Goal: Transaction & Acquisition: Book appointment/travel/reservation

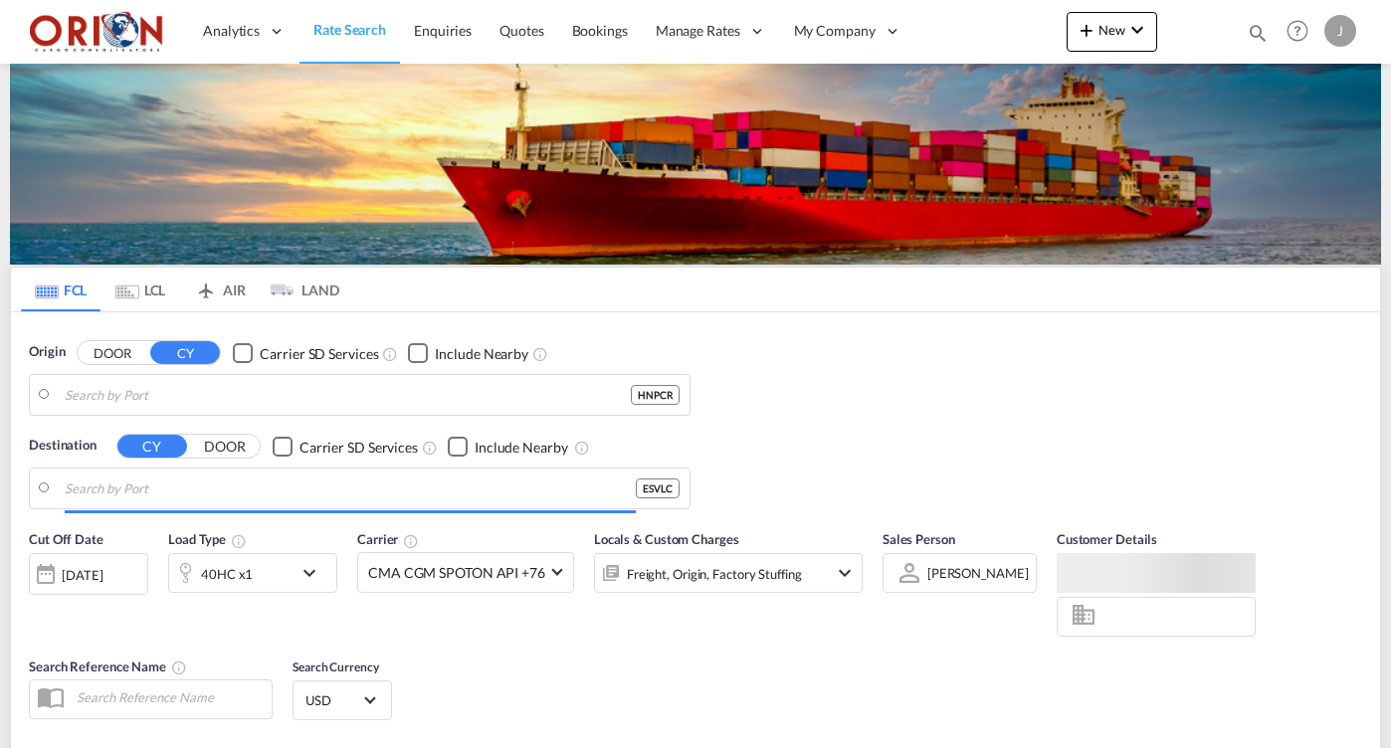
type input "Puerto Cortes, HNPCR"
type input "[GEOGRAPHIC_DATA], ESVLC"
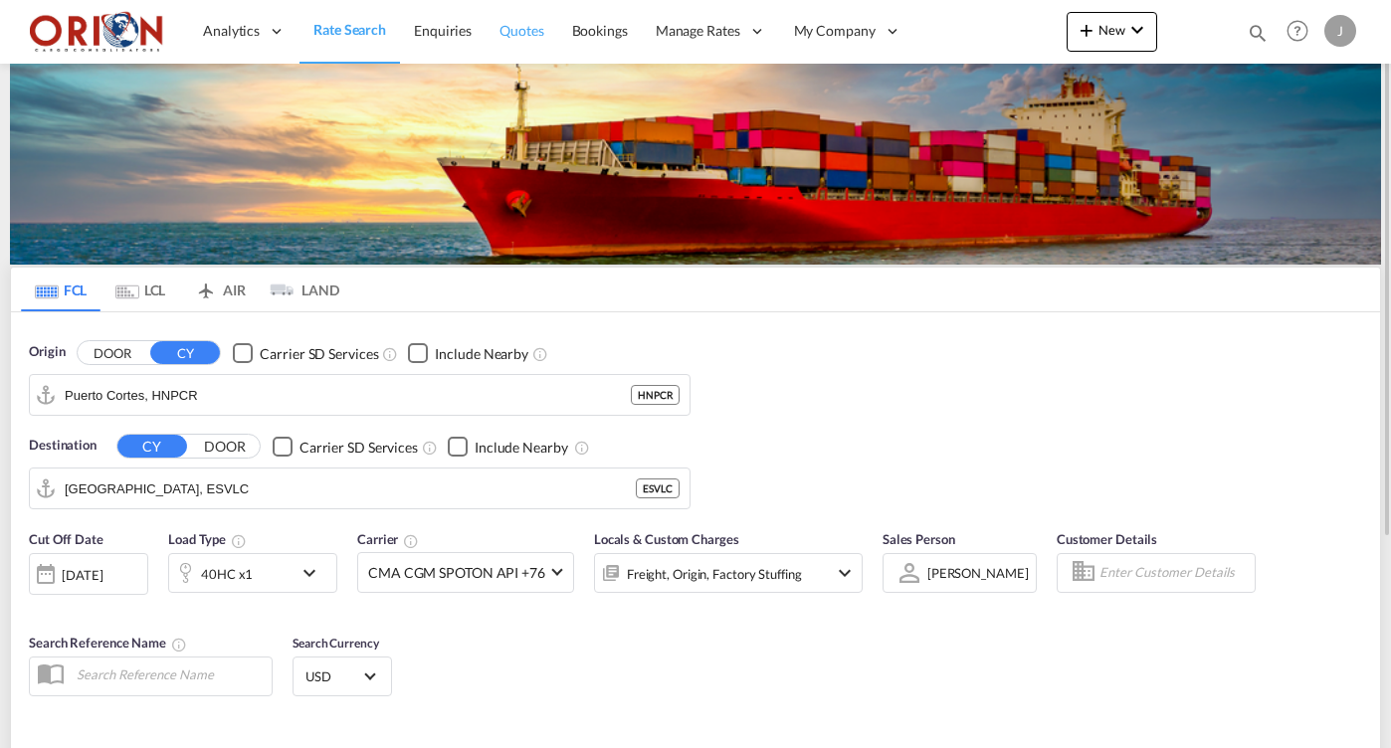
click at [538, 34] on span "Quotes" at bounding box center [522, 30] width 44 height 17
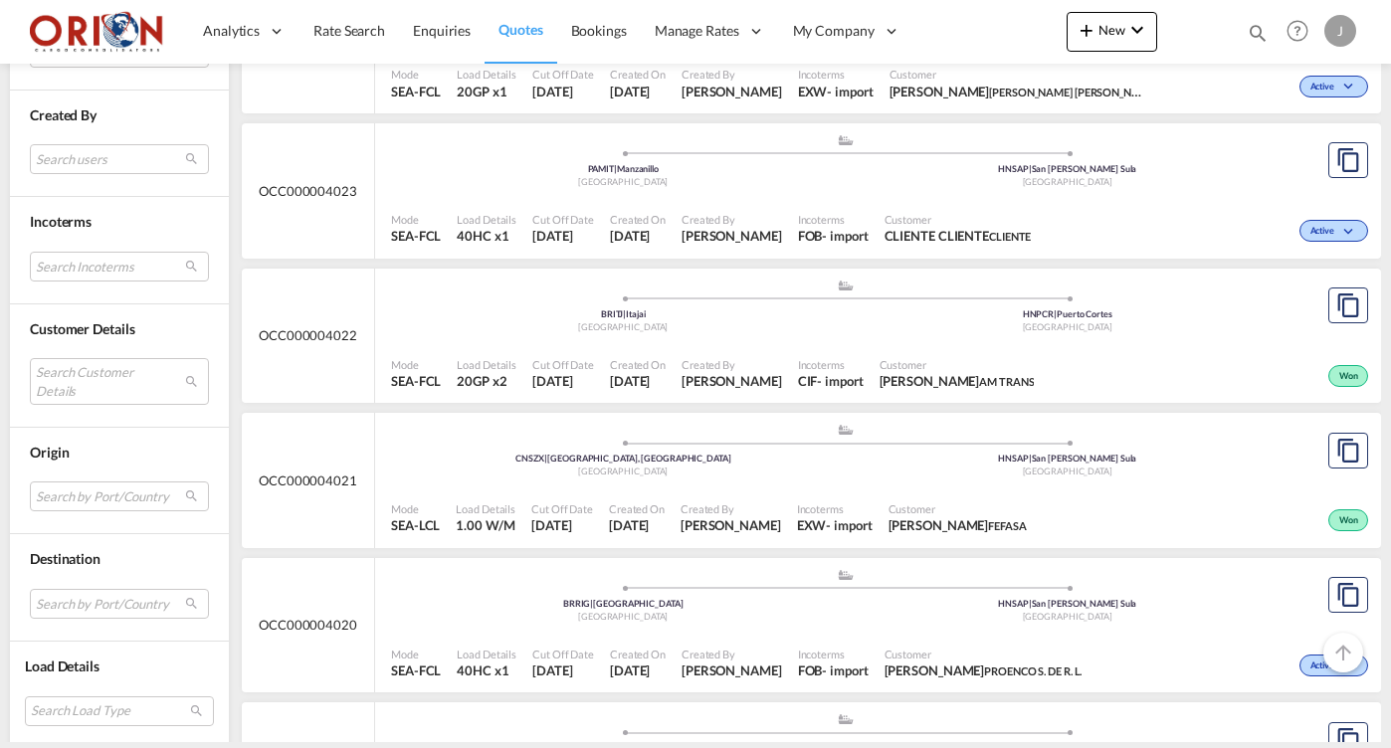
scroll to position [1676, 0]
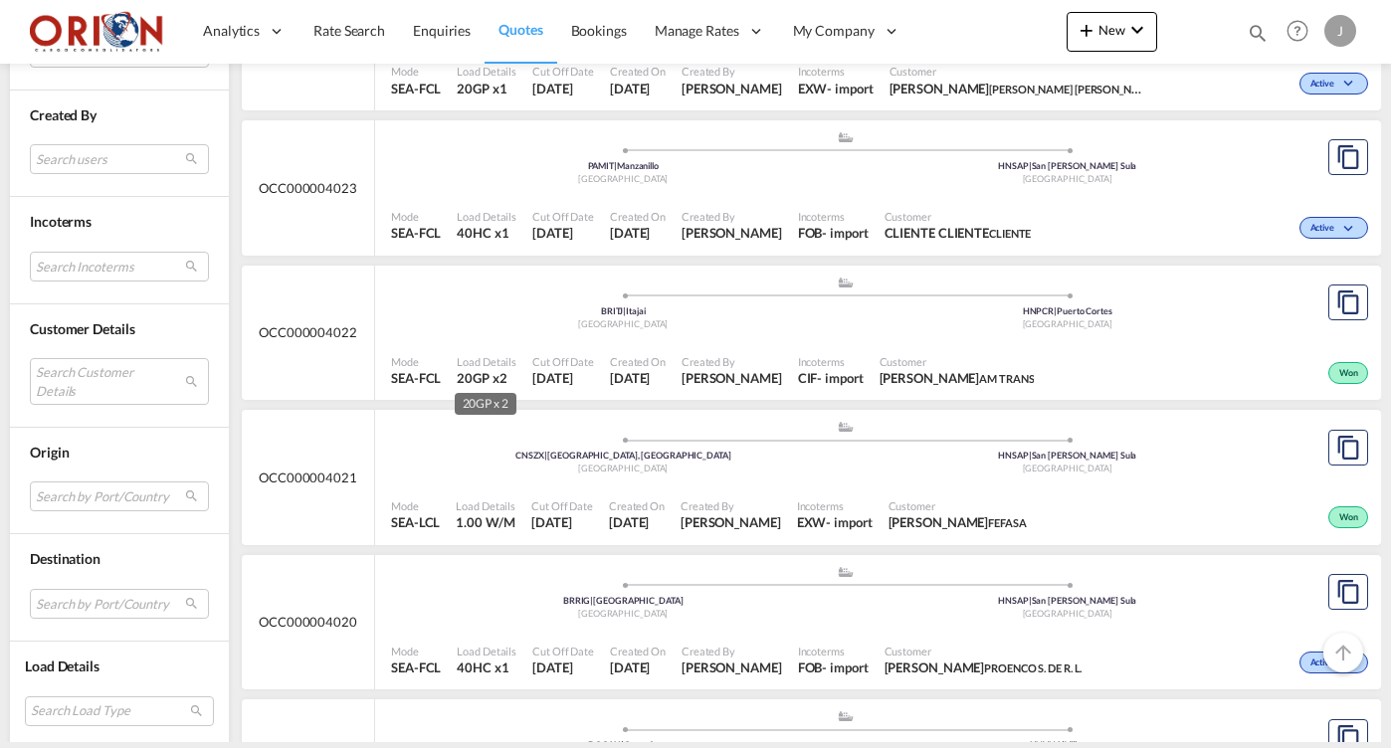
click at [514, 369] on span "20GP x2" at bounding box center [487, 378] width 60 height 18
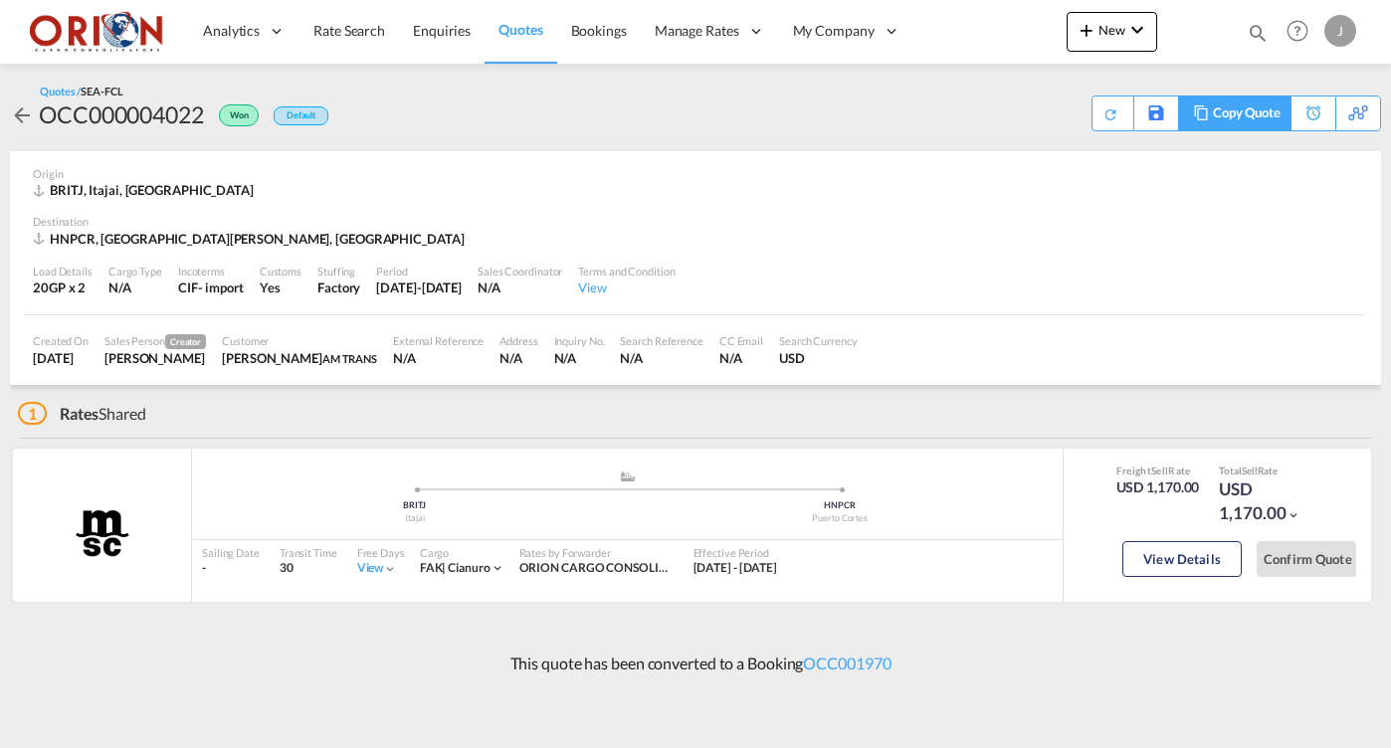
click at [1262, 119] on div "Copy Quote" at bounding box center [1247, 114] width 68 height 34
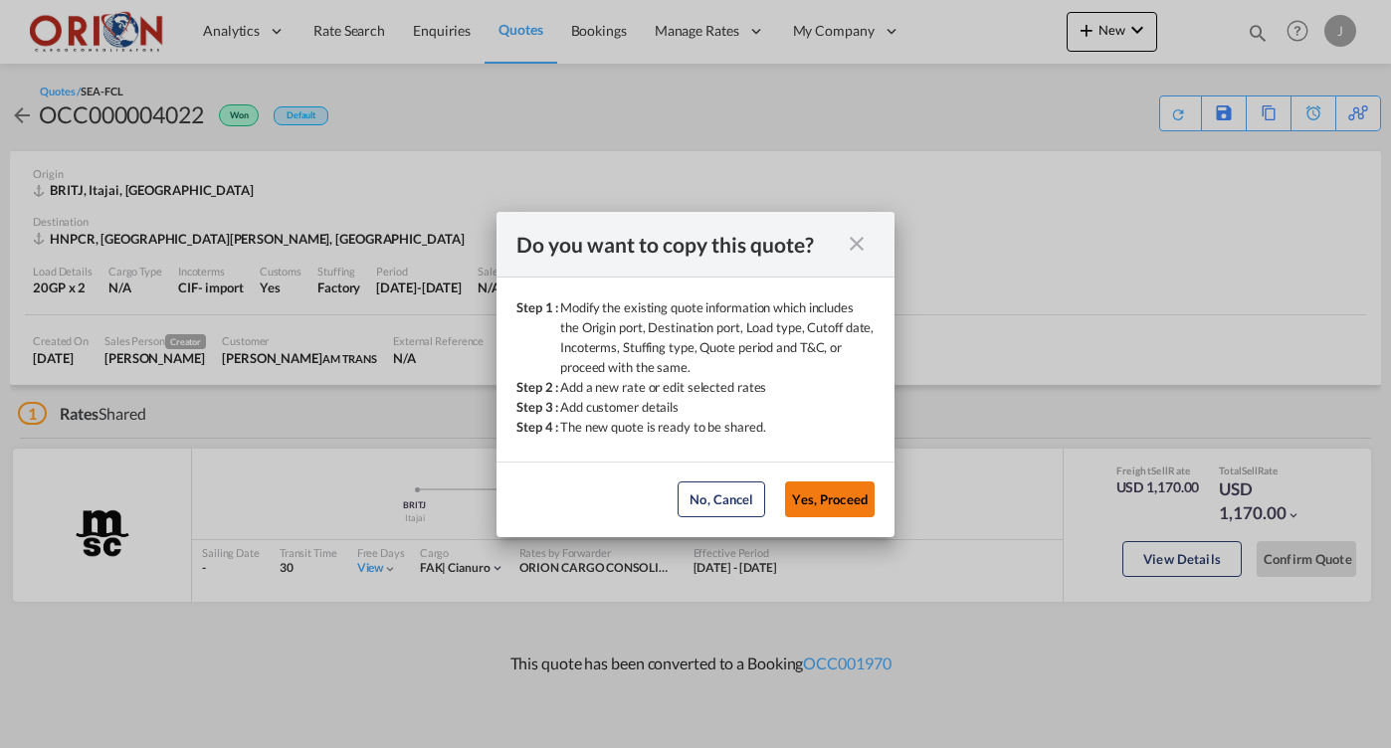
click at [810, 495] on button "Yes, Proceed" at bounding box center [830, 500] width 90 height 36
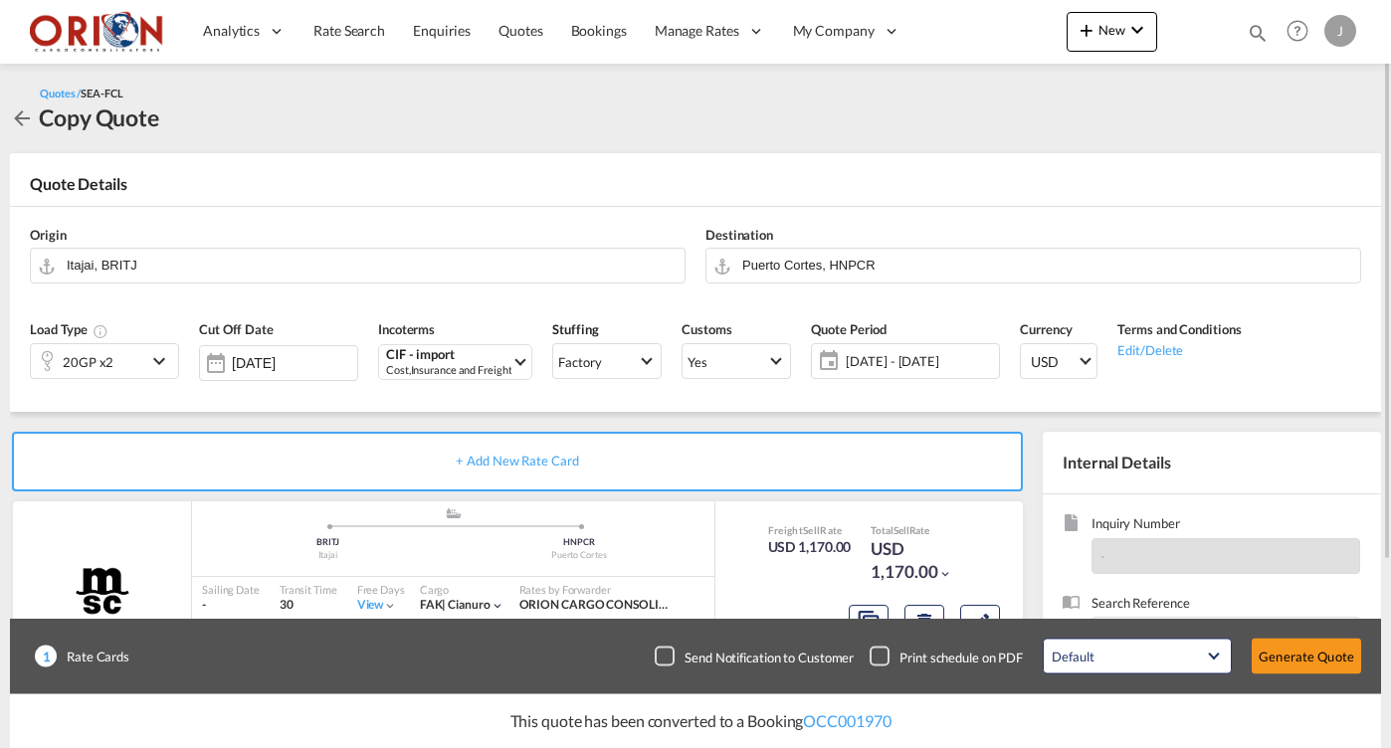
click at [172, 363] on md-icon "icon-chevron-down" at bounding box center [162, 361] width 30 height 24
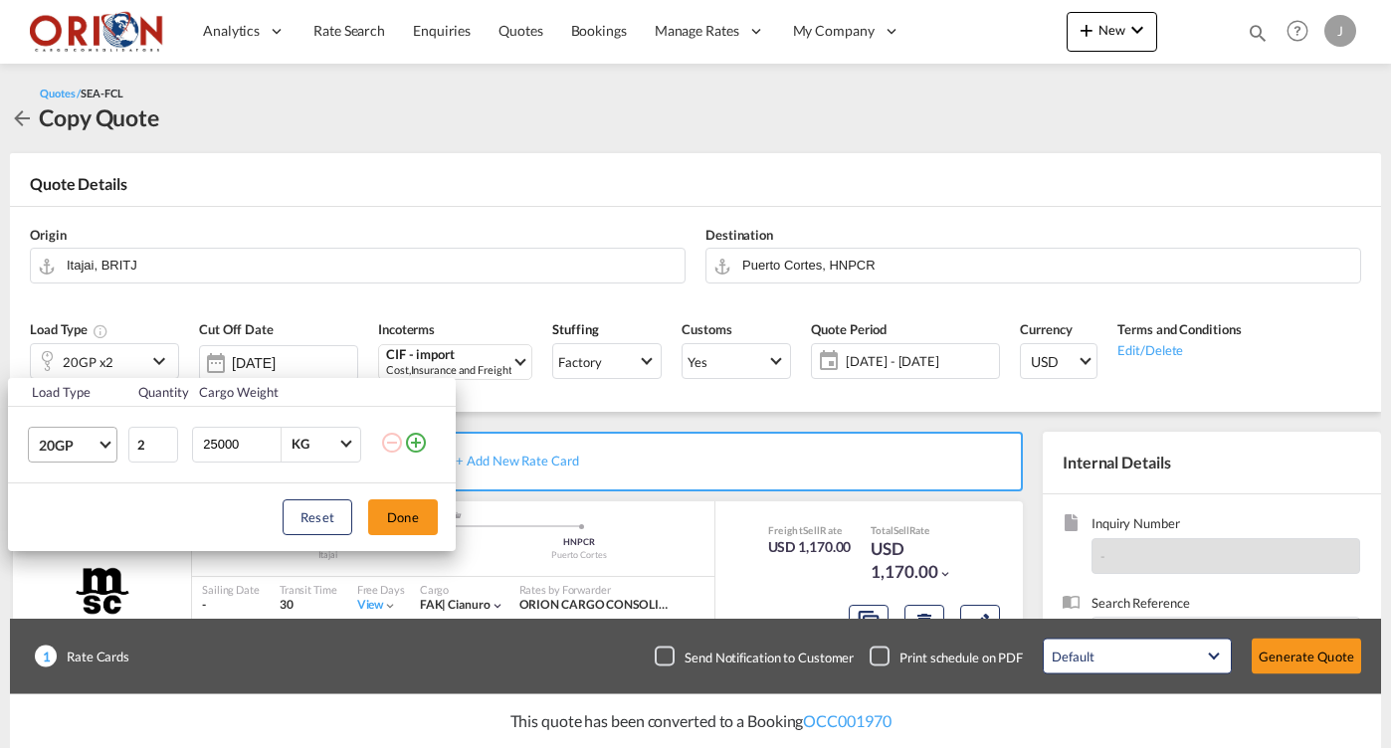
click at [116, 436] on md-select "20GP 20GP 40GP 40HC 45HC 20RE 40RE 40HR 20OT 40OT 20FR 40FR 40NR 20NR 45S 20TK …" at bounding box center [73, 445] width 90 height 36
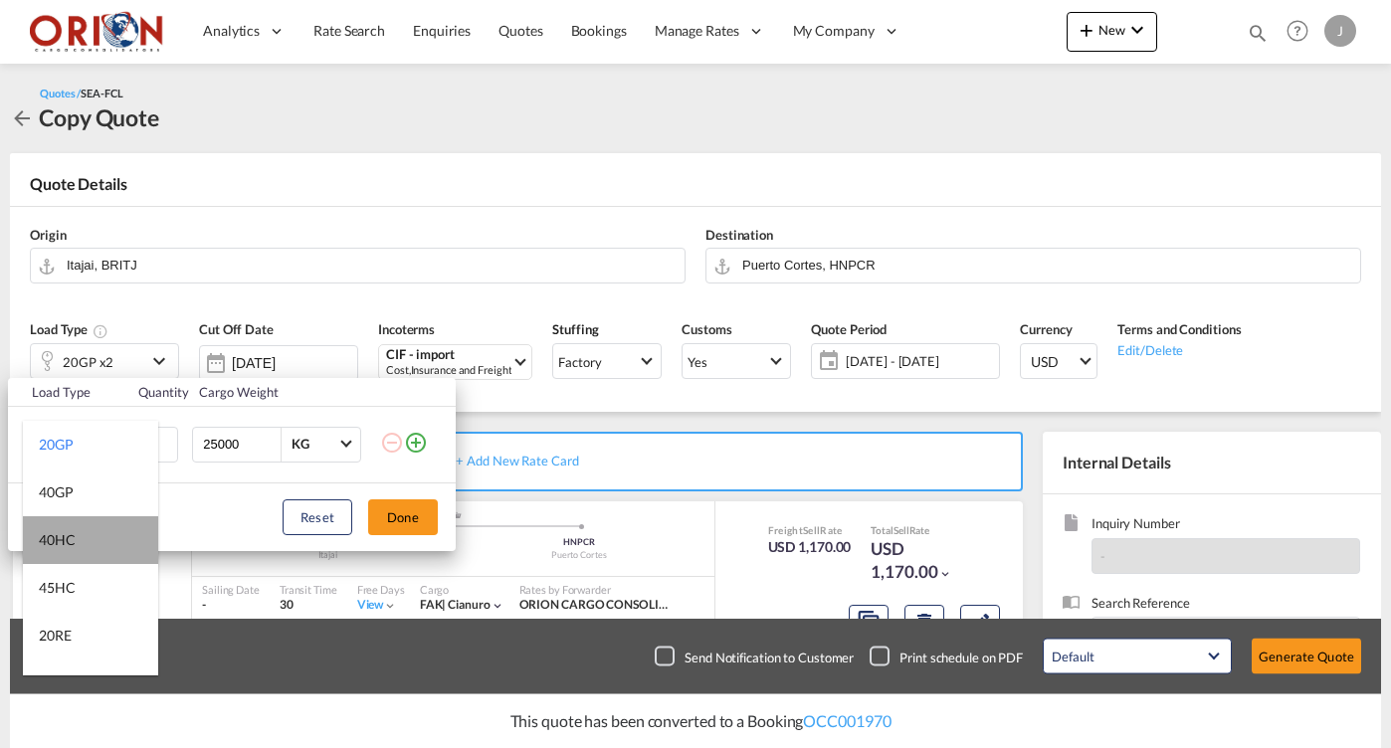
click at [100, 537] on md-option "40HC" at bounding box center [90, 540] width 135 height 48
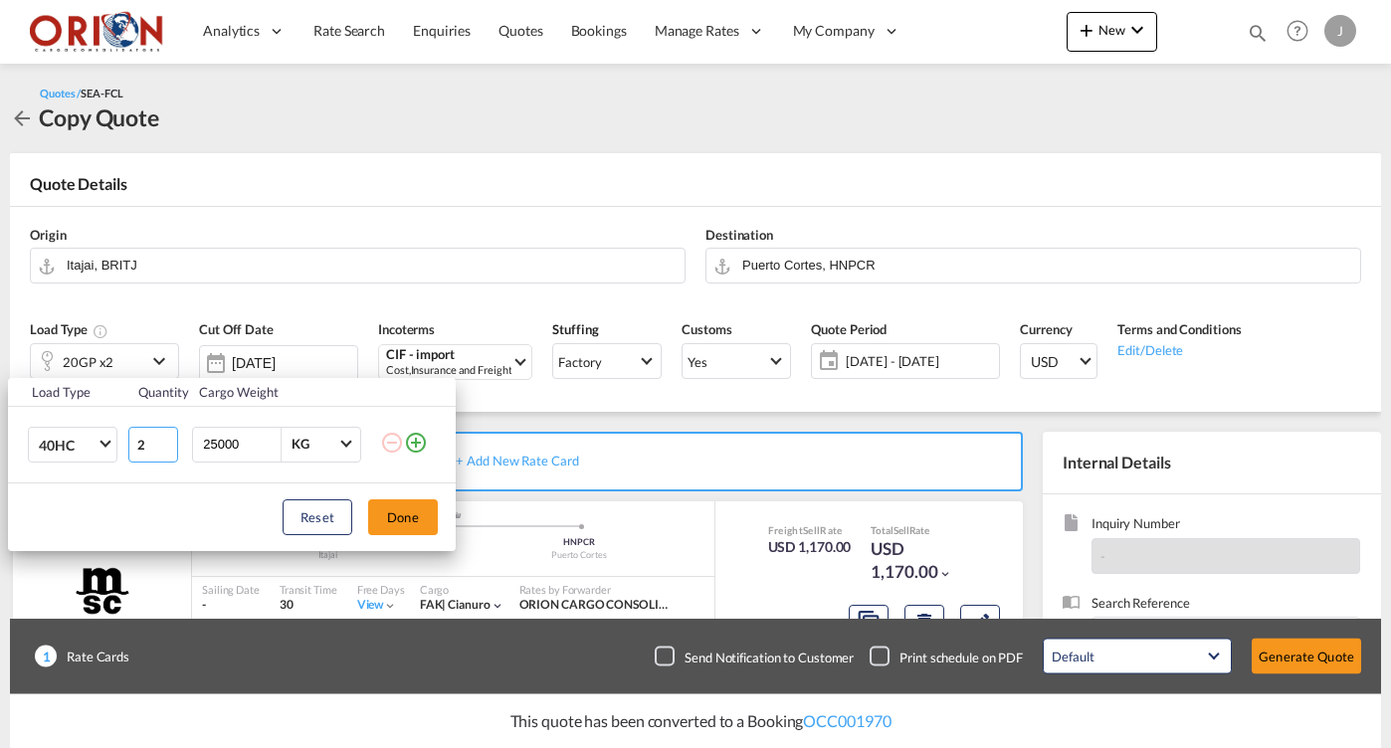
click at [145, 447] on input "2" at bounding box center [153, 445] width 50 height 36
type input "1"
click at [384, 516] on button "Done" at bounding box center [403, 518] width 70 height 36
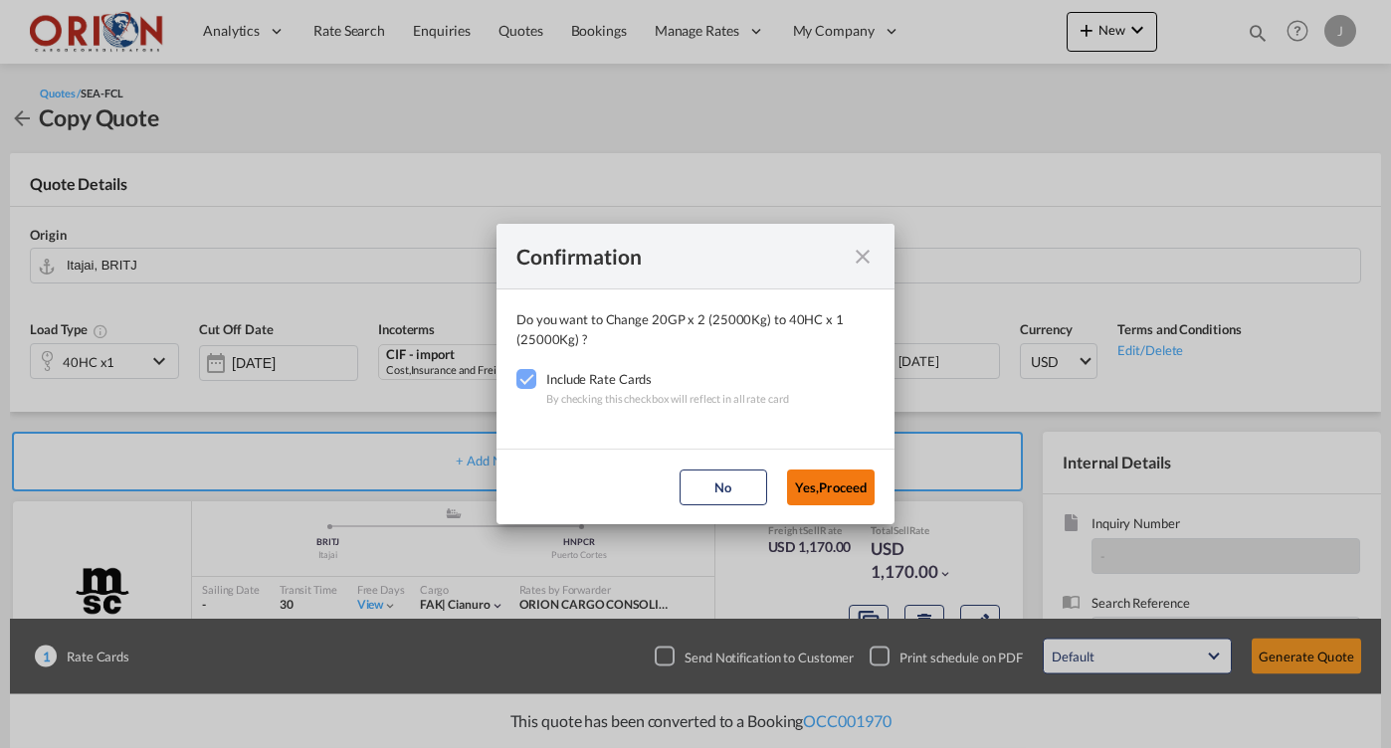
click at [808, 493] on button "Yes,Proceed" at bounding box center [831, 488] width 88 height 36
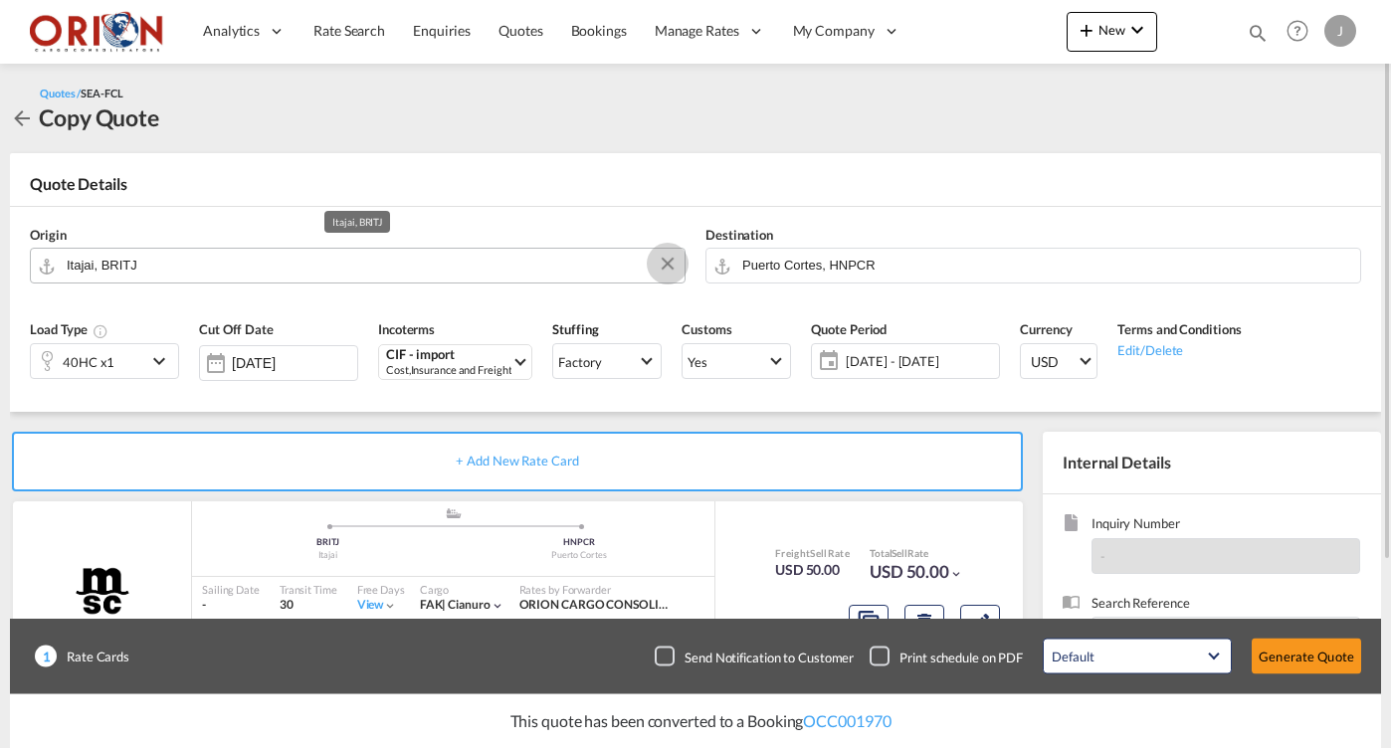
click at [670, 261] on button "Clear Input" at bounding box center [668, 264] width 30 height 30
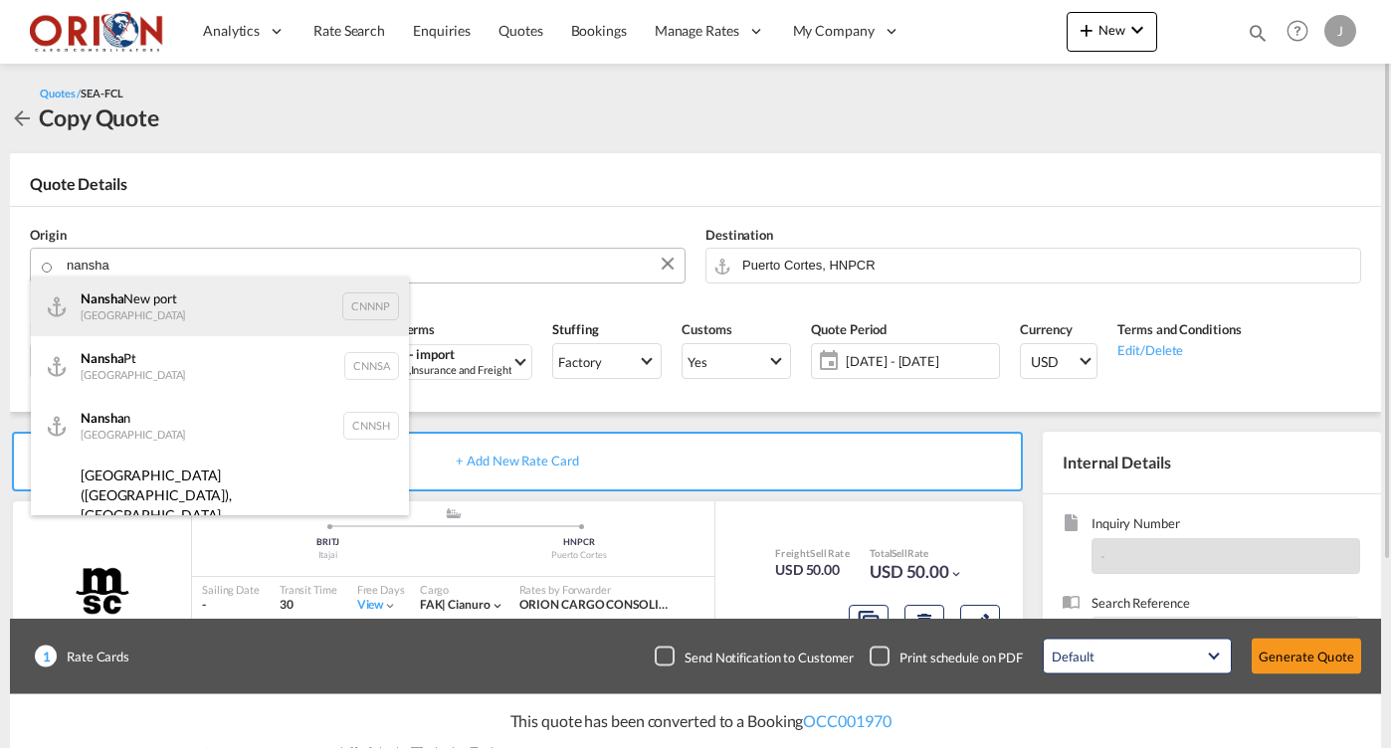
click at [142, 311] on div "Nansha New port China CNNNP" at bounding box center [220, 307] width 378 height 60
type input "Nansha New port, CNNNP"
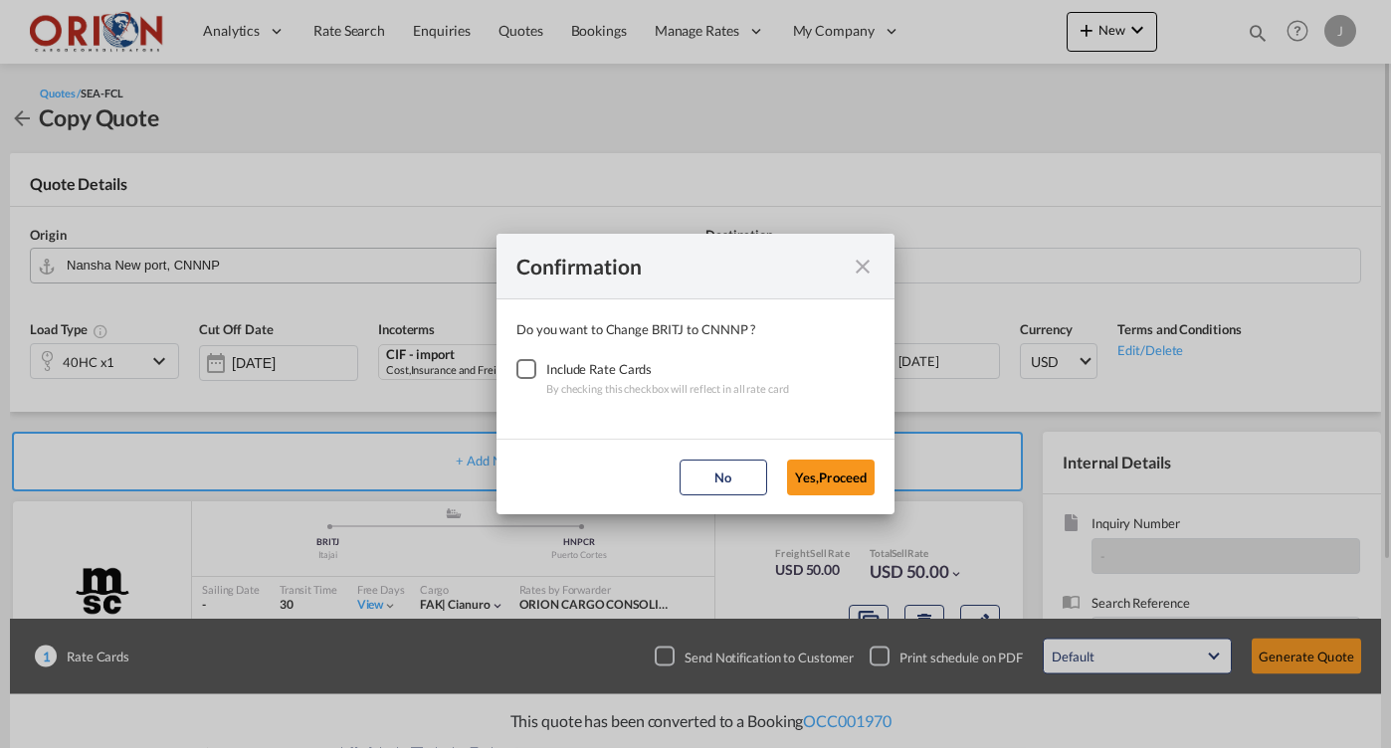
click at [532, 363] on div "Checkbox No Ink" at bounding box center [526, 369] width 20 height 20
click at [805, 481] on button "Yes,Proceed" at bounding box center [831, 478] width 88 height 36
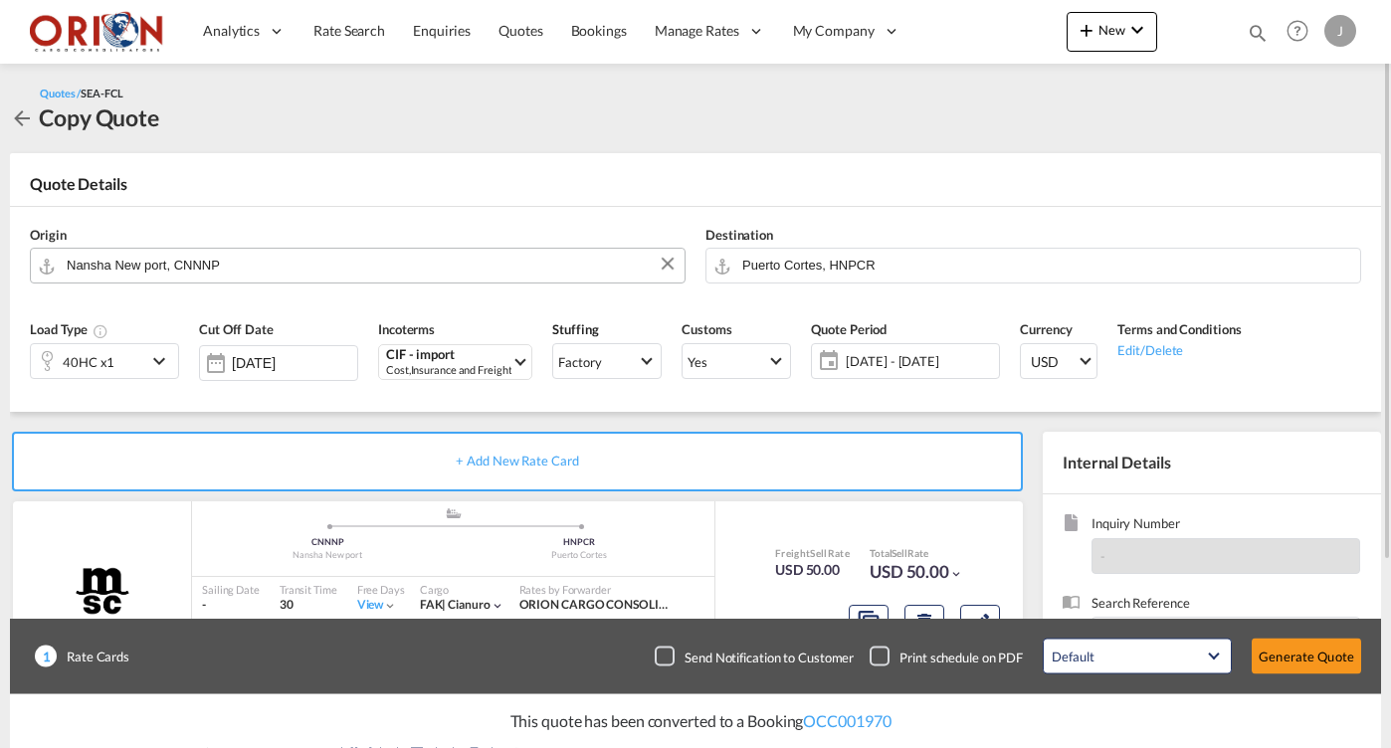
click at [860, 359] on span "[DATE] - [DATE]" at bounding box center [920, 361] width 148 height 18
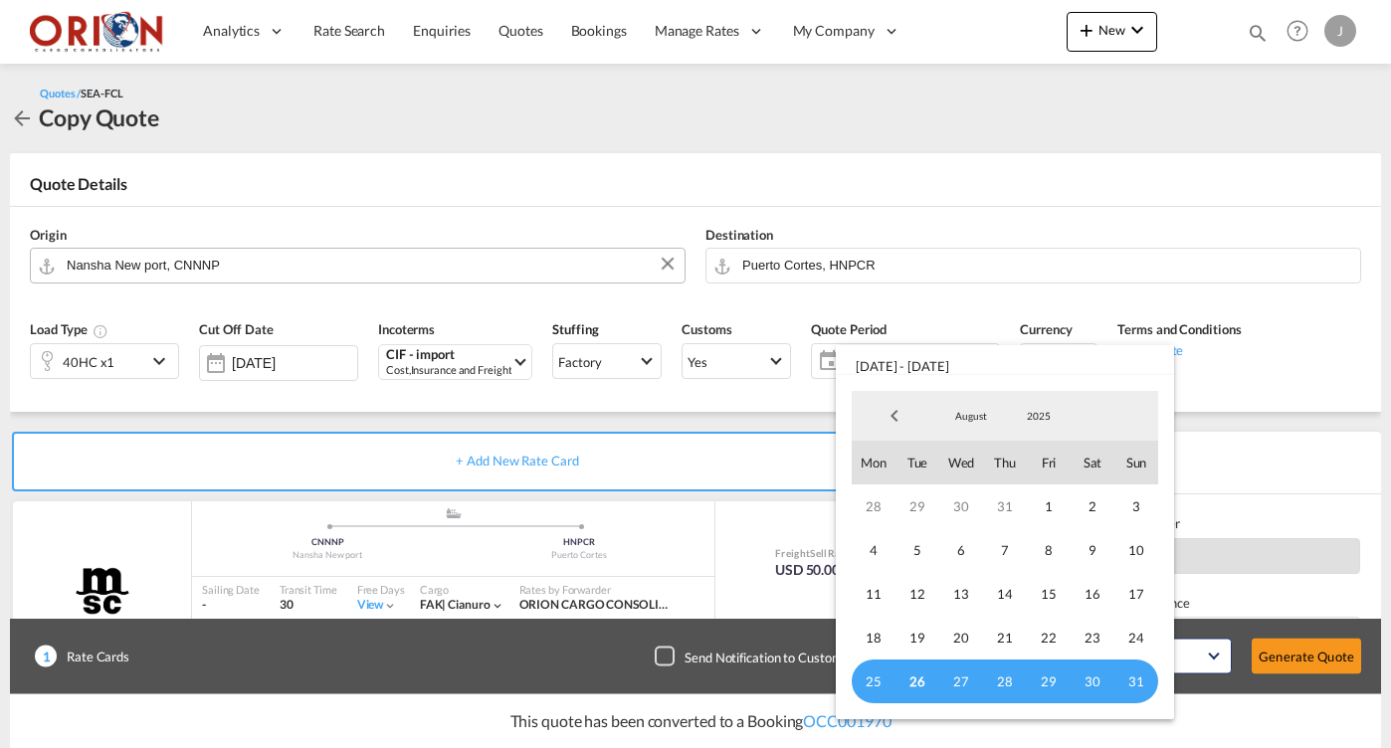
click at [925, 685] on span "26" at bounding box center [918, 682] width 44 height 44
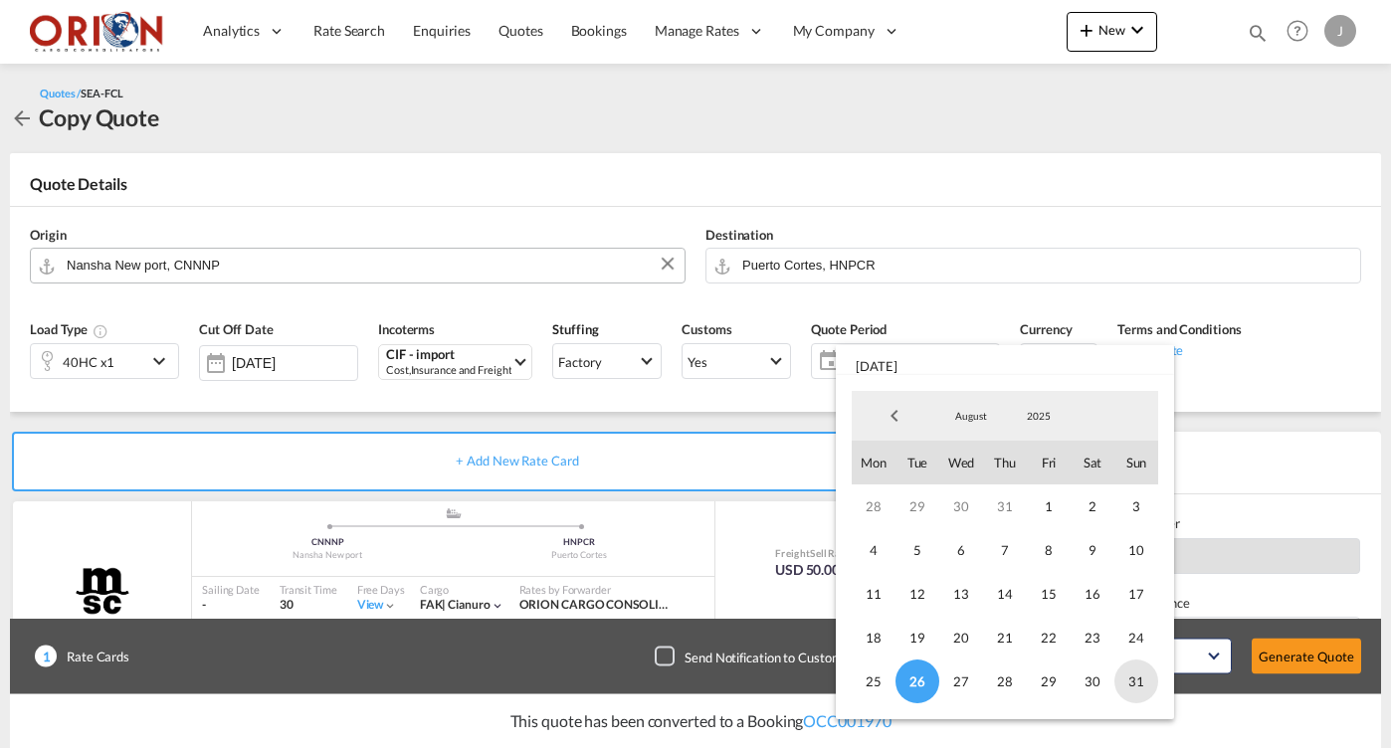
click at [1140, 680] on span "31" at bounding box center [1136, 682] width 44 height 44
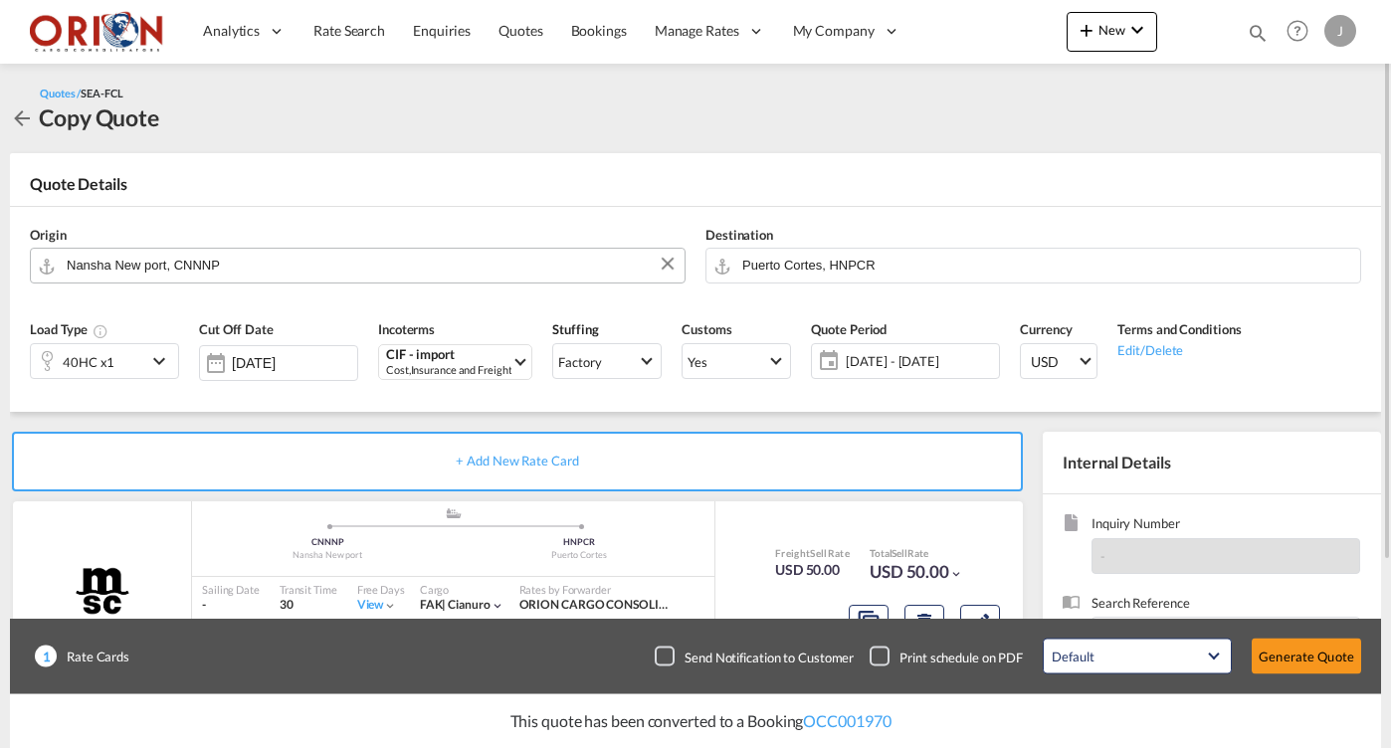
click at [295, 336] on div "Cut Off Date [DATE]" at bounding box center [278, 356] width 179 height 95
click at [292, 354] on div "[DATE]" at bounding box center [294, 363] width 125 height 18
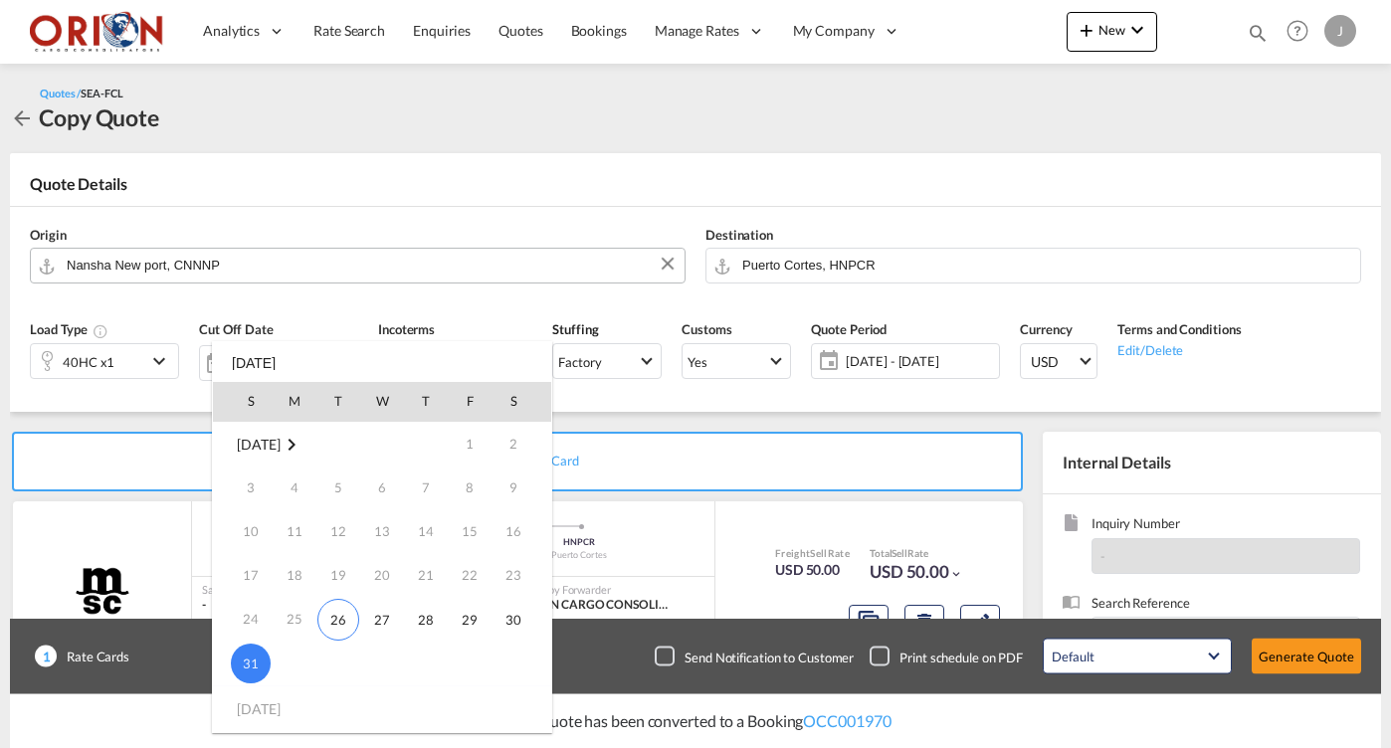
click at [250, 650] on span "31" at bounding box center [251, 664] width 40 height 40
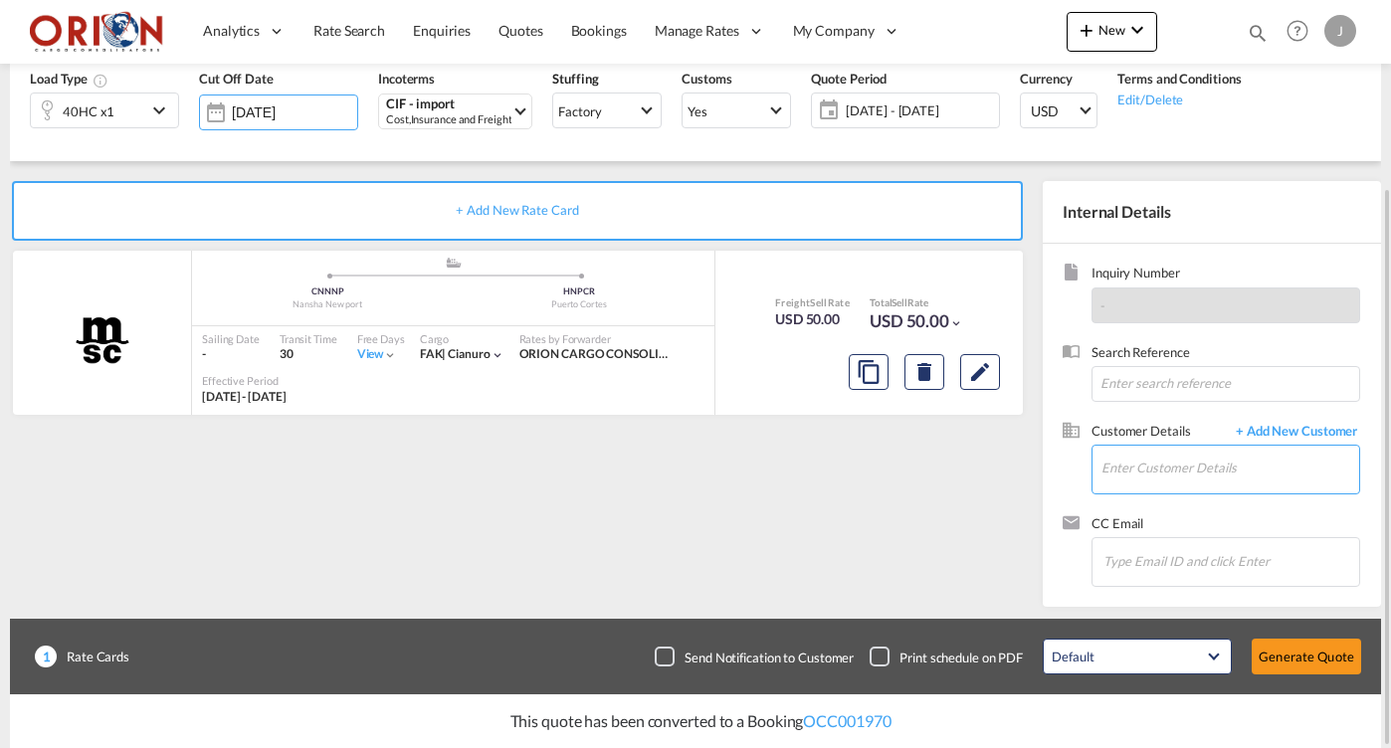
click at [1135, 478] on input "Enter Customer Details" at bounding box center [1231, 468] width 258 height 45
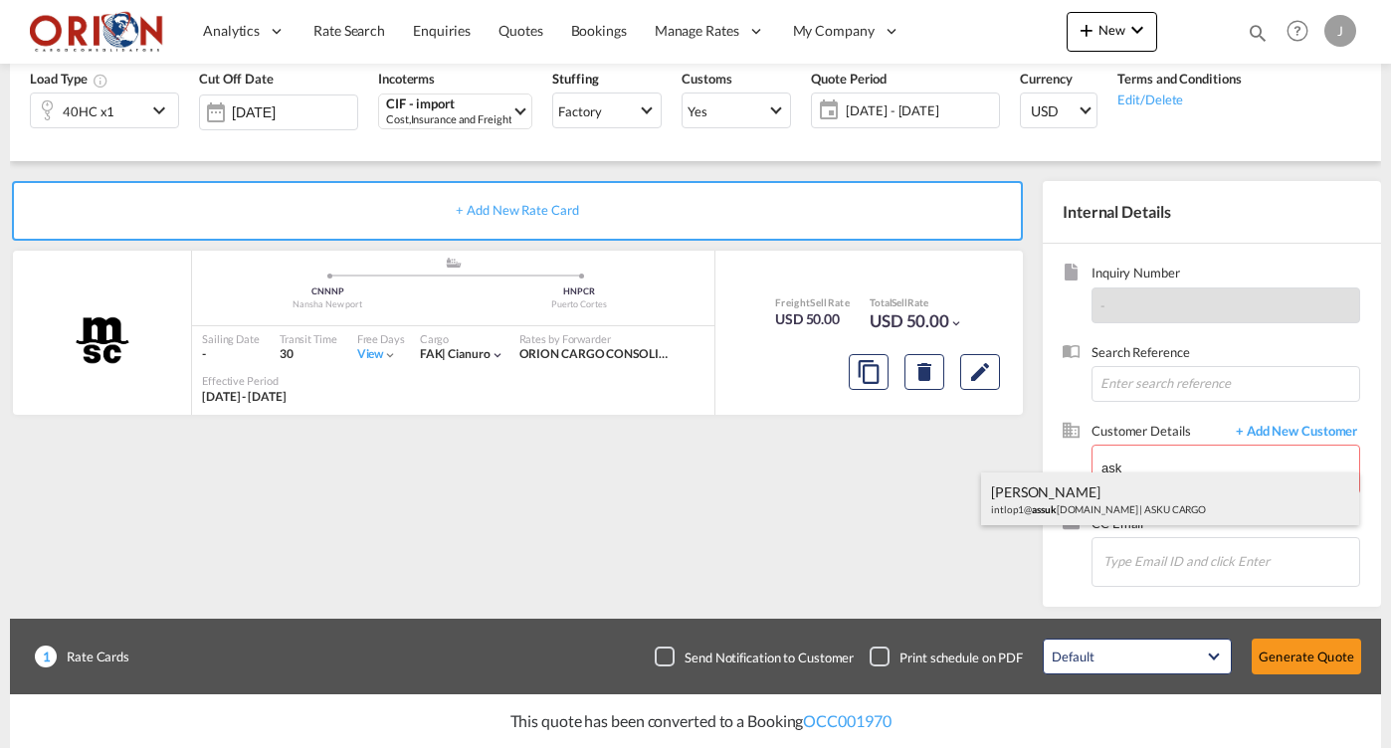
drag, startPoint x: 1125, startPoint y: 474, endPoint x: 1049, endPoint y: 488, distance: 77.9
click at [1049, 488] on div "[PERSON_NAME] intlop1@ assuk [DOMAIN_NAME] | ASKU CARGO" at bounding box center [1170, 500] width 378 height 54
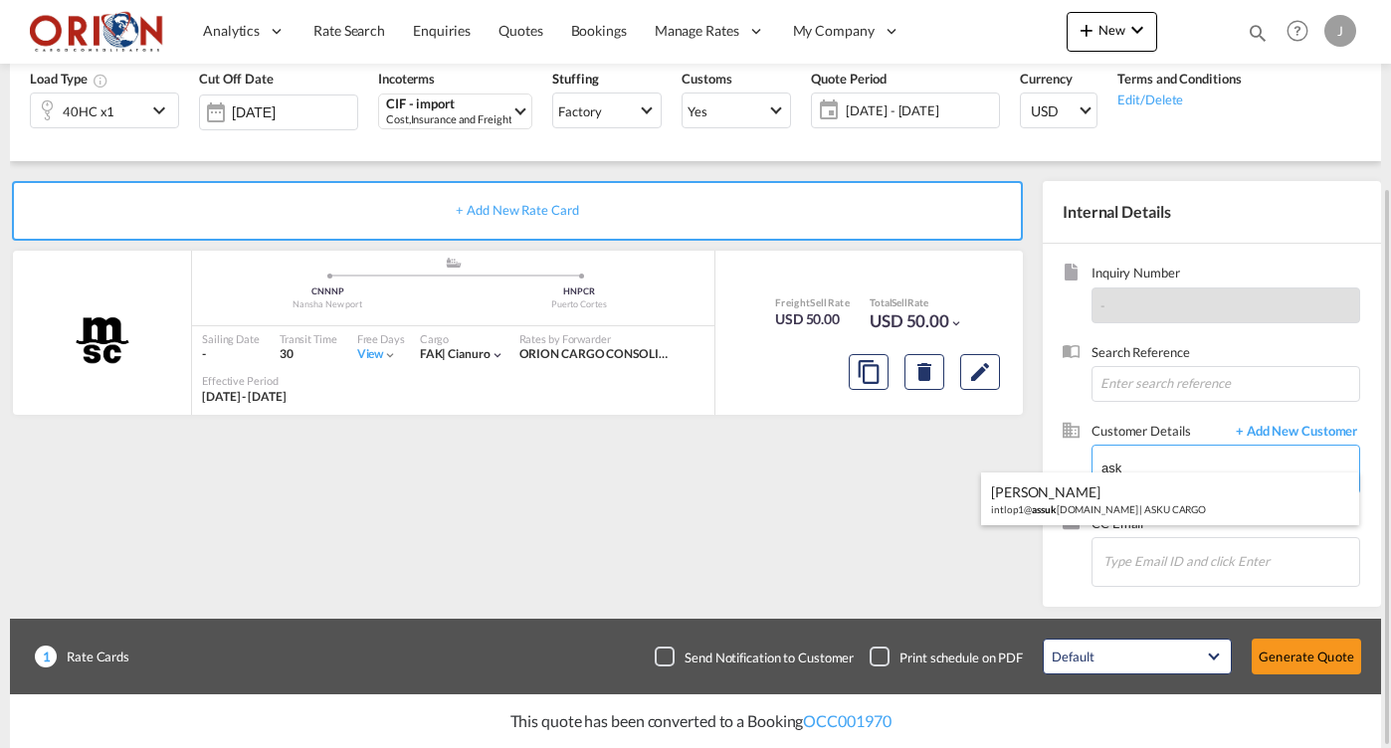
type input "ASKU CARGO, [PERSON_NAME], [EMAIL_ADDRESS][DOMAIN_NAME]"
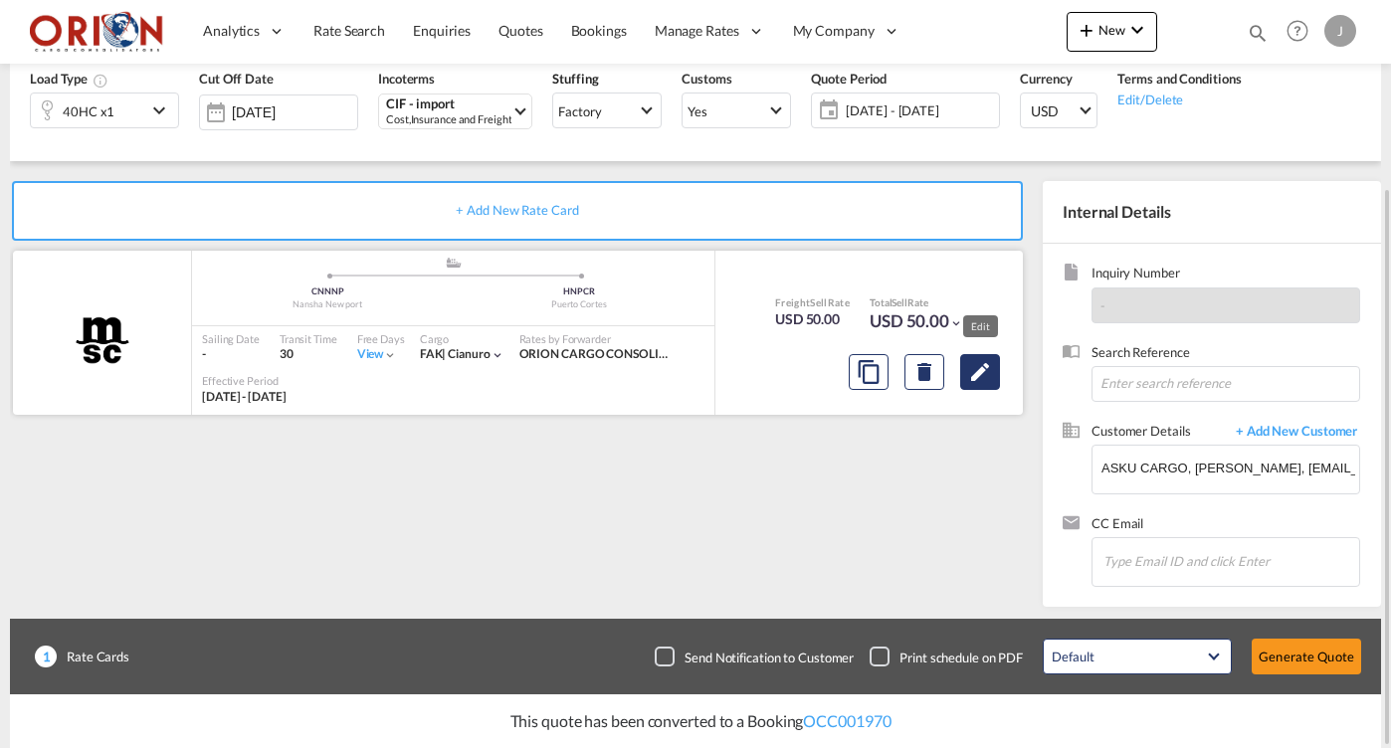
click at [977, 377] on md-icon "Edit" at bounding box center [980, 372] width 24 height 24
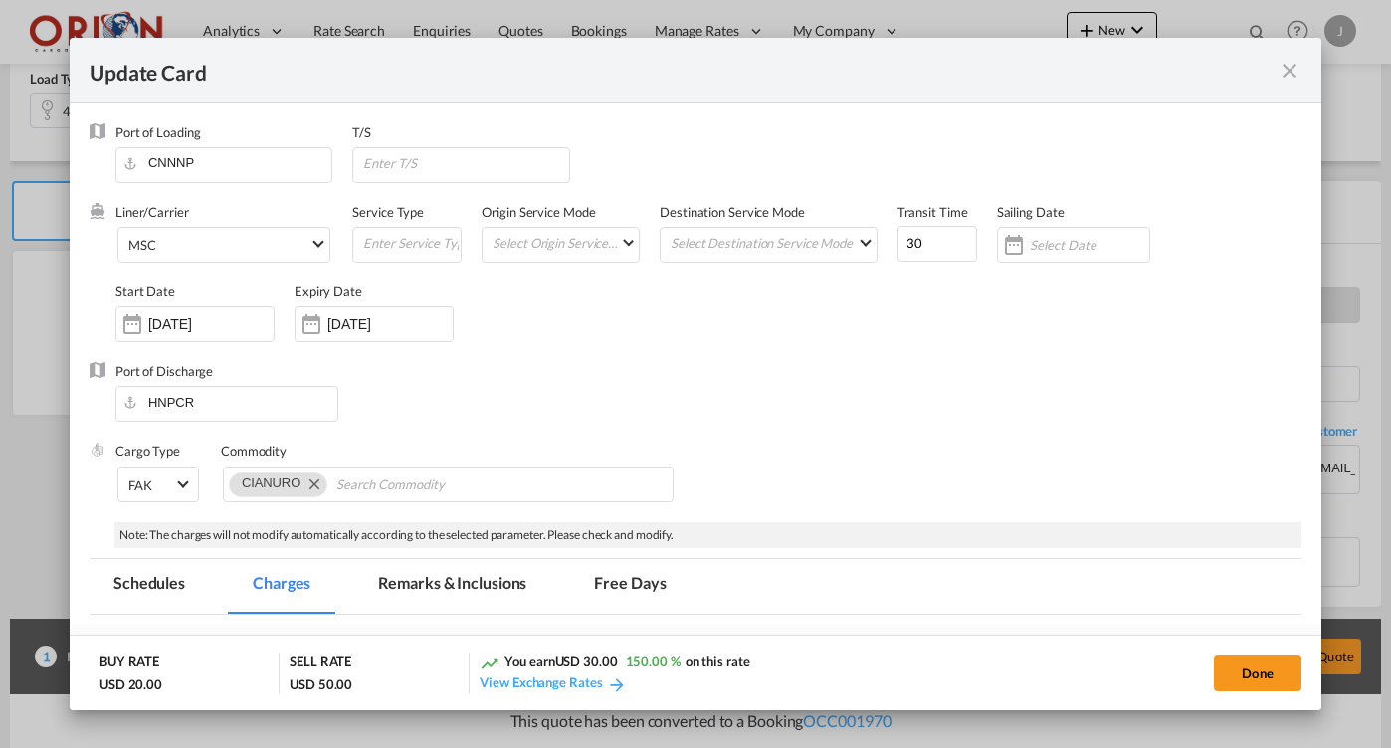
select select "per B/L"
click at [917, 244] on input "30" at bounding box center [938, 244] width 80 height 36
type input "45"
click at [219, 315] on div "[DATE]" at bounding box center [210, 324] width 125 height 18
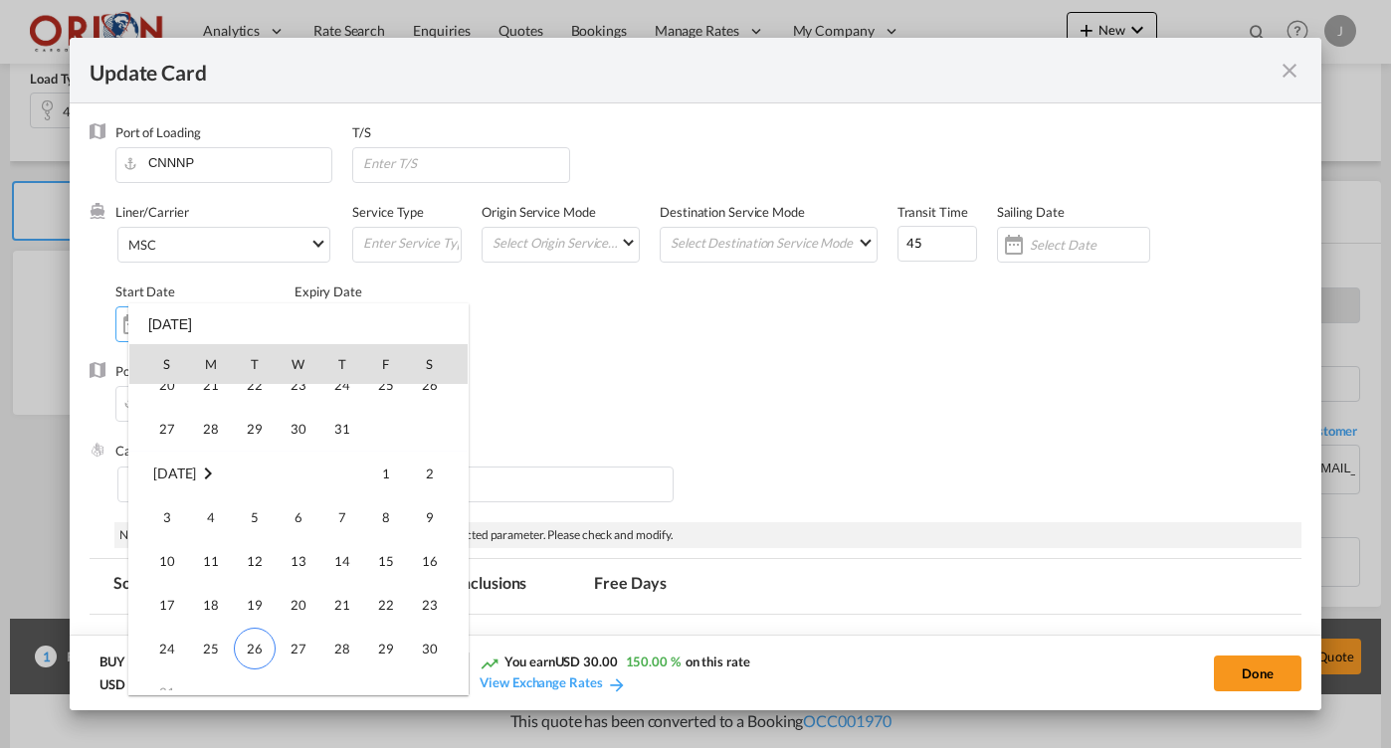
scroll to position [460607, 0]
click at [250, 650] on span "26" at bounding box center [255, 648] width 42 height 42
type input "[DATE]"
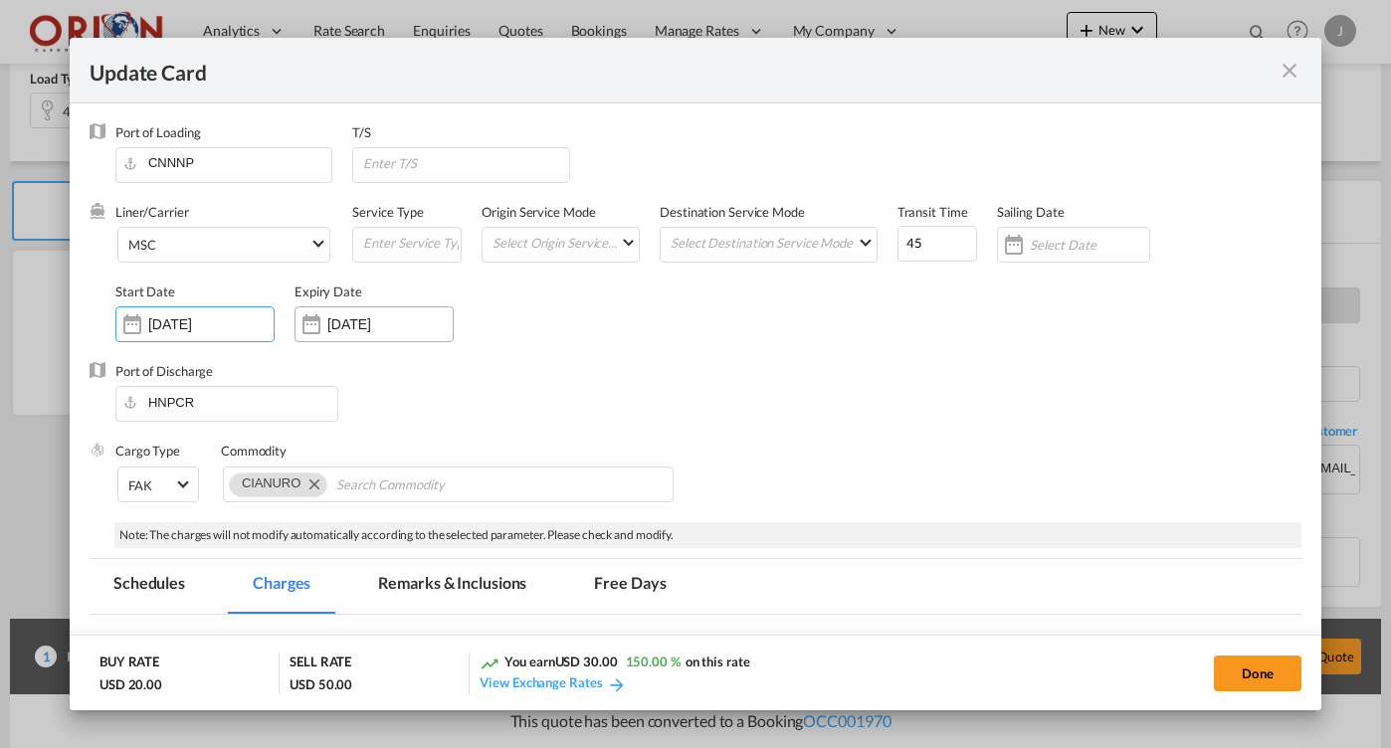
click at [345, 323] on input "[DATE]" at bounding box center [389, 324] width 125 height 16
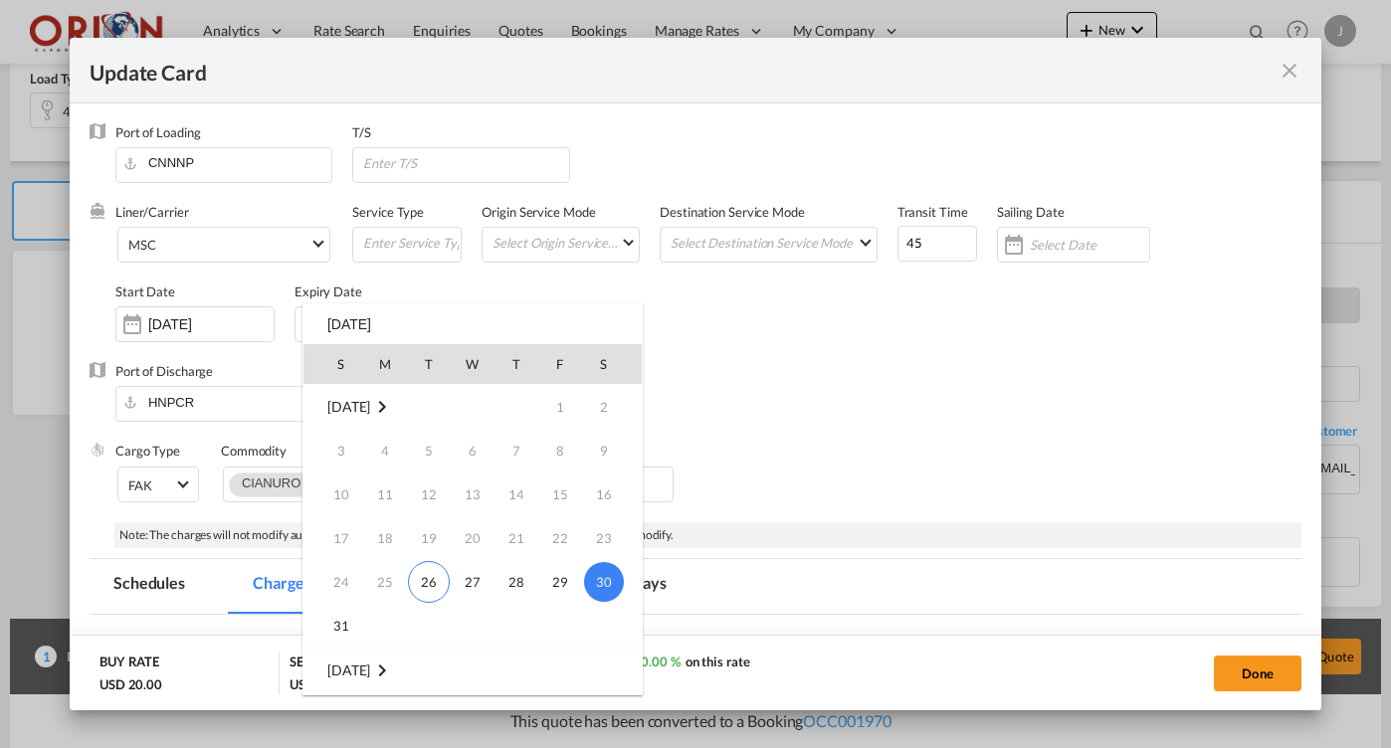
click at [517, 275] on div at bounding box center [695, 374] width 1391 height 748
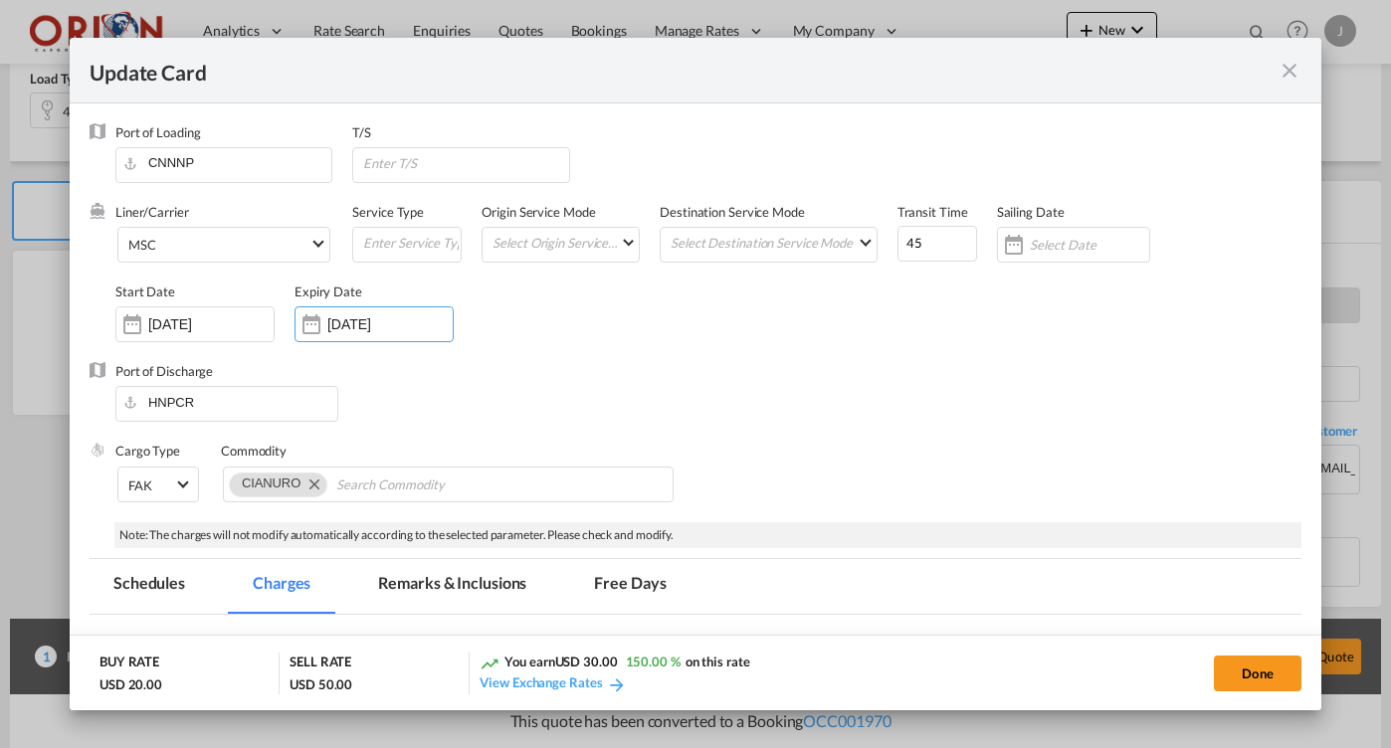
scroll to position [319, 0]
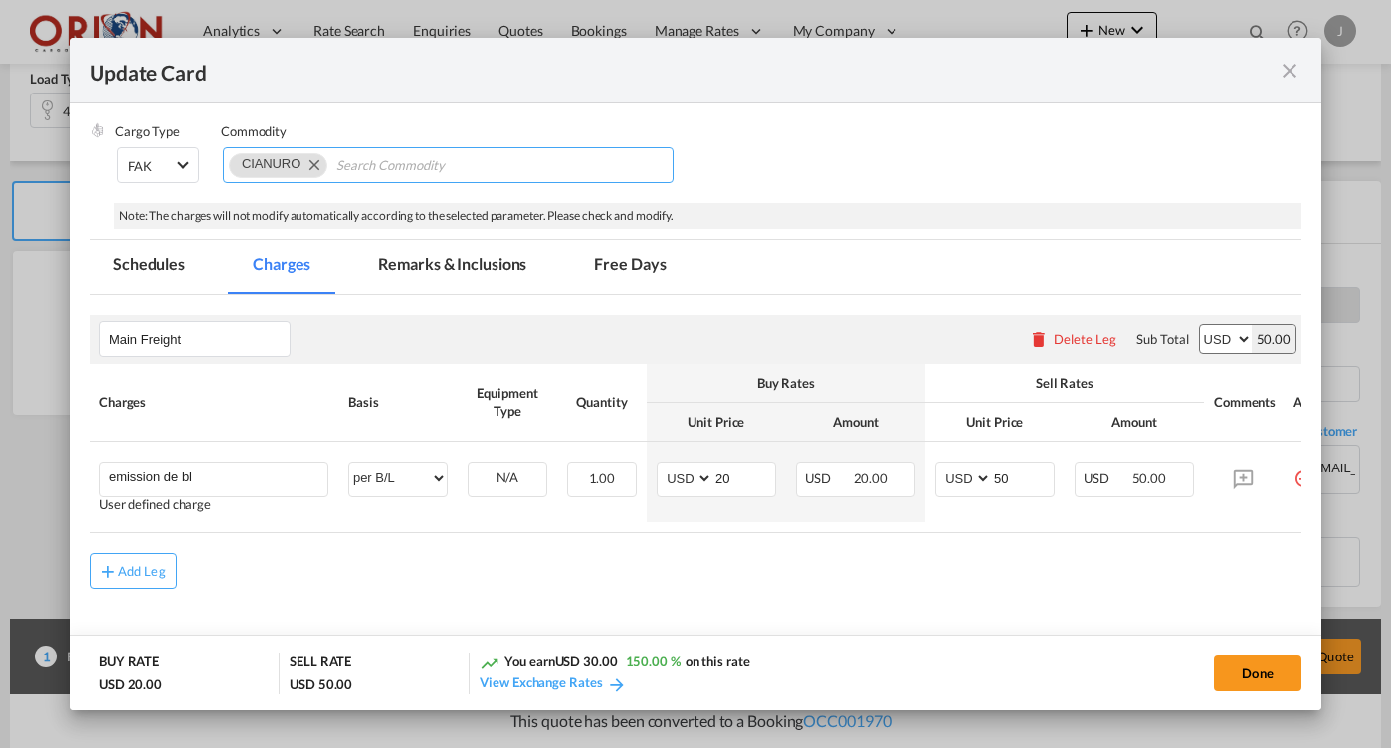
click at [313, 168] on md-icon "Remove CIANURO" at bounding box center [314, 164] width 24 height 24
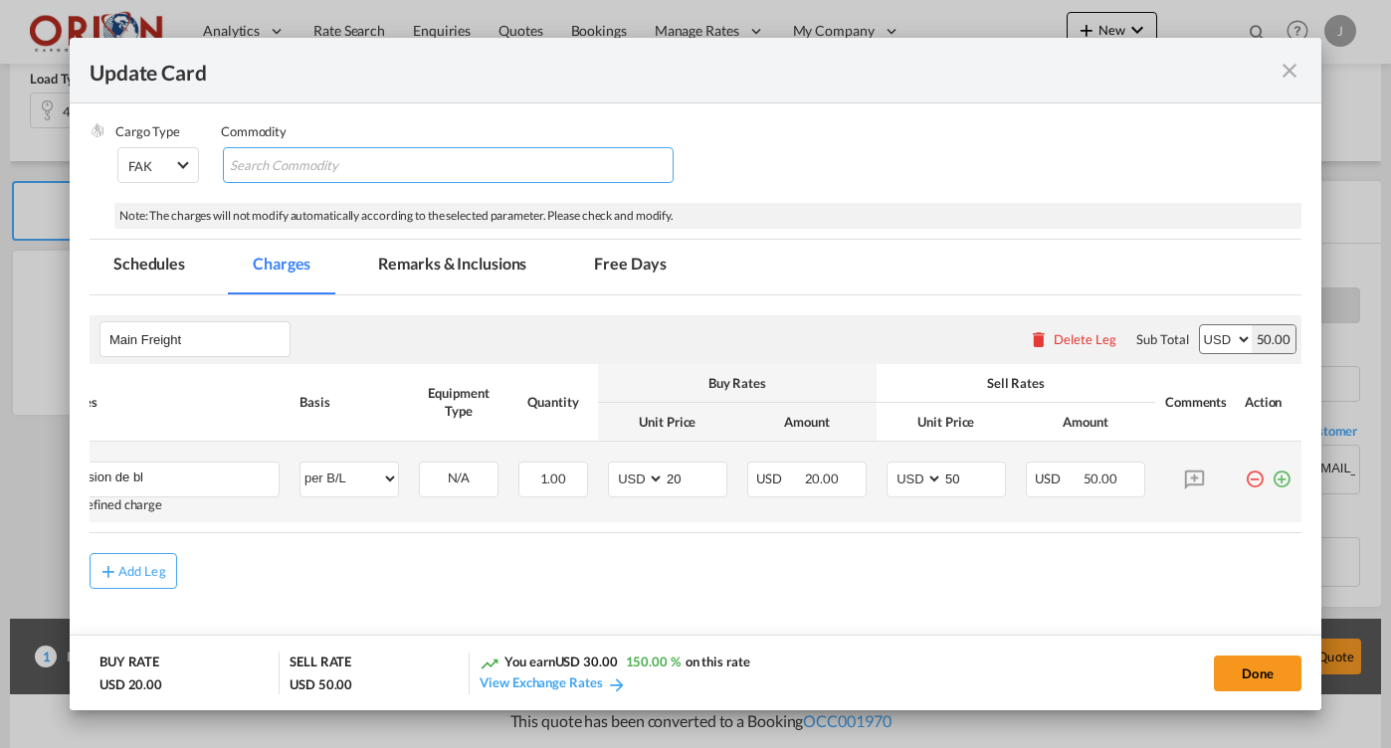
scroll to position [0, 49]
click at [1284, 474] on md-icon "icon-plus-circle-outline green-400-fg" at bounding box center [1282, 472] width 20 height 20
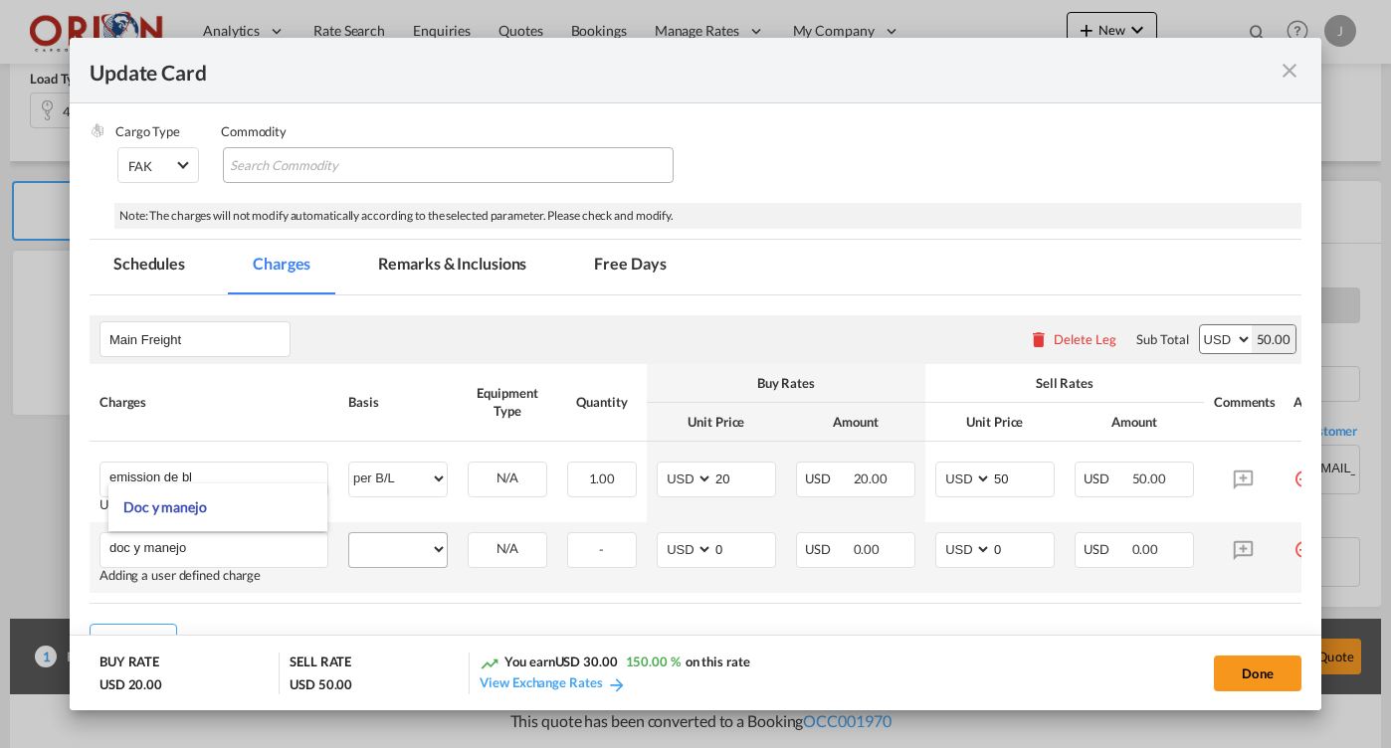
type input "doc y manejo"
select select "per equipment"
select select "40HC"
click at [167, 548] on input "doc y manejo" at bounding box center [218, 548] width 218 height 30
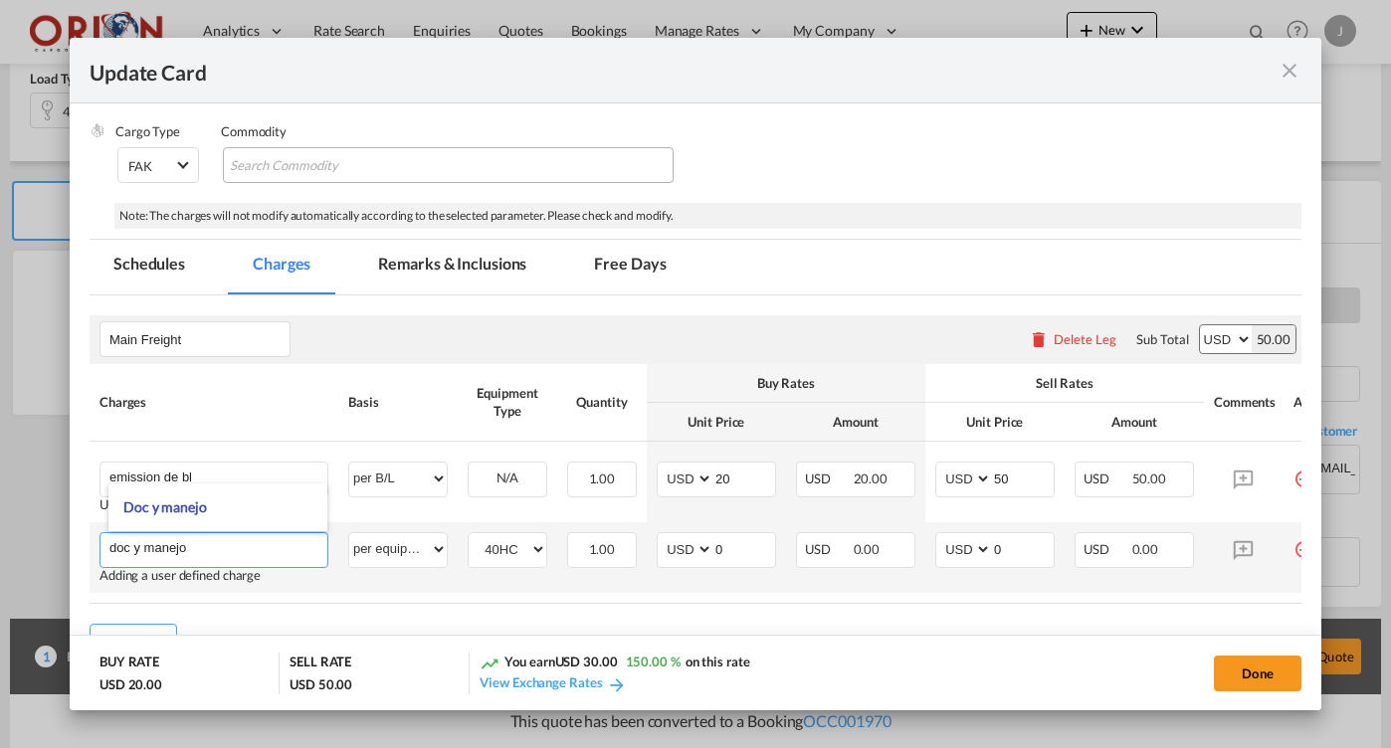
click at [167, 548] on input "doc y manejo" at bounding box center [218, 548] width 218 height 30
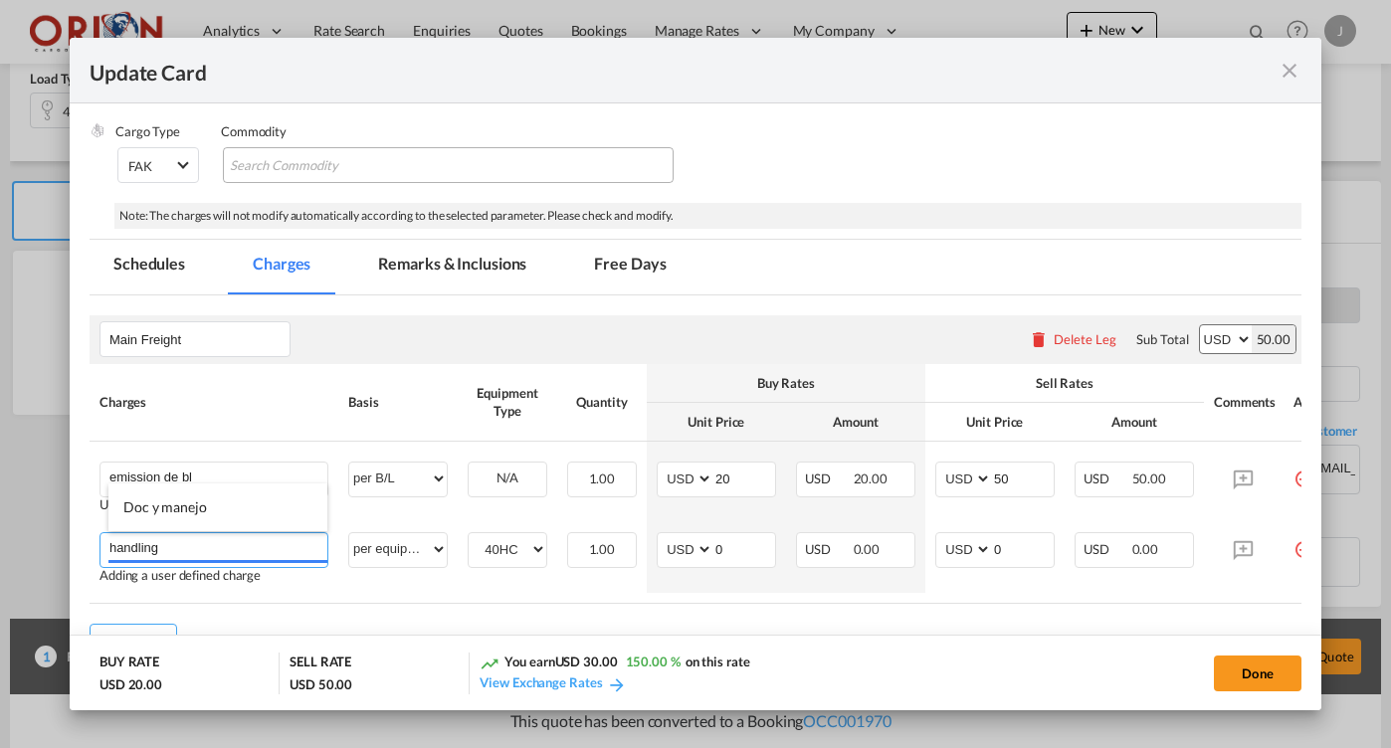
type input "handling"
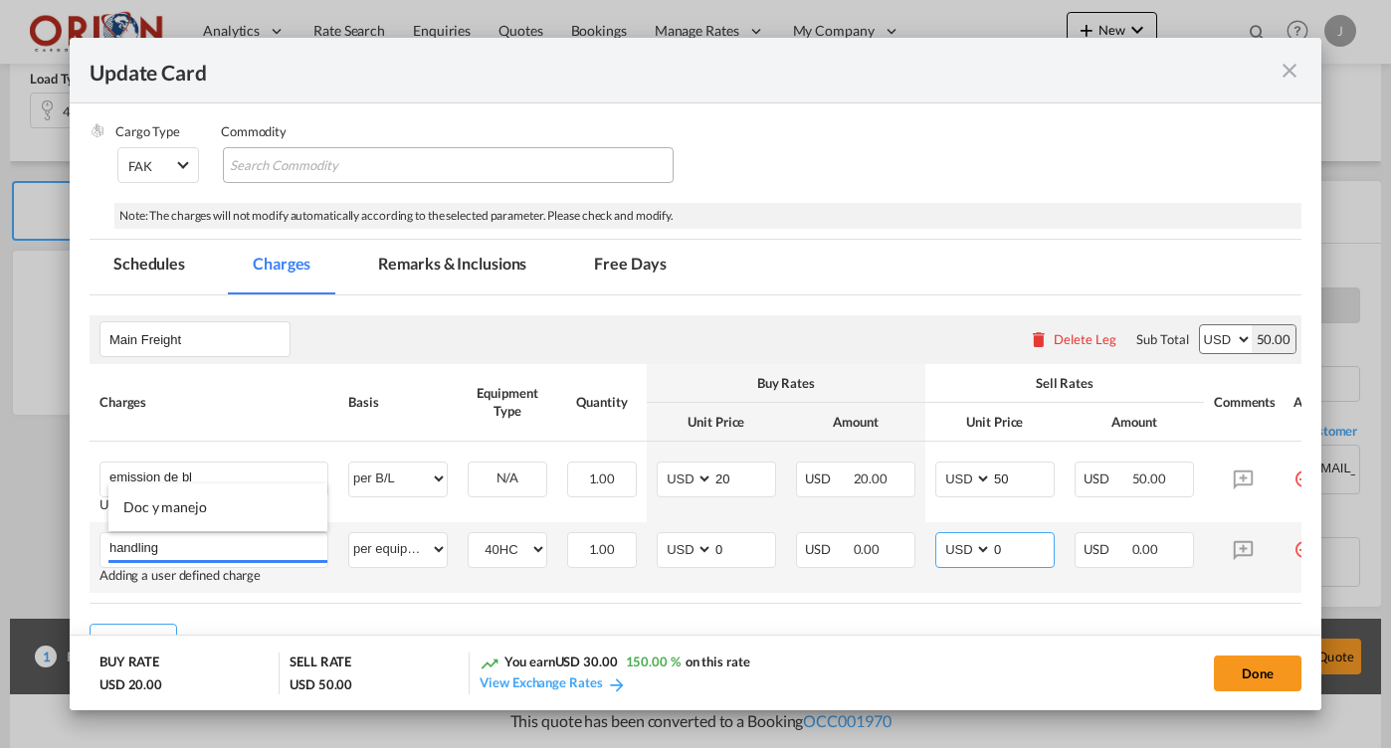
drag, startPoint x: 830, startPoint y: 622, endPoint x: 1026, endPoint y: 544, distance: 210.8
click at [1026, 545] on input "0" at bounding box center [1023, 548] width 62 height 30
click at [1013, 547] on input "0100" at bounding box center [1023, 548] width 62 height 30
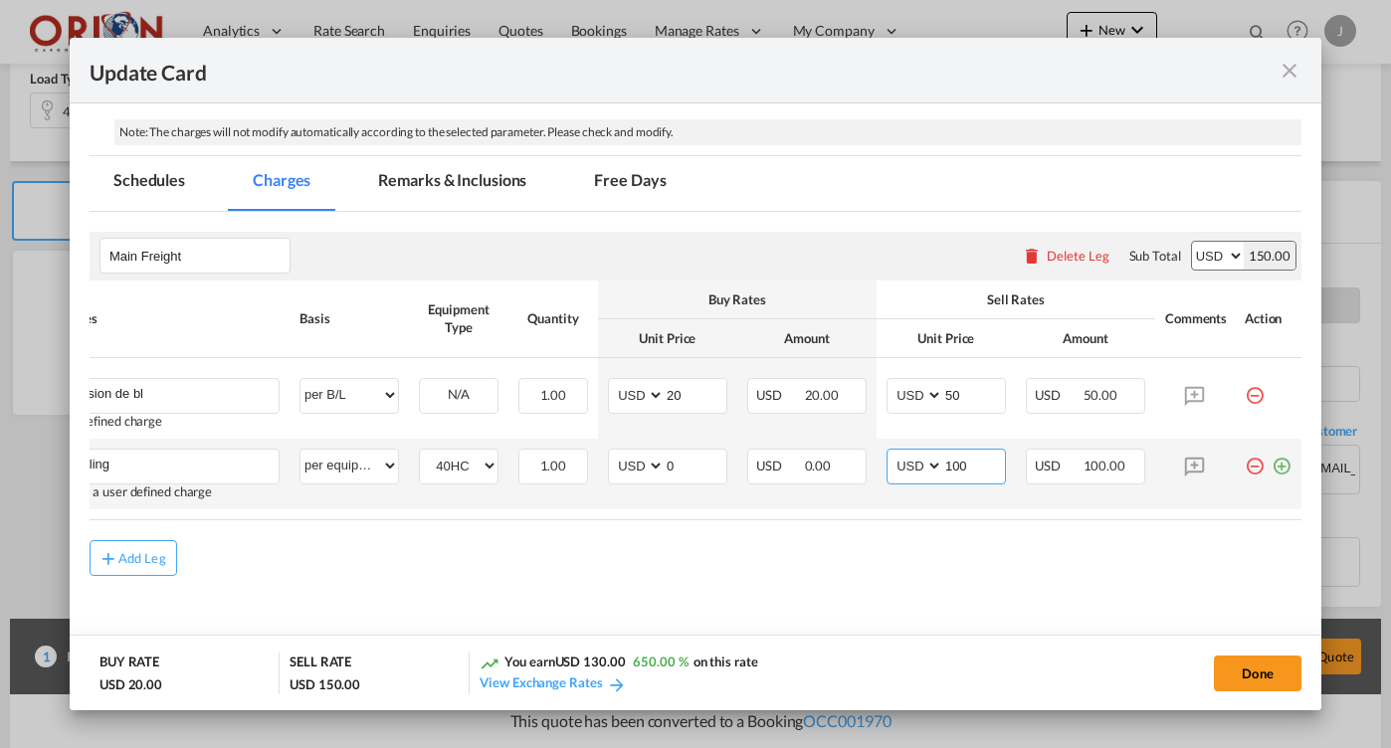
scroll to position [0, 49]
type input "100"
click at [1277, 458] on md-icon "icon-plus-circle-outline green-400-fg" at bounding box center [1282, 459] width 20 height 20
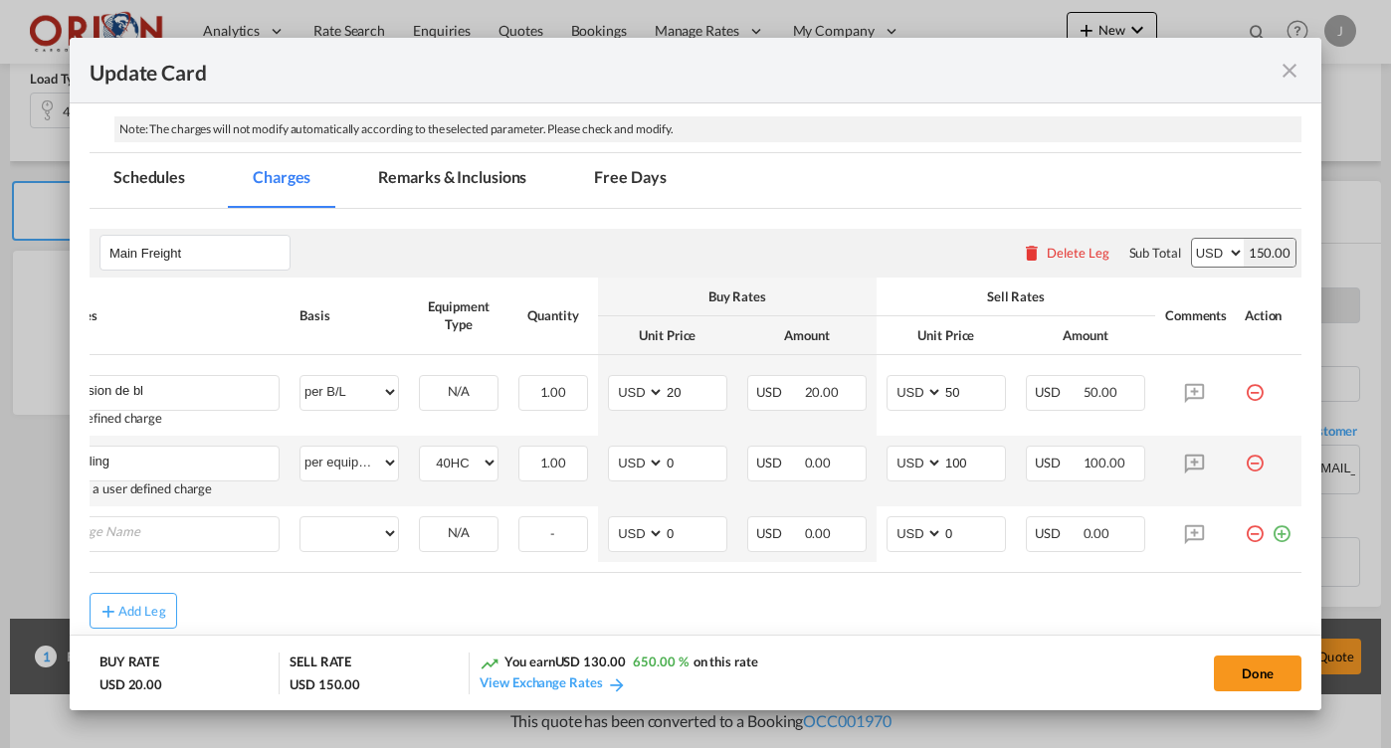
scroll to position [0, 0]
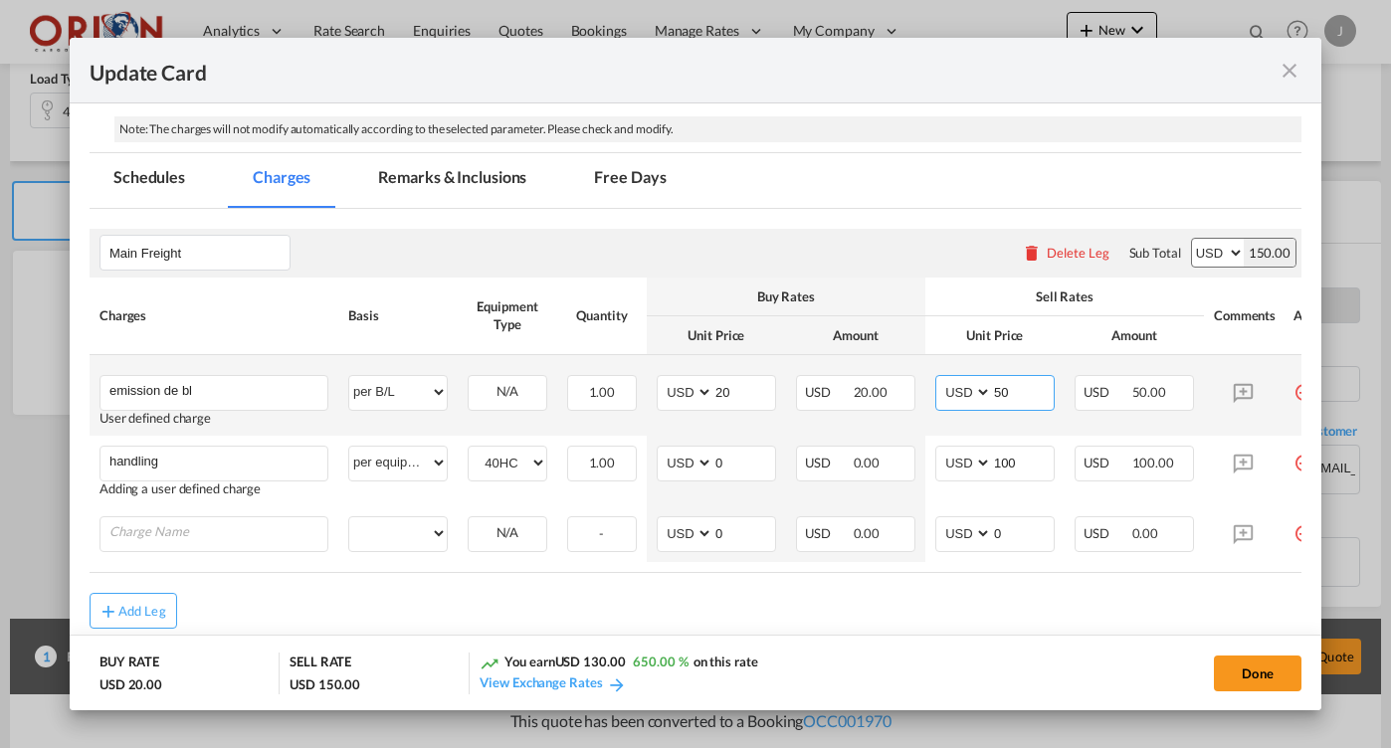
click at [1010, 387] on input "50" at bounding box center [1023, 391] width 62 height 30
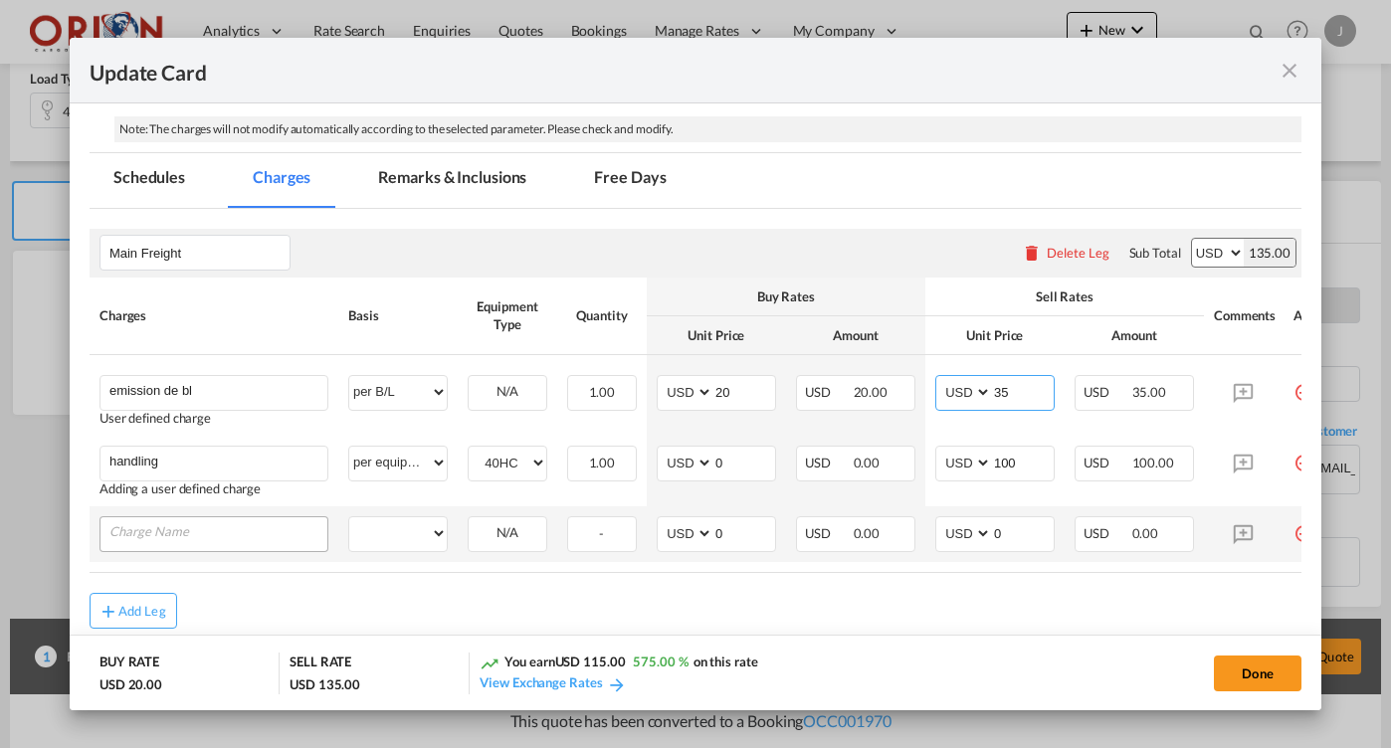
type input "35"
click at [255, 533] on input "Charge Name" at bounding box center [218, 532] width 218 height 30
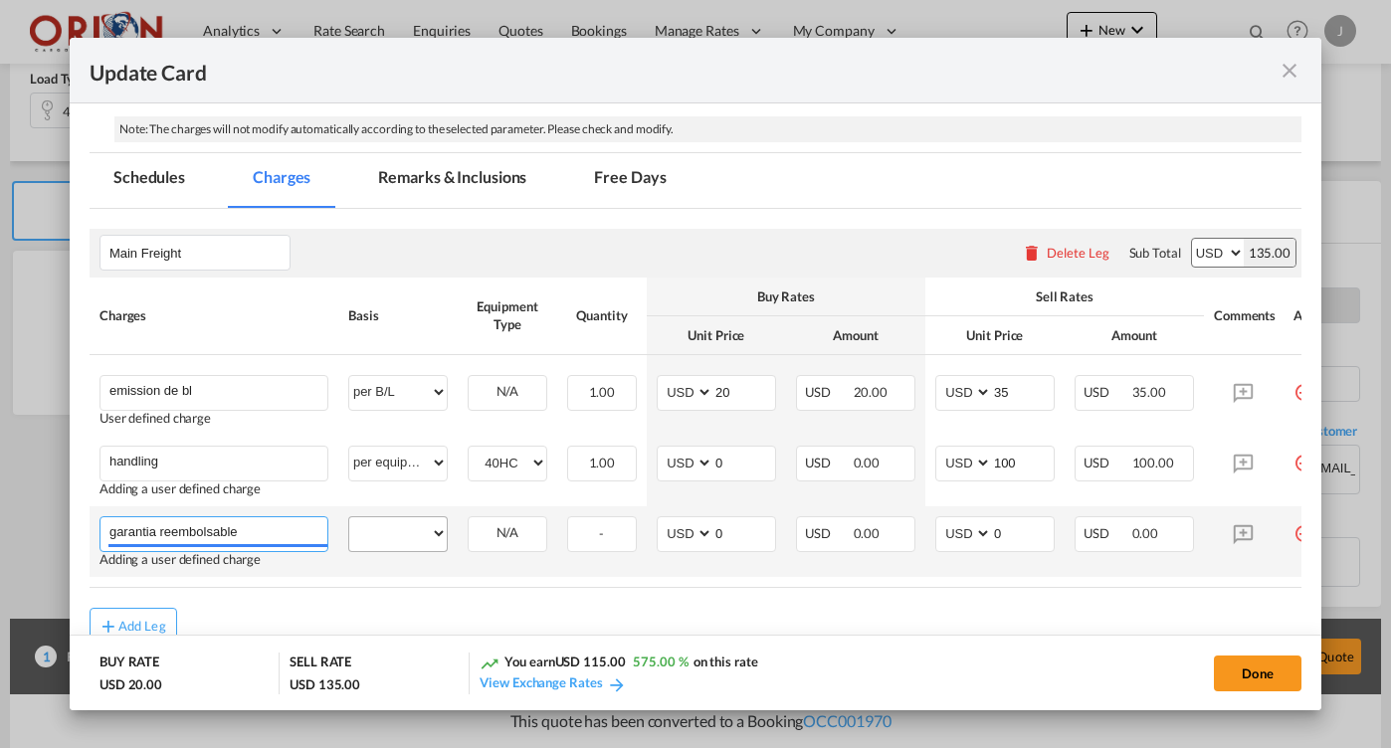
type input "garantia reembolsable"
select select "per equipment"
select select "40HC"
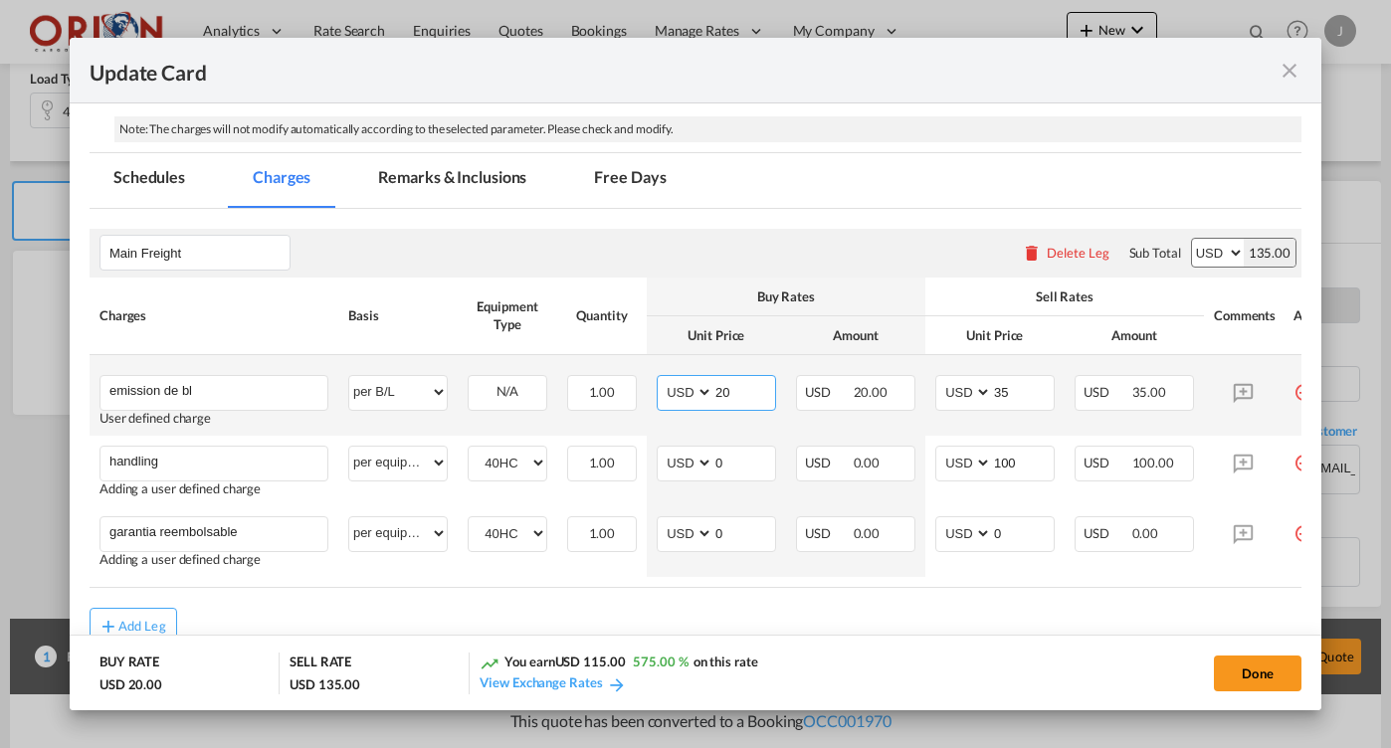
click at [739, 390] on input "20" at bounding box center [744, 391] width 62 height 30
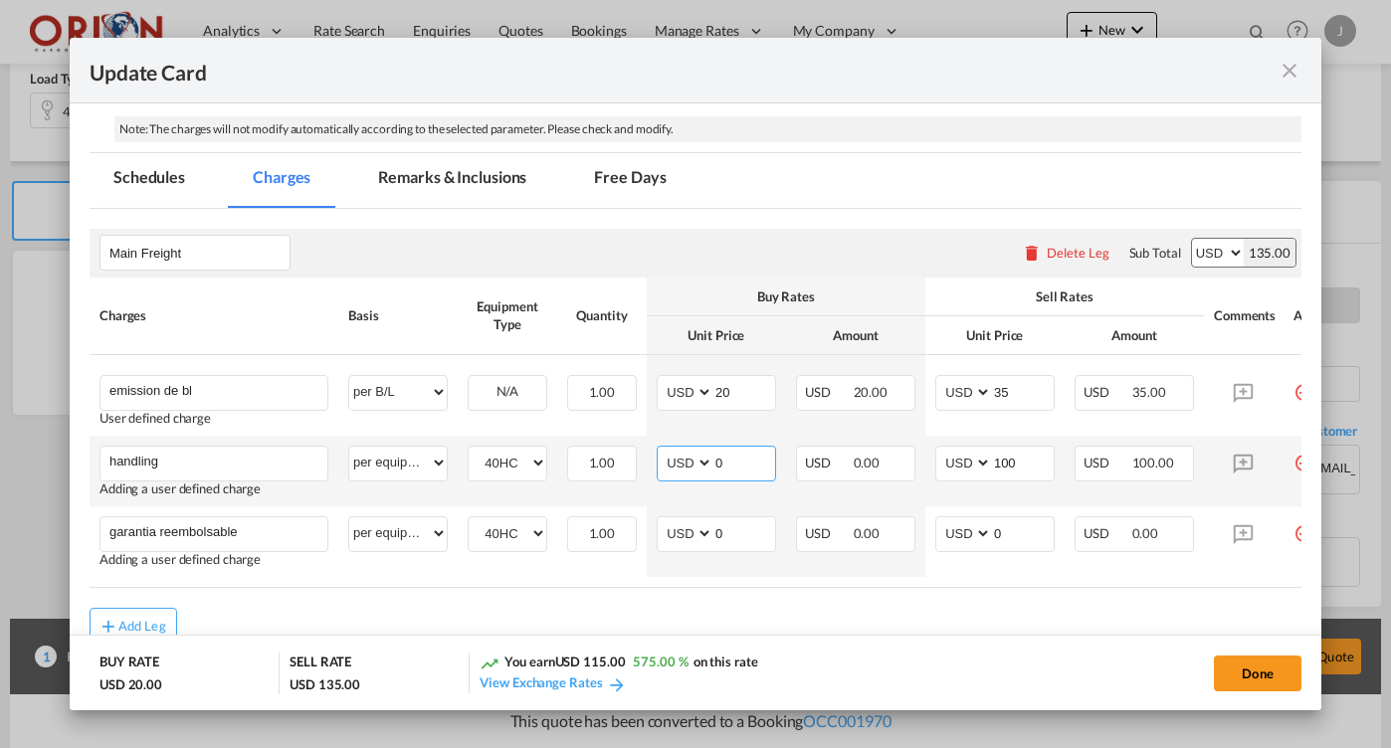
click at [733, 458] on input "0" at bounding box center [744, 462] width 62 height 30
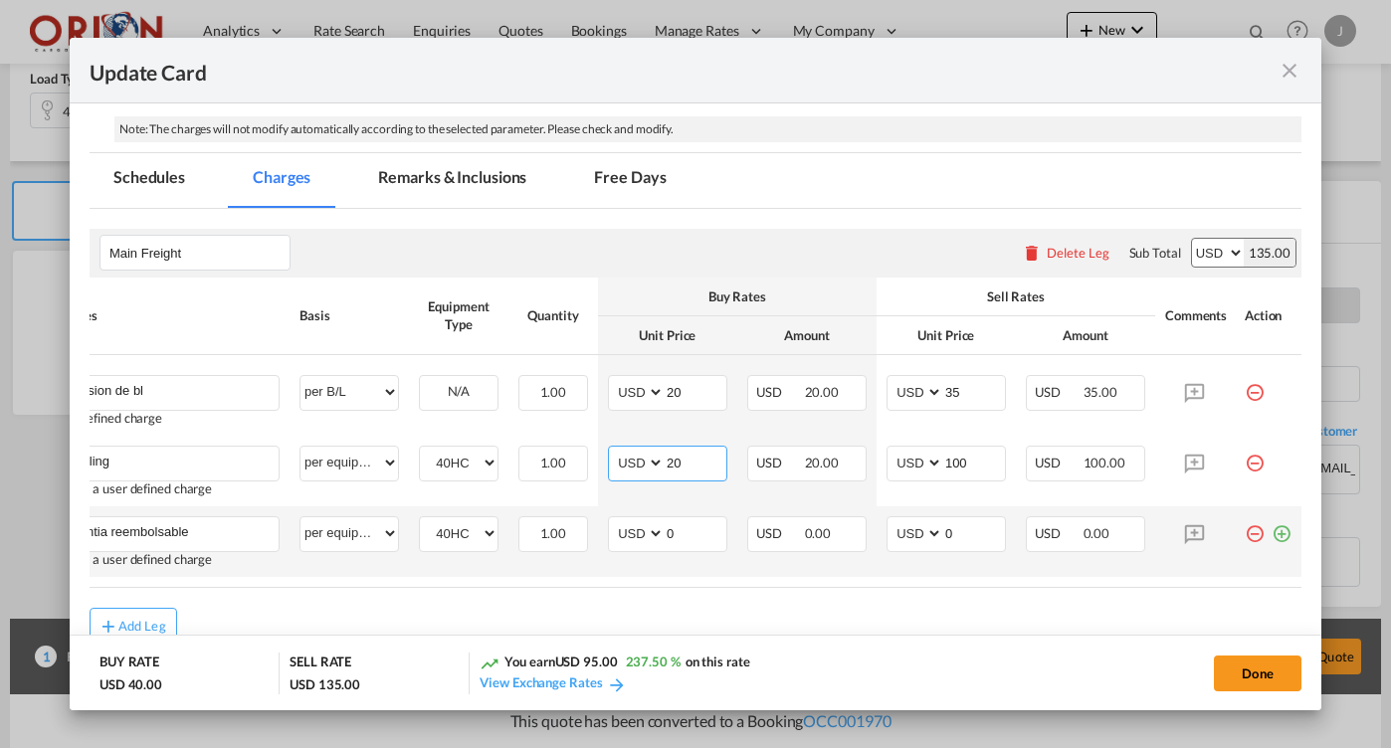
scroll to position [0, 49]
type input "20"
click at [1287, 536] on md-icon "icon-plus-circle-outline green-400-fg" at bounding box center [1282, 526] width 20 height 20
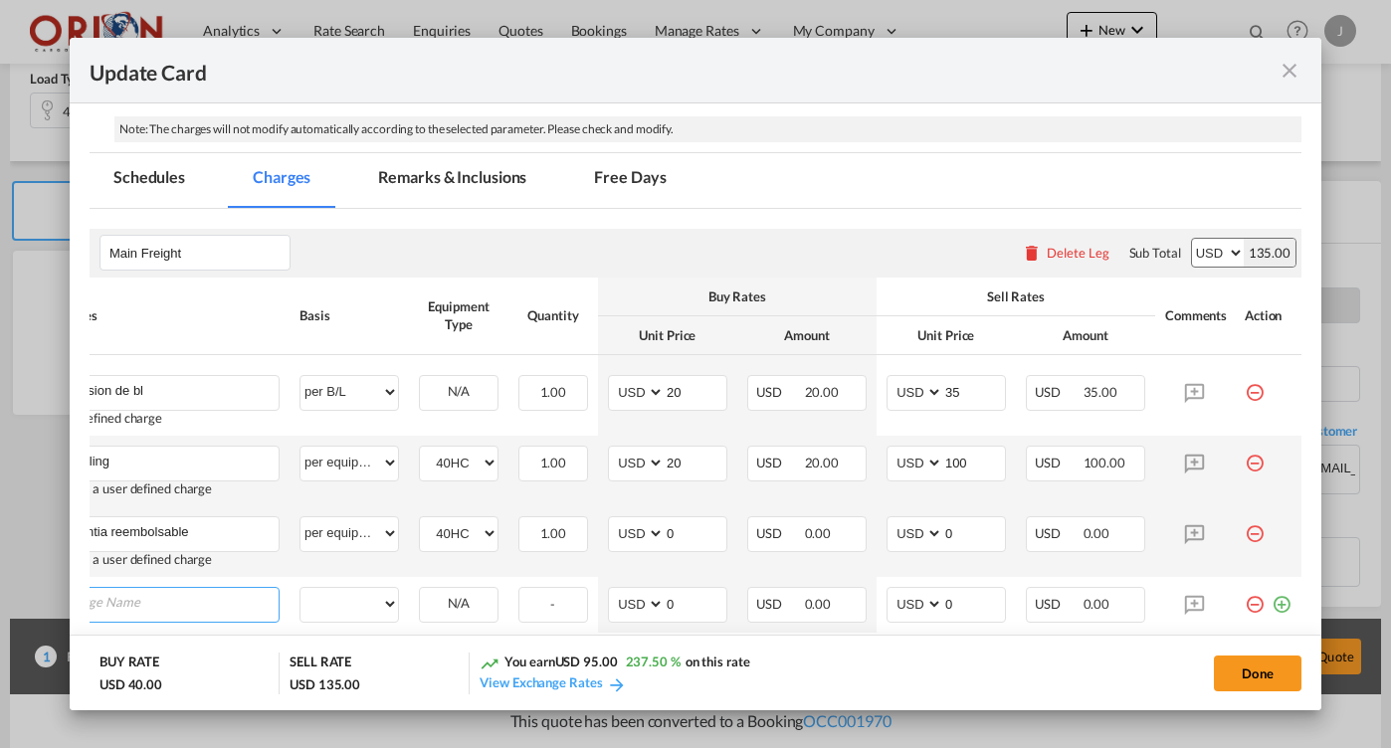
scroll to position [0, 0]
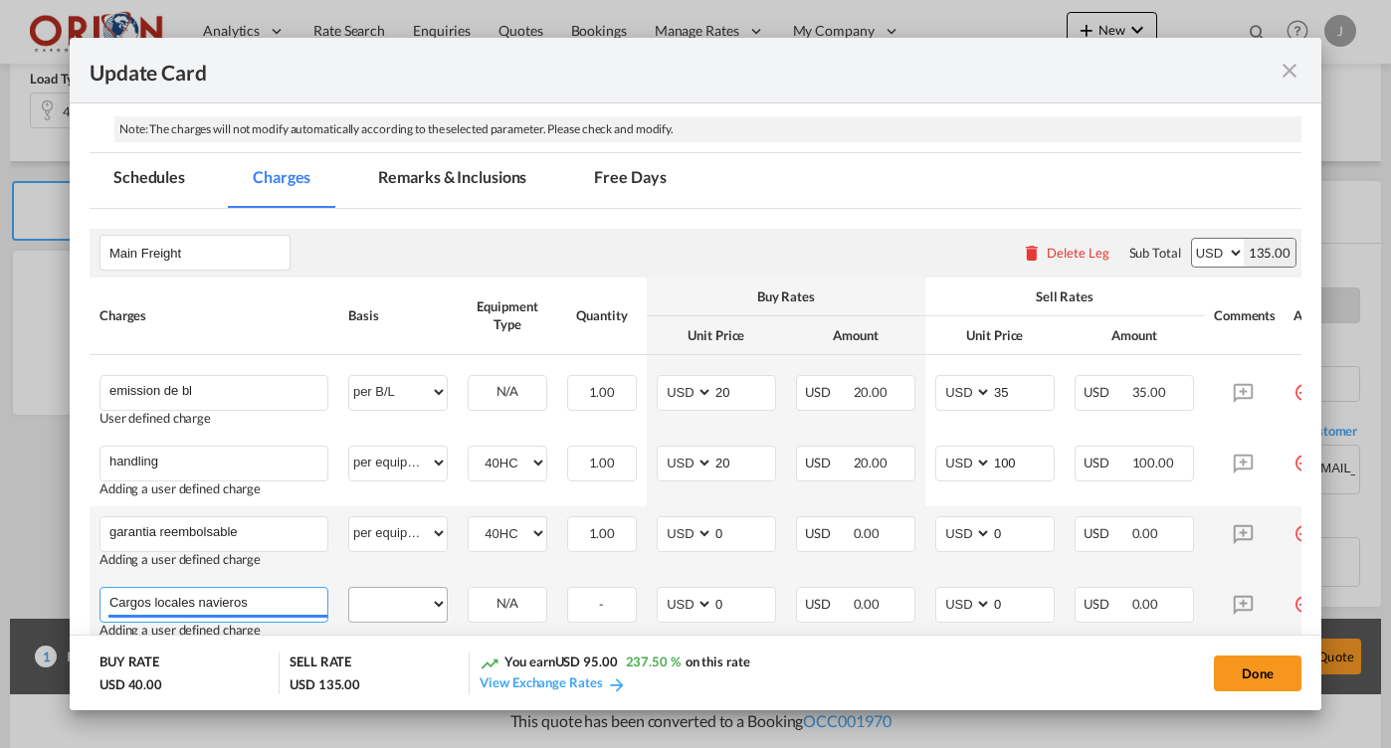
type input "Cargos locales navieros"
select select "per equipment"
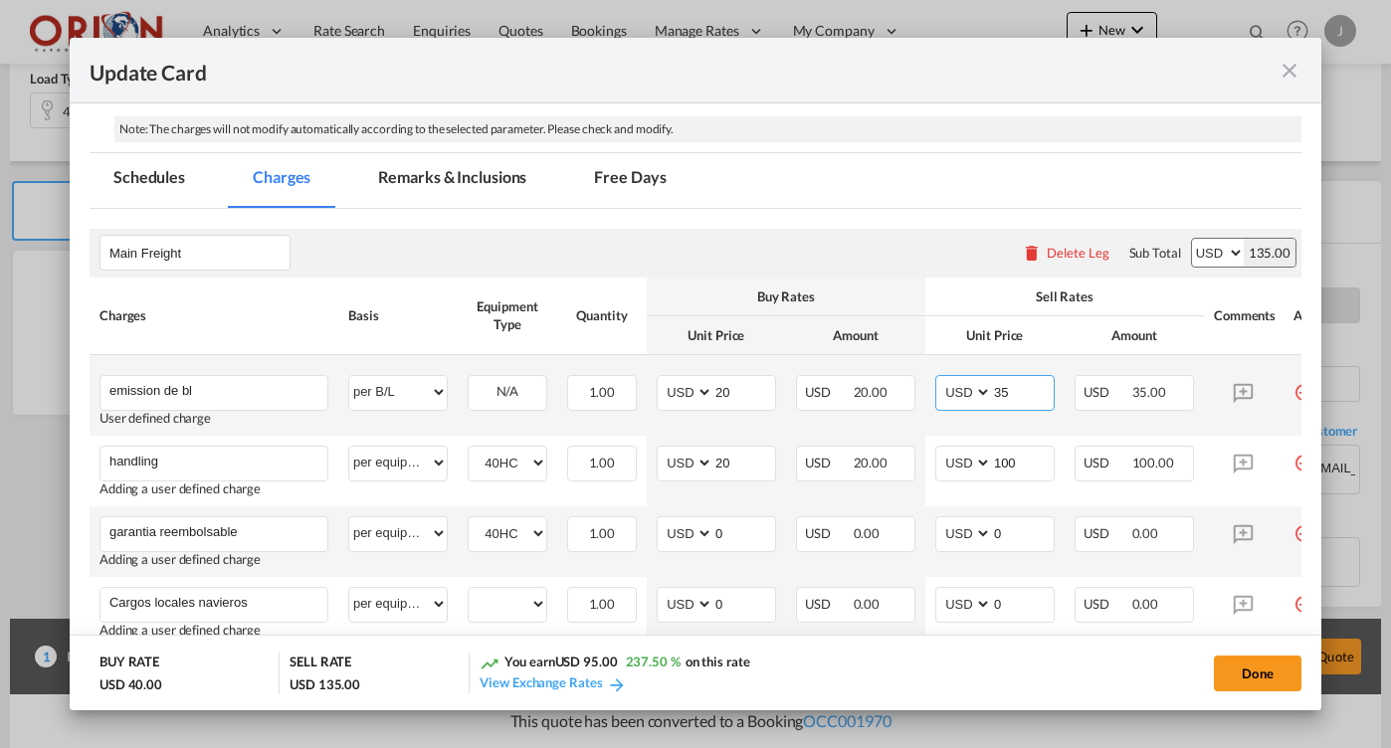
click at [1008, 381] on input "35" at bounding box center [1023, 391] width 62 height 30
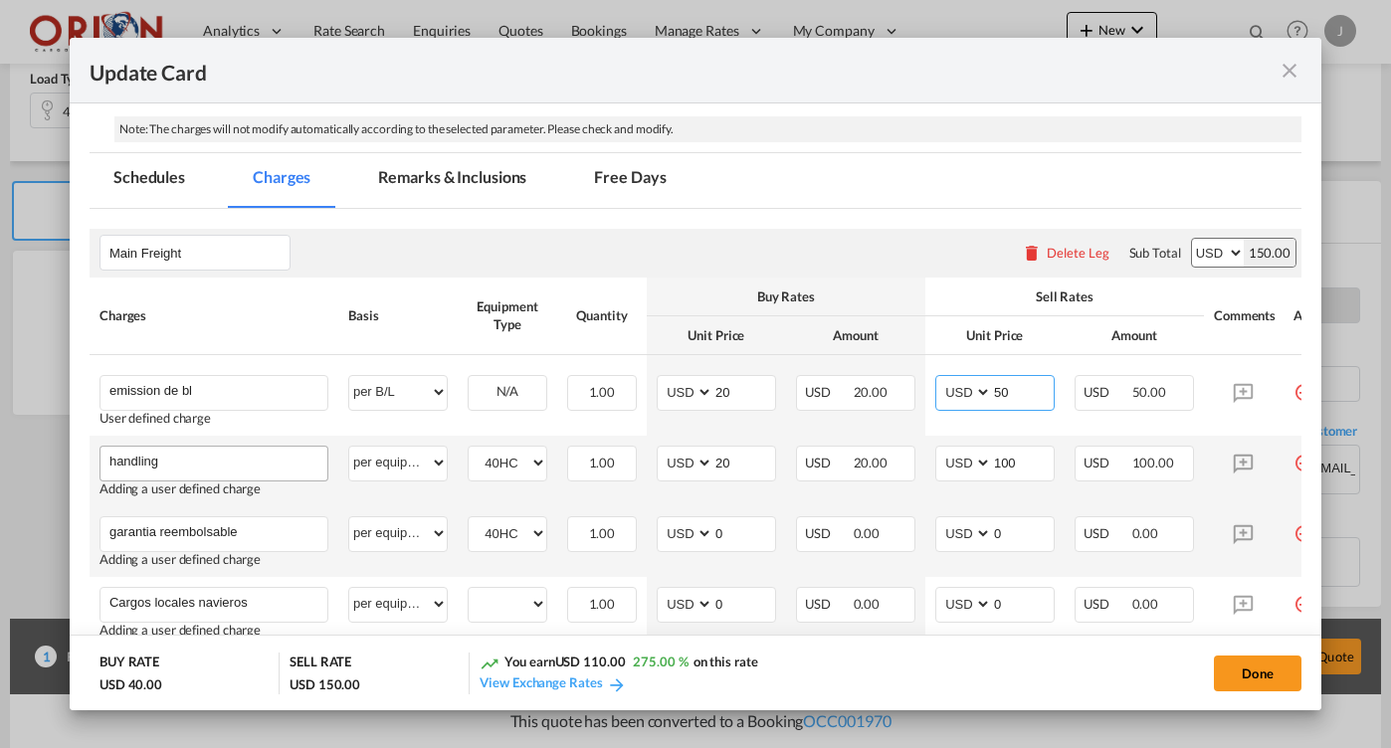
type input "50"
click at [217, 459] on input "handling" at bounding box center [218, 462] width 218 height 30
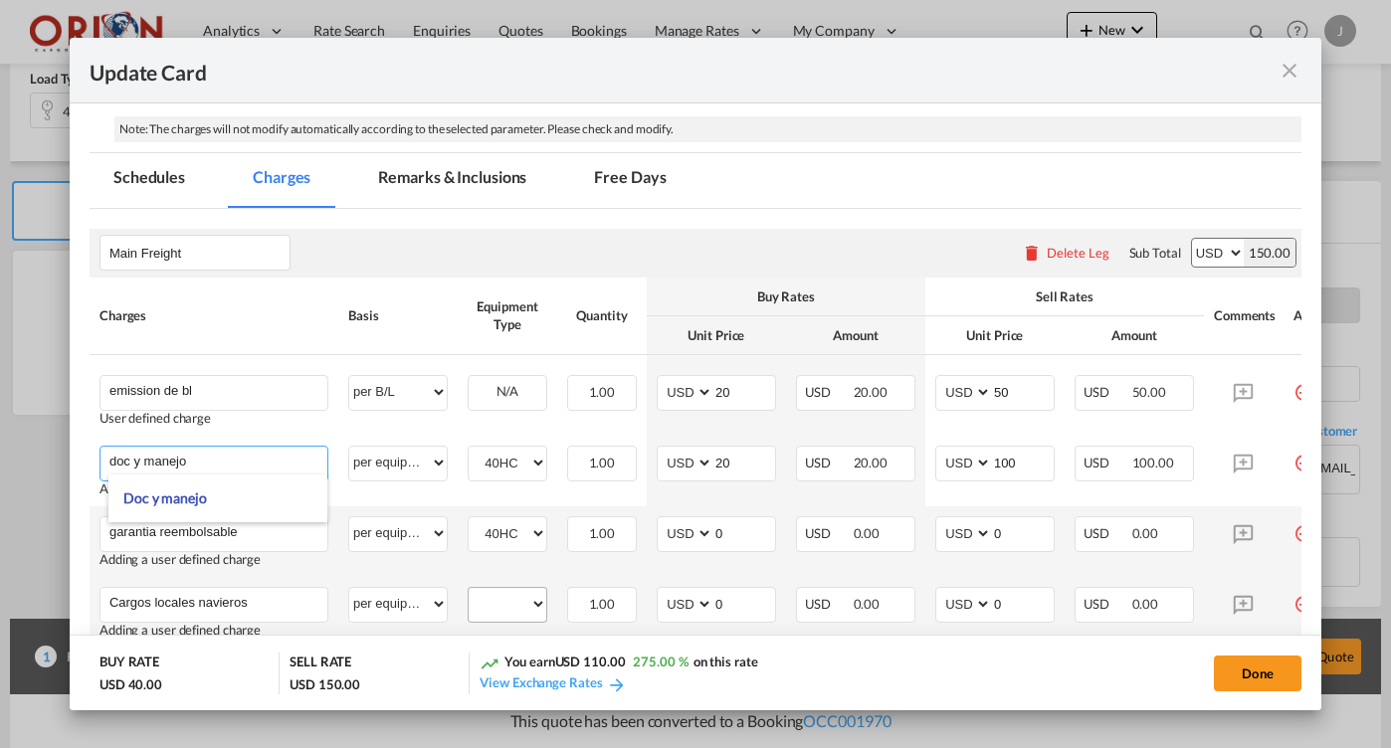
type input "doc y manejo"
select select "40HC"
click at [1043, 589] on input "0" at bounding box center [1023, 603] width 62 height 30
click at [1047, 607] on input "4250" at bounding box center [1023, 603] width 62 height 30
type input "425"
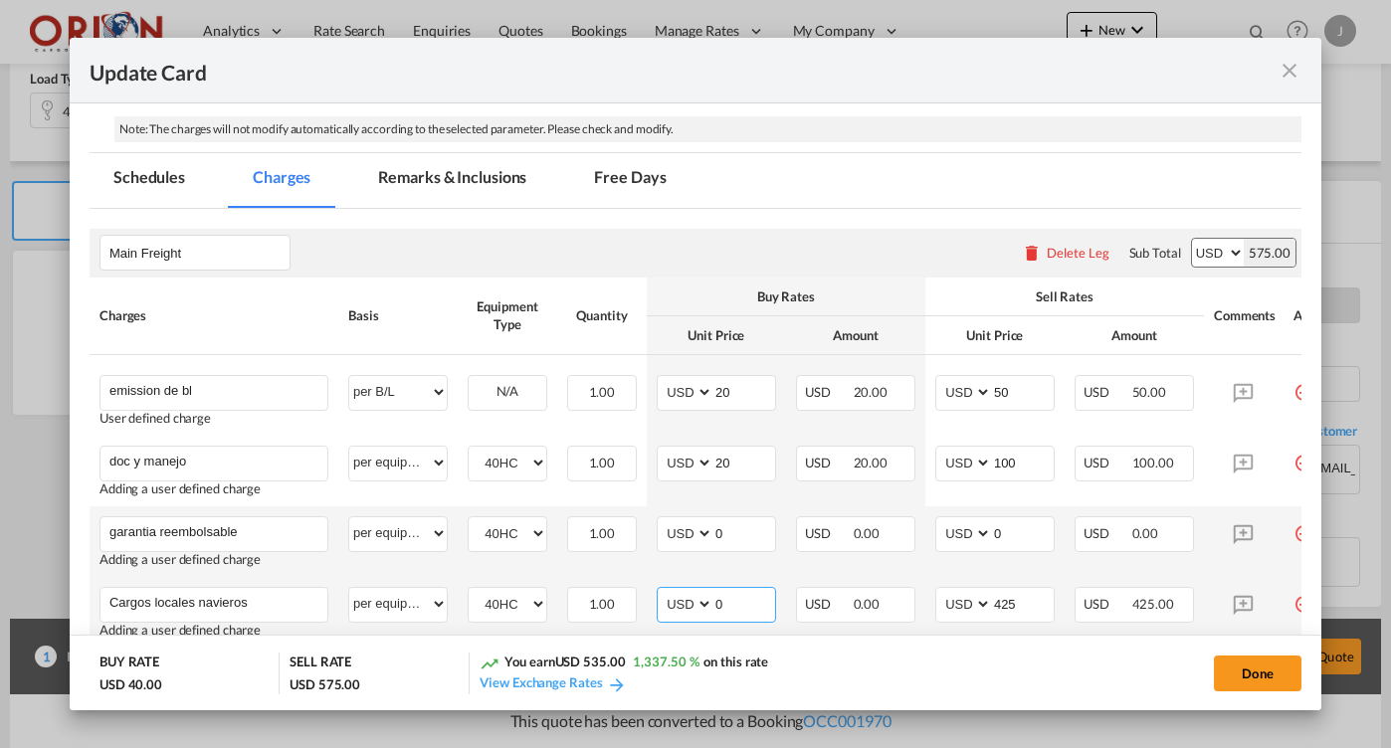
click at [736, 611] on input "0" at bounding box center [744, 603] width 62 height 30
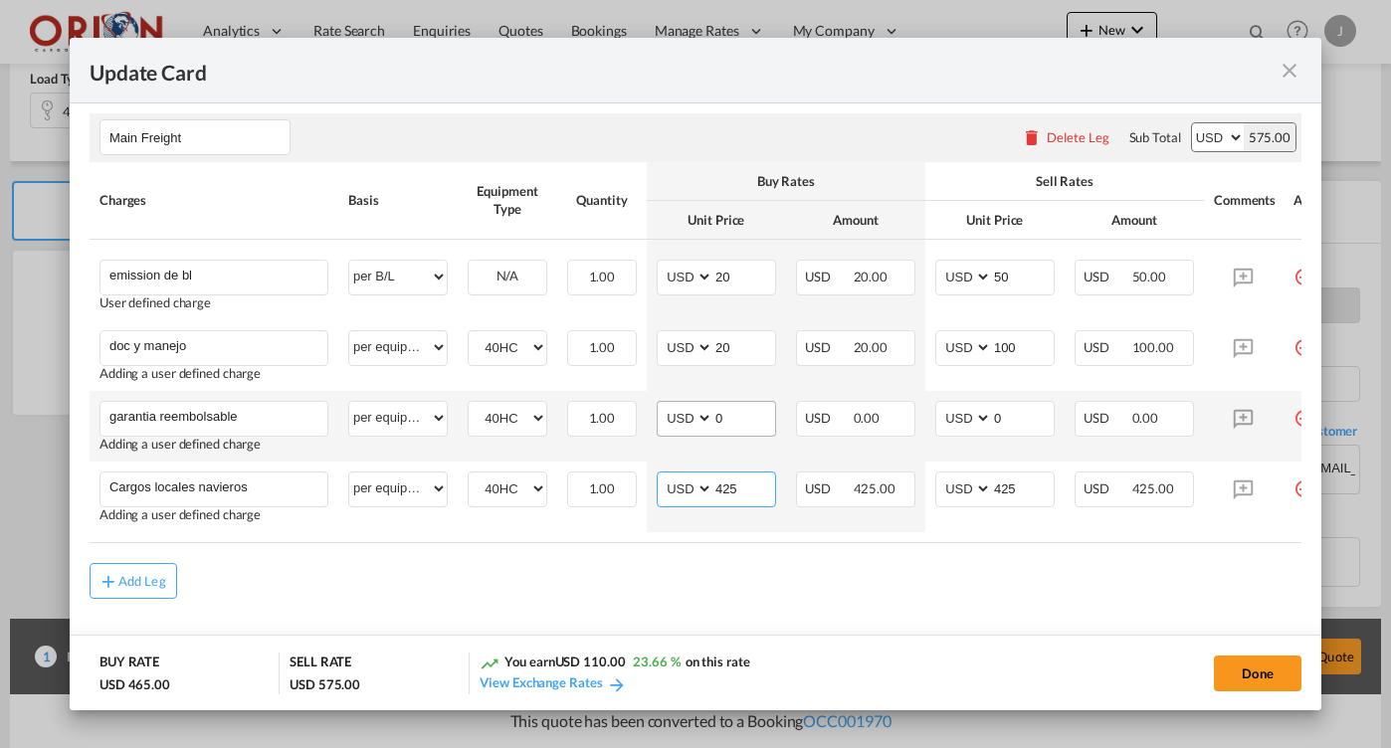
scroll to position [522, 0]
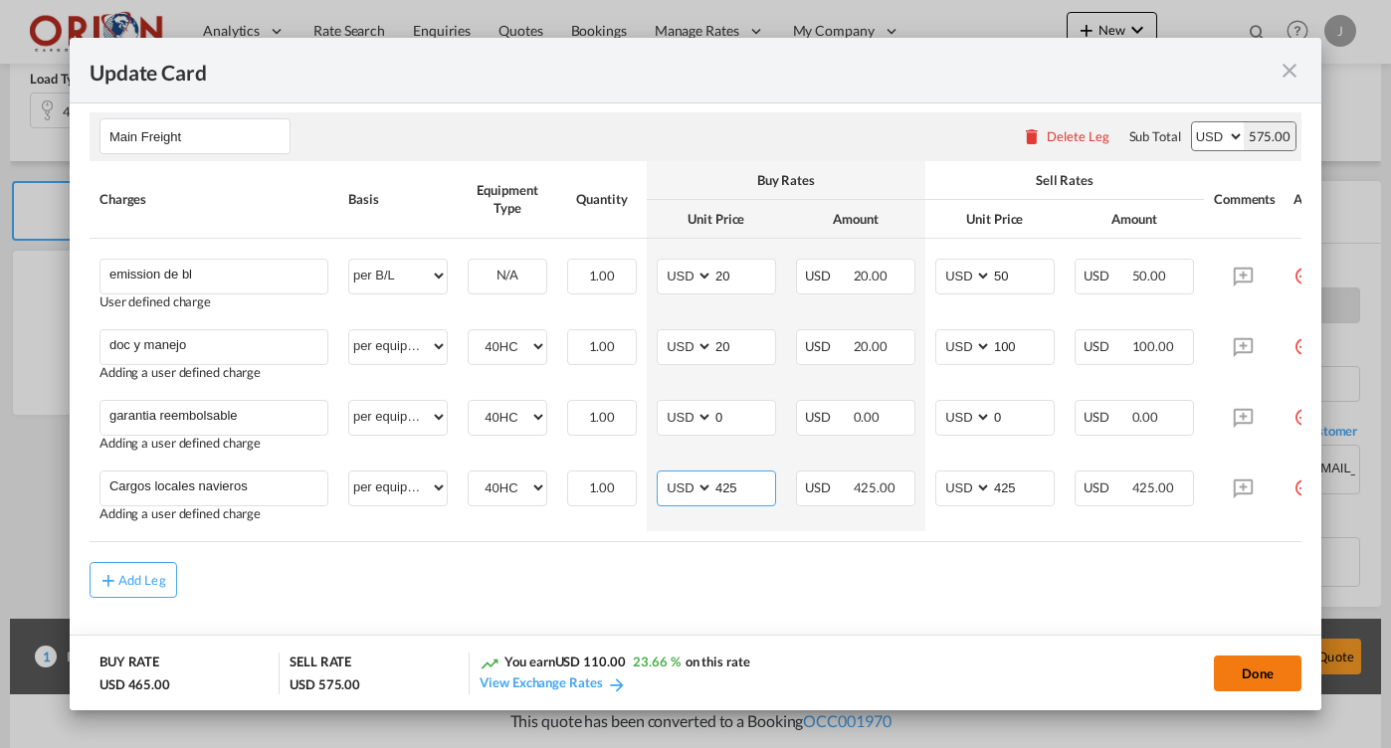
type input "425"
click at [1273, 687] on button "Done" at bounding box center [1258, 674] width 88 height 36
type input "[DATE]"
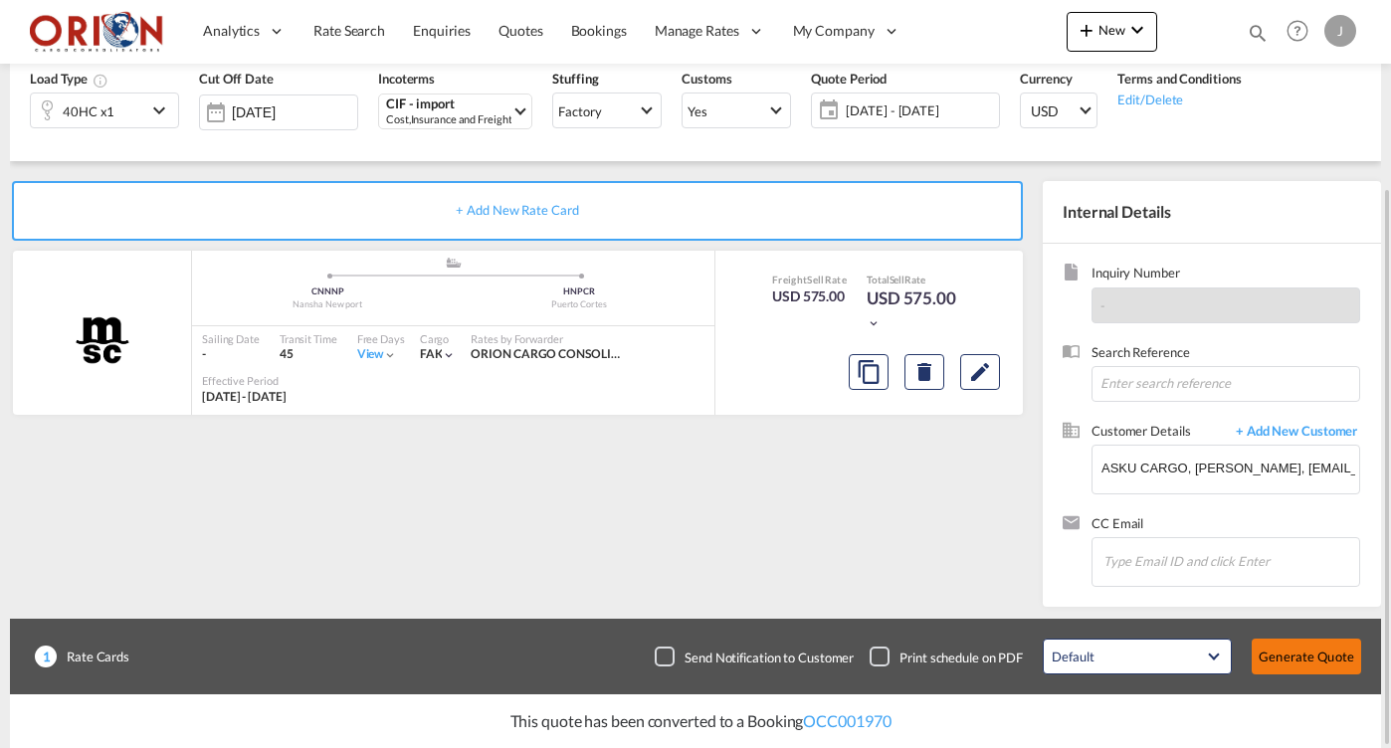
click at [1291, 661] on button "Generate Quote" at bounding box center [1306, 657] width 109 height 36
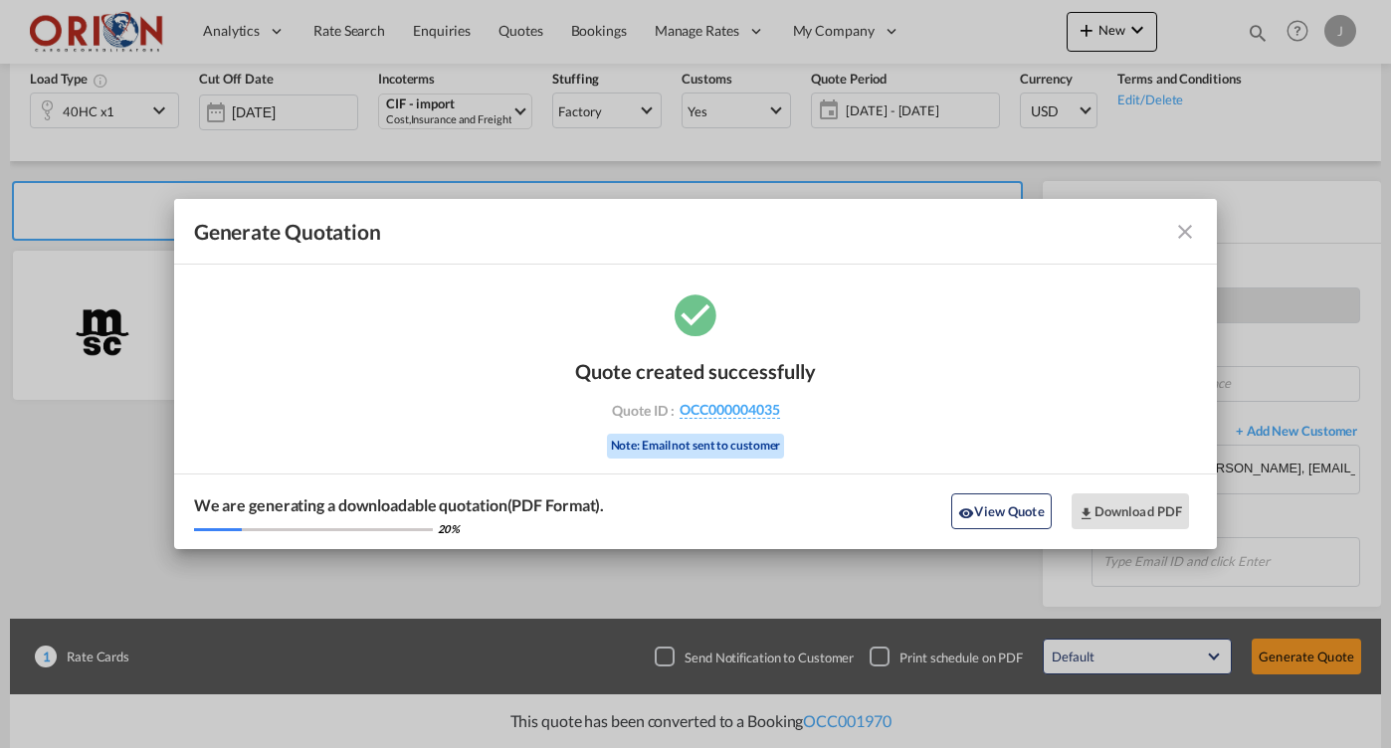
click at [1174, 230] on md-icon "icon-close fg-AAA8AD cursor m-0" at bounding box center [1185, 232] width 24 height 24
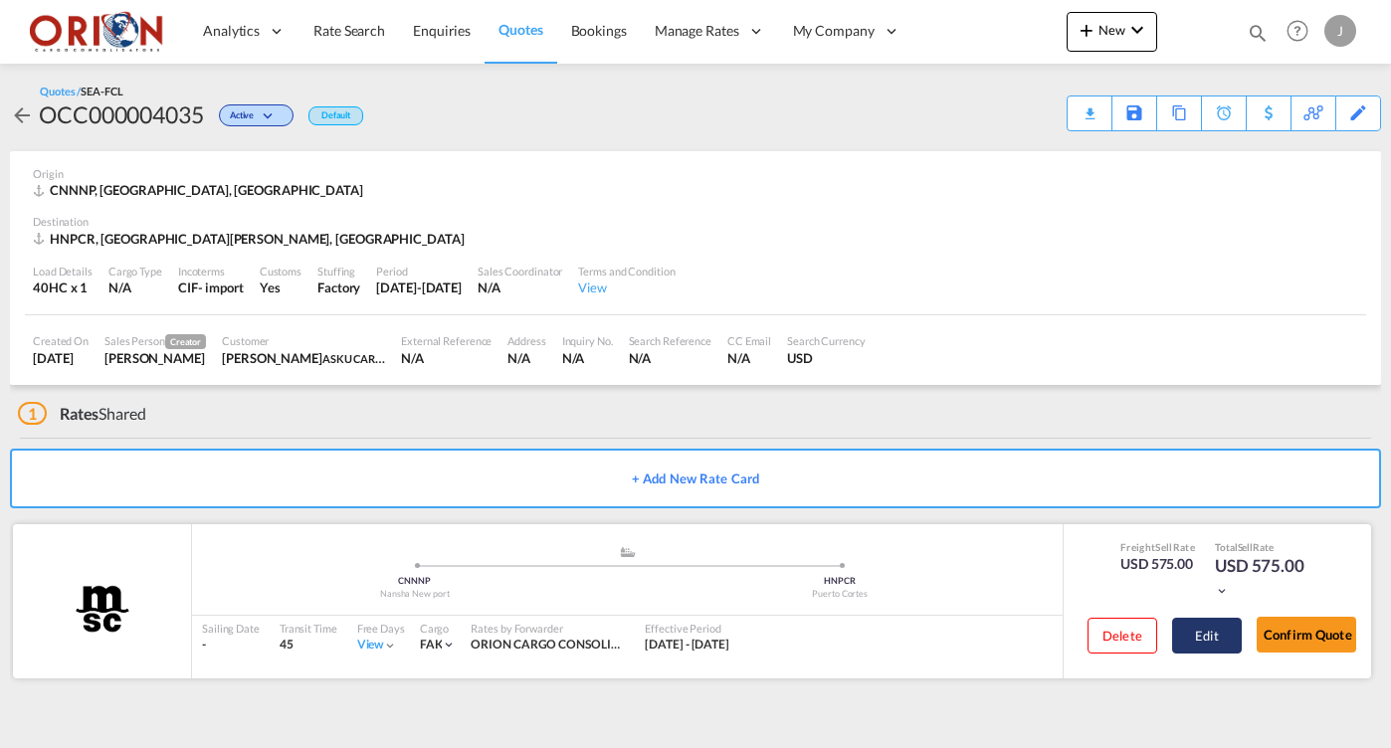
click at [1190, 638] on button "Edit" at bounding box center [1207, 636] width 70 height 36
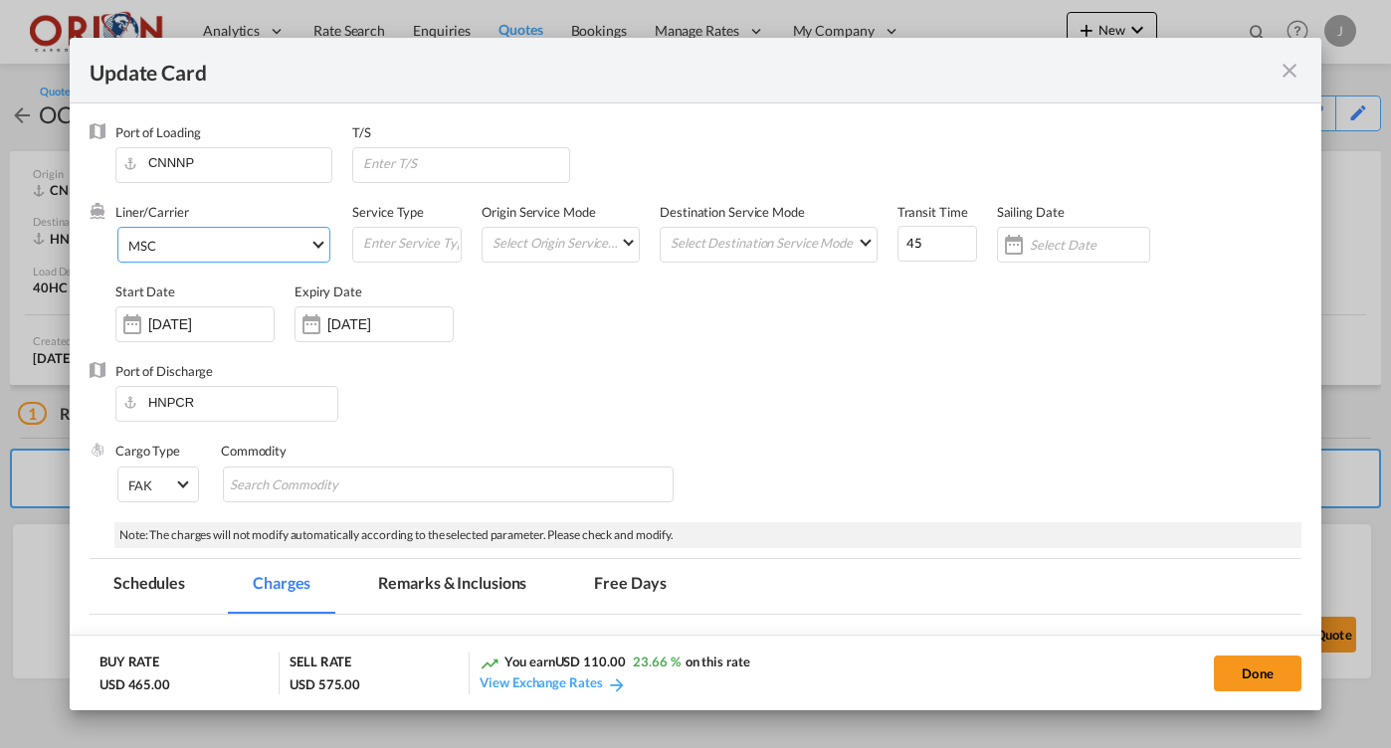
click at [214, 257] on md-select-value "MSC" at bounding box center [227, 244] width 203 height 32
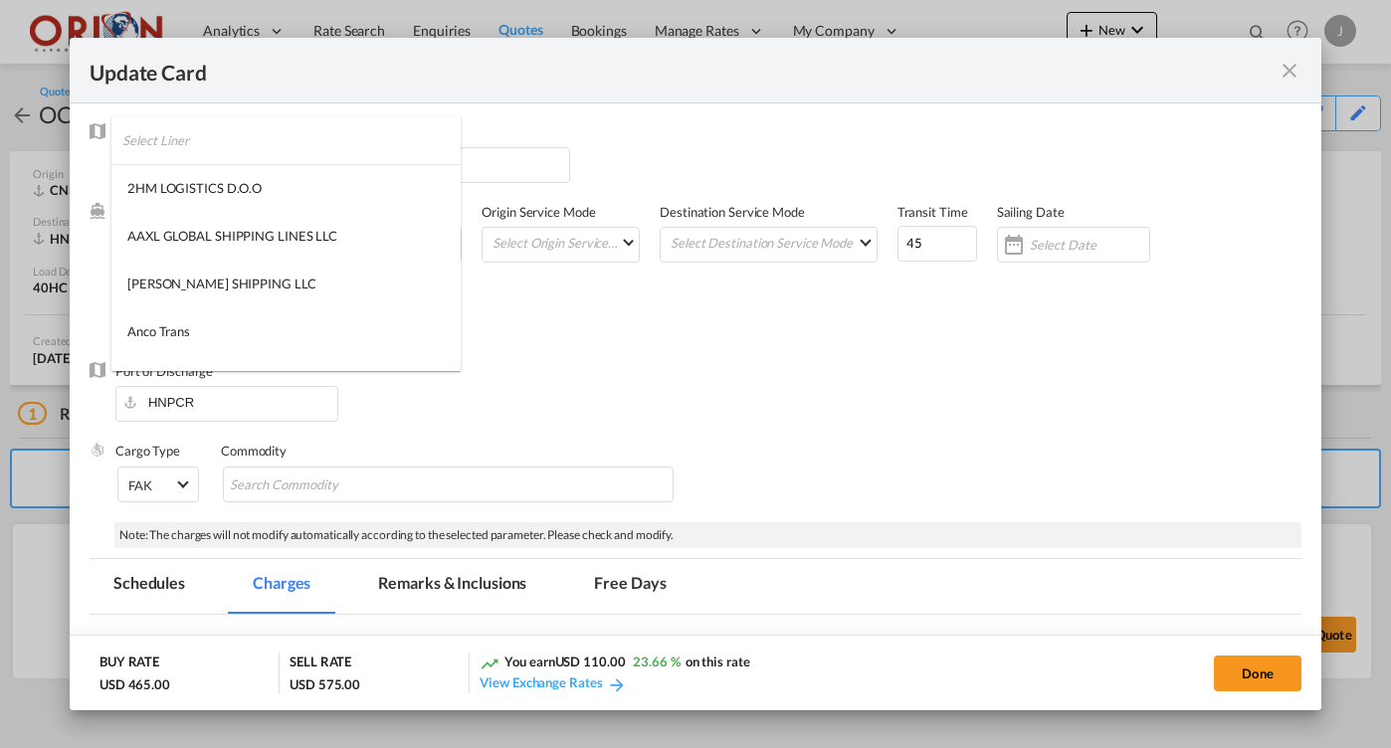
scroll to position [2523, 0]
type md-option "41"
click at [192, 147] on input "search" at bounding box center [291, 140] width 338 height 48
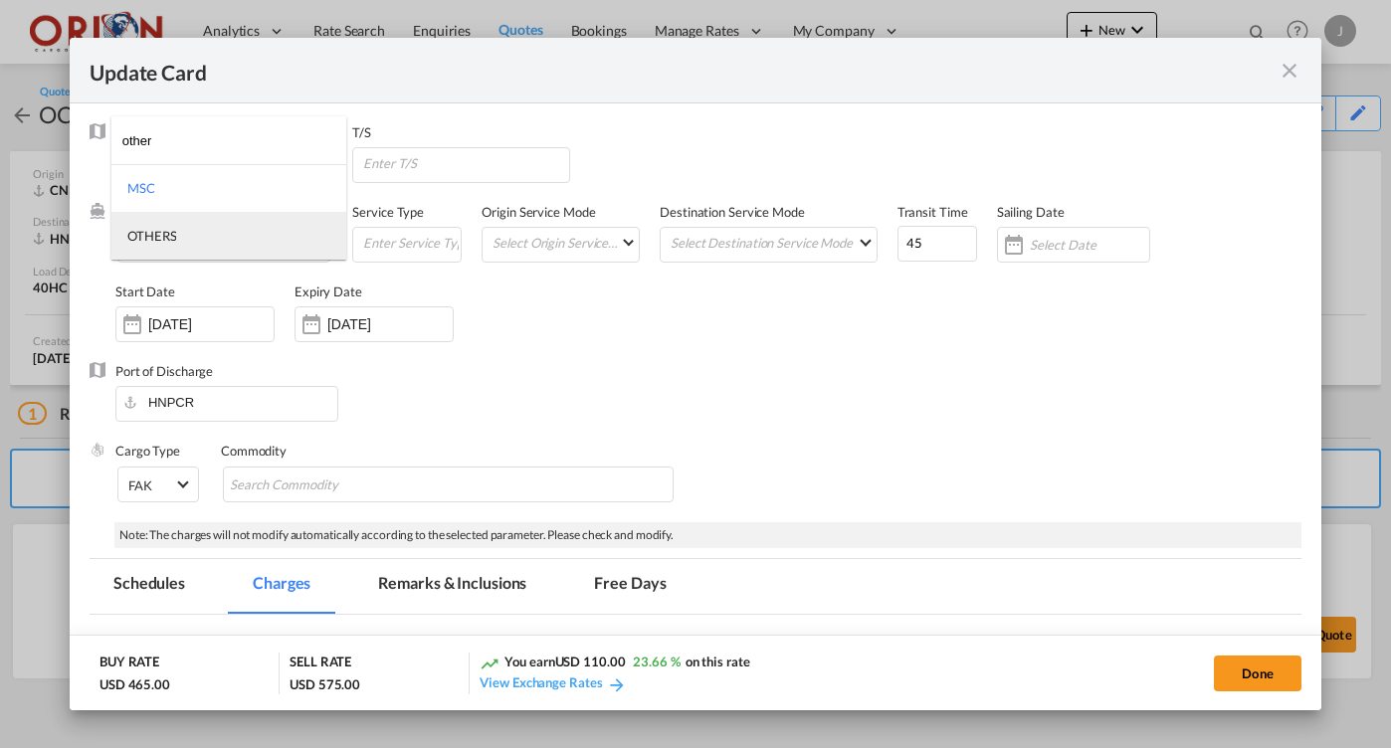
type input "other"
click at [210, 226] on md-option "OTHERS" at bounding box center [228, 236] width 235 height 48
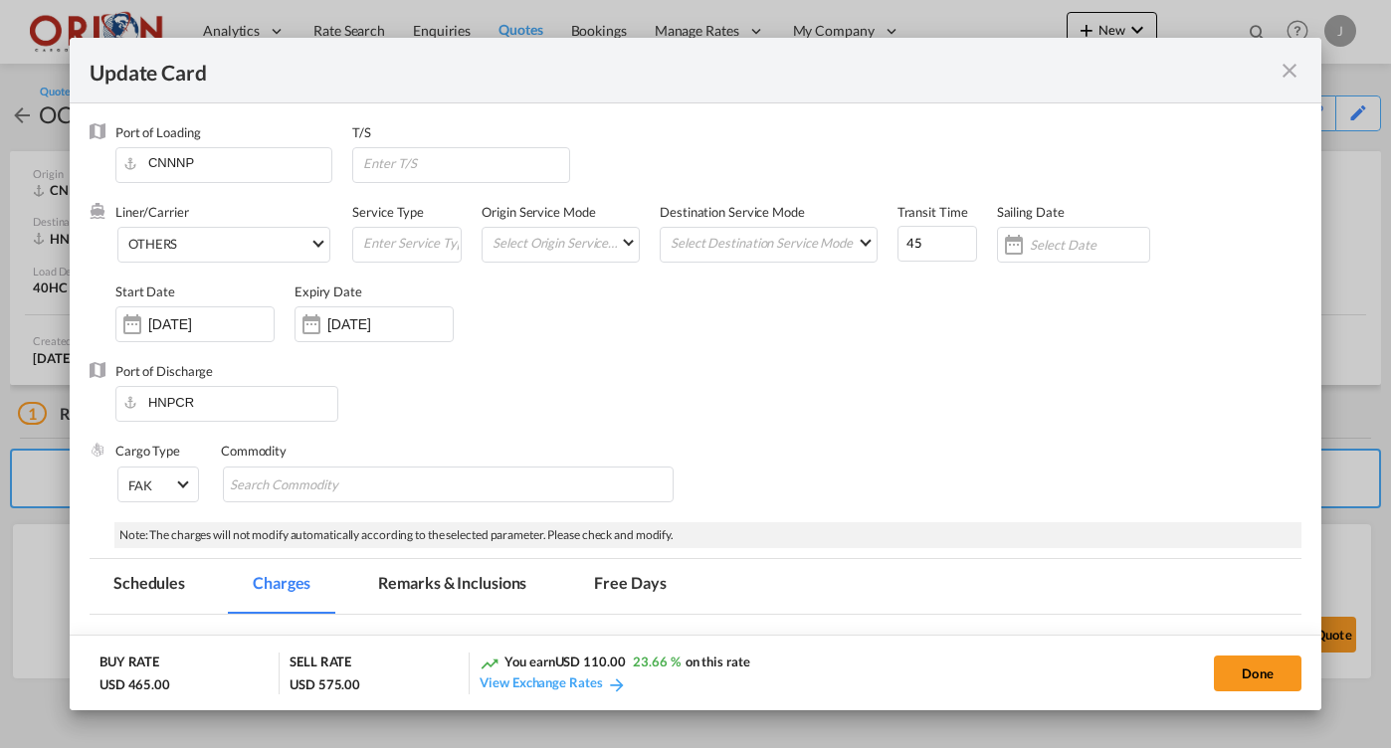
click at [1208, 680] on div "Done" at bounding box center [1071, 673] width 461 height 41
click at [1213, 680] on div "Done" at bounding box center [1071, 673] width 461 height 41
click at [1222, 680] on button "Done" at bounding box center [1258, 674] width 88 height 36
type input "[DATE]"
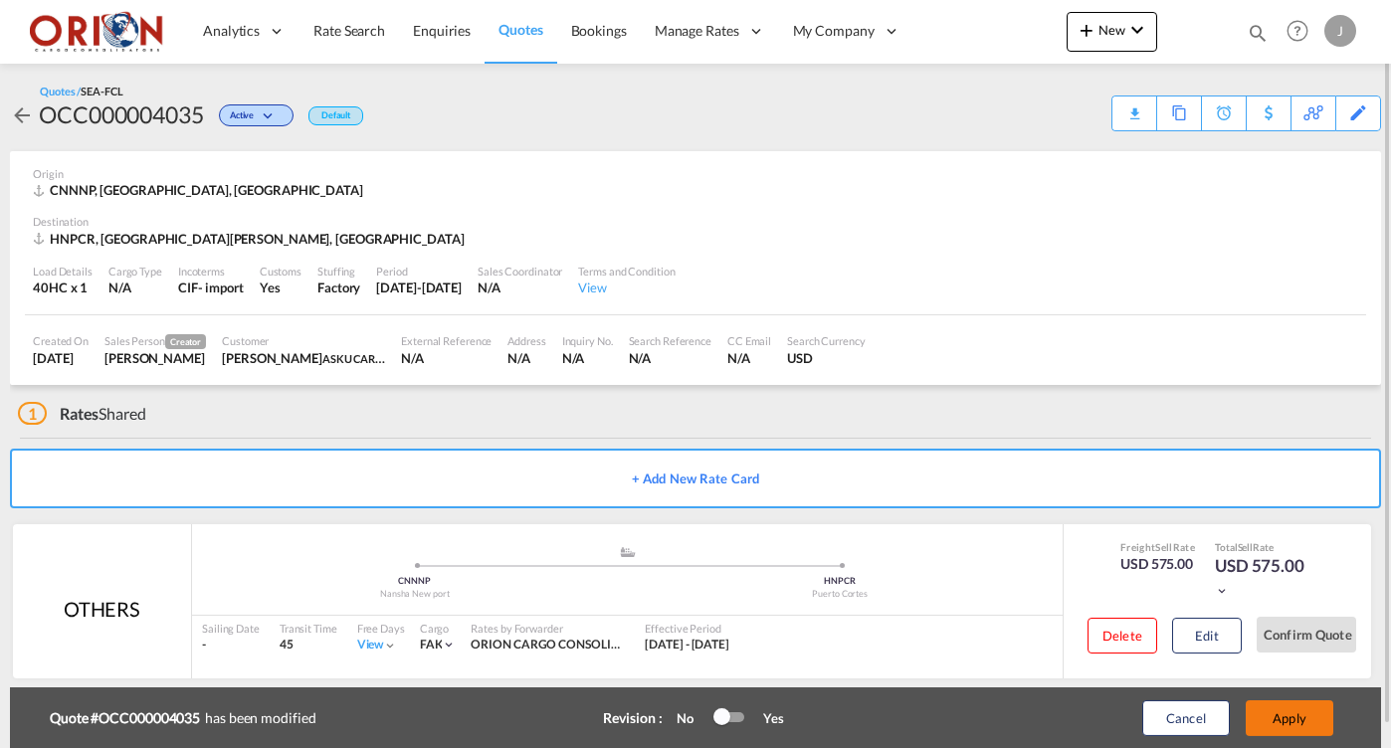
click at [1254, 711] on button "Apply" at bounding box center [1290, 719] width 88 height 36
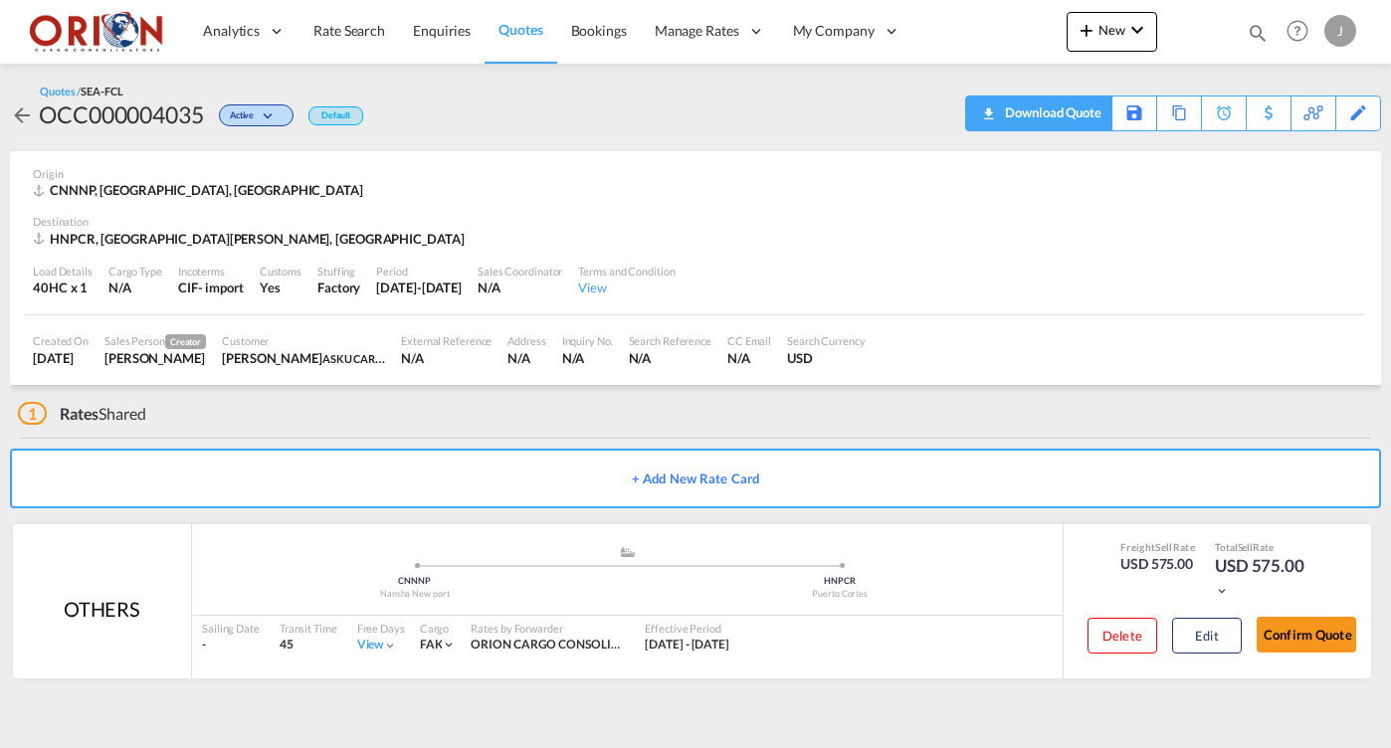
click at [1067, 116] on div "Download Quote" at bounding box center [1050, 113] width 101 height 32
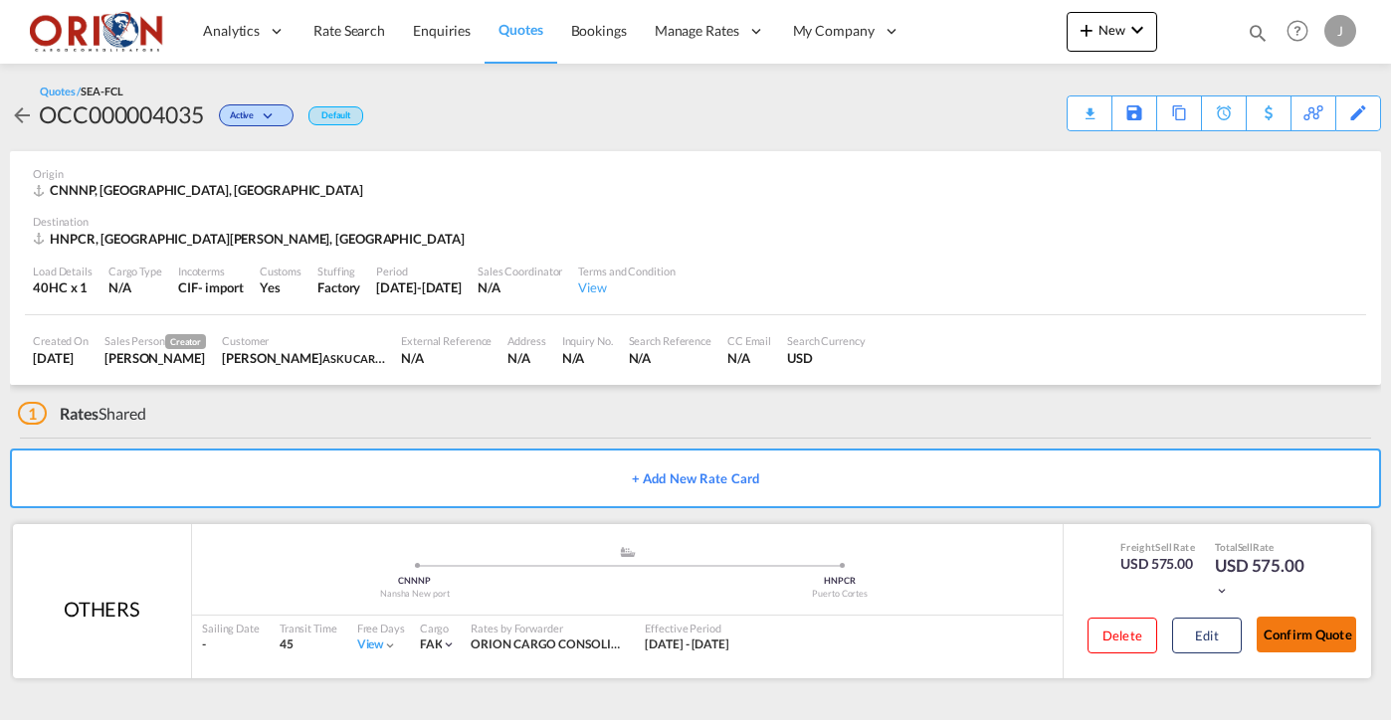
click at [1300, 643] on button "Confirm Quote" at bounding box center [1307, 635] width 100 height 36
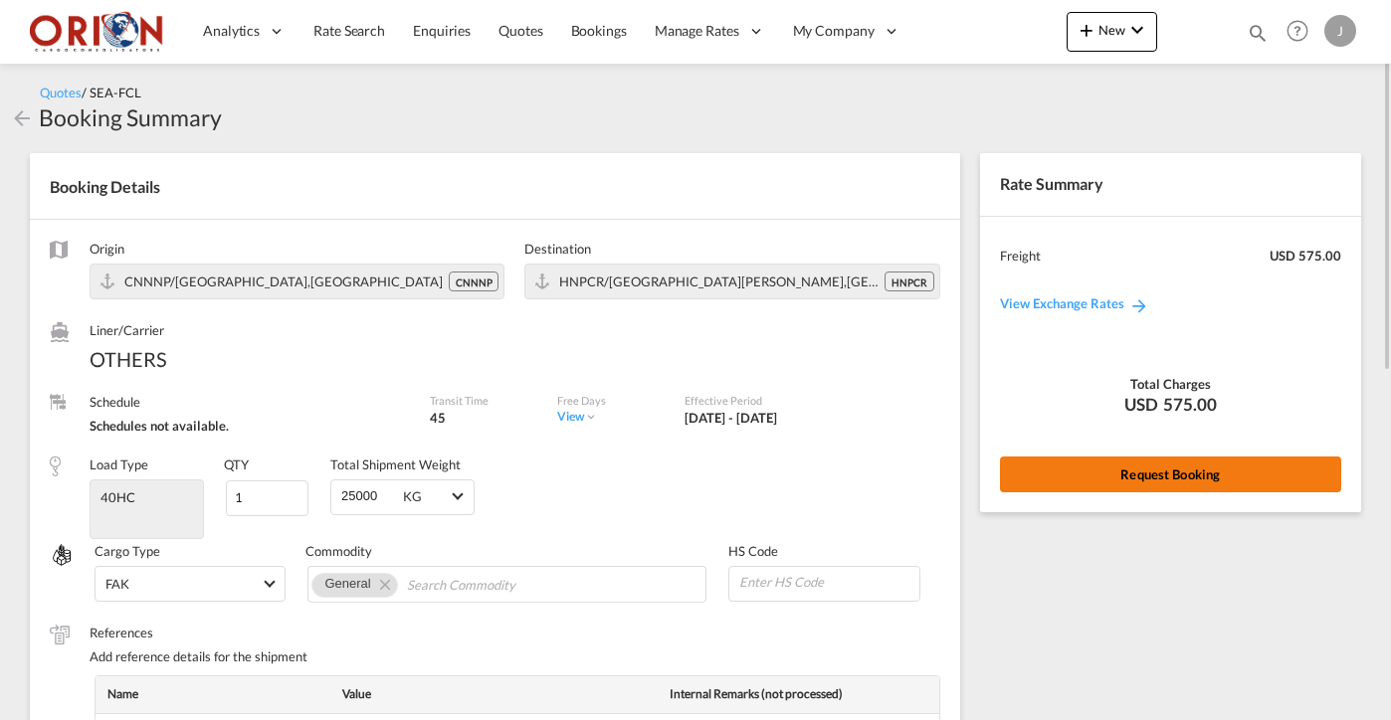
click at [1125, 475] on button "Request Booking" at bounding box center [1170, 475] width 341 height 36
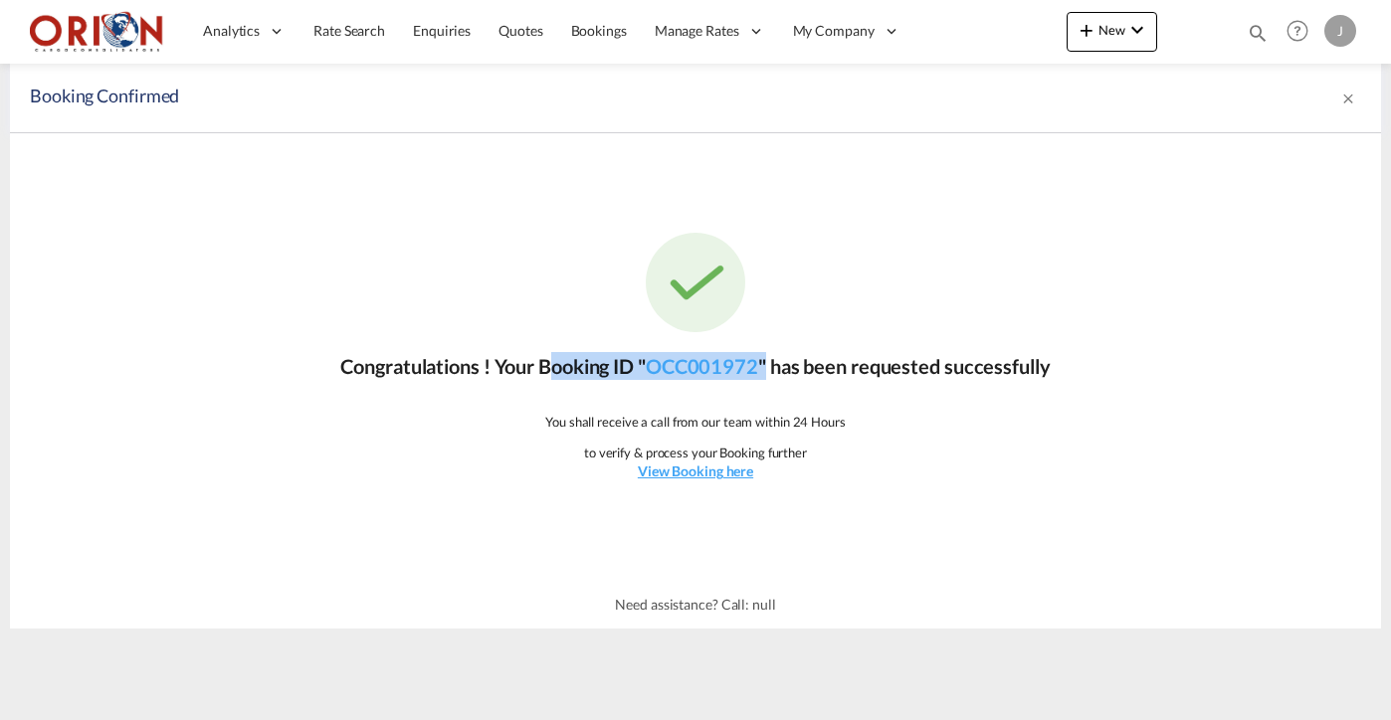
drag, startPoint x: 538, startPoint y: 364, endPoint x: 774, endPoint y: 362, distance: 235.8
click at [774, 362] on p "Congratulations ! Your Booking ID " OCC001972 " has been requested successfully" at bounding box center [694, 366] width 709 height 28
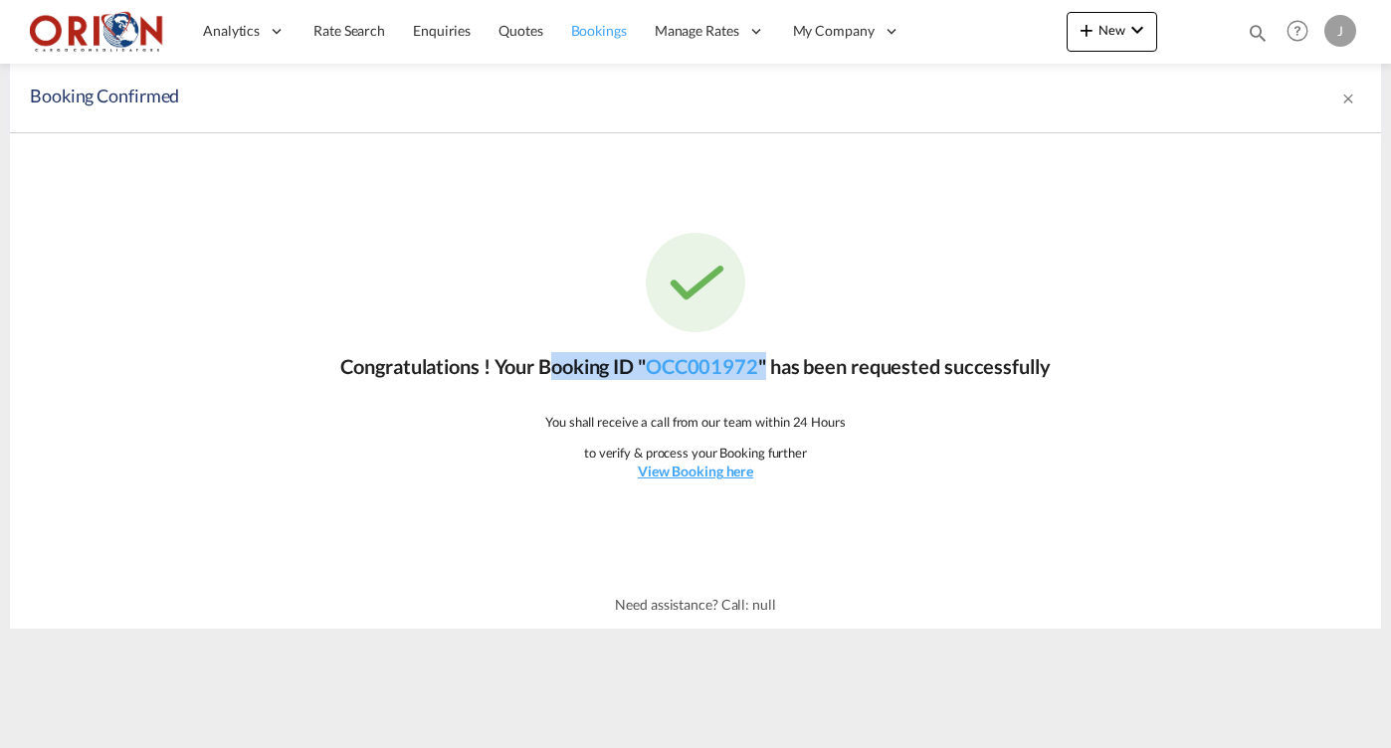
click at [583, 32] on span "Bookings" at bounding box center [599, 30] width 56 height 17
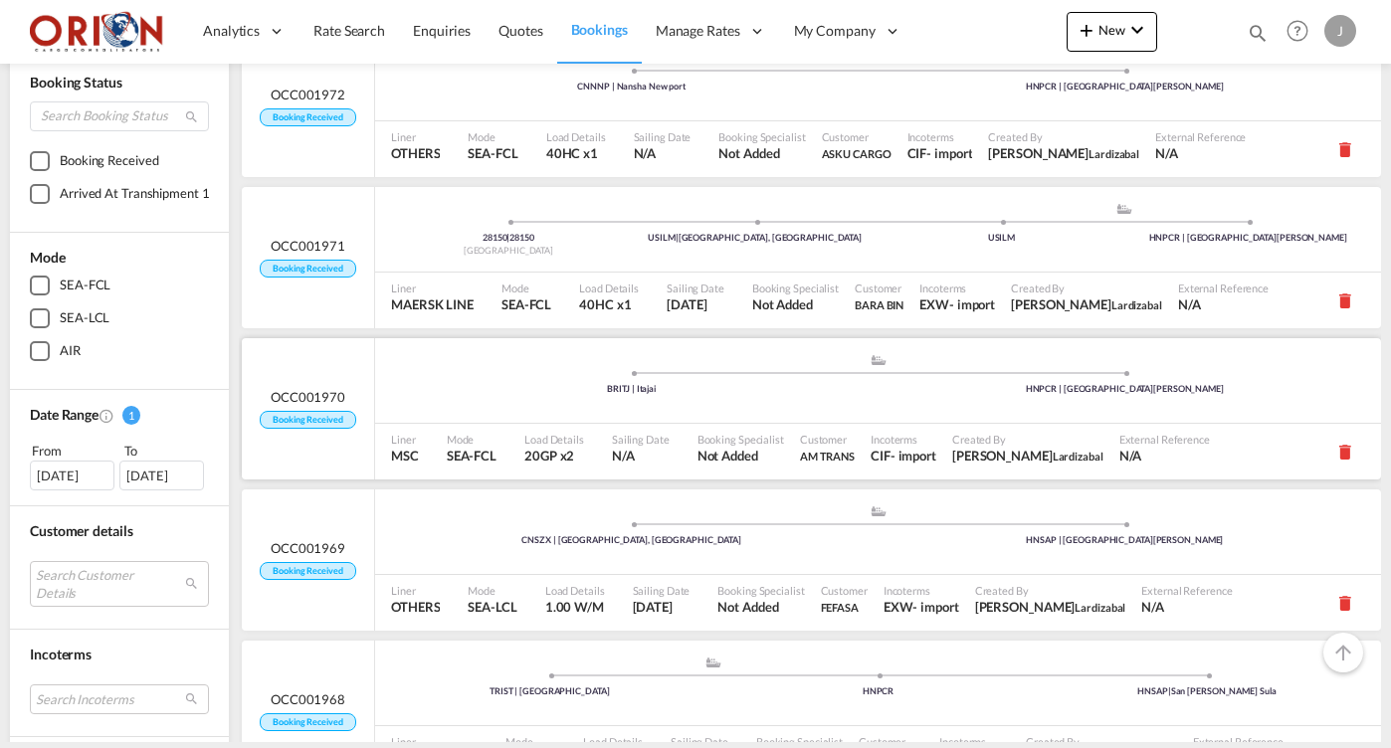
scroll to position [222, 0]
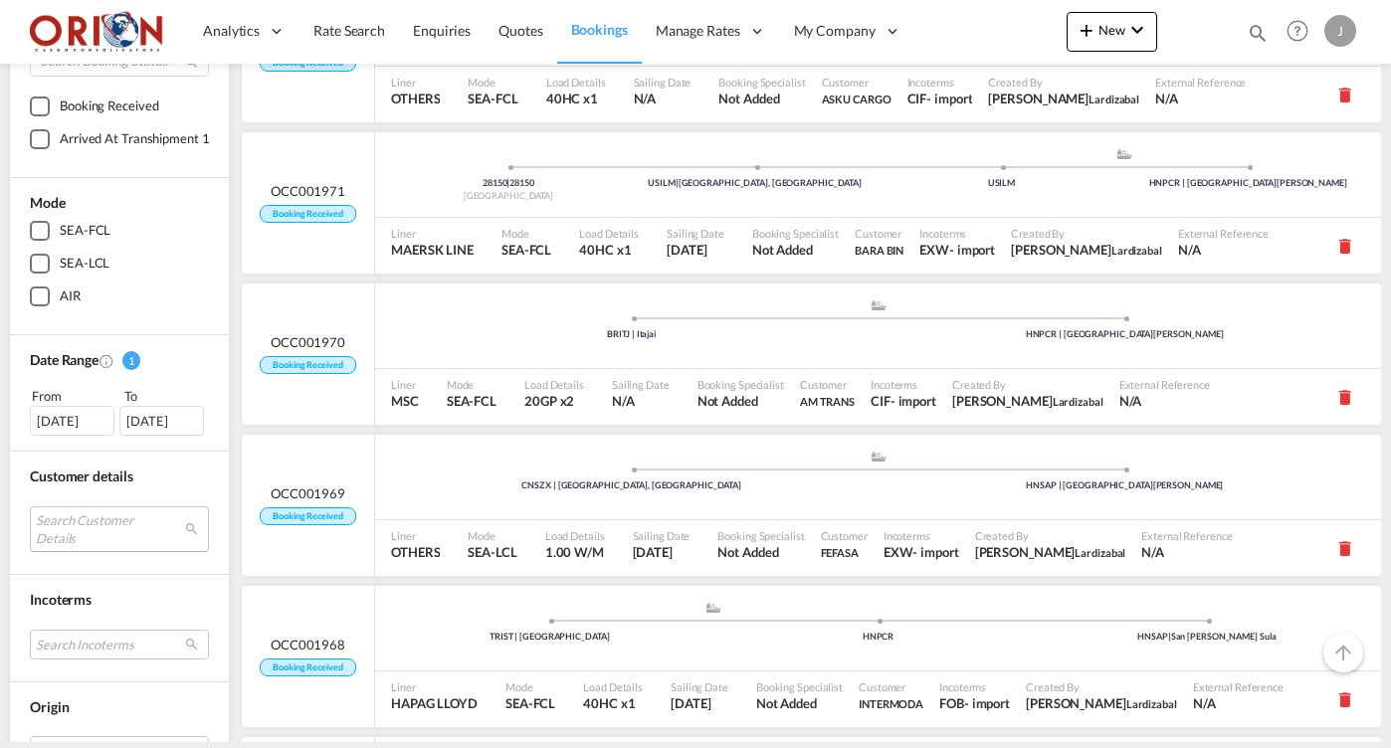
click at [101, 532] on md-select "Search Customer Details user name user [PERSON_NAME] [EMAIL_ADDRESS][DOMAIN_NAM…" at bounding box center [119, 529] width 179 height 46
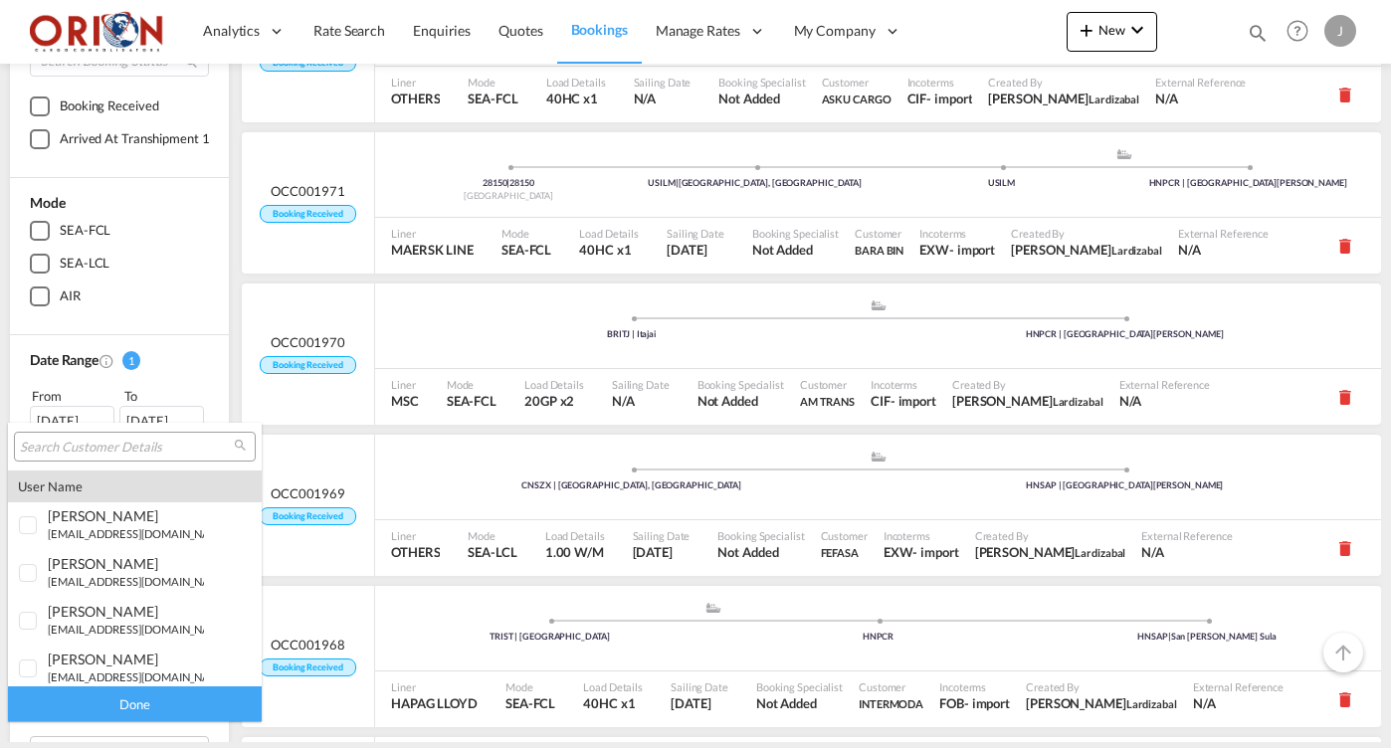
click at [98, 444] on input "search" at bounding box center [127, 448] width 214 height 18
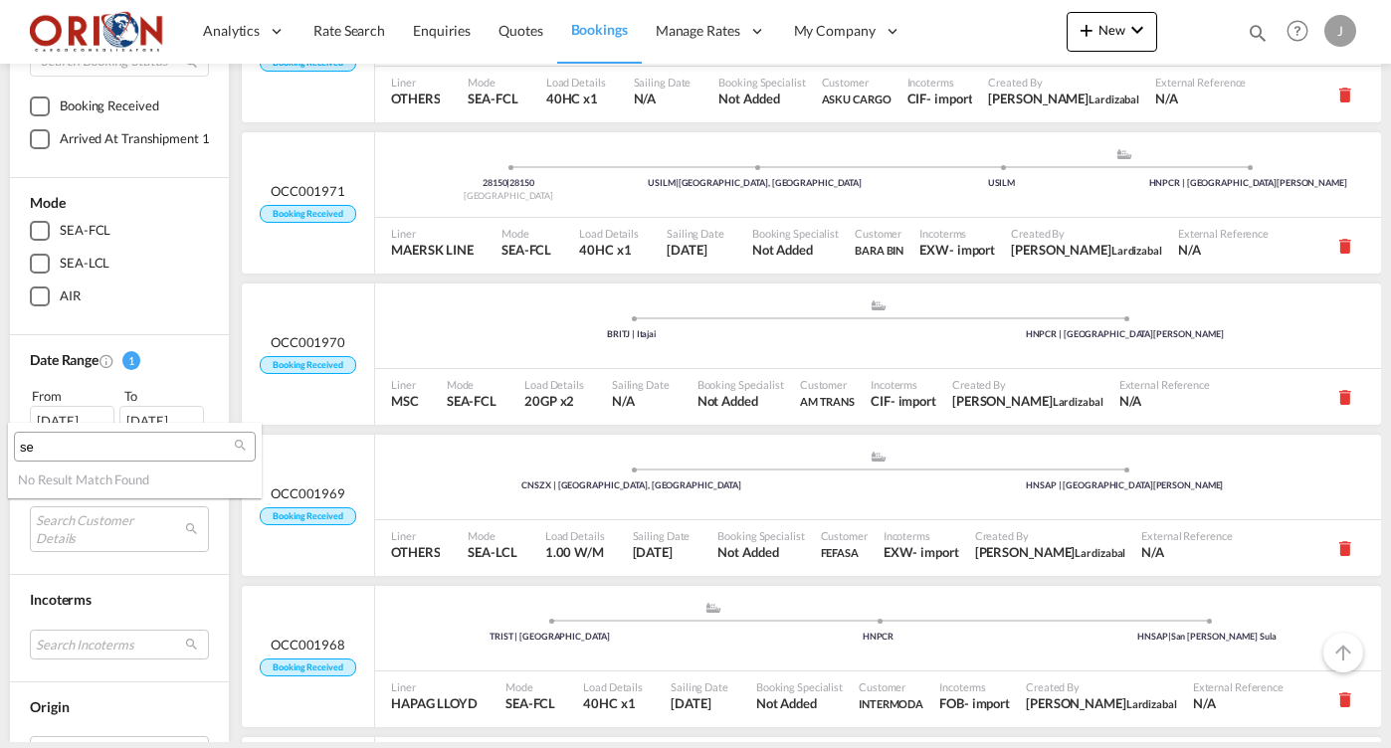
type input "s"
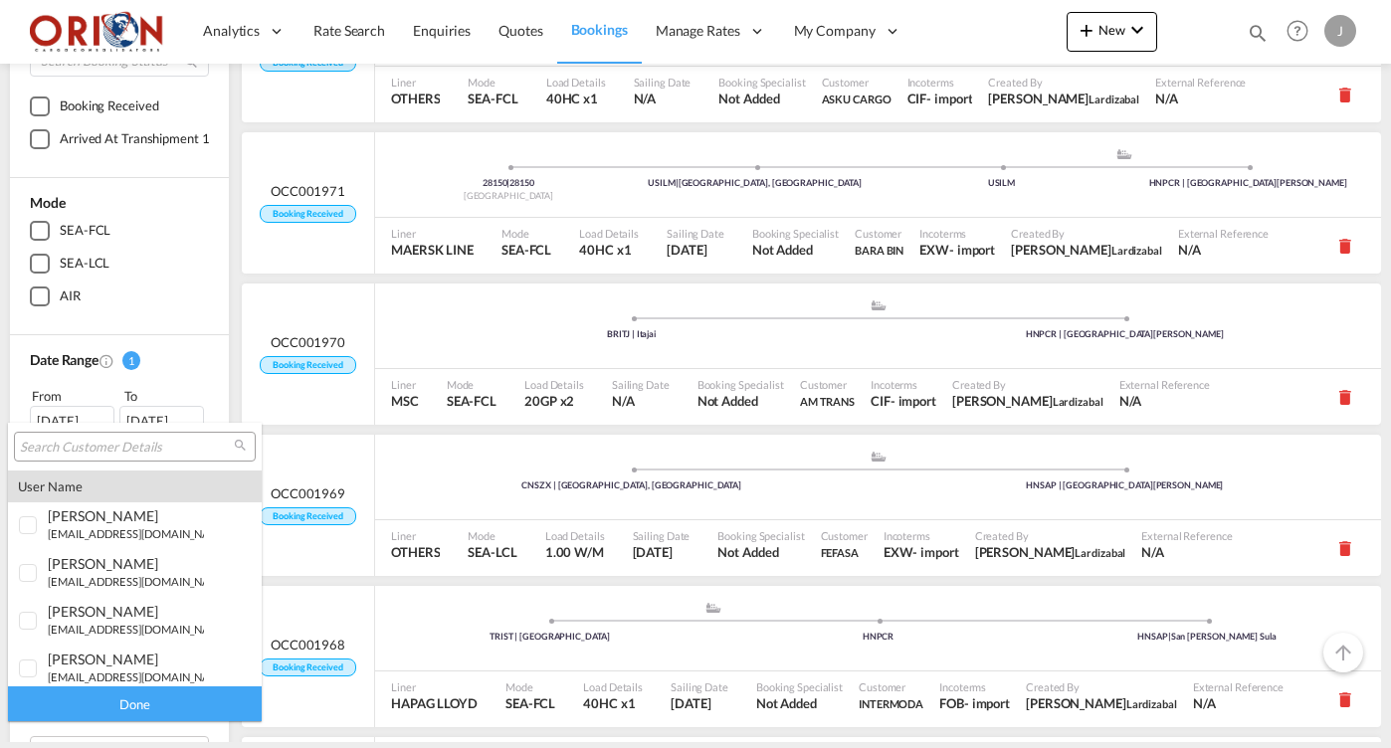
click at [161, 366] on md-backdrop at bounding box center [695, 374] width 1391 height 748
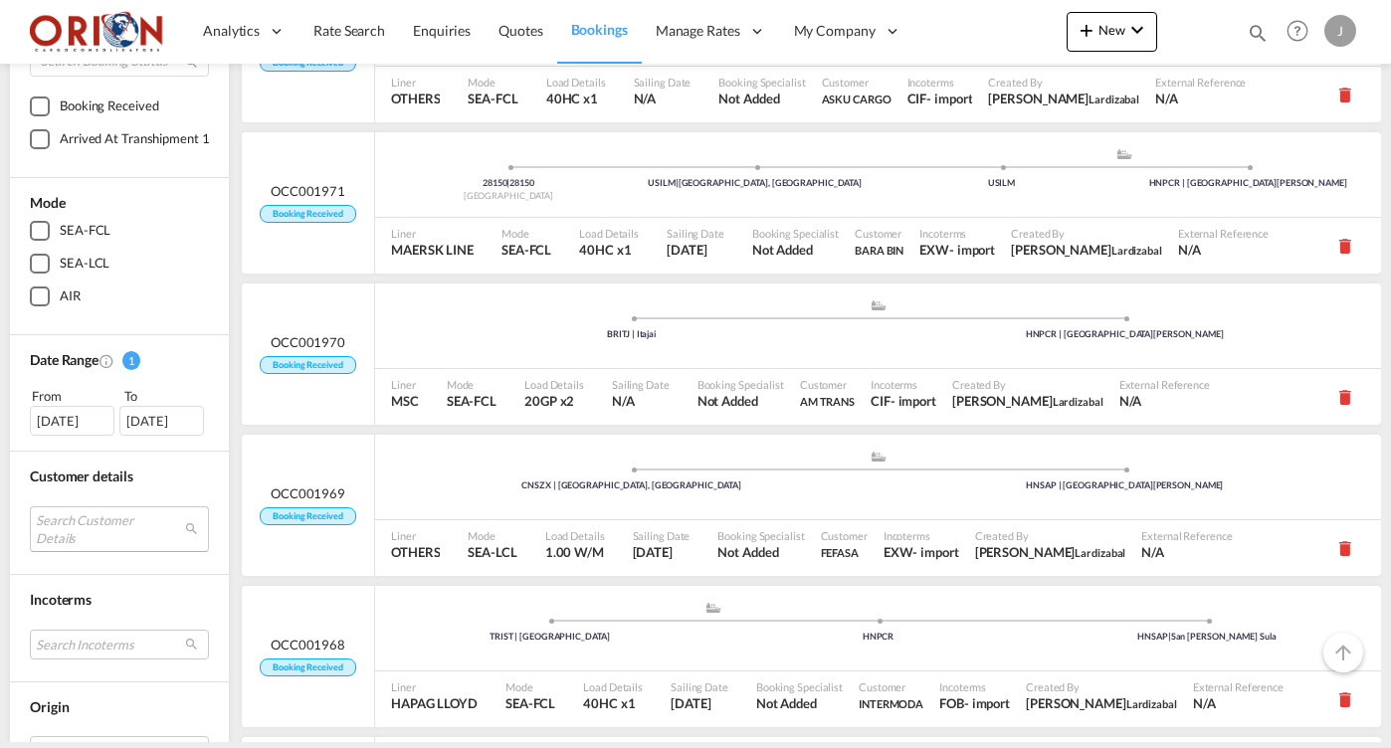
click at [176, 535] on md-select "Search Customer Details" at bounding box center [119, 529] width 179 height 46
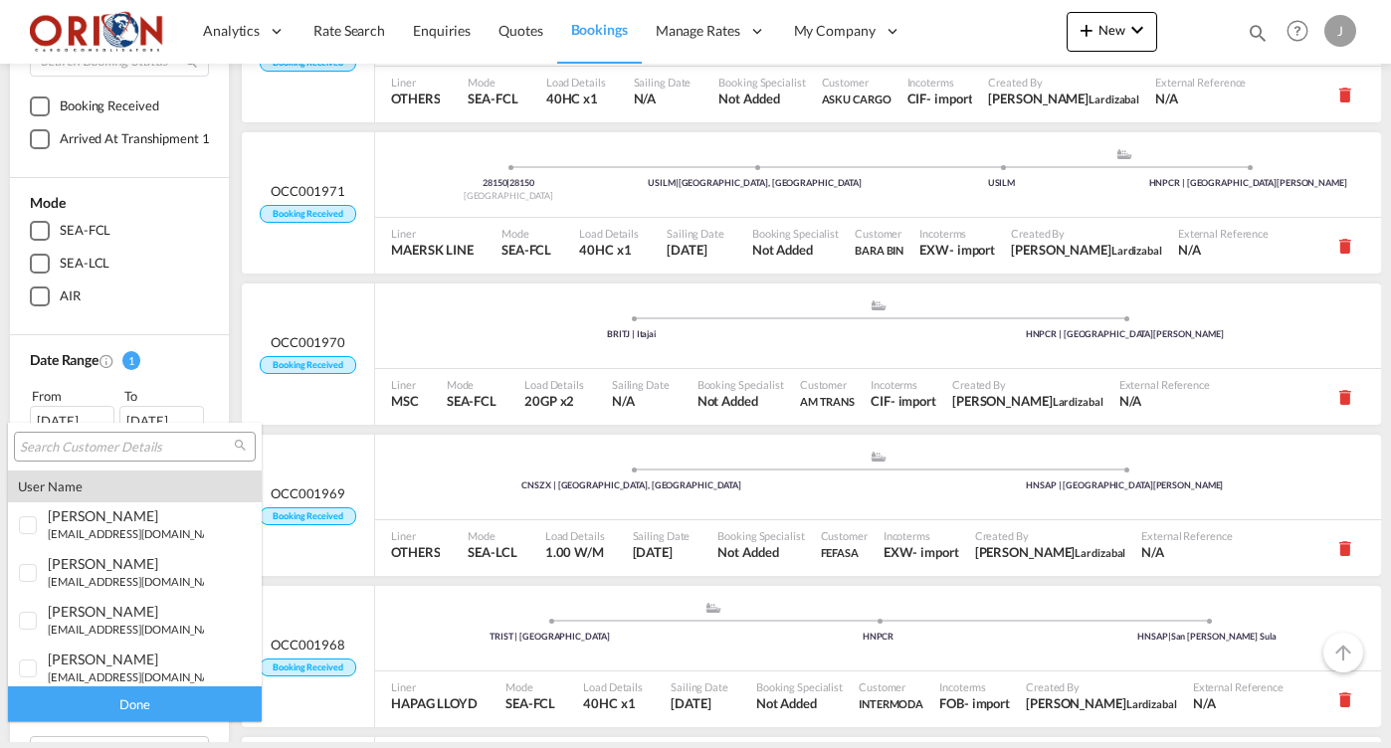
click at [108, 447] on input "search" at bounding box center [127, 448] width 214 height 18
type input "s"
click at [79, 420] on md-backdrop at bounding box center [695, 374] width 1391 height 748
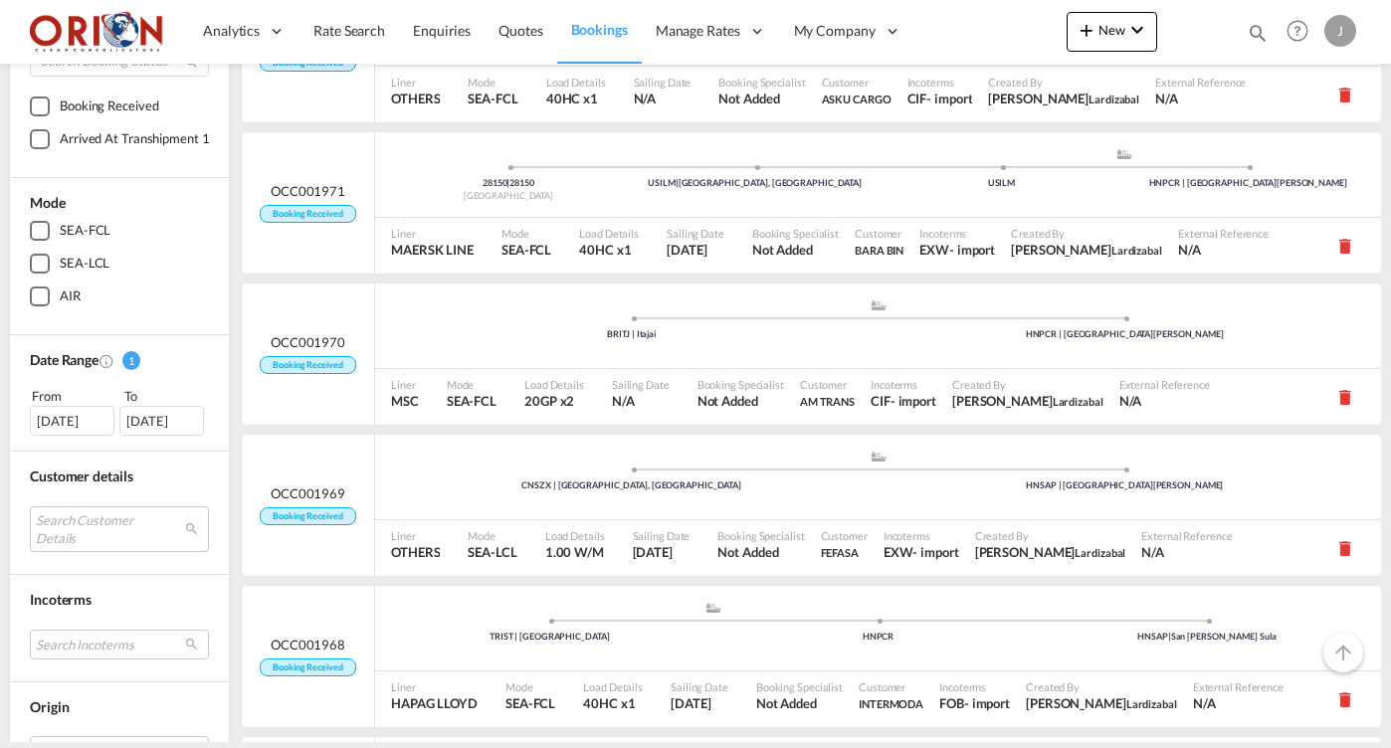
click at [71, 417] on div "[DATE]" at bounding box center [72, 421] width 85 height 30
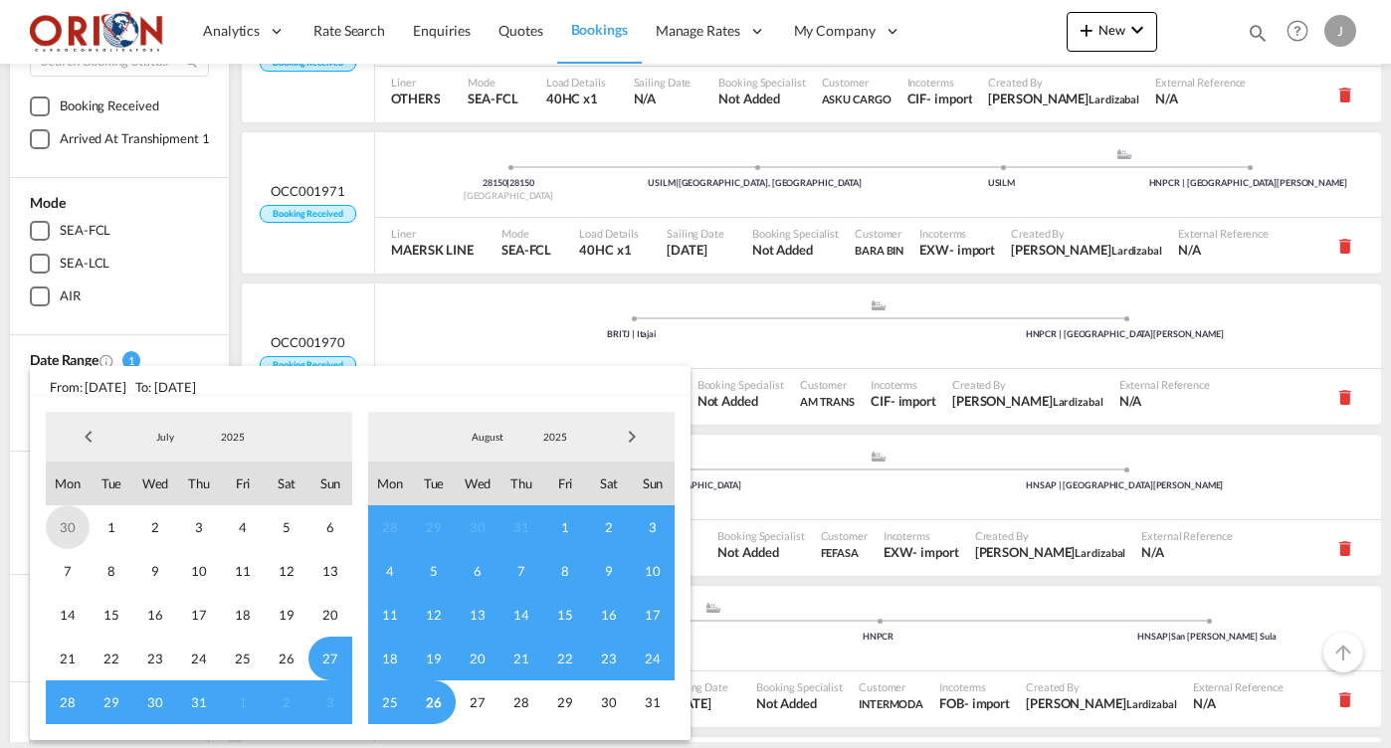
click at [85, 517] on span "30" at bounding box center [68, 527] width 44 height 44
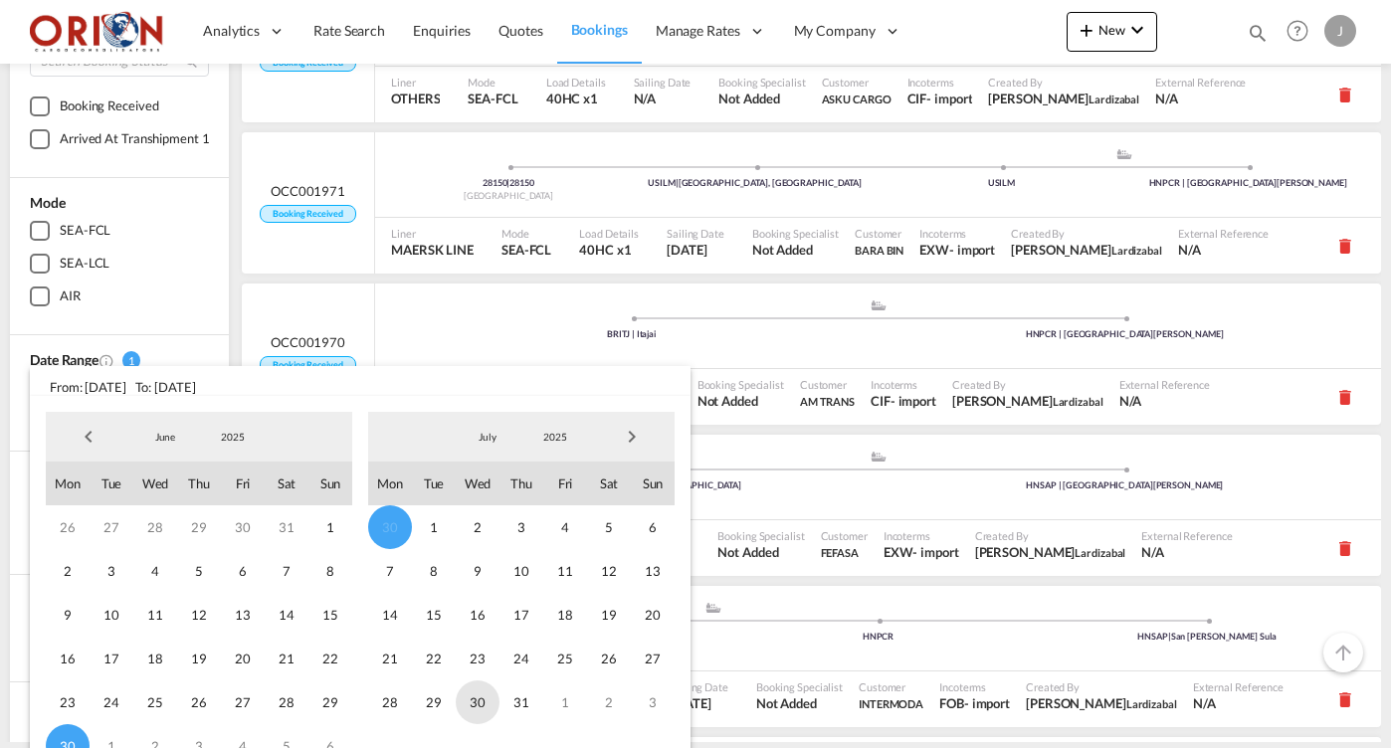
click at [497, 713] on span "30" at bounding box center [478, 703] width 44 height 44
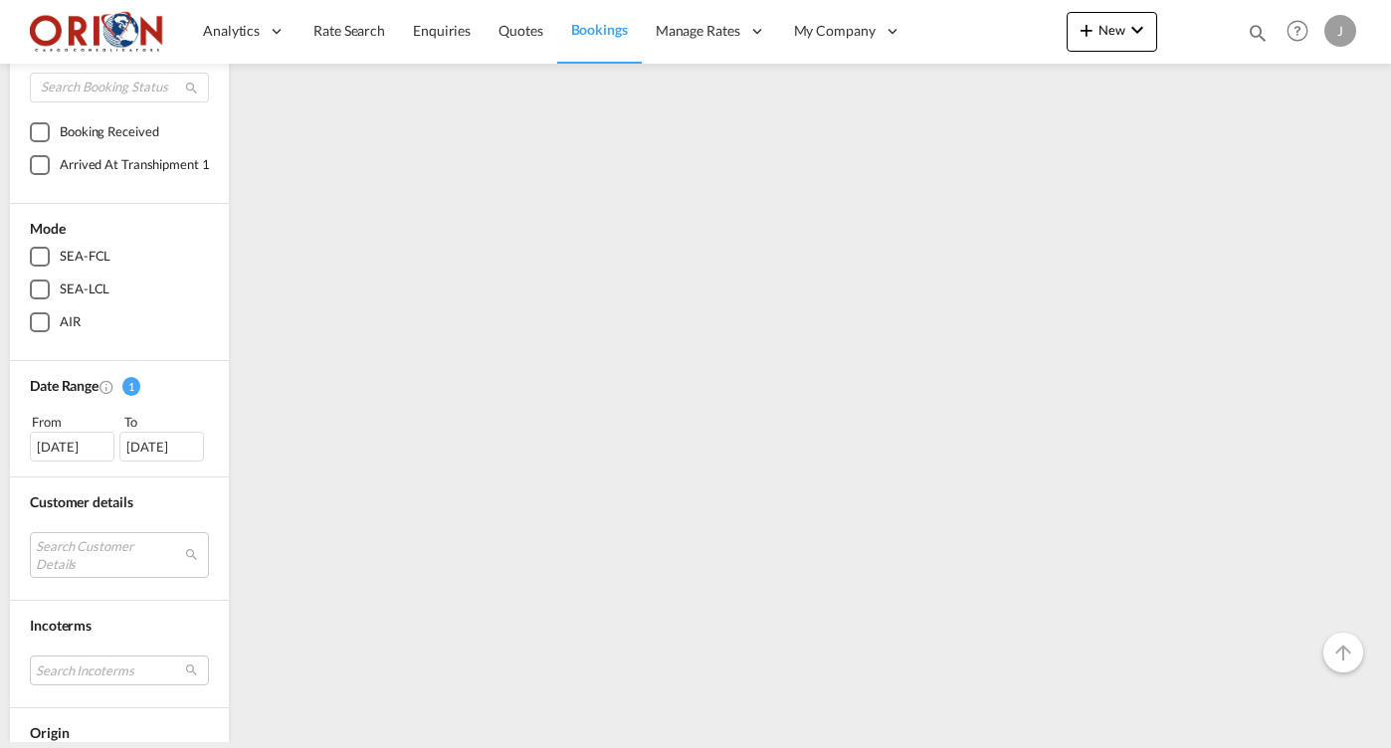
scroll to position [264, 0]
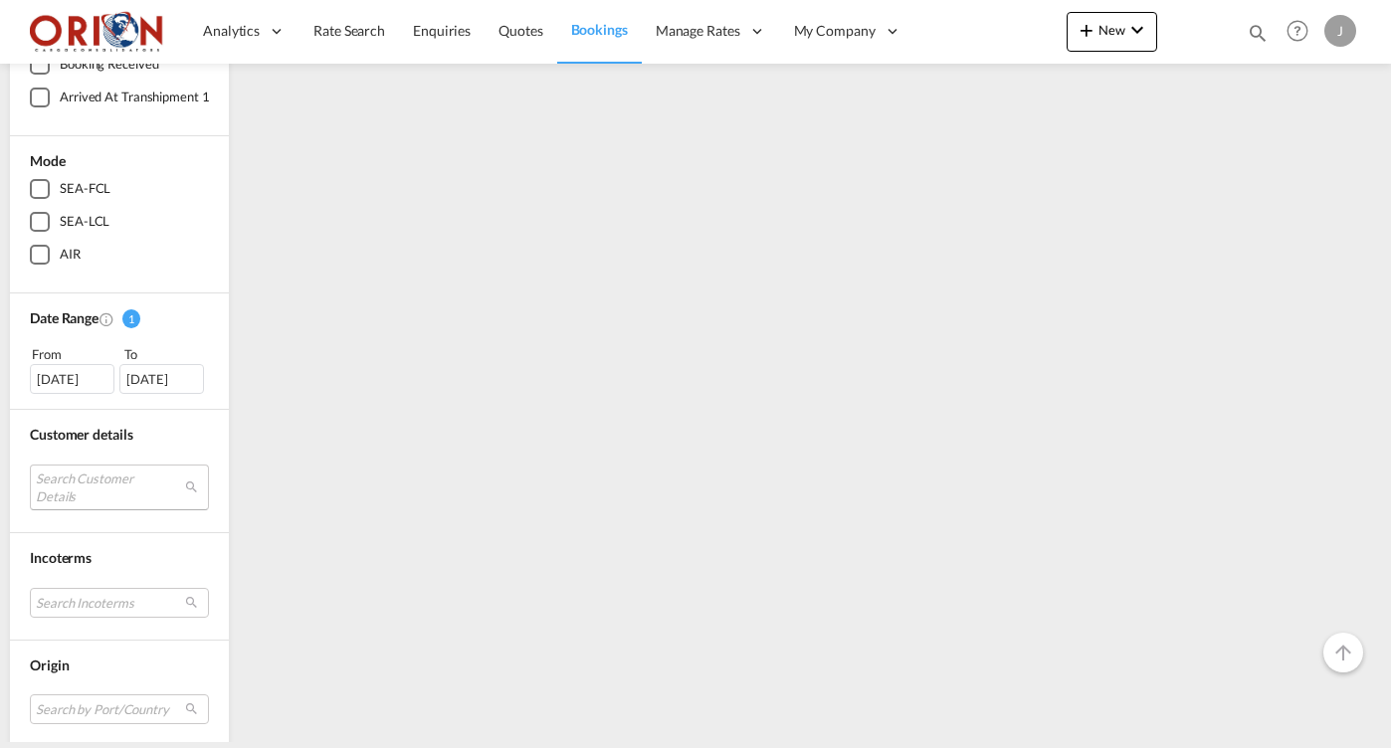
click at [126, 490] on md-select "Search Customer Details" at bounding box center [119, 488] width 179 height 46
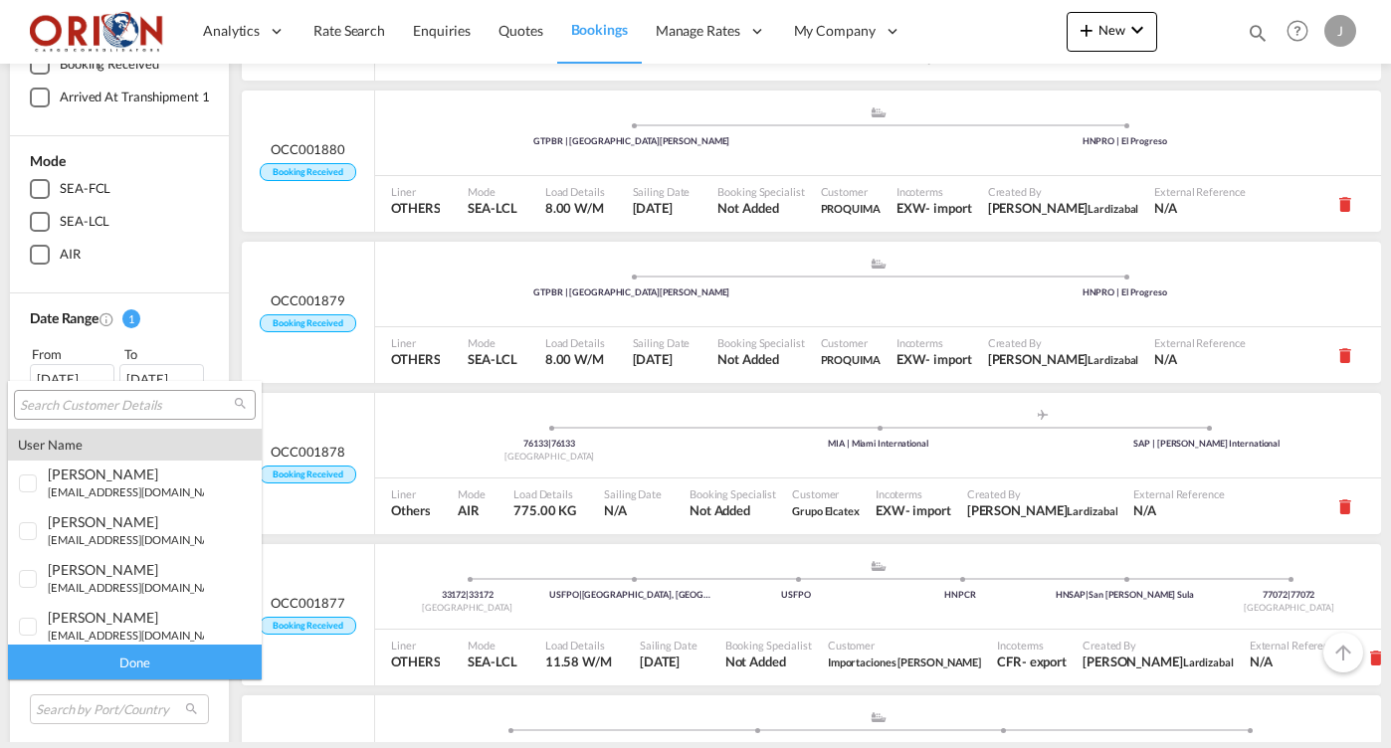
click at [101, 403] on input "search" at bounding box center [127, 406] width 214 height 18
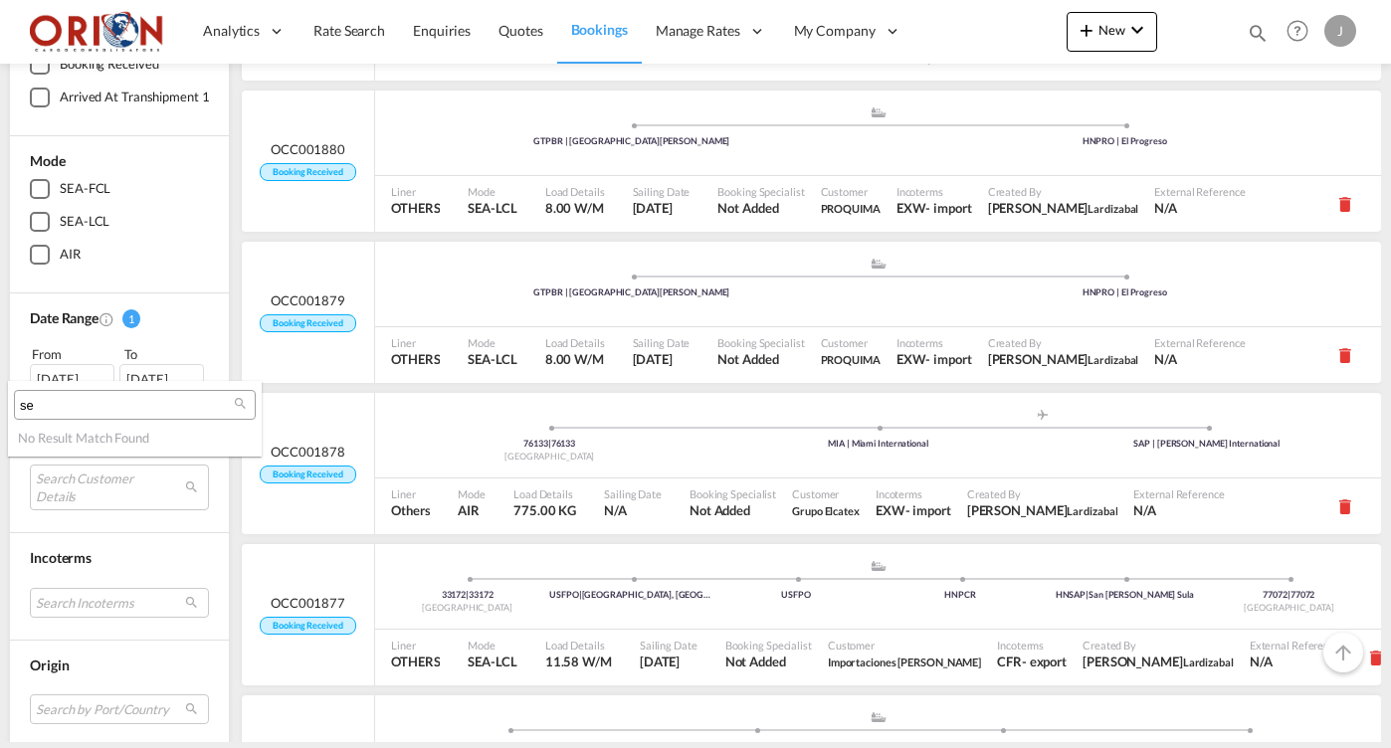
type input "s"
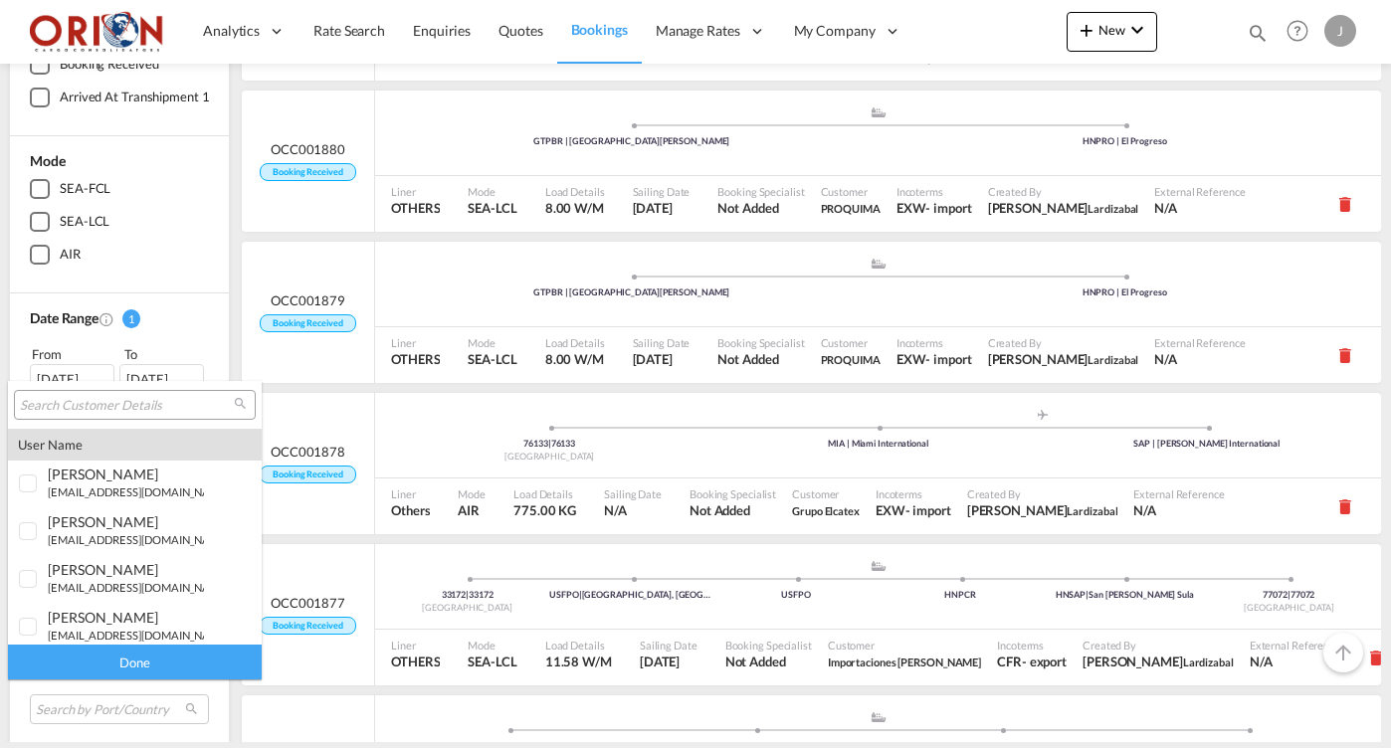
click at [519, 18] on md-backdrop at bounding box center [695, 374] width 1391 height 748
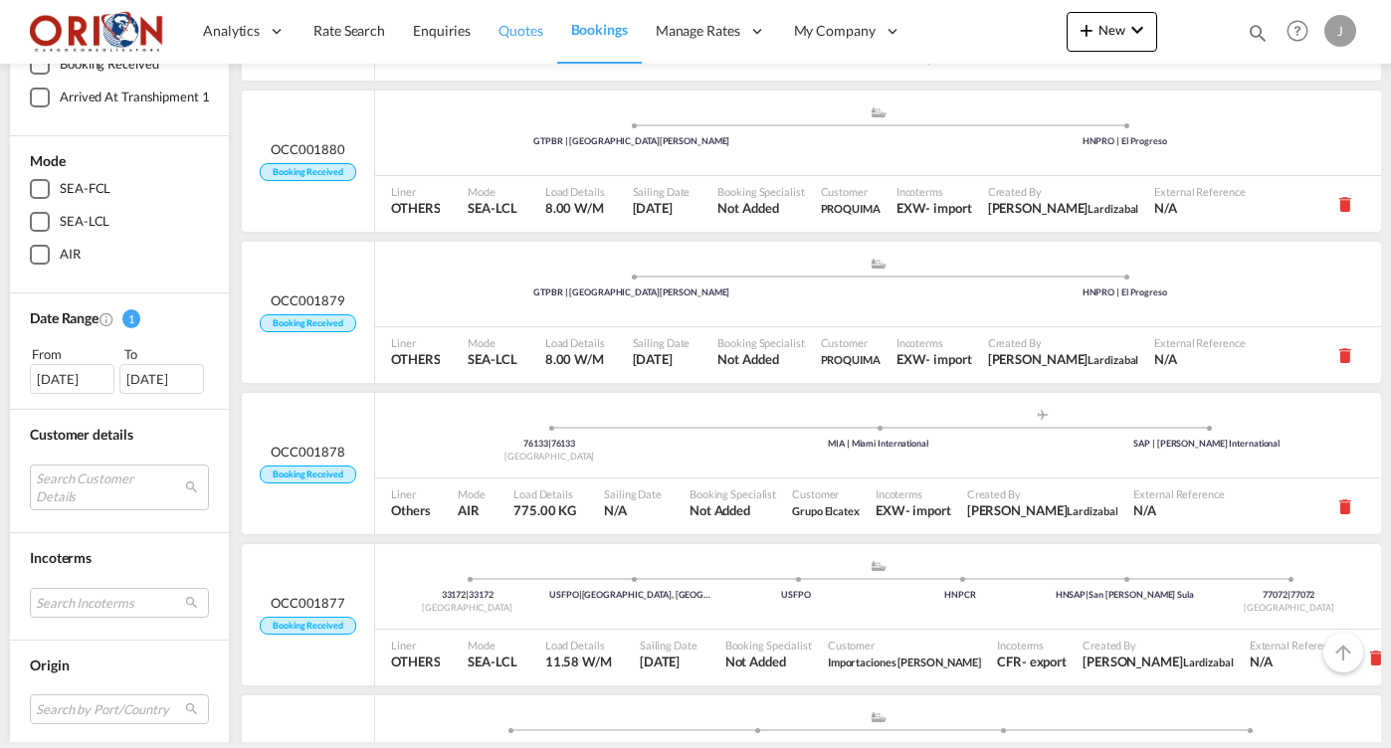
click at [520, 36] on span "Quotes" at bounding box center [521, 30] width 44 height 17
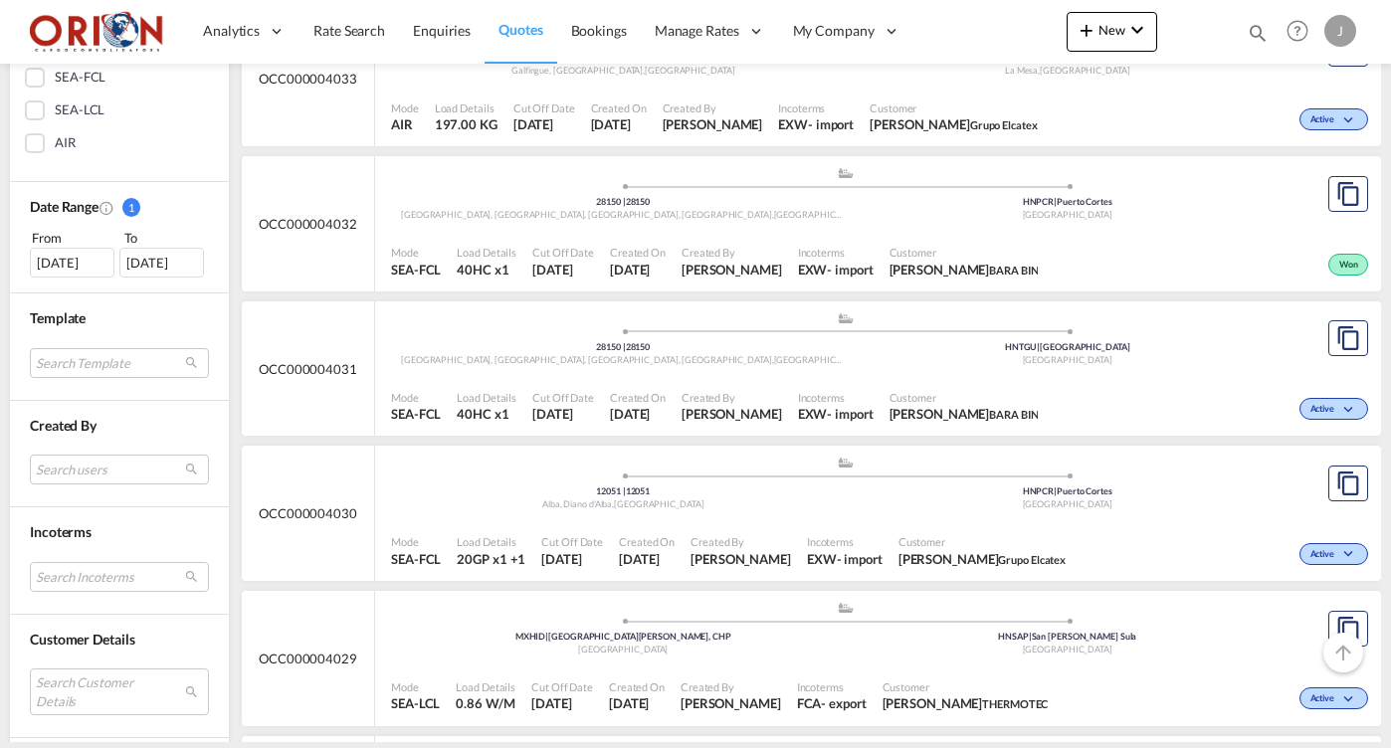
scroll to position [678, 0]
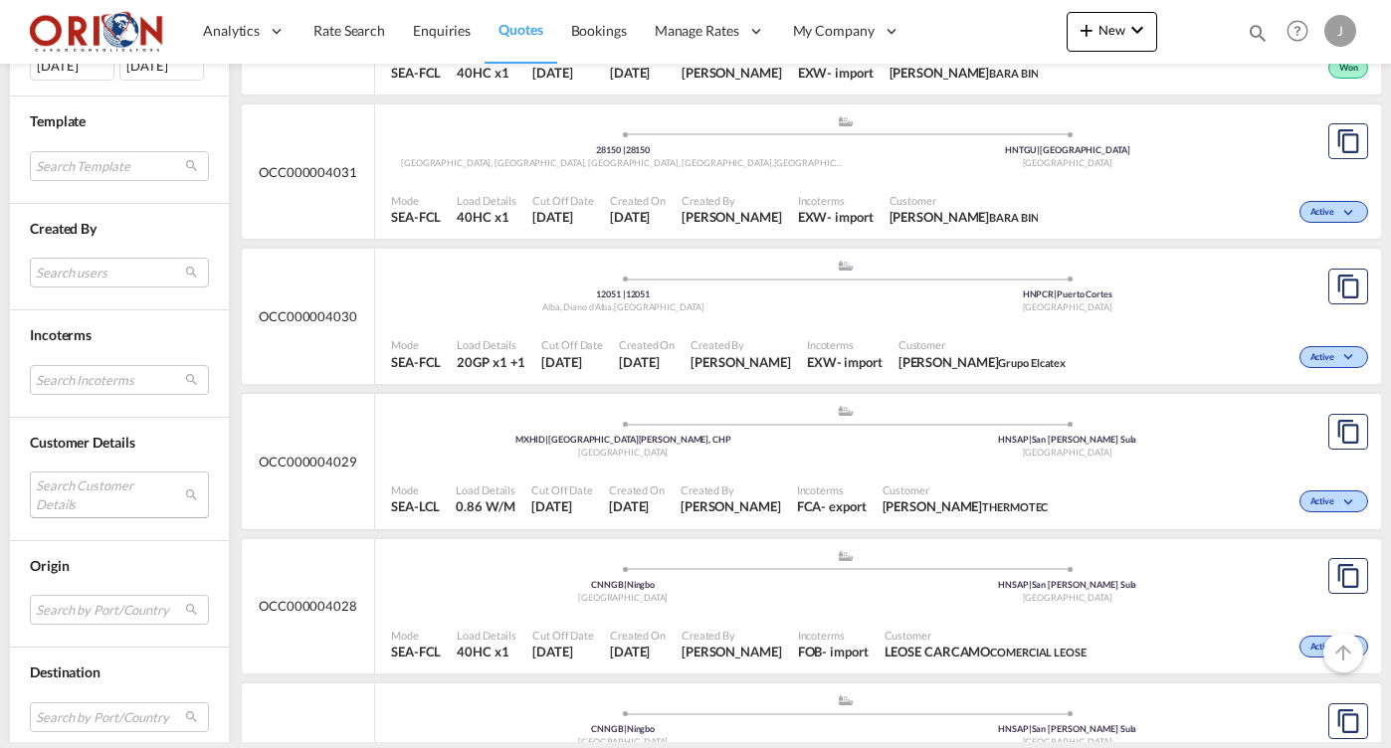
click at [134, 485] on md-select "Search Customer Details user name user grupo MECA [EMAIL_ADDRESS][DOMAIN_NAME] …" at bounding box center [119, 495] width 179 height 46
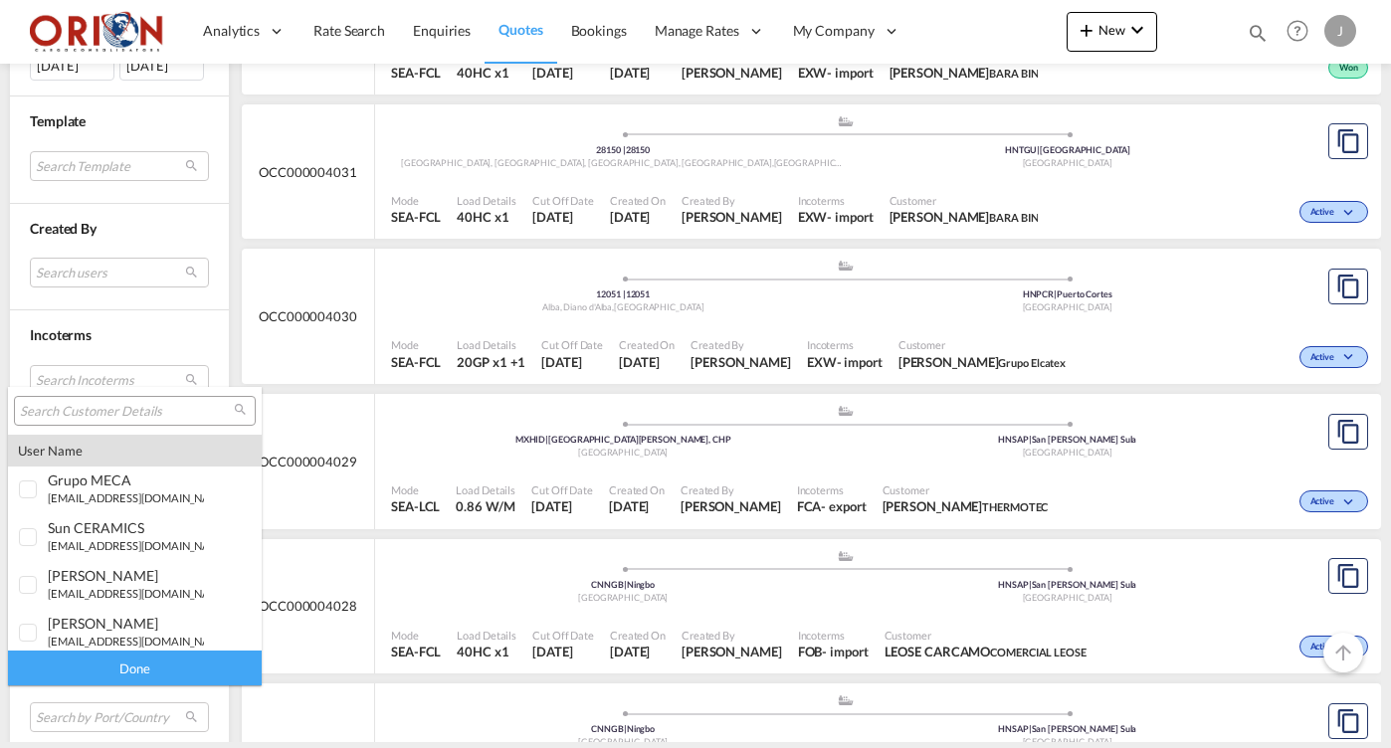
click at [107, 413] on input "search" at bounding box center [127, 412] width 214 height 18
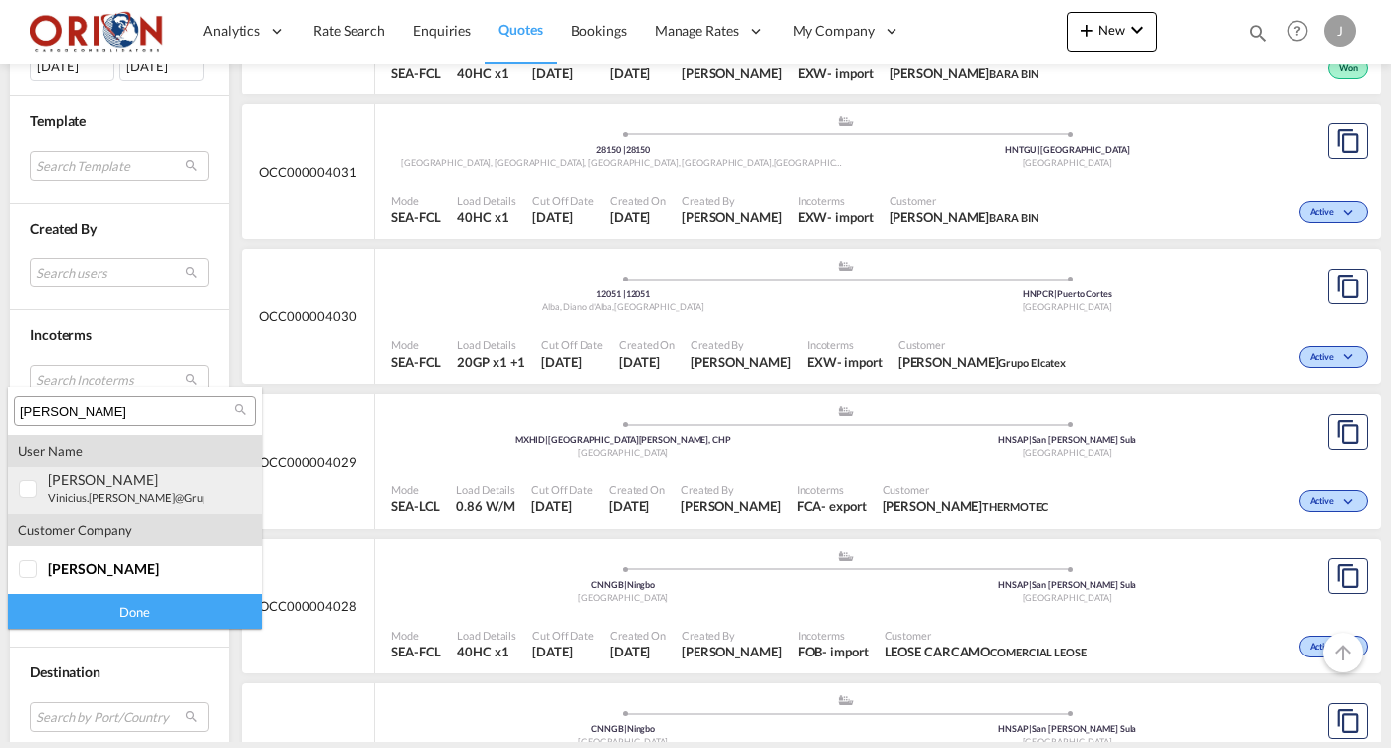
type input "[PERSON_NAME]"
click at [103, 479] on div "[PERSON_NAME]" at bounding box center [126, 480] width 156 height 17
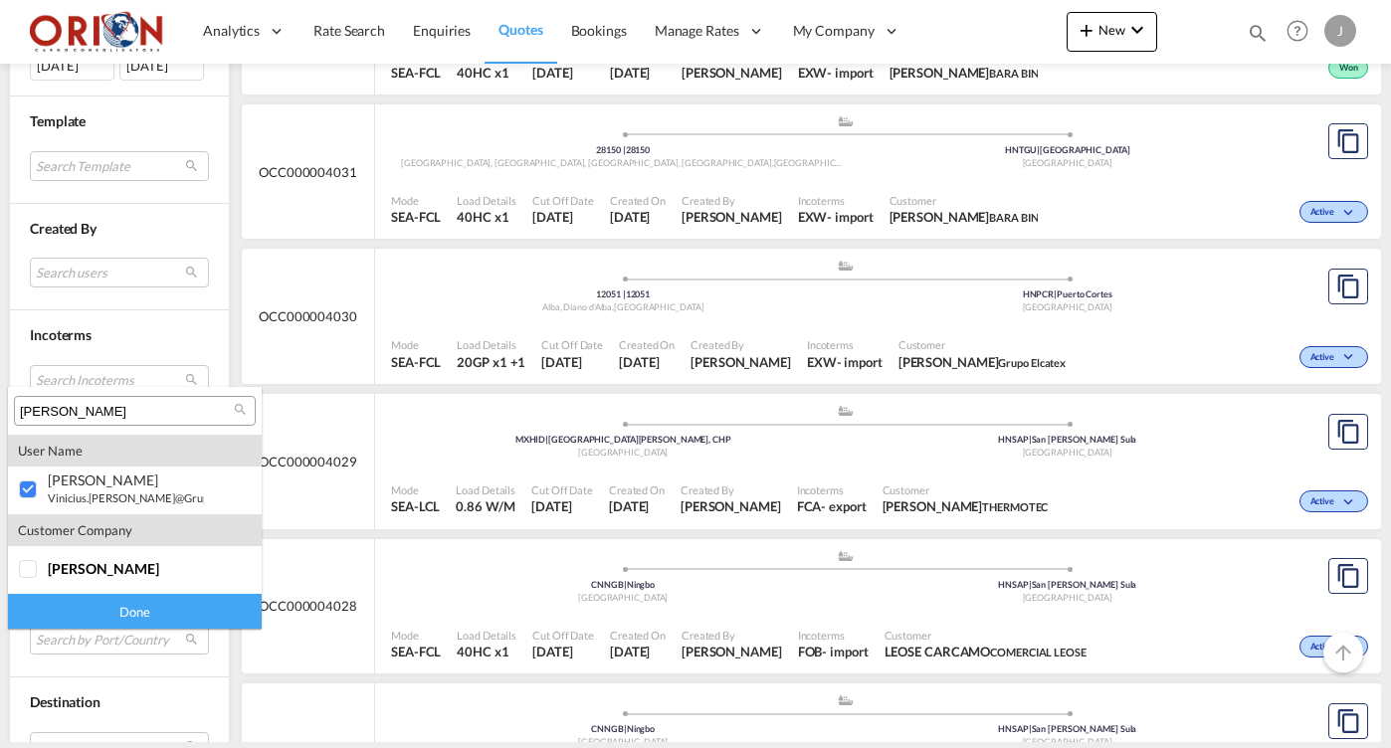
click at [133, 615] on div "Done" at bounding box center [135, 611] width 254 height 35
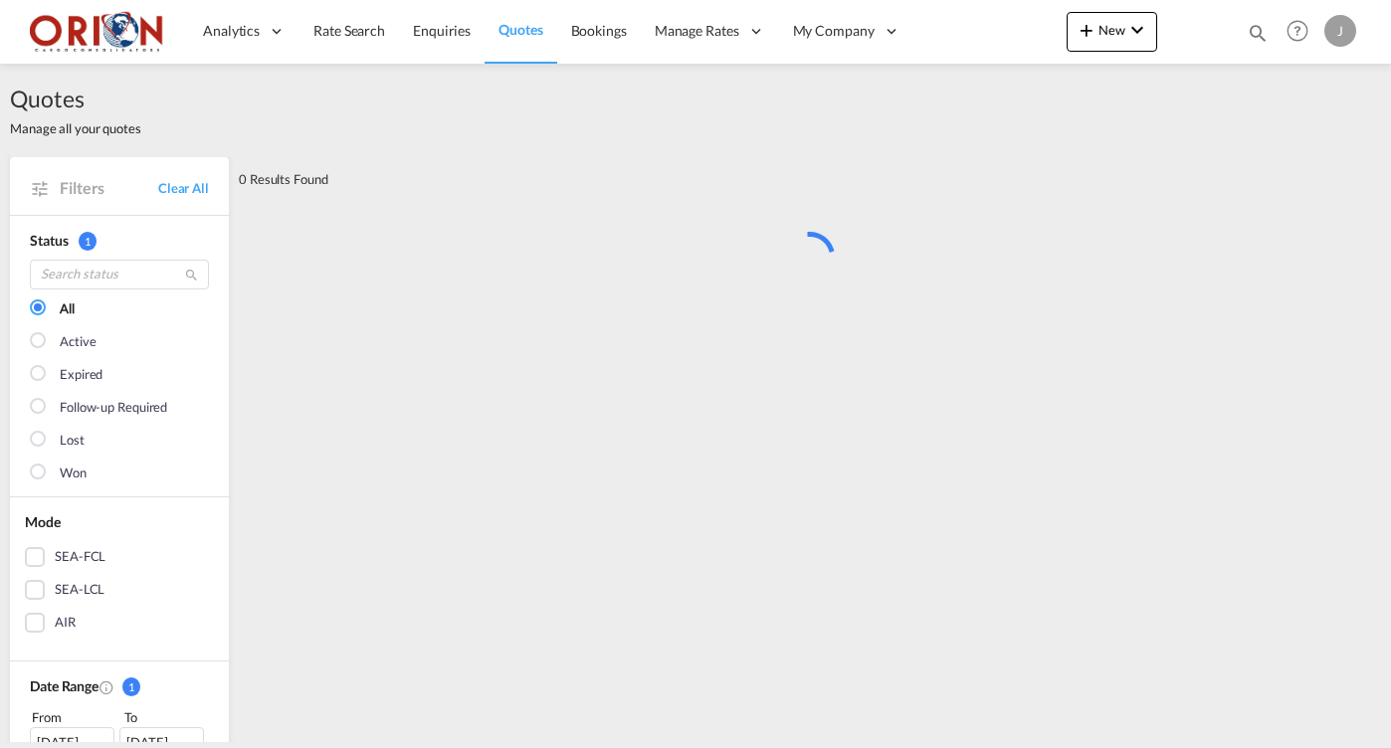
scroll to position [0, 0]
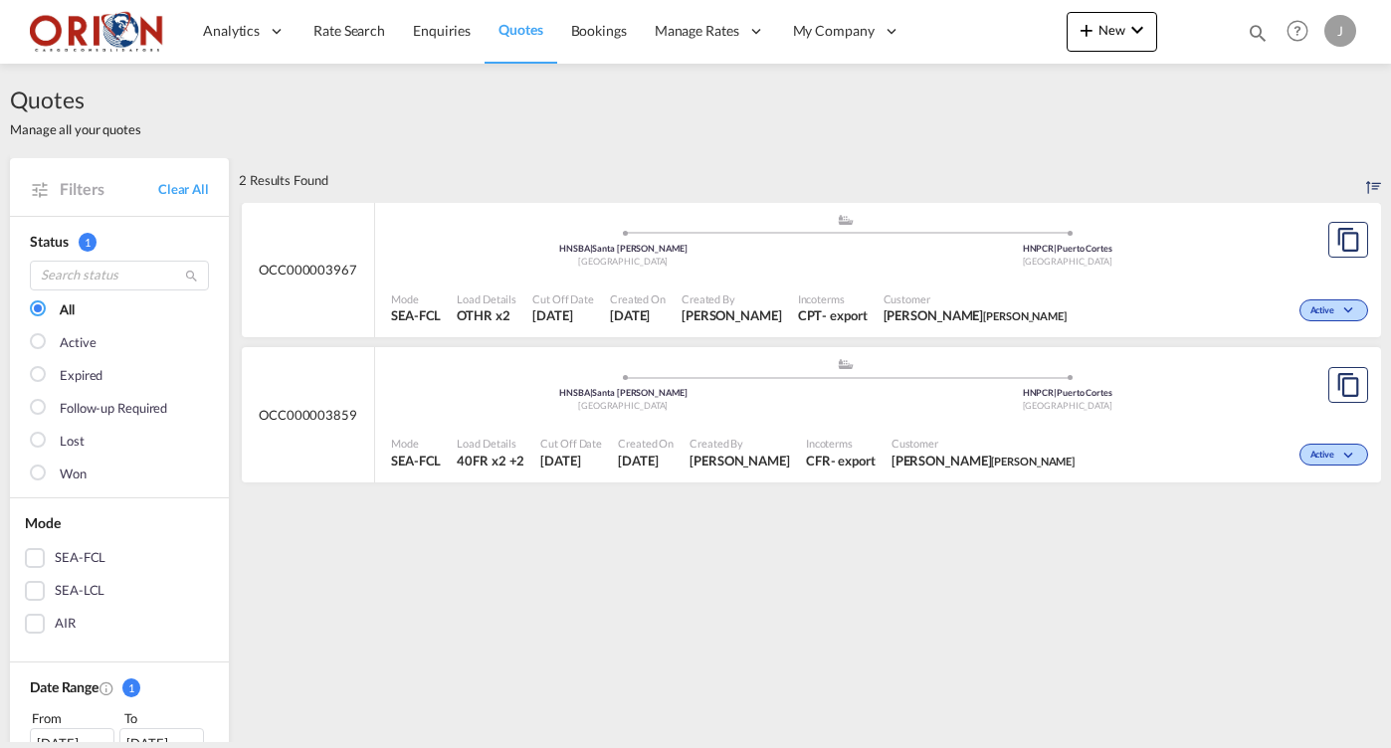
click at [561, 414] on div ".a{fill:#aaa8ad;} .a{fill:#aaa8ad;} HNSBA | [GEOGRAPHIC_DATA][PERSON_NAME] Hond…" at bounding box center [845, 387] width 908 height 60
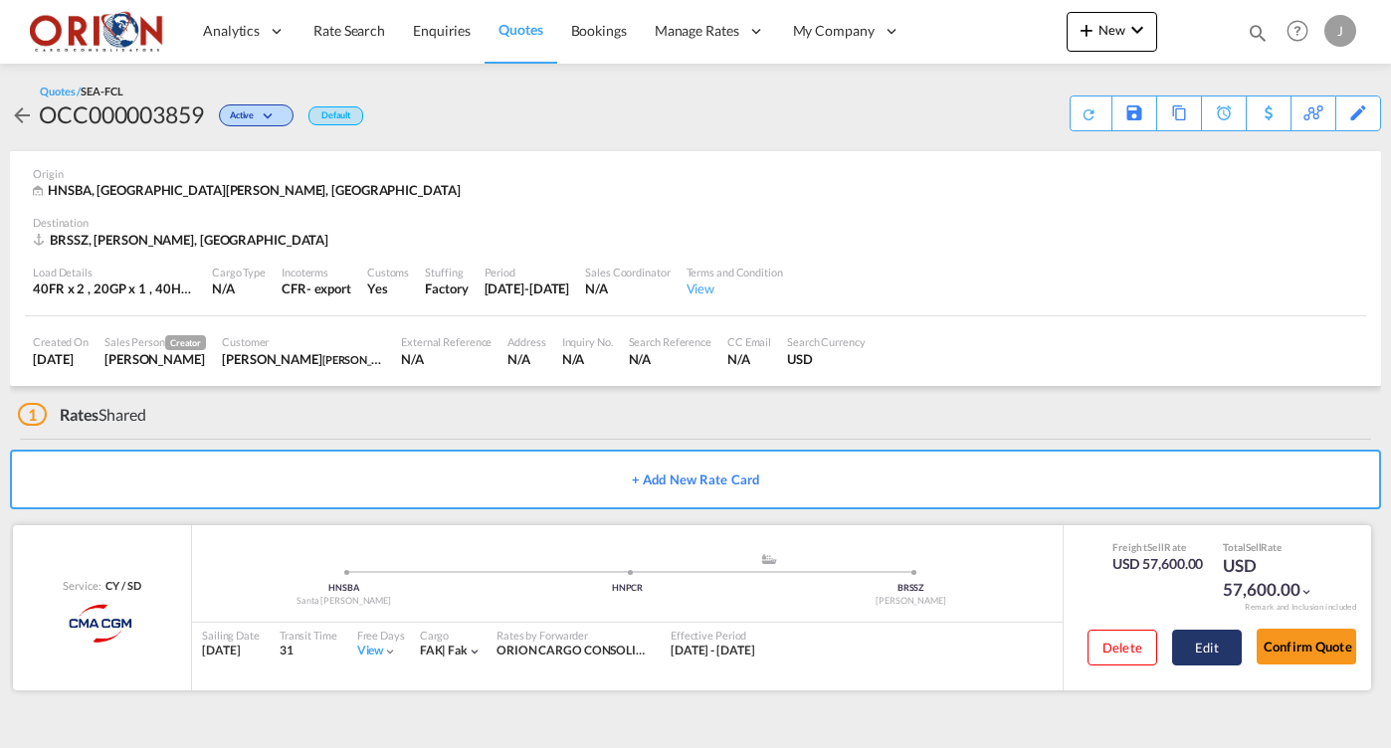
click at [1213, 646] on button "Edit" at bounding box center [1207, 648] width 70 height 36
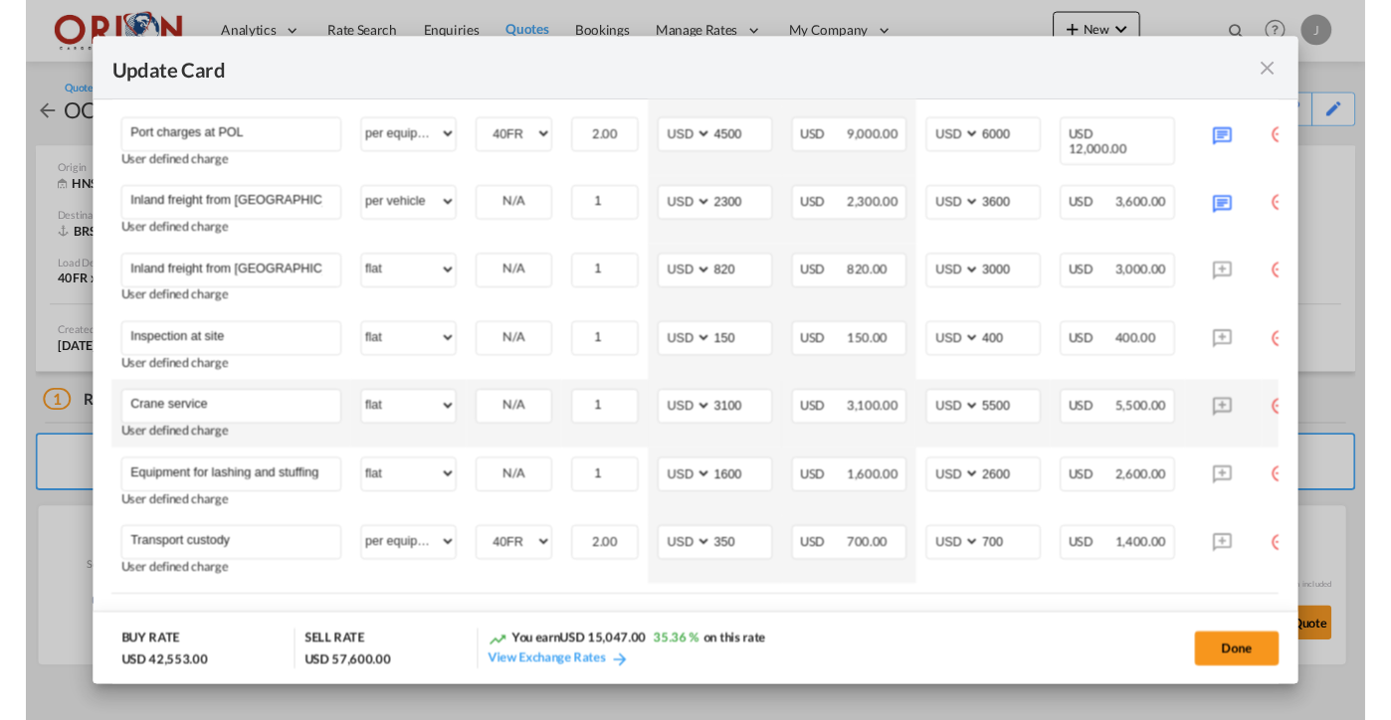
scroll to position [1334, 0]
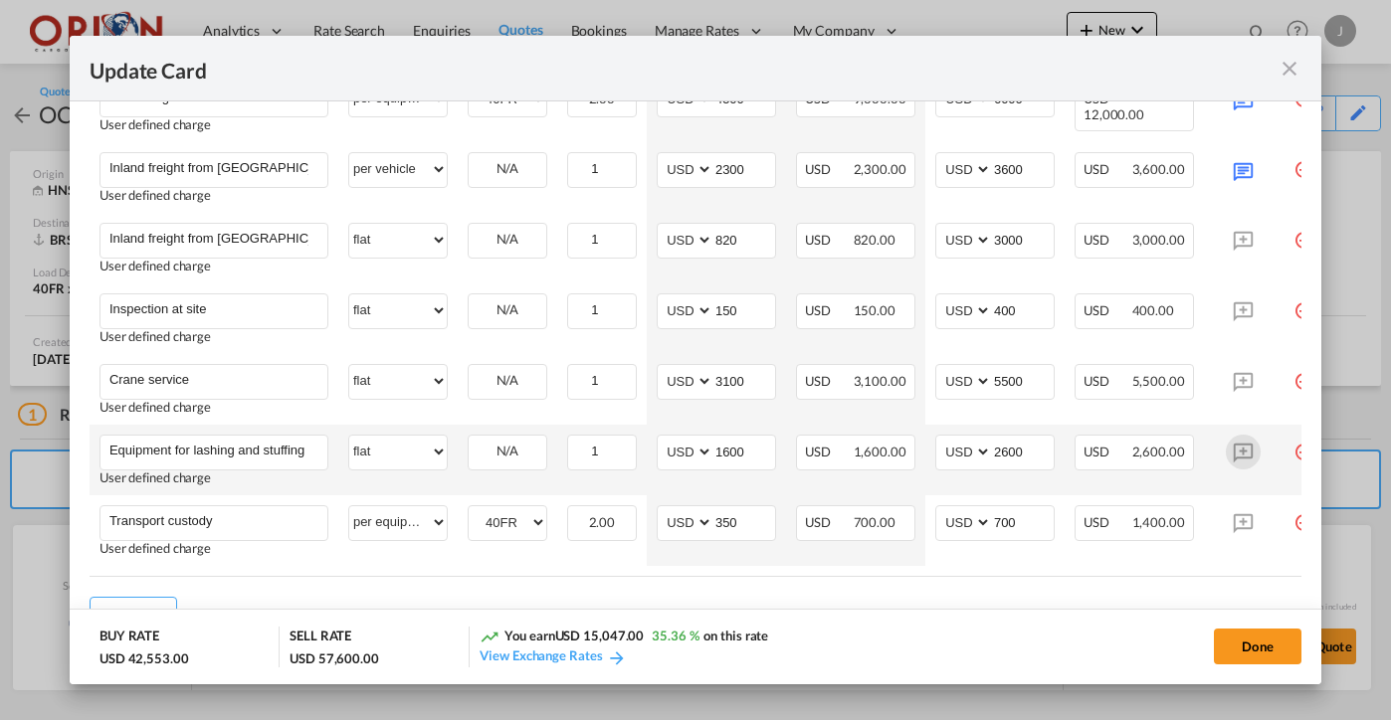
click at [1254, 447] on md-icon "Update Card Port ..." at bounding box center [1243, 452] width 35 height 35
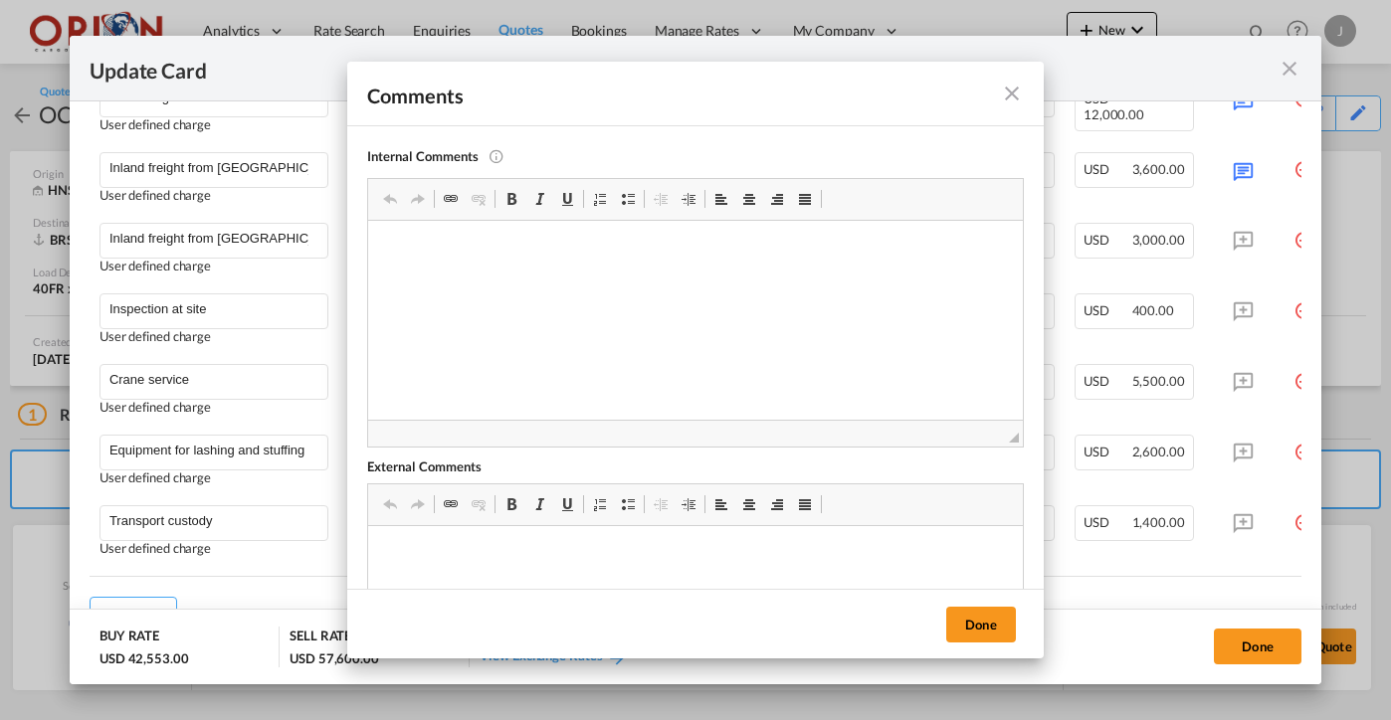
scroll to position [0, 0]
click at [627, 509] on span at bounding box center [628, 505] width 16 height 16
click at [423, 557] on p "Includes" at bounding box center [695, 556] width 615 height 21
click at [511, 502] on span at bounding box center [512, 505] width 16 height 16
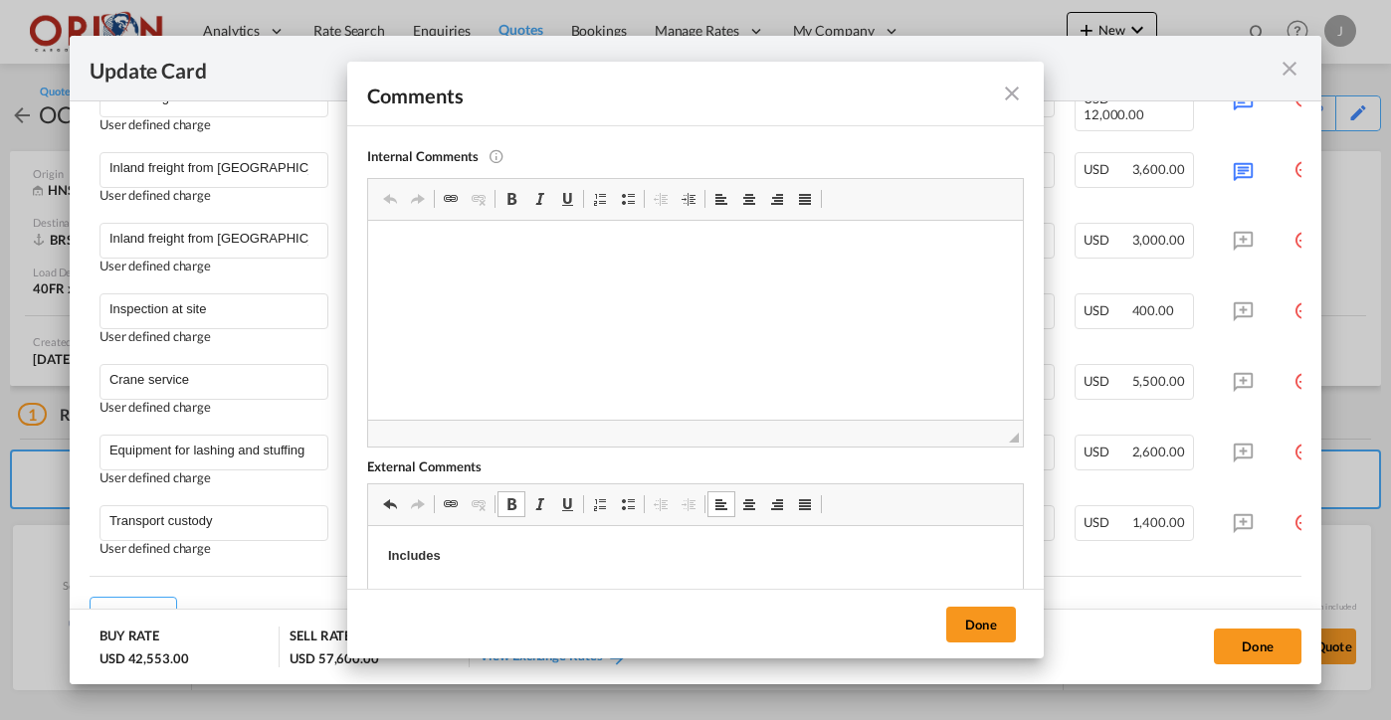
click at [472, 561] on p "Includes" at bounding box center [695, 556] width 615 height 21
click at [630, 496] on span at bounding box center [628, 498] width 16 height 16
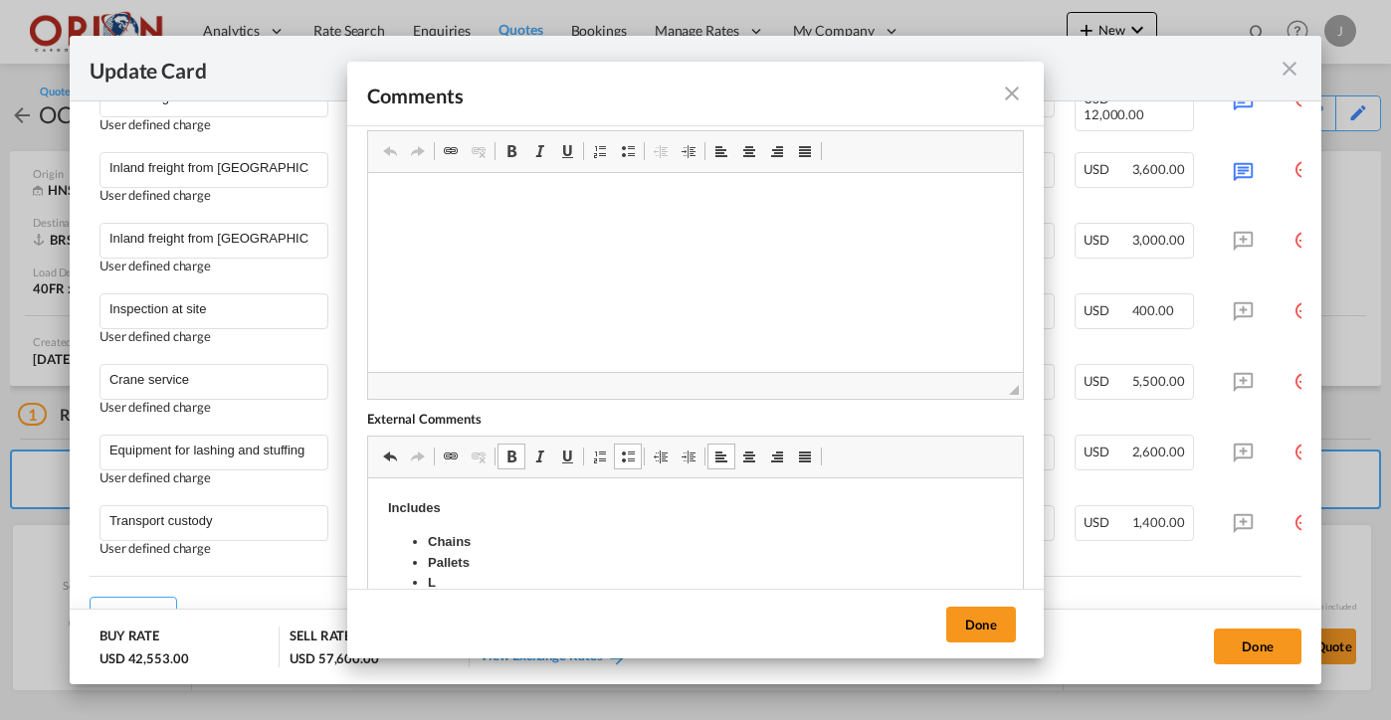
scroll to position [49, 0]
click at [487, 581] on li "L" at bounding box center [695, 582] width 535 height 21
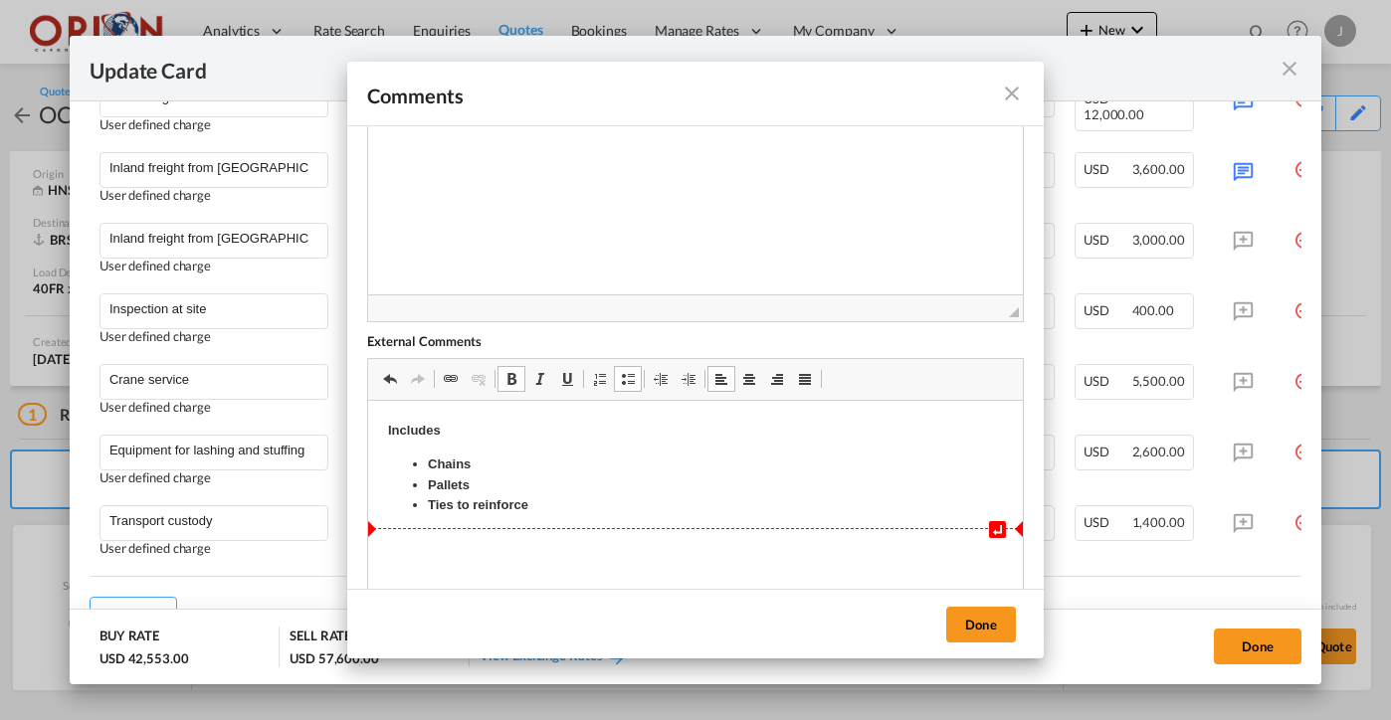
scroll to position [128, 0]
click at [594, 533] on html "Includes Chains Pallets Ties to reinforce" at bounding box center [695, 465] width 655 height 135
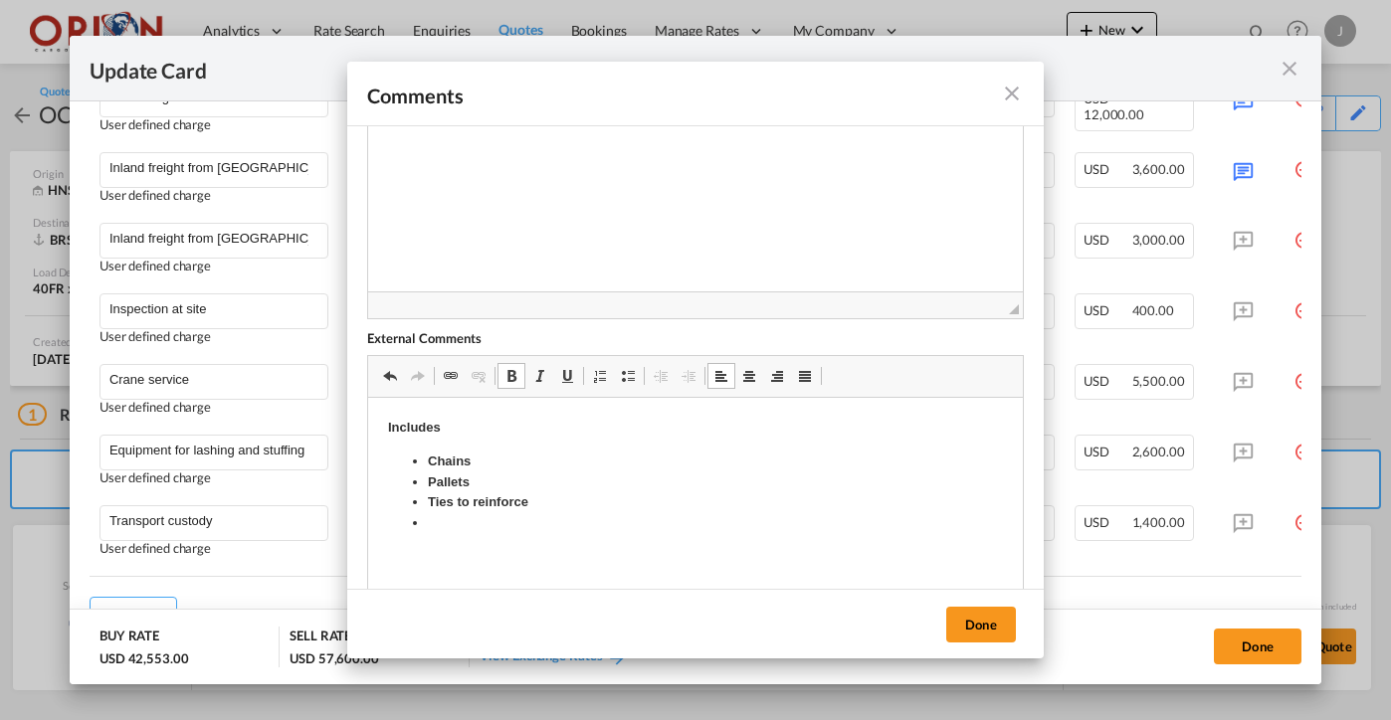
click at [435, 519] on li "Rich Text Editor, editor3" at bounding box center [695, 523] width 535 height 21
drag, startPoint x: 572, startPoint y: 516, endPoint x: 424, endPoint y: 517, distance: 148.3
click at [424, 517] on ul "Chains Pallets Ties to reinforce Awnings to cover cargo" at bounding box center [695, 493] width 615 height 83
click at [511, 372] on span at bounding box center [512, 376] width 16 height 16
click at [495, 490] on li "Pallets" at bounding box center [695, 483] width 535 height 21
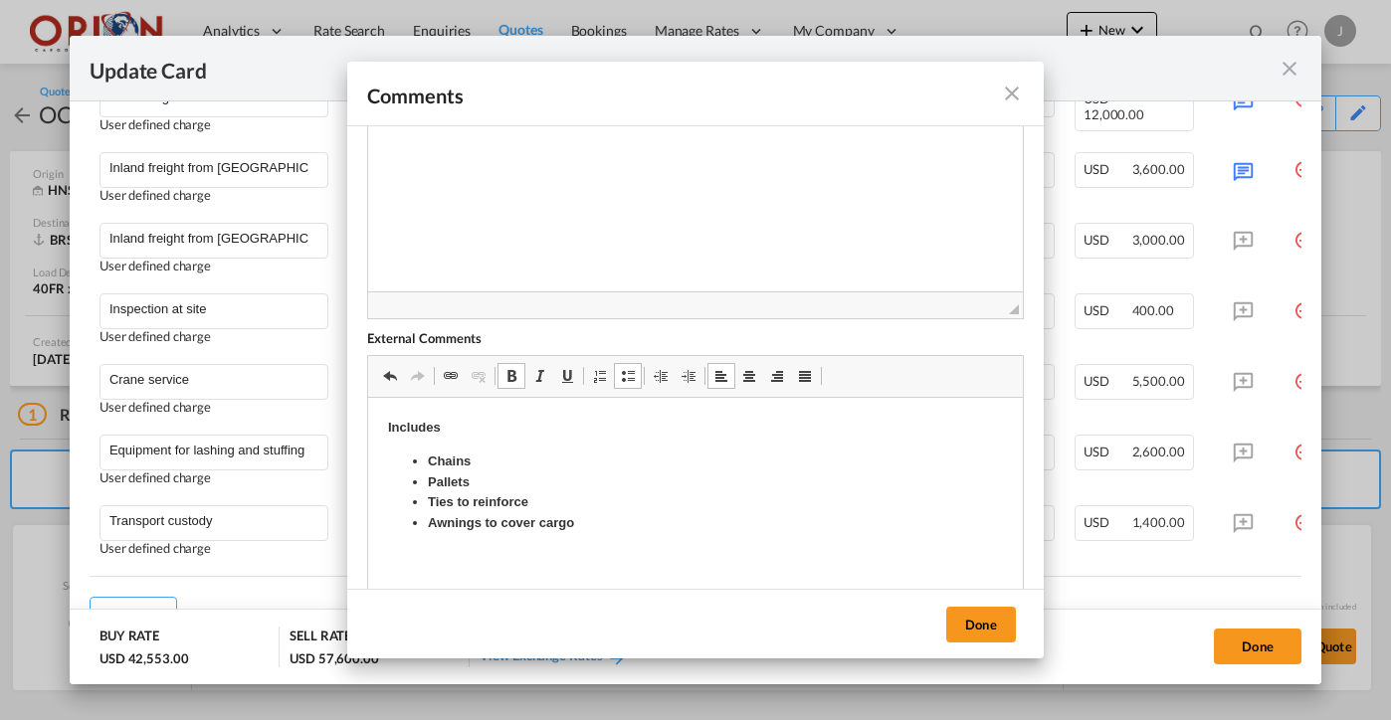
click at [431, 480] on strong "Pallets" at bounding box center [449, 482] width 42 height 15
click at [982, 628] on button "Done" at bounding box center [981, 625] width 70 height 36
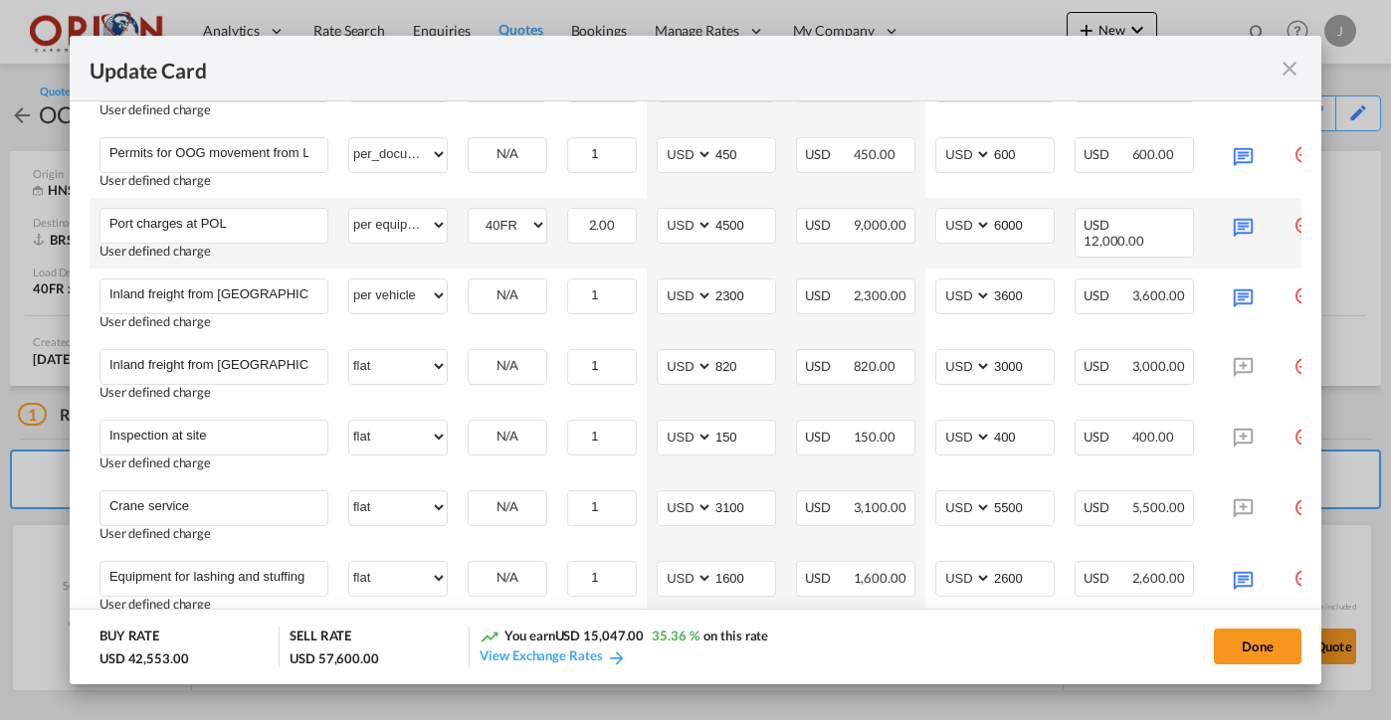
scroll to position [1301, 0]
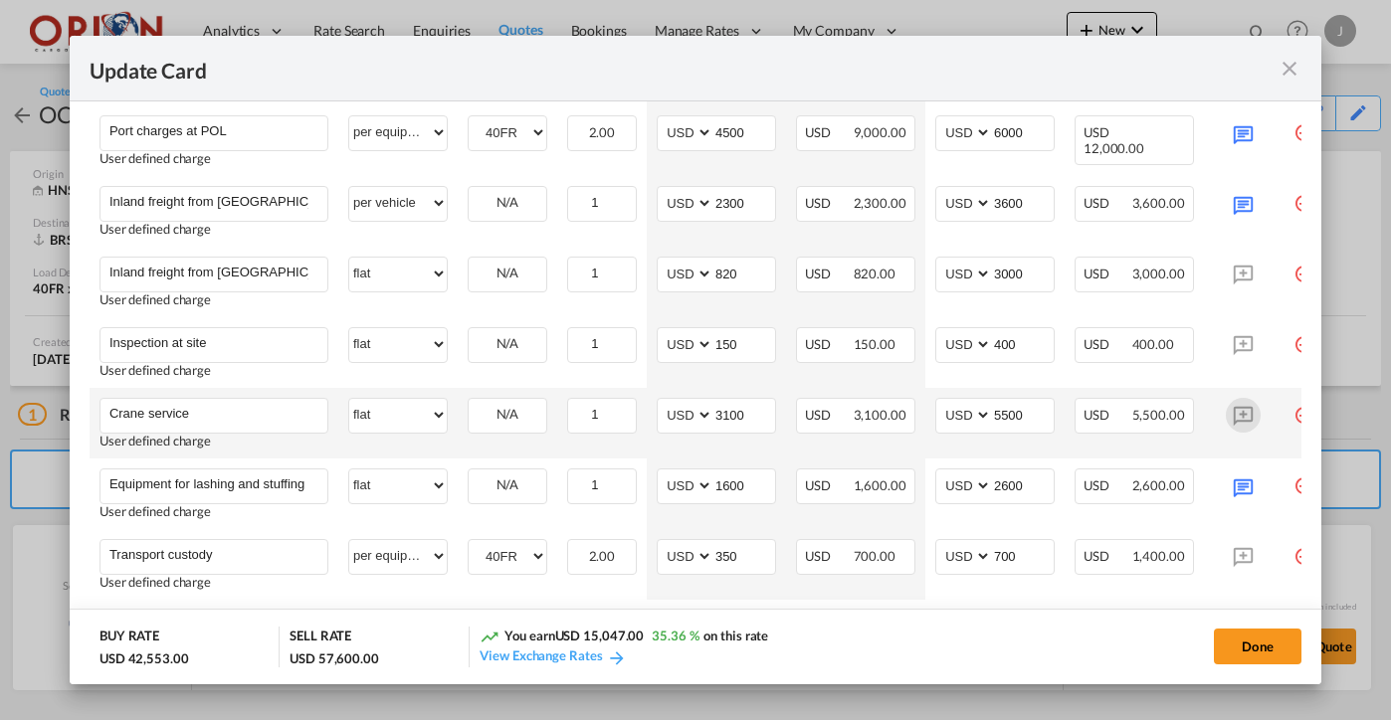
click at [1237, 407] on md-icon "Update Card Port ..." at bounding box center [1243, 415] width 35 height 35
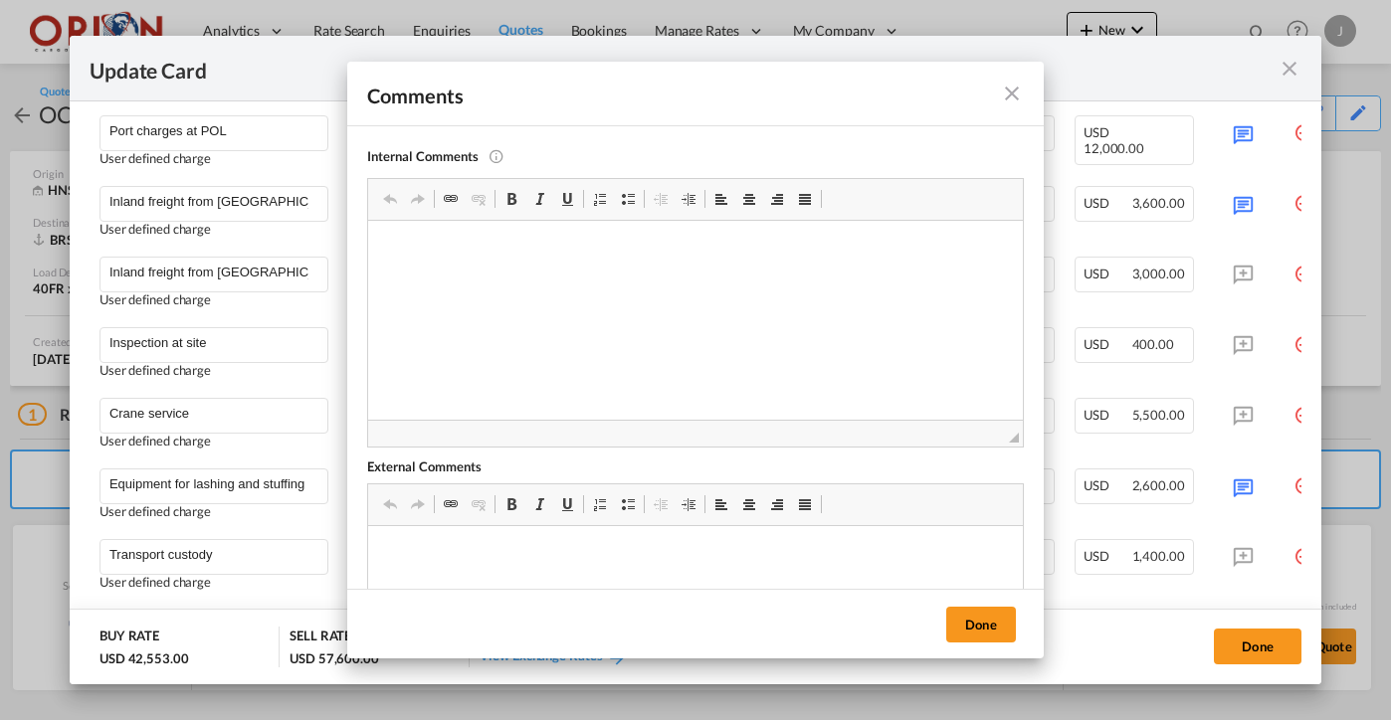
scroll to position [0, 0]
click at [630, 508] on span at bounding box center [628, 505] width 16 height 16
click at [541, 552] on li "3 cranes and 1" at bounding box center [695, 556] width 535 height 21
drag, startPoint x: 544, startPoint y: 554, endPoint x: 360, endPoint y: 555, distance: 184.1
click at [368, 555] on html "3 cranes and 1 forklift" at bounding box center [695, 556] width 655 height 61
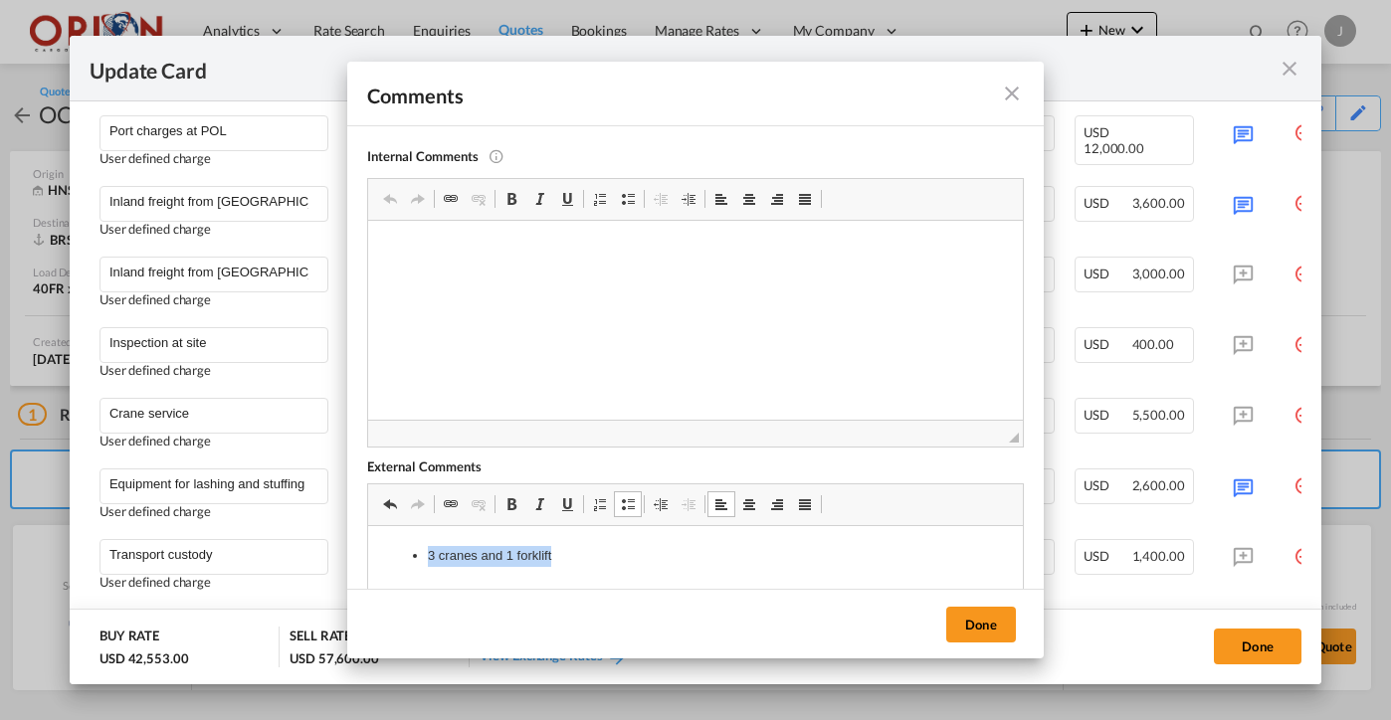
click at [514, 495] on link "Bold Keyboard shortcut Command+B" at bounding box center [512, 505] width 28 height 26
click at [617, 556] on li "3 cranes and 1 forklift" at bounding box center [695, 556] width 535 height 21
click at [985, 626] on button "Done" at bounding box center [981, 625] width 70 height 36
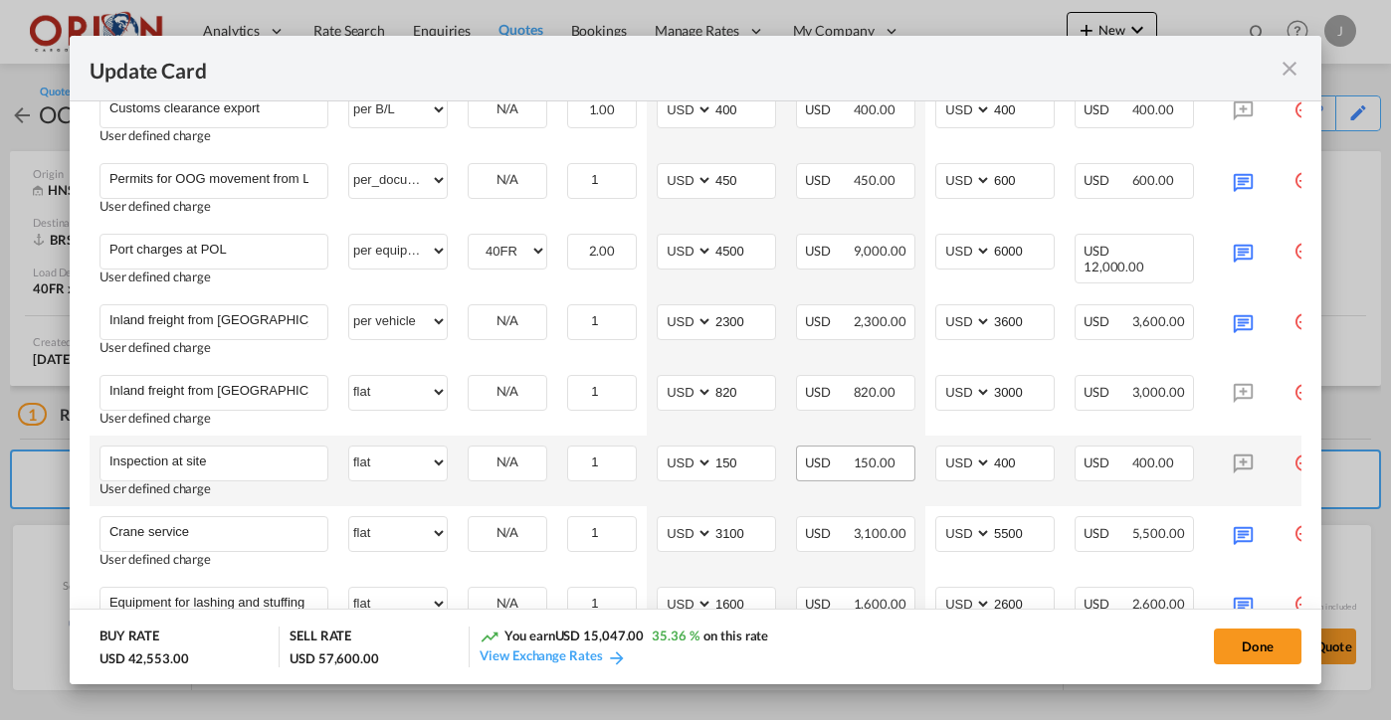
scroll to position [1310, 0]
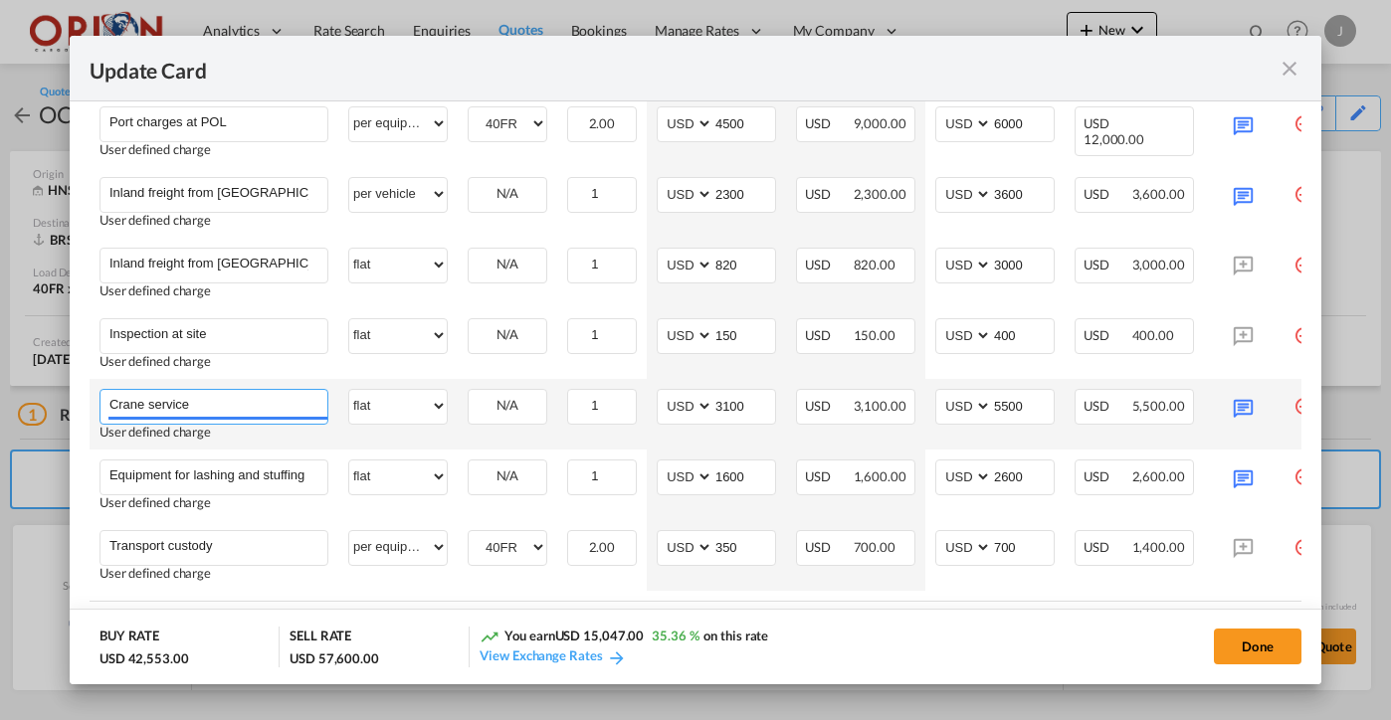
click at [144, 404] on input "Crane service" at bounding box center [218, 405] width 218 height 30
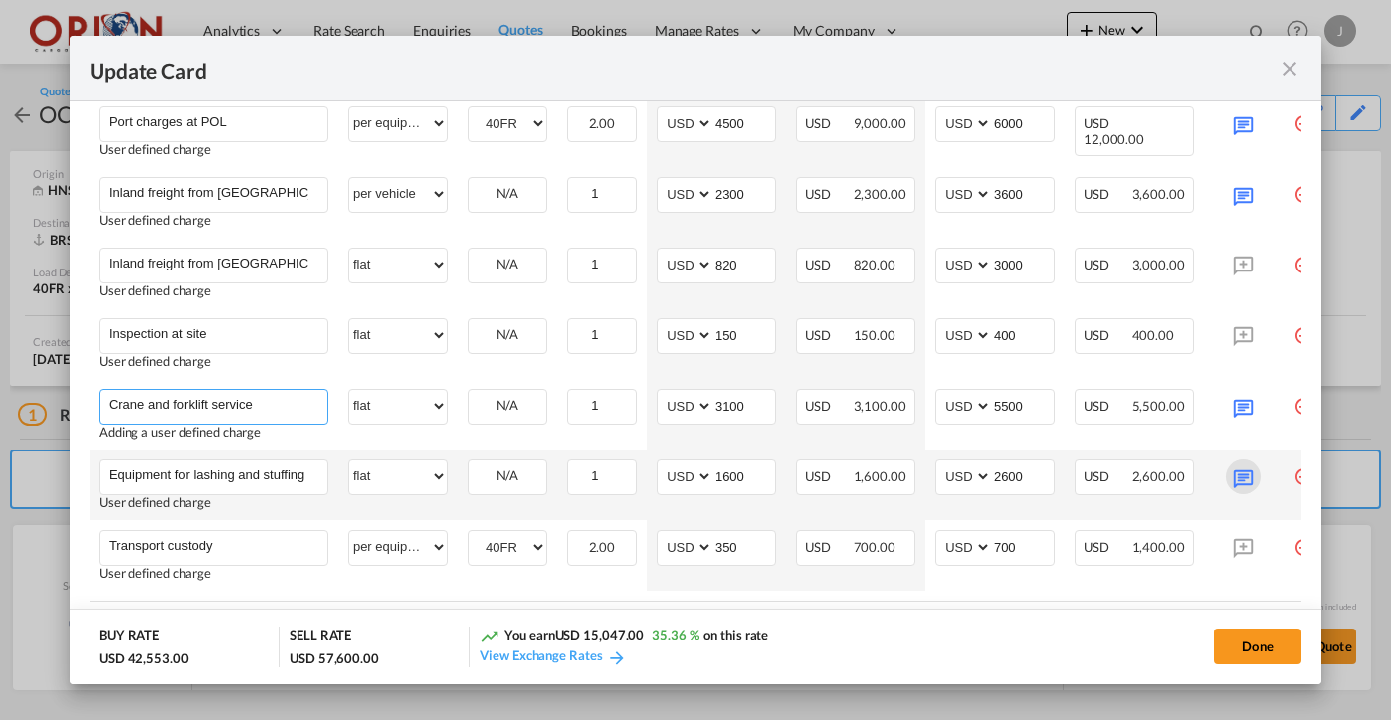
type input "Crane and forklift service"
click at [1241, 477] on md-icon "Update Card Port ..." at bounding box center [1243, 477] width 35 height 35
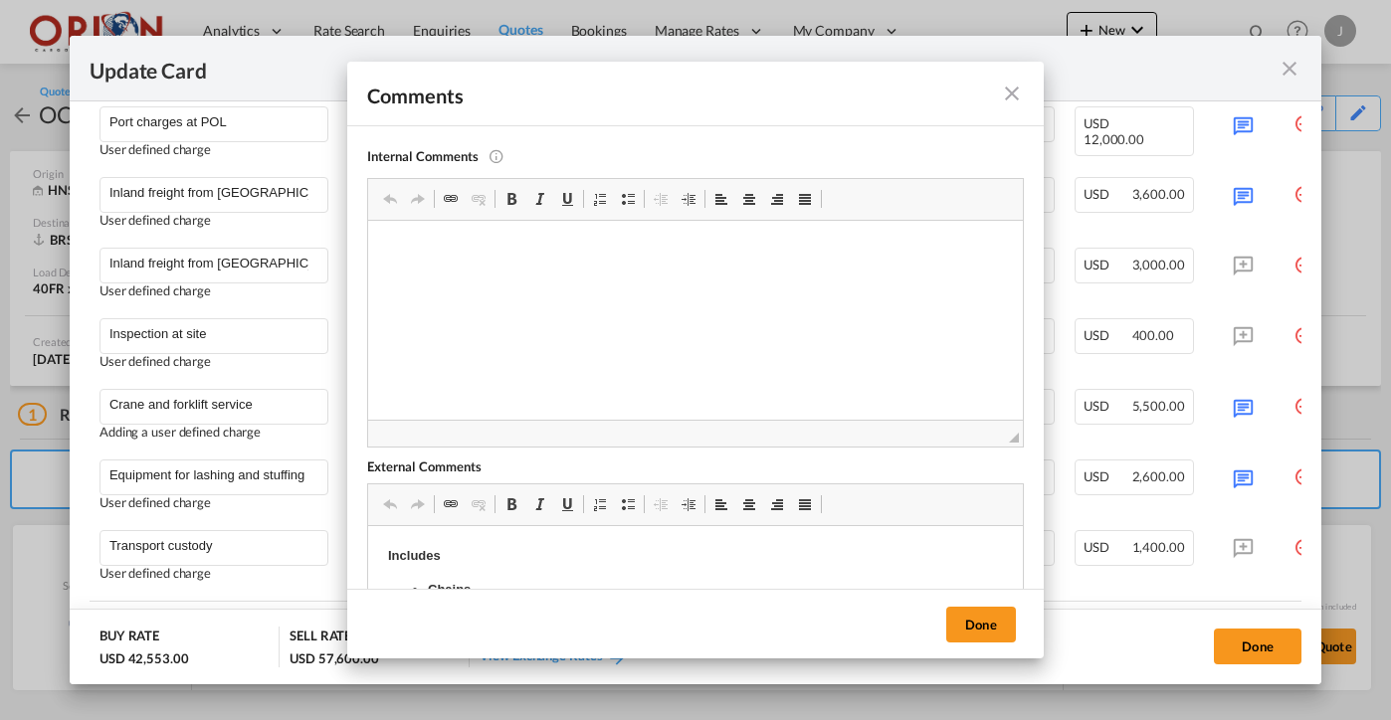
scroll to position [169, 0]
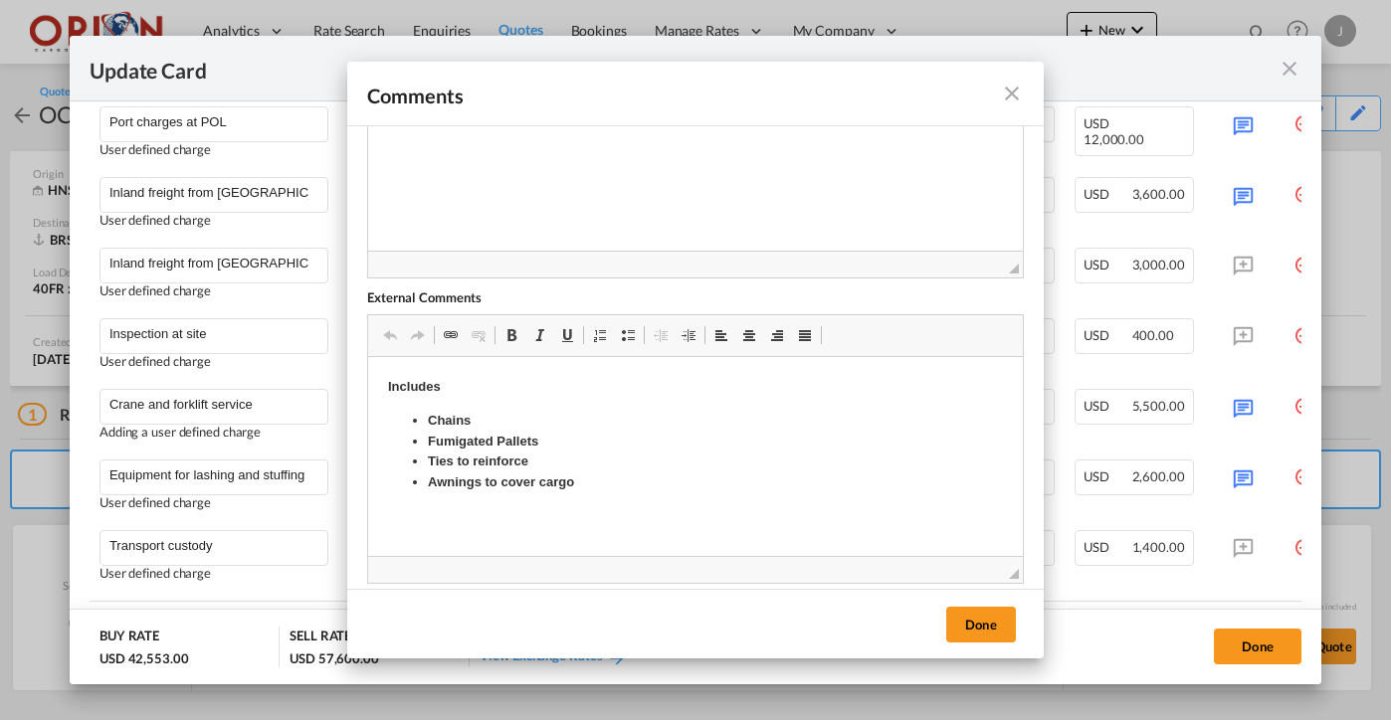
click at [1007, 94] on md-icon "icon-close fg-AAA8AD m-0 pointer" at bounding box center [1012, 94] width 24 height 24
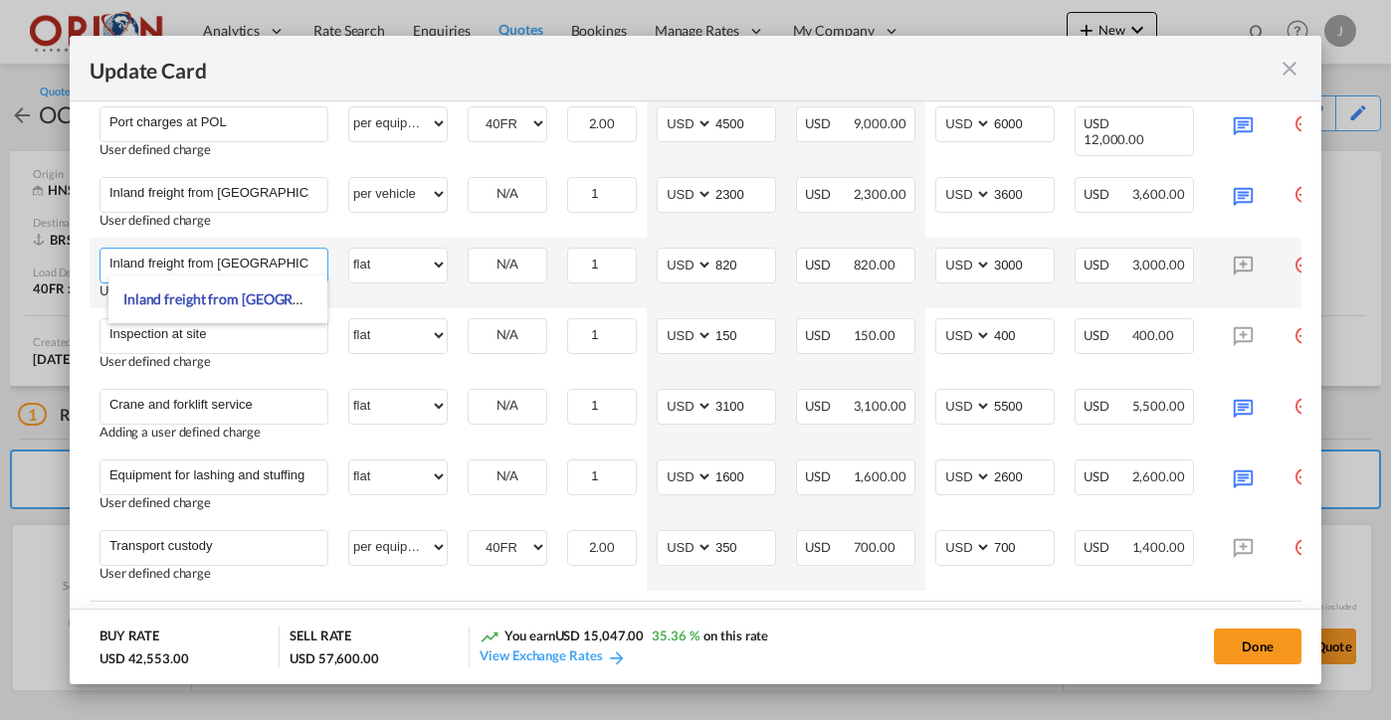
drag, startPoint x: 217, startPoint y: 260, endPoint x: 283, endPoint y: 266, distance: 65.9
click at [283, 266] on input "Inland freight from [GEOGRAPHIC_DATA] to POL" at bounding box center [218, 264] width 218 height 30
drag, startPoint x: 297, startPoint y: 261, endPoint x: 221, endPoint y: 263, distance: 75.7
click at [221, 263] on input "Inland freight from Shippers Site to [GEOGRAPHIC_DATA]" at bounding box center [218, 264] width 218 height 30
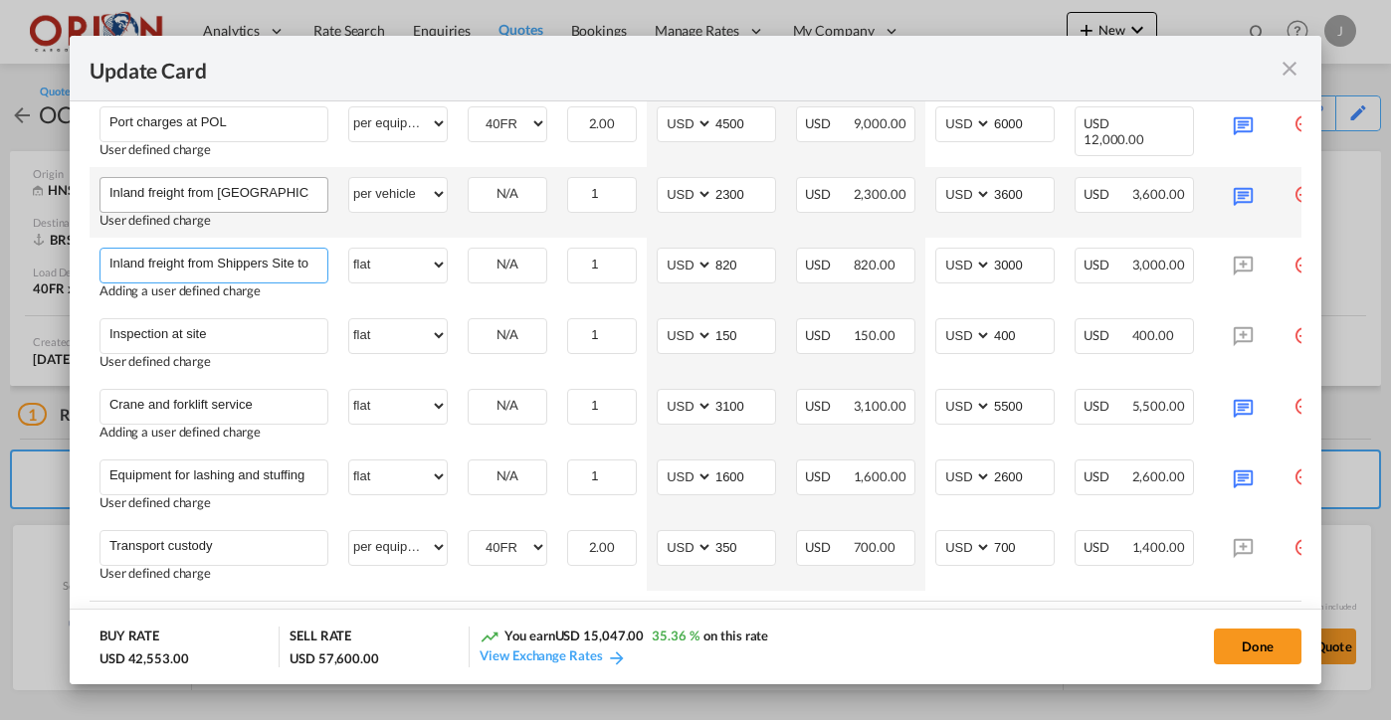
type input "Inland freight from Shippers Site to [GEOGRAPHIC_DATA]"
drag, startPoint x: 216, startPoint y: 191, endPoint x: 281, endPoint y: 187, distance: 64.8
click at [281, 187] on input "Inland freight from [GEOGRAPHIC_DATA] to POL" at bounding box center [218, 193] width 218 height 30
paste input "Shippers Site"
click at [217, 188] on input "Inland freight fromShippers Site to POL" at bounding box center [218, 193] width 218 height 30
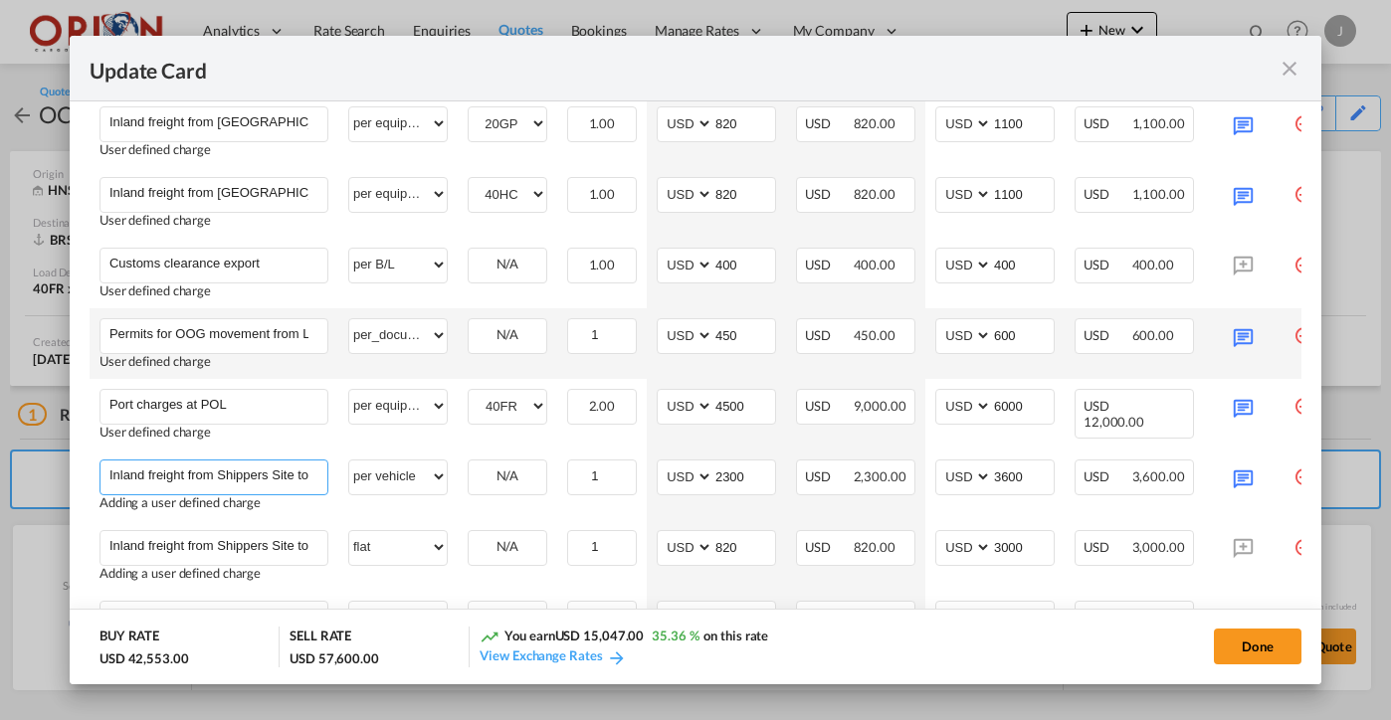
scroll to position [969, 0]
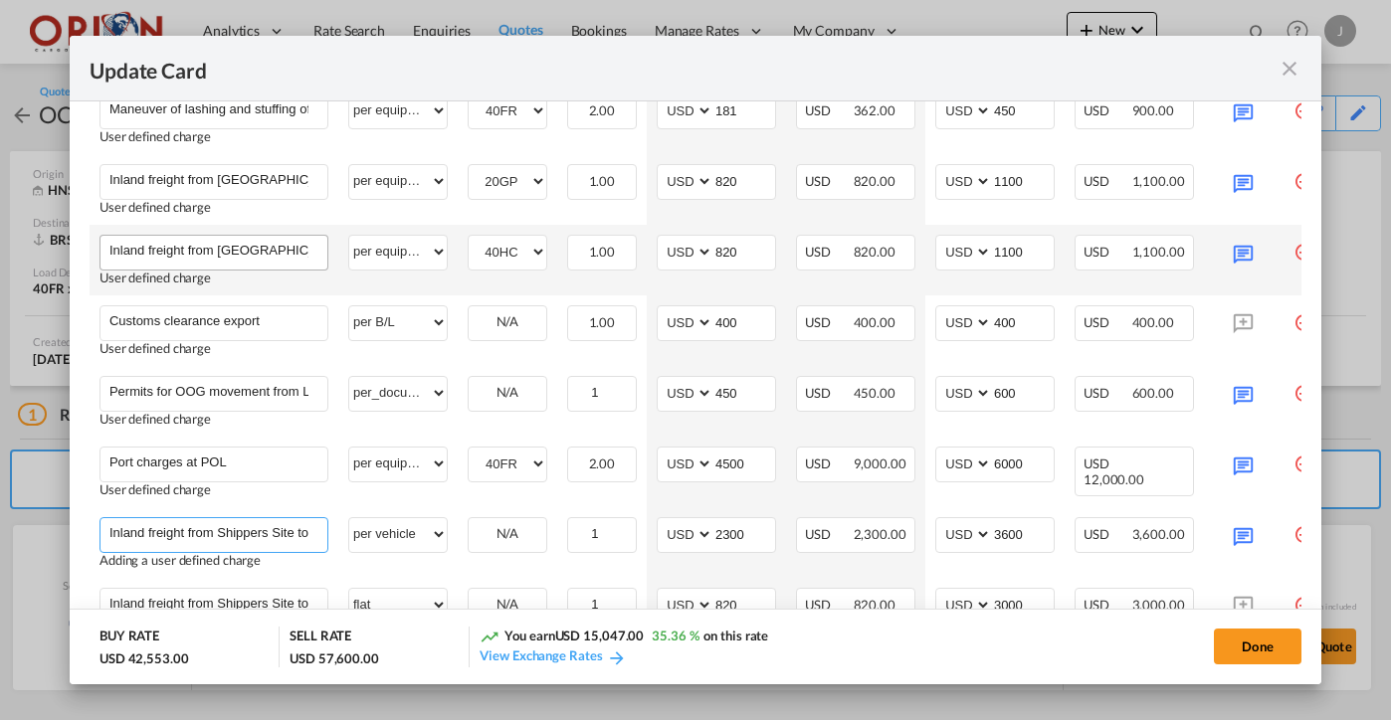
type input "Inland freight from Shippers Site to [GEOGRAPHIC_DATA]"
drag, startPoint x: 216, startPoint y: 247, endPoint x: 286, endPoint y: 243, distance: 69.8
click at [286, 243] on input "Inland freight from [GEOGRAPHIC_DATA] to POL" at bounding box center [218, 251] width 218 height 30
paste input "Shippers Site"
click at [217, 246] on input "Inland freight fromShippers Siteto POL" at bounding box center [218, 251] width 218 height 30
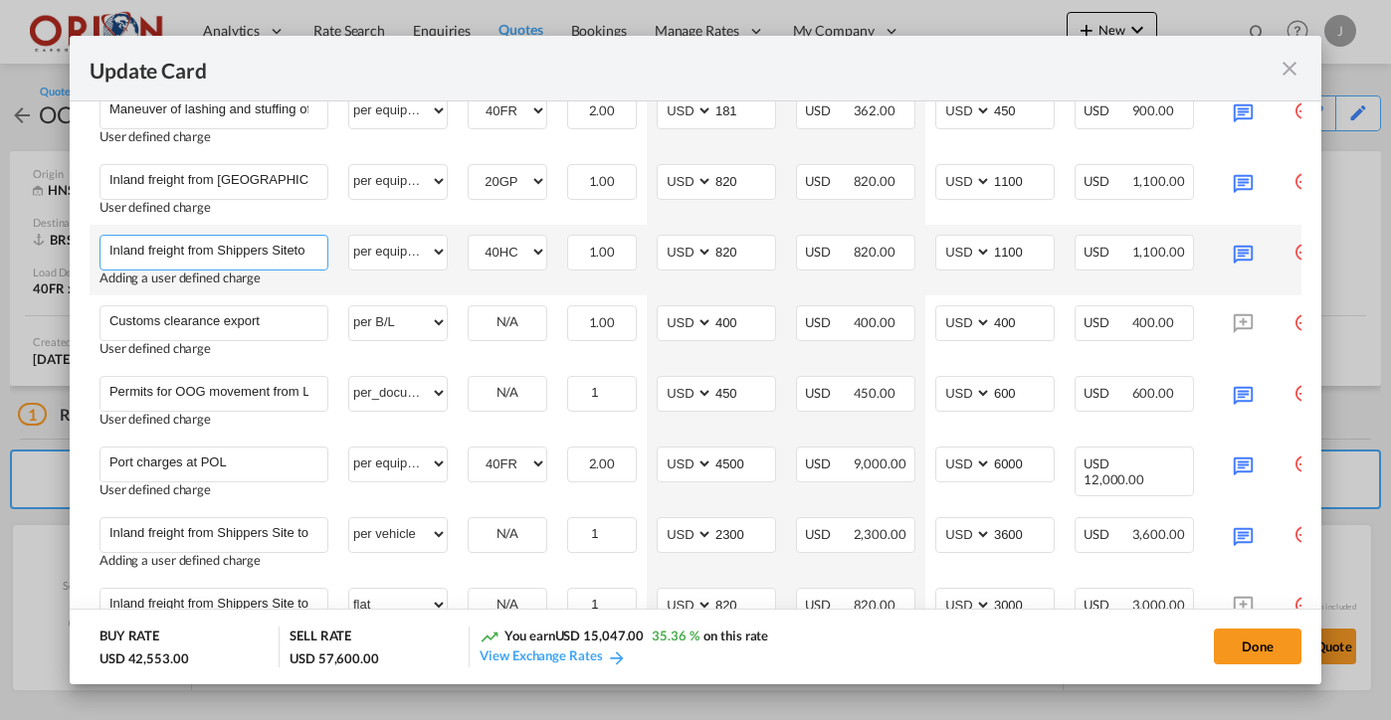
click at [295, 248] on input "Inland freight from Shippers Siteto POL" at bounding box center [218, 251] width 218 height 30
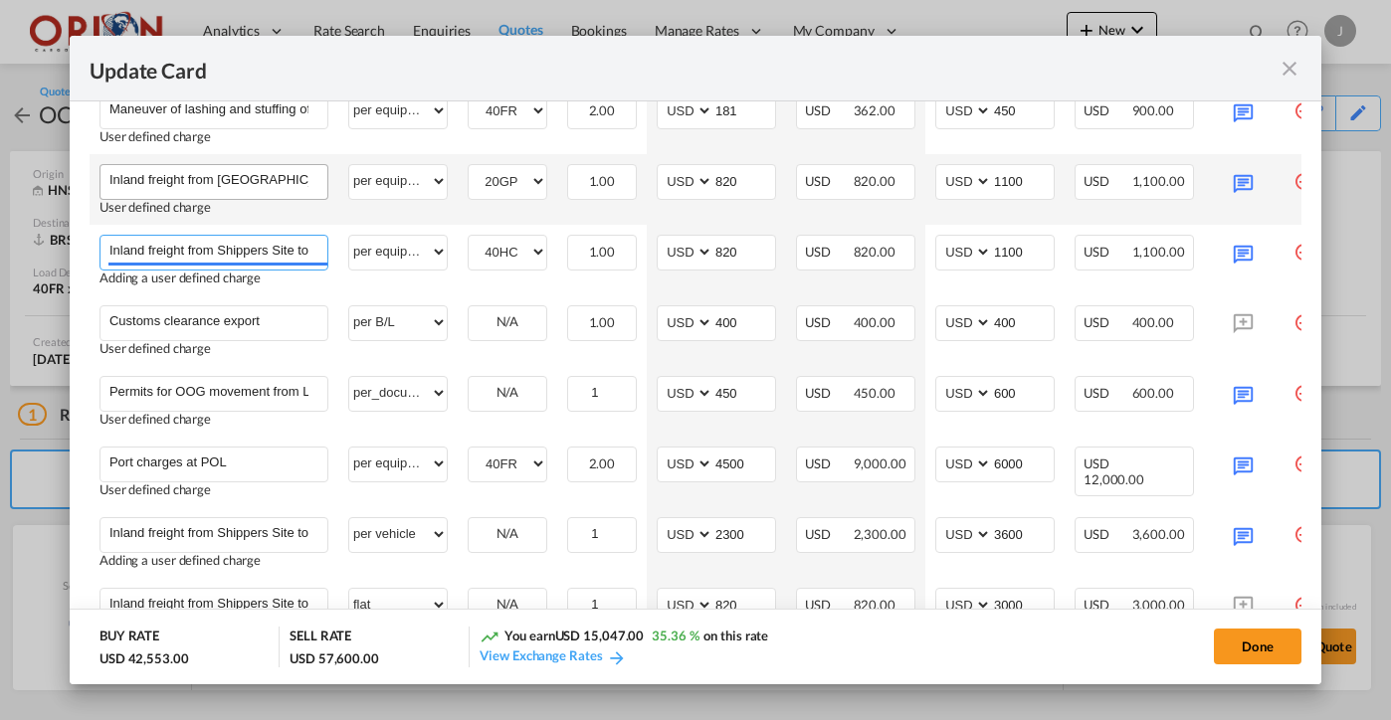
type input "Inland freight from Shippers Site to [GEOGRAPHIC_DATA]"
drag, startPoint x: 283, startPoint y: 175, endPoint x: 219, endPoint y: 174, distance: 63.7
click at [219, 174] on input "Inland freight from [GEOGRAPHIC_DATA] to POL" at bounding box center [218, 180] width 218 height 30
paste input "Shippers Site"
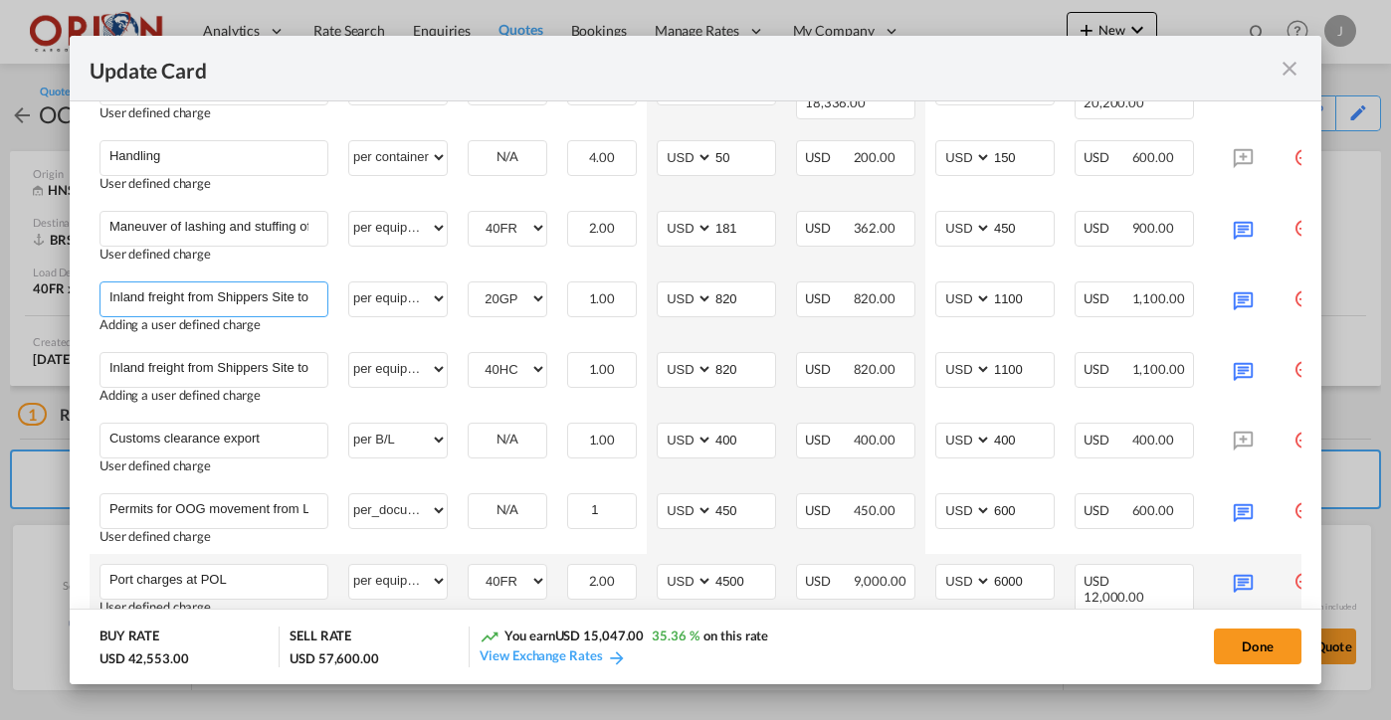
scroll to position [835, 0]
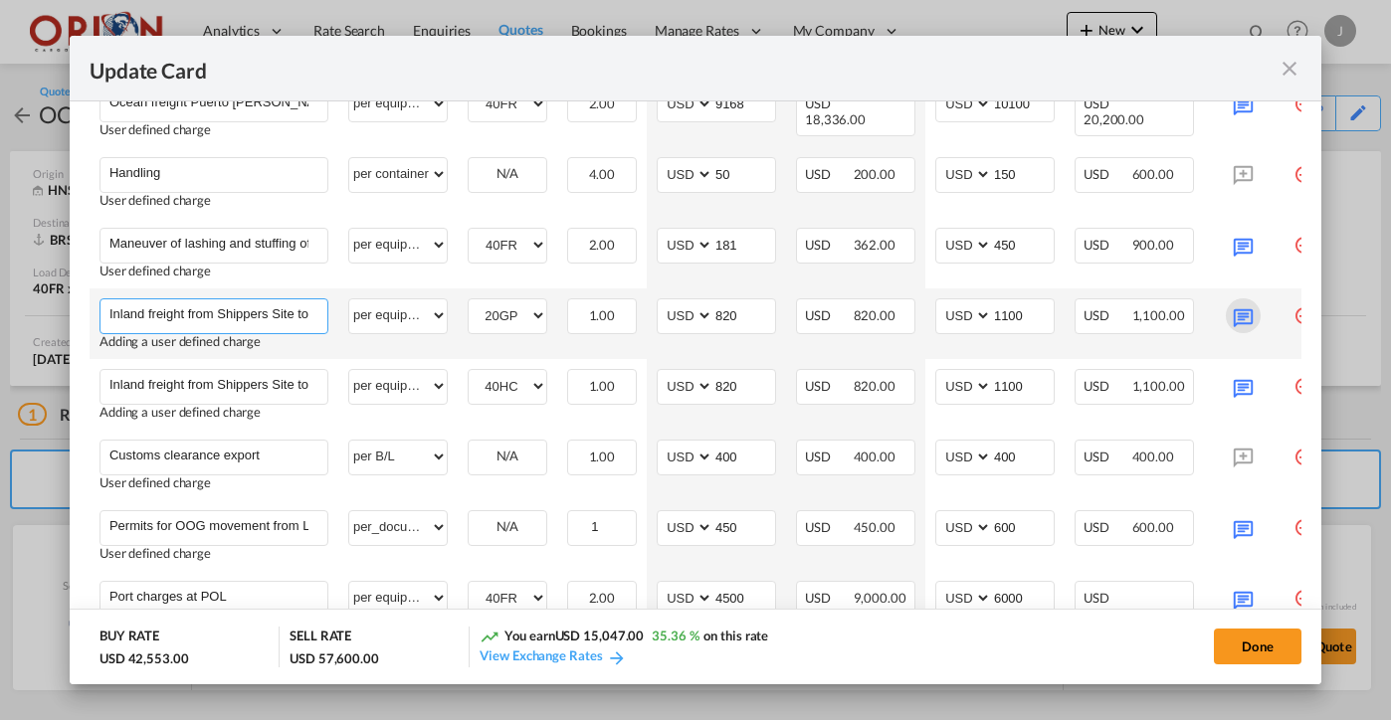
type input "Inland freight from Shippers Site to [GEOGRAPHIC_DATA]"
click at [1244, 310] on md-icon "Update Card Port ..." at bounding box center [1243, 316] width 35 height 35
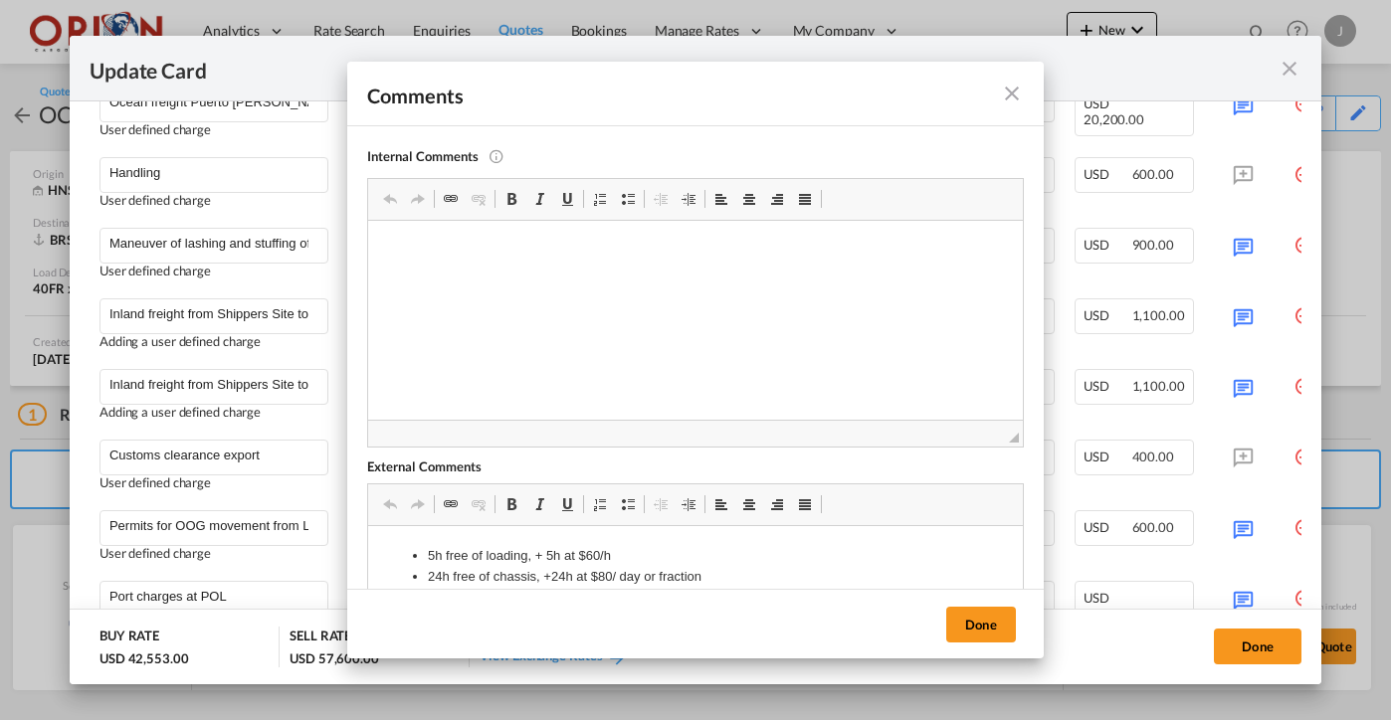
scroll to position [74, 0]
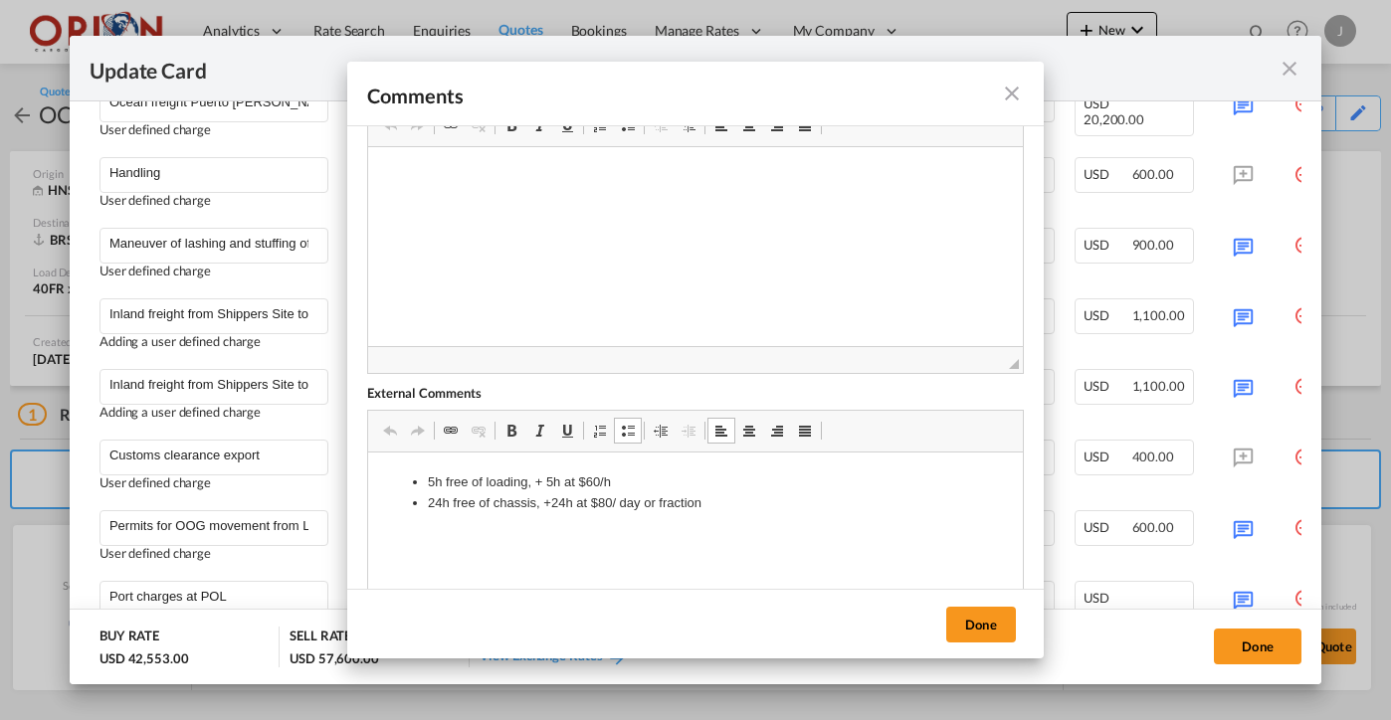
click at [733, 507] on li "24h free of chassis, +24h at $80/ day or fraction" at bounding box center [695, 504] width 535 height 21
click at [547, 525] on li "Pick up at" at bounding box center [695, 524] width 535 height 21
drag, startPoint x: 622, startPoint y: 525, endPoint x: 401, endPoint y: 521, distance: 220.9
click at [401, 521] on ul "5h free of loading, + 5h at $60/h 24h free of chassis, +24h at $80/ day or frac…" at bounding box center [695, 504] width 615 height 62
copy li "Pick up at 9km after [GEOGRAPHIC_DATA]"
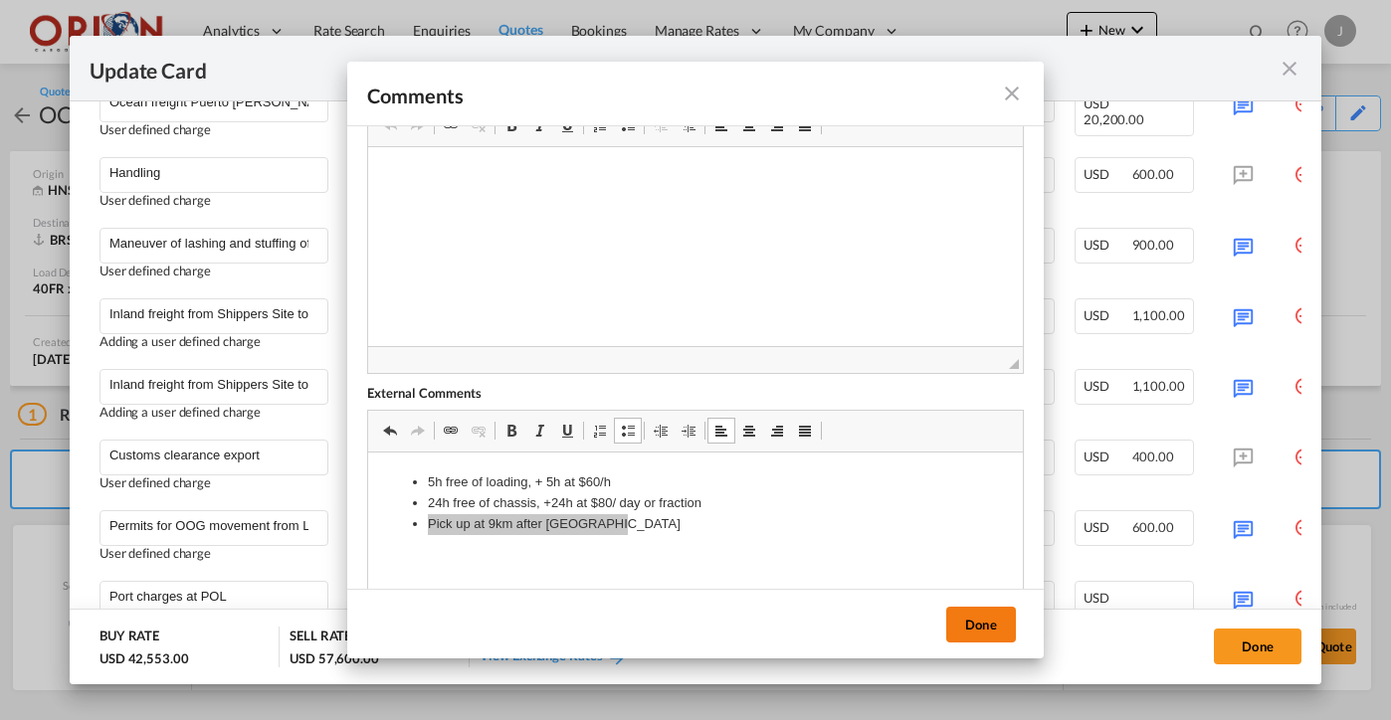
click at [979, 633] on button "Done" at bounding box center [981, 625] width 70 height 36
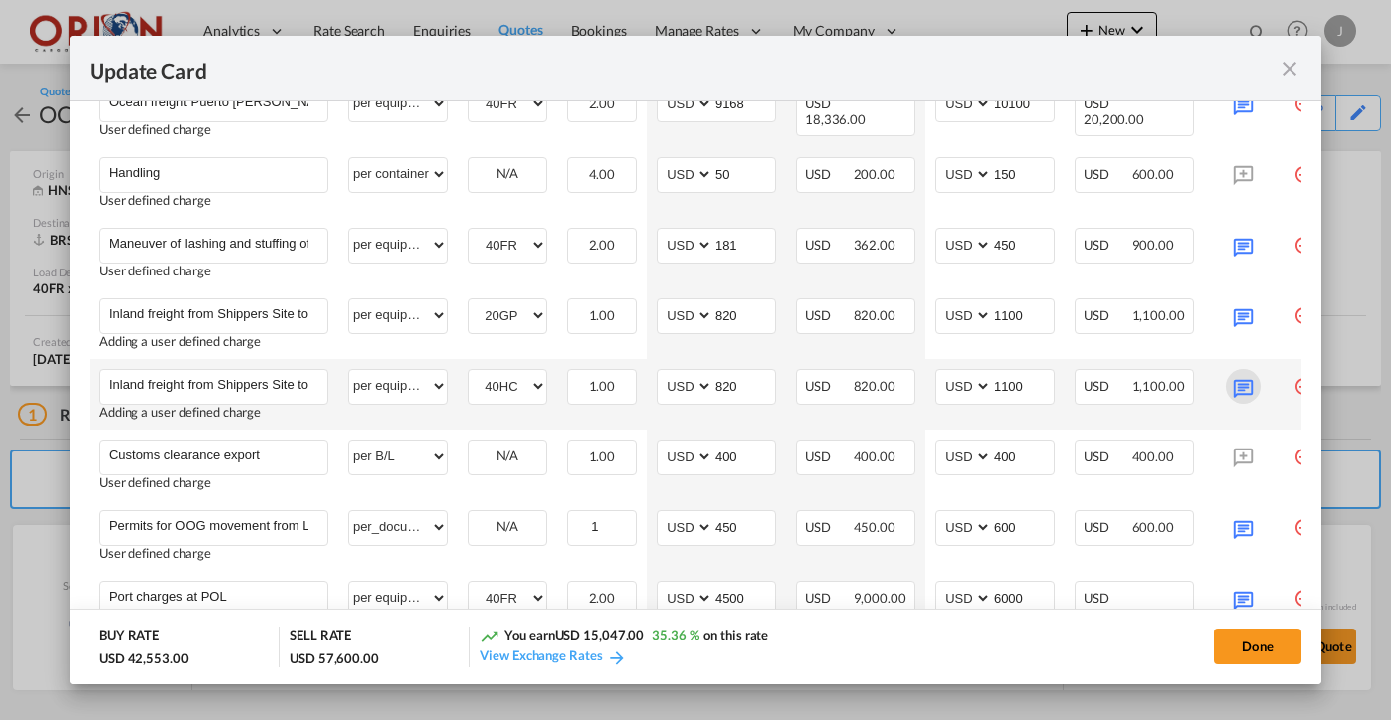
click at [1245, 381] on md-icon "Update Card Port ..." at bounding box center [1243, 386] width 35 height 35
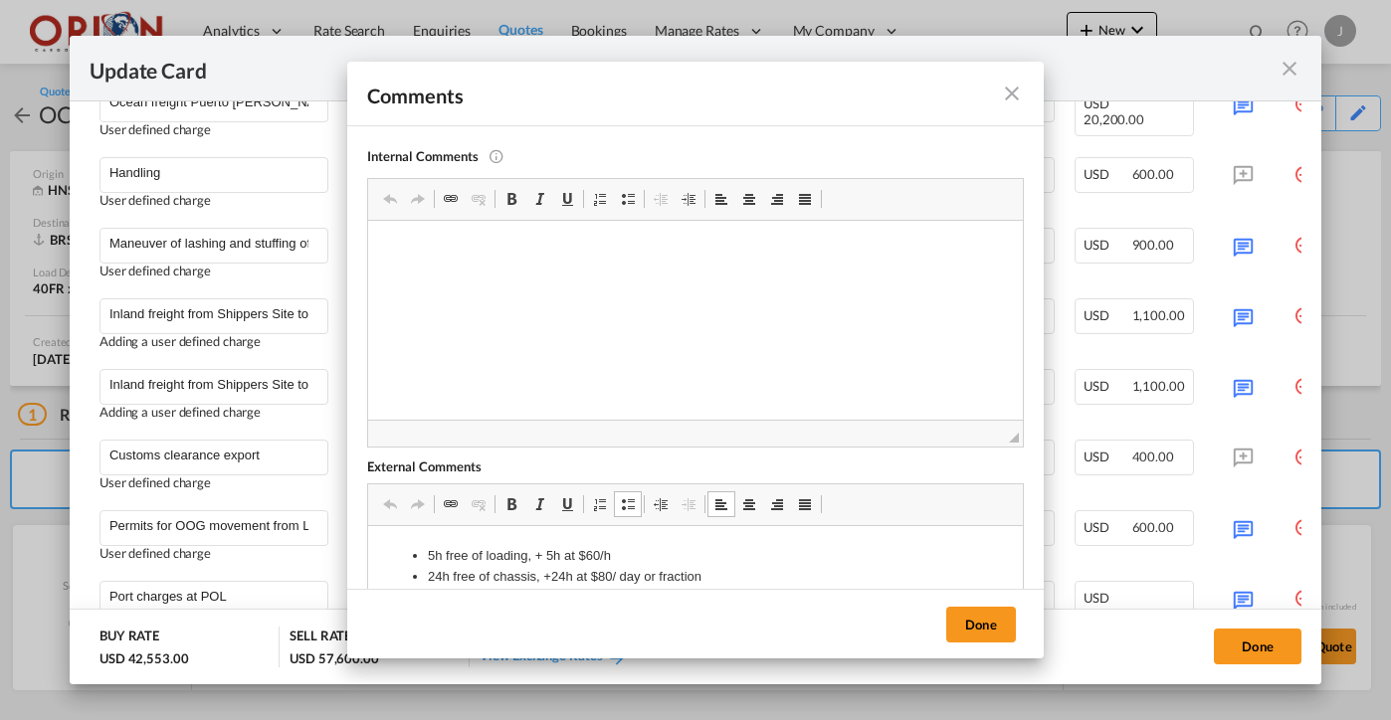
click at [773, 576] on li "24h free of chassis, +24h at $80/ day or fraction" at bounding box center [695, 577] width 535 height 21
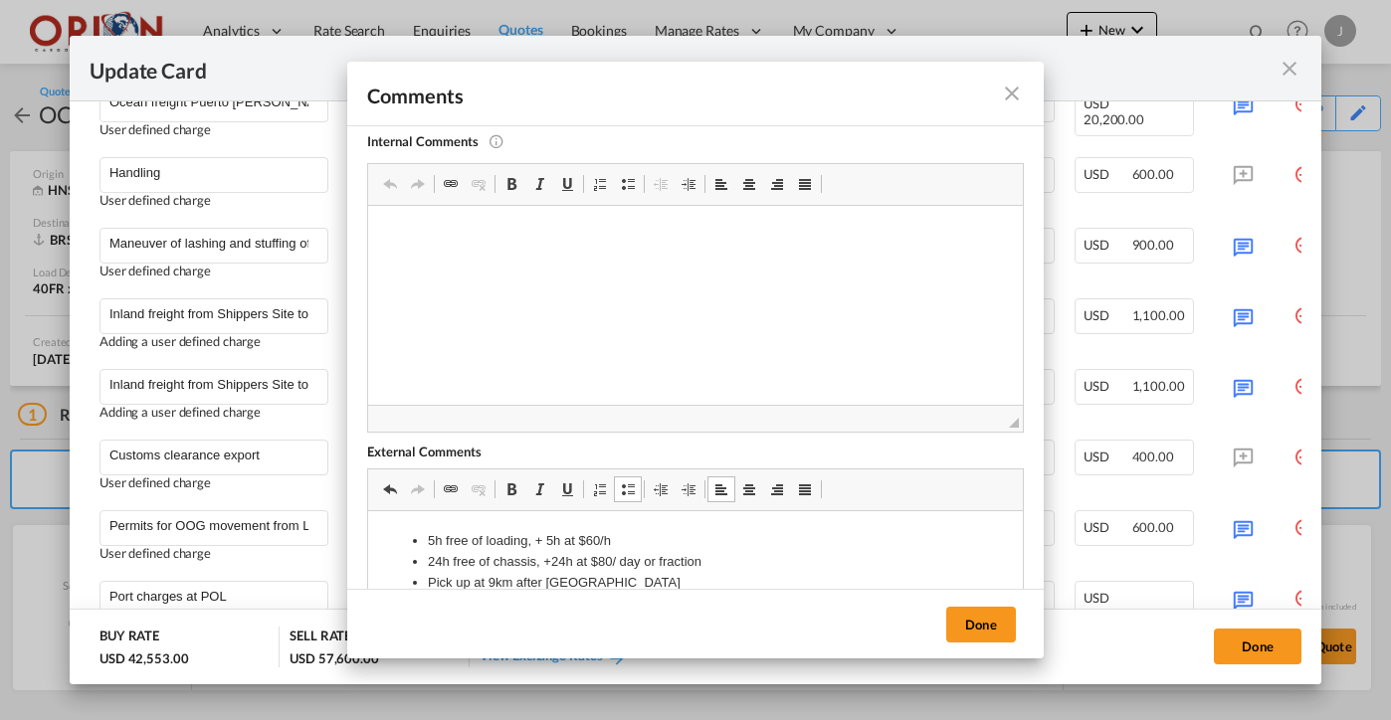
click at [945, 613] on div "Done" at bounding box center [695, 624] width 697 height 70
click at [969, 626] on button "Done" at bounding box center [981, 625] width 70 height 36
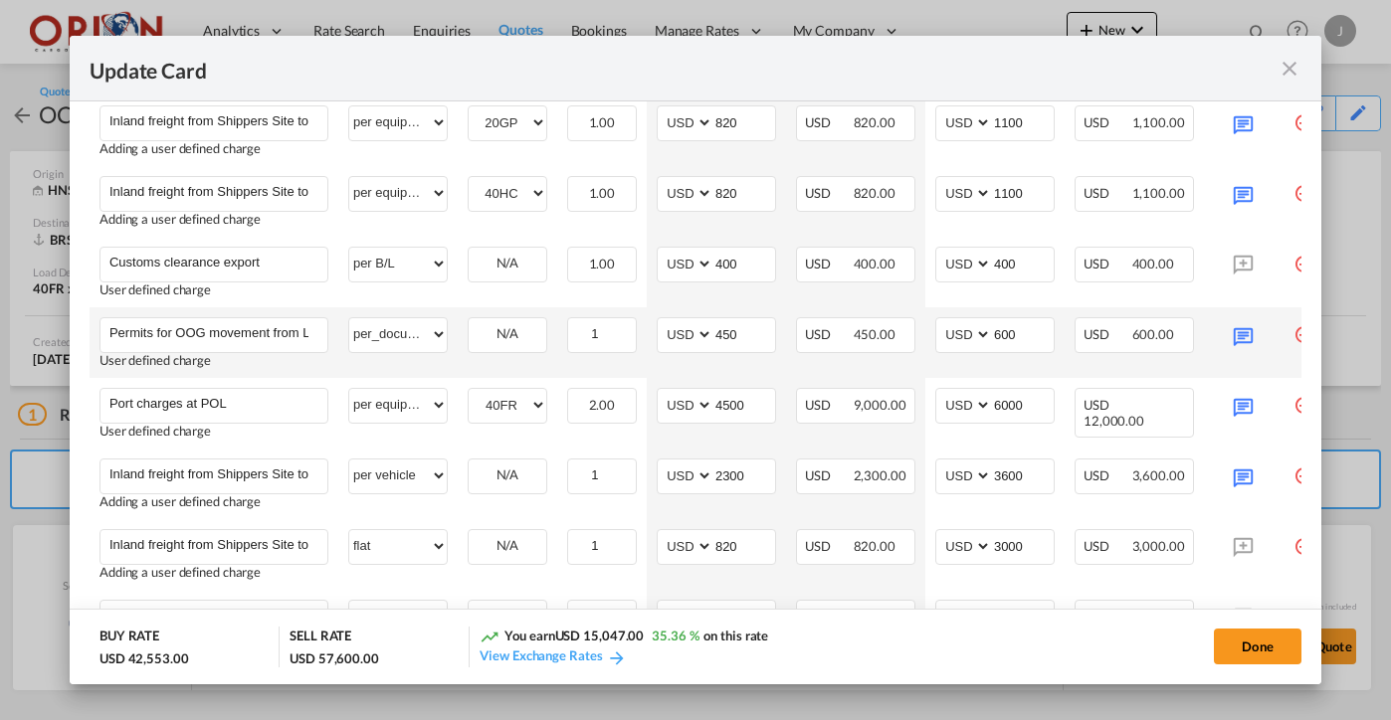
scroll to position [1043, 0]
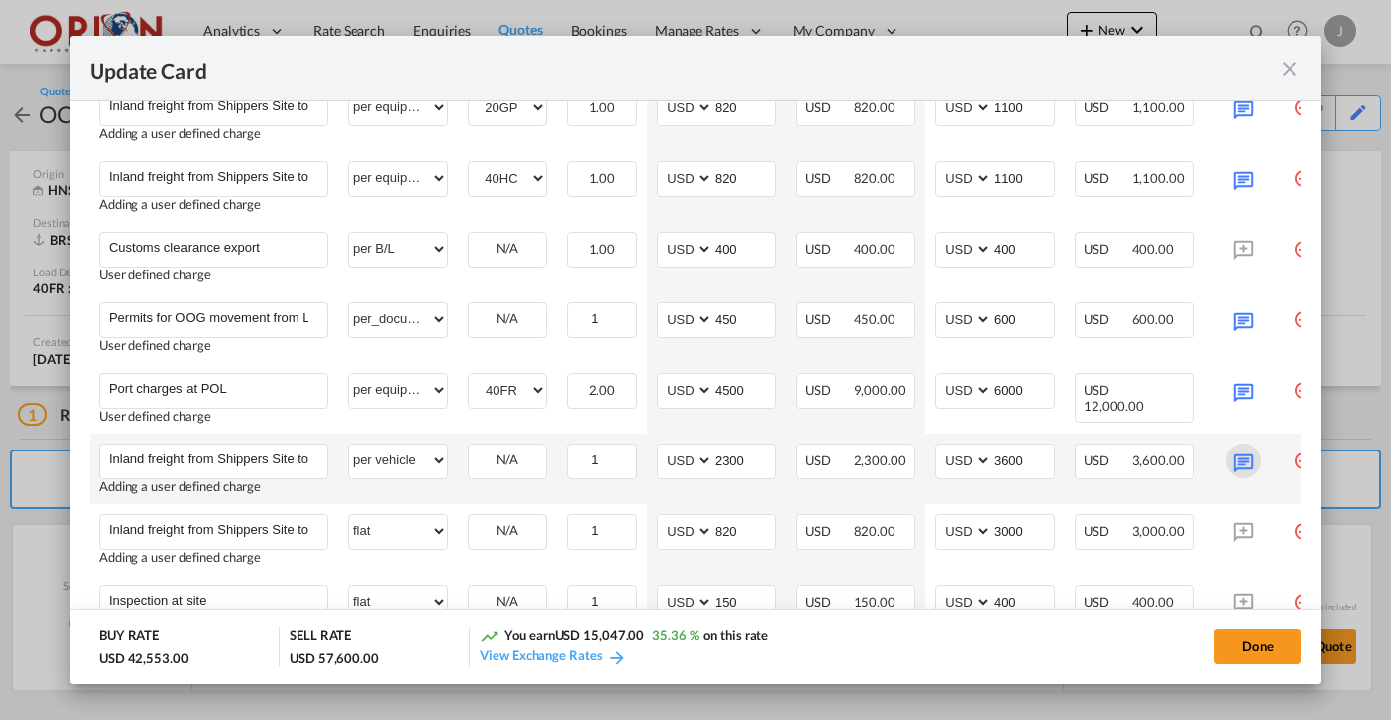
click at [1239, 459] on md-icon "Update Card Port ..." at bounding box center [1243, 461] width 35 height 35
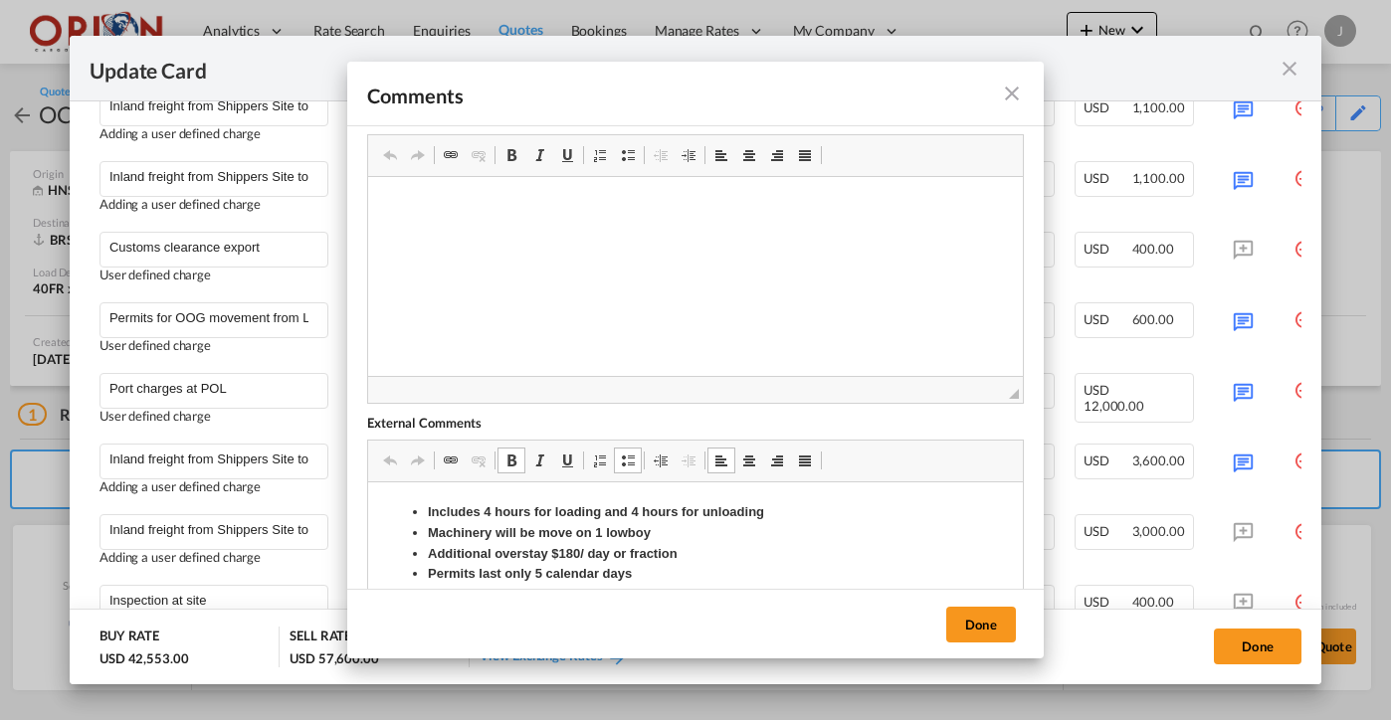
scroll to position [85, 0]
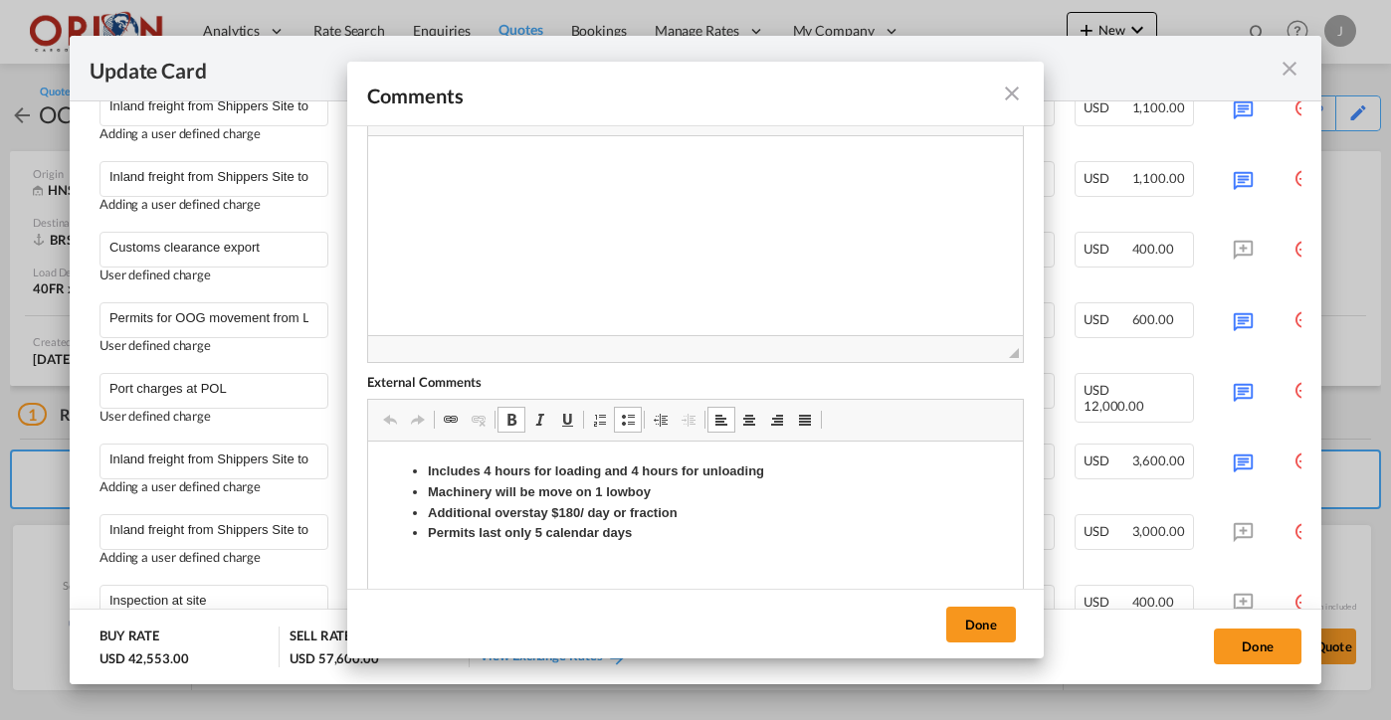
click at [675, 545] on body "Includes 4 hours for loading and 4 hours for unloading Machinery will be move o…" at bounding box center [695, 520] width 615 height 116
click at [667, 545] on body "Includes 4 hours for loading and 4 hours for unloading Machinery will be move o…" at bounding box center [695, 520] width 615 height 116
click at [657, 537] on li "Permits last only 5 calendar days" at bounding box center [695, 533] width 535 height 21
drag, startPoint x: 620, startPoint y: 556, endPoint x: 355, endPoint y: 549, distance: 264.8
click at [368, 549] on html "Includes 4 hours for loading and 4 hours for unloading Machinery will be move o…" at bounding box center [695, 530] width 655 height 177
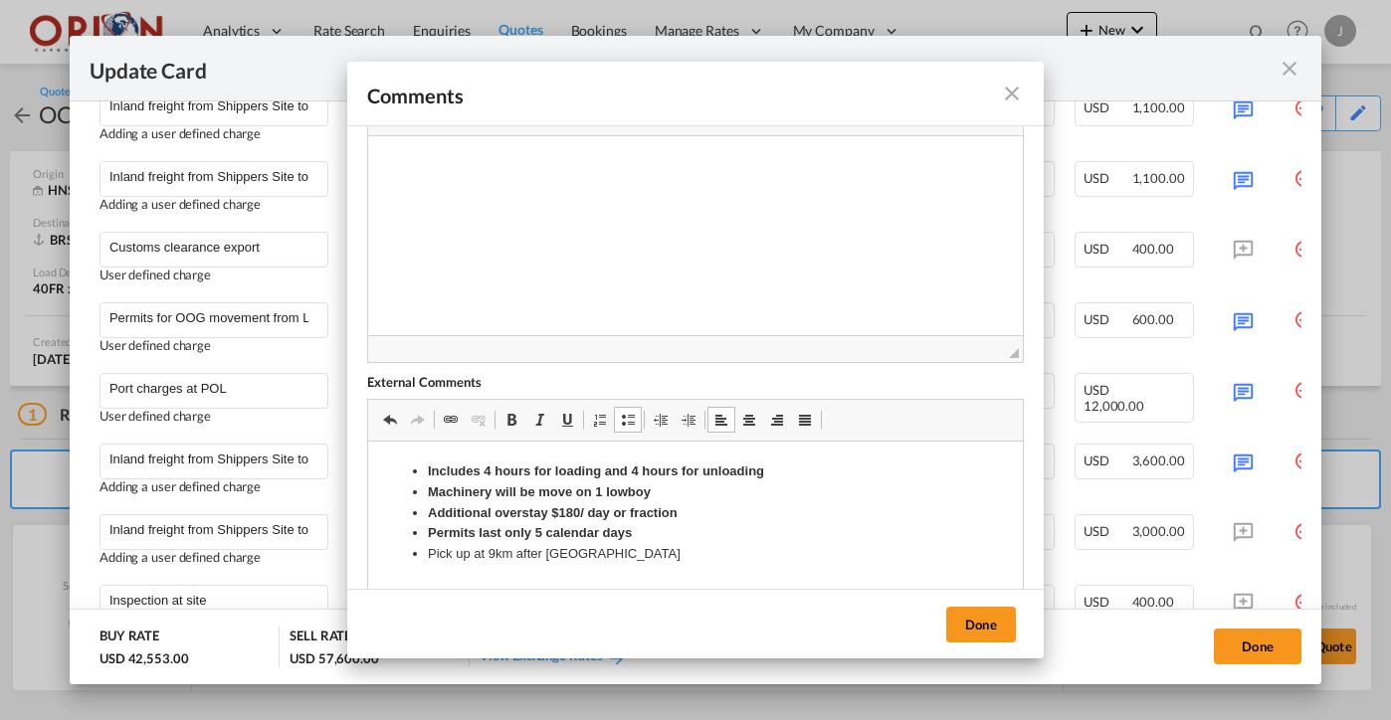
click at [520, 419] on link "Bold Keyboard shortcut Command+B" at bounding box center [512, 420] width 28 height 26
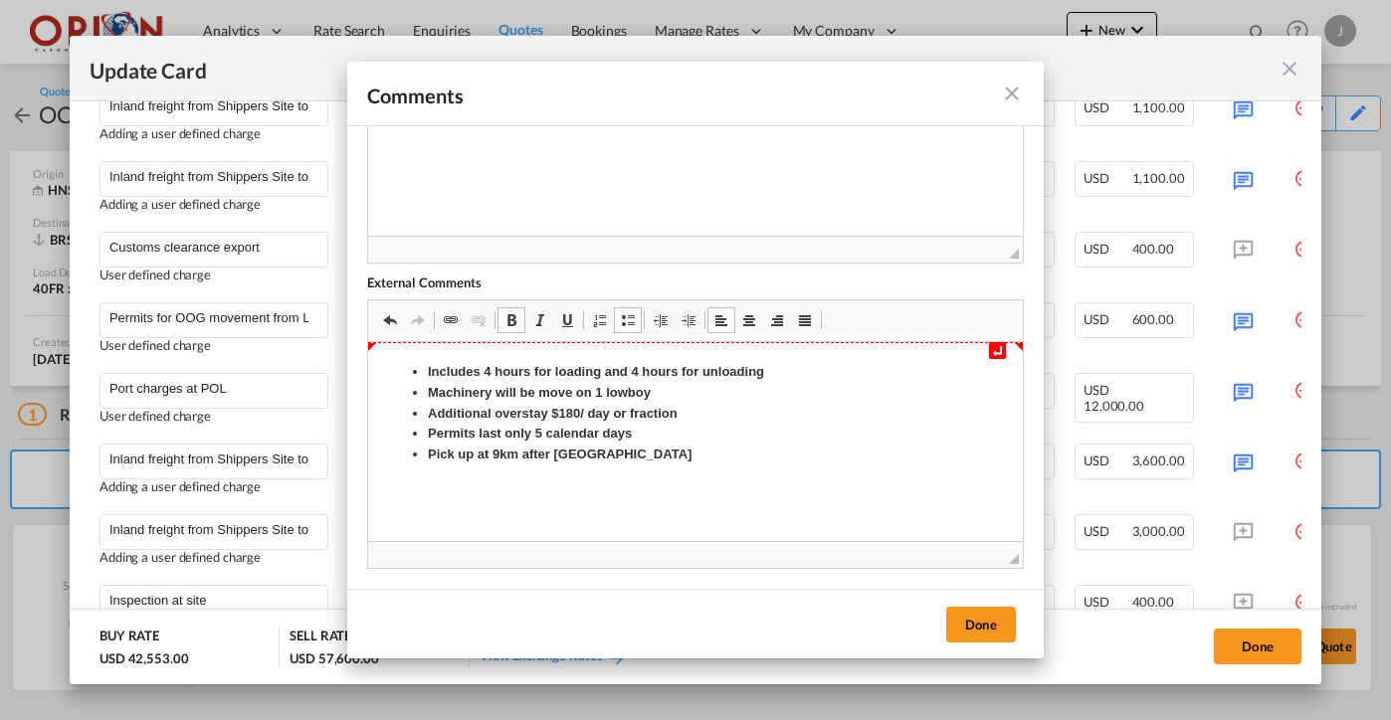
scroll to position [0, 0]
click at [988, 625] on button "Done" at bounding box center [981, 625] width 70 height 36
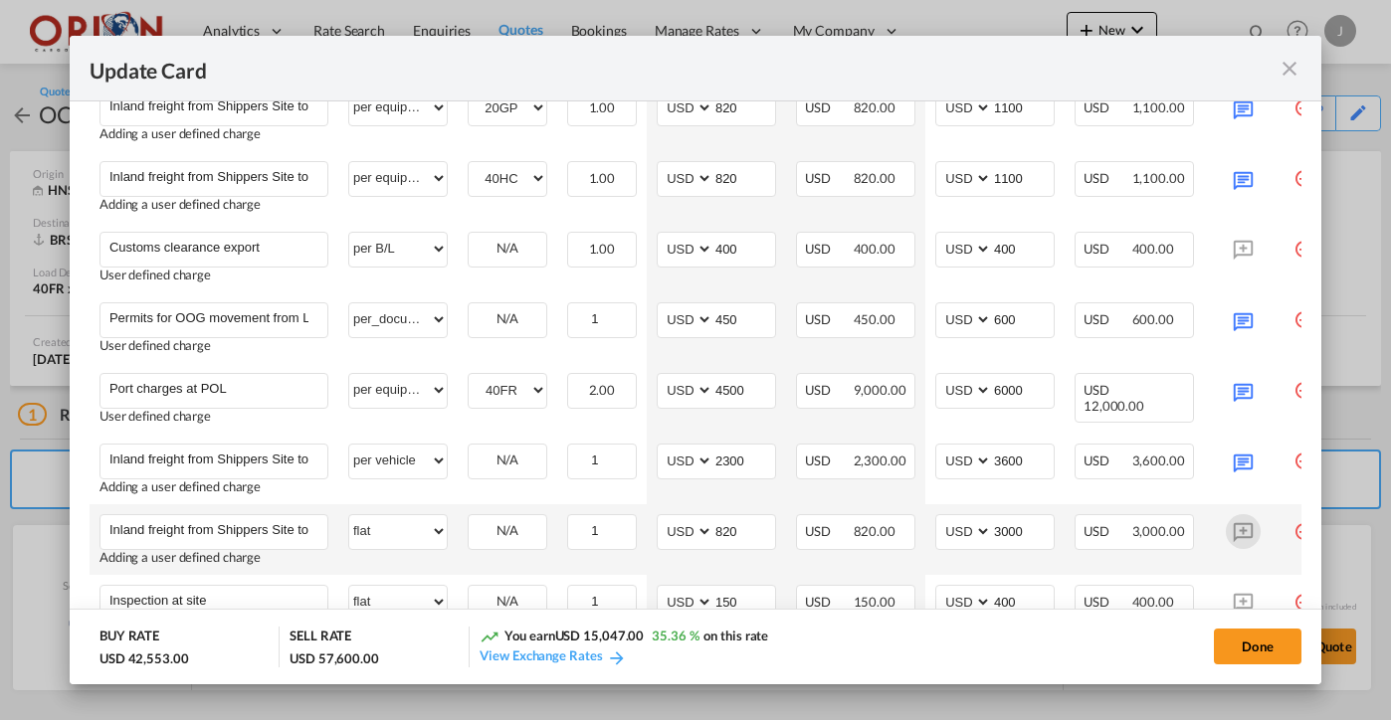
click at [1244, 531] on md-icon "Update Card Port ..." at bounding box center [1243, 531] width 35 height 35
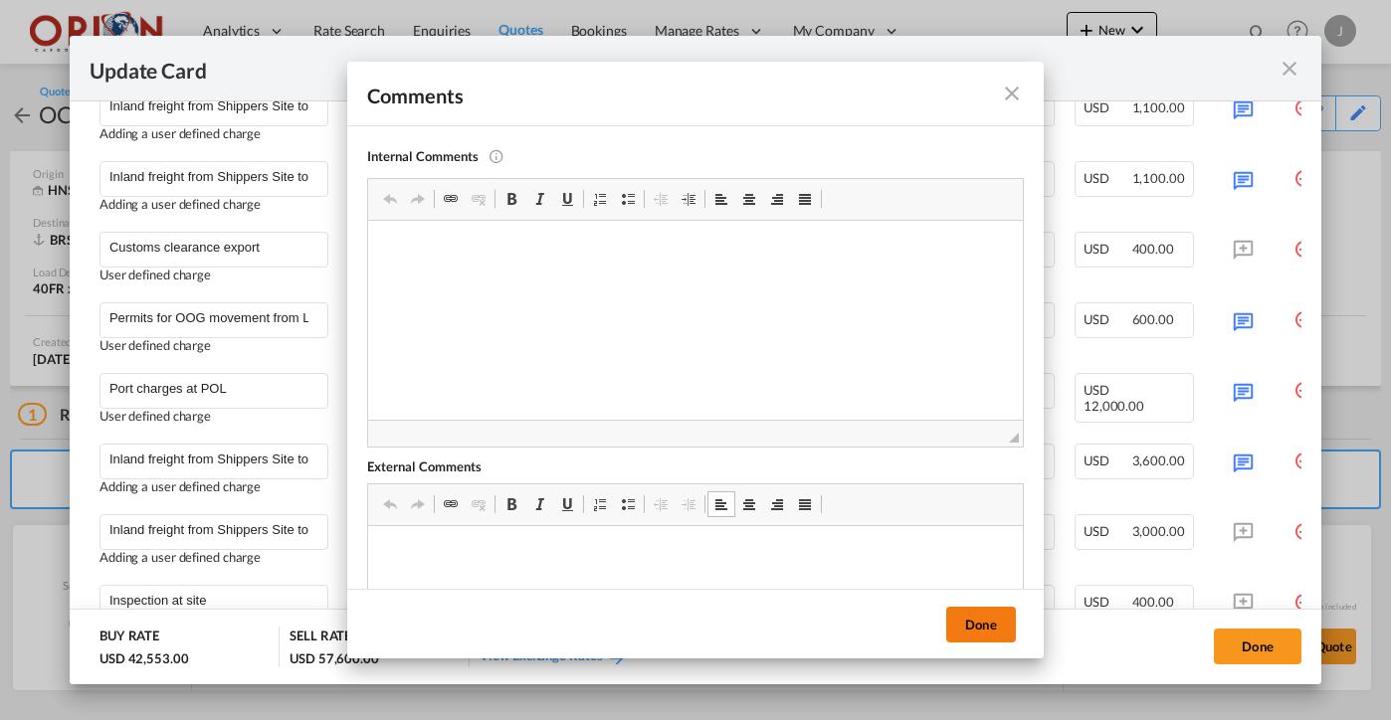
click at [987, 624] on button "Done" at bounding box center [981, 625] width 70 height 36
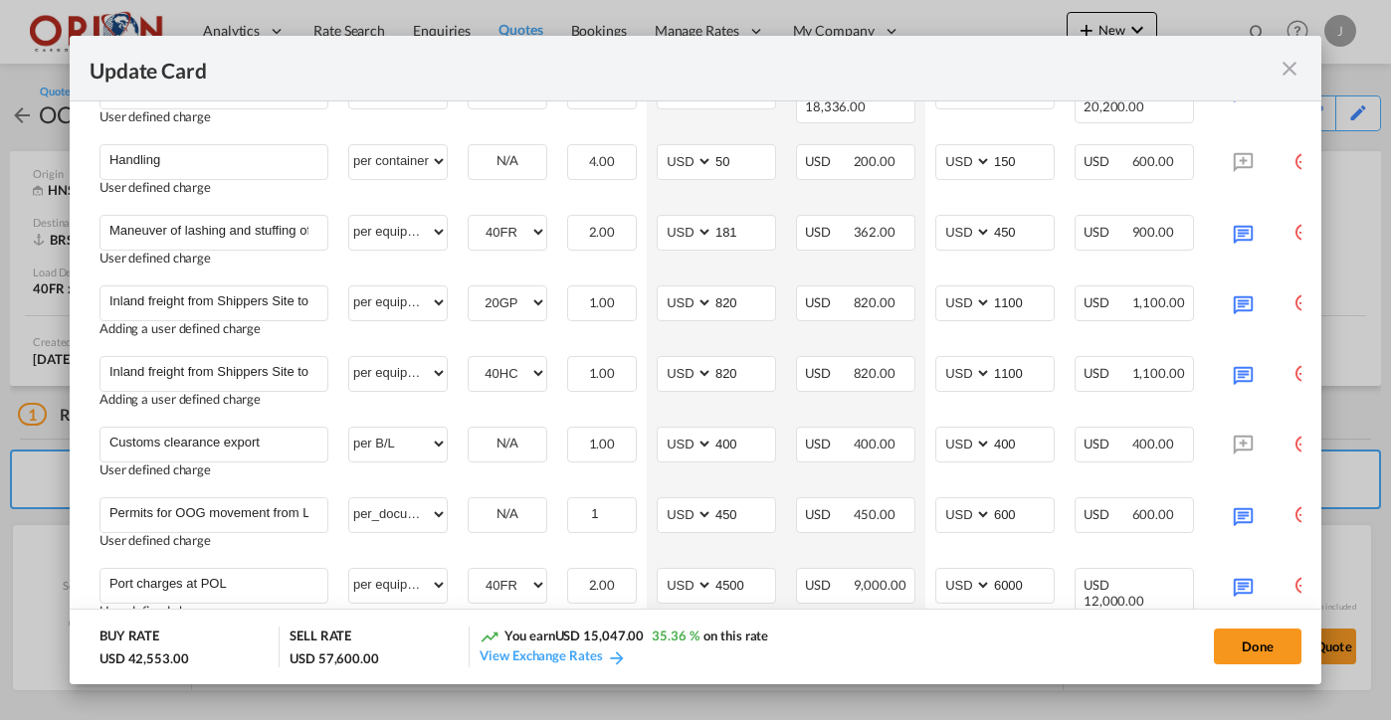
scroll to position [842, 0]
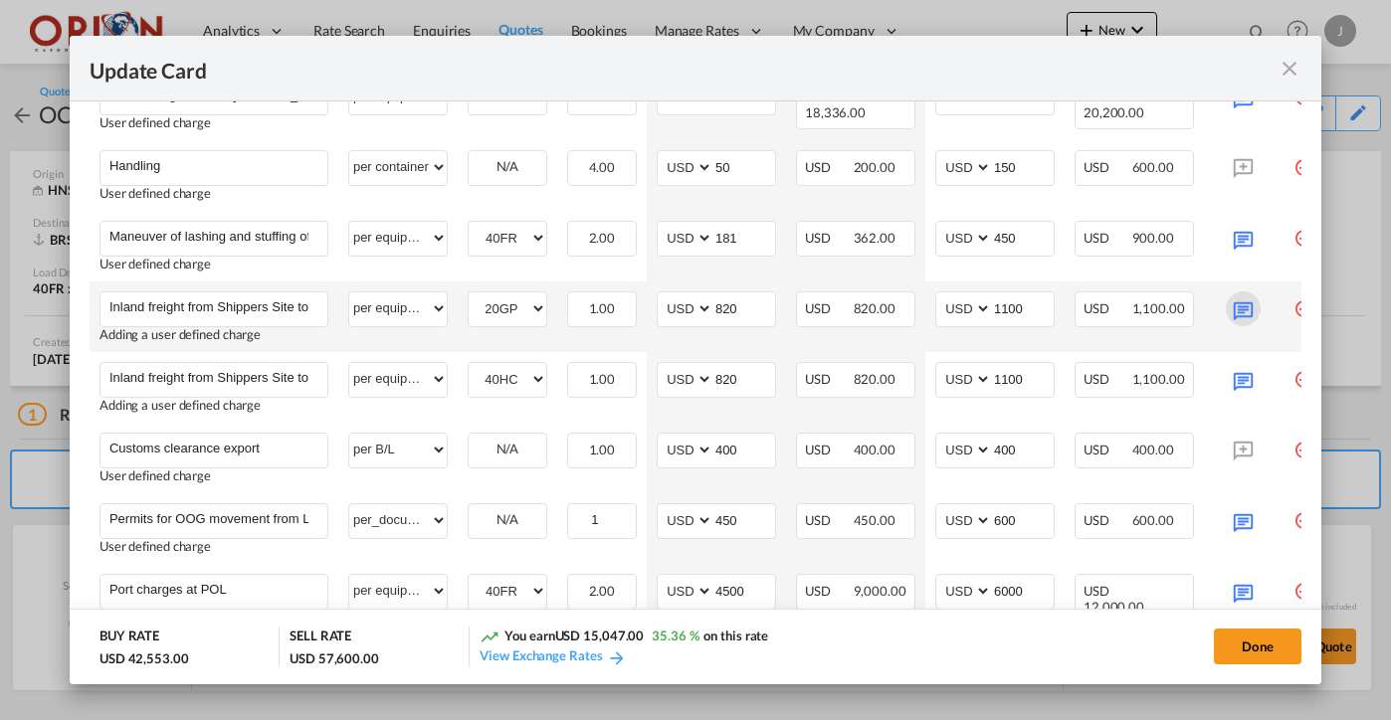
click at [1242, 318] on md-icon "Update Card Port ..." at bounding box center [1243, 309] width 35 height 35
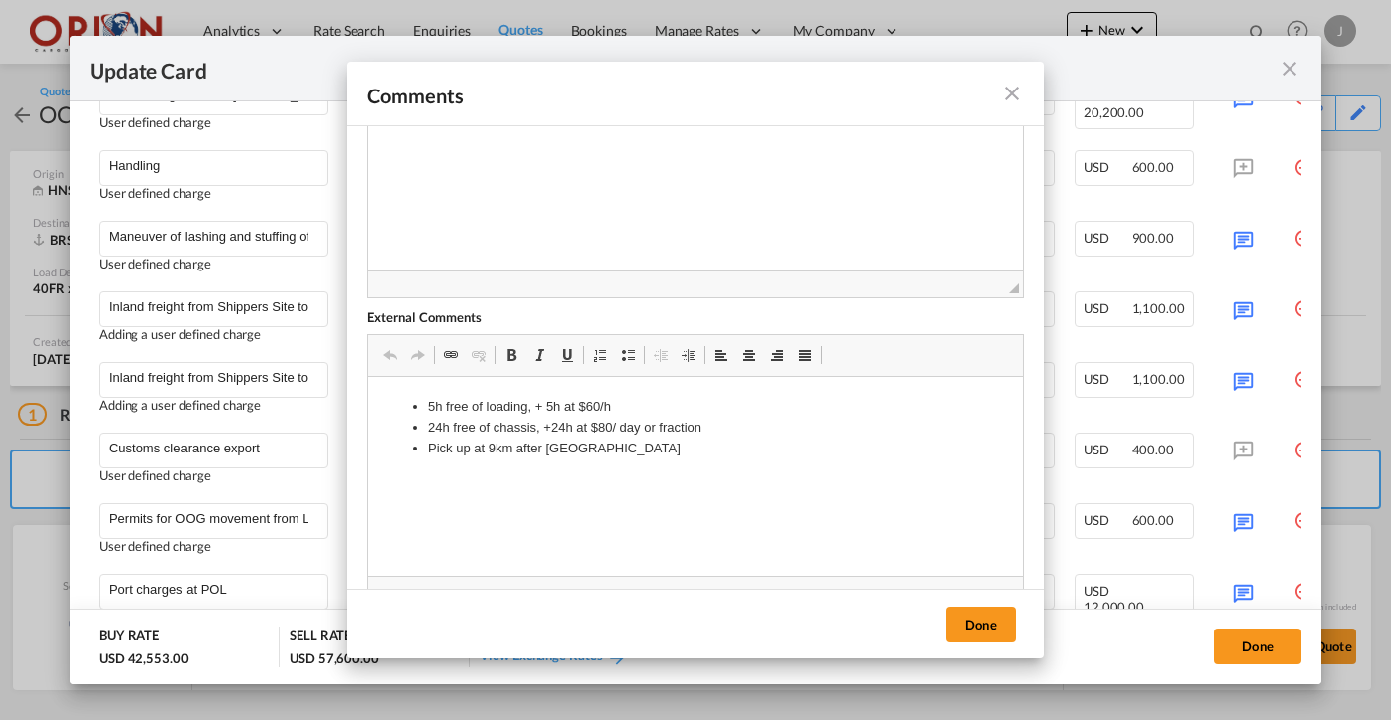
scroll to position [184, 0]
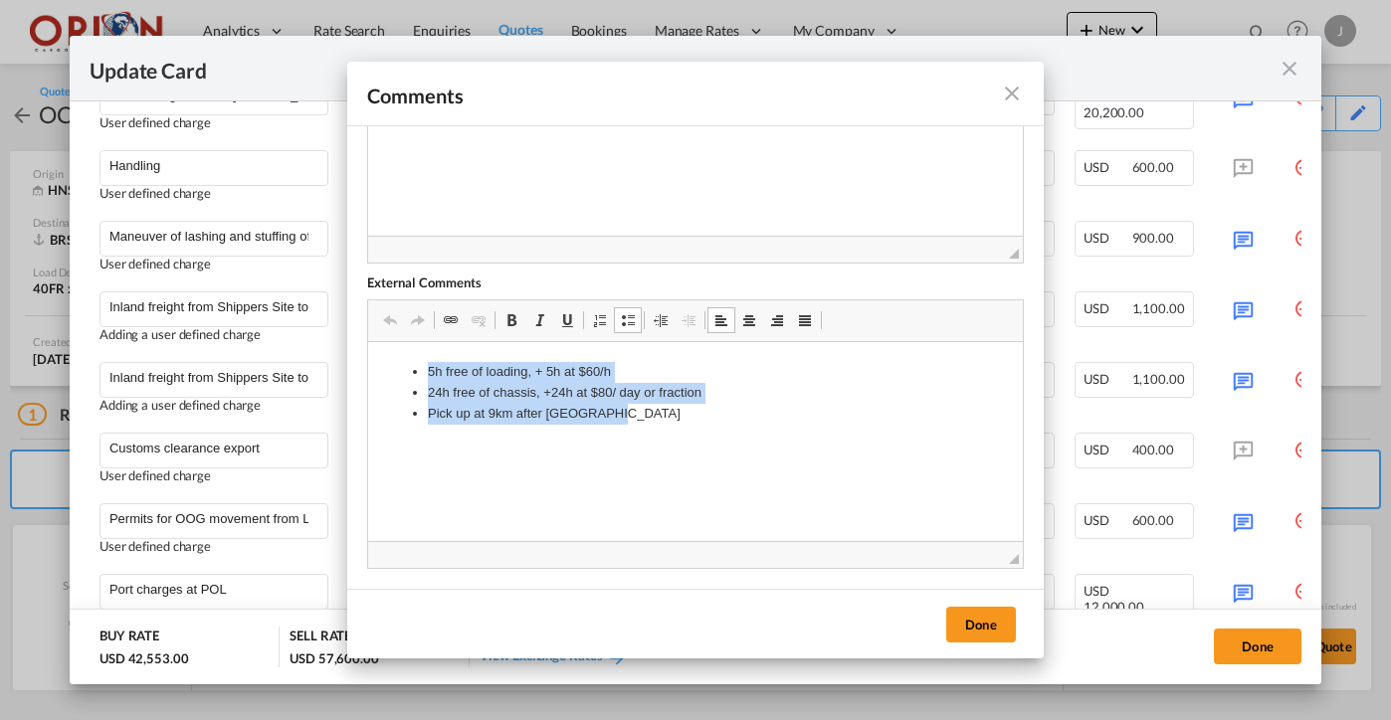
drag, startPoint x: 615, startPoint y: 413, endPoint x: 405, endPoint y: 350, distance: 219.1
click at [405, 350] on html "5h free of loading, + 5h at $60/h 24h free of chassis, +24h at $80/ day or frac…" at bounding box center [695, 392] width 655 height 101
copy ul "5h free of loading, + 5h at $60/h 24h free of chassis, +24h at $80/ day or frac…"
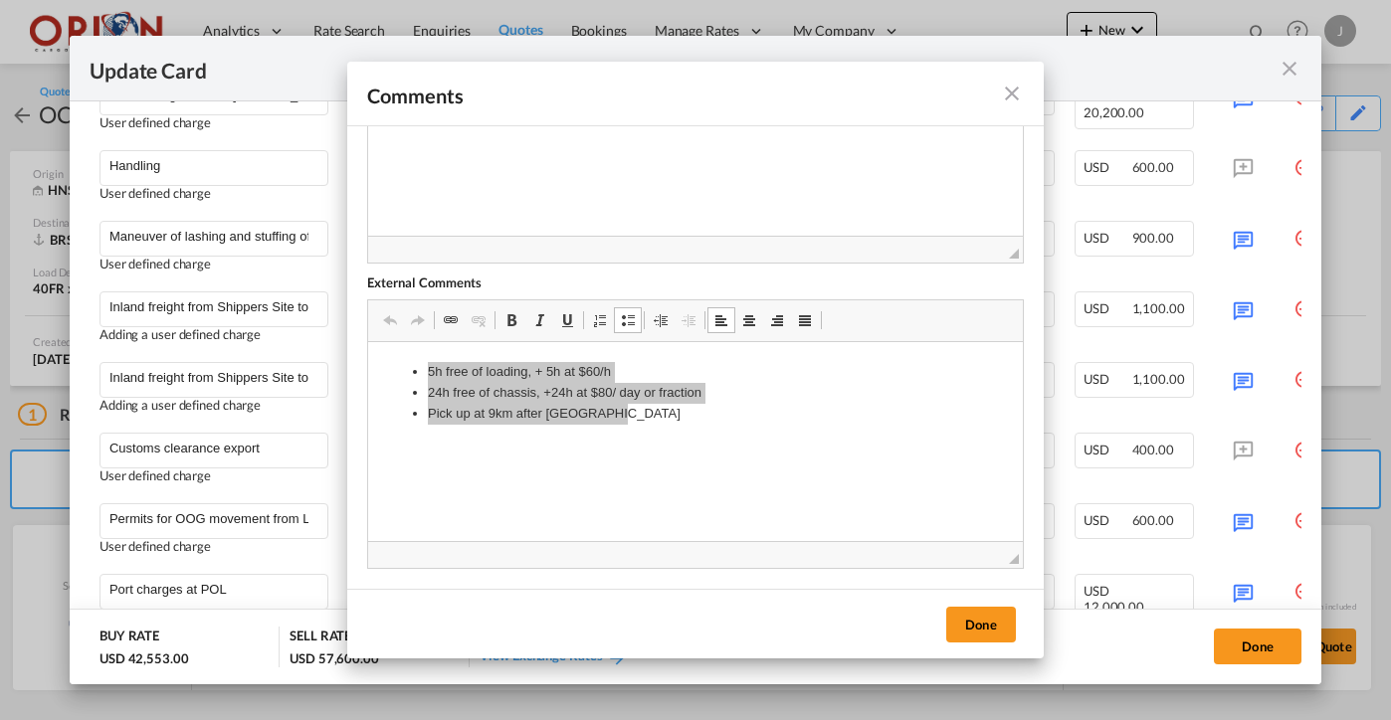
click at [1014, 91] on md-icon "icon-close fg-AAA8AD m-0 pointer" at bounding box center [1012, 94] width 24 height 24
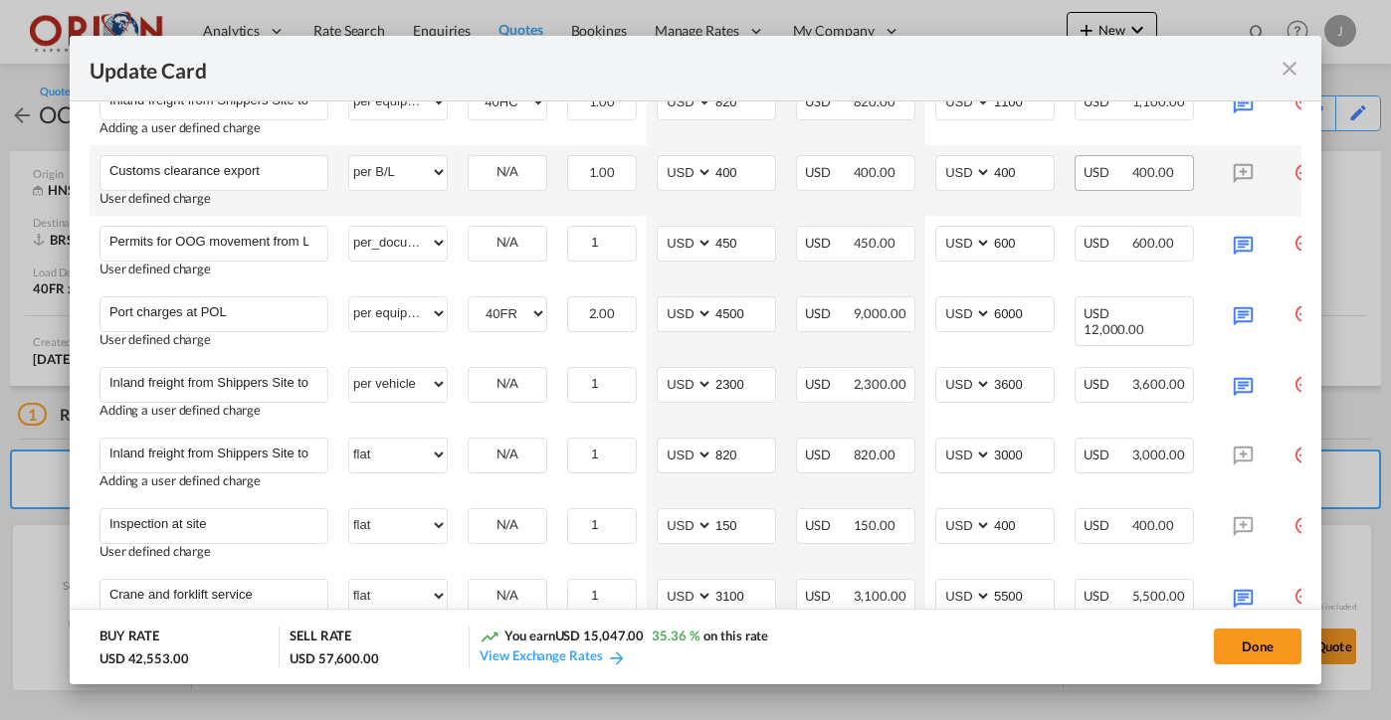
scroll to position [1121, 0]
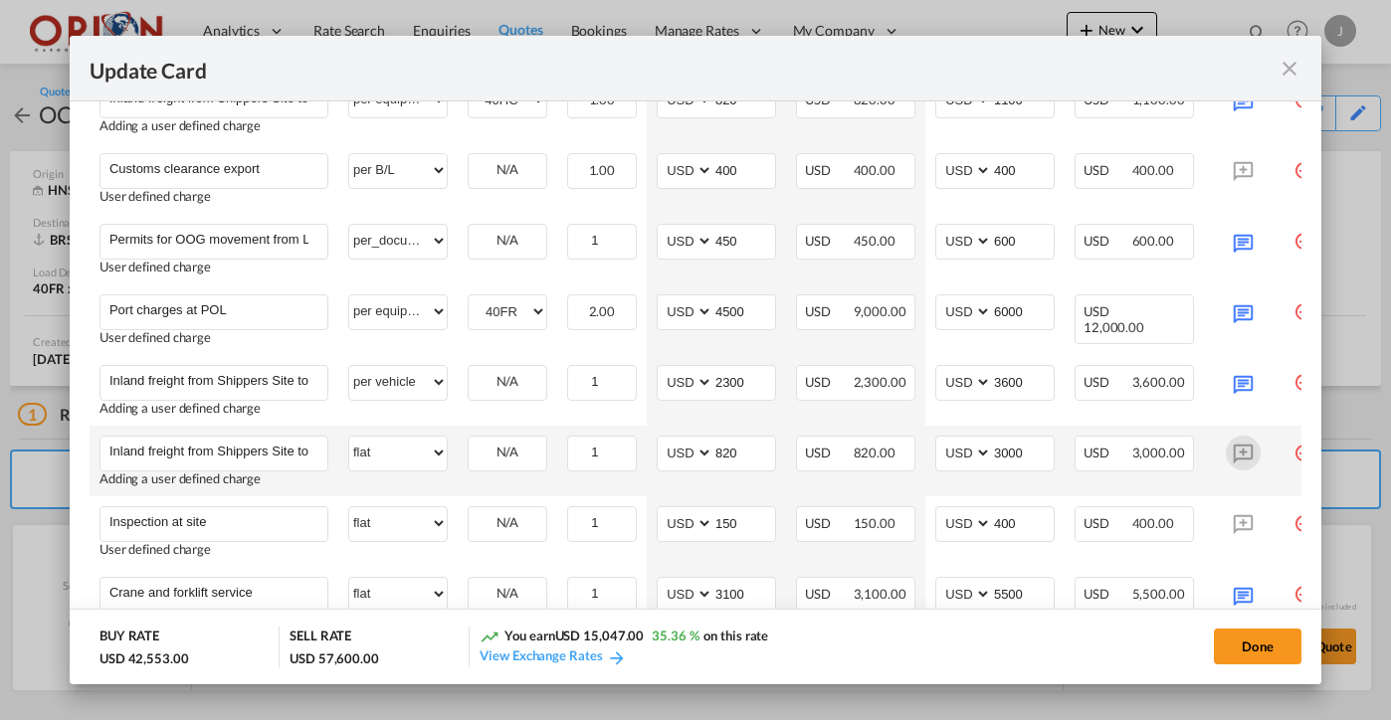
click at [1243, 444] on md-icon "Update Card Port ..." at bounding box center [1243, 453] width 35 height 35
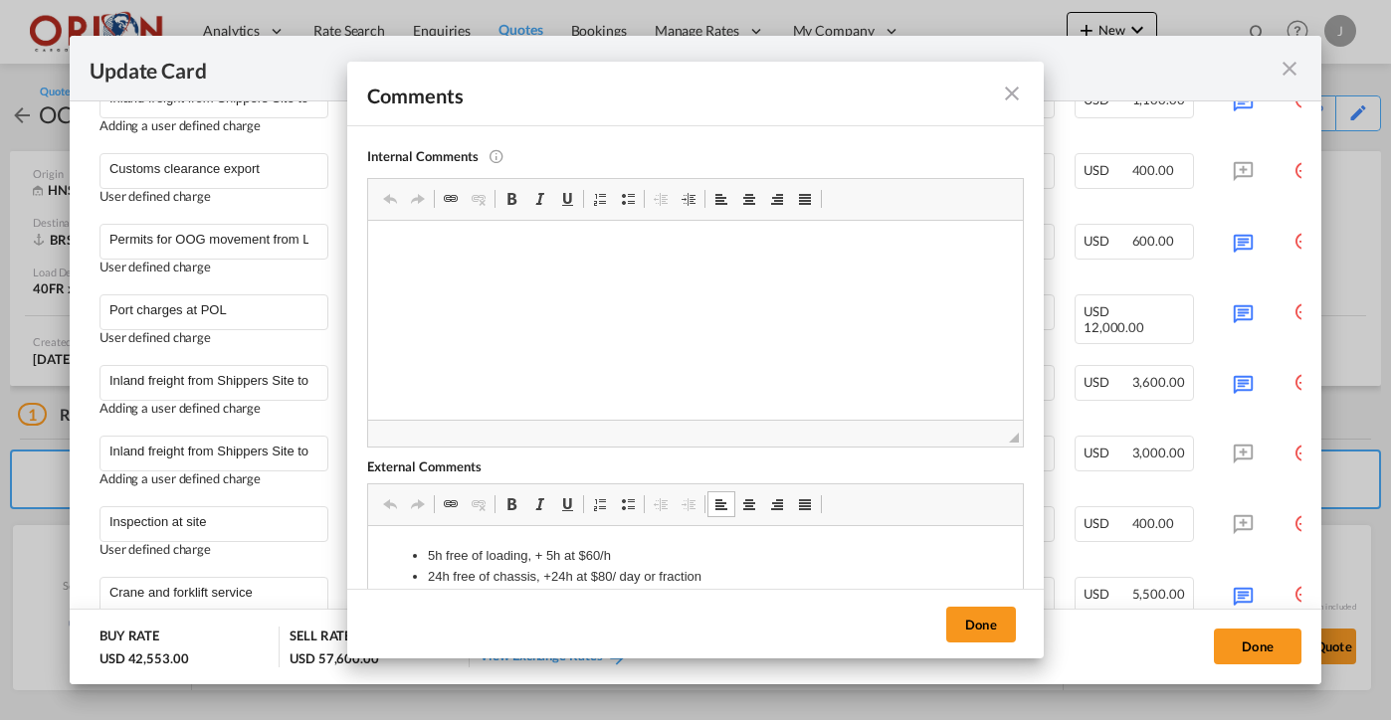
scroll to position [15, 0]
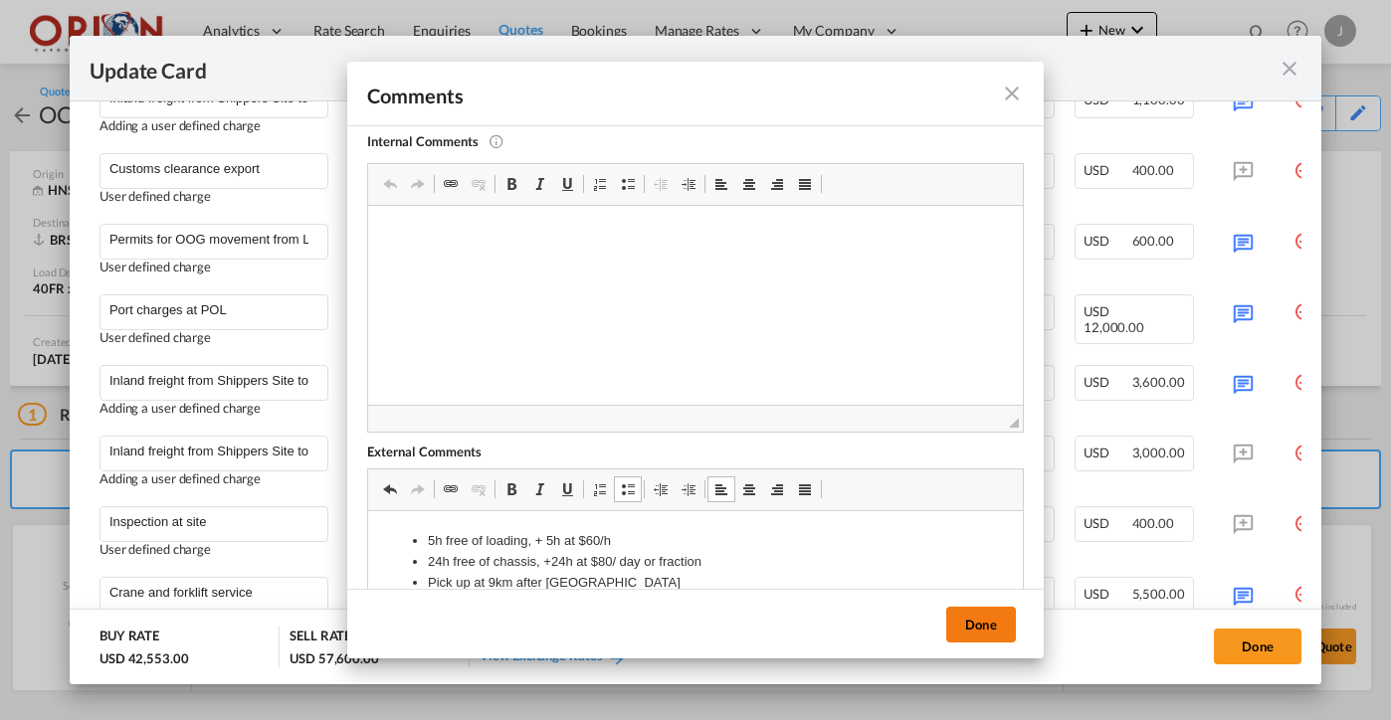
click at [966, 622] on button "Done" at bounding box center [981, 625] width 70 height 36
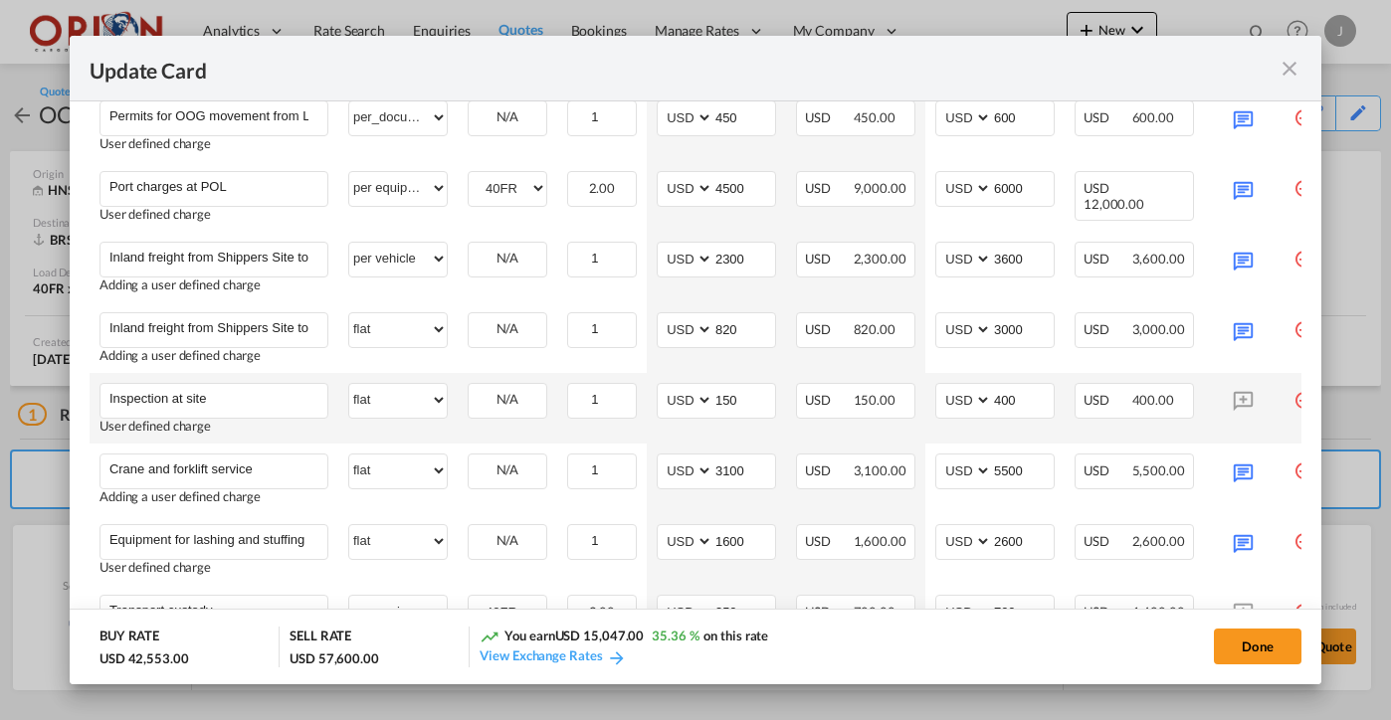
scroll to position [1297, 0]
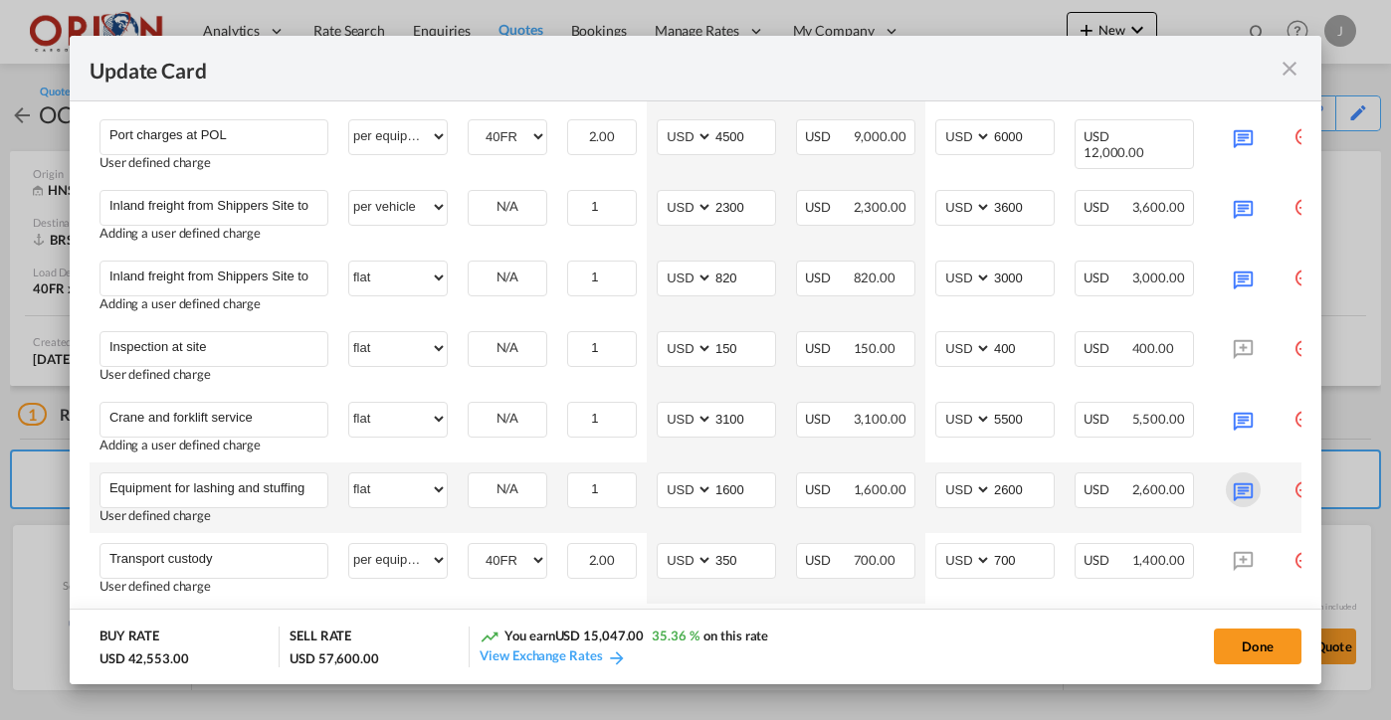
click at [1240, 505] on td "Update Card Port ..." at bounding box center [1244, 498] width 80 height 71
click at [1240, 493] on md-icon "Update Card Port ..." at bounding box center [1243, 490] width 35 height 35
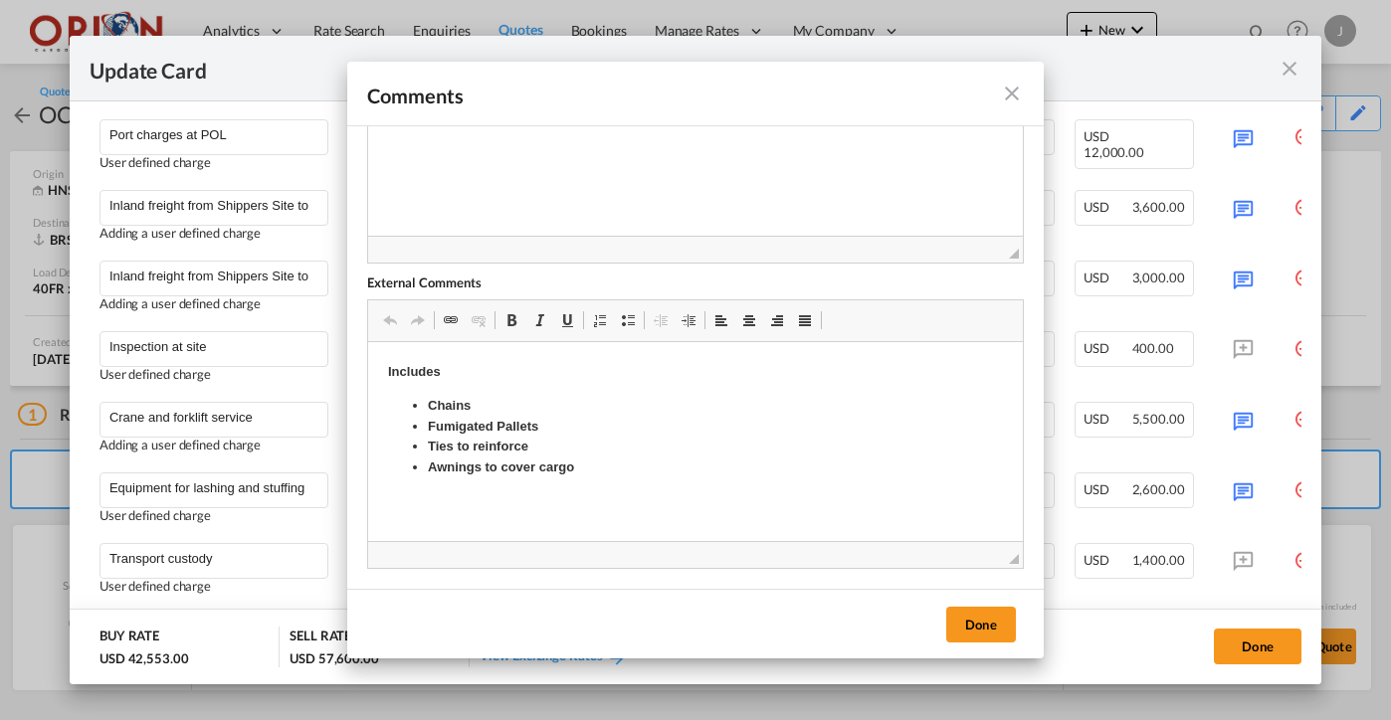
scroll to position [184, 0]
click at [1015, 88] on md-icon "icon-close fg-AAA8AD m-0 pointer" at bounding box center [1012, 94] width 24 height 24
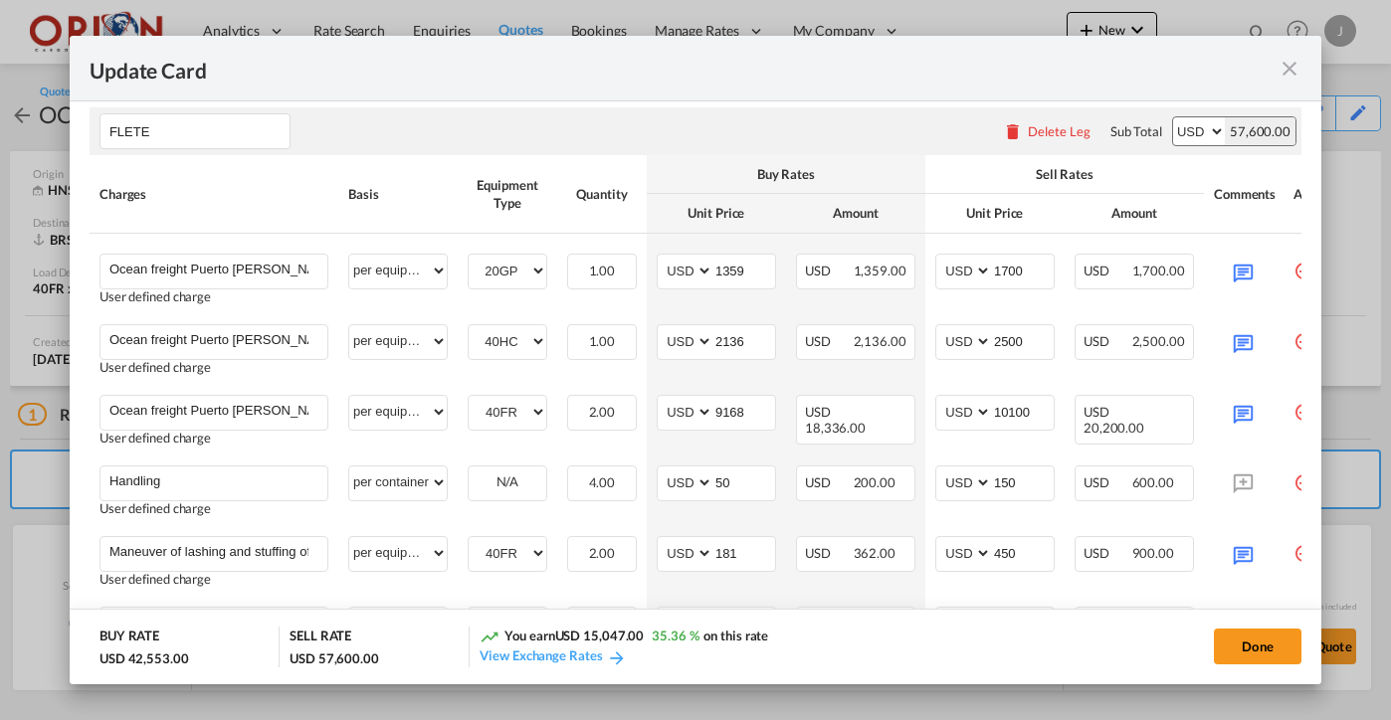
scroll to position [416, 0]
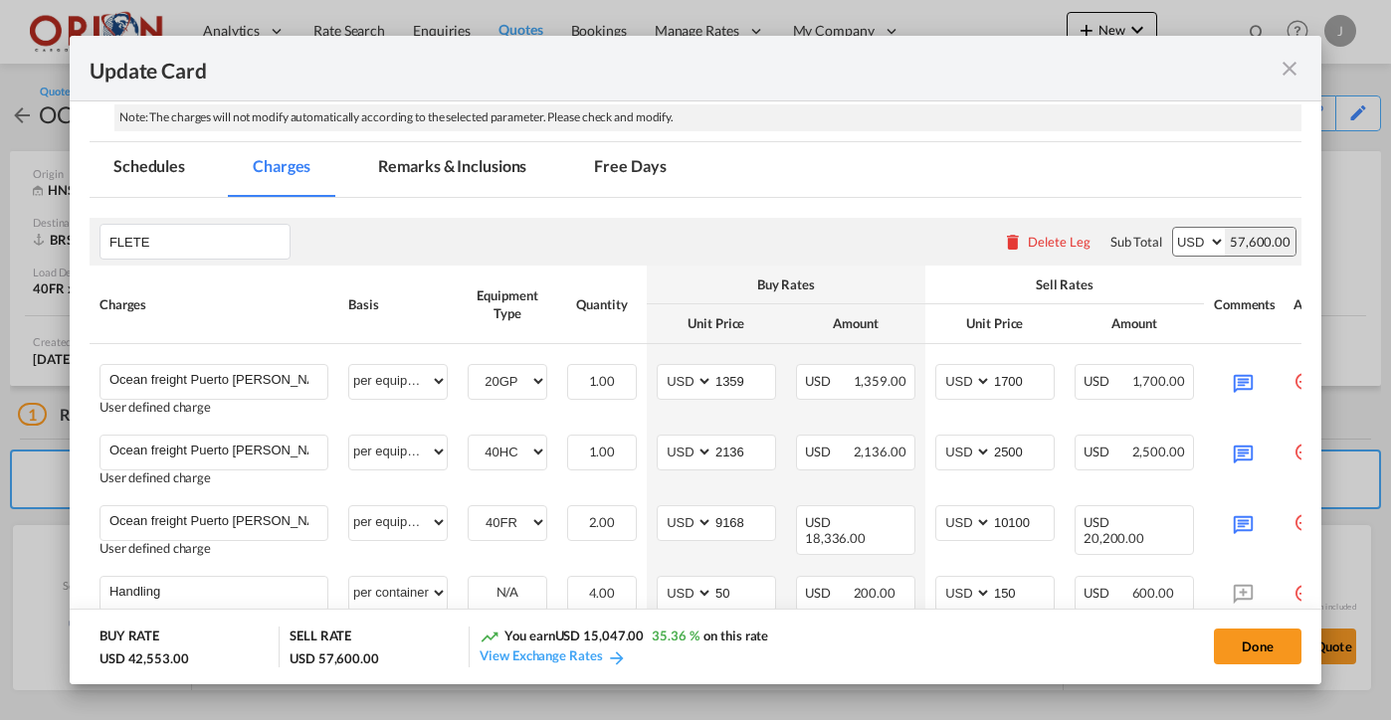
click at [529, 162] on md-tab-item "Remarks & Inclusions" at bounding box center [452, 169] width 196 height 55
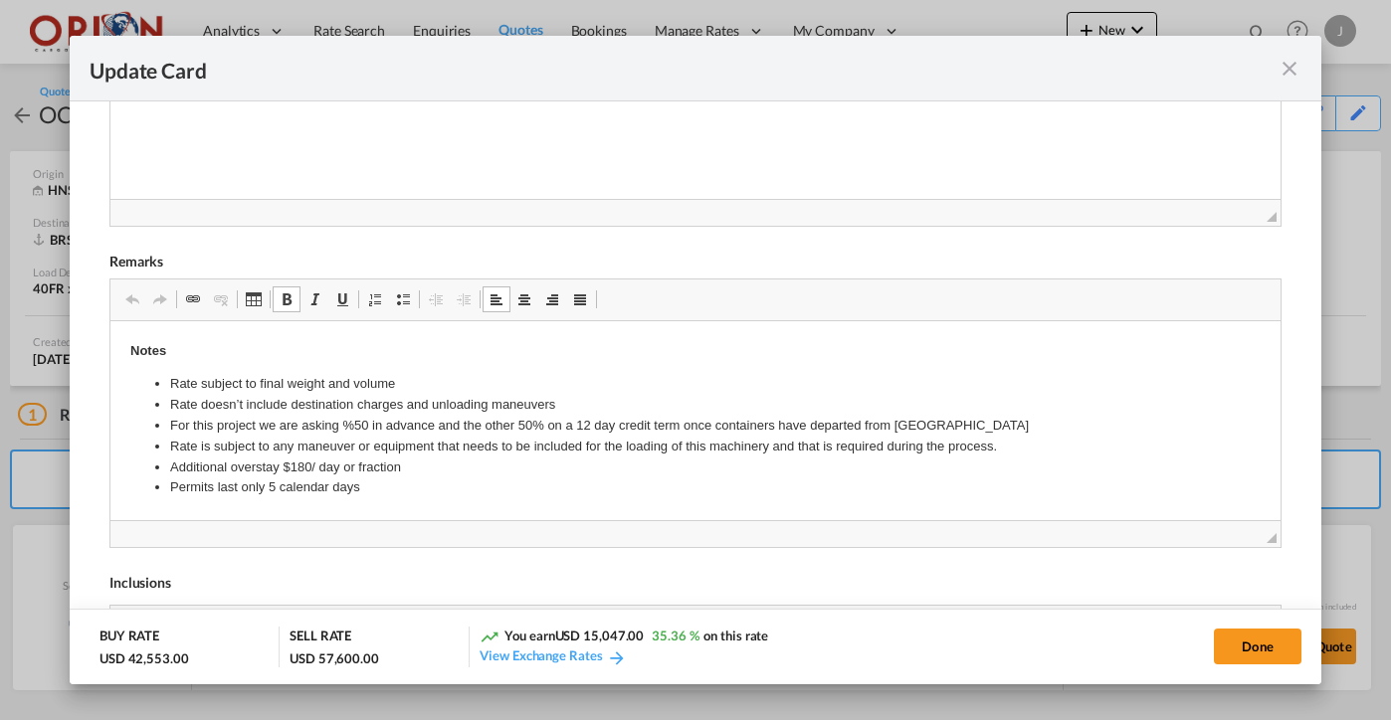
scroll to position [314, 0]
click at [584, 416] on li "For this project we are asking %50 in advance and the other 50% on a 12 day cre…" at bounding box center [694, 424] width 1051 height 21
click at [588, 417] on li "For this project we are asking %50 in advance and the other 50% on a 12 day cre…" at bounding box center [694, 424] width 1051 height 21
click at [367, 438] on li "Rate is subject to any maneuver or equipment that needs to be included for the …" at bounding box center [694, 445] width 1051 height 21
click at [605, 442] on li "Rate is subject to any maneuver/ machine/ tool or any other equipment that need…" at bounding box center [694, 445] width 1051 height 21
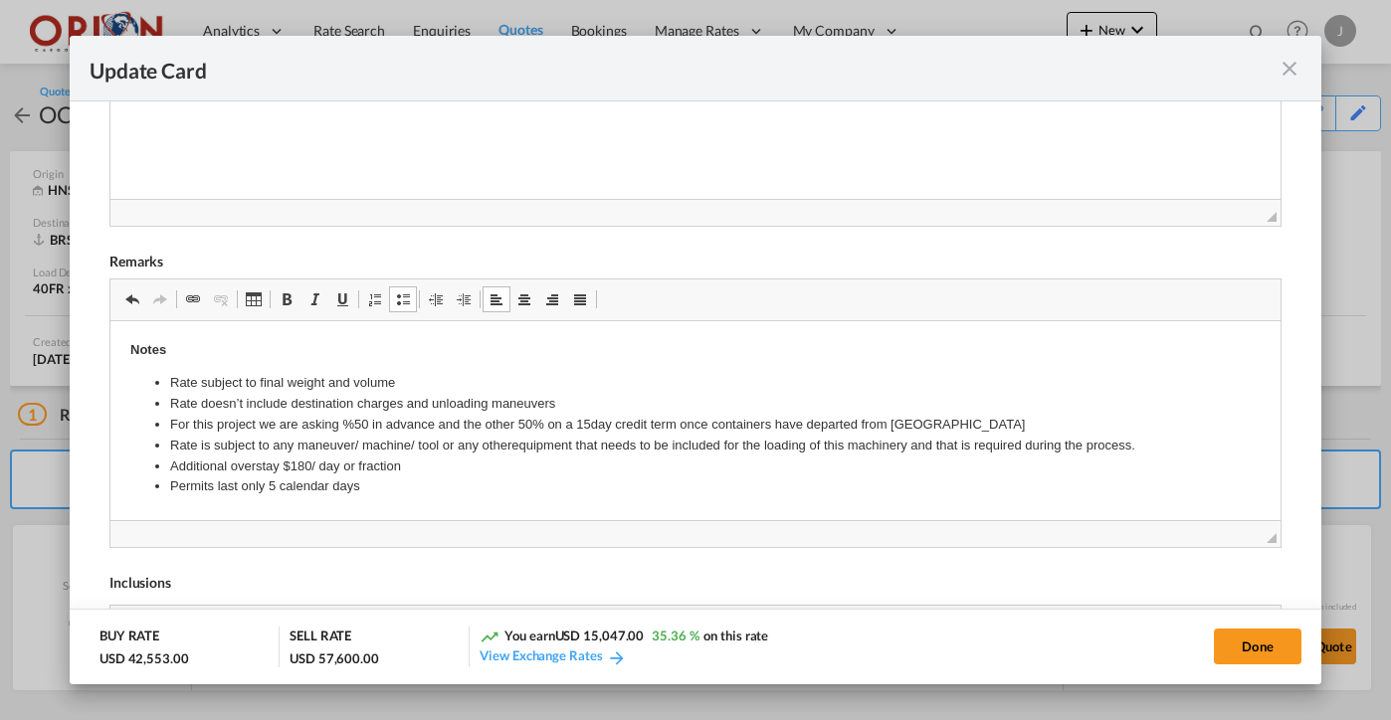
click at [422, 476] on li "Permits last only 5 calendar days" at bounding box center [694, 486] width 1051 height 21
click at [411, 459] on li "Additional overstay $180/ day or fraction" at bounding box center [694, 466] width 1051 height 21
click at [302, 459] on li "Additional overstay $180/ day or fraction" at bounding box center [694, 466] width 1051 height 21
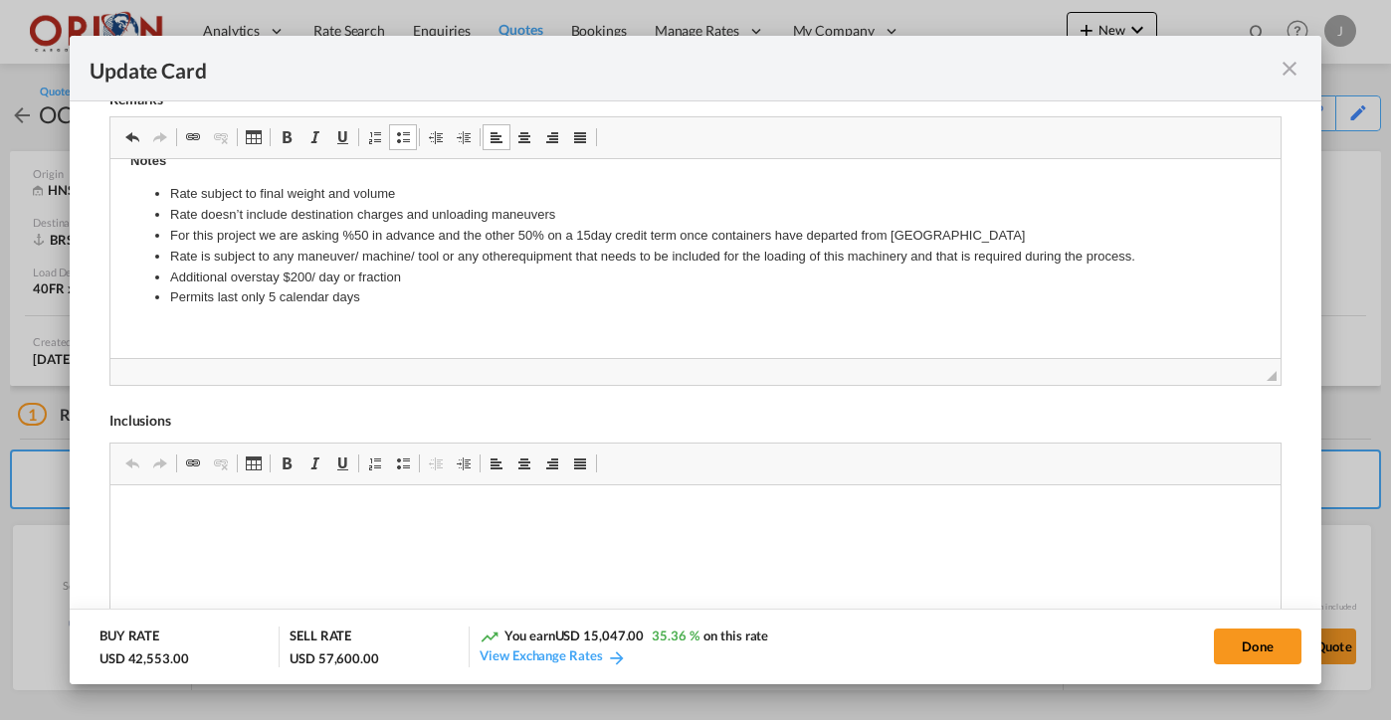
scroll to position [771, 0]
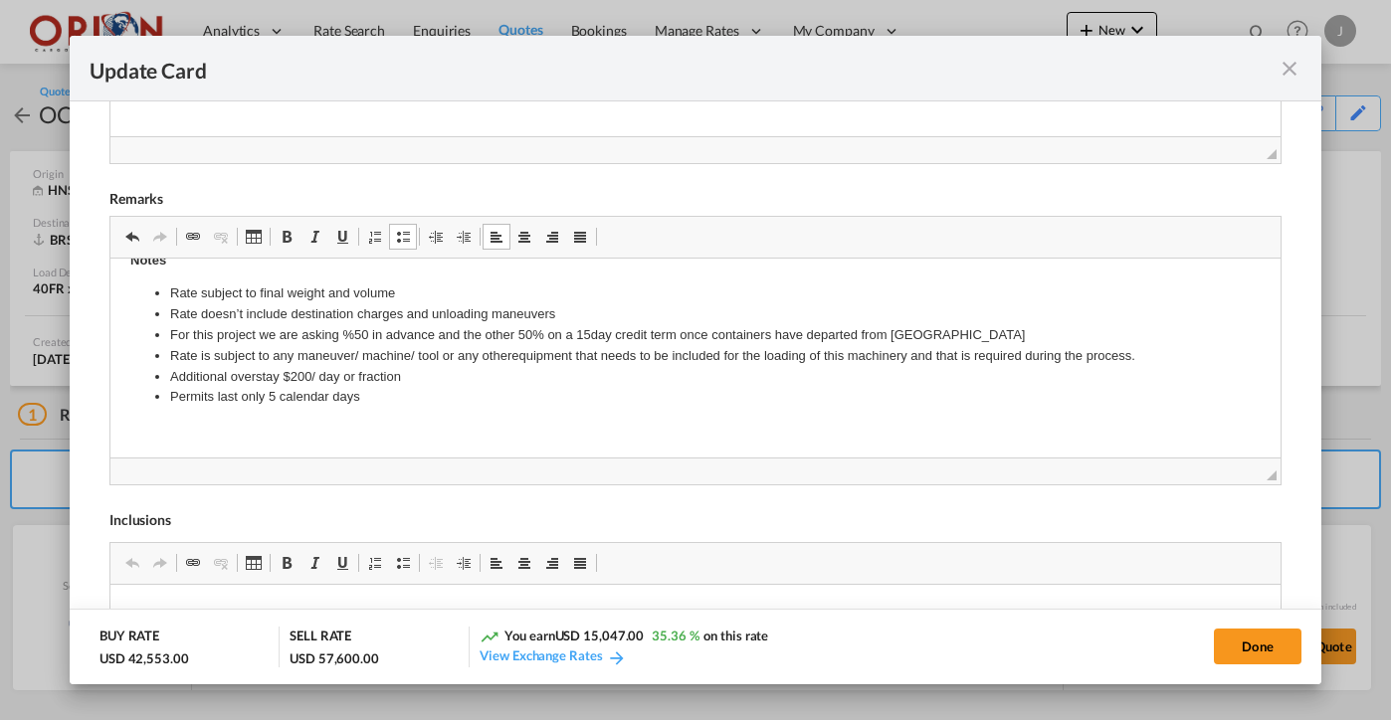
click at [390, 396] on li "Permits last only 5 calendar days" at bounding box center [694, 396] width 1051 height 21
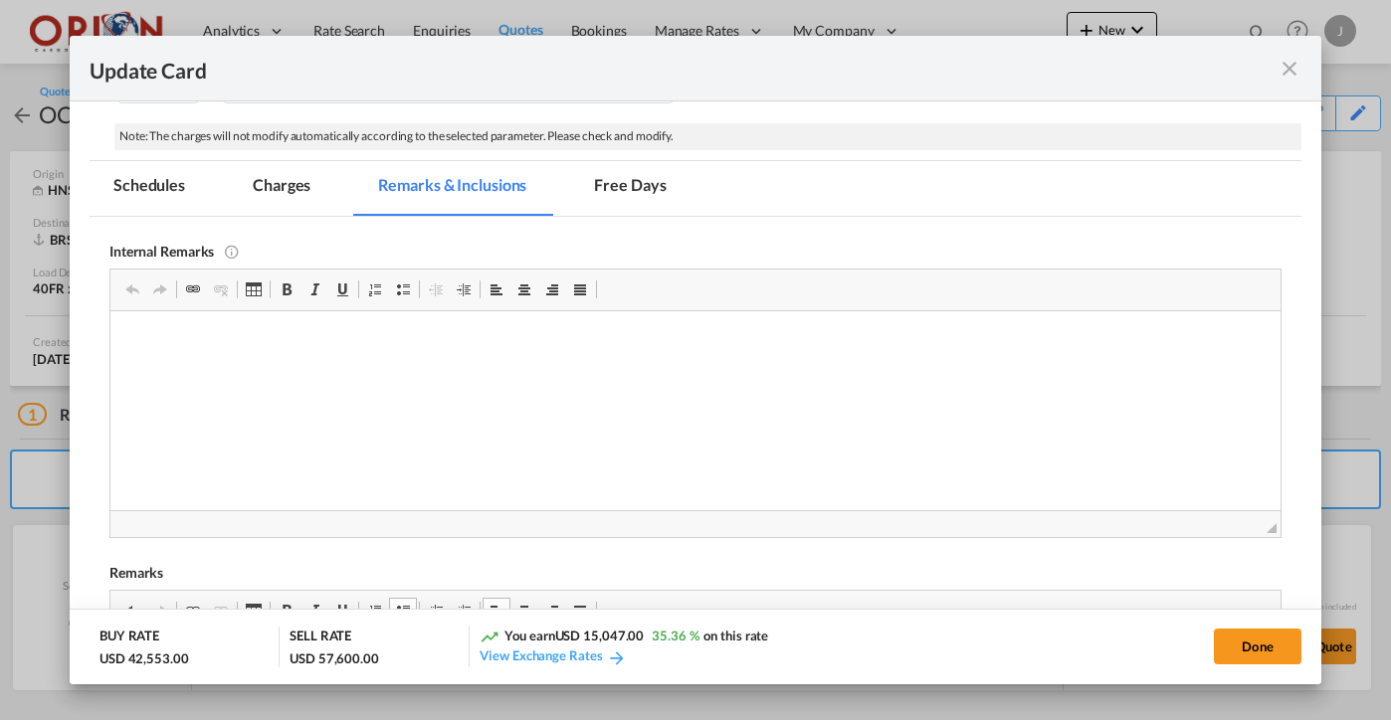
scroll to position [328, 0]
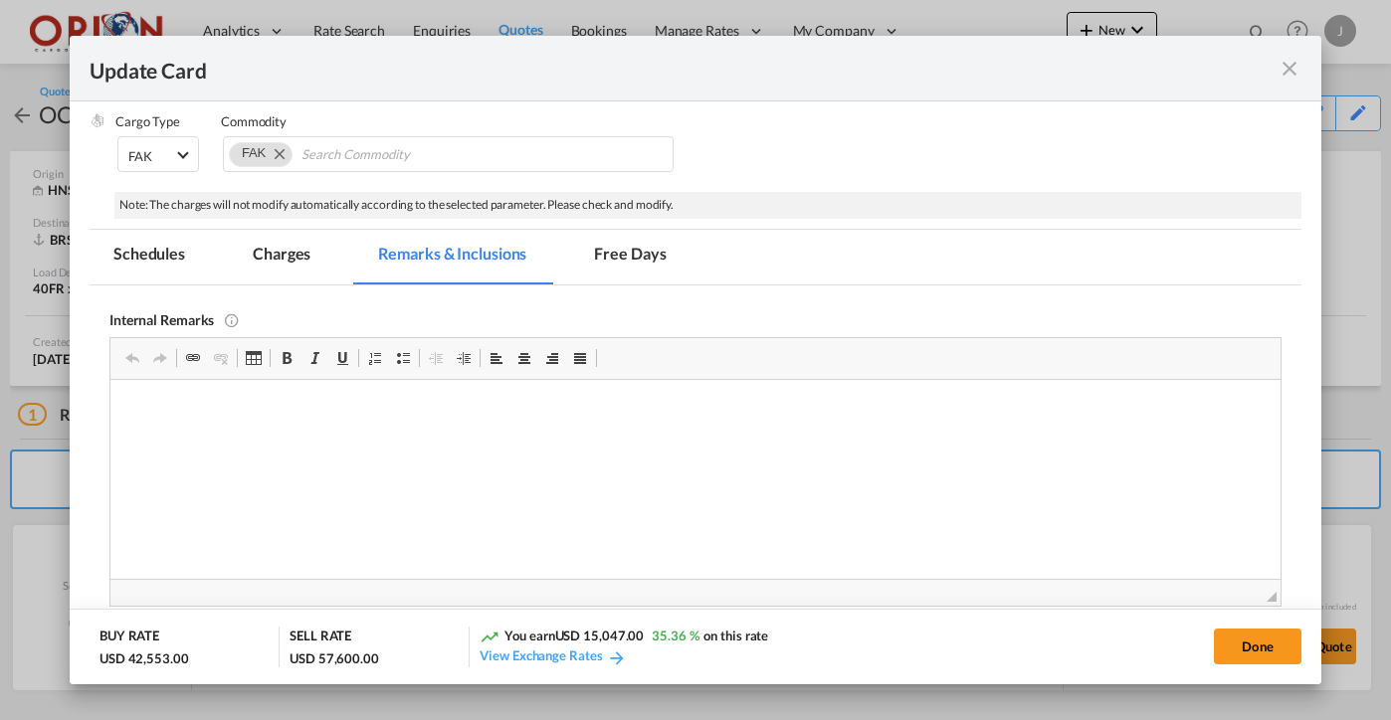
click at [283, 251] on md-tab-item "Charges" at bounding box center [281, 257] width 105 height 55
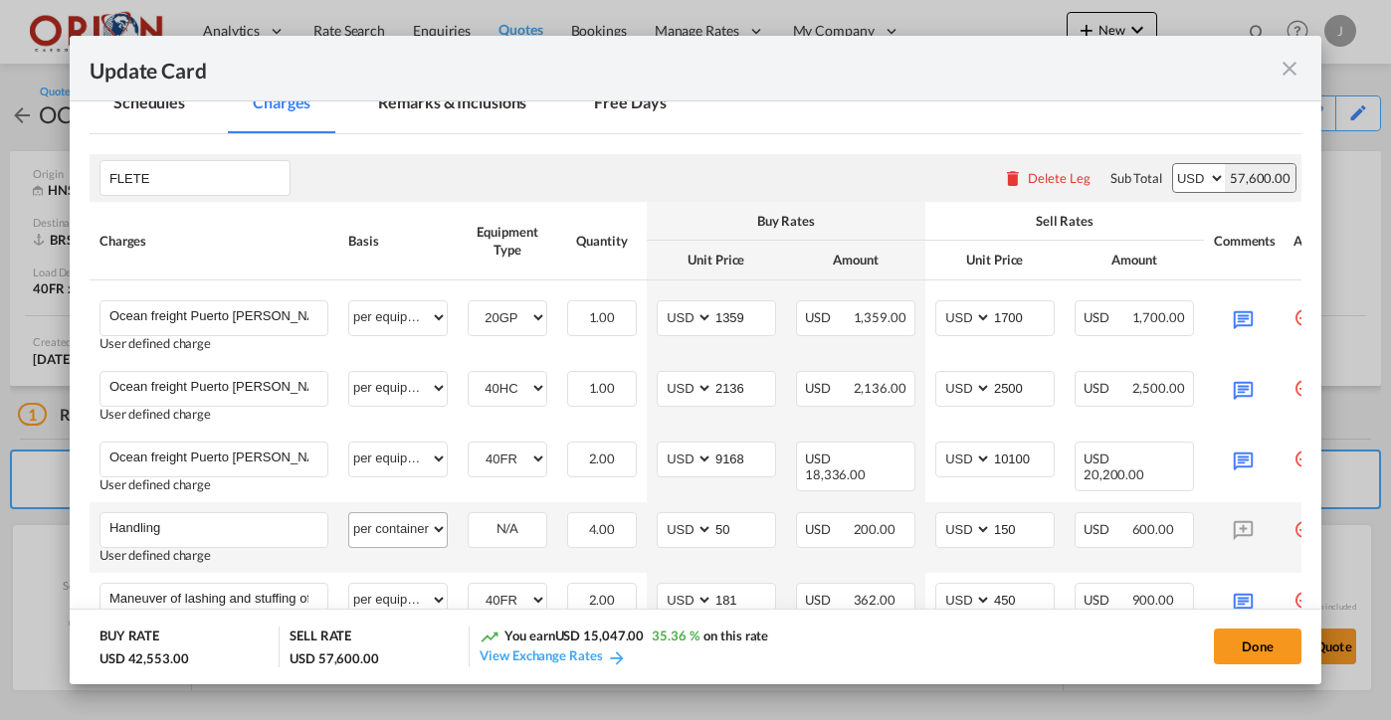
scroll to position [350, 0]
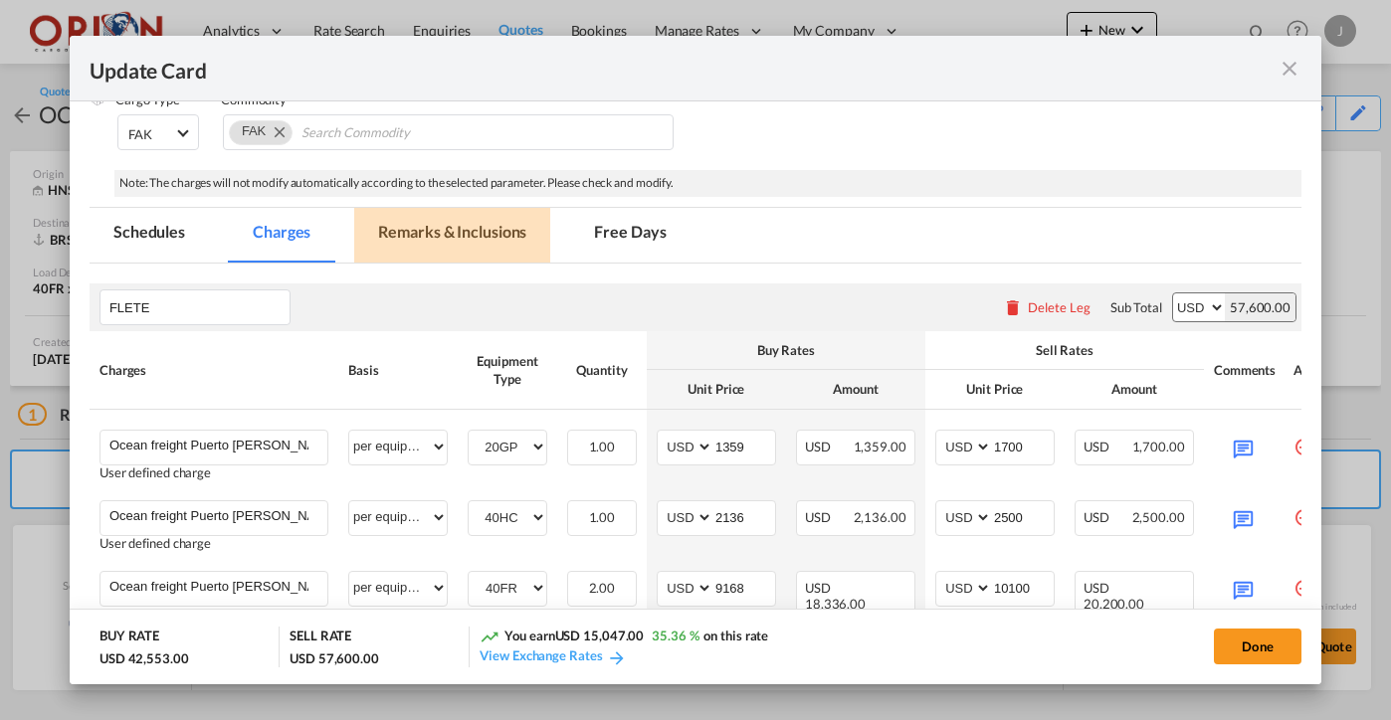
click at [401, 228] on md-tab-item "Remarks & Inclusions" at bounding box center [452, 235] width 196 height 55
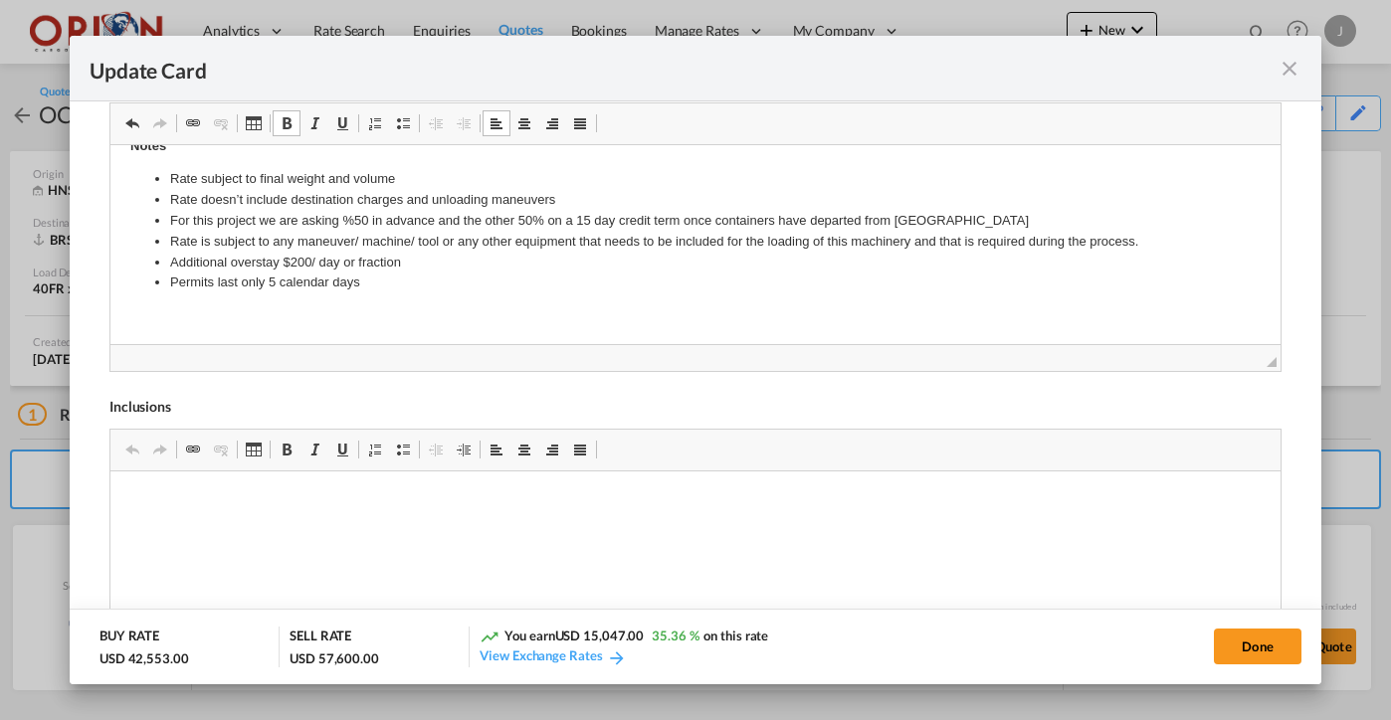
scroll to position [341, 0]
click at [387, 284] on li "Permits last only 5 calendar days" at bounding box center [694, 283] width 1051 height 21
click at [269, 299] on li "Rate subject spacde and availability of carrier" at bounding box center [694, 304] width 1051 height 21
click at [281, 299] on li "Rate subject spacde and availability of carrier" at bounding box center [694, 304] width 1051 height 21
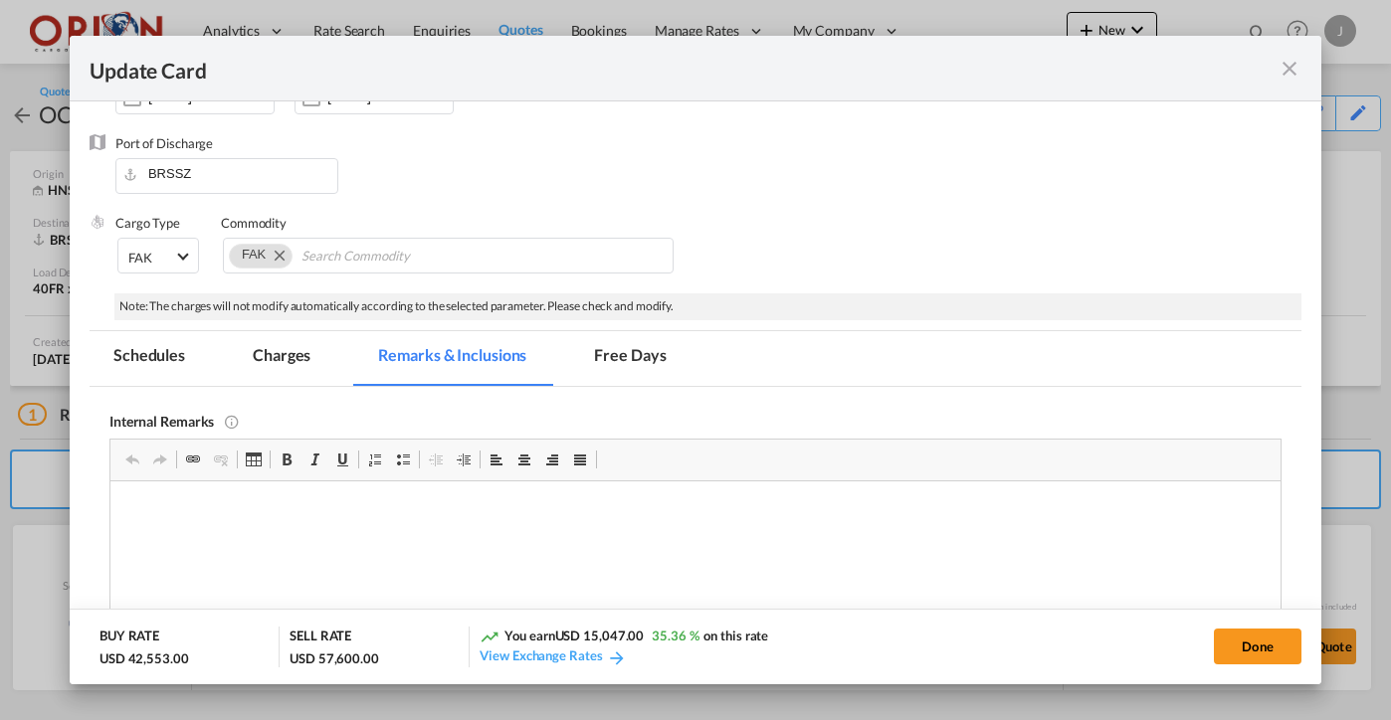
scroll to position [180, 0]
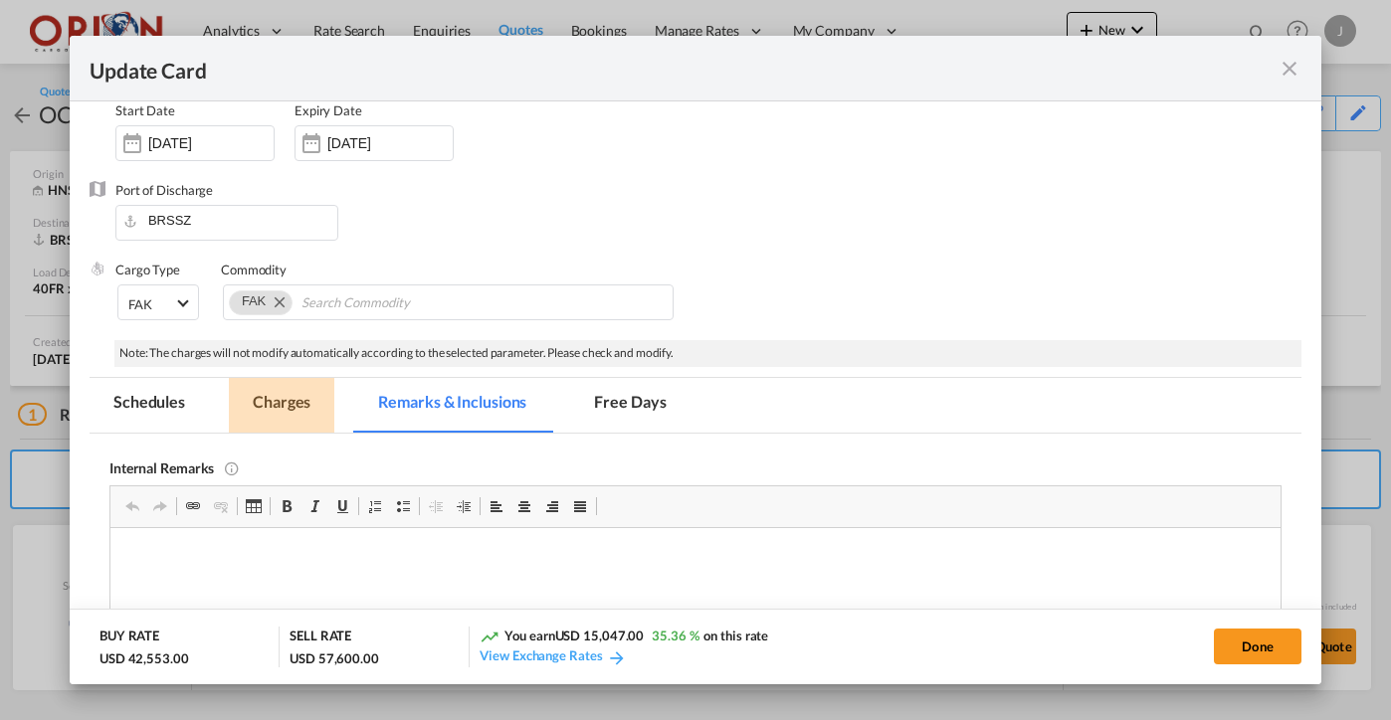
click at [292, 415] on md-tab-item "Charges" at bounding box center [281, 405] width 105 height 55
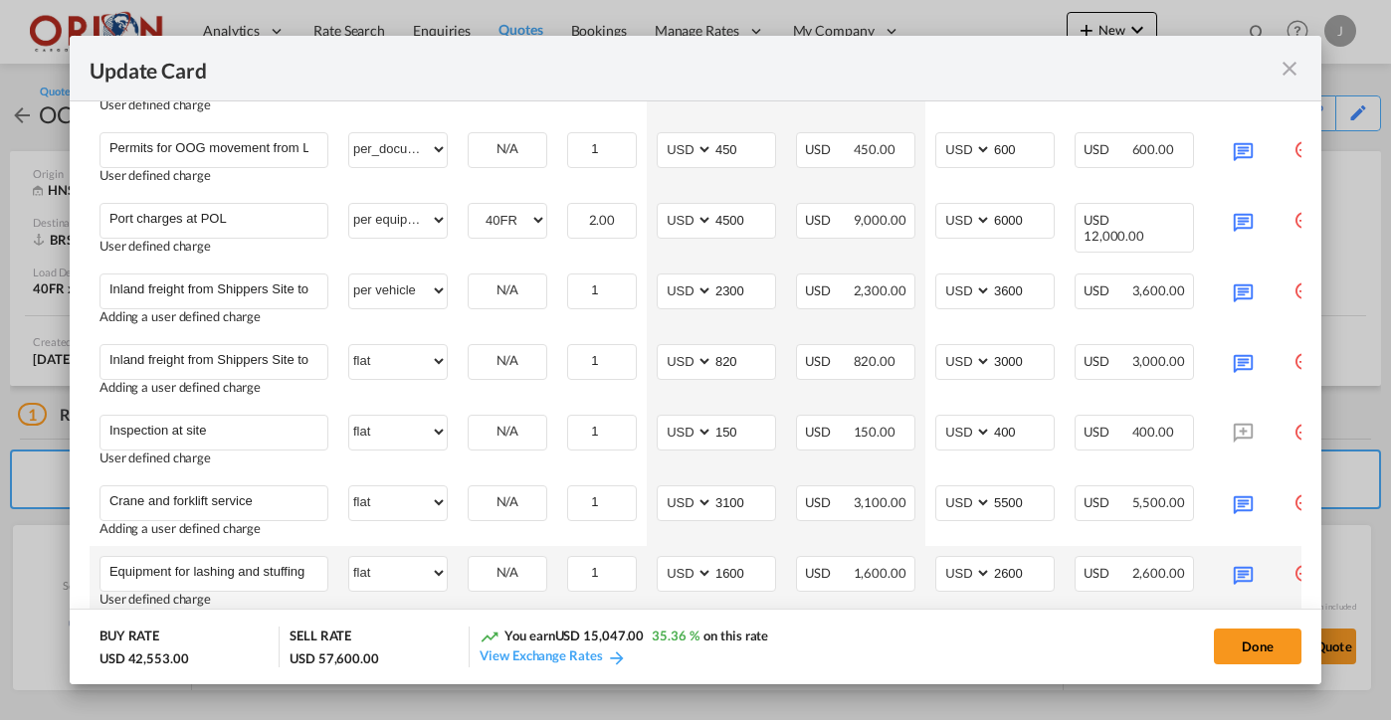
scroll to position [1197, 0]
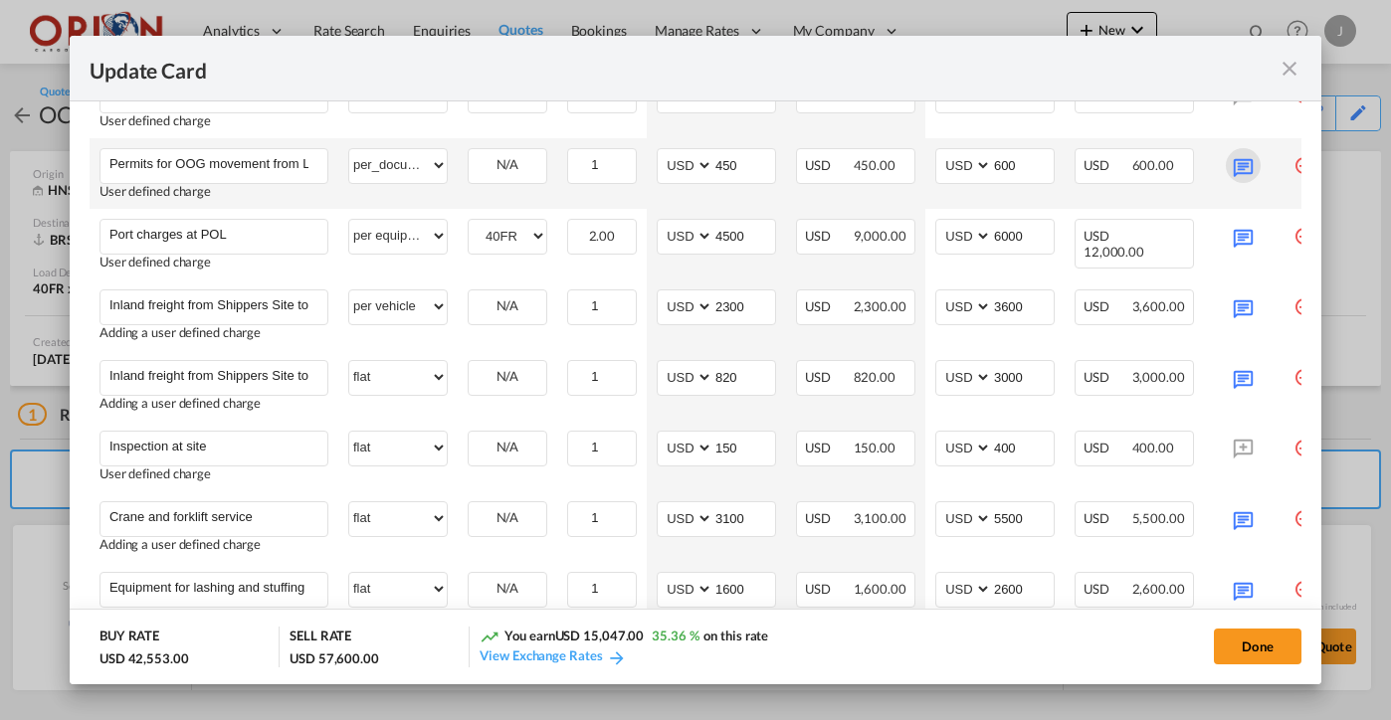
click at [1249, 164] on md-icon "Update Card Port ..." at bounding box center [1243, 165] width 35 height 35
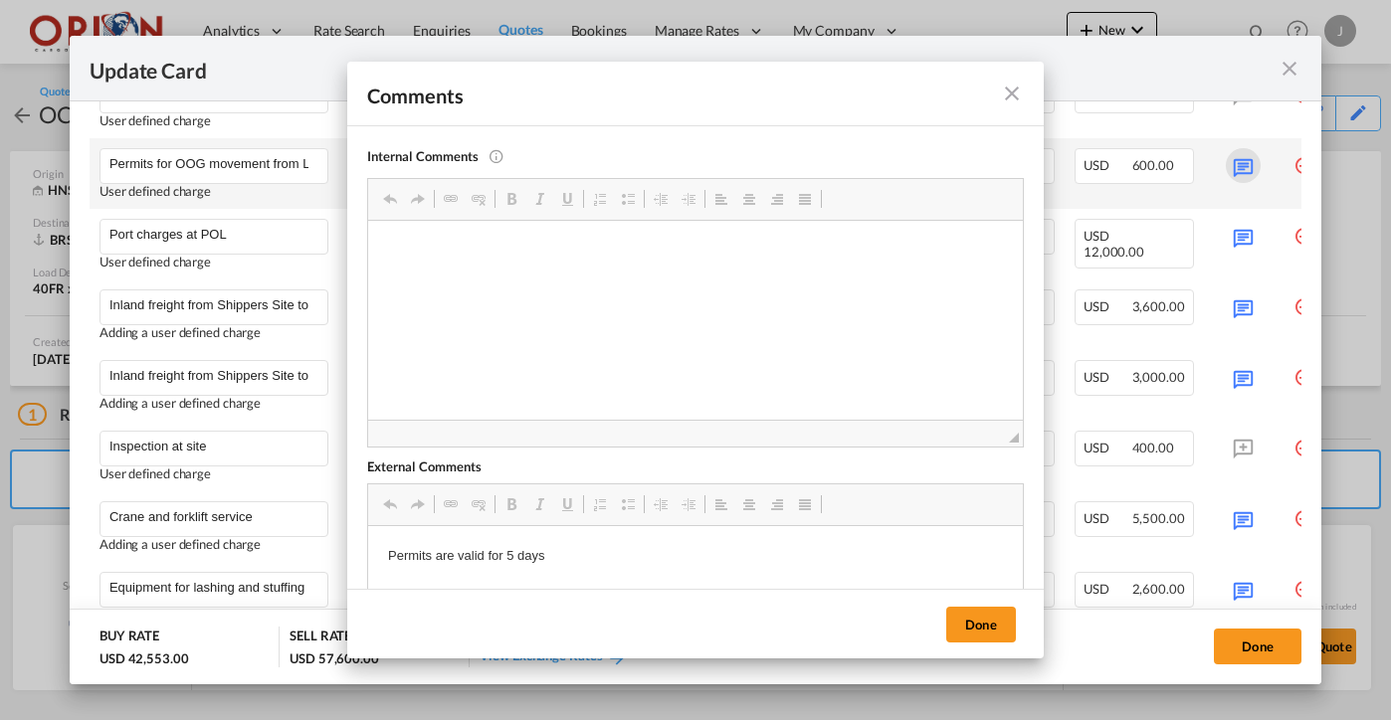
scroll to position [0, 0]
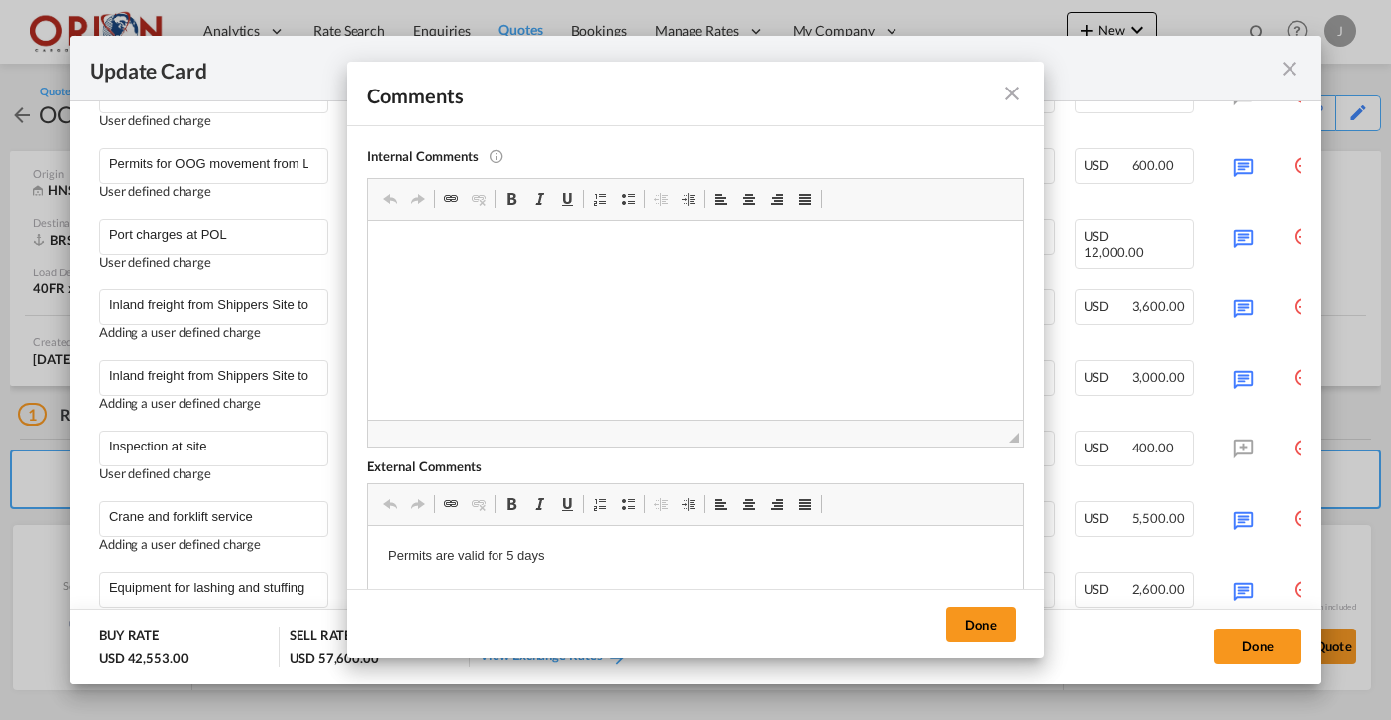
click at [1008, 98] on md-icon "icon-close fg-AAA8AD m-0 pointer" at bounding box center [1012, 94] width 24 height 24
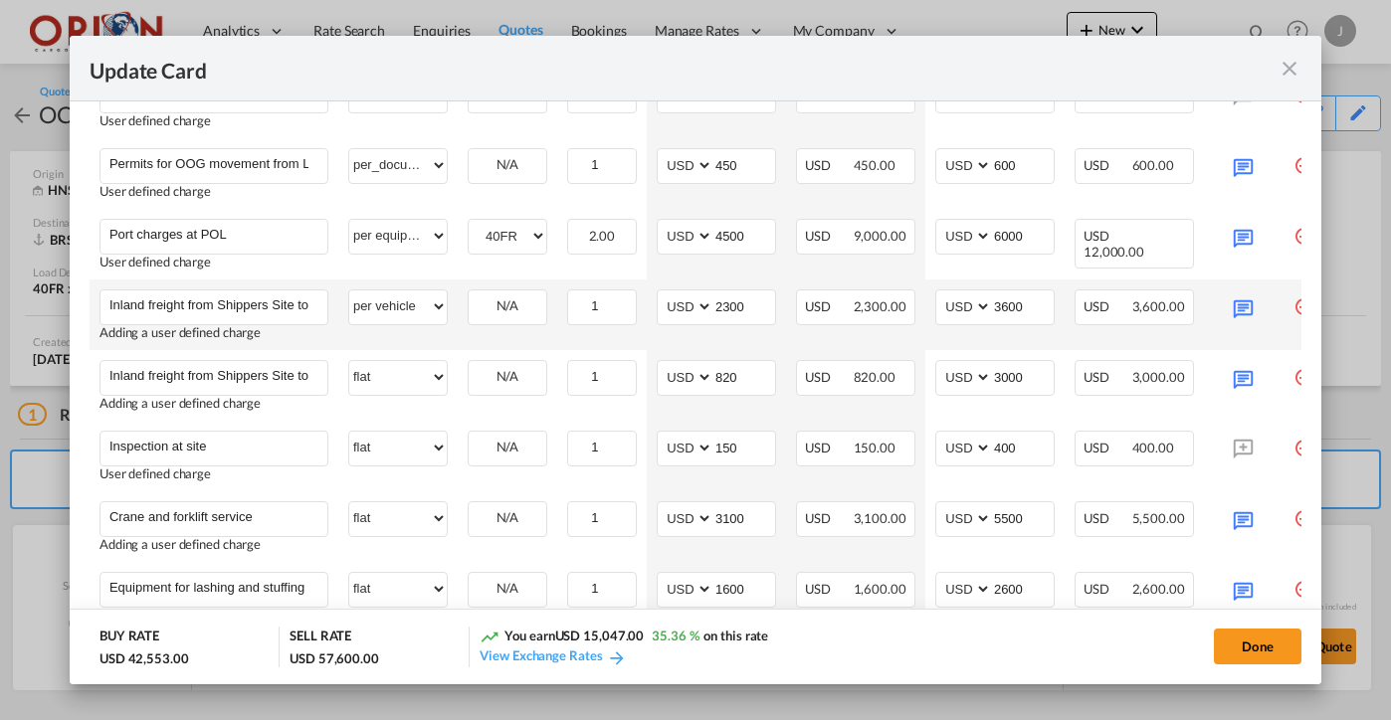
scroll to position [1163, 0]
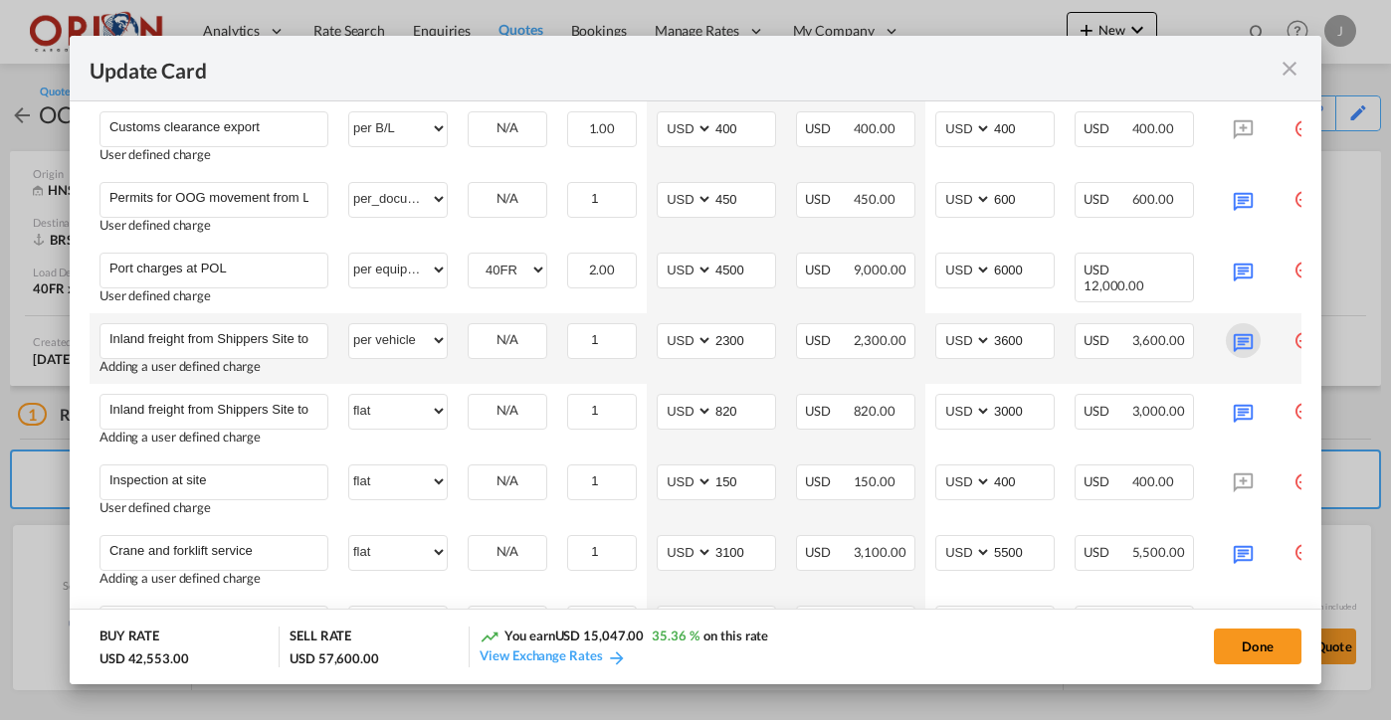
click at [1230, 335] on md-icon "Update Card Port ..." at bounding box center [1243, 340] width 35 height 35
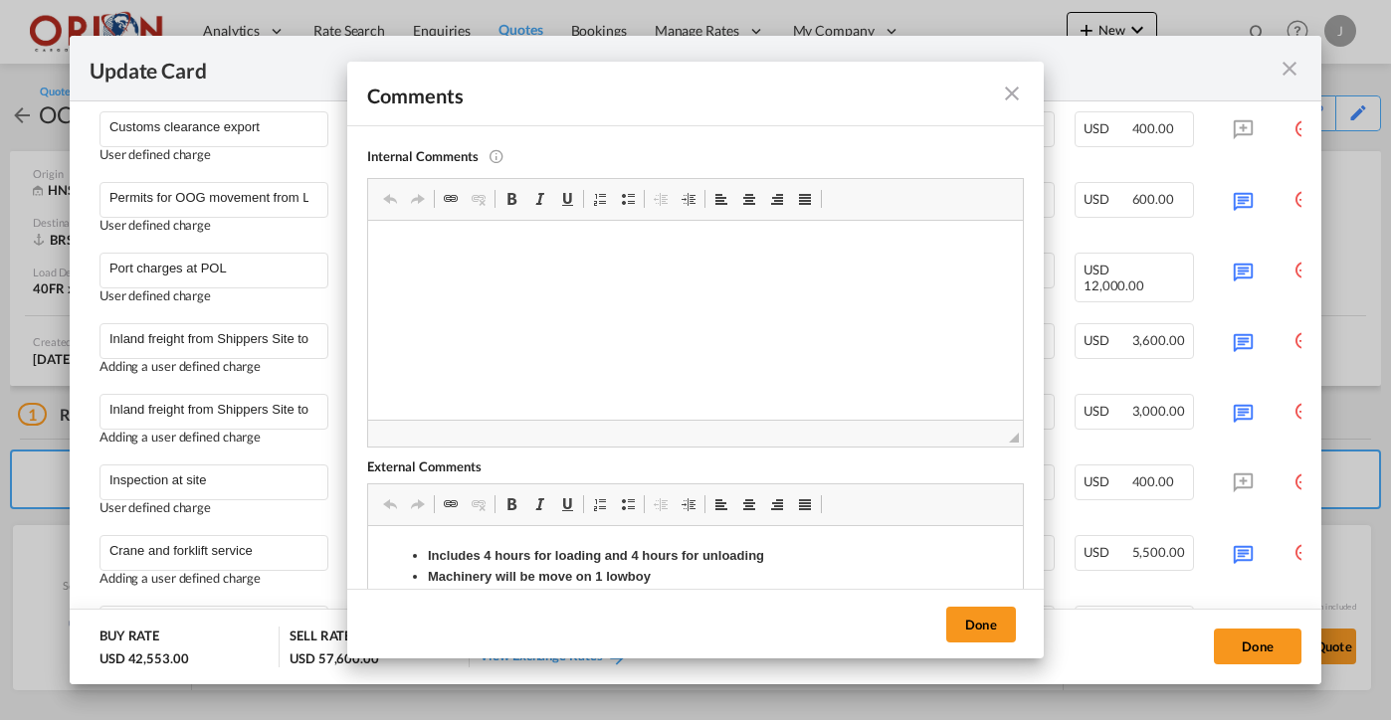
scroll to position [146, 0]
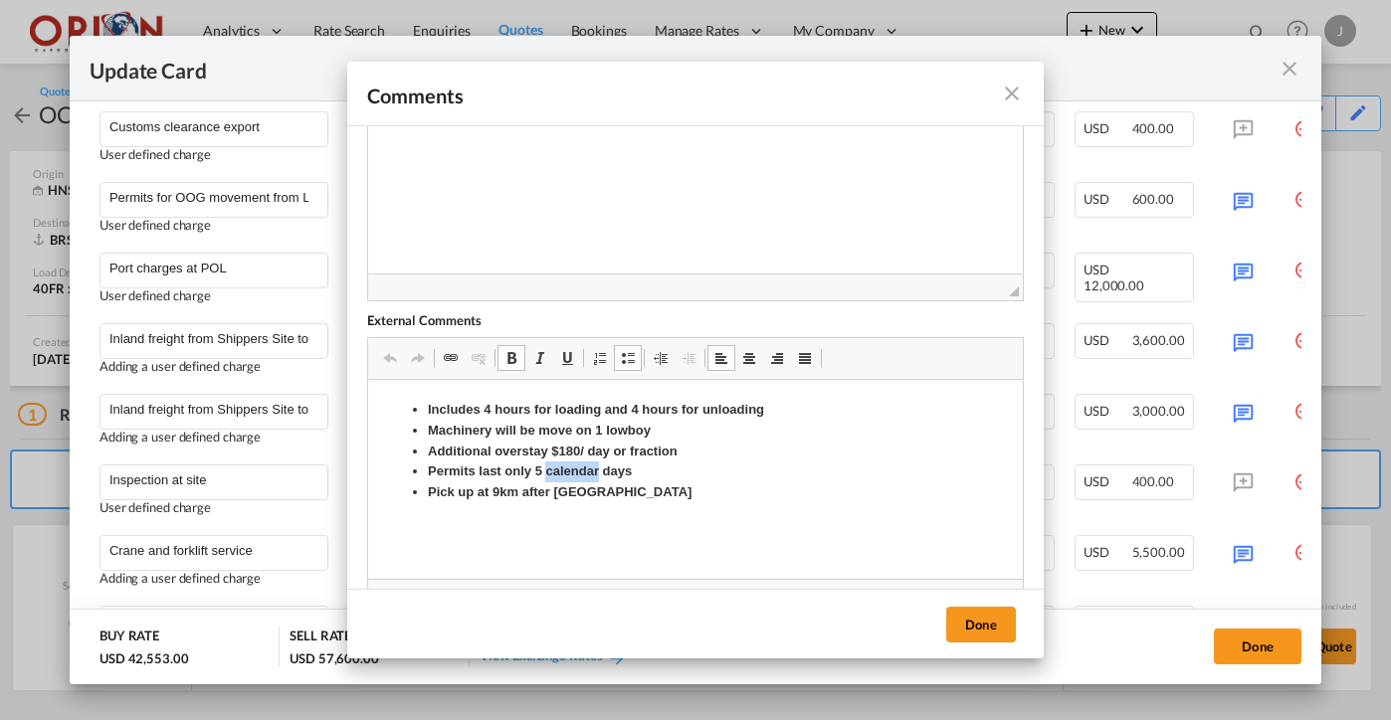
click at [547, 476] on strong "Permits last only 5 calendar days" at bounding box center [530, 471] width 204 height 15
click at [741, 407] on strong "Includes 4 hours for loading and 4 hours for unloading" at bounding box center [596, 409] width 336 height 15
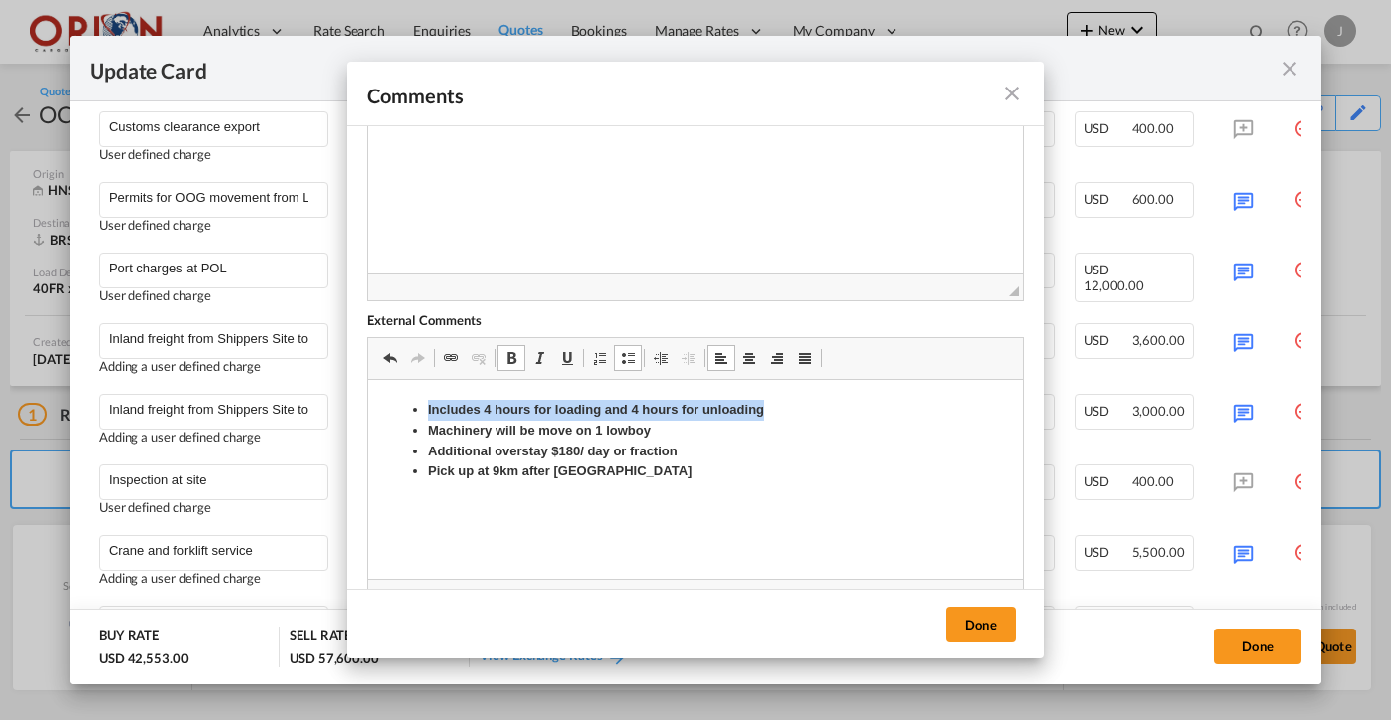
click at [741, 407] on strong "Includes 4 hours for loading and 4 hours for unloading" at bounding box center [596, 409] width 336 height 15
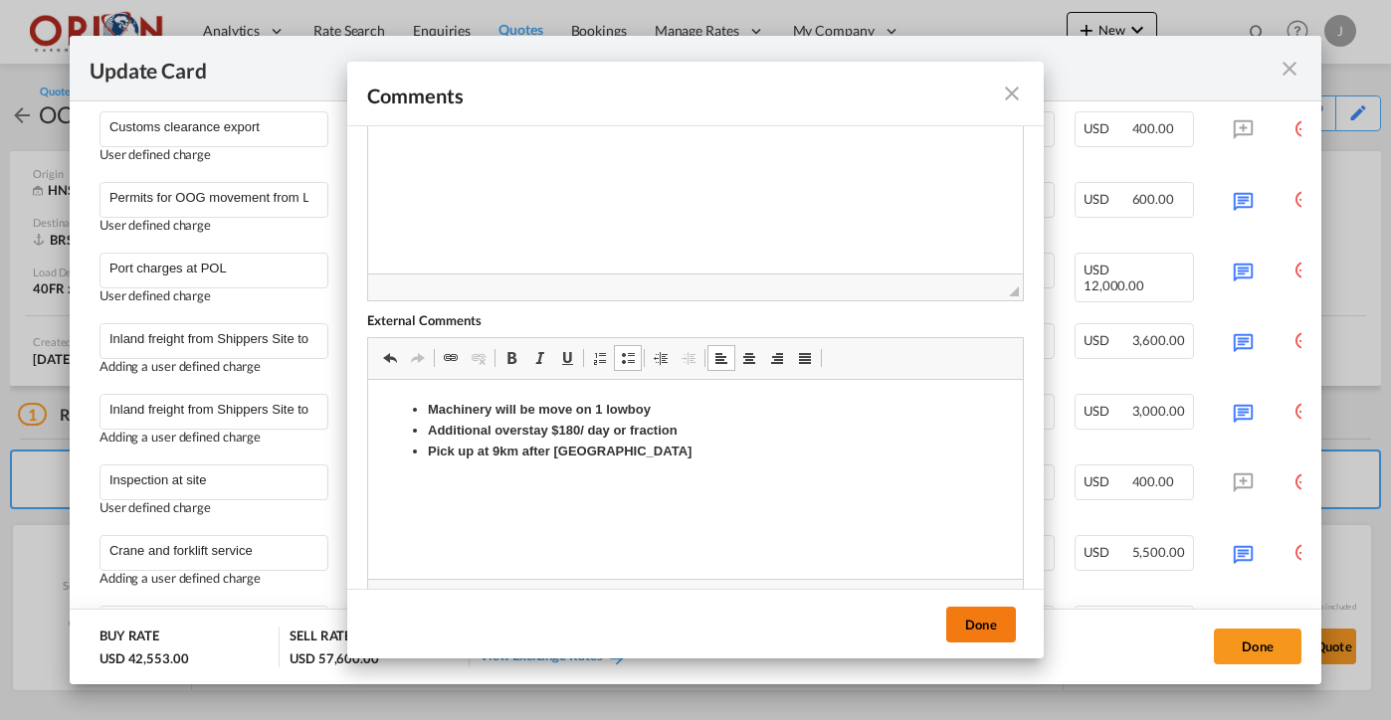
click at [978, 625] on button "Done" at bounding box center [981, 625] width 70 height 36
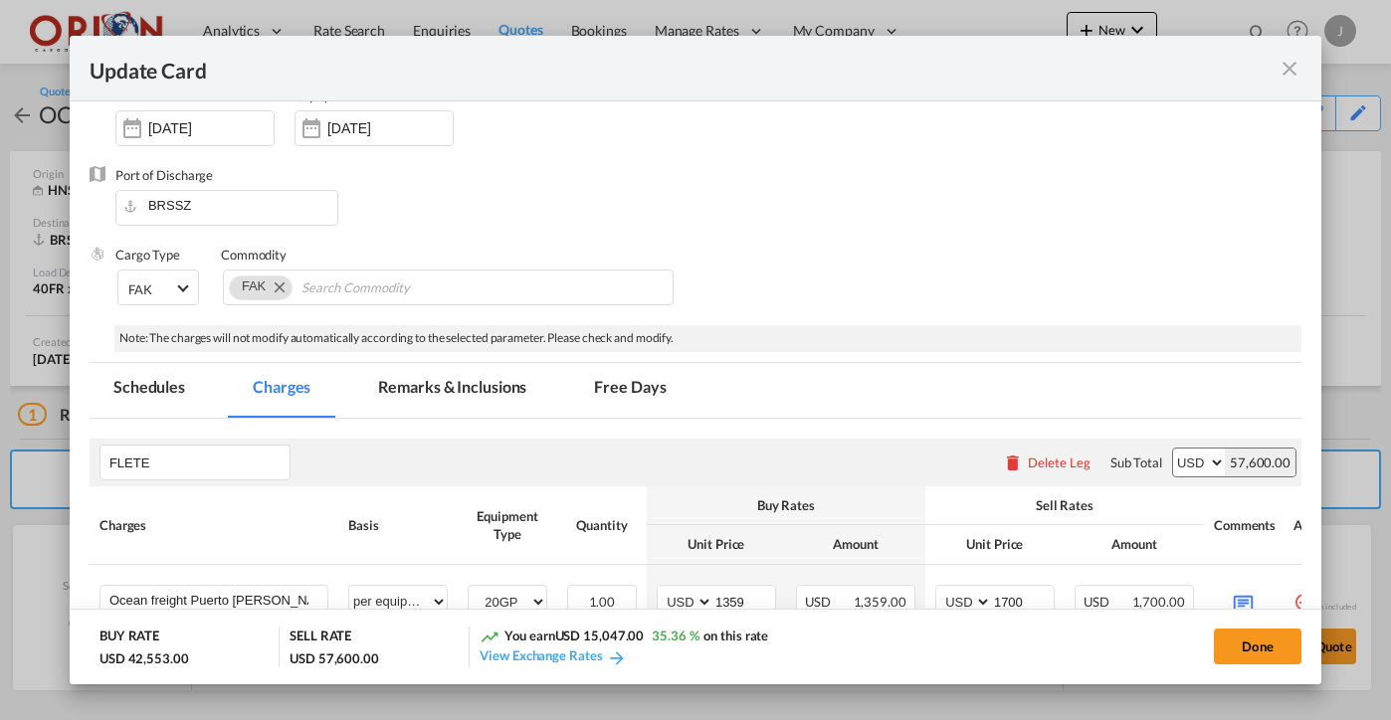
scroll to position [12, 0]
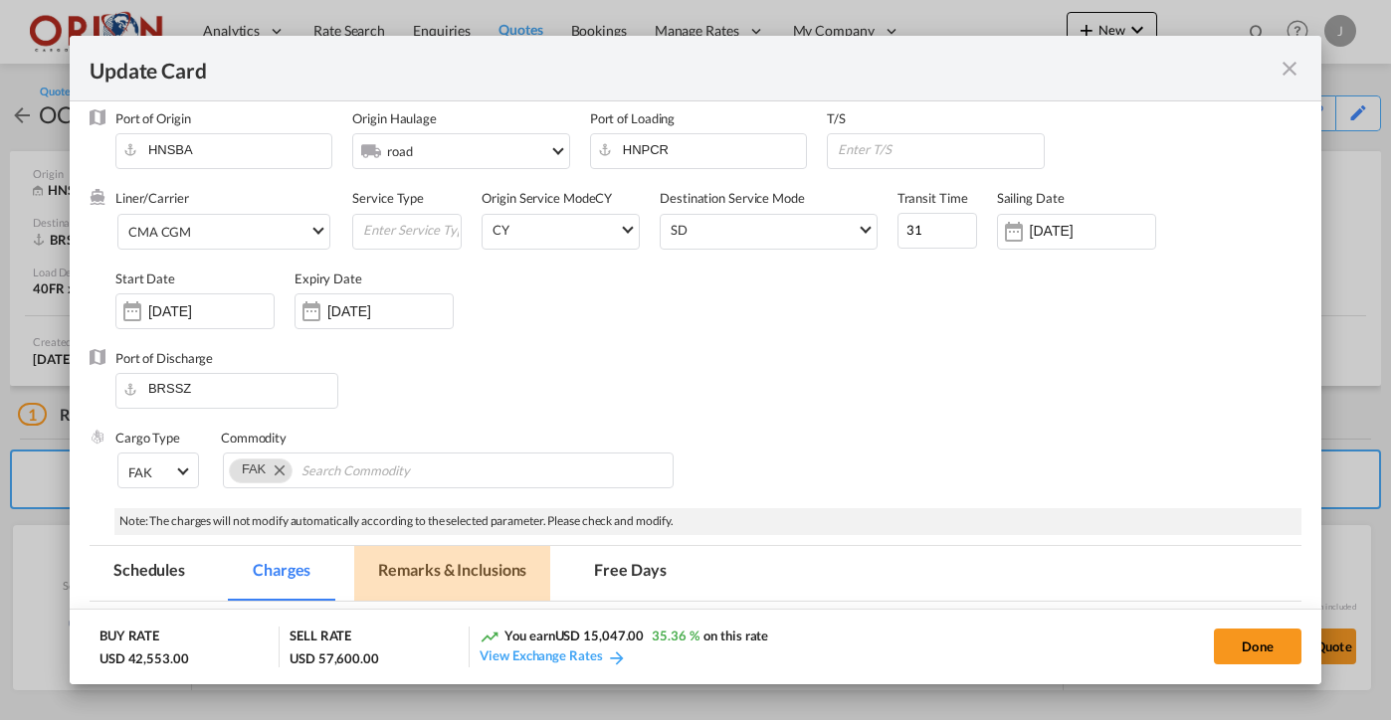
click at [469, 561] on md-tab-item "Remarks & Inclusions" at bounding box center [452, 573] width 196 height 55
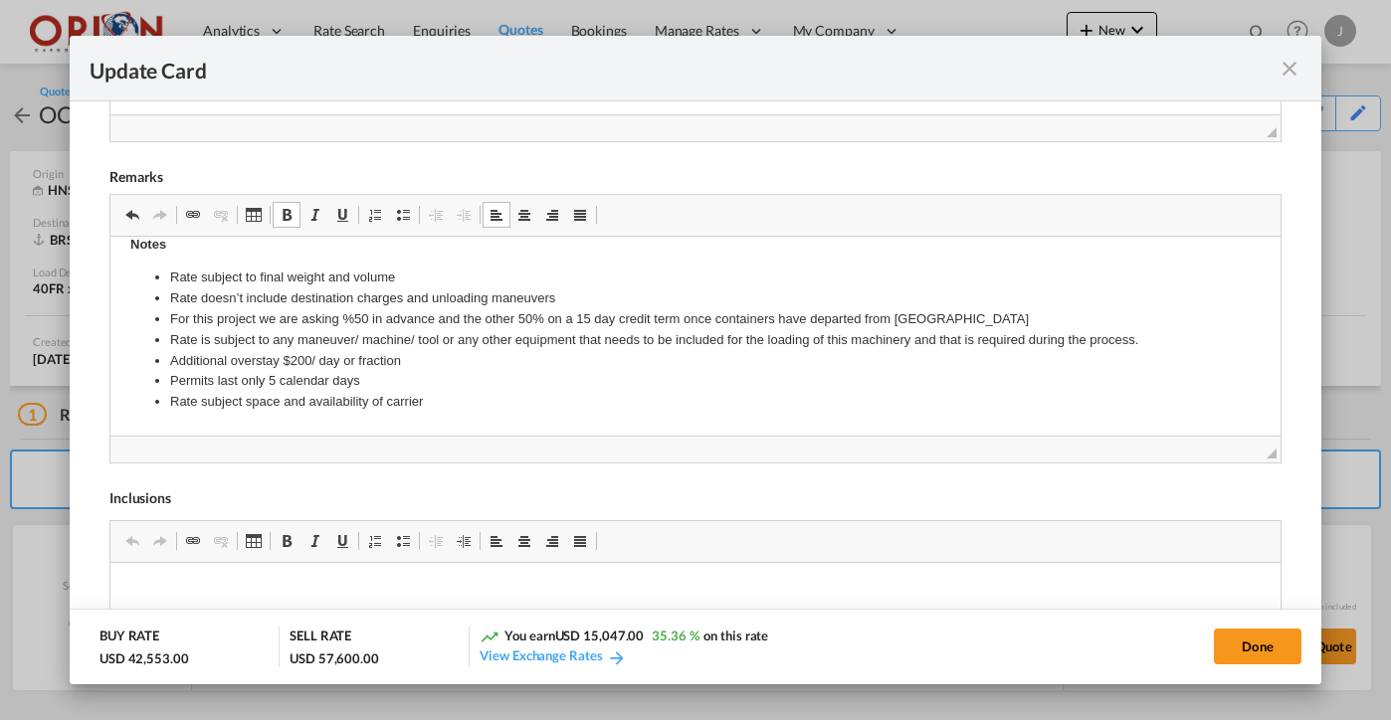
scroll to position [352, 0]
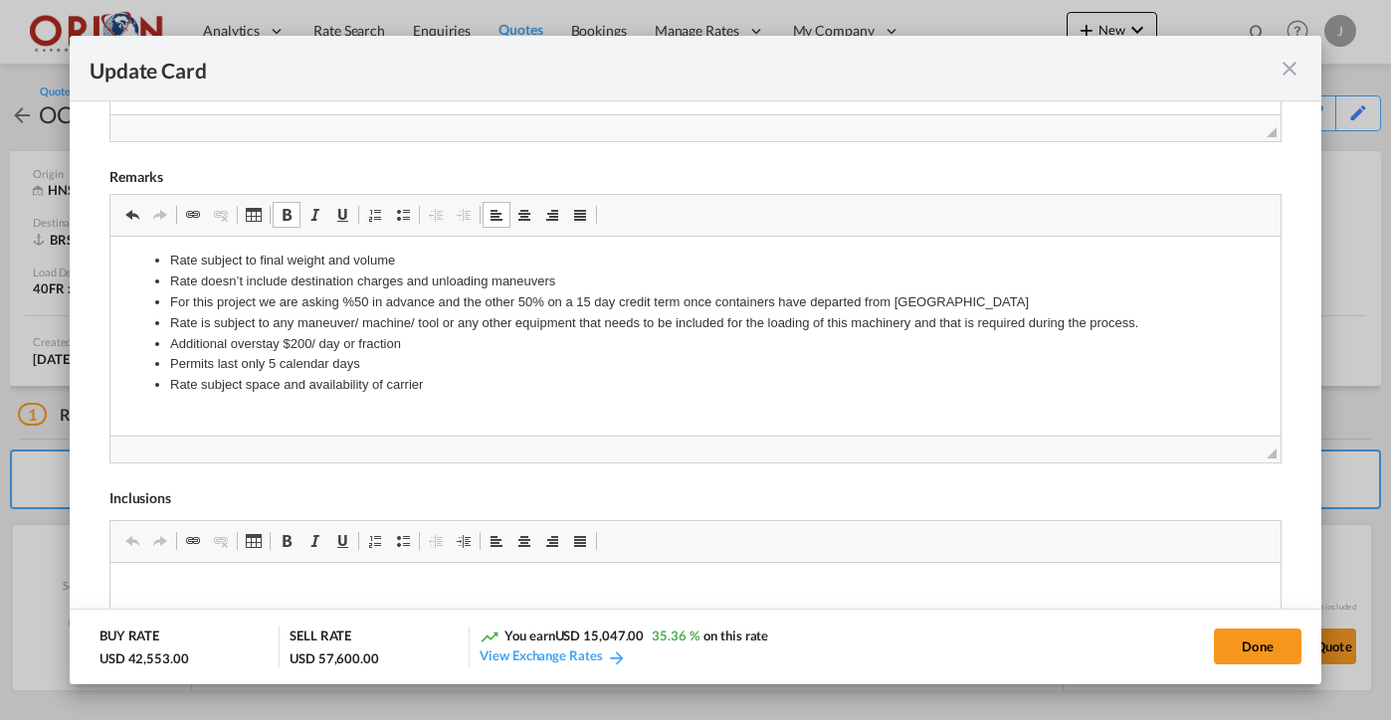
click at [448, 377] on li "Rate subject space and availability of carrier" at bounding box center [694, 384] width 1051 height 21
drag, startPoint x: 389, startPoint y: 407, endPoint x: 166, endPoint y: 404, distance: 222.9
click at [166, 404] on ul "Rate subject to final weight and volume Rate doesn’t include destination charge…" at bounding box center [694, 332] width 1130 height 165
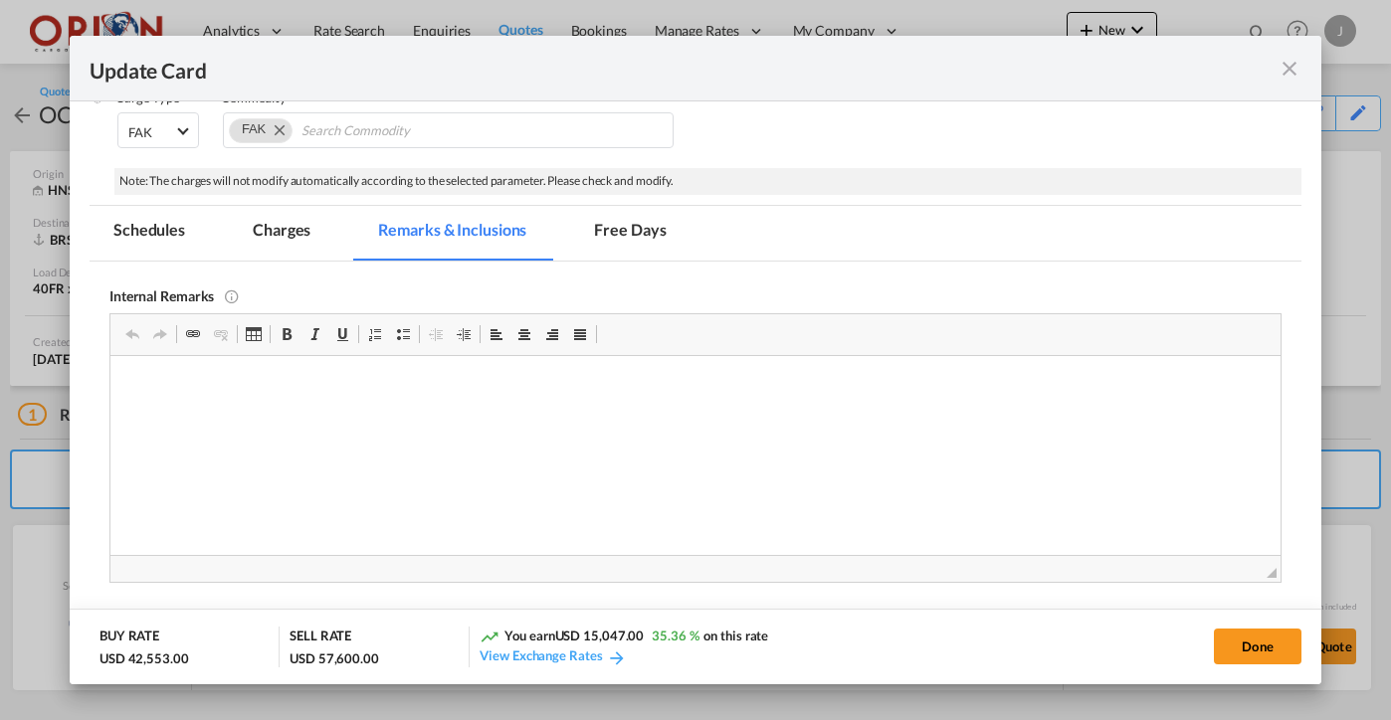
scroll to position [321, 0]
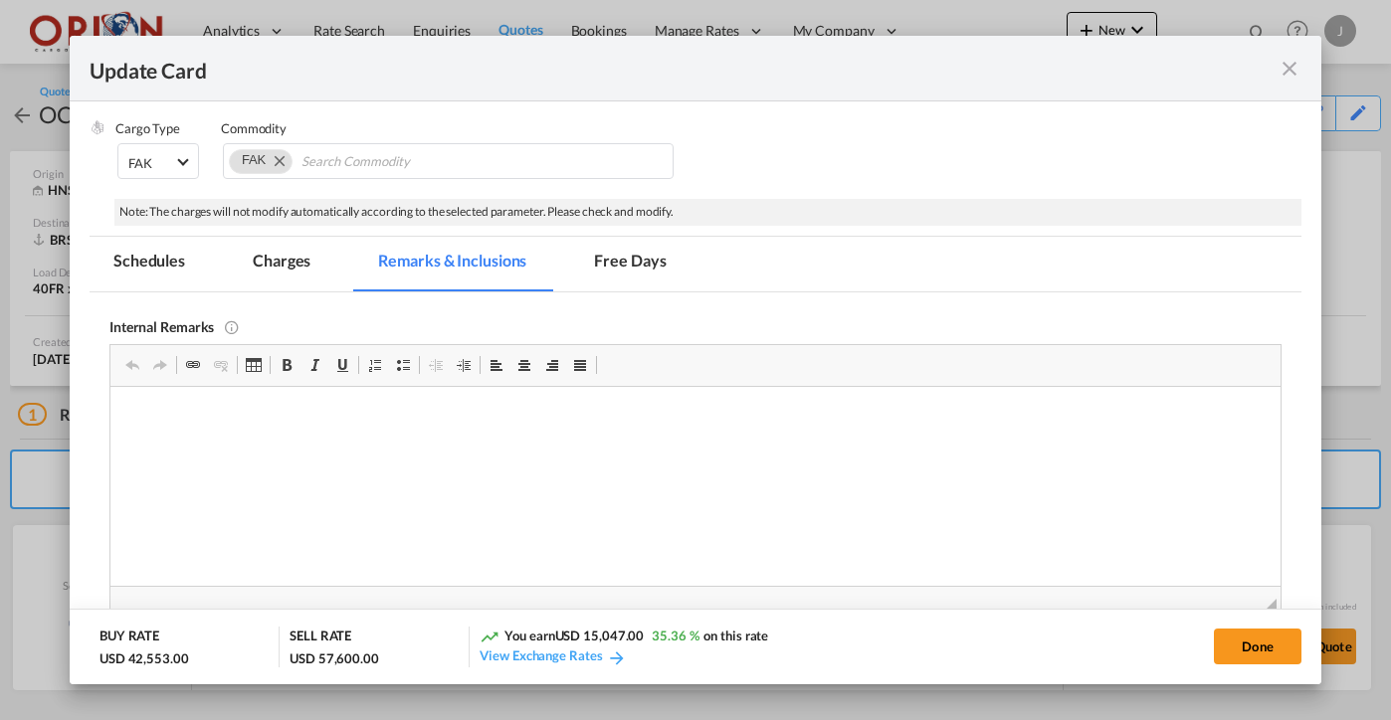
click at [278, 272] on md-tab-item "Charges" at bounding box center [281, 264] width 105 height 55
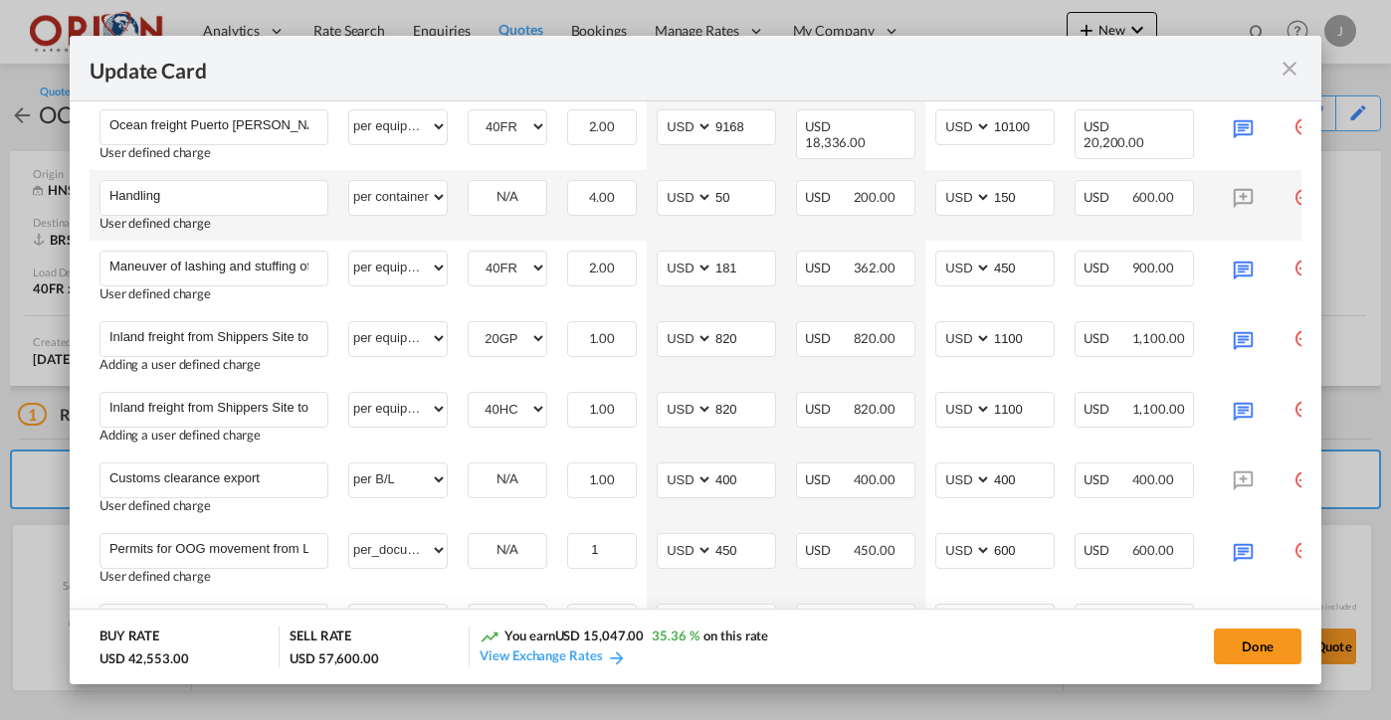
scroll to position [853, 0]
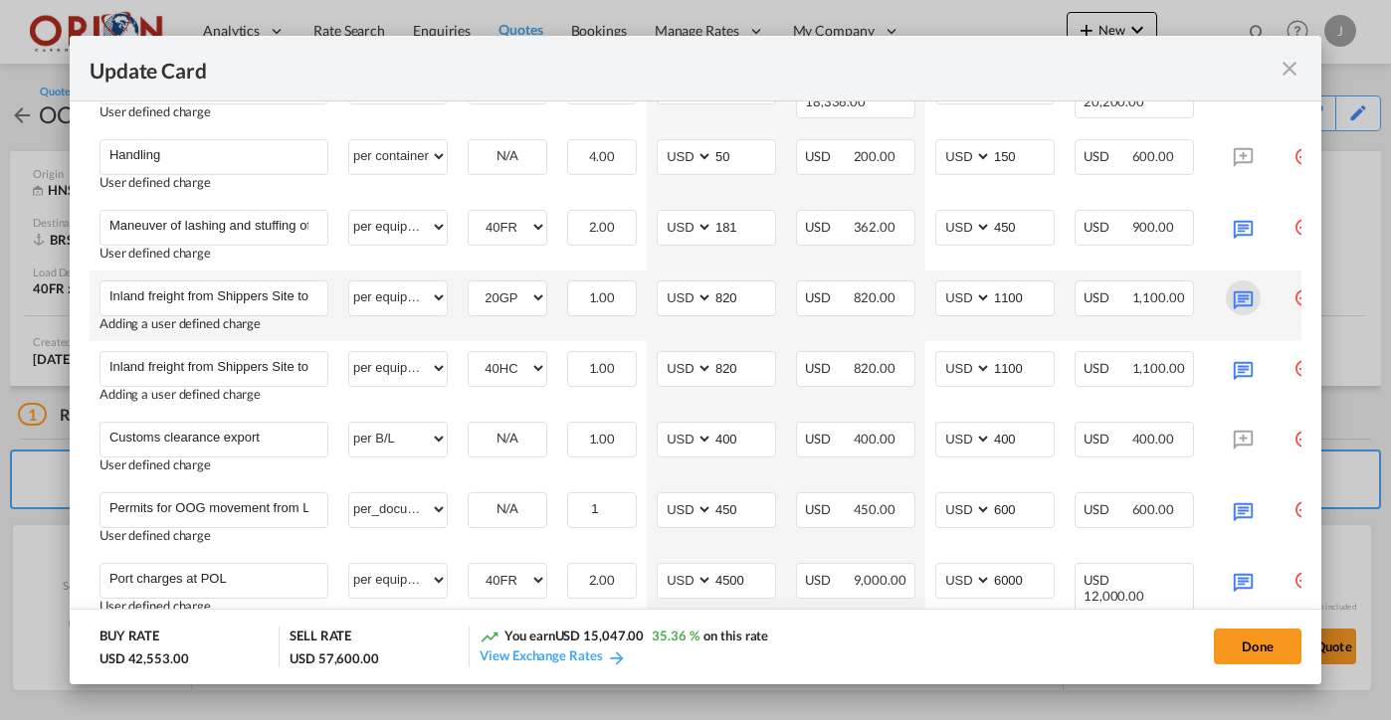
click at [1242, 299] on md-icon "Update Card Port ..." at bounding box center [1243, 298] width 35 height 35
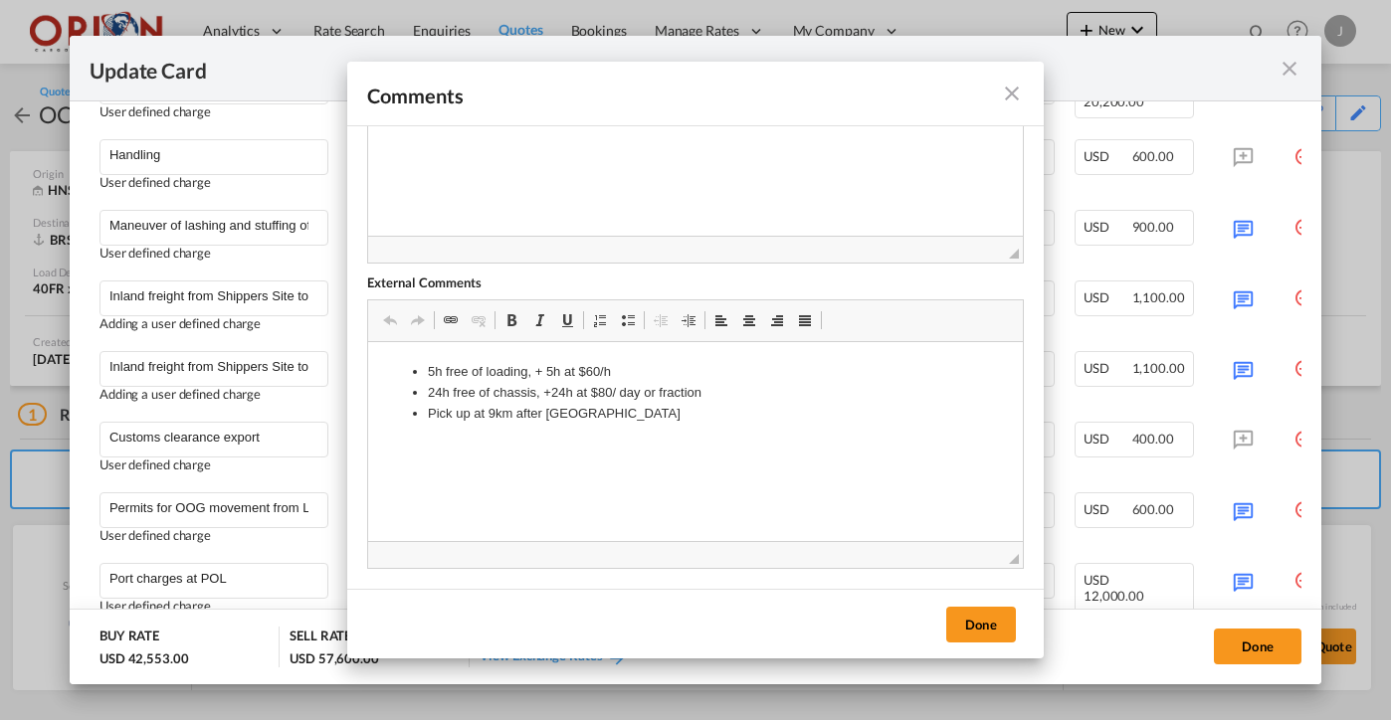
scroll to position [184, 0]
click at [1011, 86] on md-icon "icon-close fg-AAA8AD m-0 pointer" at bounding box center [1012, 94] width 24 height 24
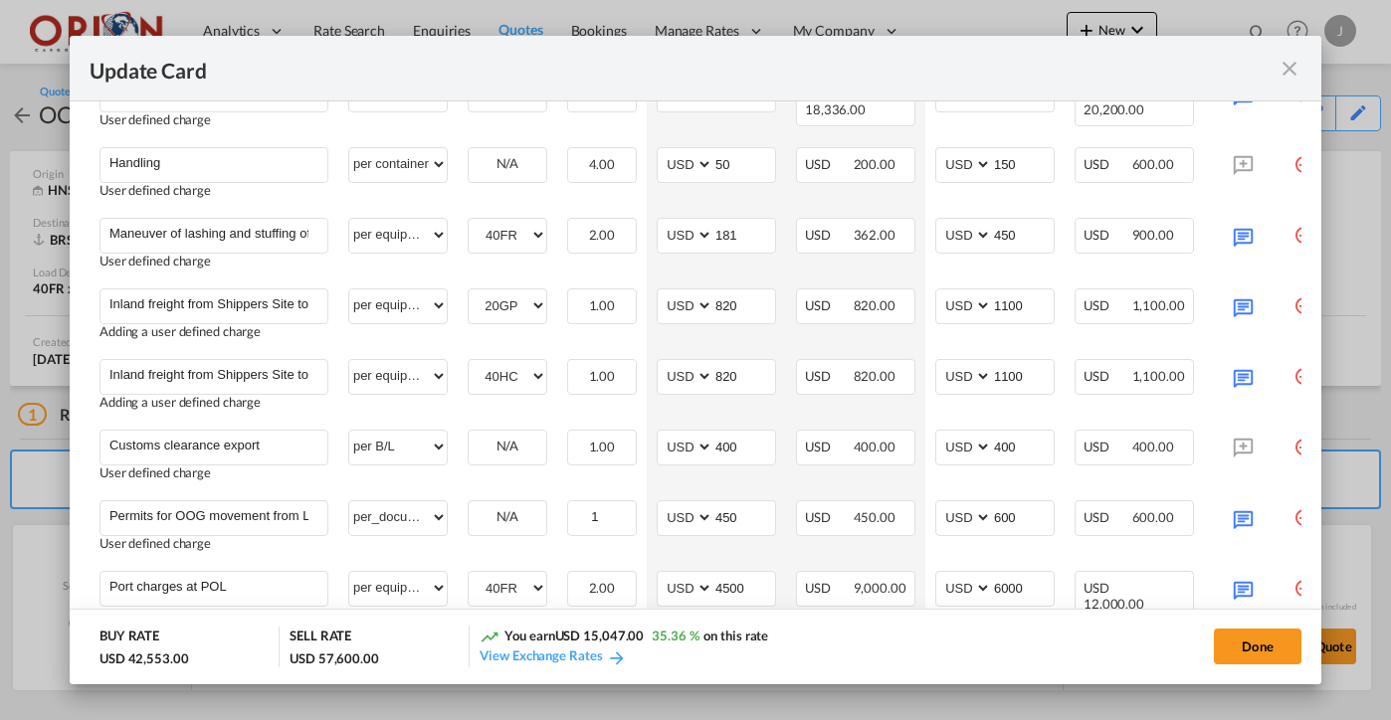
scroll to position [446, 0]
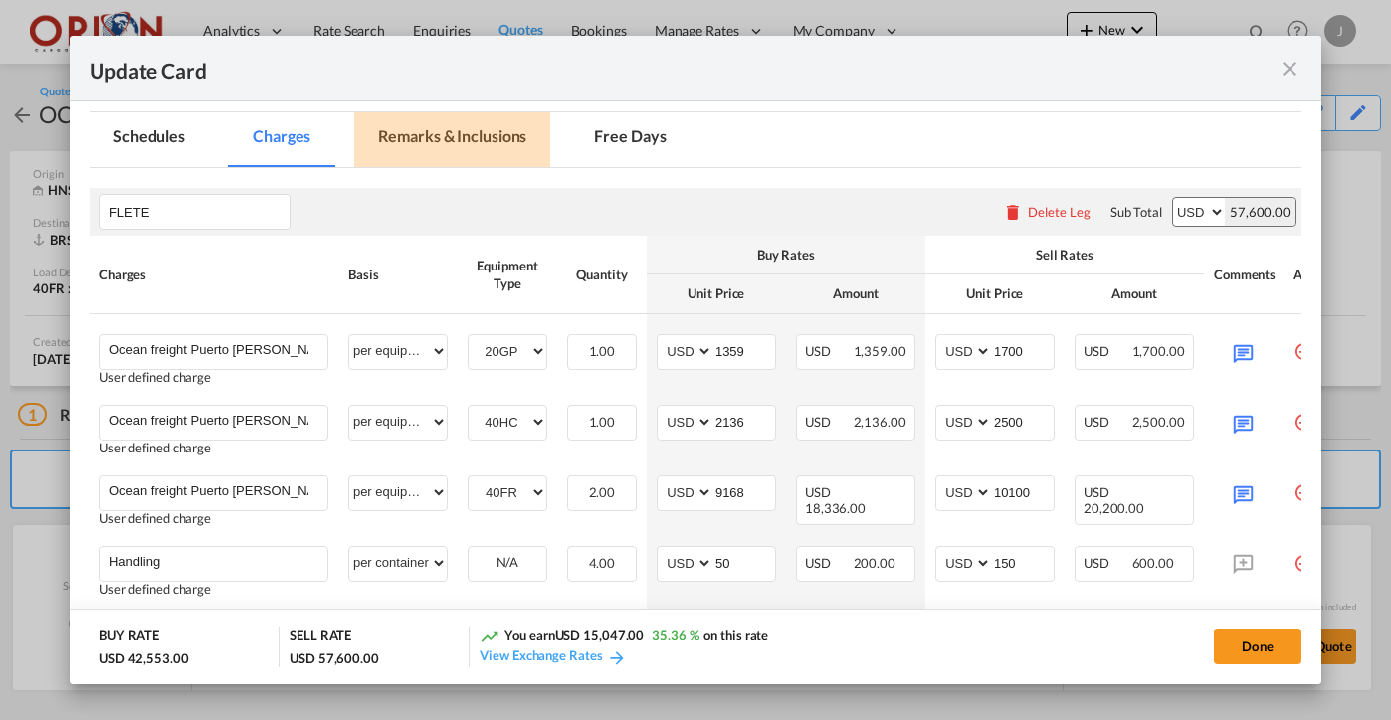
click at [489, 139] on md-tab-item "Remarks & Inclusions" at bounding box center [452, 139] width 196 height 55
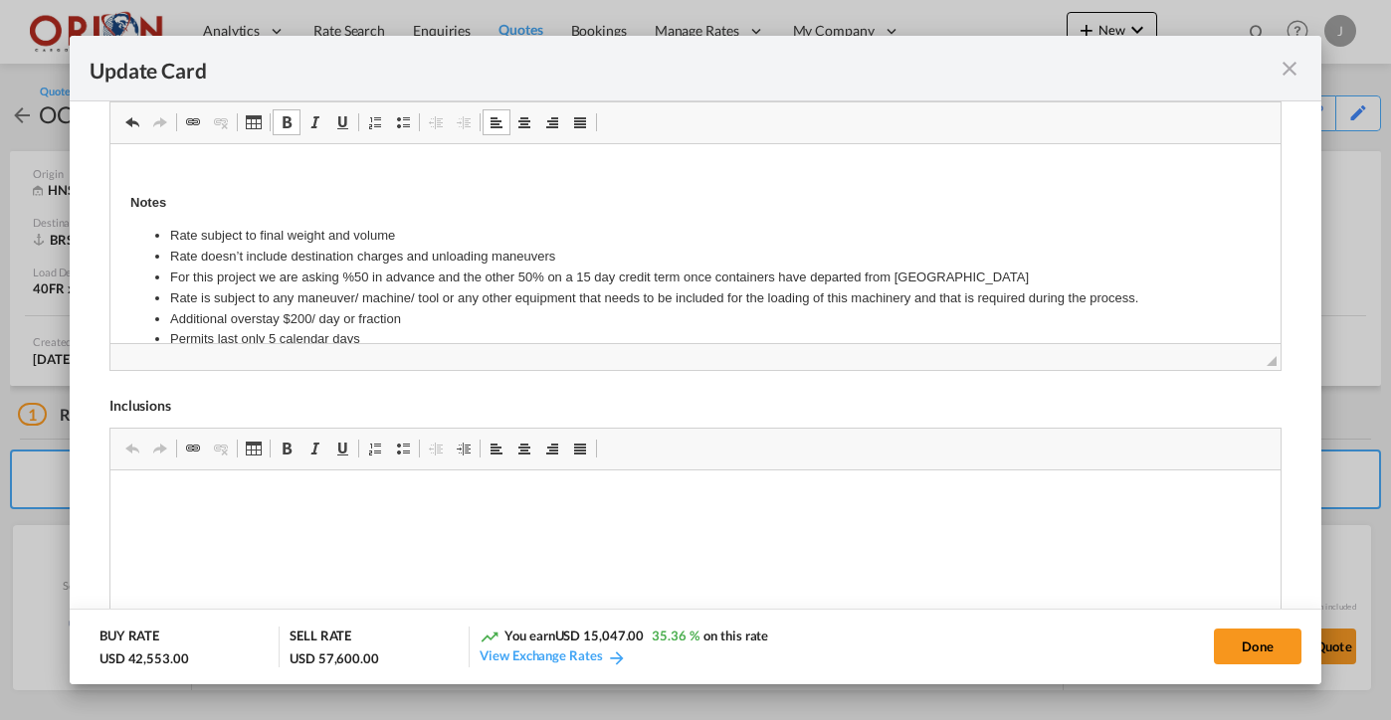
scroll to position [362, 0]
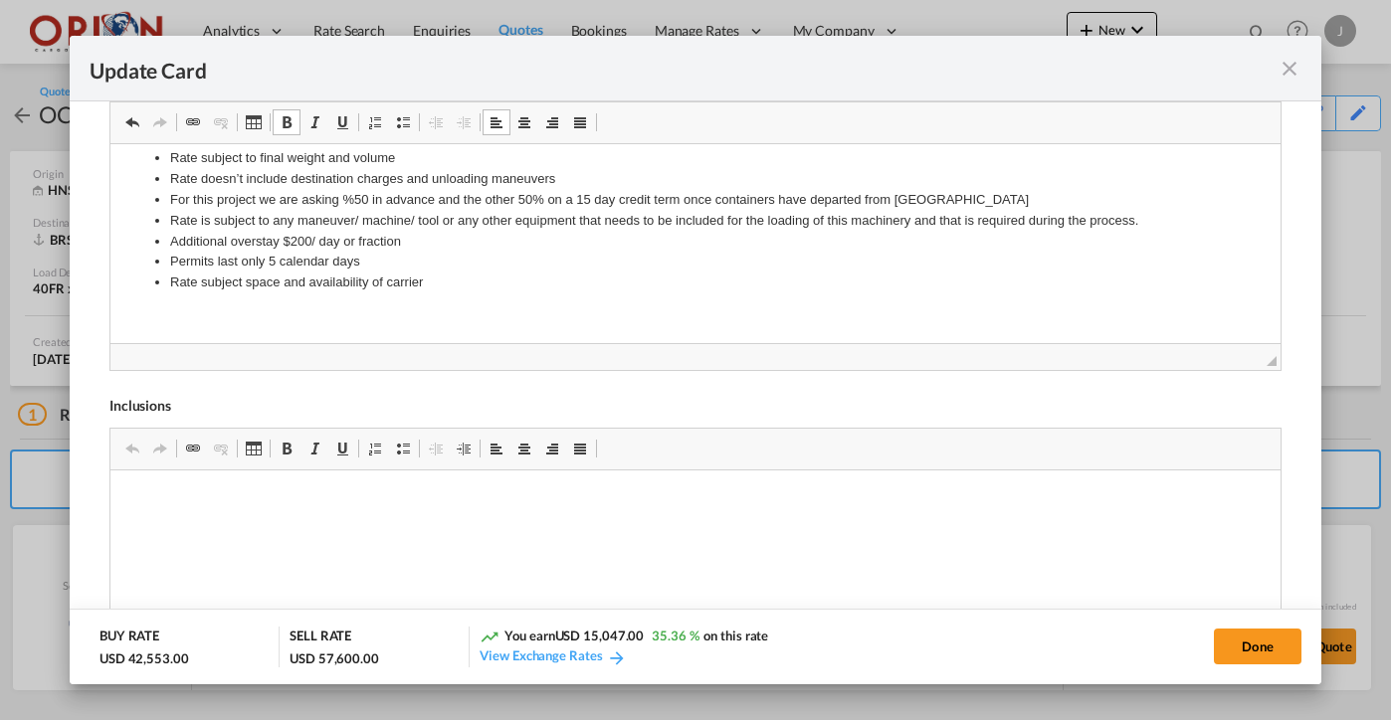
click at [442, 280] on li "Rate subject space and availability of carrier" at bounding box center [694, 282] width 1051 height 21
click at [359, 301] on li "Rate subject to any municipality permit" at bounding box center [694, 303] width 1051 height 21
click at [414, 301] on li "Rate subject to any municipality permit" at bounding box center [694, 303] width 1051 height 21
drag, startPoint x: 343, startPoint y: 314, endPoint x: 157, endPoint y: 313, distance: 186.1
click at [169, 313] on li "Rate subject to any cert" at bounding box center [694, 323] width 1051 height 21
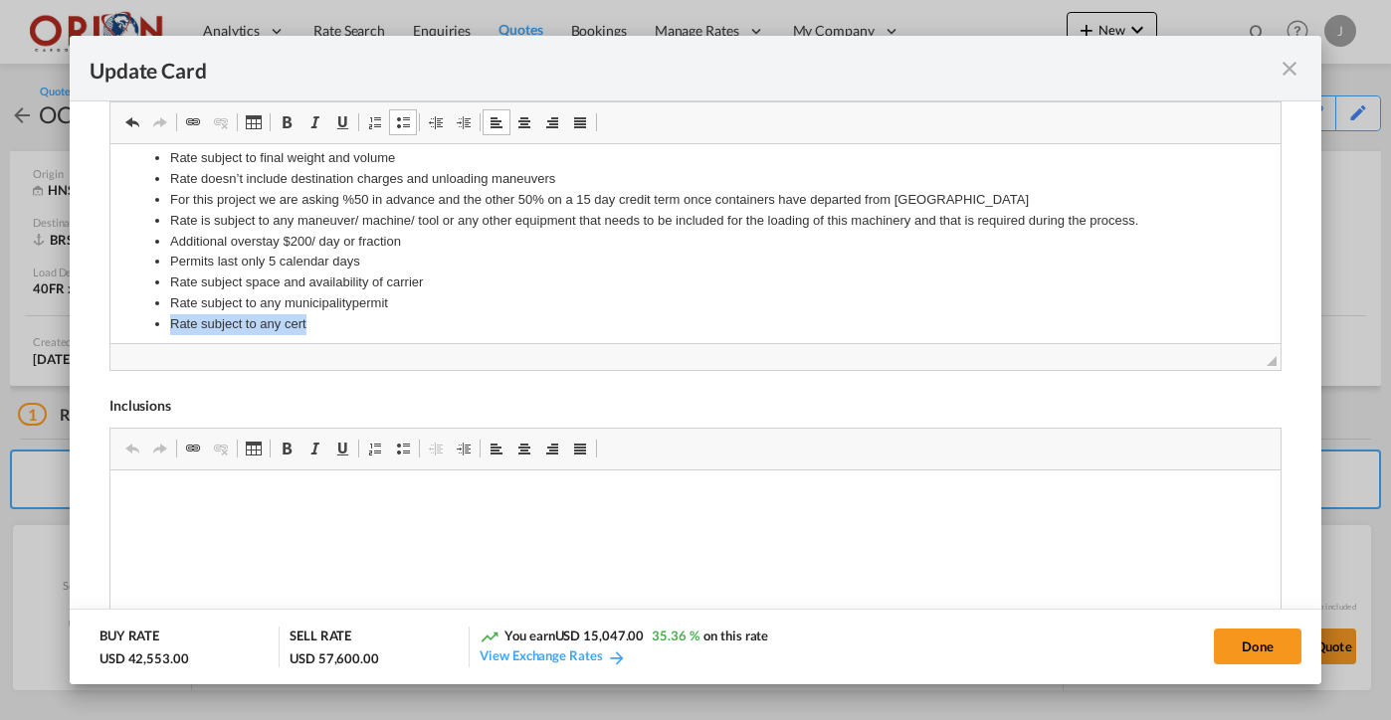
click at [331, 322] on li "Rate subject to any cert" at bounding box center [694, 323] width 1051 height 21
click at [284, 318] on li "Rate subject to any certification" at bounding box center [694, 323] width 1051 height 21
click at [421, 313] on li "Rate subject to any lashing certification" at bounding box center [694, 323] width 1051 height 21
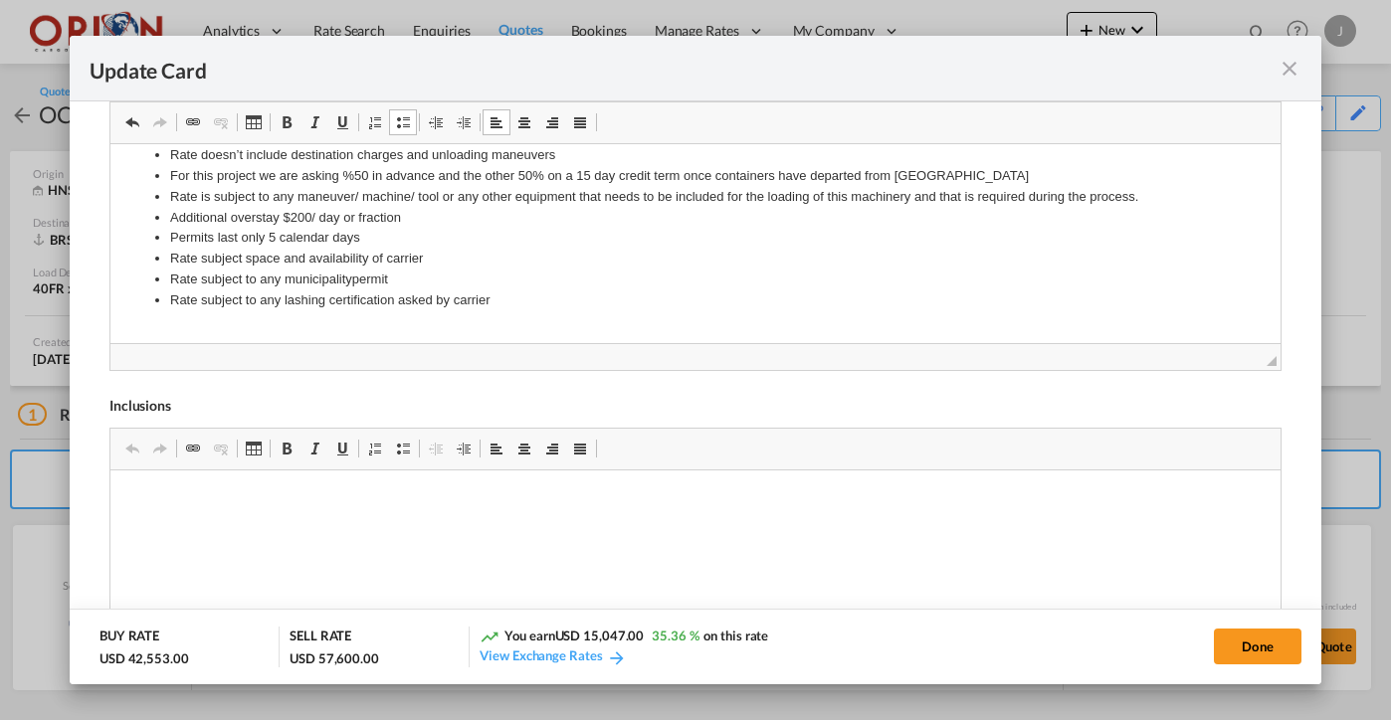
scroll to position [875, 0]
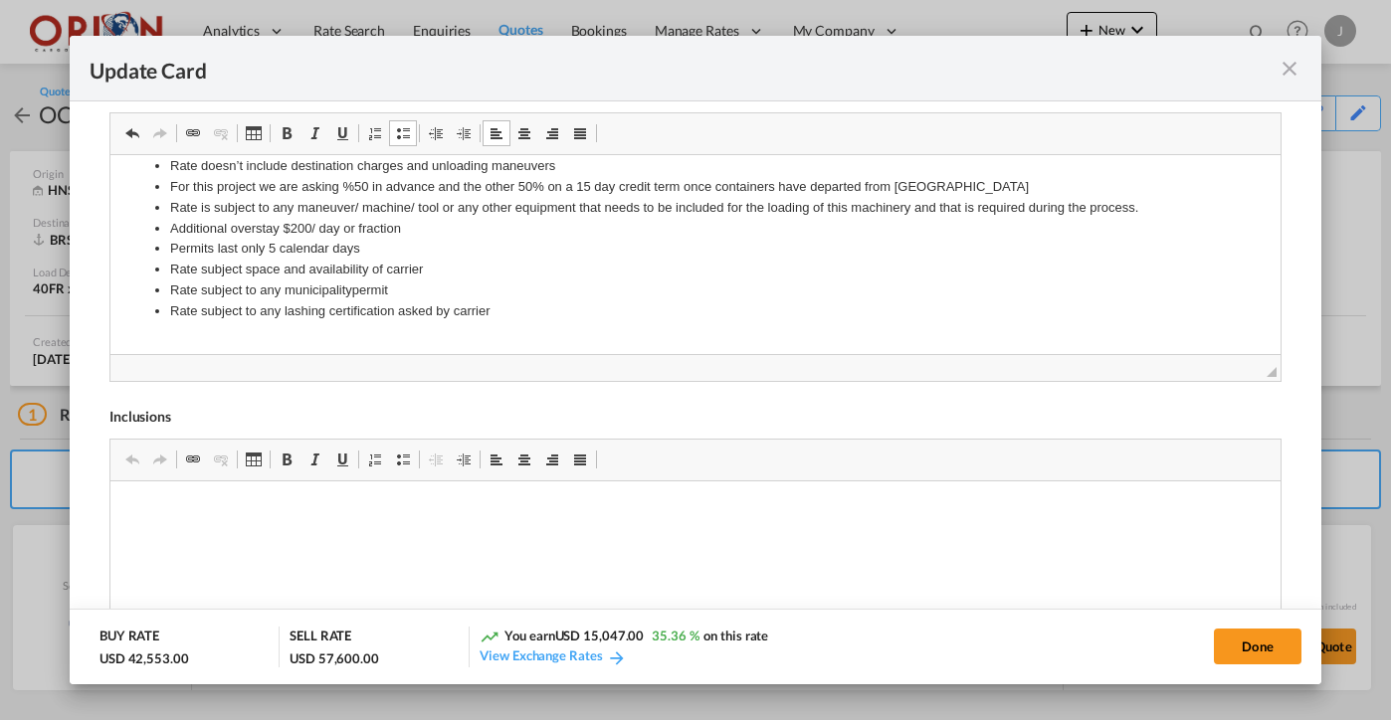
click at [245, 261] on li "Rate subject space and availability of carrier" at bounding box center [694, 269] width 1051 height 21
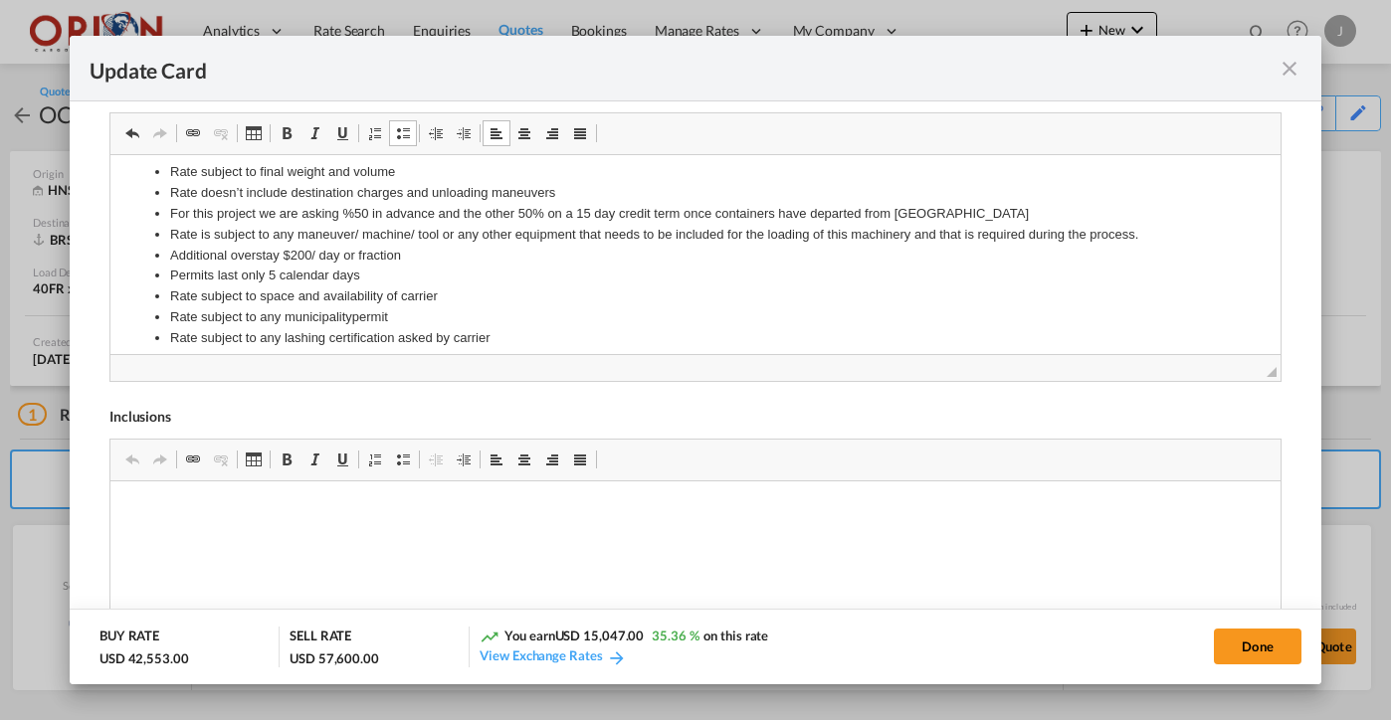
scroll to position [351, 0]
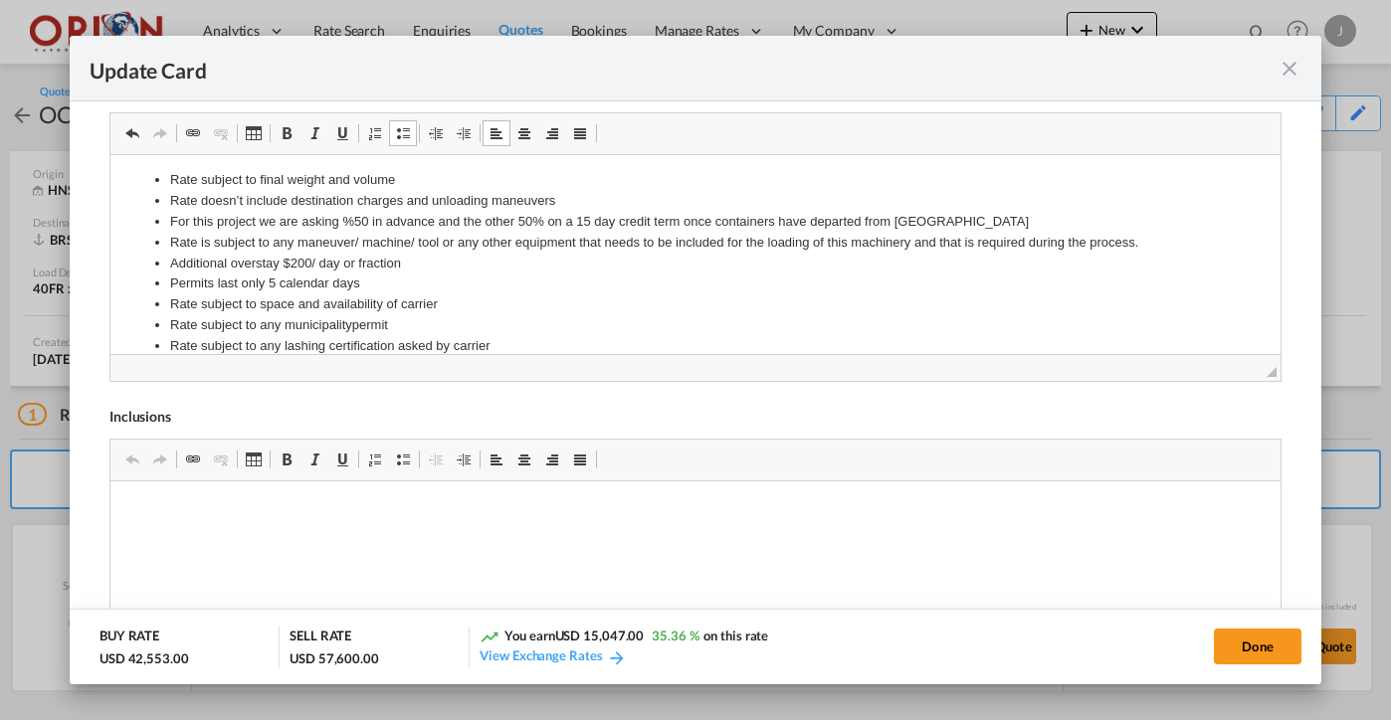
click at [280, 261] on li "Additional overstay $200/ day or fraction" at bounding box center [694, 263] width 1051 height 21
drag, startPoint x: 404, startPoint y: 255, endPoint x: 161, endPoint y: 253, distance: 242.8
click at [161, 253] on ul "Rate subject to final weight and volume Rate doesn’t include destination charge…" at bounding box center [694, 262] width 1130 height 186
copy li "Additional overstay $200/ day or fraction"
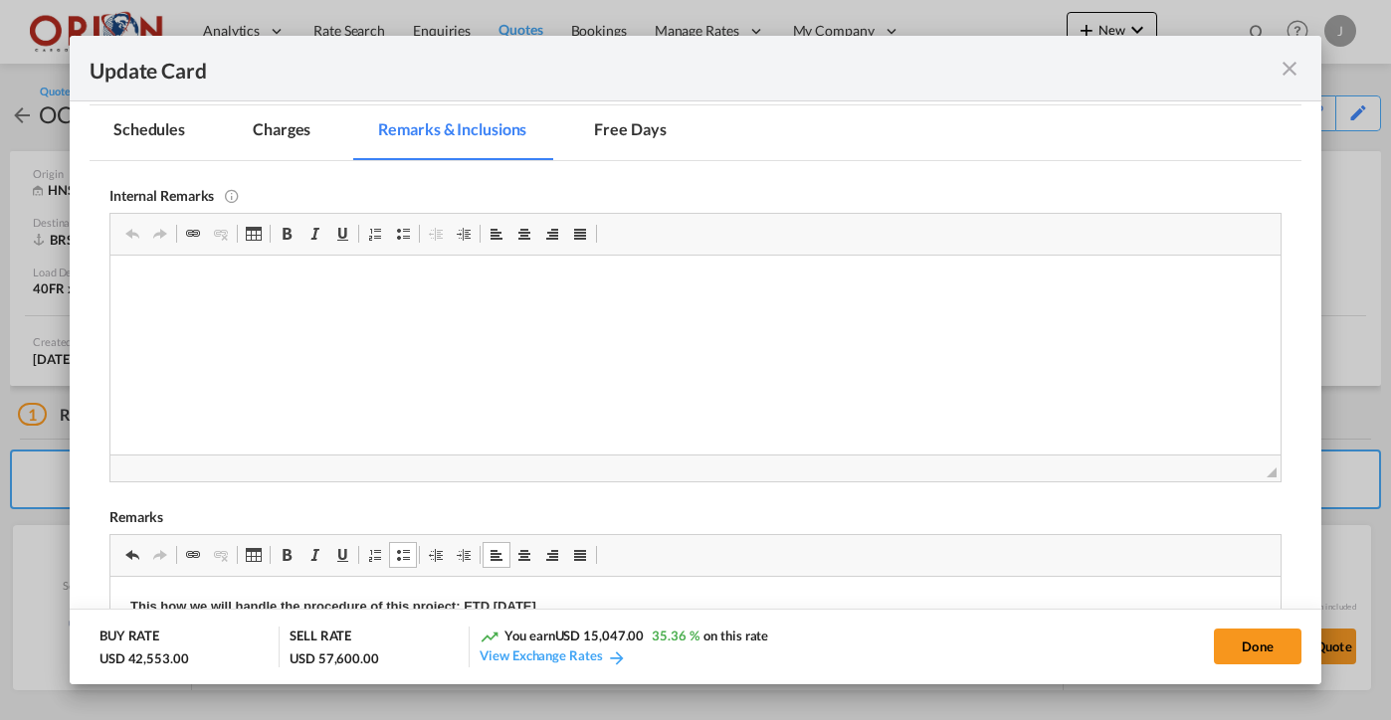
scroll to position [450, 0]
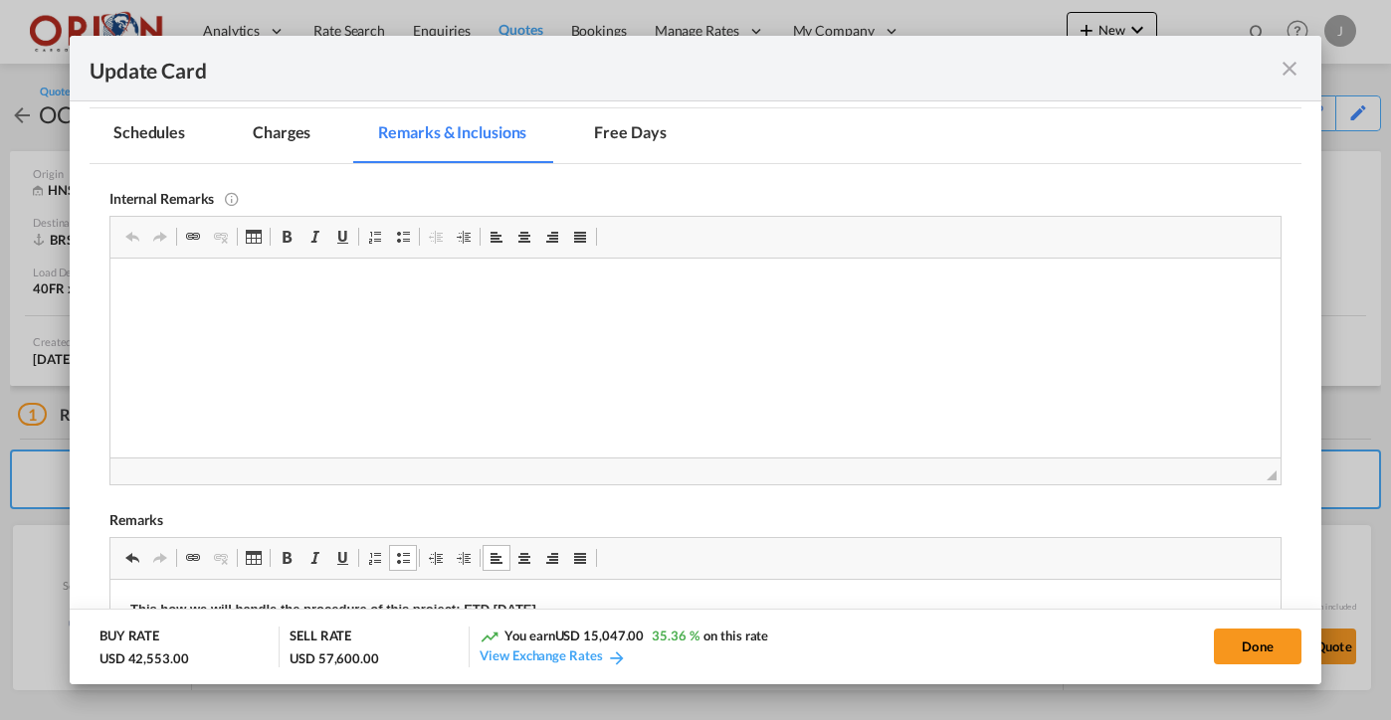
click at [279, 151] on md-tab-item "Charges" at bounding box center [281, 135] width 105 height 55
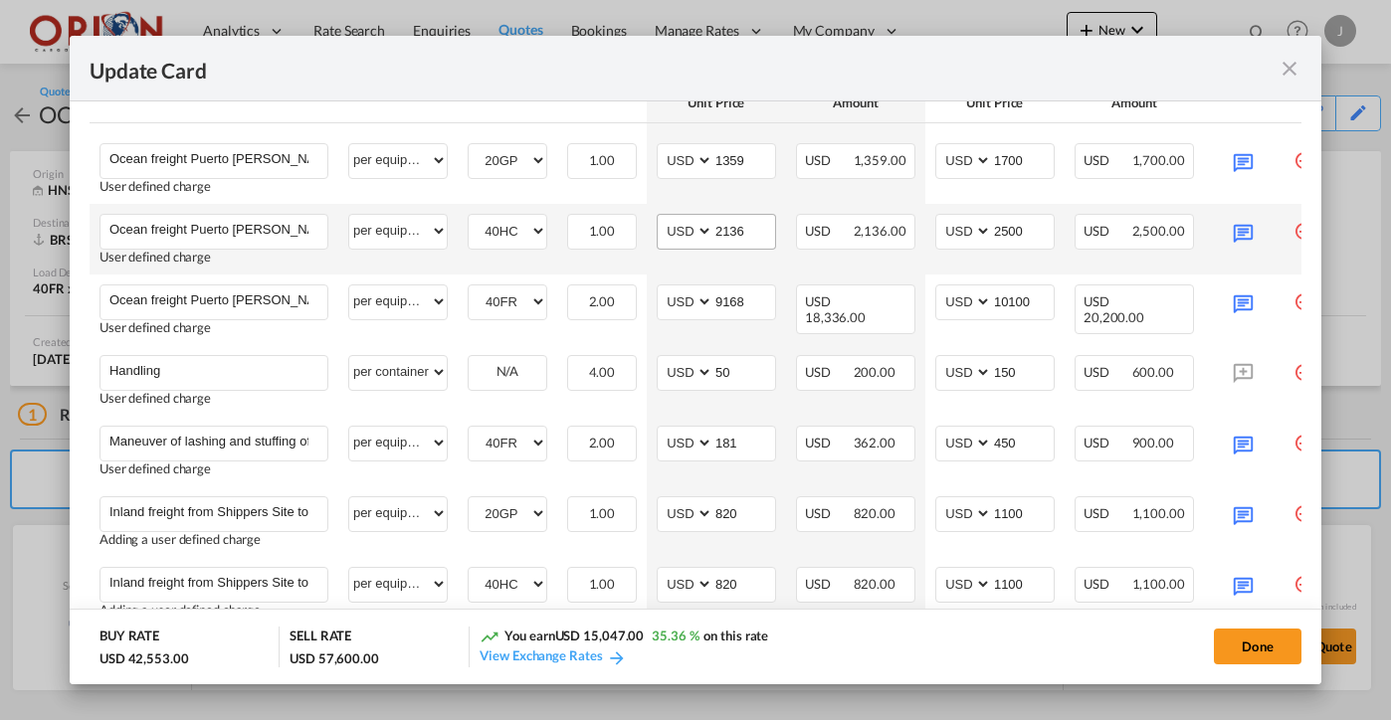
scroll to position [699, 0]
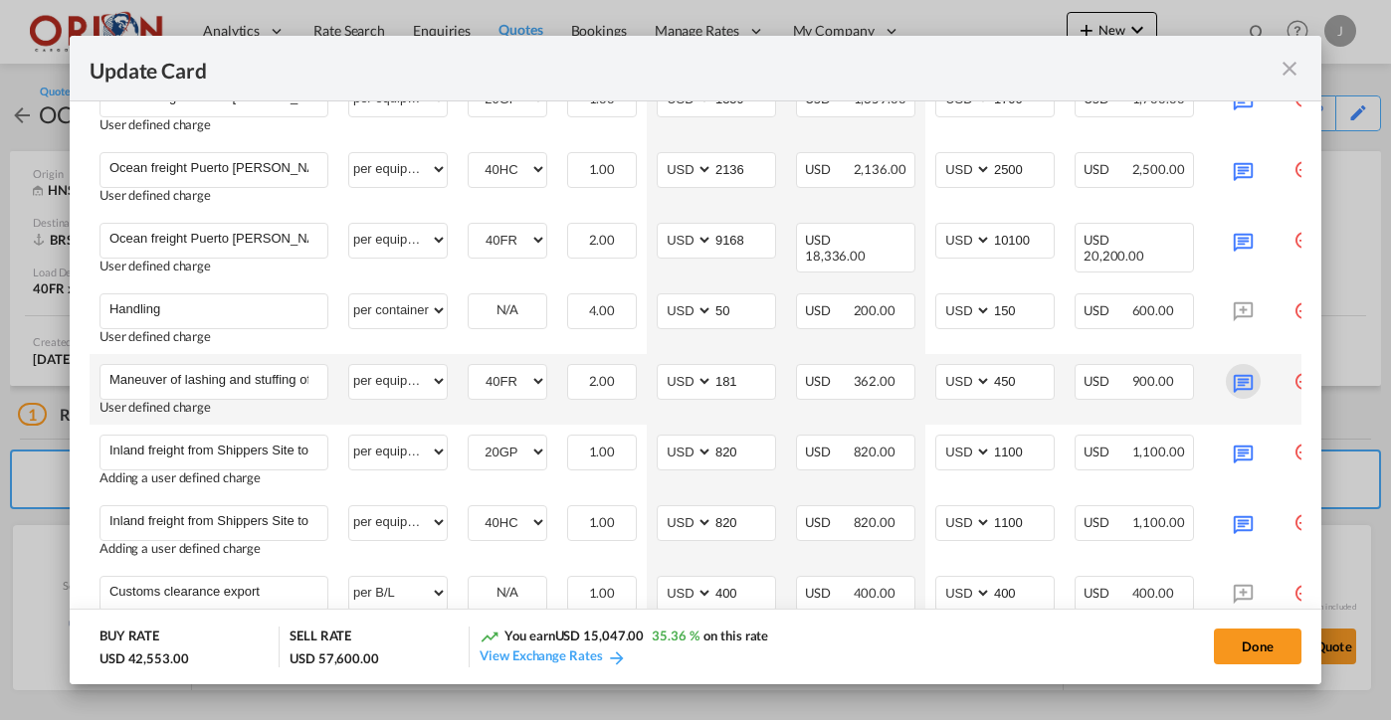
click at [1256, 376] on md-icon "Update Card Port ..." at bounding box center [1243, 381] width 35 height 35
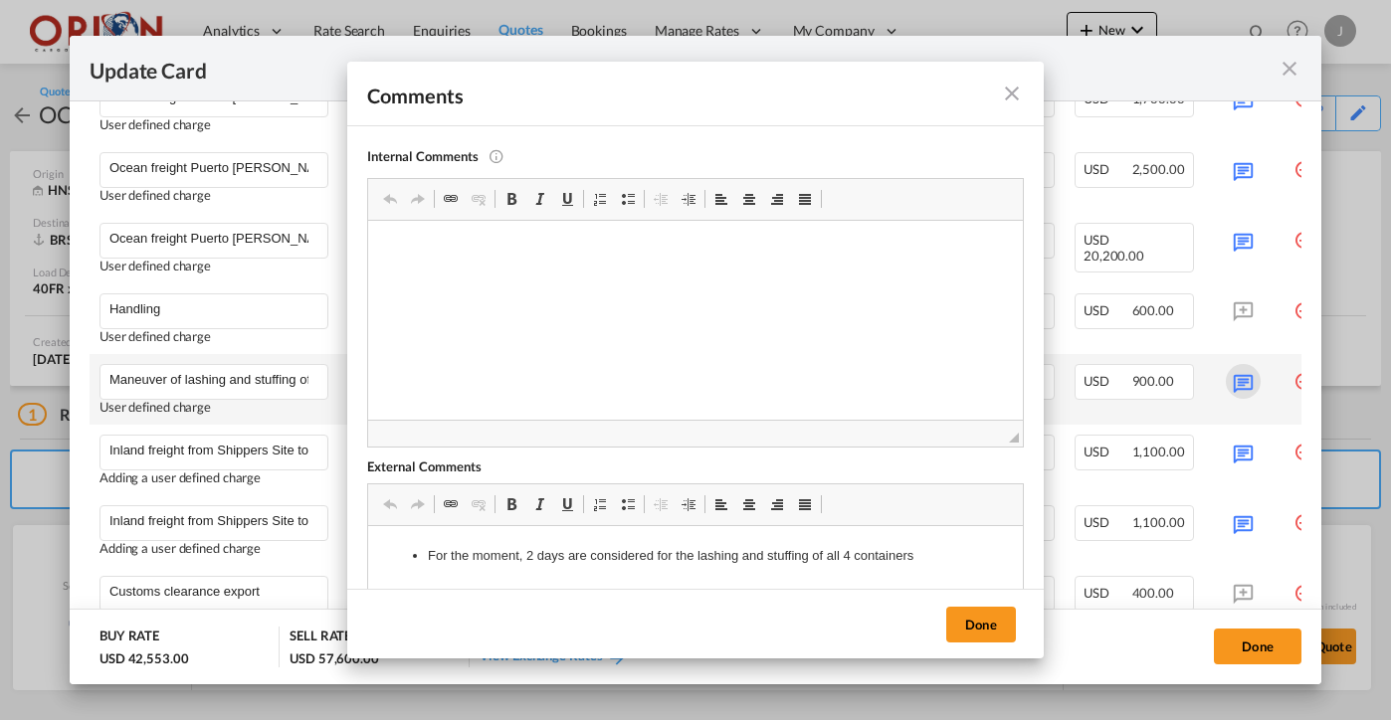
scroll to position [0, 0]
click at [1012, 85] on md-icon "icon-close fg-AAA8AD m-0 pointer" at bounding box center [1012, 94] width 24 height 24
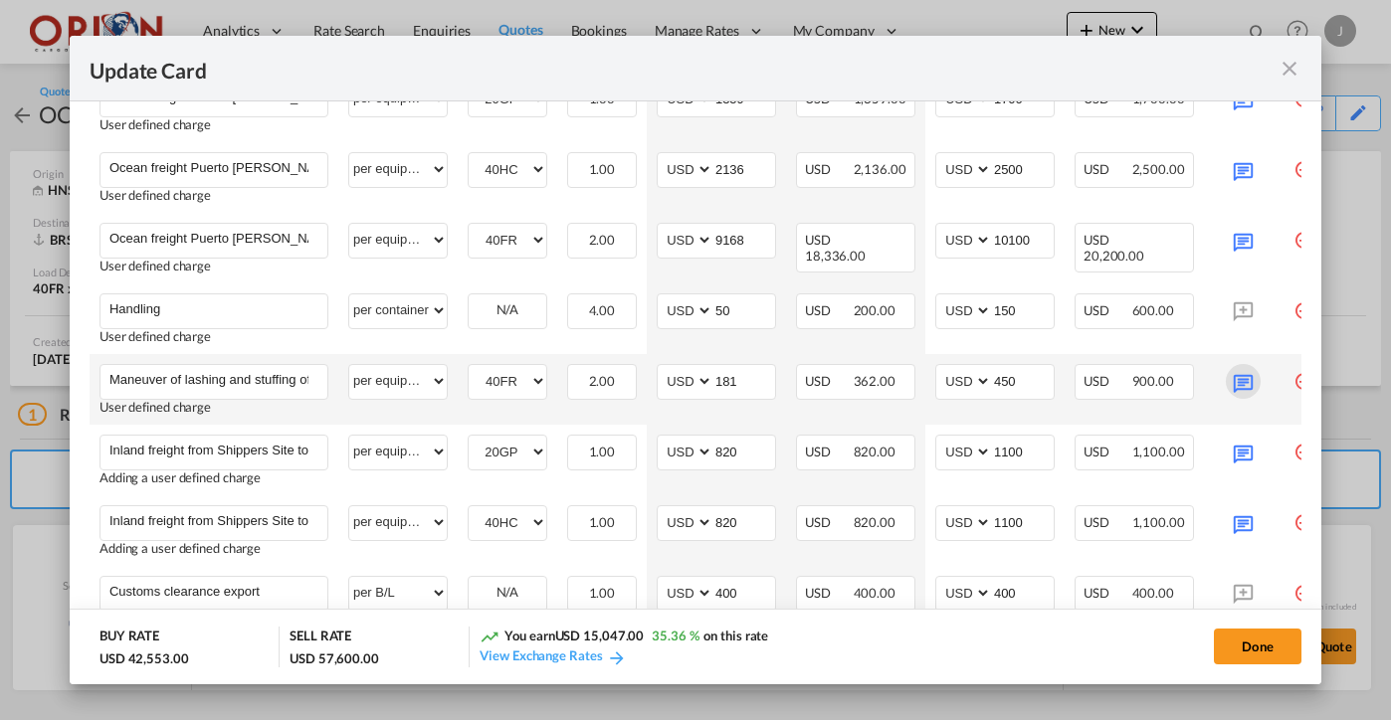
click at [1246, 375] on md-icon "Update Card Port ..." at bounding box center [1243, 381] width 35 height 35
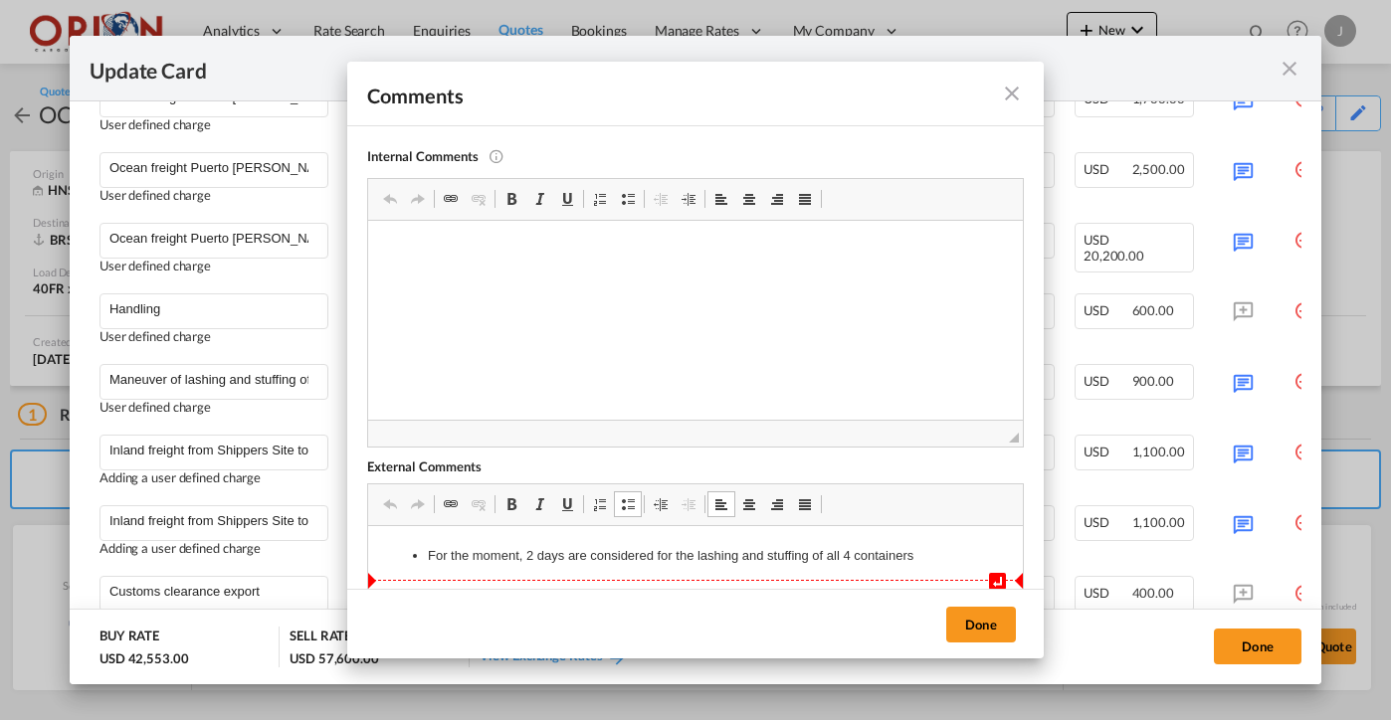
click at [535, 558] on li "For the moment, 2 days are considered for the lashing and stuffing of all 4 con…" at bounding box center [695, 556] width 535 height 21
click at [995, 623] on button "Done" at bounding box center [981, 625] width 70 height 36
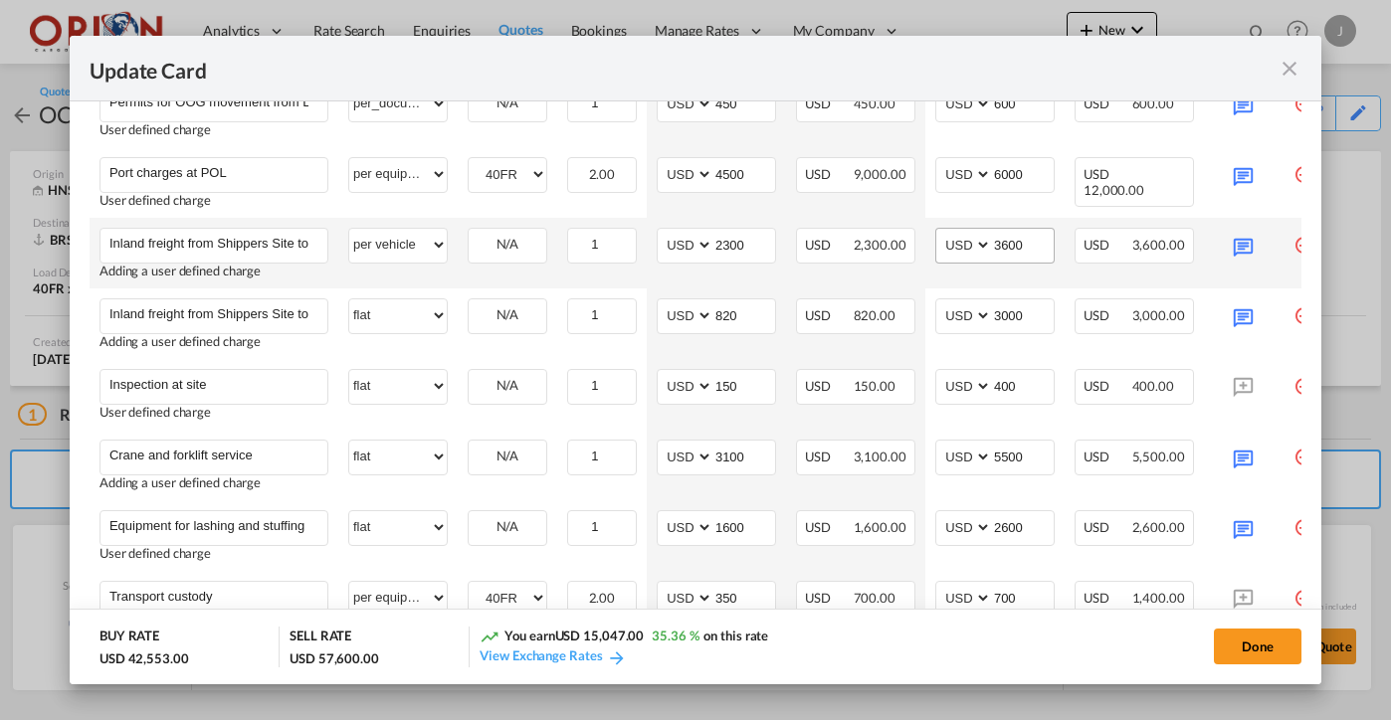
scroll to position [1363, 0]
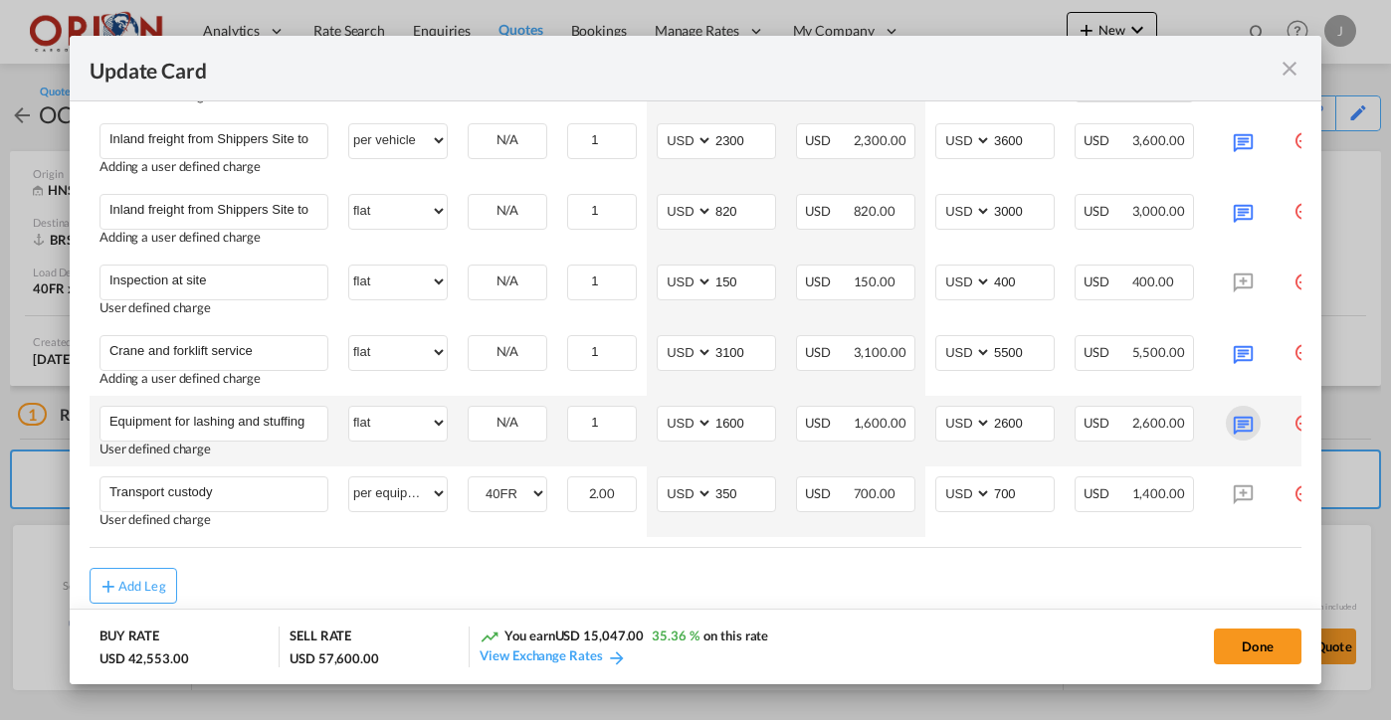
click at [1244, 418] on md-icon "Update Card Port ..." at bounding box center [1243, 423] width 35 height 35
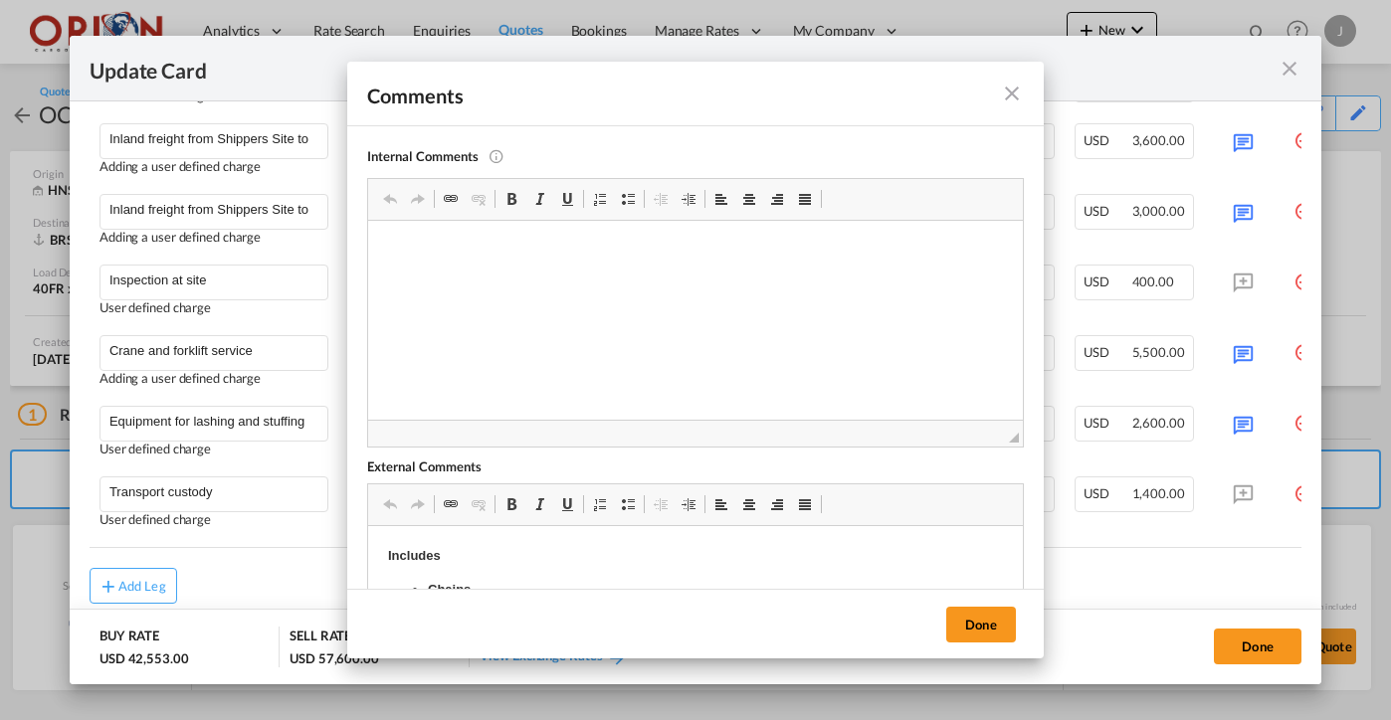
scroll to position [126, 0]
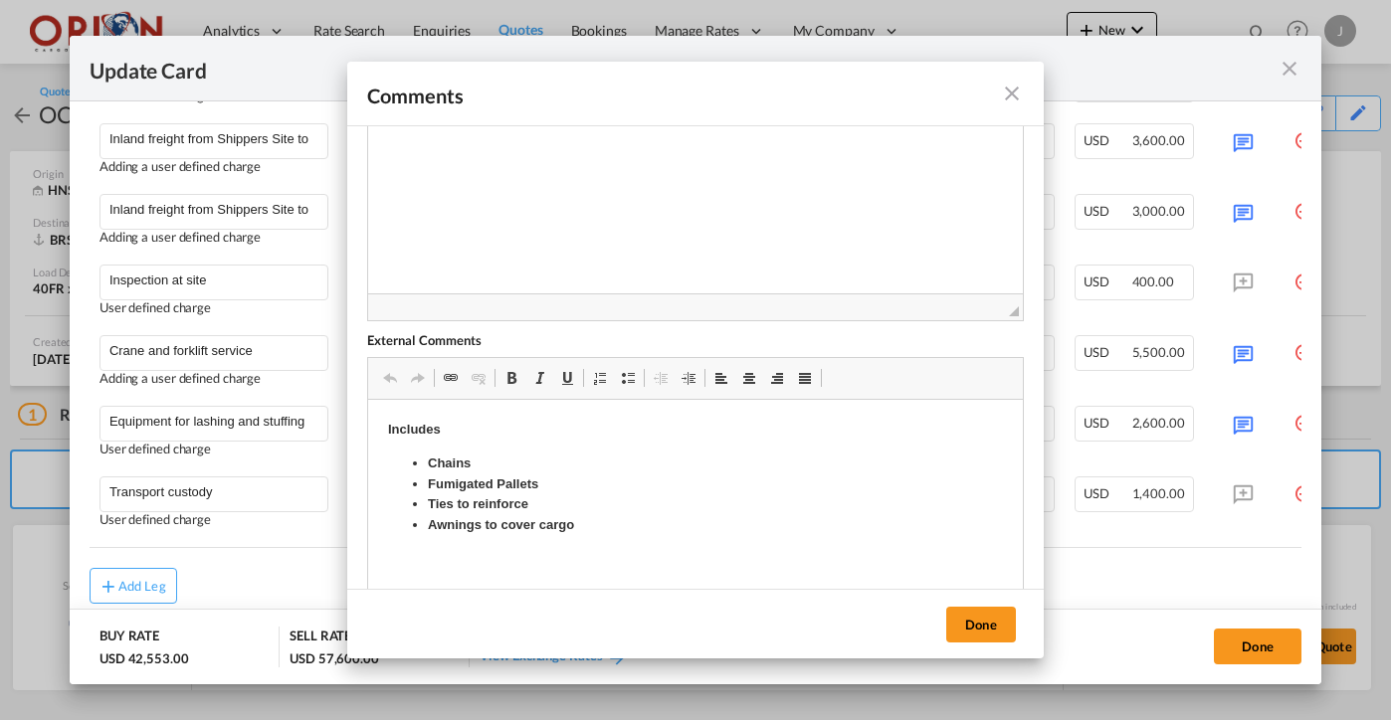
click at [1017, 91] on md-icon "icon-close fg-AAA8AD m-0 pointer" at bounding box center [1012, 94] width 24 height 24
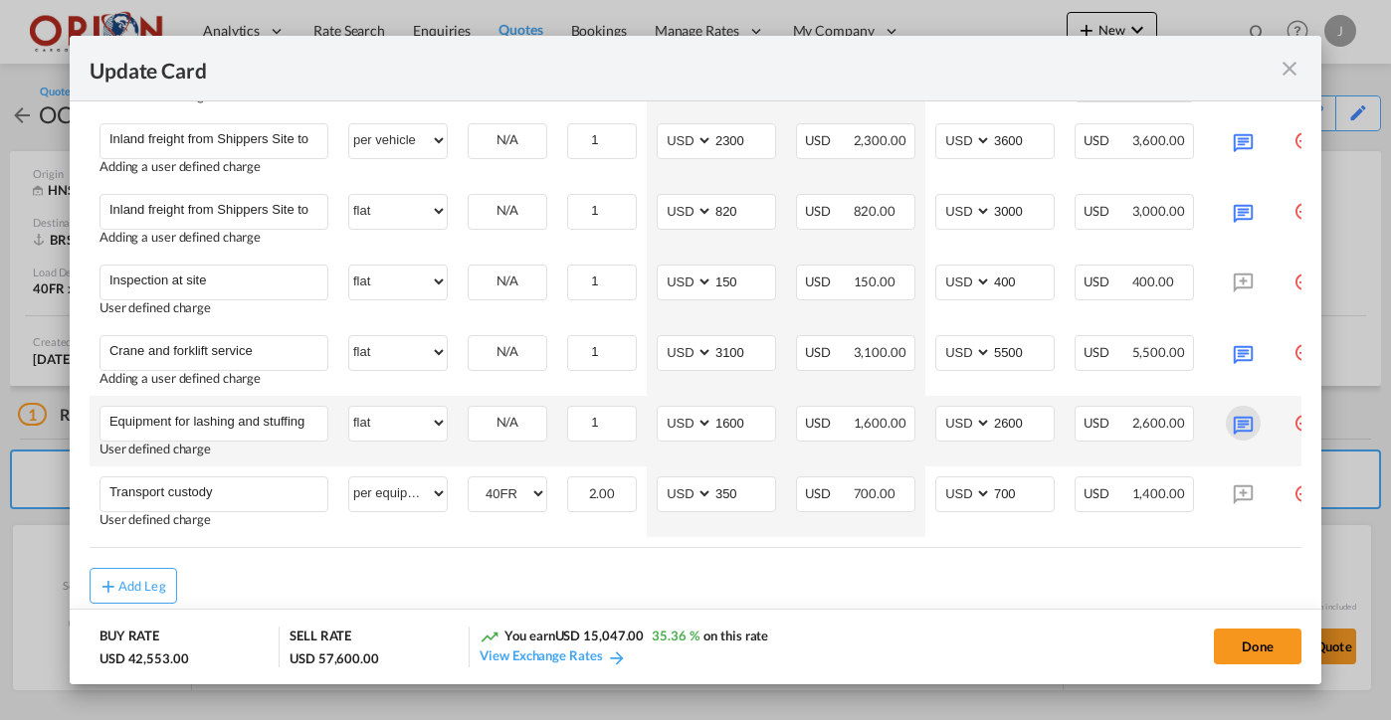
click at [1249, 423] on md-icon "Update Card Port ..." at bounding box center [1243, 423] width 35 height 35
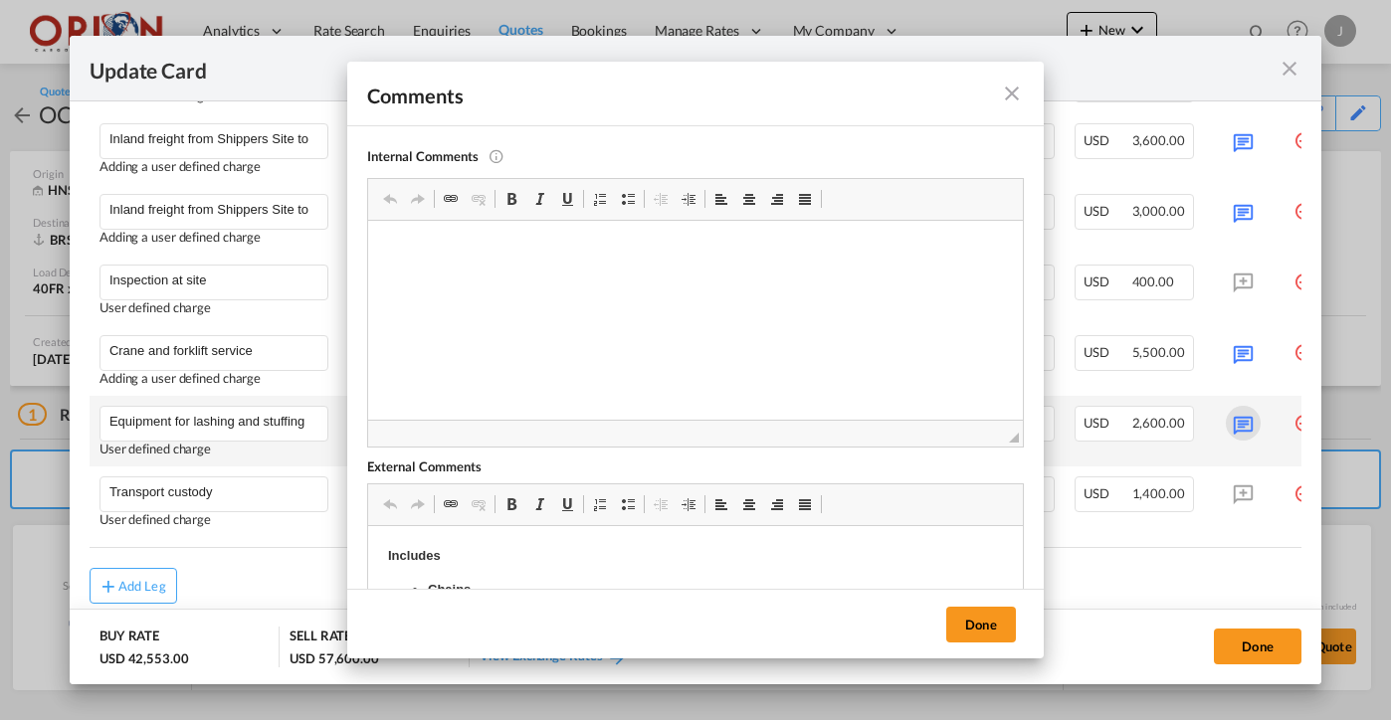
scroll to position [0, 0]
click at [1006, 86] on md-icon "icon-close fg-AAA8AD m-0 pointer" at bounding box center [1012, 94] width 24 height 24
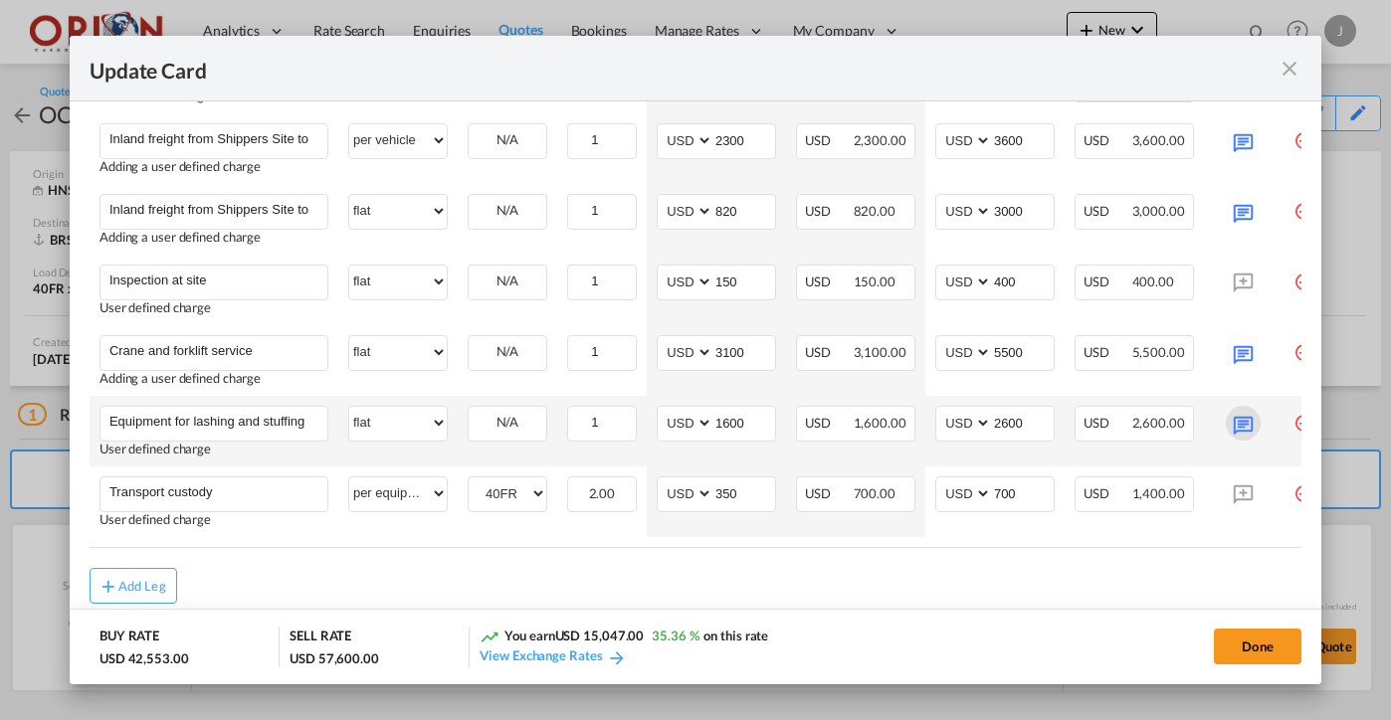
click at [1236, 428] on md-icon "Update Card Port ..." at bounding box center [1243, 423] width 35 height 35
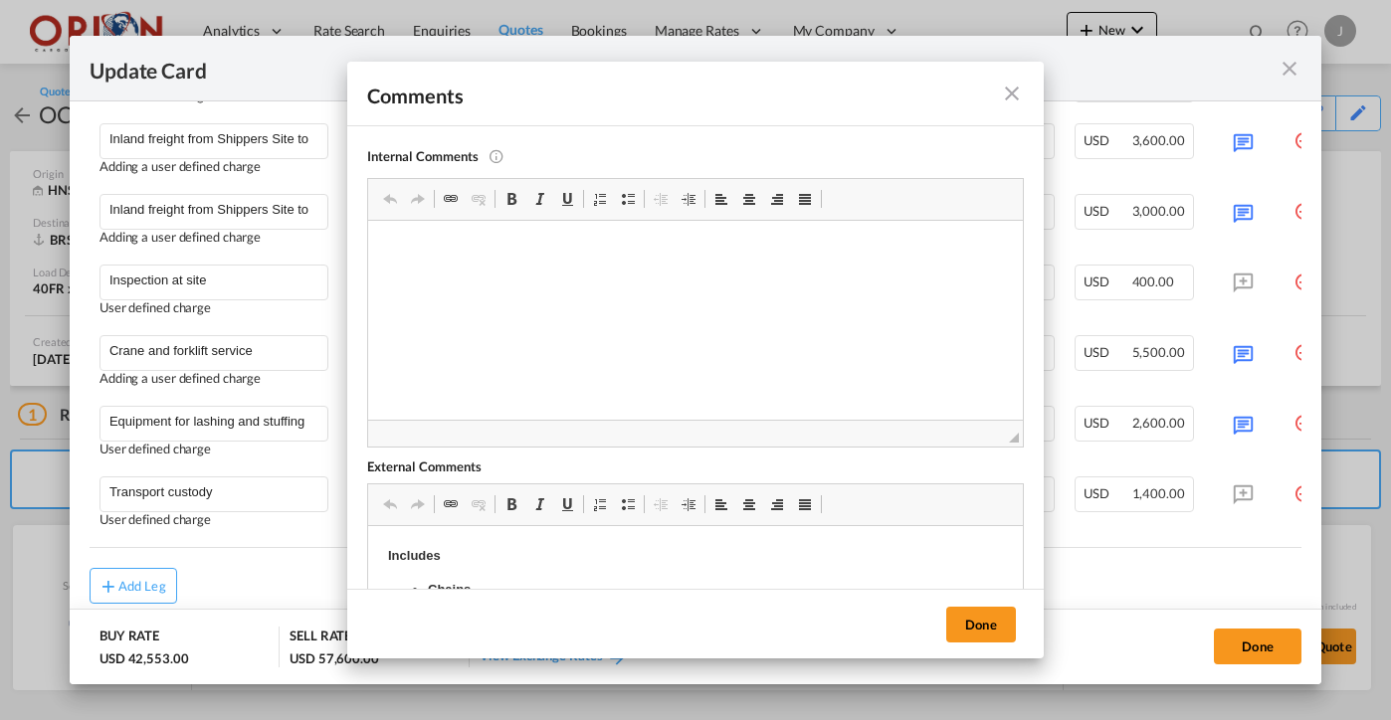
click at [1008, 83] on md-icon "icon-close fg-AAA8AD m-0 pointer" at bounding box center [1012, 94] width 24 height 24
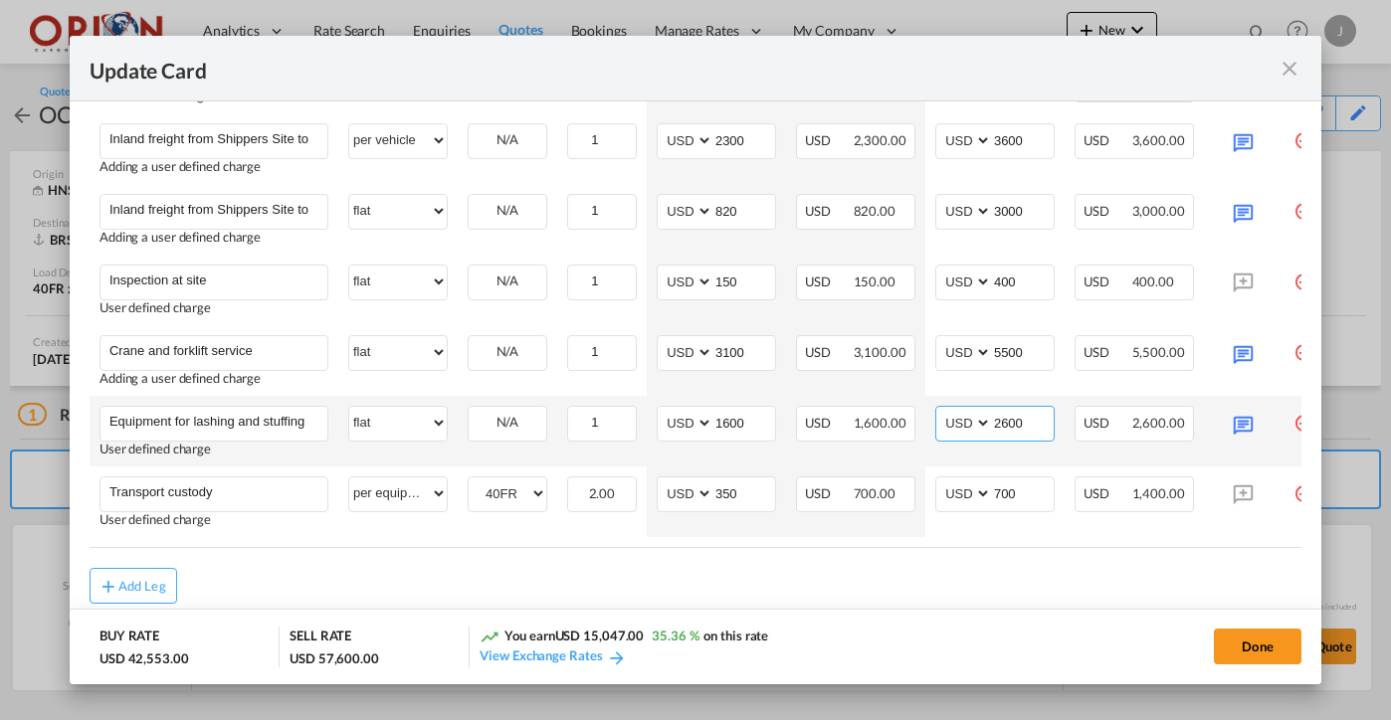
click at [1018, 414] on input "2600" at bounding box center [1023, 422] width 62 height 30
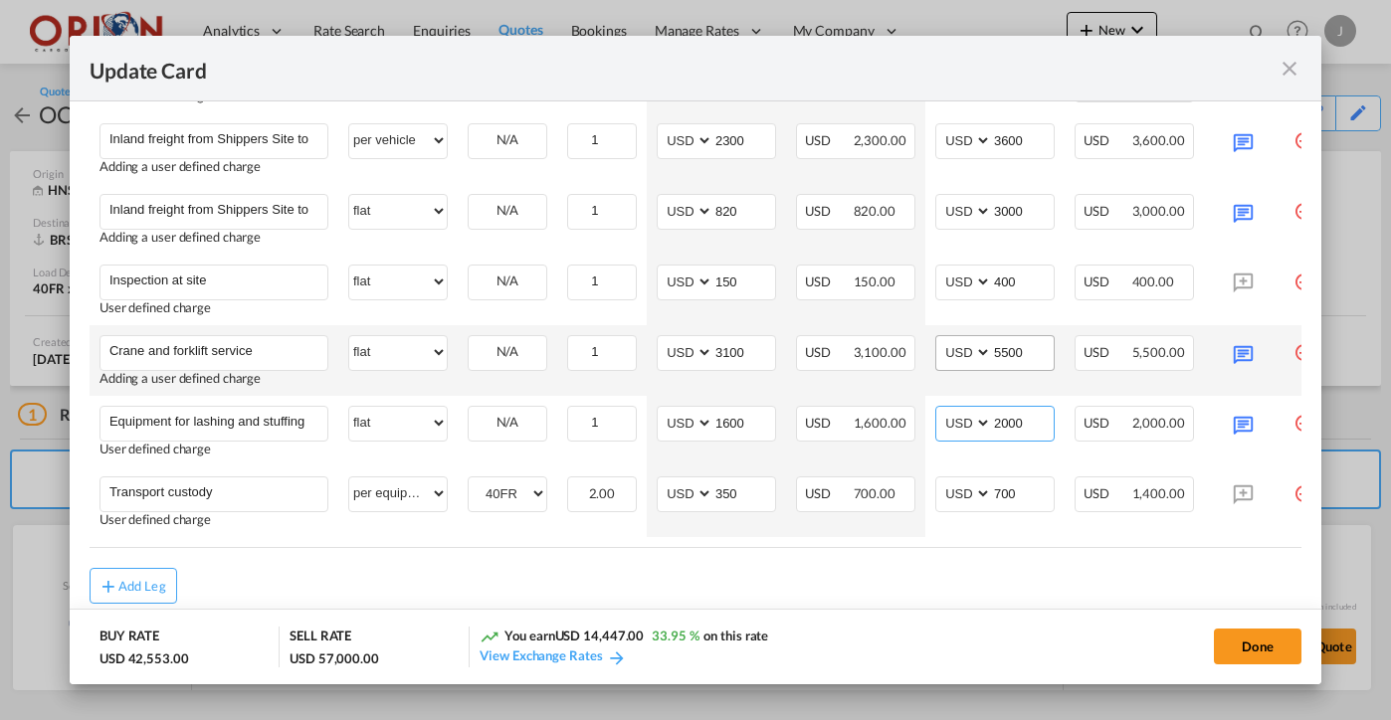
type input "2000"
click at [1016, 350] on input "5500" at bounding box center [1023, 351] width 62 height 30
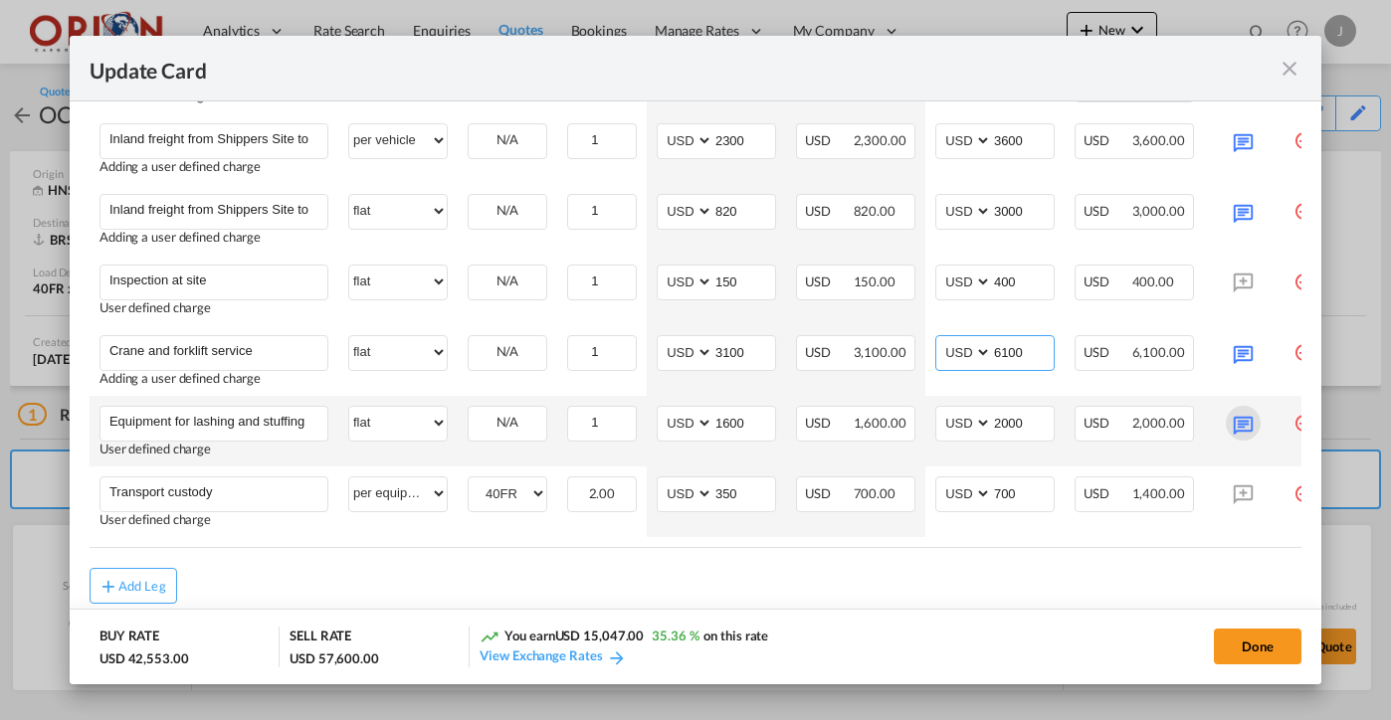
type input "6100"
click at [1232, 431] on md-icon "Update Card Port ..." at bounding box center [1243, 423] width 35 height 35
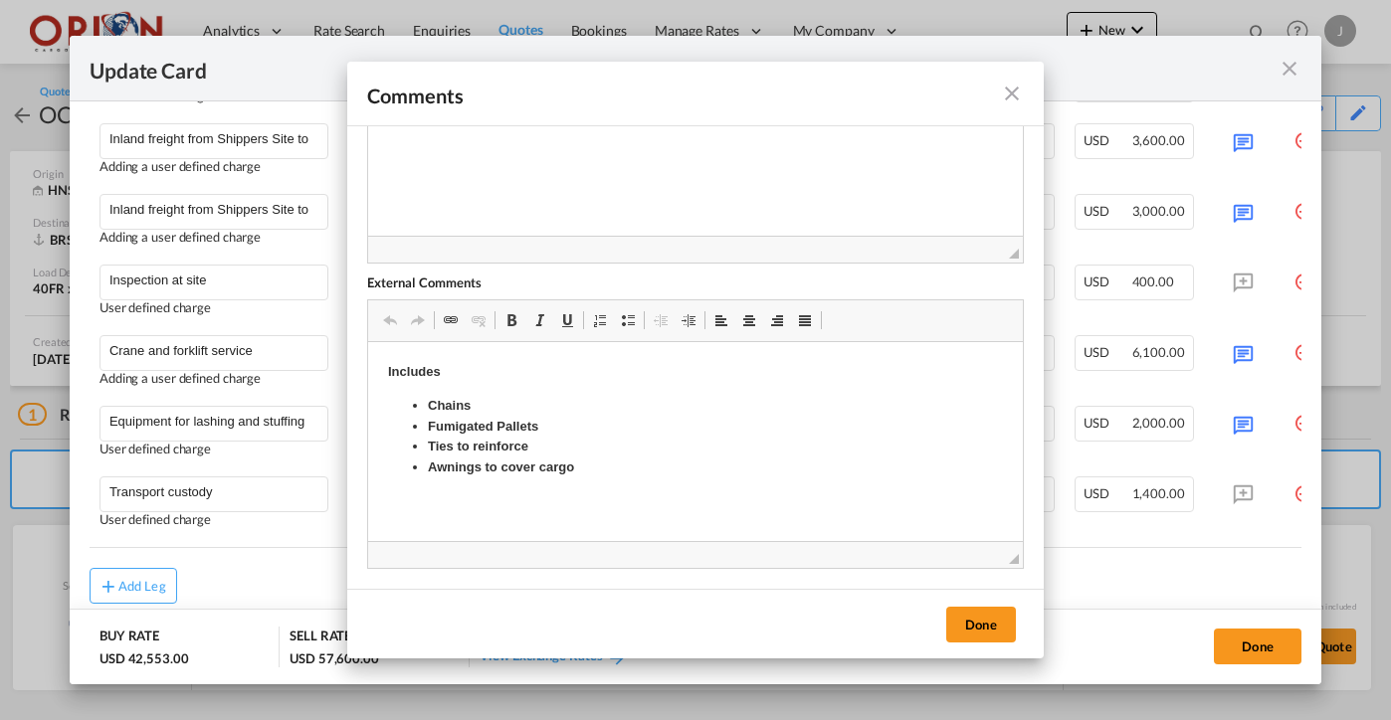
scroll to position [184, 0]
click at [1015, 90] on md-icon "icon-close fg-AAA8AD m-0 pointer" at bounding box center [1012, 94] width 24 height 24
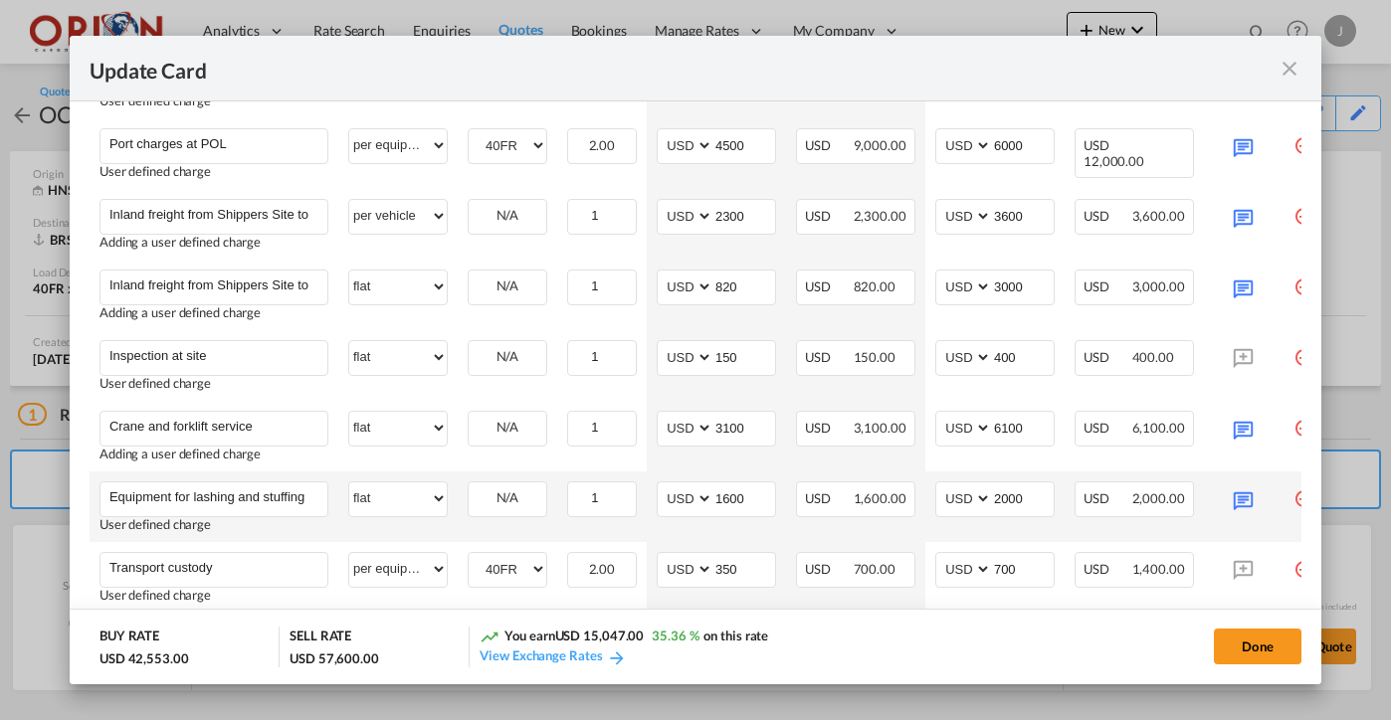
scroll to position [1287, 0]
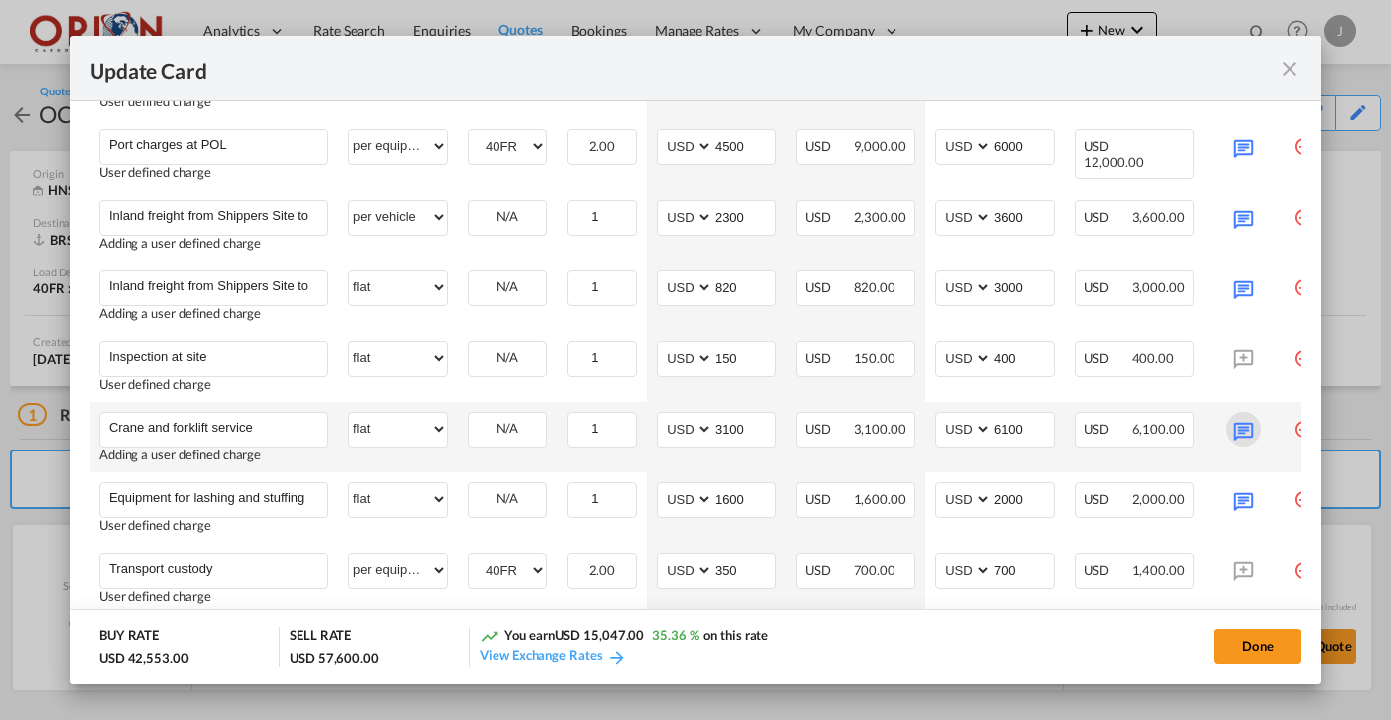
click at [1244, 437] on md-icon "Update Card Port ..." at bounding box center [1243, 429] width 35 height 35
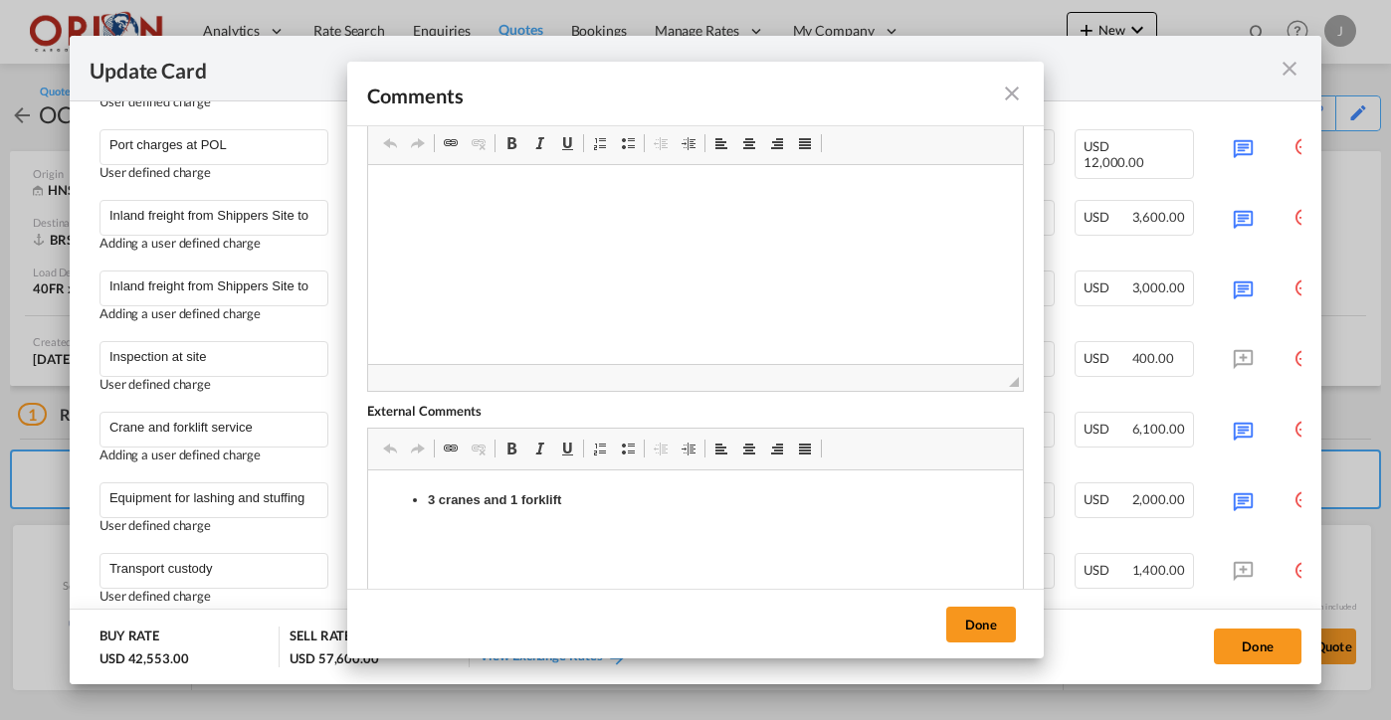
scroll to position [76, 0]
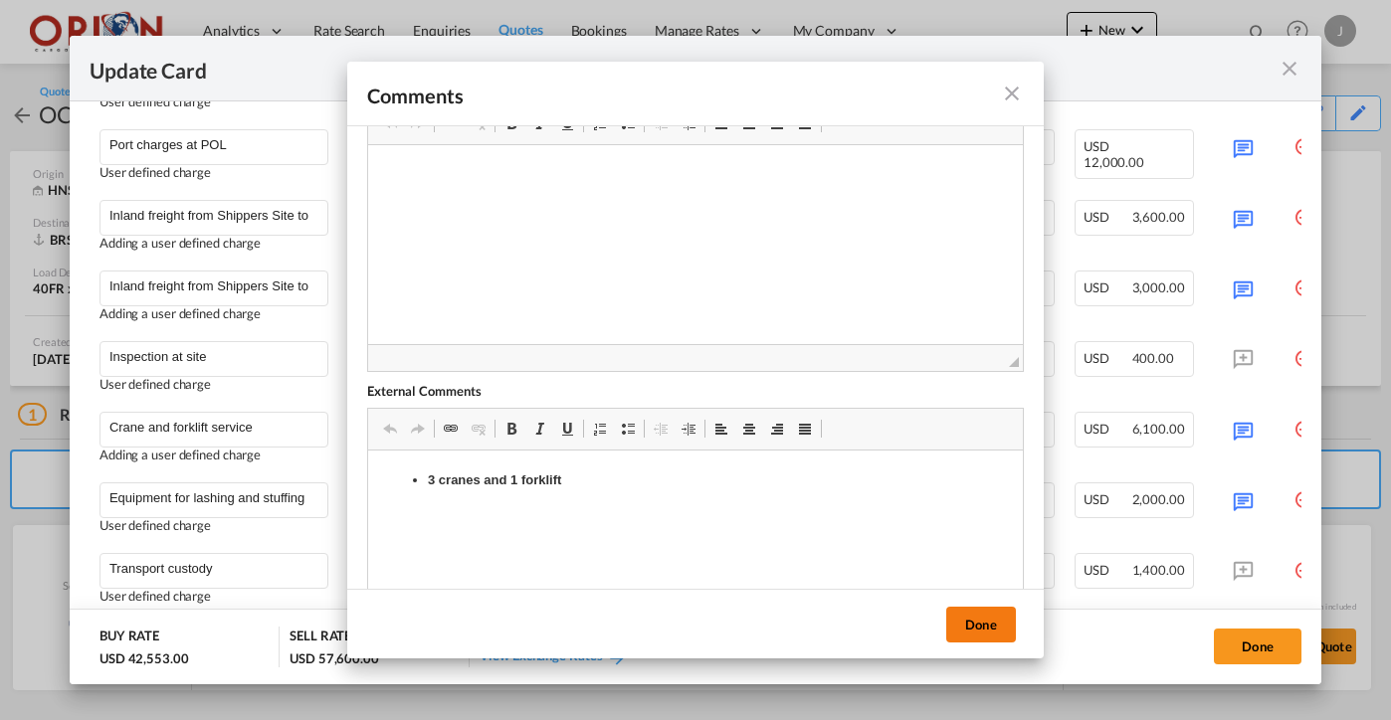
click at [1014, 633] on button "Done" at bounding box center [981, 625] width 70 height 36
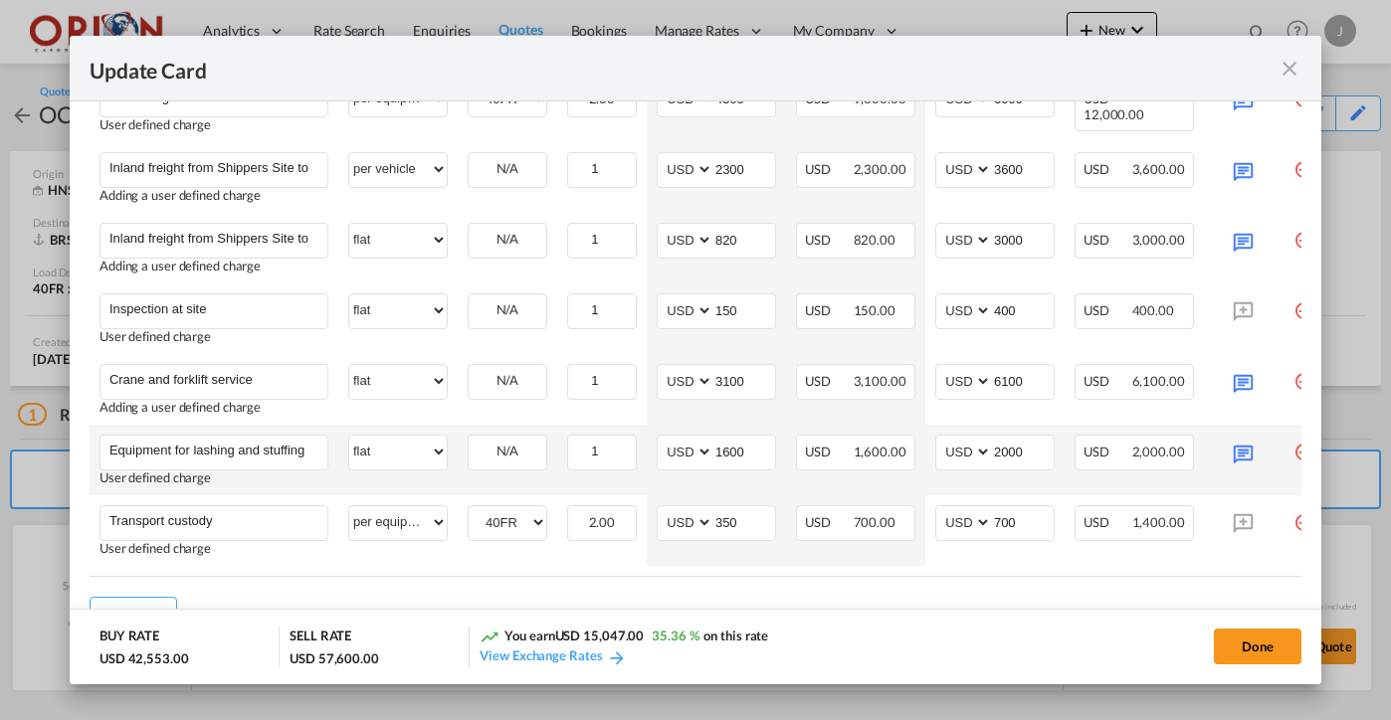
scroll to position [1342, 0]
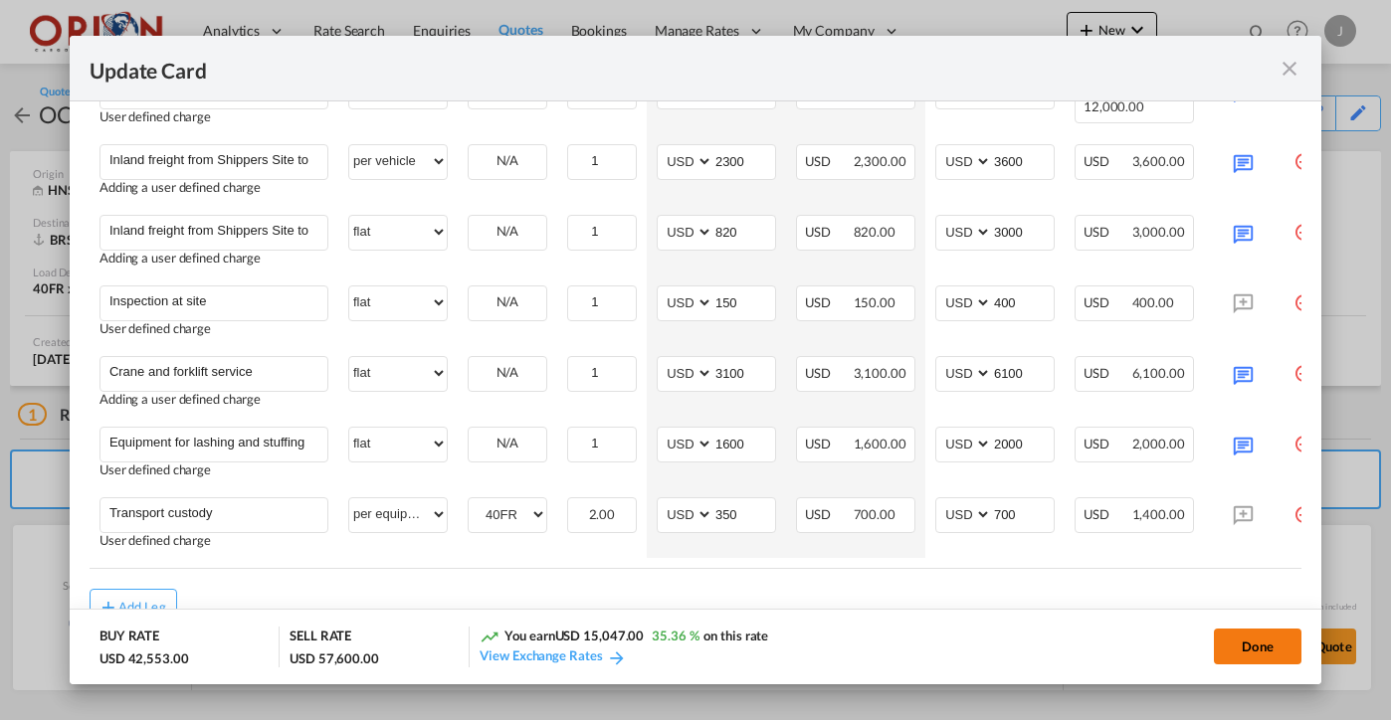
click at [1252, 652] on button "Done" at bounding box center [1258, 647] width 88 height 36
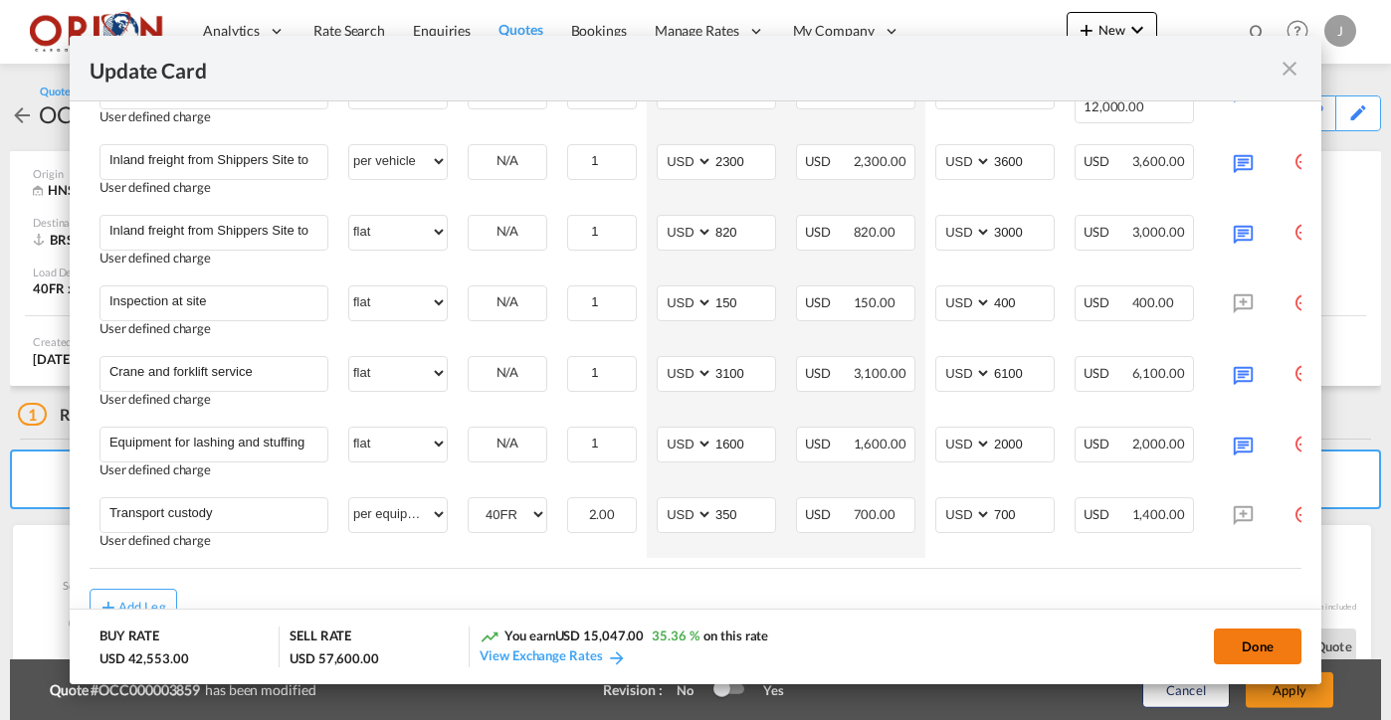
type input "[DATE]"
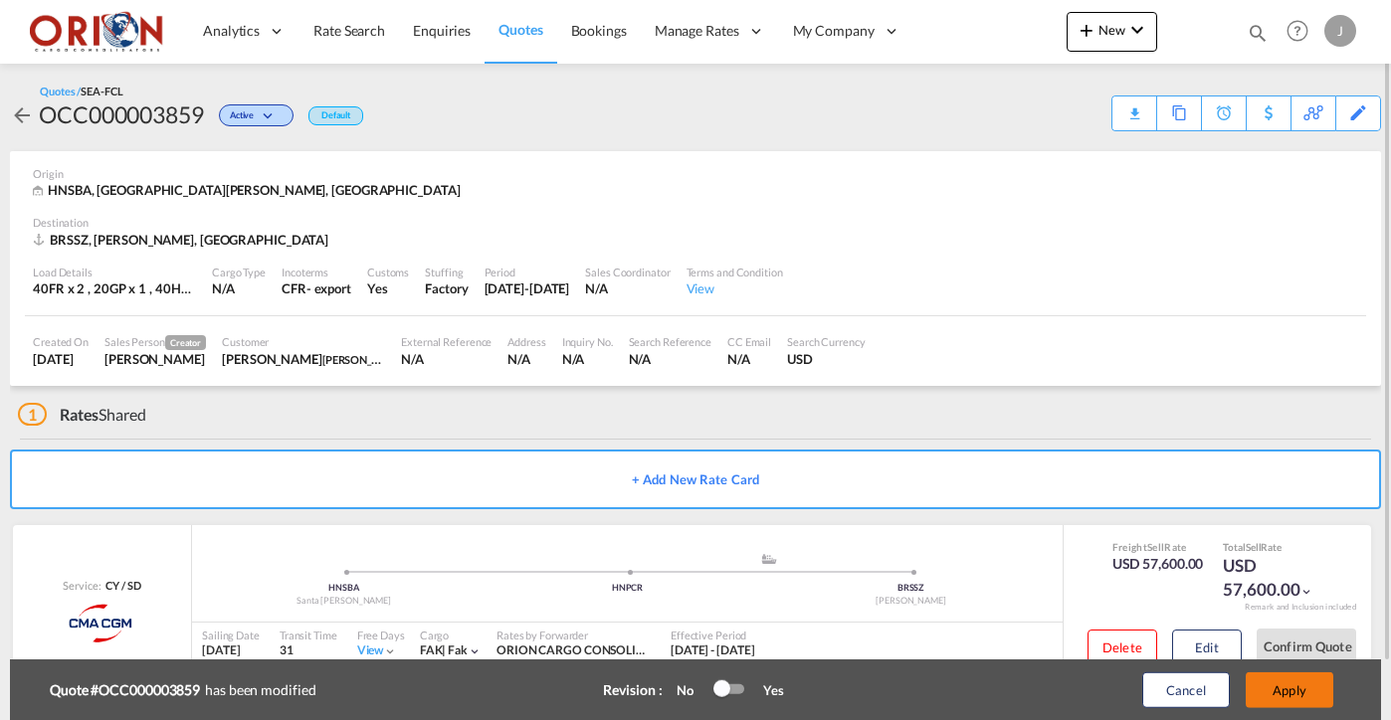
click at [1280, 692] on button "Apply" at bounding box center [1290, 691] width 88 height 36
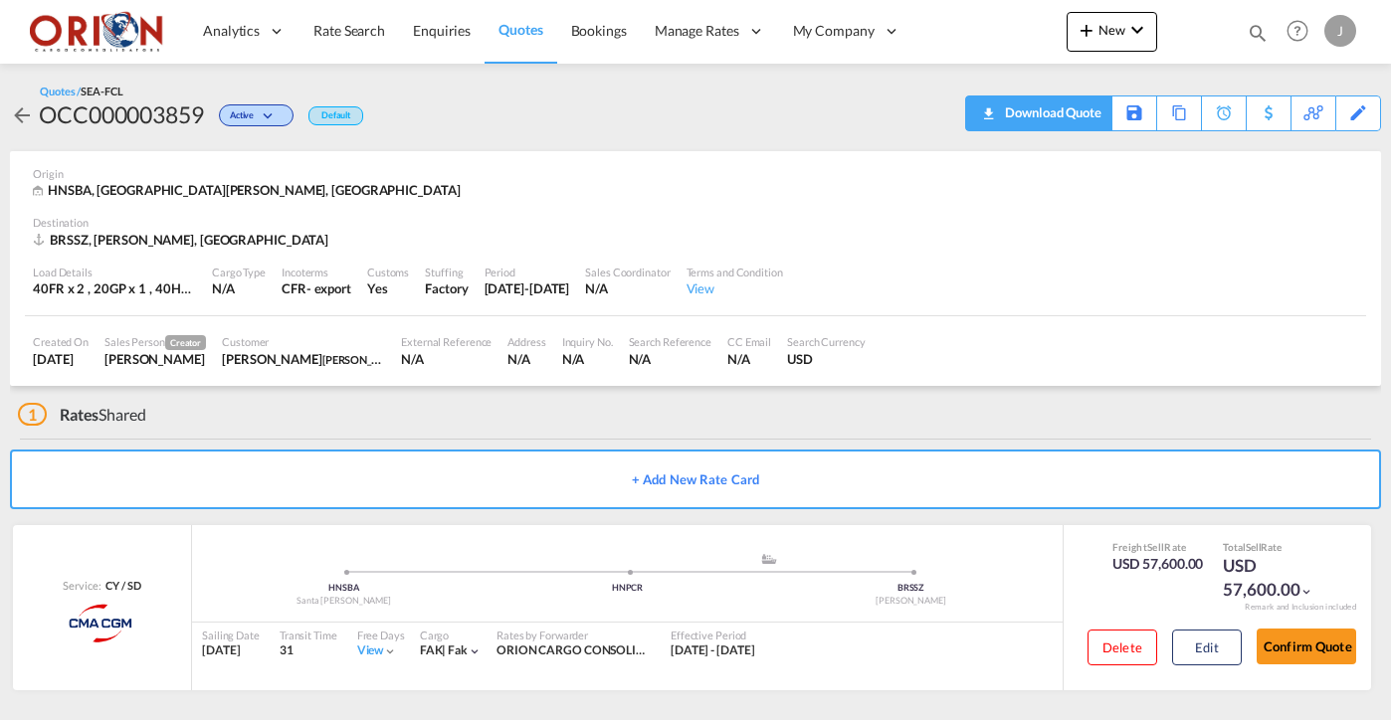
click at [1080, 119] on div "Download Quote" at bounding box center [1050, 113] width 101 height 32
click at [1226, 634] on button "Edit" at bounding box center [1207, 648] width 70 height 36
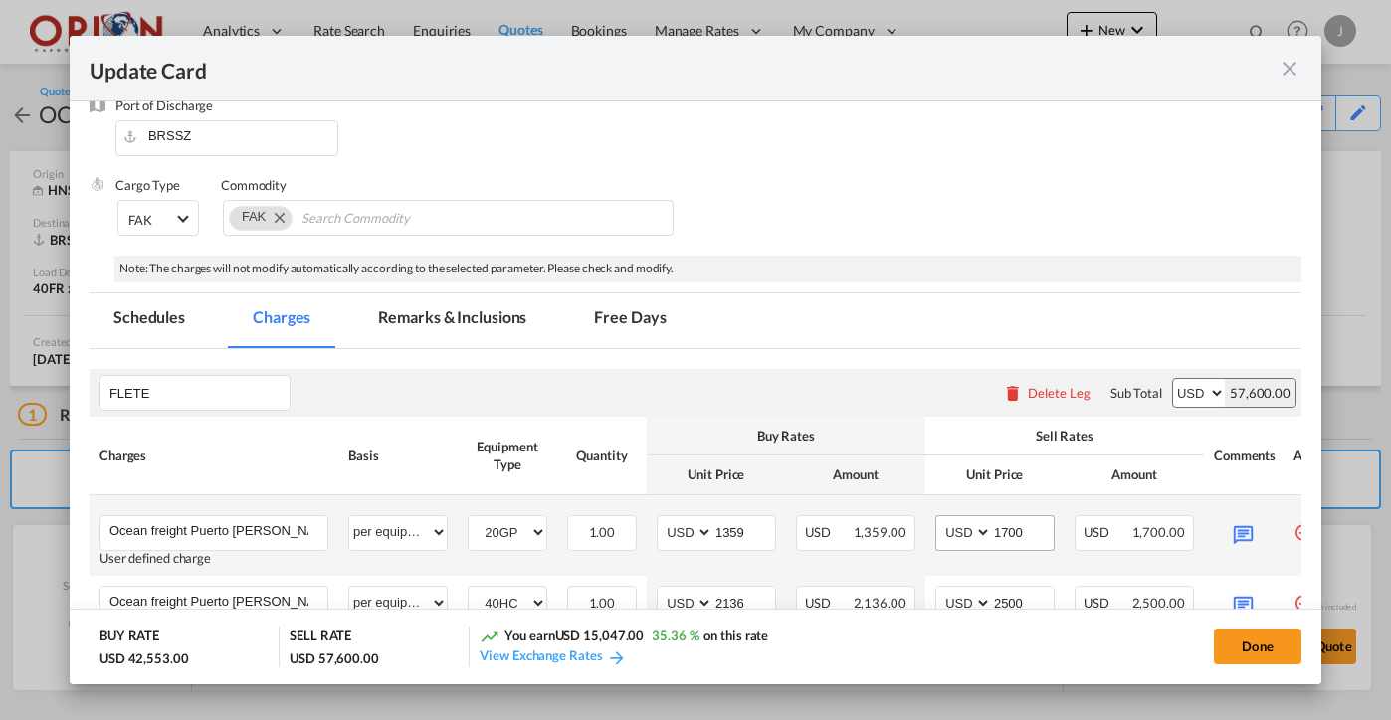
scroll to position [263, 0]
click at [1228, 529] on md-icon "Update Card Port ..." at bounding box center [1243, 534] width 35 height 35
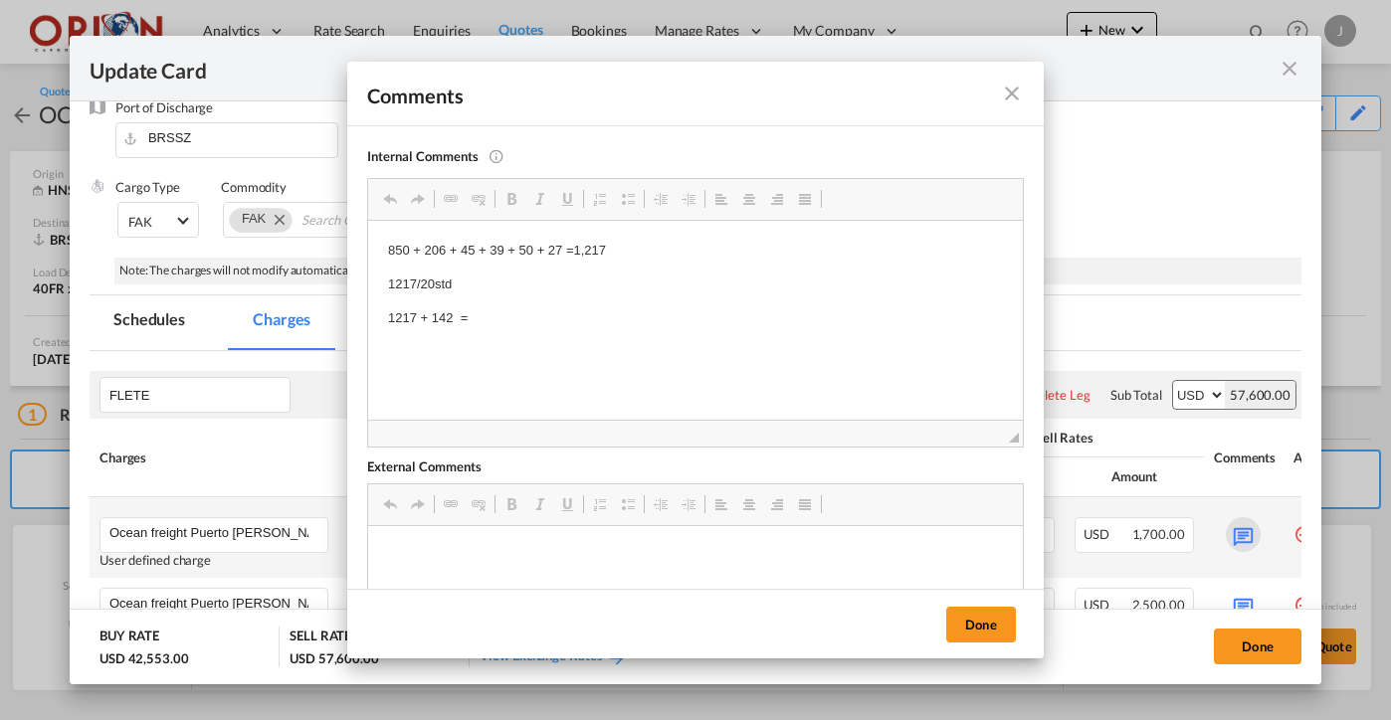
scroll to position [0, 0]
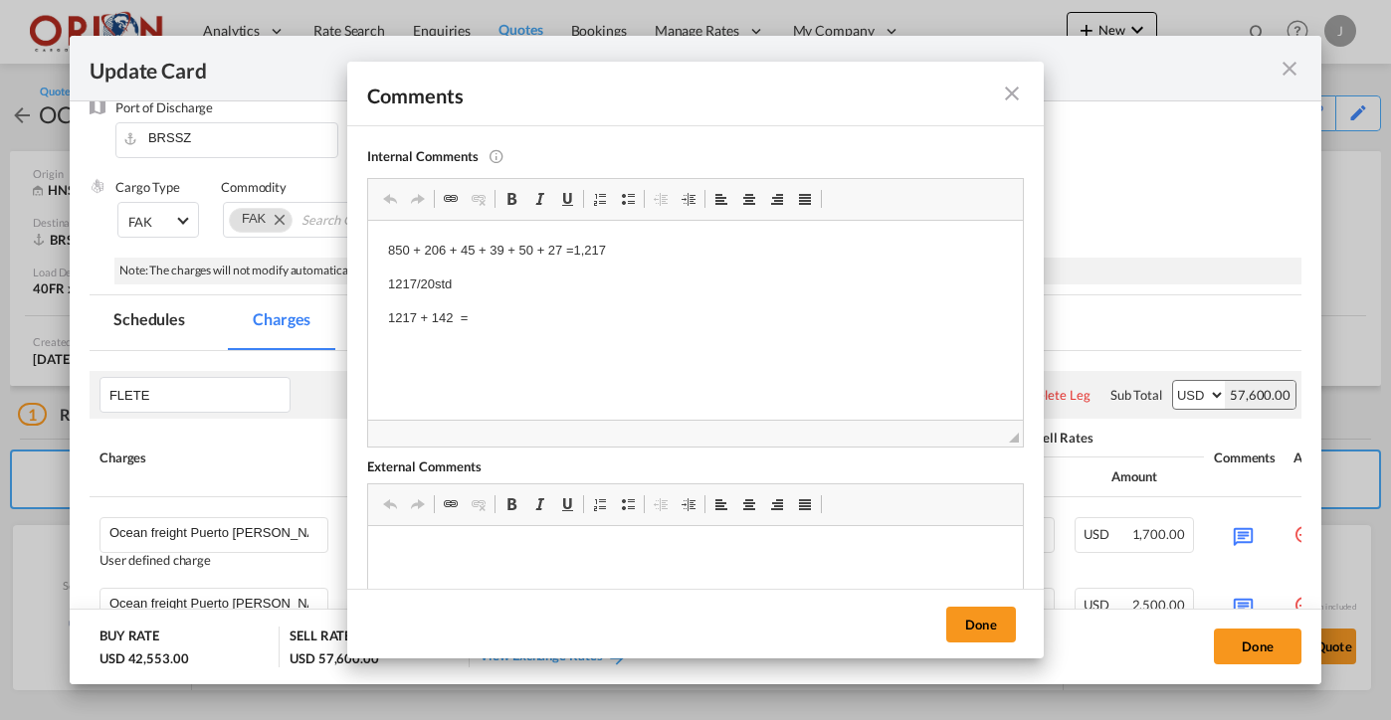
click at [1013, 104] on md-icon "icon-close fg-AAA8AD m-0 pointer" at bounding box center [1012, 94] width 24 height 24
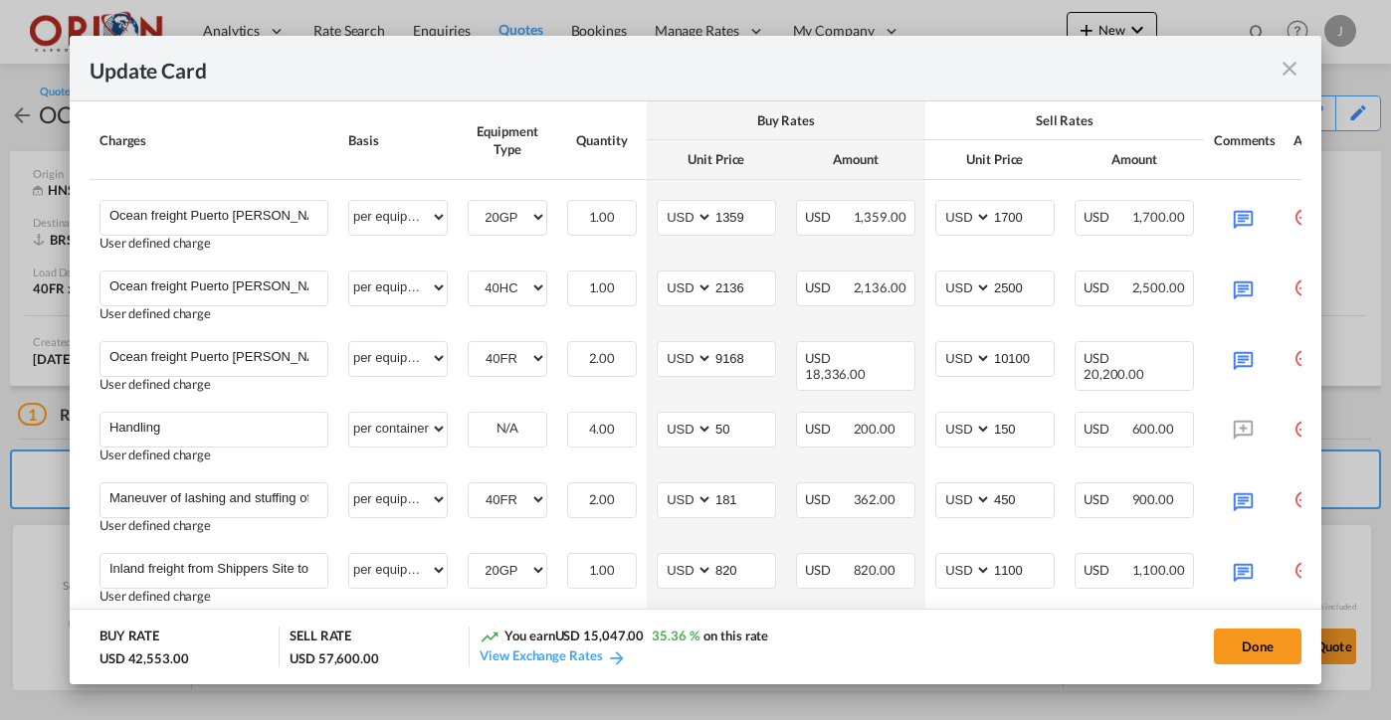
scroll to position [590, 0]
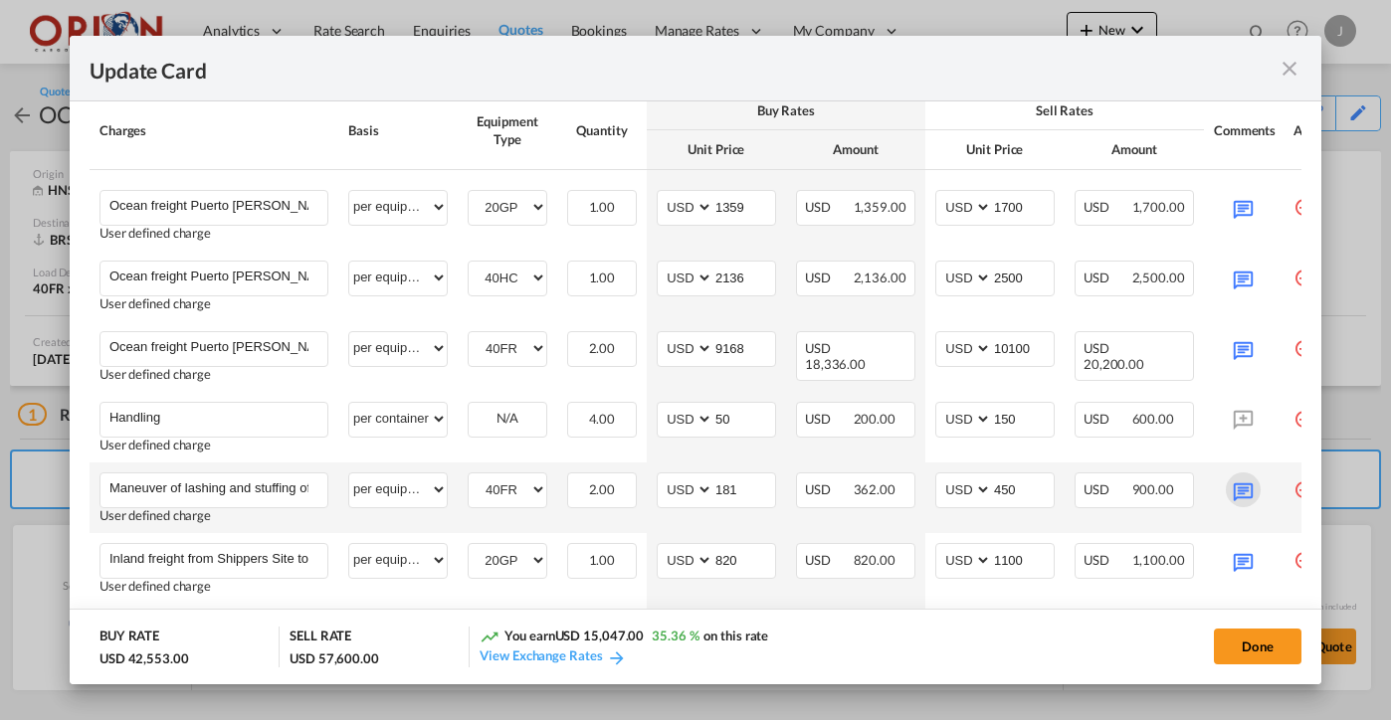
click at [1254, 478] on md-icon "Update Card Port ..." at bounding box center [1243, 490] width 35 height 35
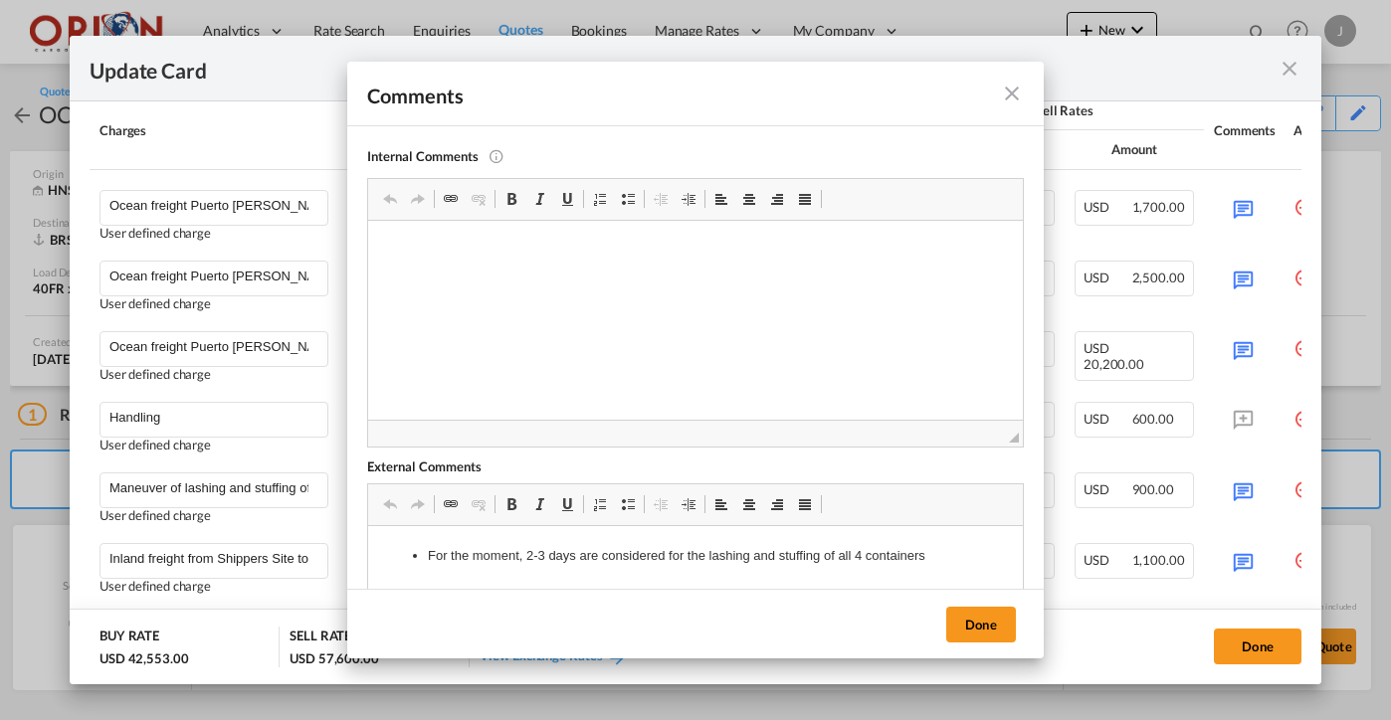
scroll to position [52, 0]
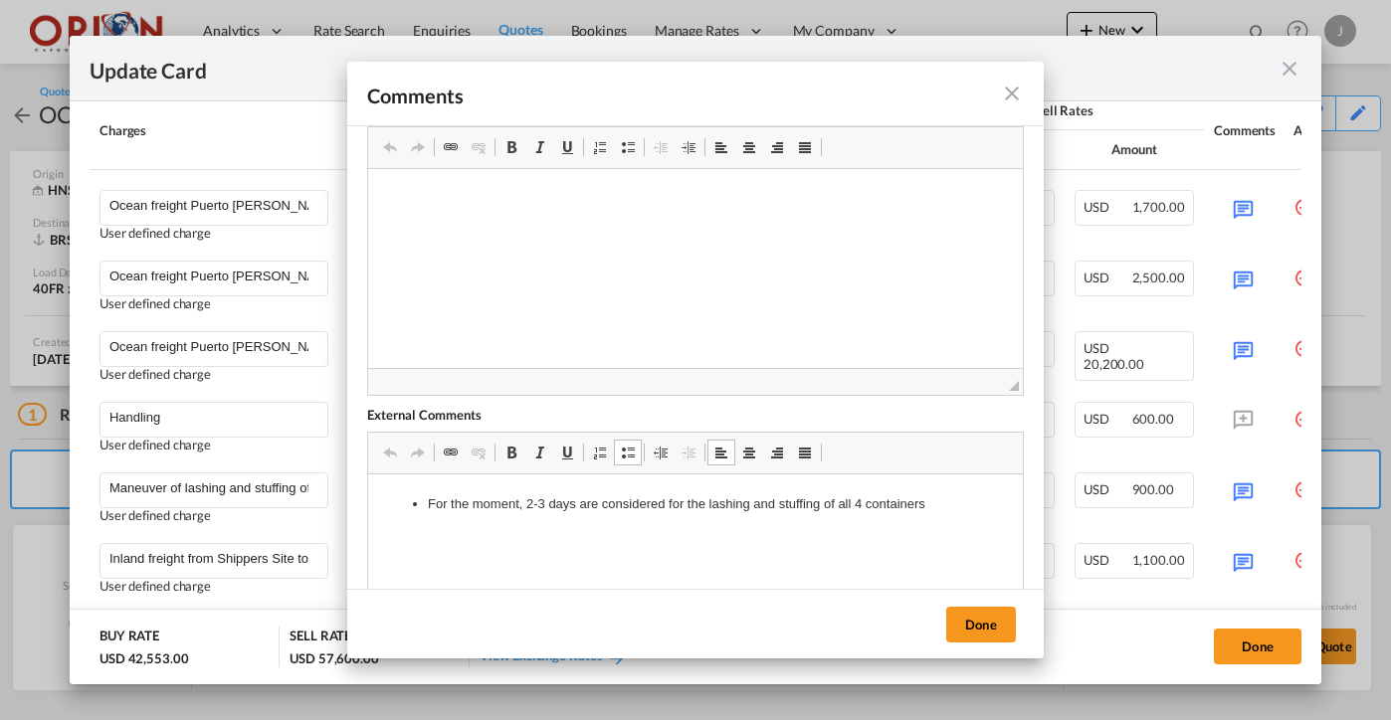
click at [557, 502] on li "For the moment, 2-3 days are considered for the lashing and stuffing of all 4 c…" at bounding box center [695, 505] width 535 height 21
click at [513, 462] on link "Bold Keyboard shortcut Command+B" at bounding box center [512, 453] width 28 height 26
click at [984, 628] on button "Done" at bounding box center [981, 625] width 70 height 36
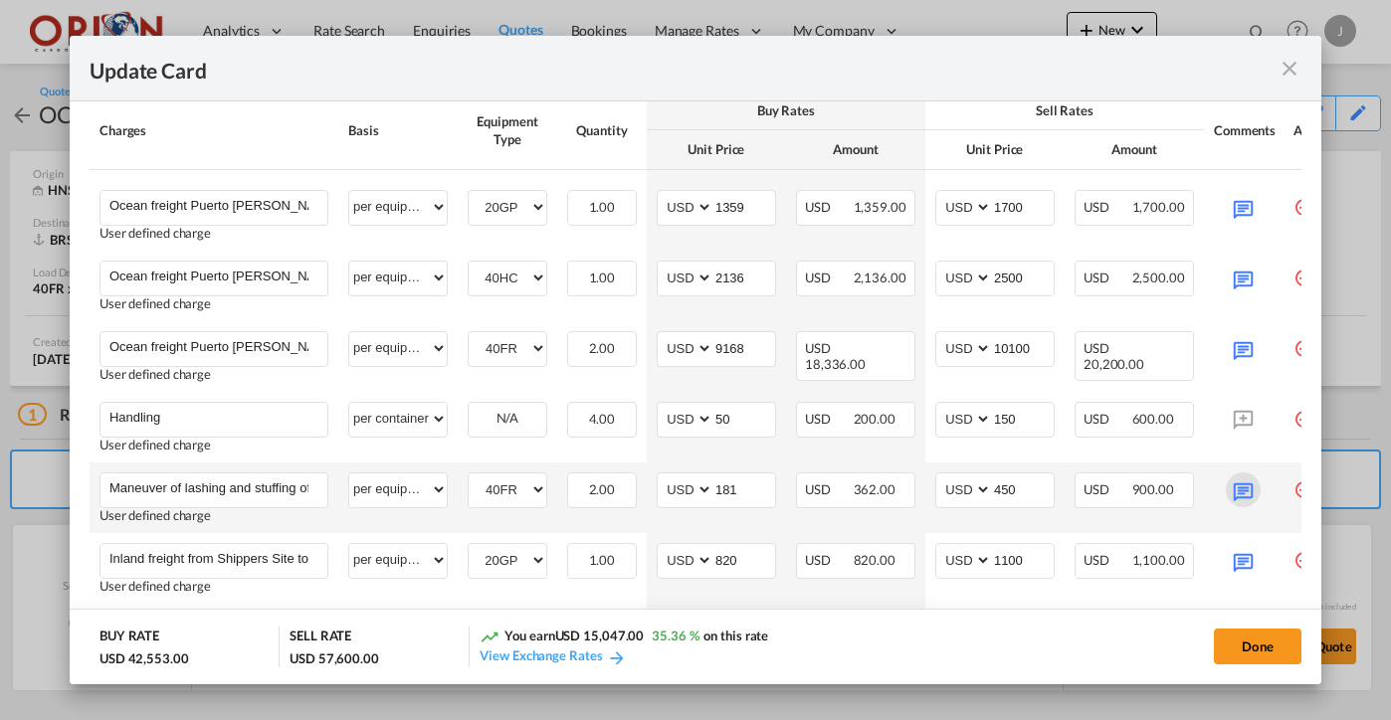
click at [1233, 478] on md-icon "Update Card Port ..." at bounding box center [1243, 490] width 35 height 35
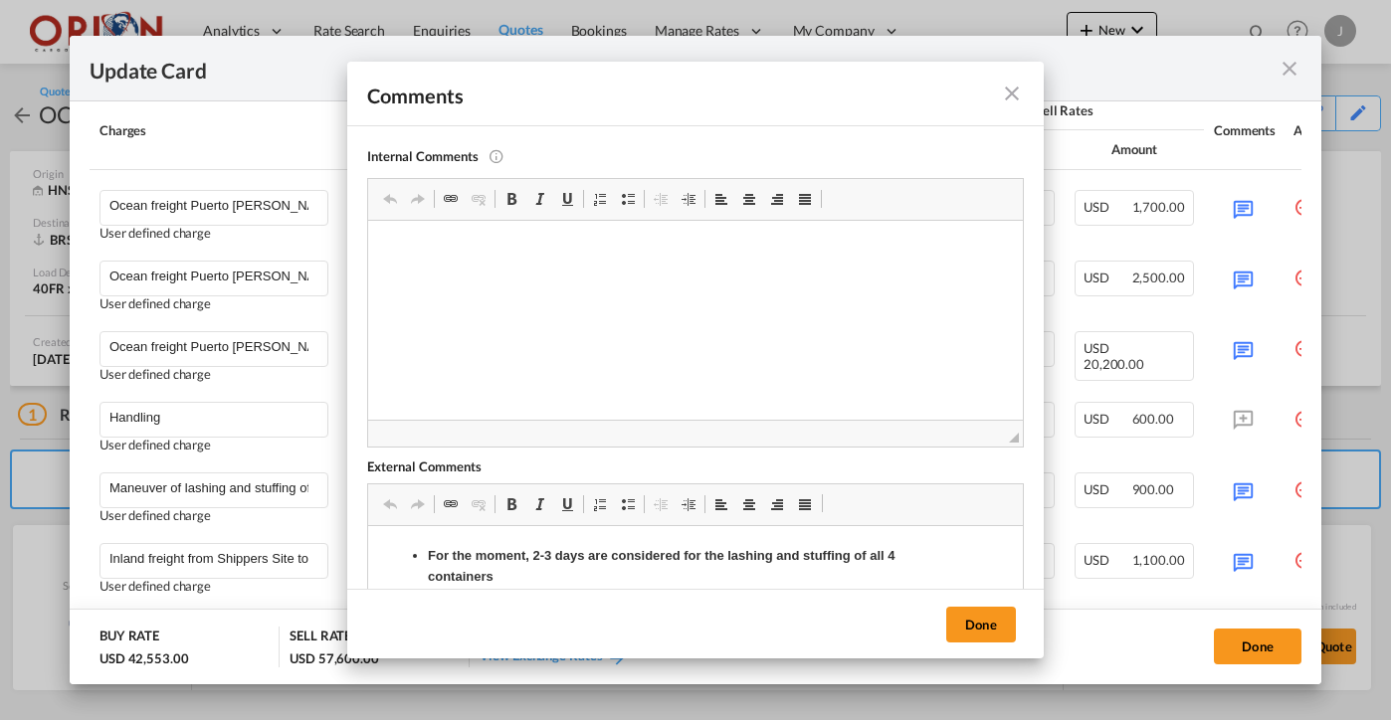
scroll to position [8, 0]
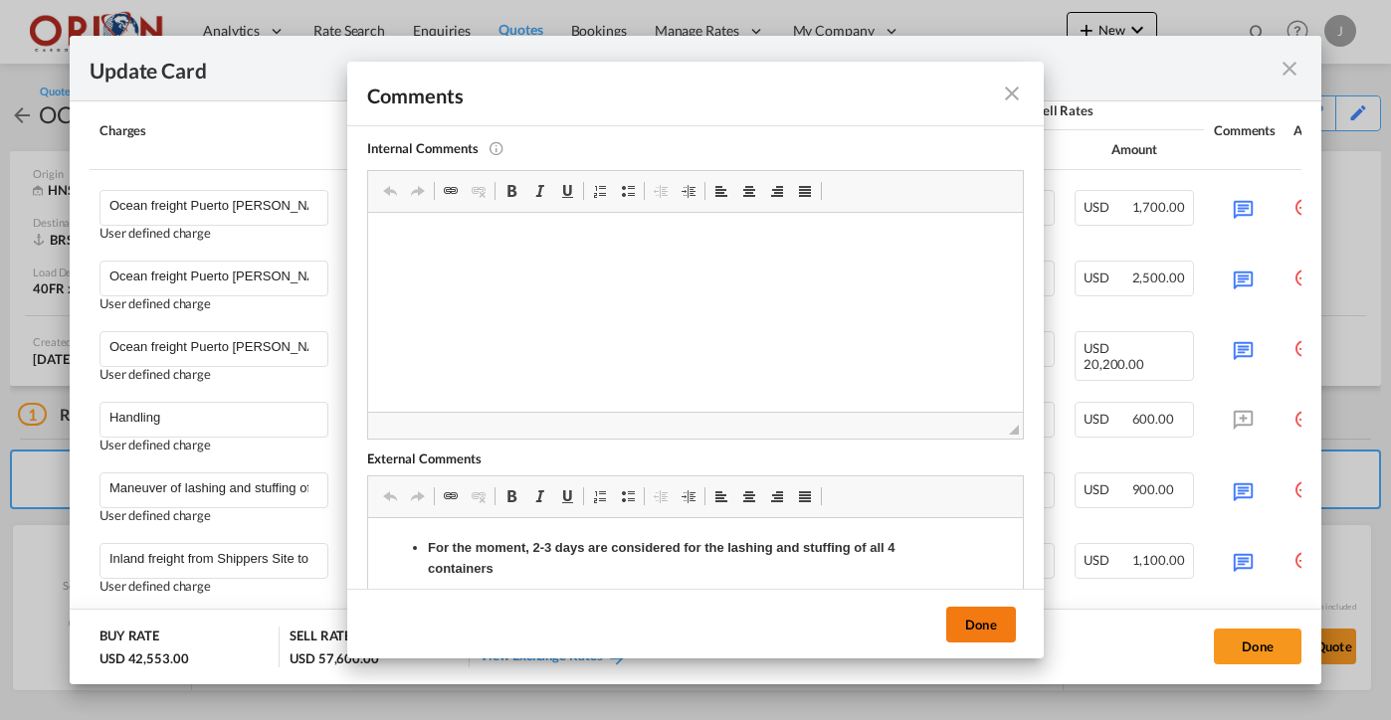
click at [966, 616] on button "Done" at bounding box center [981, 625] width 70 height 36
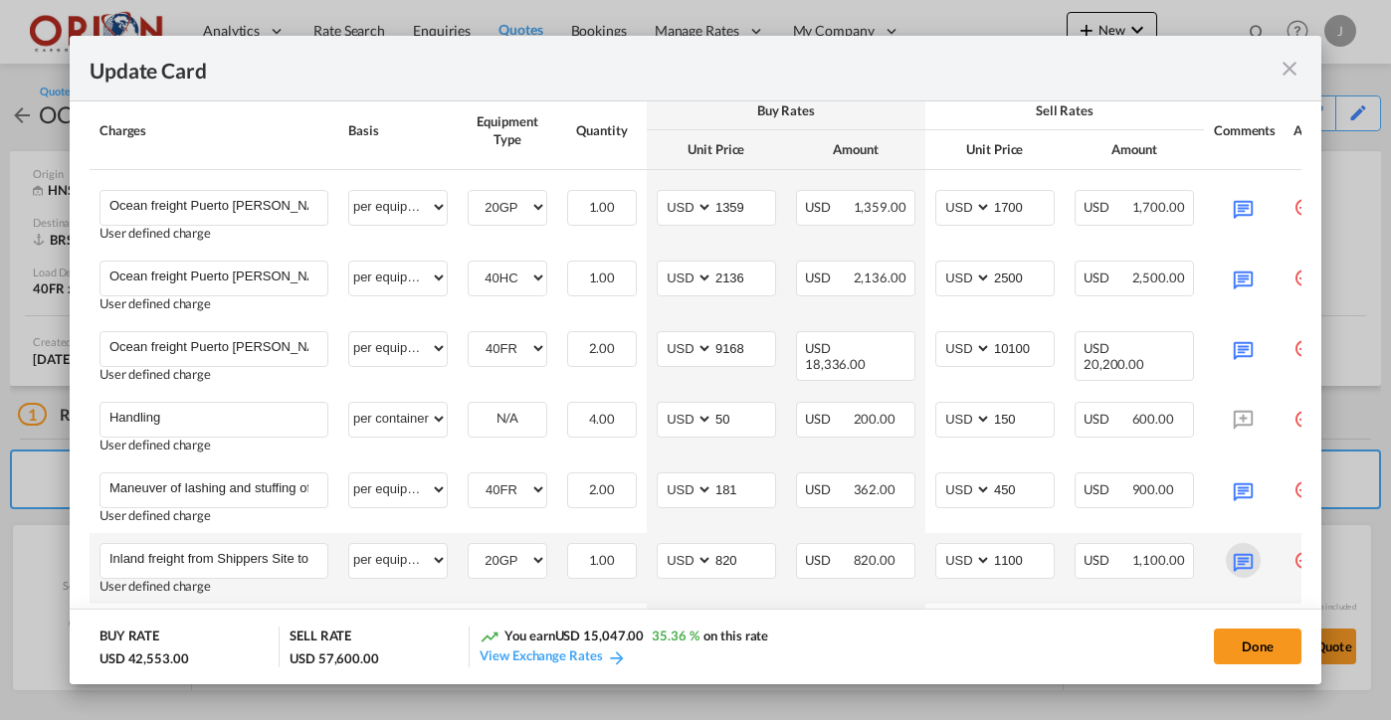
click at [1232, 550] on md-icon "Update Card Port ..." at bounding box center [1243, 560] width 35 height 35
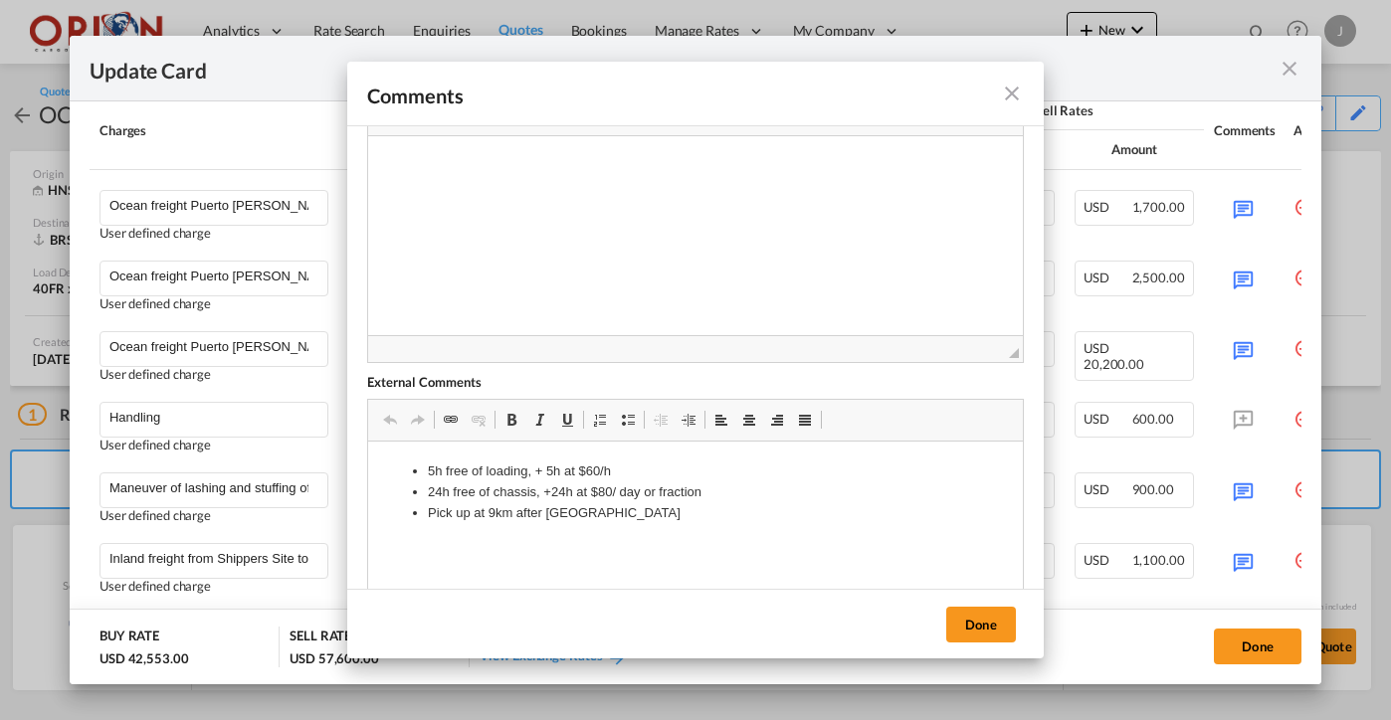
scroll to position [123, 0]
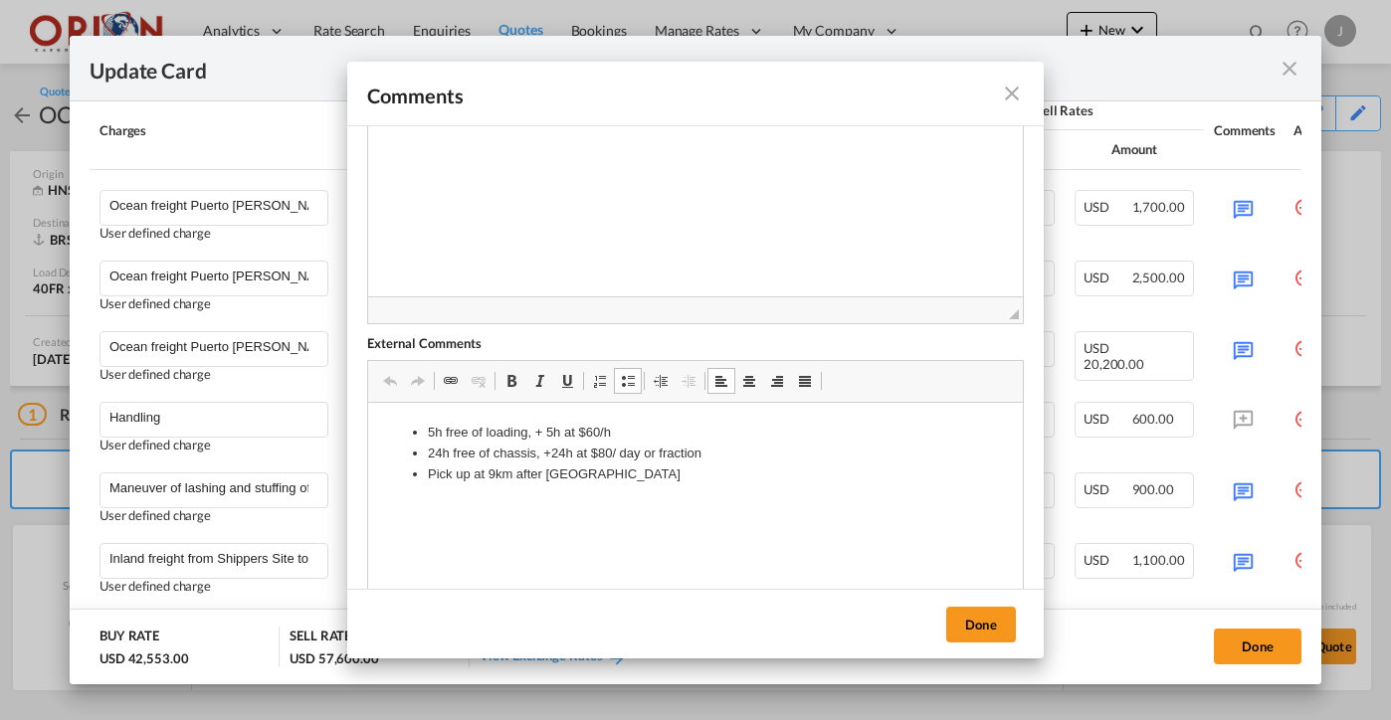
drag, startPoint x: 623, startPoint y: 482, endPoint x: 375, endPoint y: 440, distance: 251.3
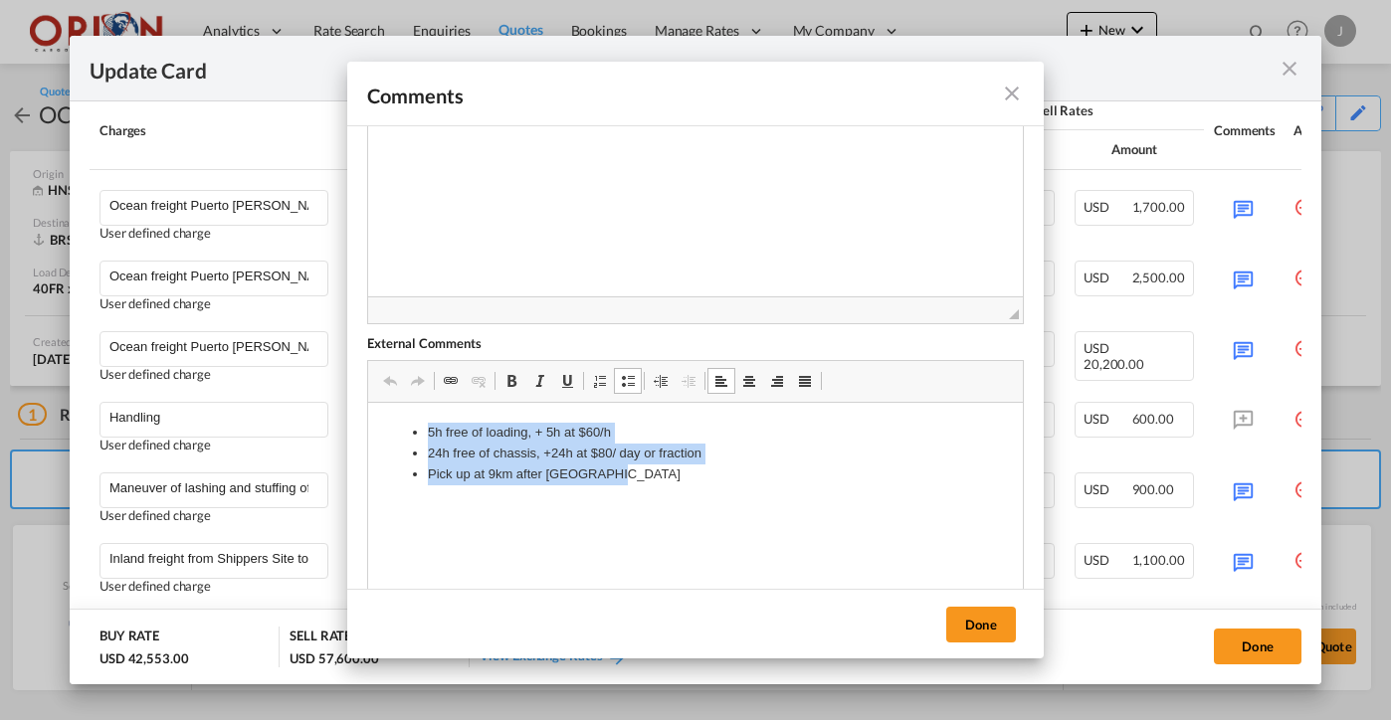
drag, startPoint x: 636, startPoint y: 481, endPoint x: 284, endPoint y: 386, distance: 364.7
click at [368, 403] on html "5h free of loading, + 5h at $60/h 24h free of chassis, +24h at $80/ day or frac…" at bounding box center [695, 453] width 655 height 101
click at [509, 386] on span at bounding box center [512, 381] width 16 height 16
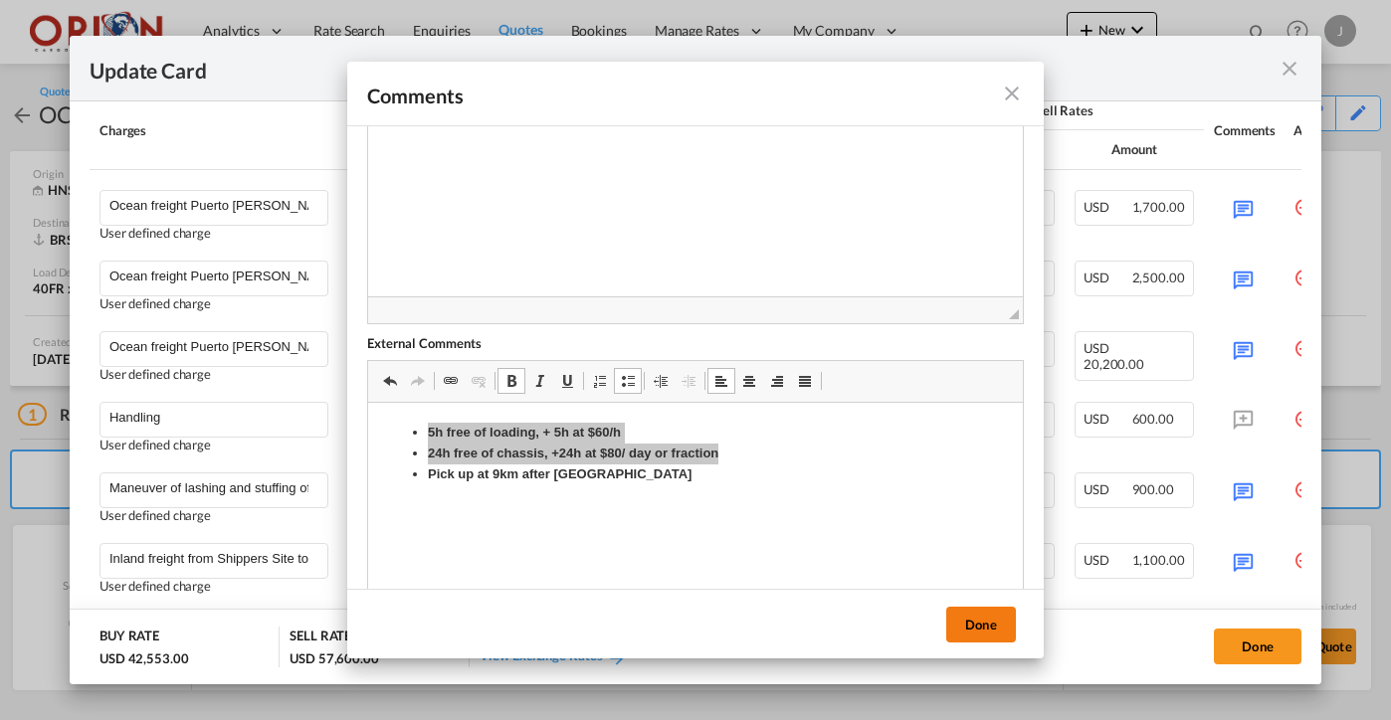
click at [990, 620] on button "Done" at bounding box center [981, 625] width 70 height 36
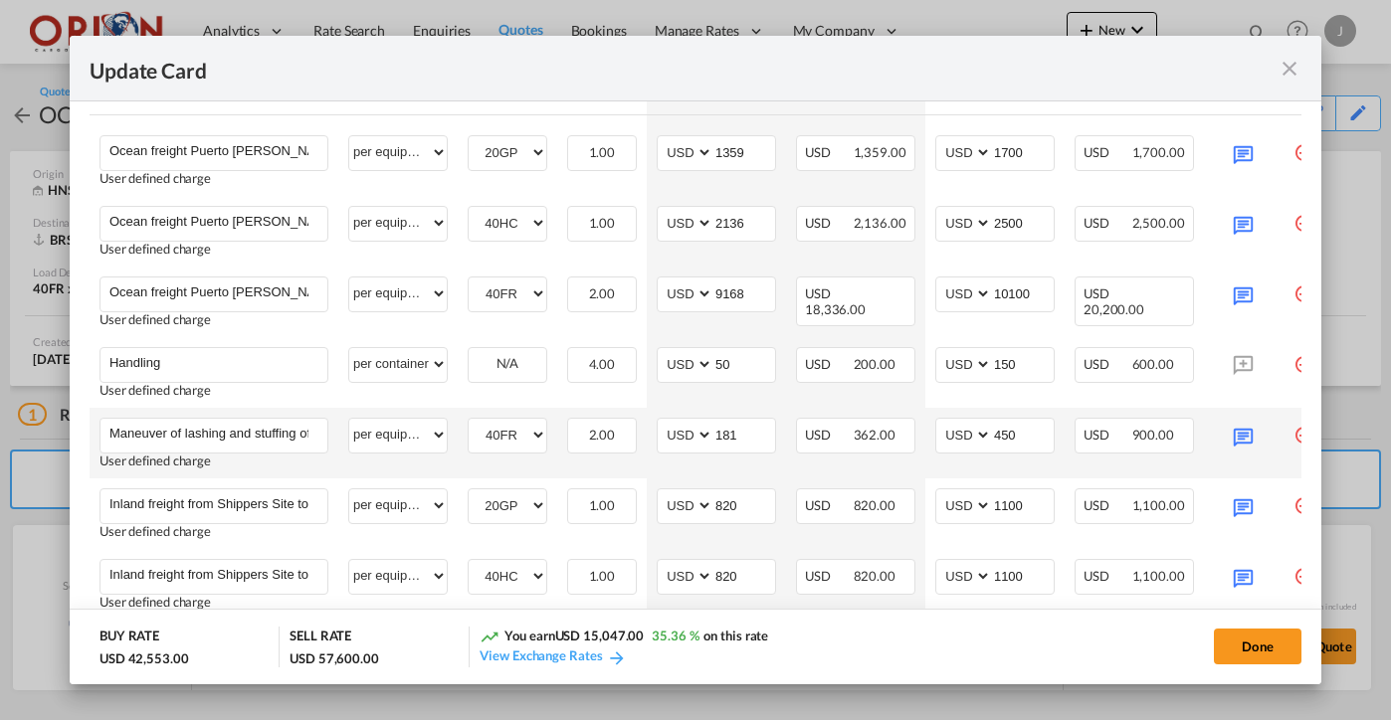
scroll to position [665, 0]
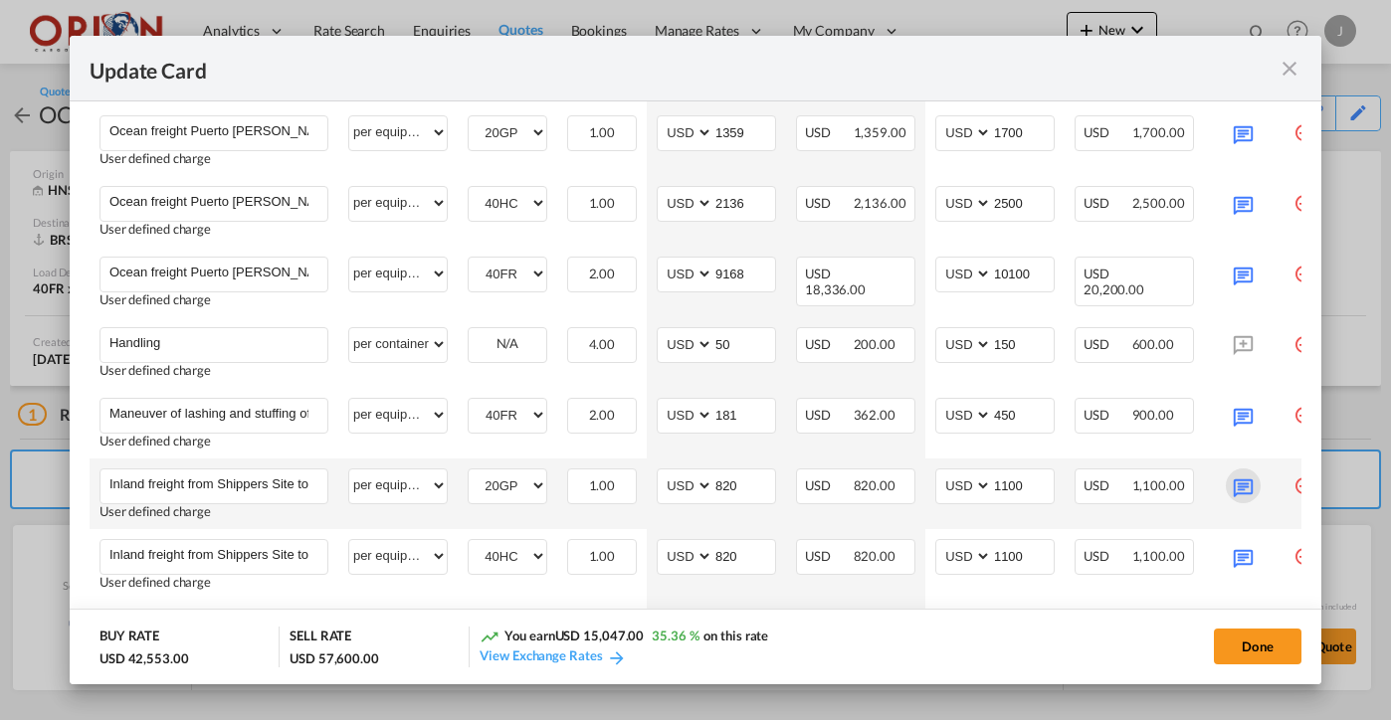
click at [1238, 477] on md-icon "Update Card Port ..." at bounding box center [1243, 486] width 35 height 35
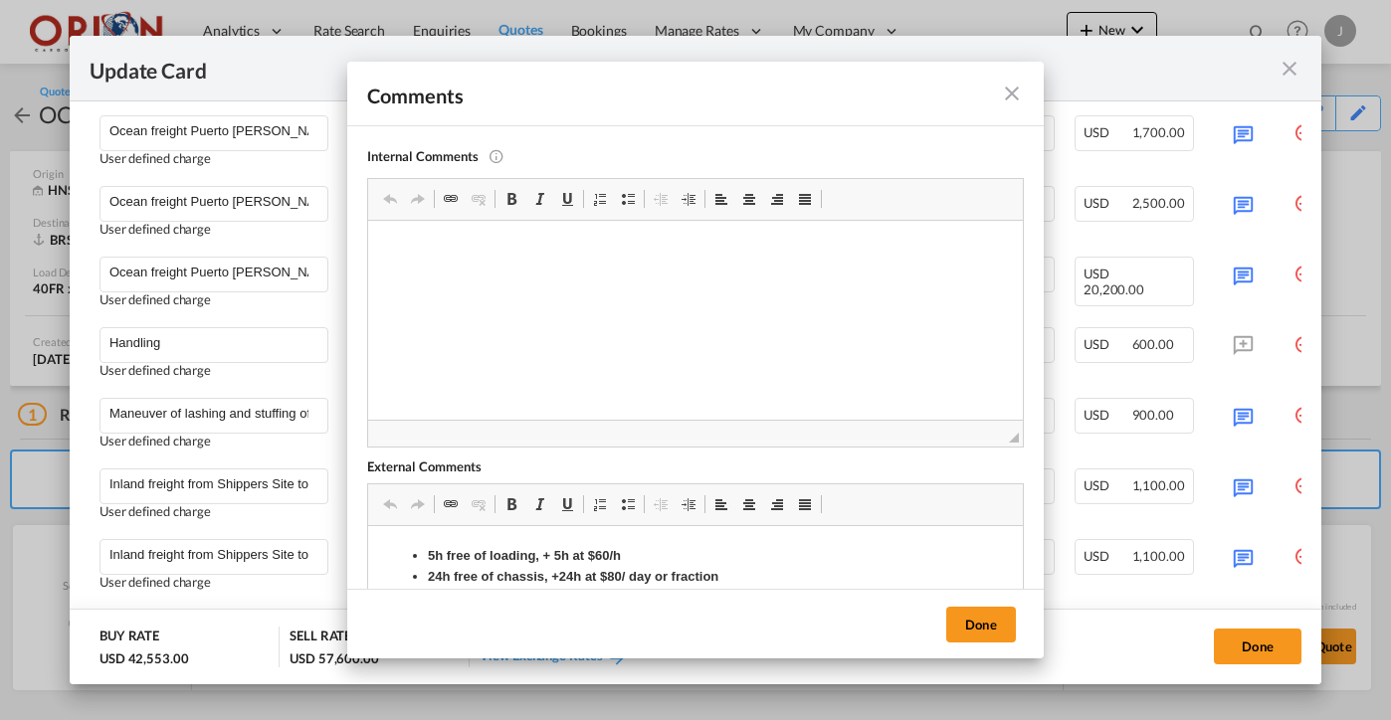
scroll to position [44, 0]
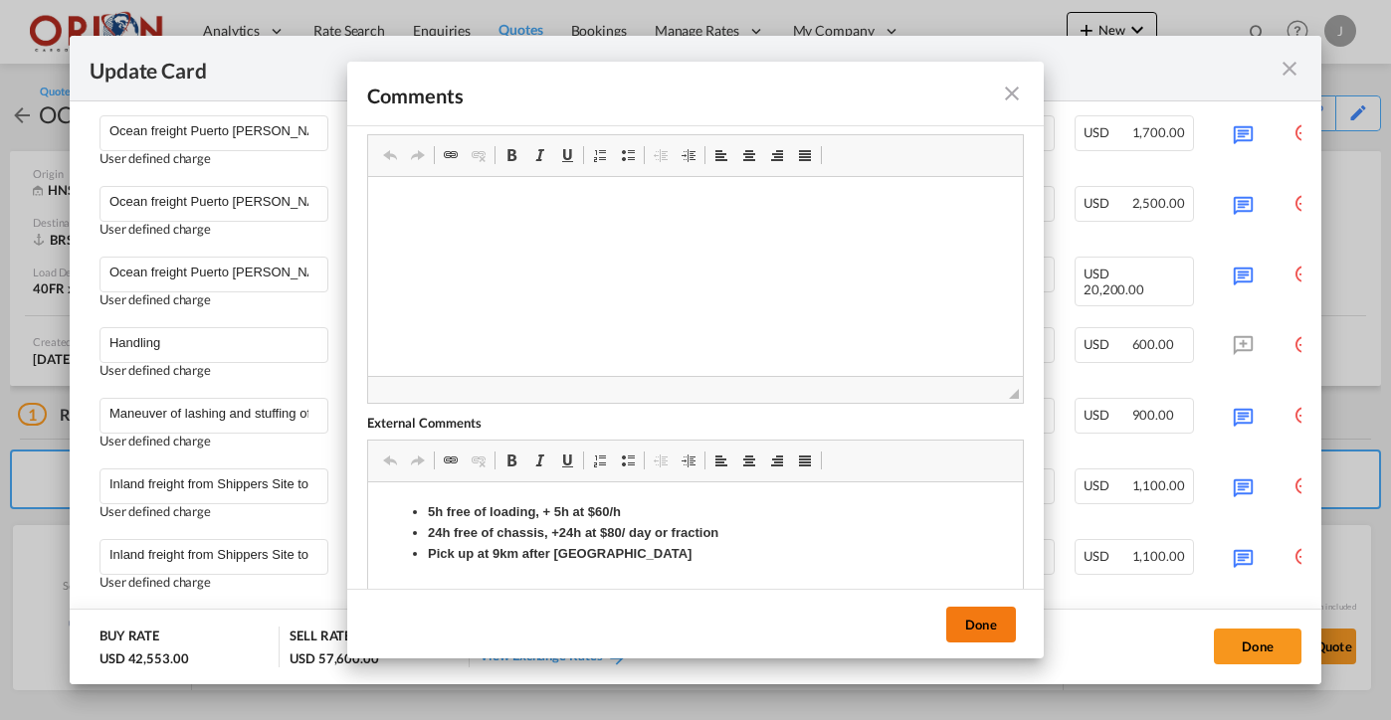
click at [970, 614] on button "Done" at bounding box center [981, 625] width 70 height 36
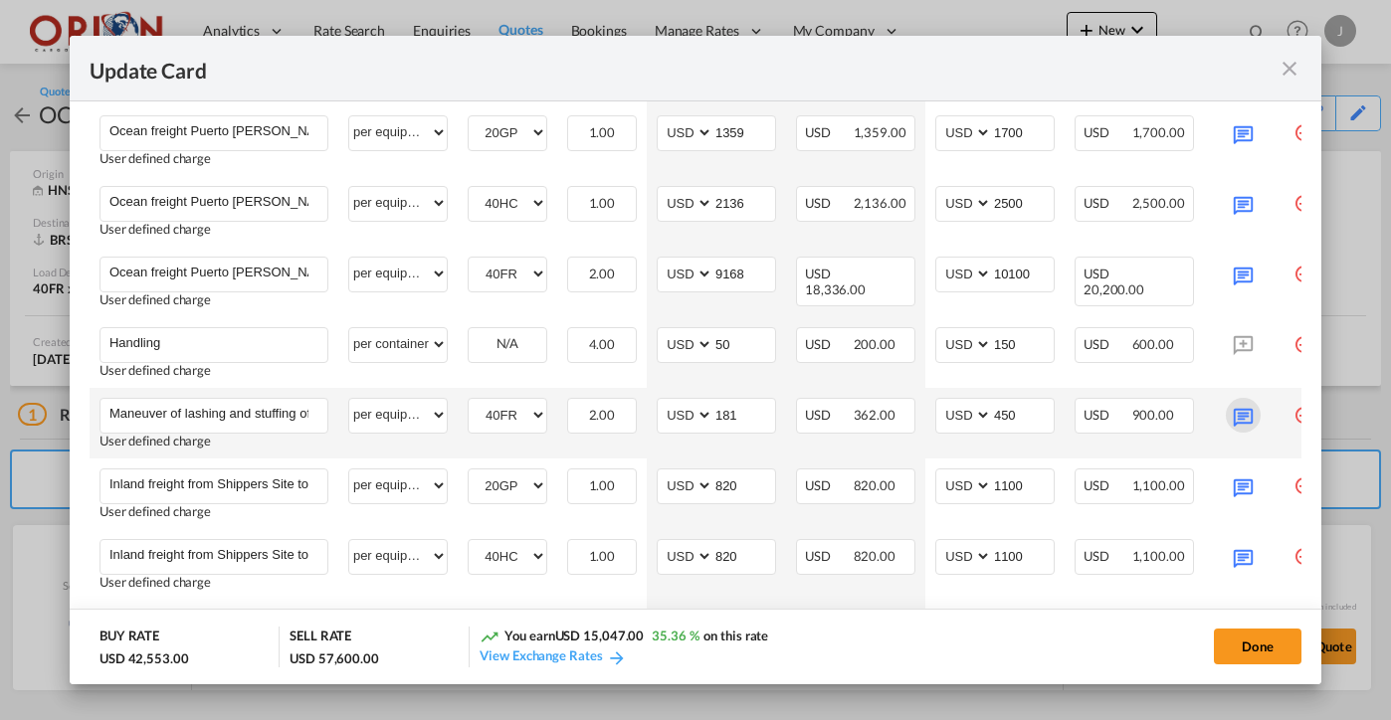
click at [1233, 423] on md-icon "Update Card Port ..." at bounding box center [1243, 415] width 35 height 35
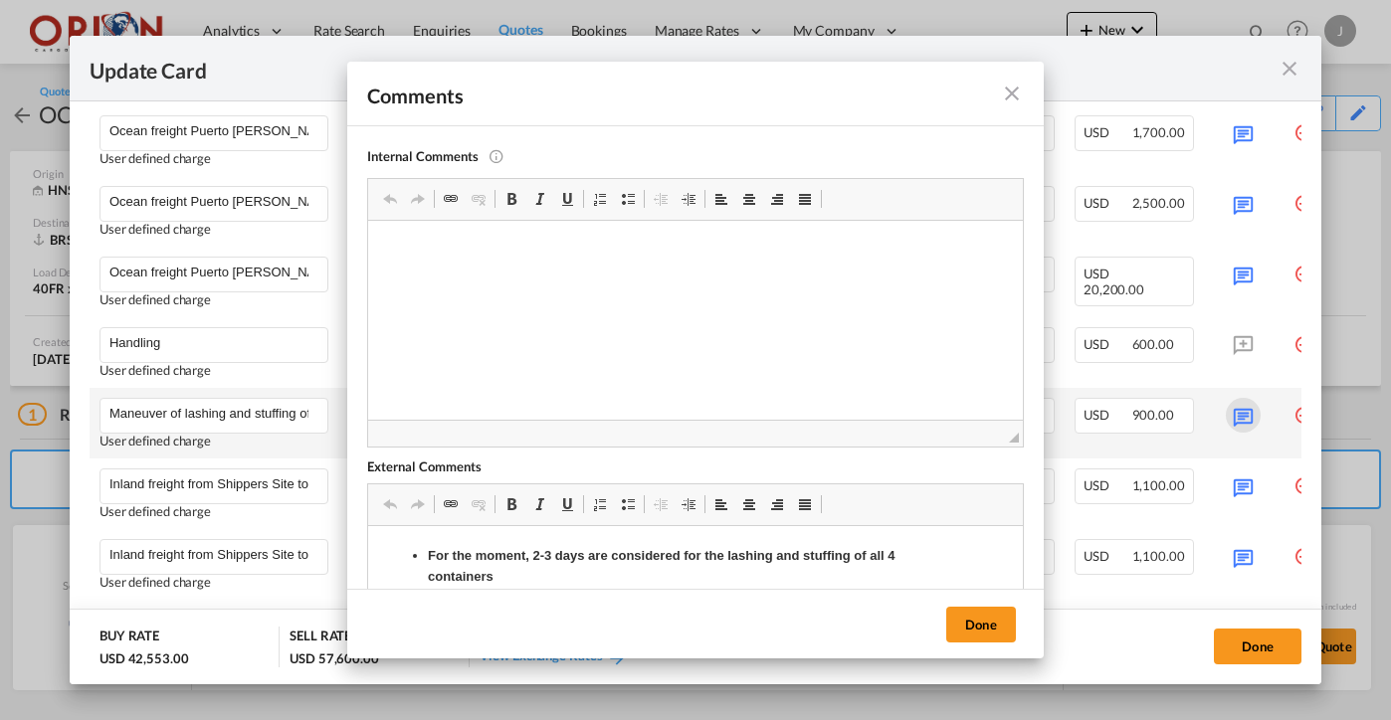
scroll to position [0, 0]
click at [1012, 102] on md-icon "icon-close fg-AAA8AD m-0 pointer" at bounding box center [1012, 94] width 24 height 24
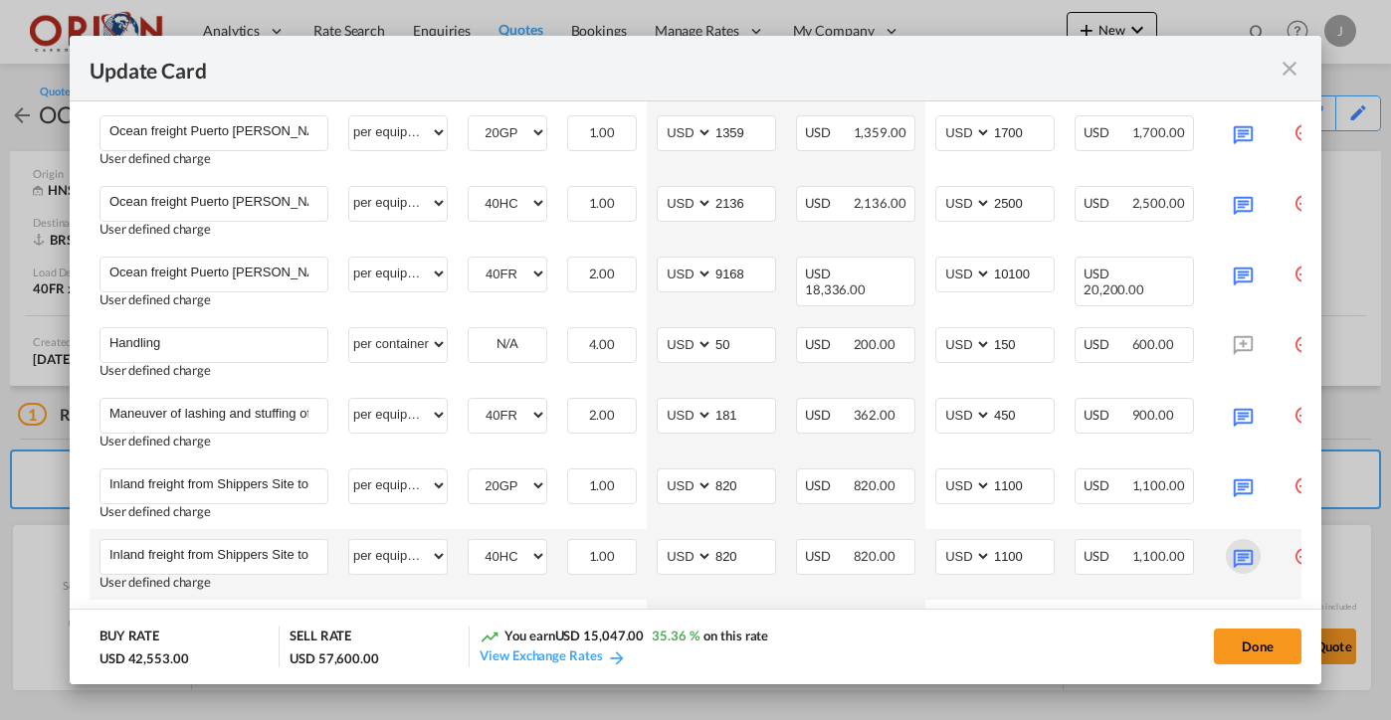
click at [1240, 550] on md-icon "Update Card Port ..." at bounding box center [1243, 556] width 35 height 35
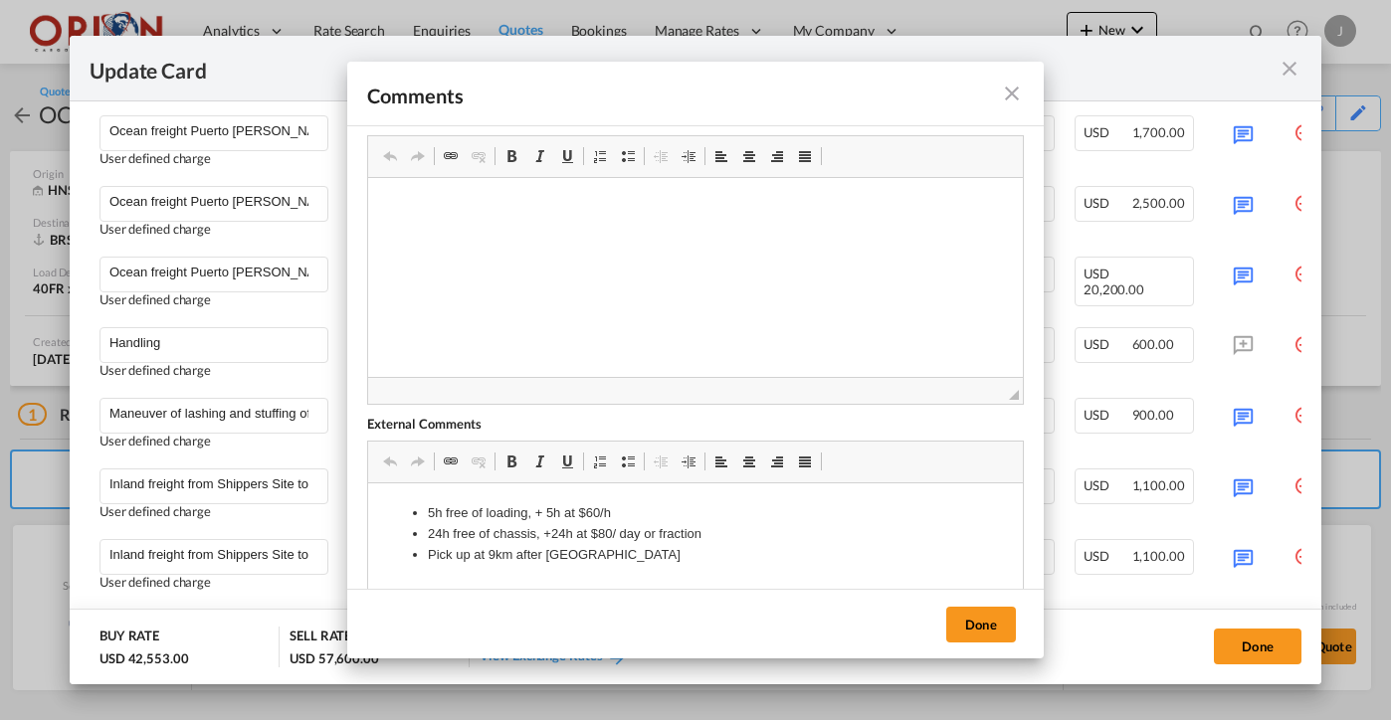
scroll to position [139, 0]
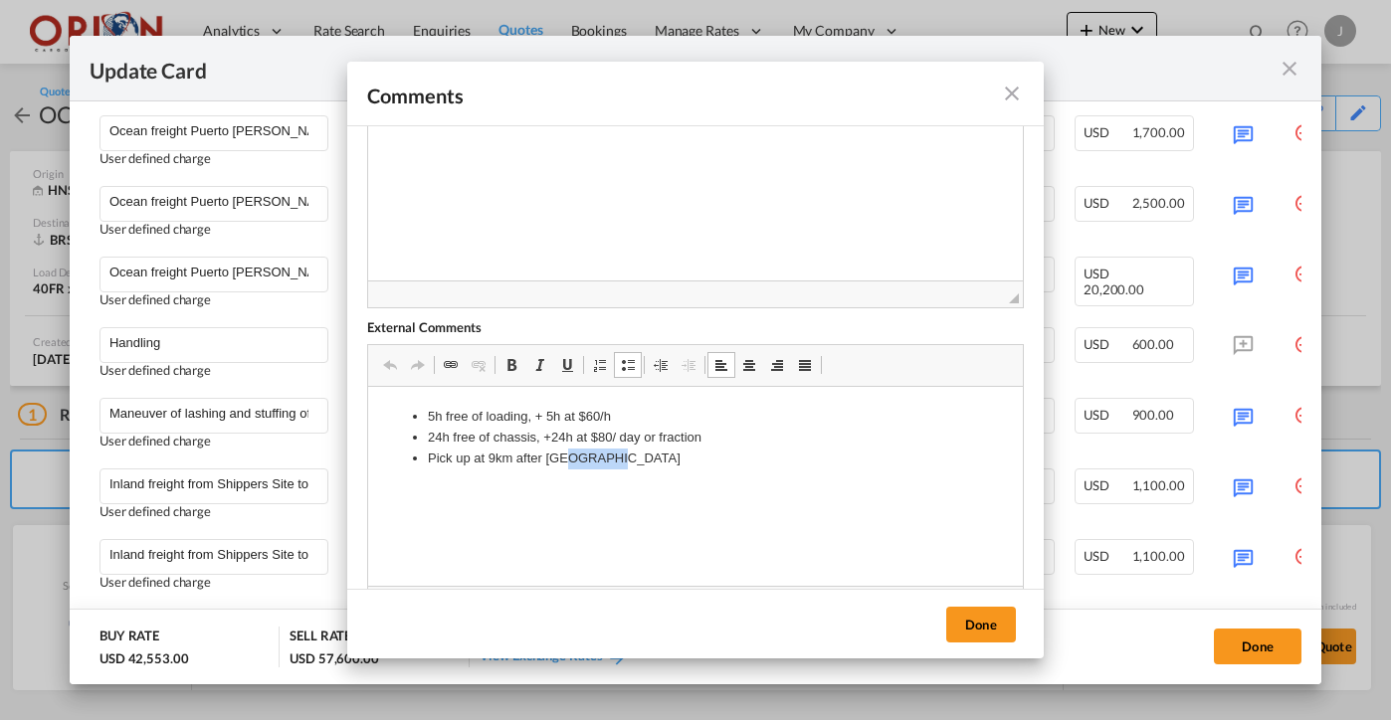
click at [631, 465] on li "Pick up at 9km after [GEOGRAPHIC_DATA]" at bounding box center [695, 459] width 535 height 21
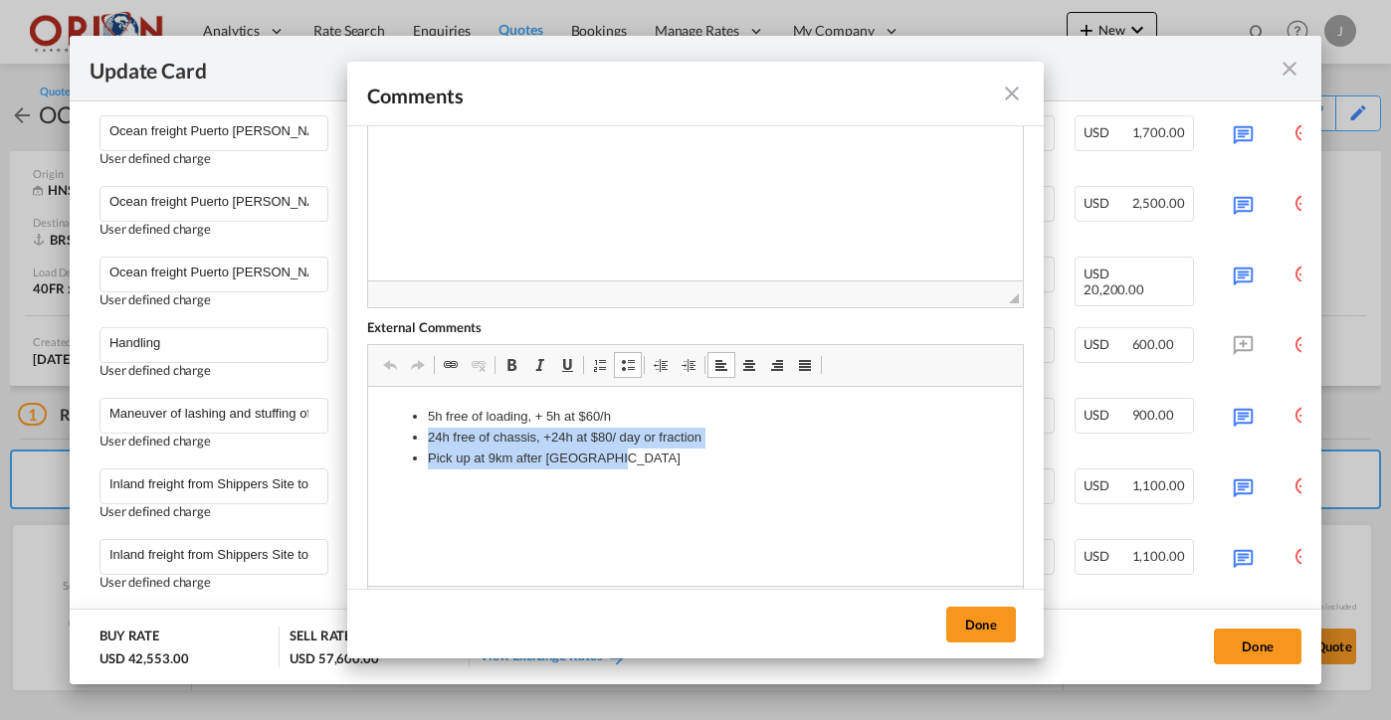
drag, startPoint x: 632, startPoint y: 465, endPoint x: 382, endPoint y: 405, distance: 256.8
click at [382, 405] on html "5h free of loading, + 5h at $60/h 24h free of chassis, +24h at $80/ day or frac…" at bounding box center [695, 437] width 655 height 101
click at [509, 363] on span at bounding box center [512, 365] width 16 height 16
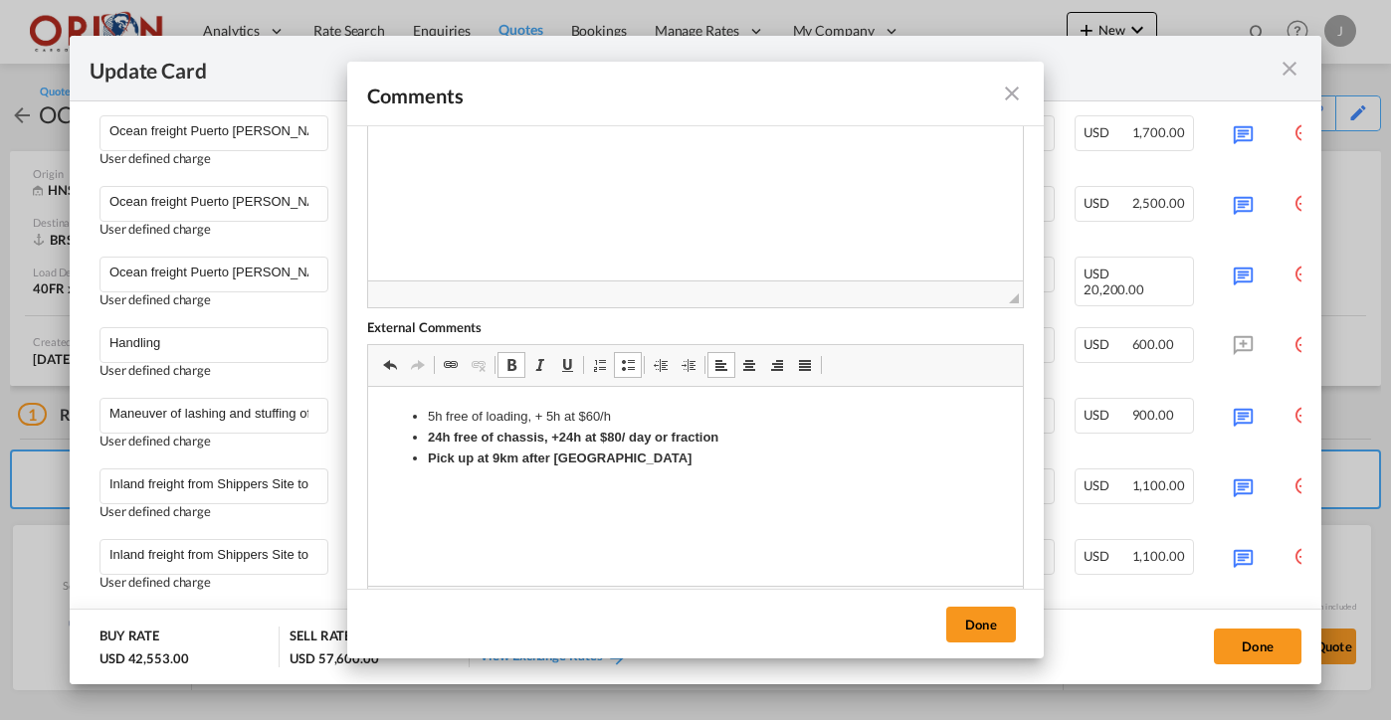
click at [588, 424] on li "5h free of loading, + 5h at $60/h" at bounding box center [695, 417] width 535 height 21
click at [513, 365] on span at bounding box center [512, 365] width 16 height 16
click at [984, 612] on button "Done" at bounding box center [981, 625] width 70 height 36
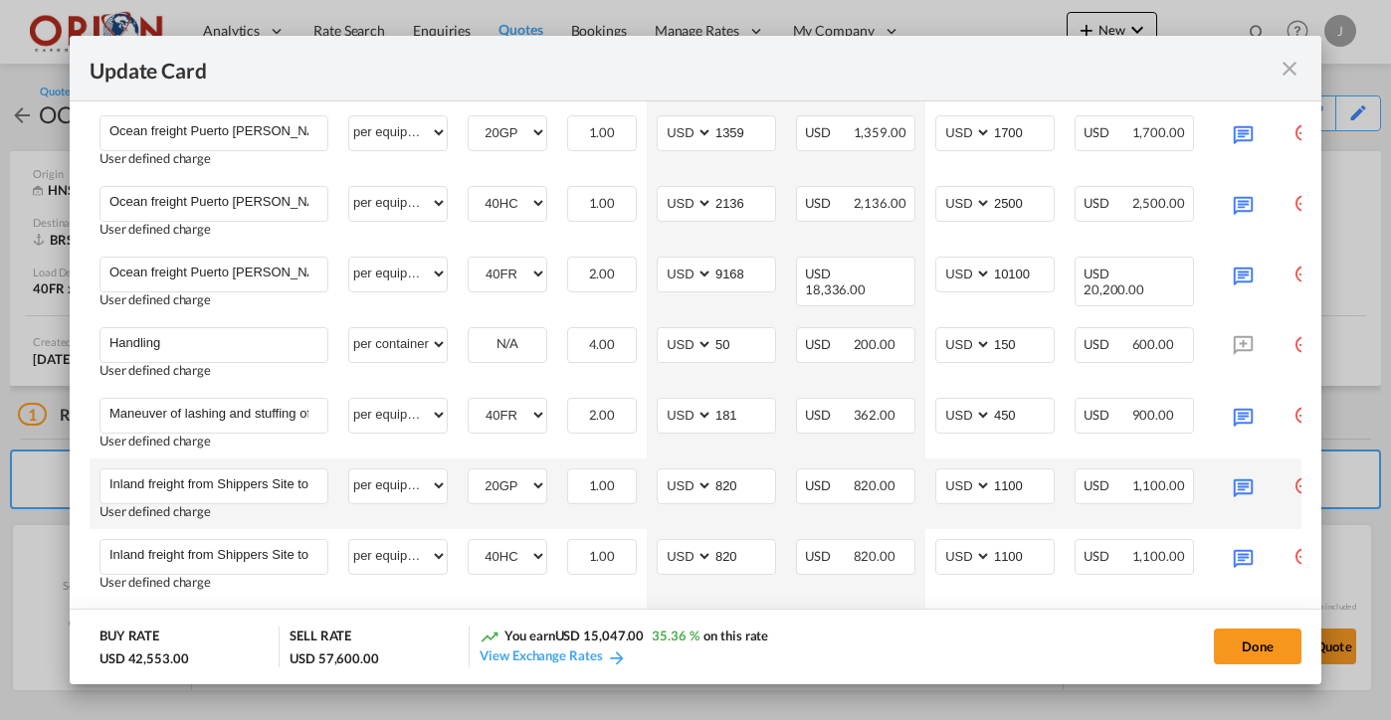
scroll to position [766, 0]
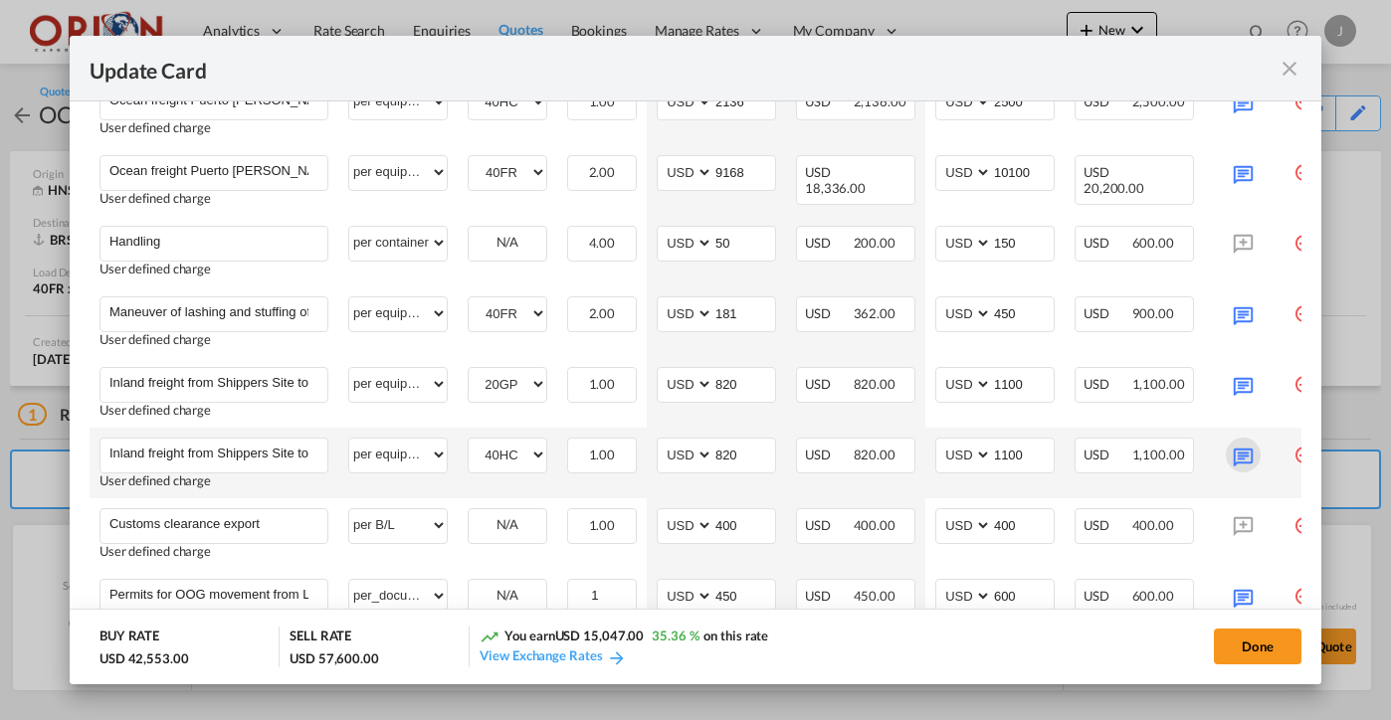
click at [1253, 448] on md-icon "Update Card Port ..." at bounding box center [1243, 455] width 35 height 35
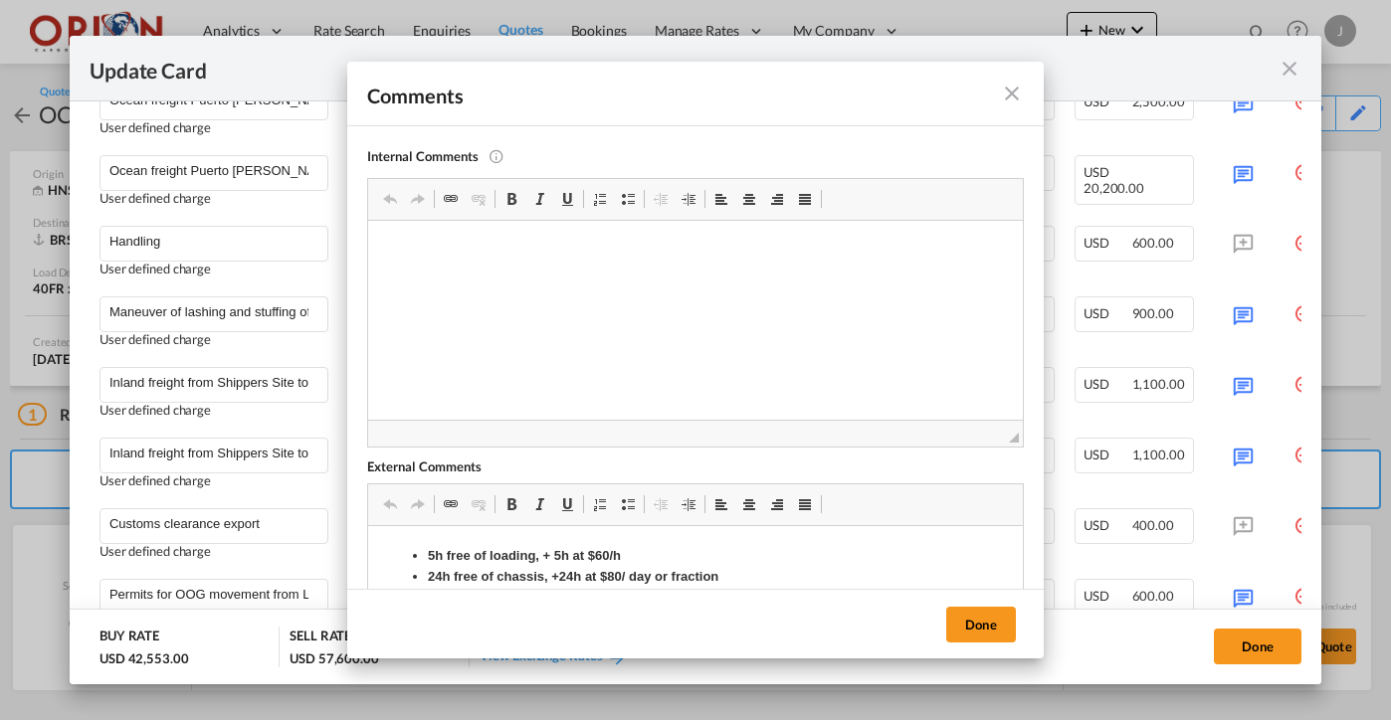
scroll to position [0, 0]
click at [1012, 93] on md-icon "icon-close fg-AAA8AD m-0 pointer" at bounding box center [1012, 94] width 24 height 24
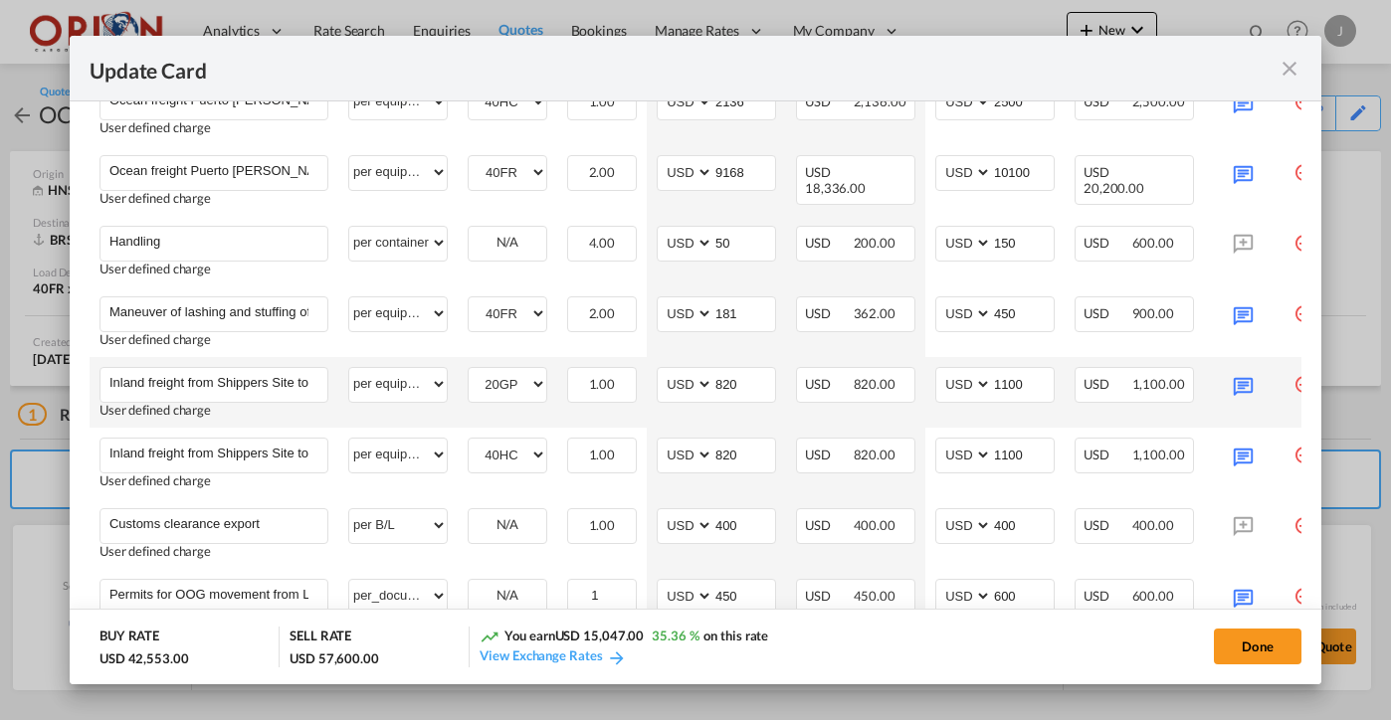
scroll to position [1061, 0]
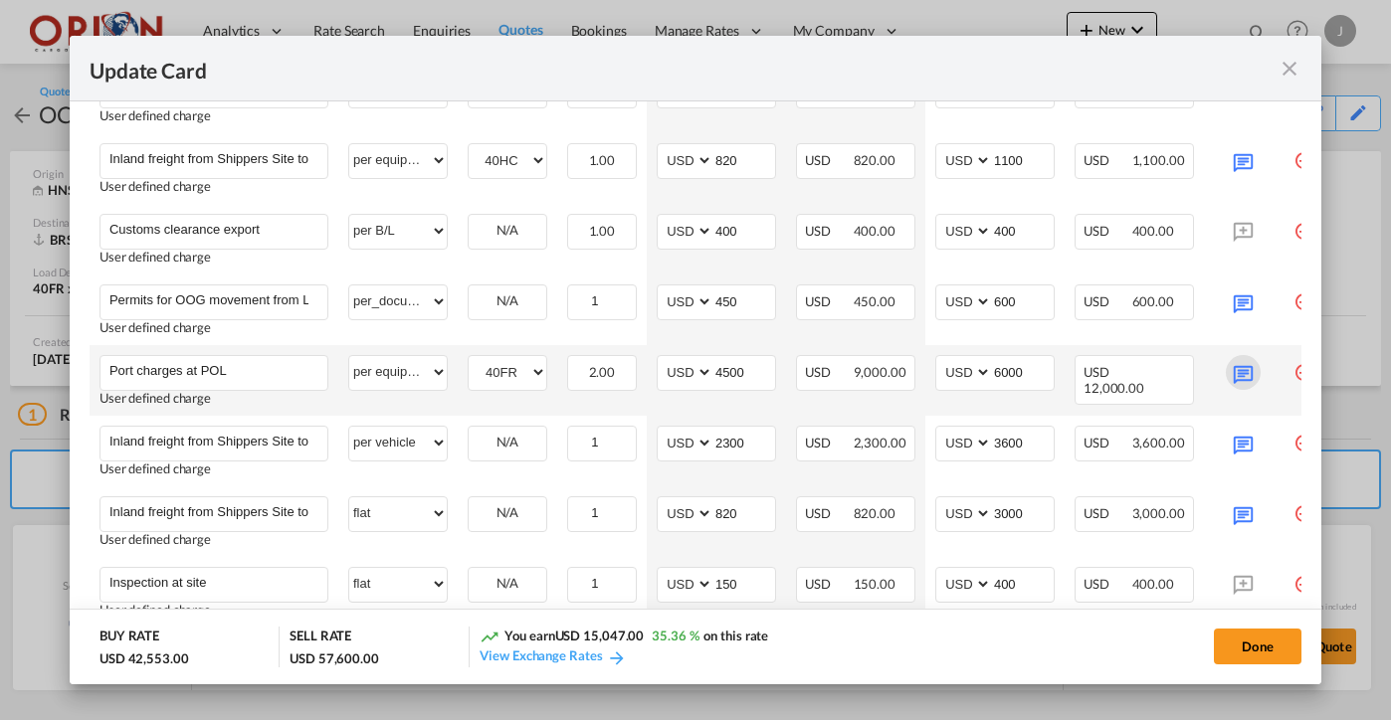
click at [1230, 367] on md-icon "Update Card Port ..." at bounding box center [1243, 372] width 35 height 35
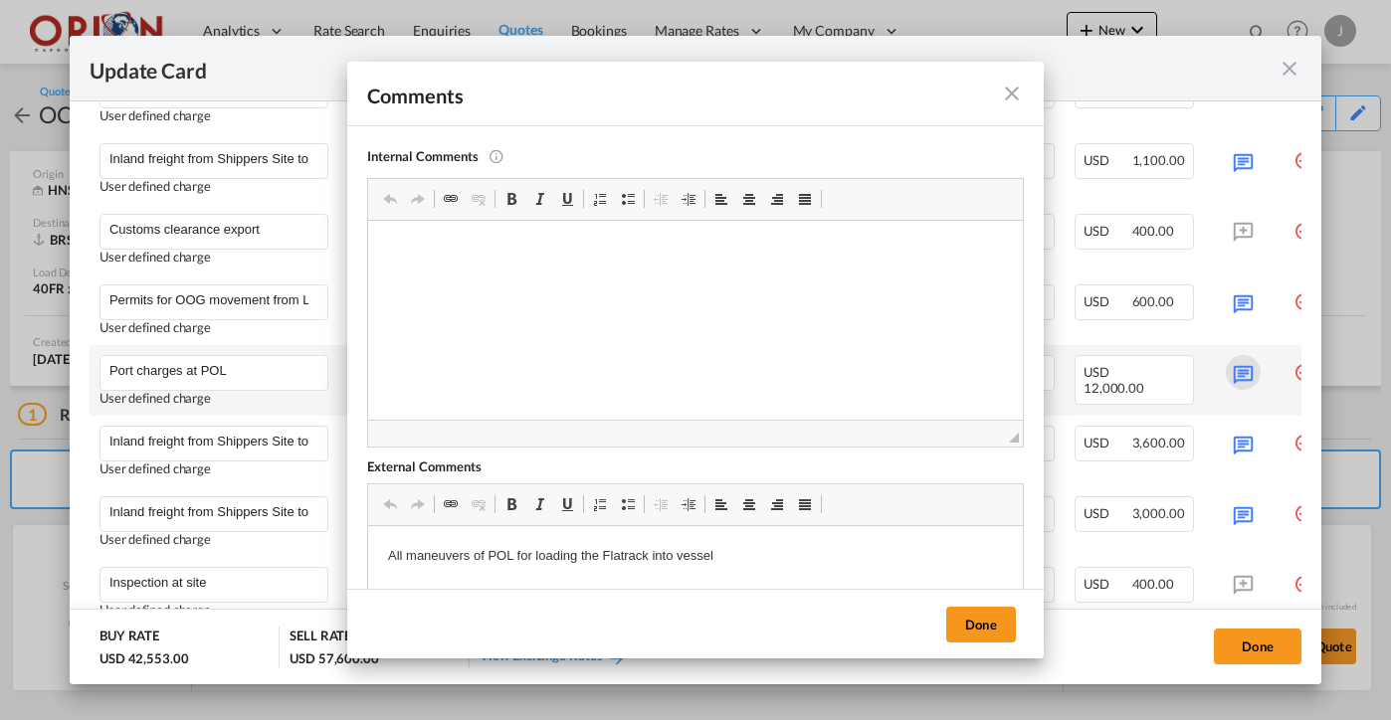
scroll to position [0, 0]
click at [533, 556] on p "All maneuvers of POL for loading the Flatrack into vessel" at bounding box center [695, 556] width 615 height 21
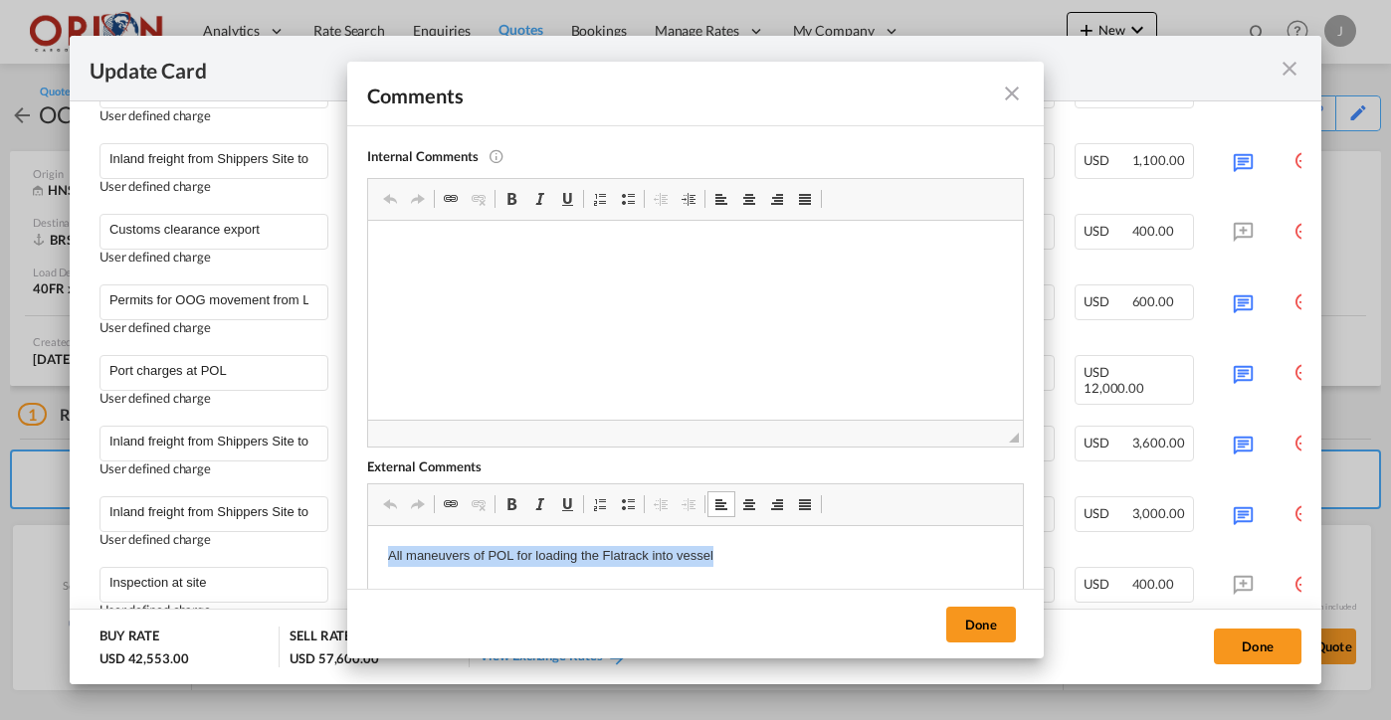
click at [533, 556] on p "All maneuvers of POL for loading the Flatrack into vessel" at bounding box center [695, 556] width 615 height 21
click at [509, 509] on span at bounding box center [512, 505] width 16 height 16
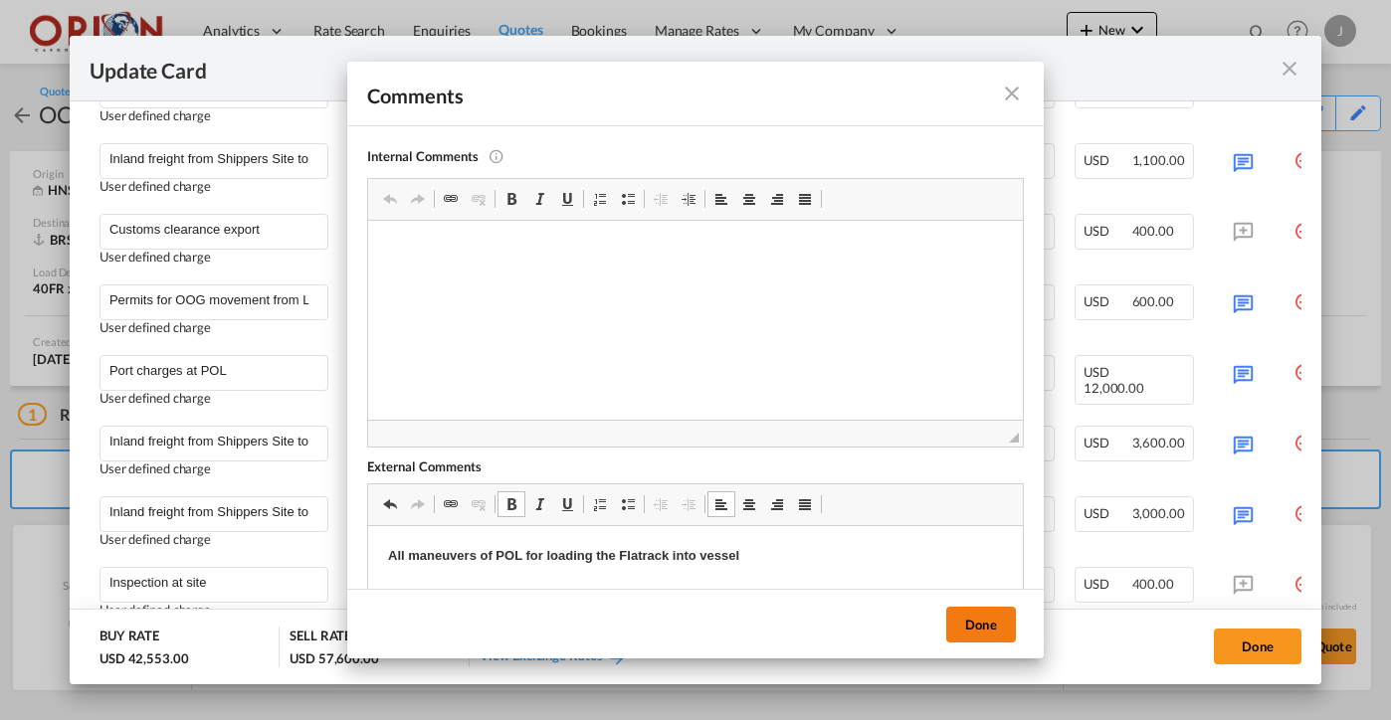
click at [965, 629] on button "Done" at bounding box center [981, 625] width 70 height 36
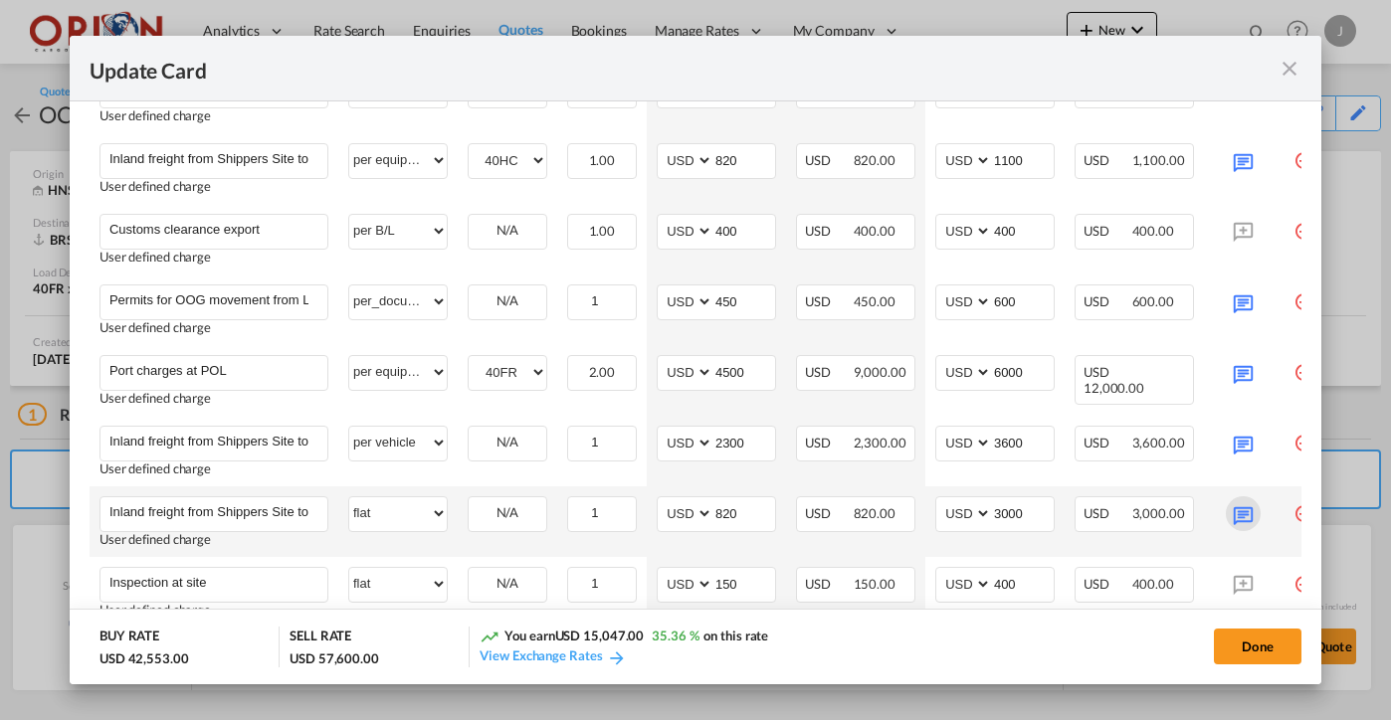
click at [1242, 502] on md-icon "Update Card Port ..." at bounding box center [1243, 514] width 35 height 35
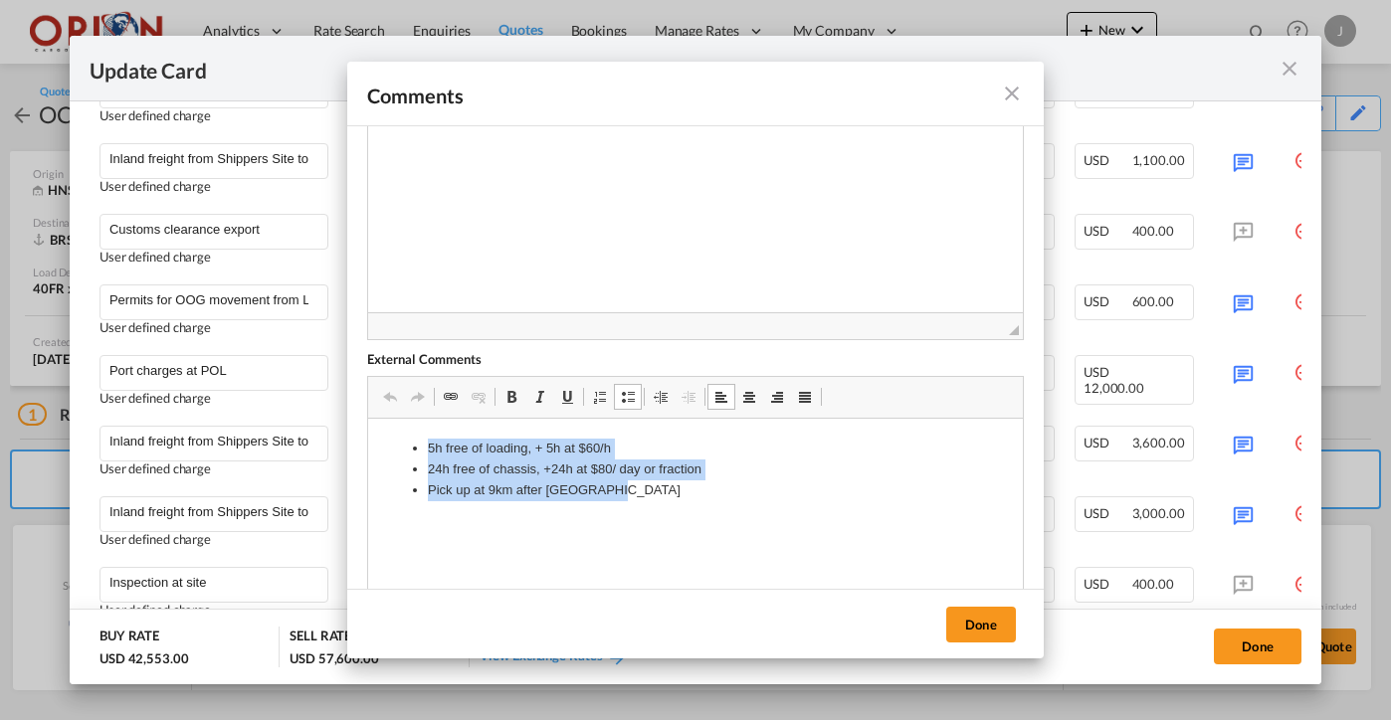
drag, startPoint x: 623, startPoint y: 491, endPoint x: 376, endPoint y: 441, distance: 251.7
click at [376, 441] on html "5h free of loading, + 5h at $60/h 24h free of chassis, +24h at $80/ day or frac…" at bounding box center [695, 469] width 655 height 101
click at [507, 403] on span at bounding box center [512, 397] width 16 height 16
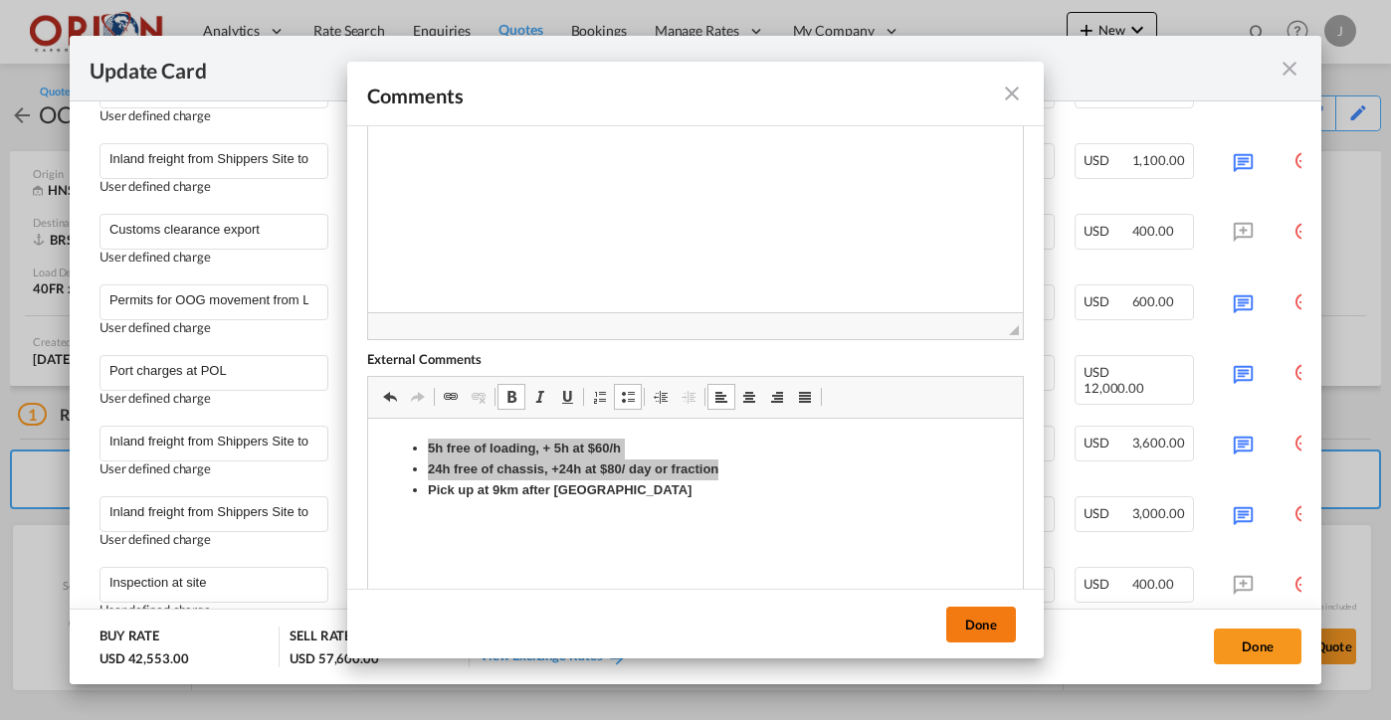
click at [1001, 622] on button "Done" at bounding box center [981, 625] width 70 height 36
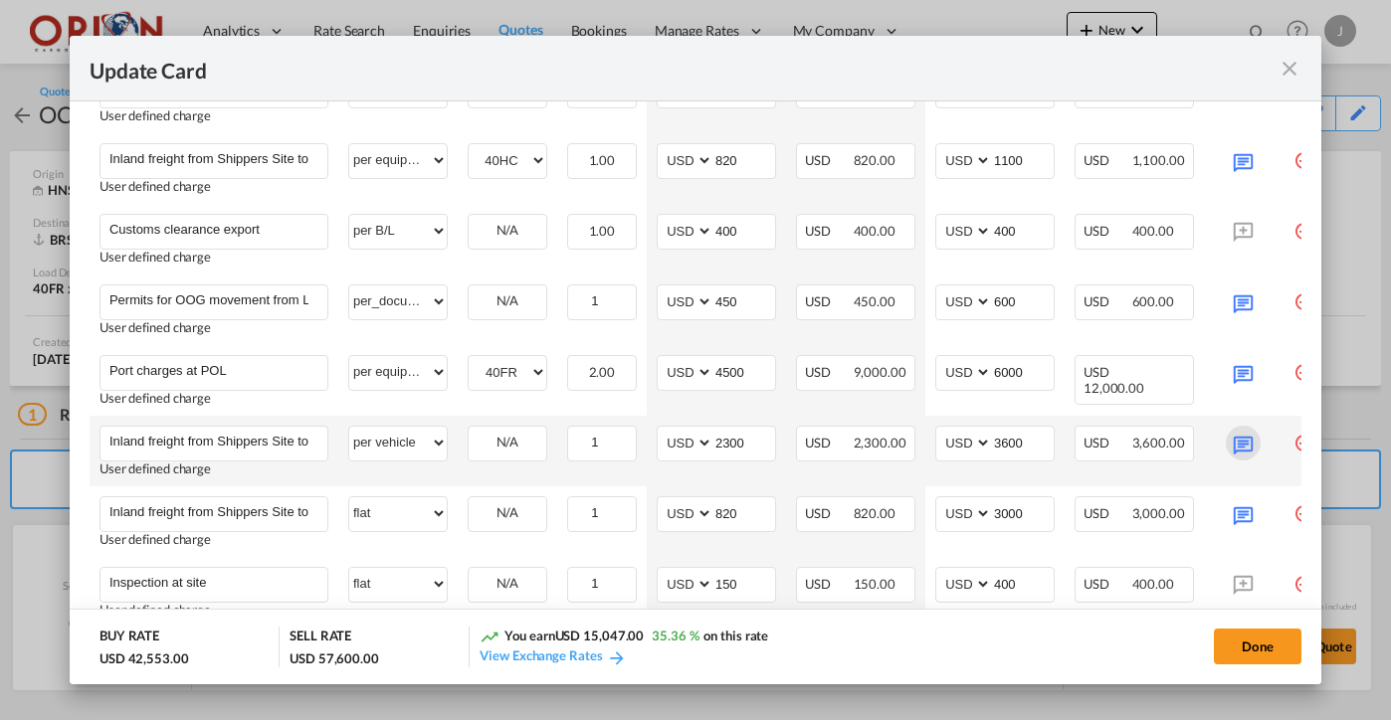
click at [1247, 432] on md-icon "Update Card Port ..." at bounding box center [1243, 443] width 35 height 35
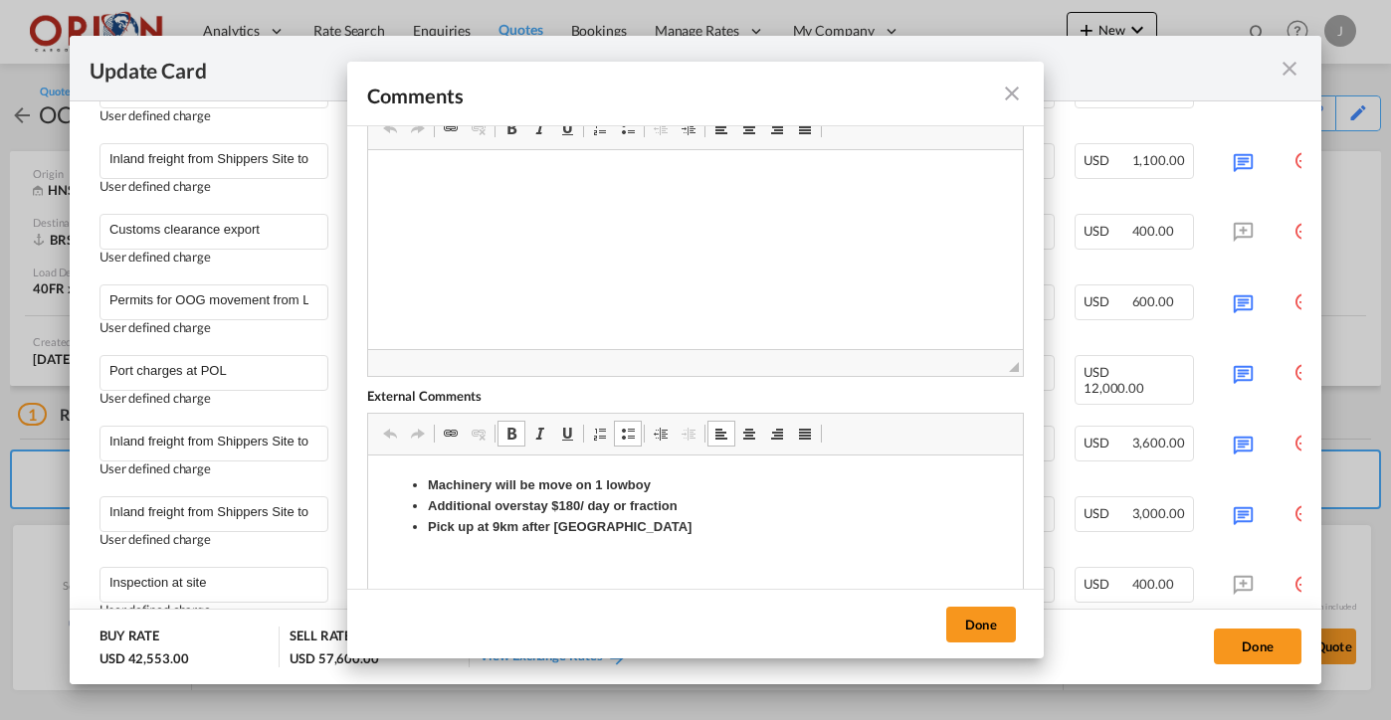
click at [650, 517] on li "Pick up at 9km after [GEOGRAPHIC_DATA]" at bounding box center [695, 527] width 535 height 21
click at [565, 546] on strong "Right now we are convincin" at bounding box center [513, 546] width 170 height 15
click at [794, 544] on strong "Right now we are the trucking company has only given us 4 hours" at bounding box center [631, 546] width 407 height 15
click at [849, 547] on li "Right now we are the trucking company has only given us 6 hours" at bounding box center [695, 547] width 535 height 21
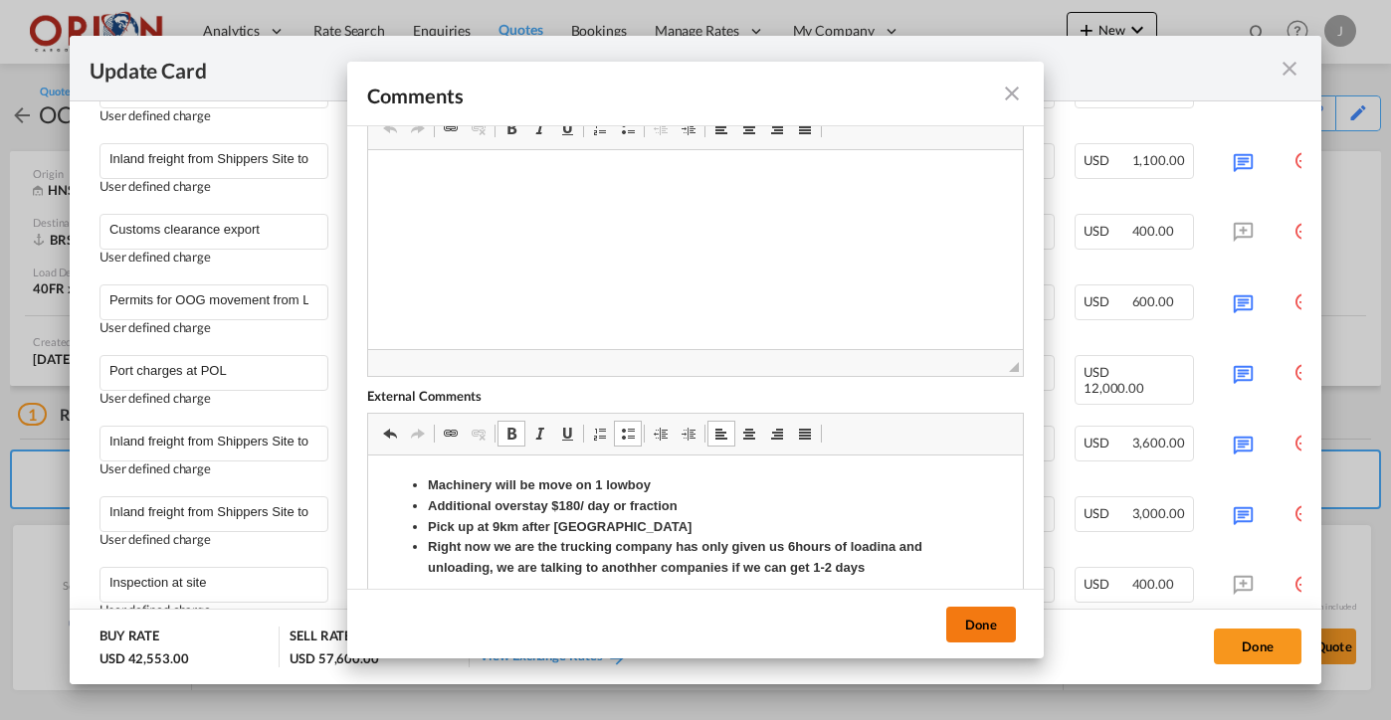
click at [985, 629] on button "Done" at bounding box center [981, 625] width 70 height 36
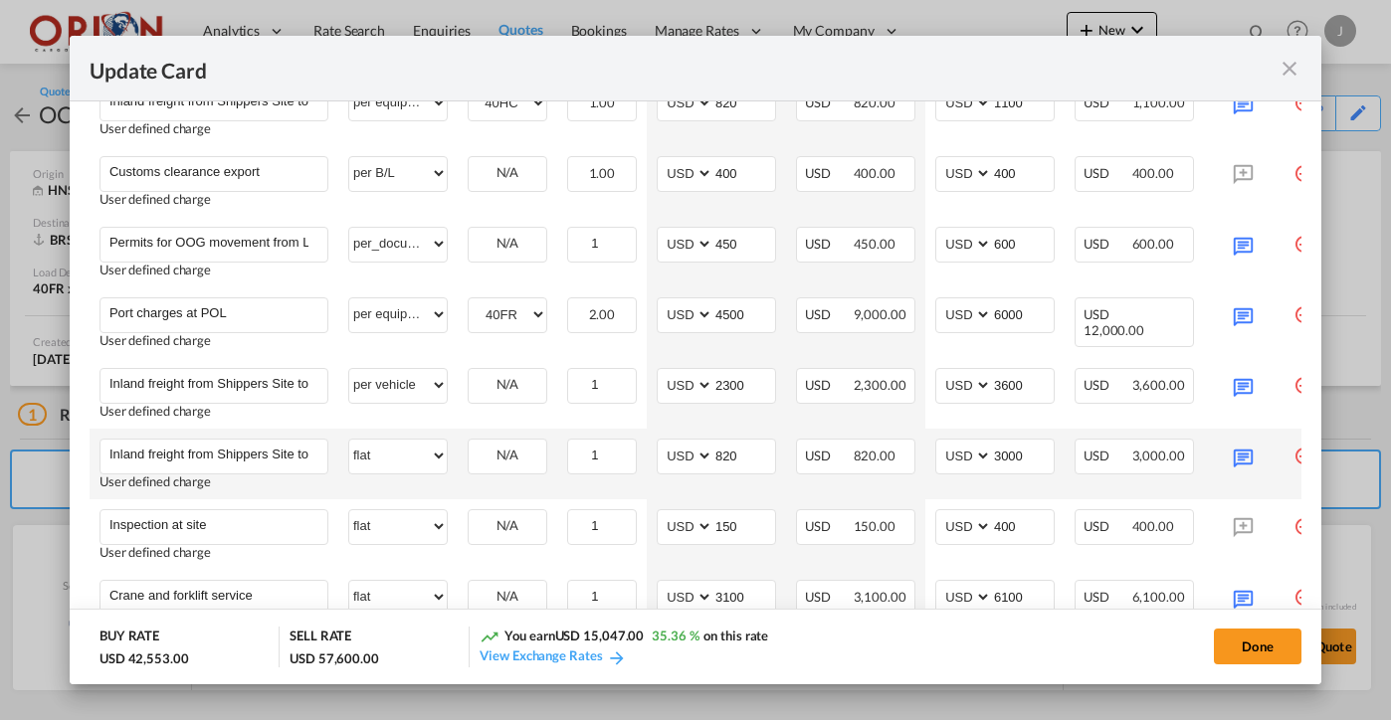
scroll to position [1126, 0]
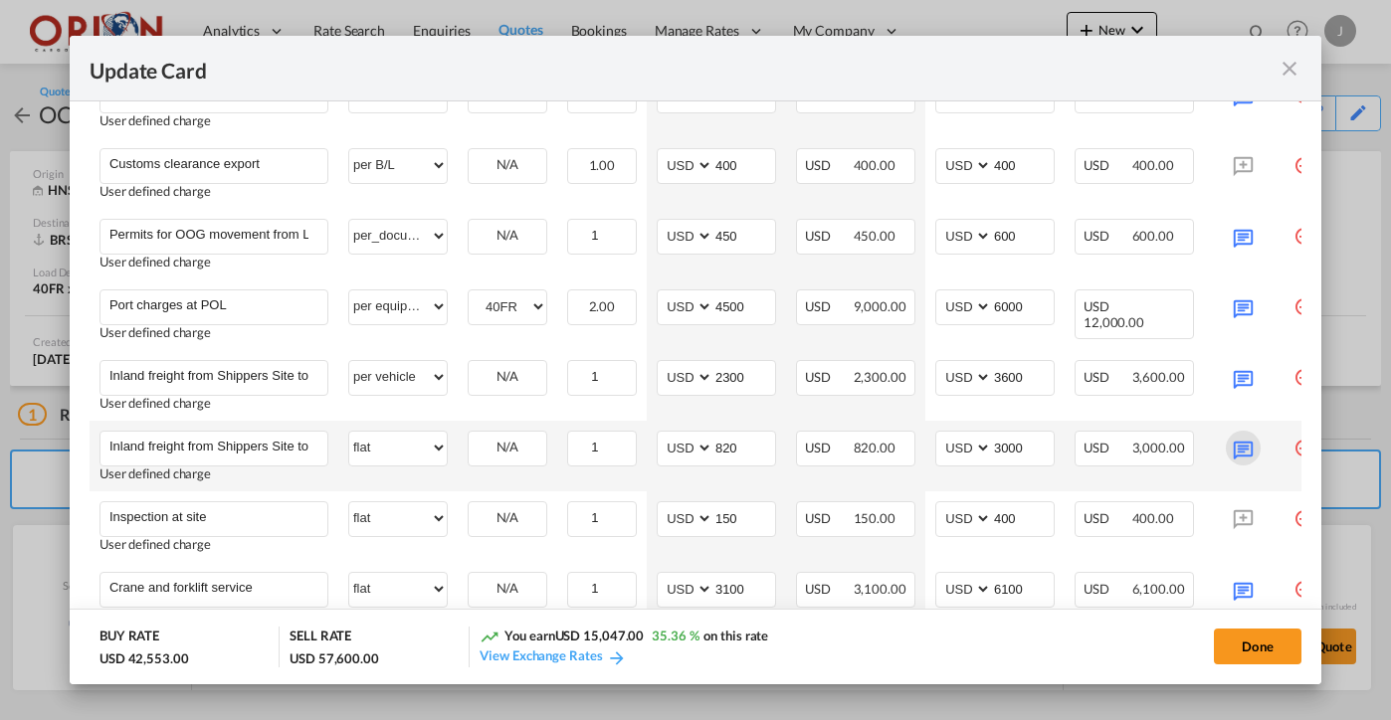
click at [1233, 440] on md-icon "Update Card Port ..." at bounding box center [1243, 448] width 35 height 35
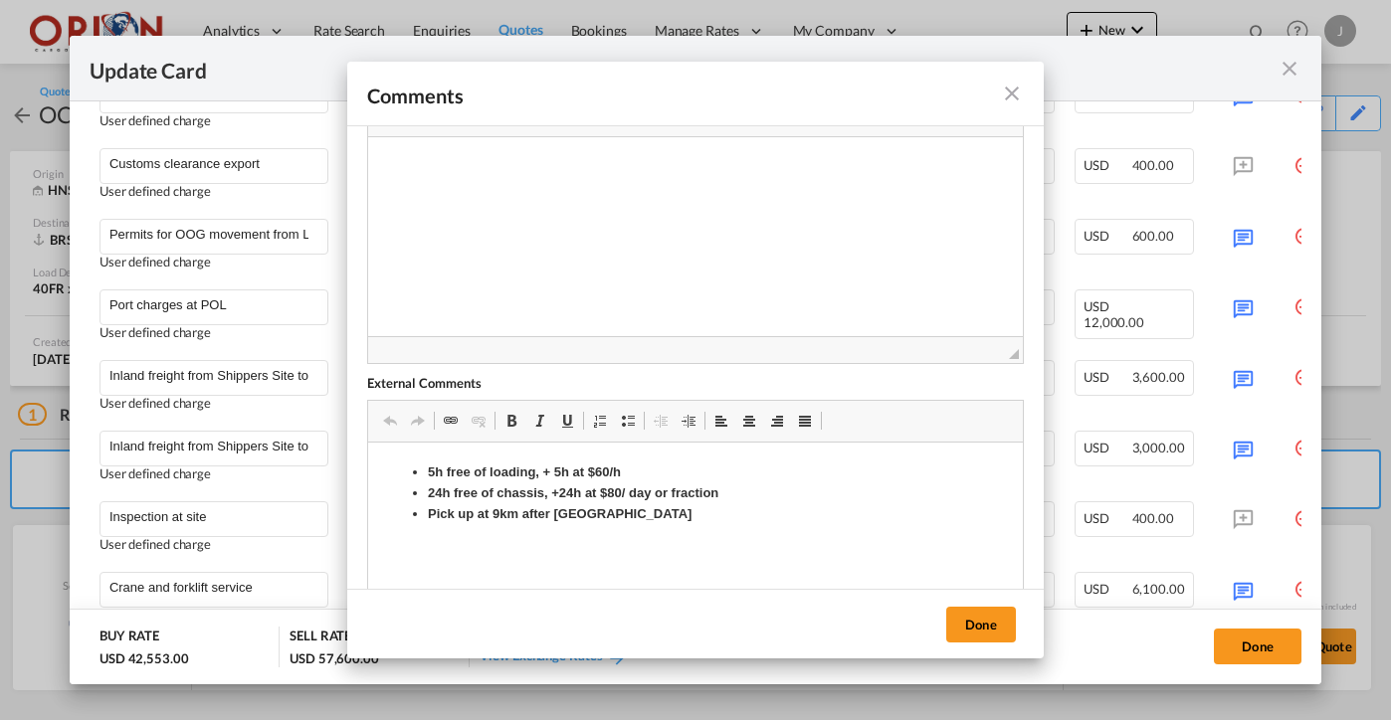
scroll to position [85, 0]
click at [1010, 97] on md-icon "icon-close fg-AAA8AD m-0 pointer" at bounding box center [1012, 94] width 24 height 24
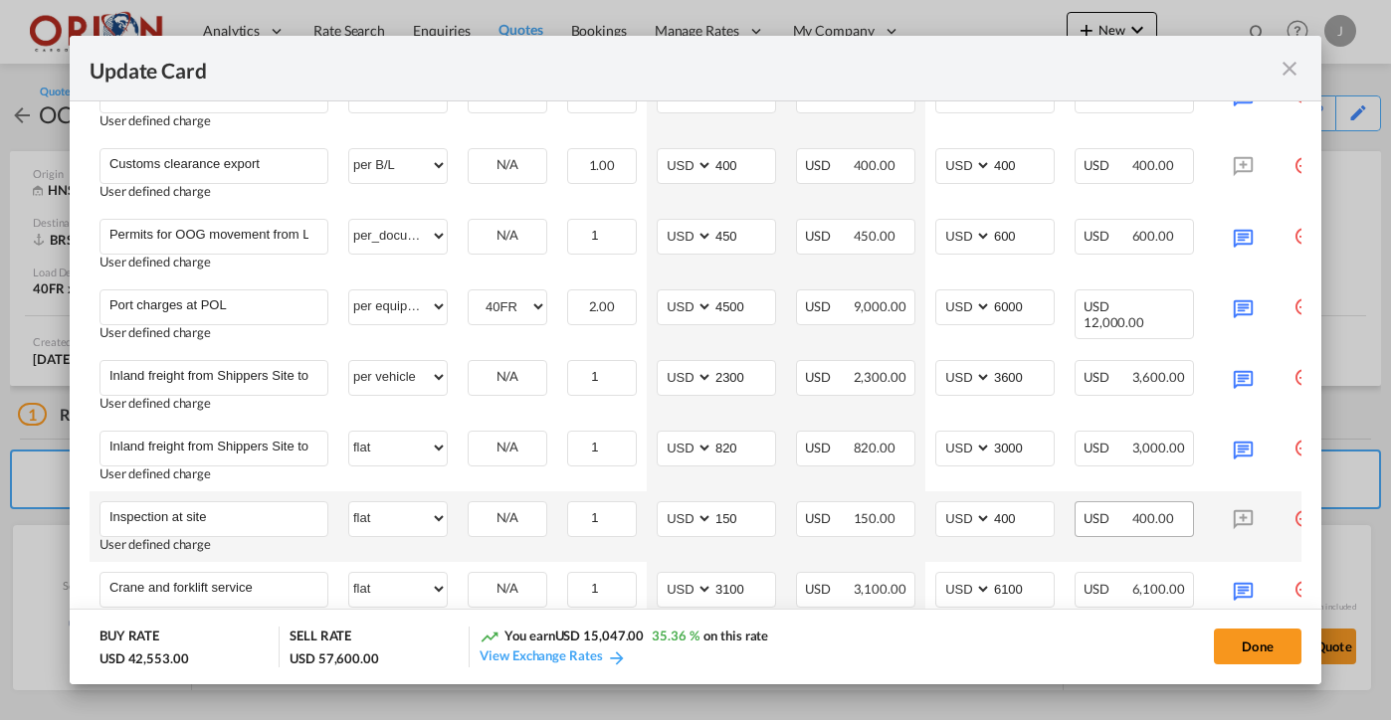
scroll to position [1355, 0]
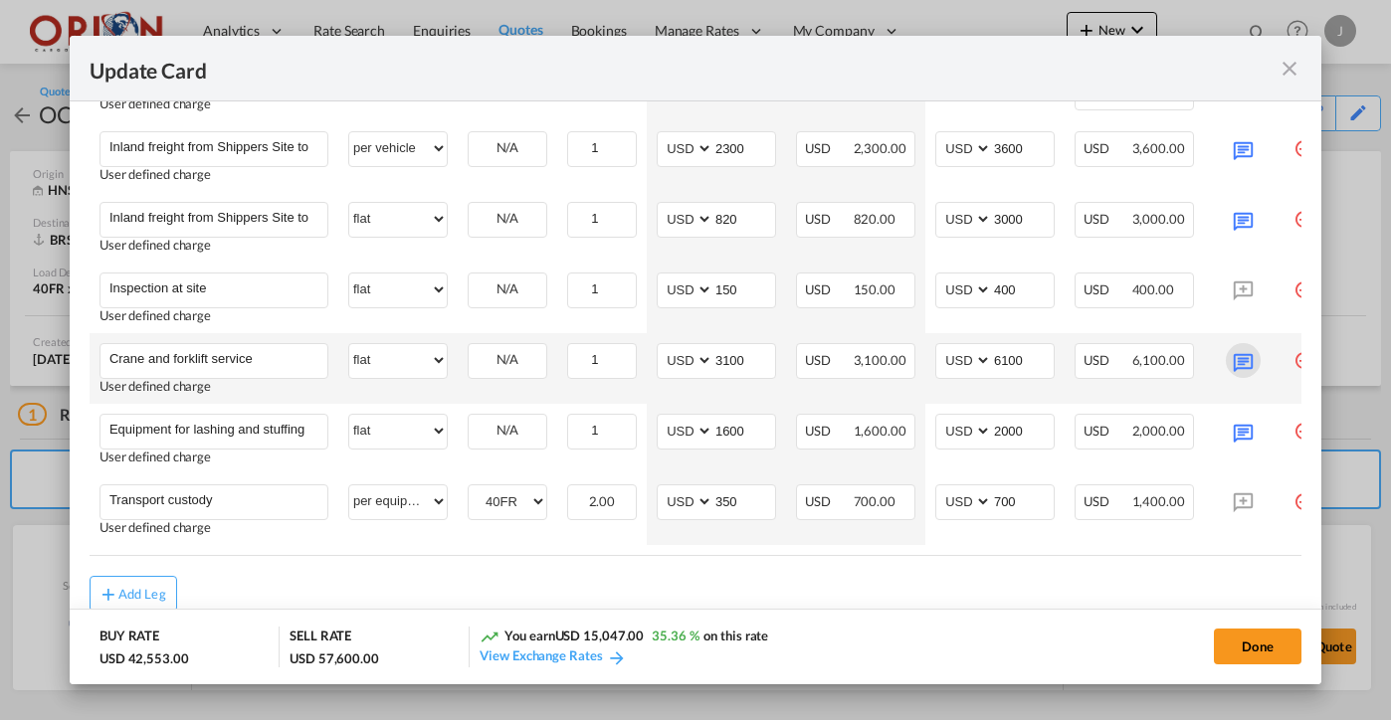
click at [1246, 369] on md-icon "Update Card Port ..." at bounding box center [1243, 360] width 35 height 35
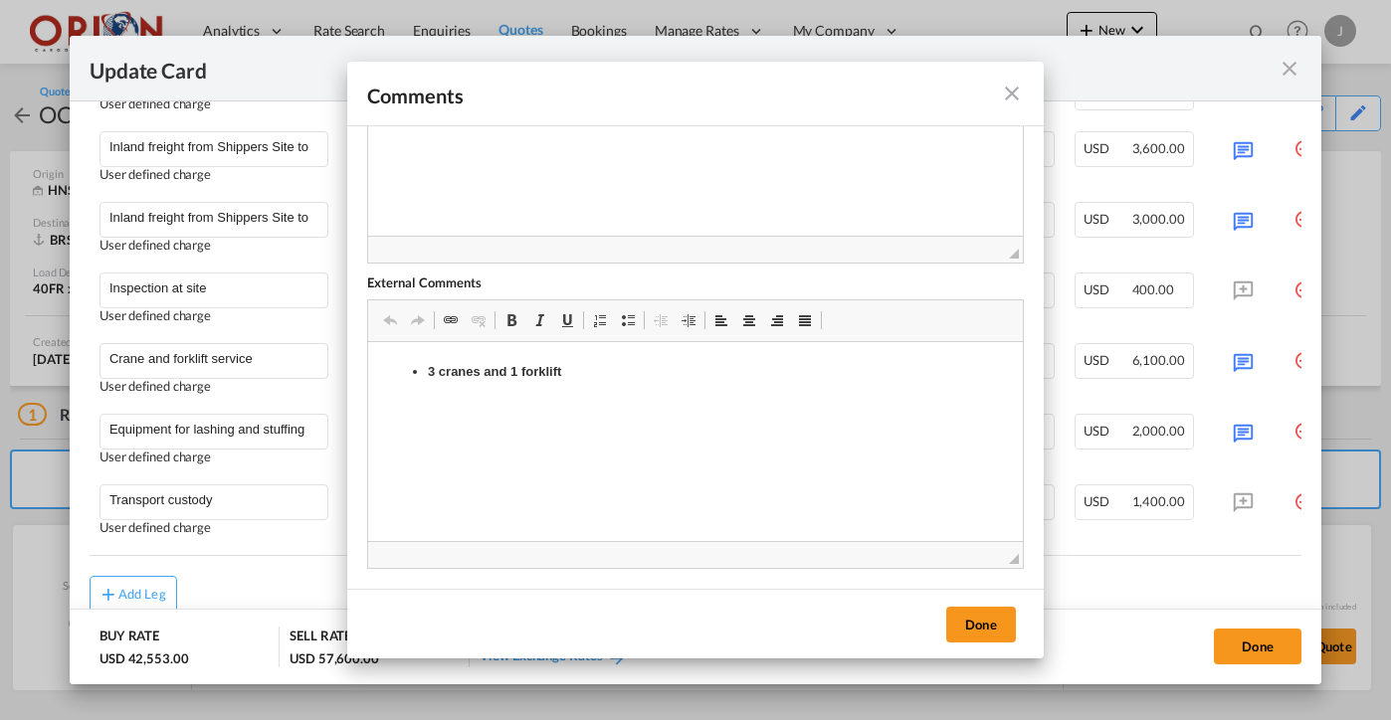
scroll to position [184, 0]
click at [1007, 104] on md-icon "icon-close fg-AAA8AD m-0 pointer" at bounding box center [1012, 94] width 24 height 24
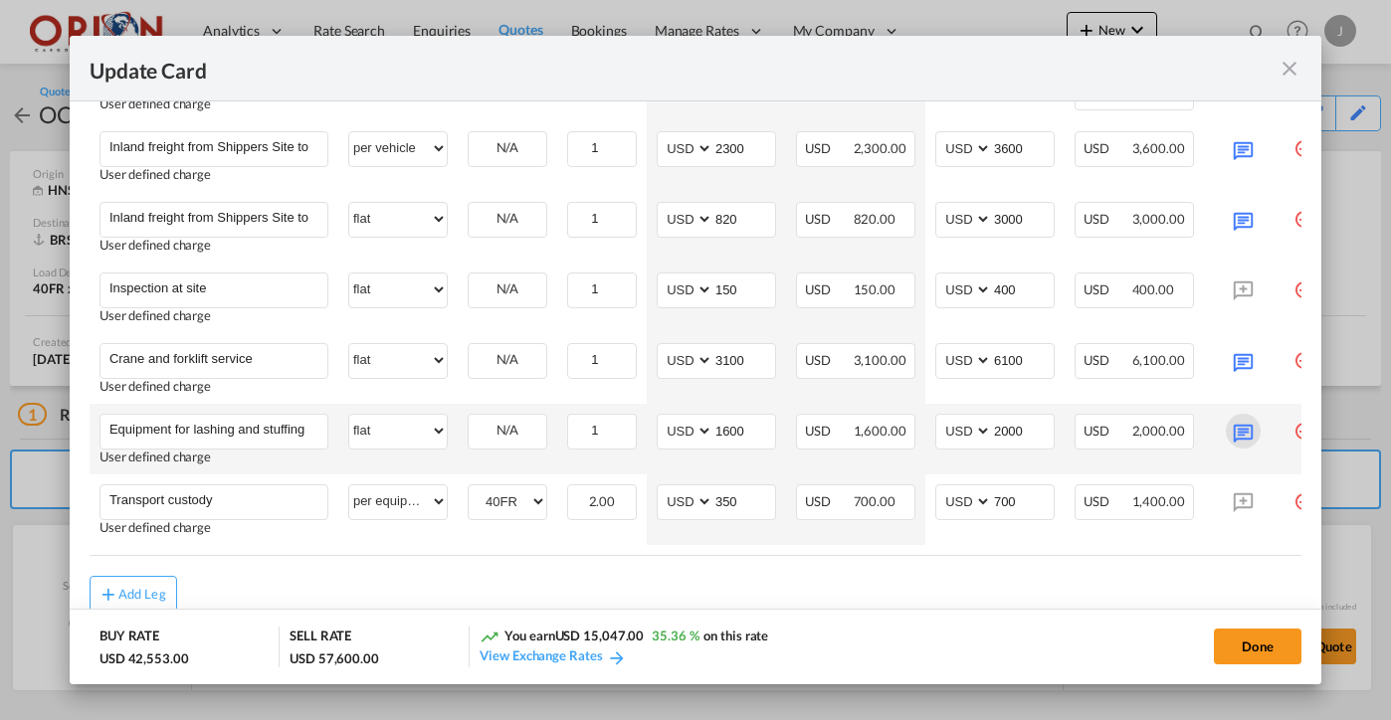
click at [1249, 444] on md-icon "Update Card Port ..." at bounding box center [1243, 431] width 35 height 35
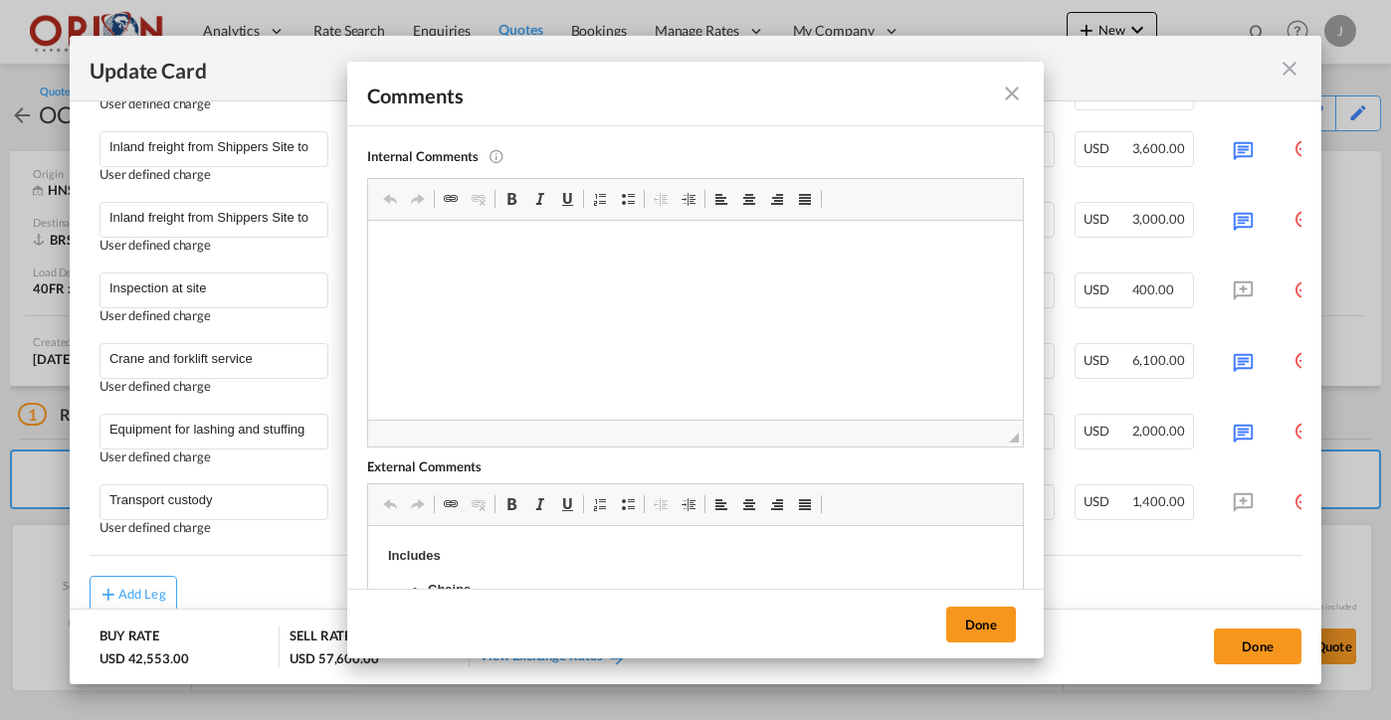
scroll to position [0, 0]
click at [1009, 101] on md-icon "icon-close fg-AAA8AD m-0 pointer" at bounding box center [1012, 94] width 24 height 24
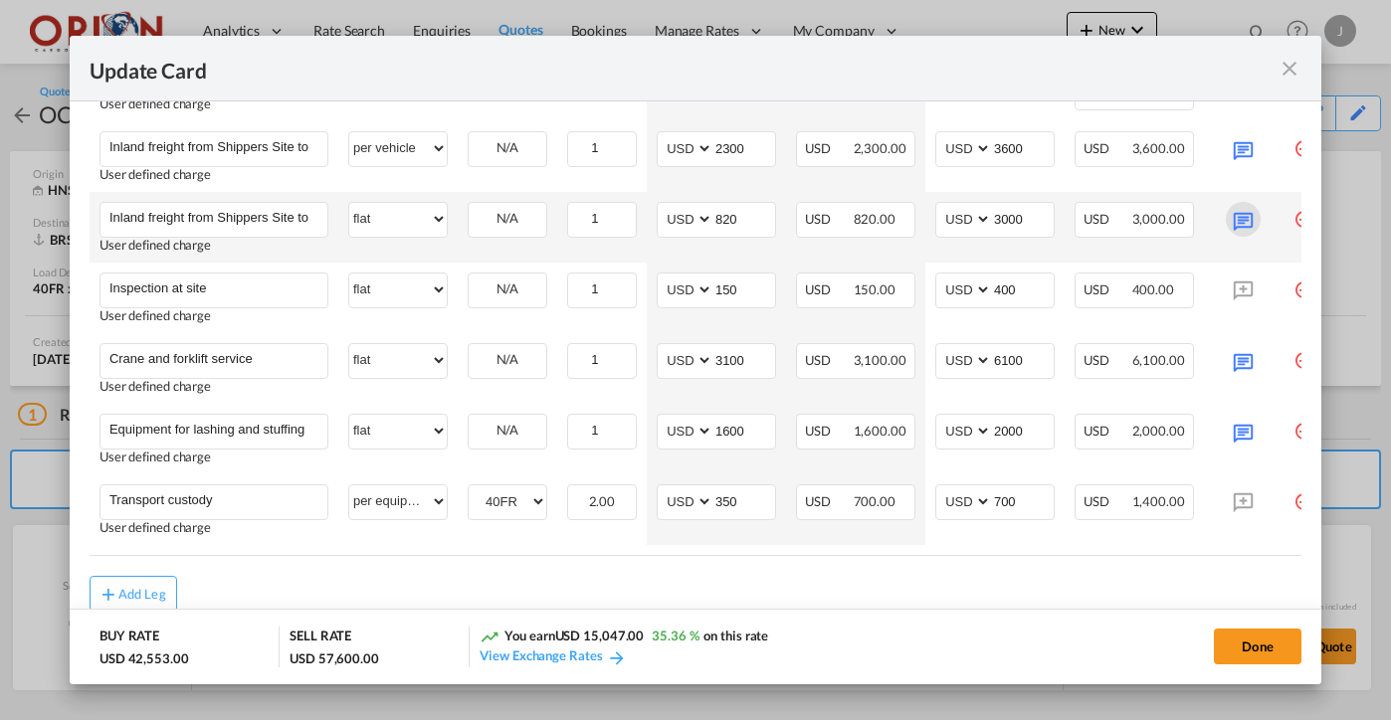
click at [1245, 210] on md-icon "Update Card Port ..." at bounding box center [1243, 219] width 35 height 35
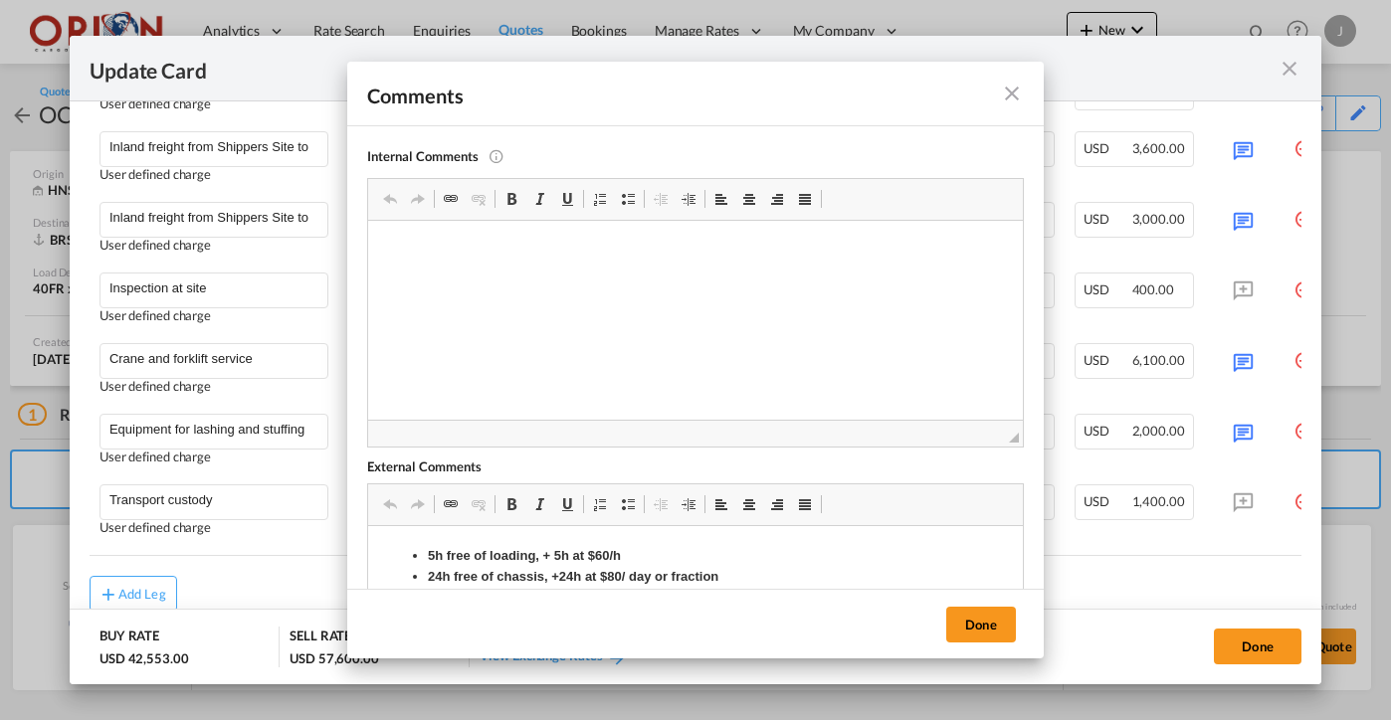
scroll to position [84, 0]
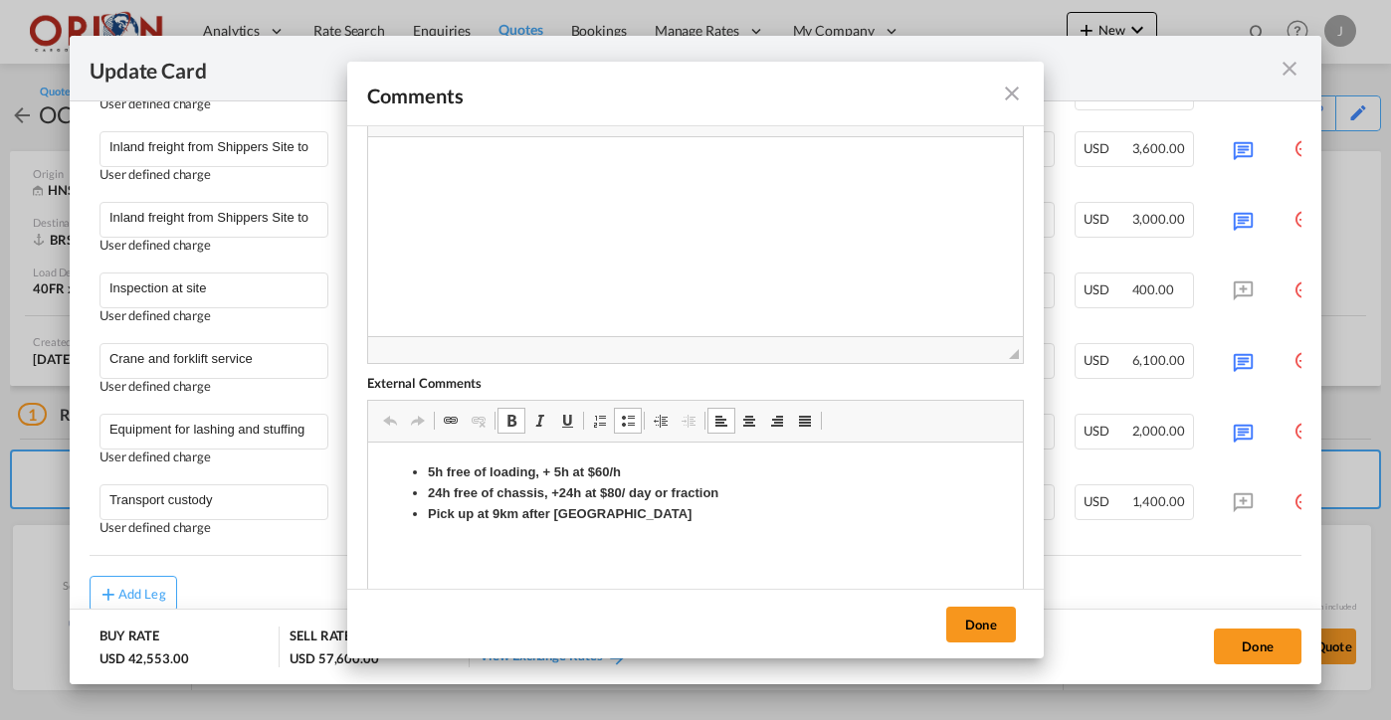
click at [587, 468] on strong "5h free of loading, + 5h at $60/h" at bounding box center [524, 472] width 193 height 15
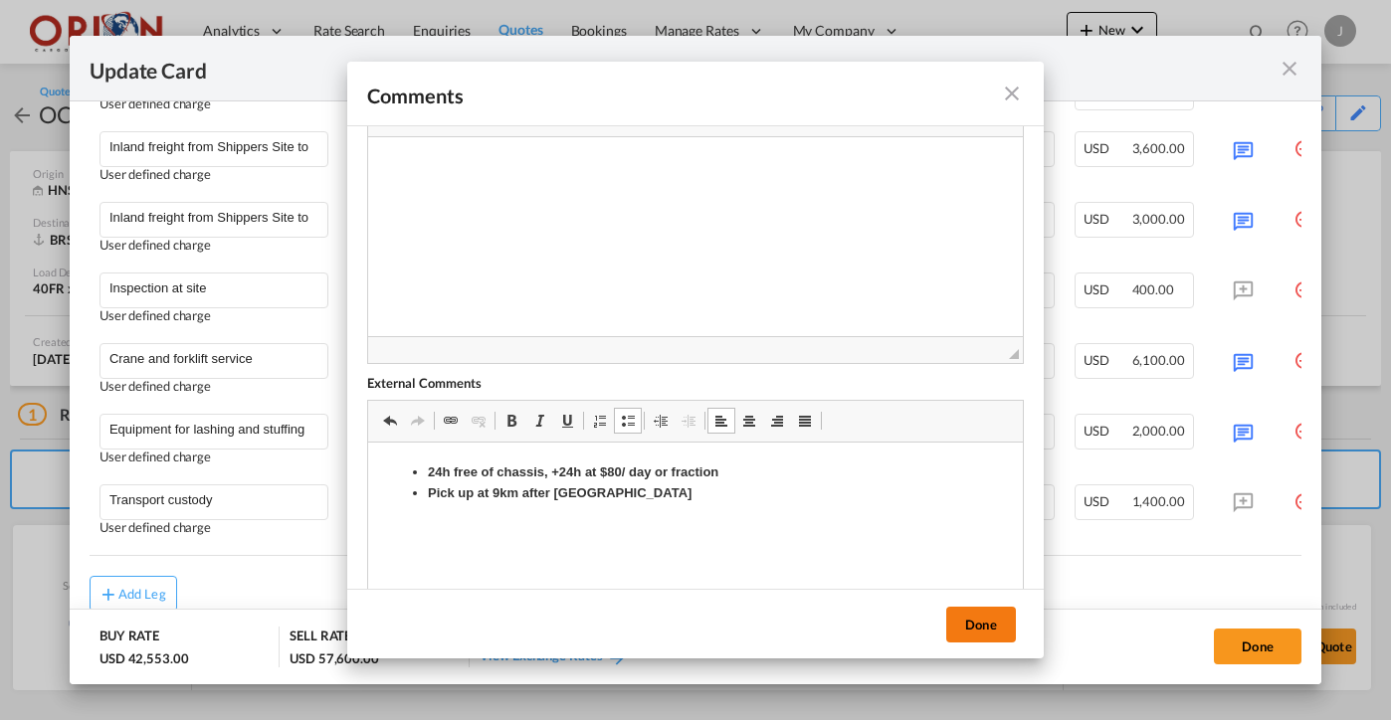
click at [964, 634] on button "Done" at bounding box center [981, 625] width 70 height 36
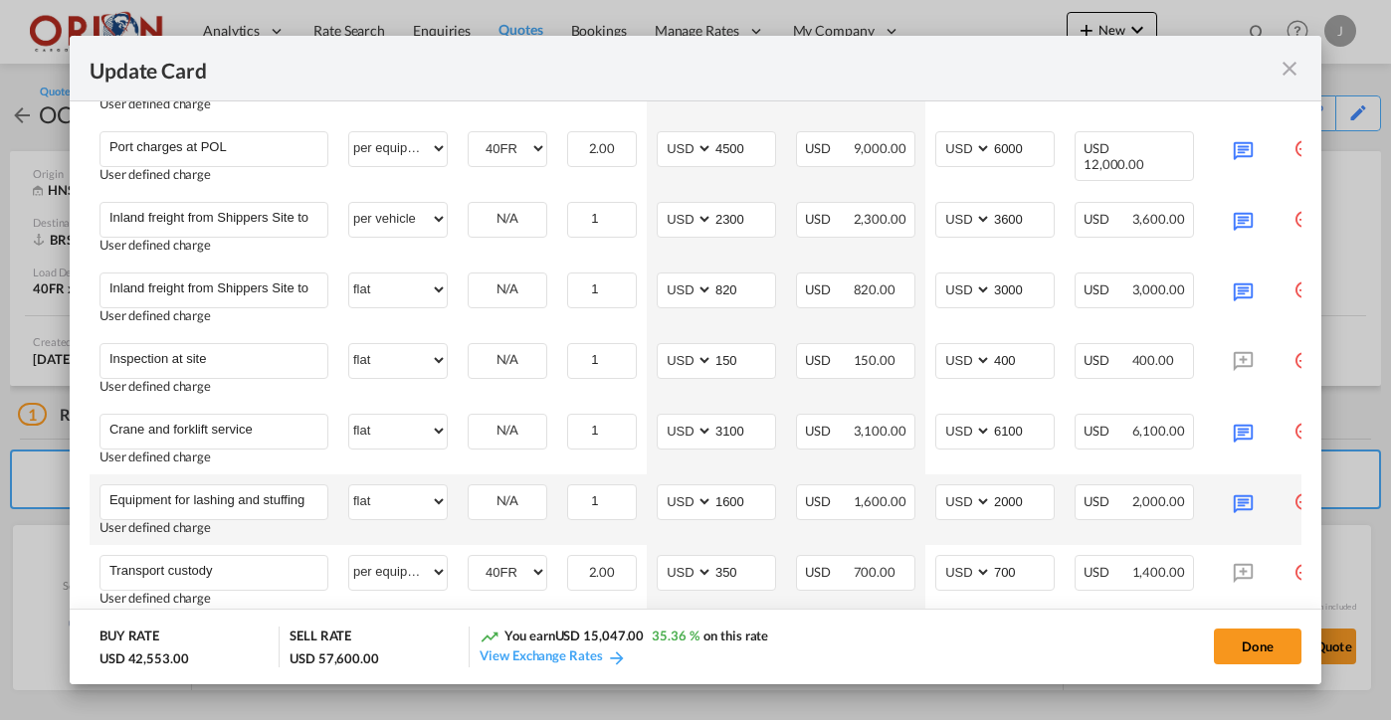
scroll to position [1273, 0]
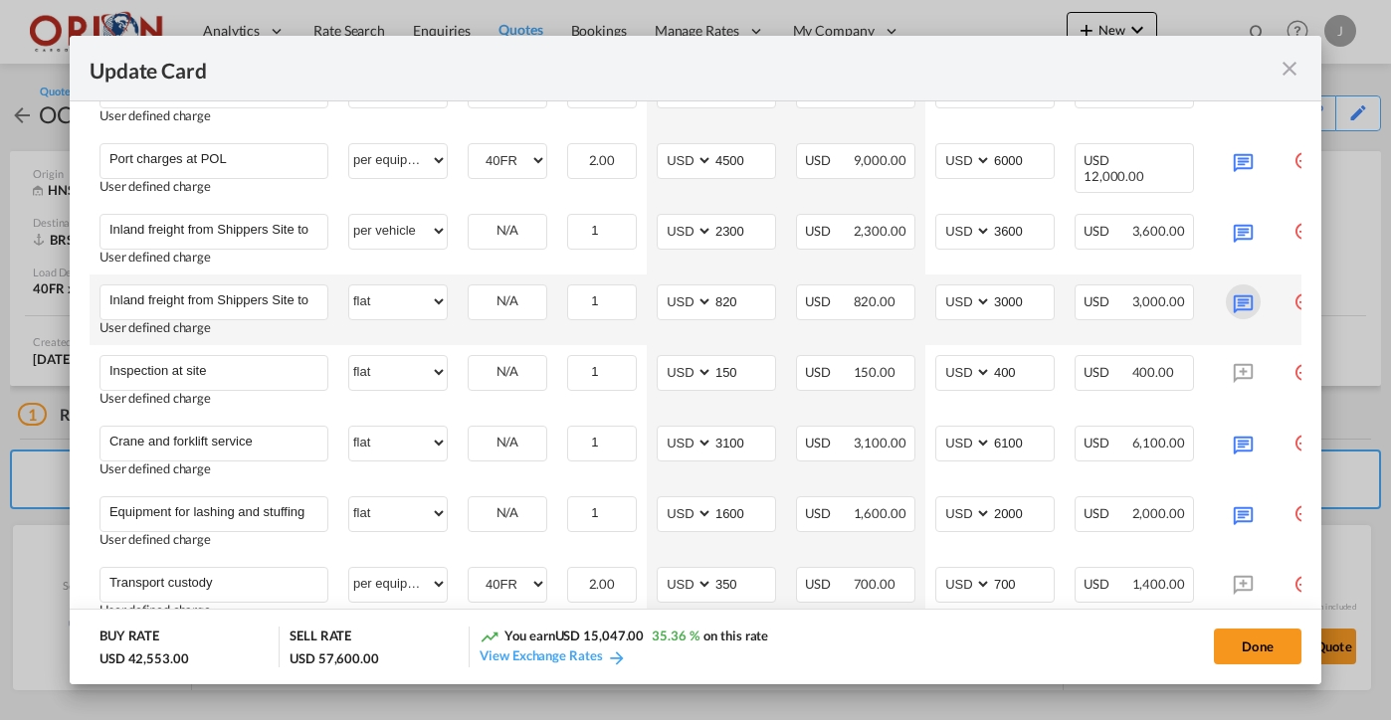
click at [1234, 305] on md-icon "Update Card Port ..." at bounding box center [1243, 302] width 35 height 35
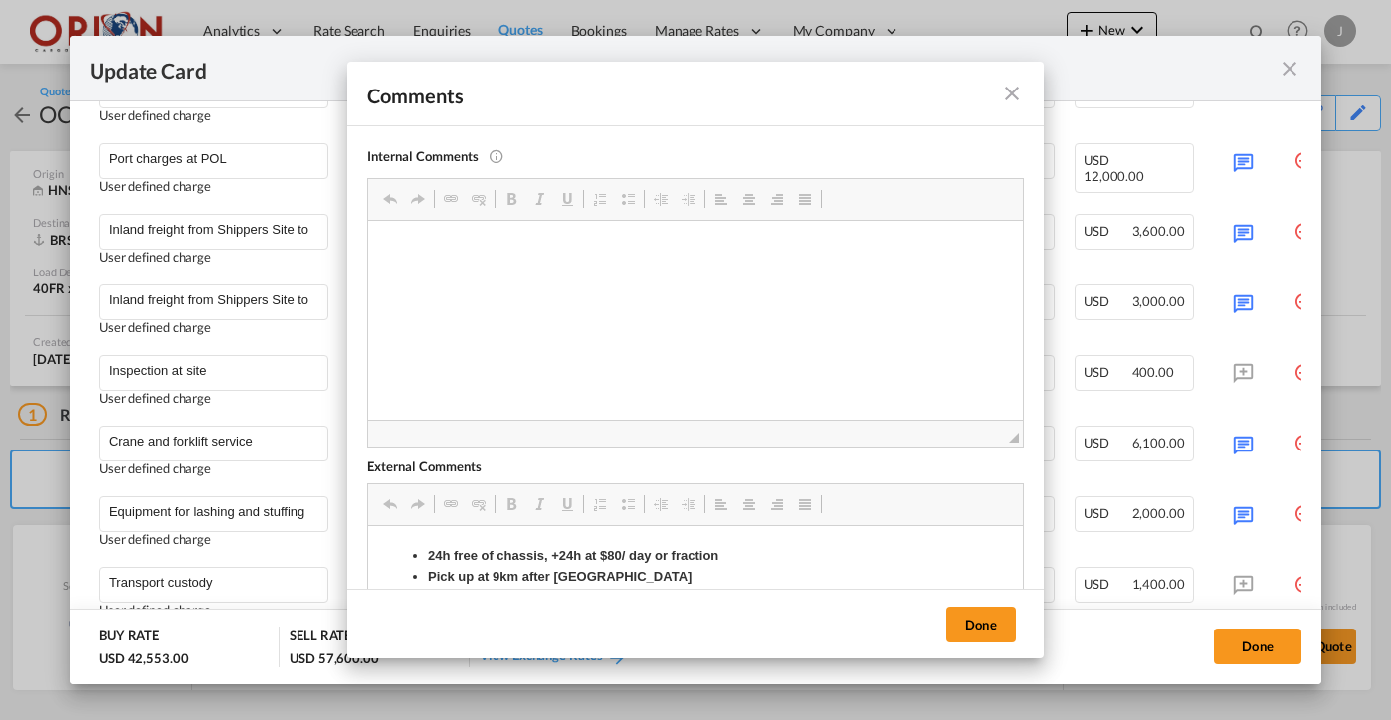
scroll to position [0, 0]
click at [442, 557] on strong "24h free of chassis, +24h at $80/ day or fraction" at bounding box center [573, 555] width 291 height 15
click at [989, 623] on button "Done" at bounding box center [981, 625] width 70 height 36
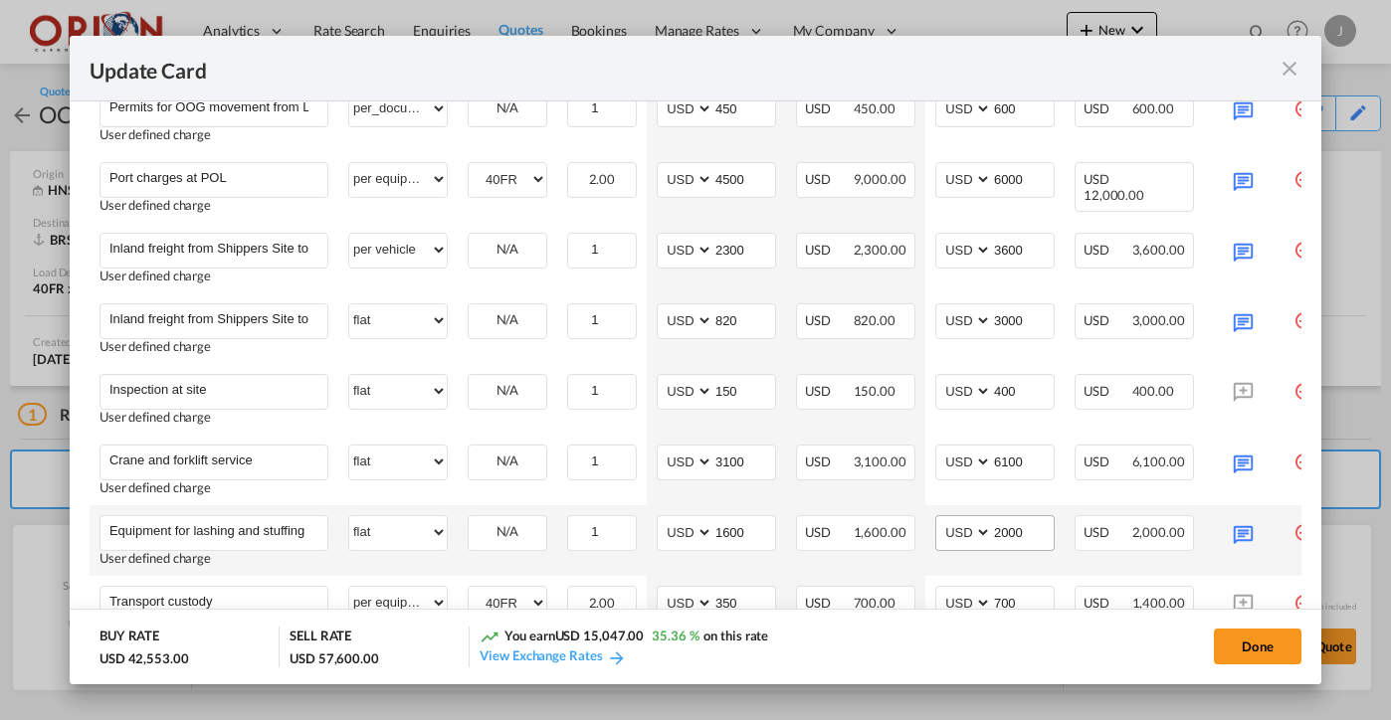
scroll to position [1204, 0]
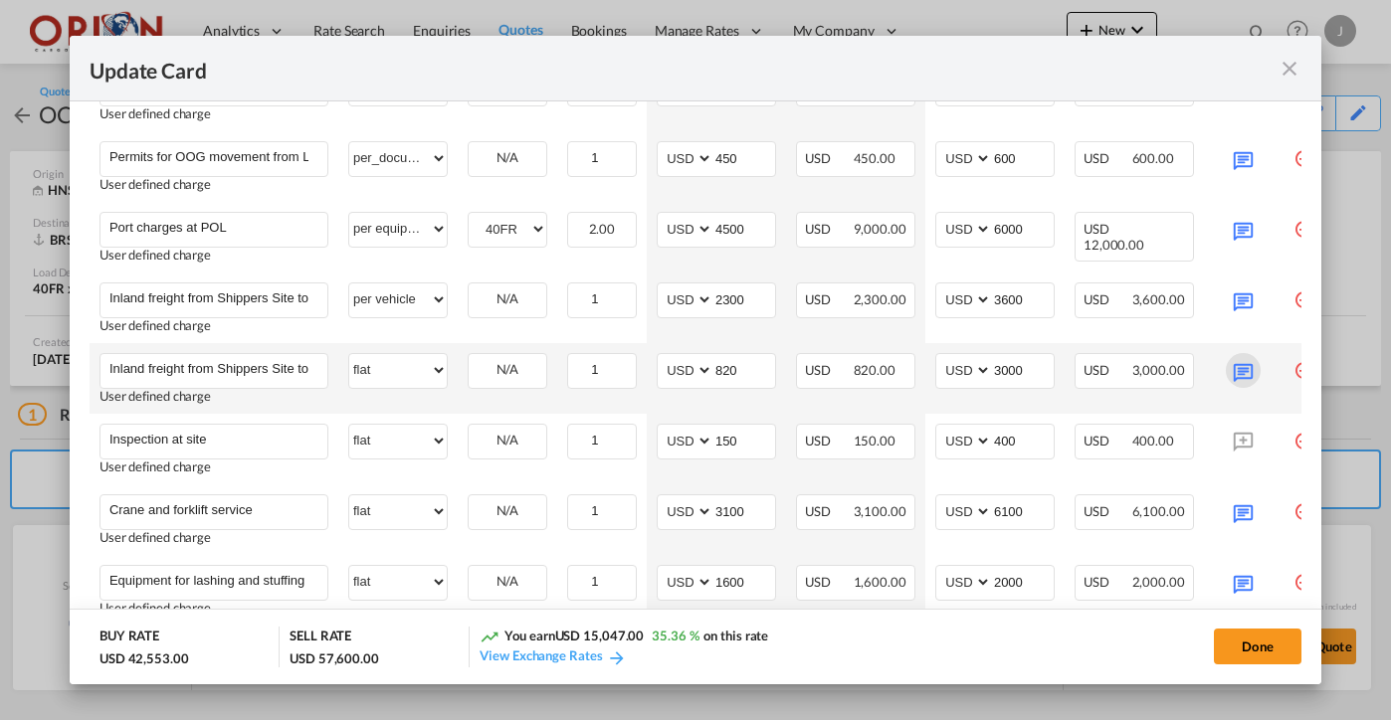
click at [1245, 365] on md-icon "Update Card Port ..." at bounding box center [1243, 370] width 35 height 35
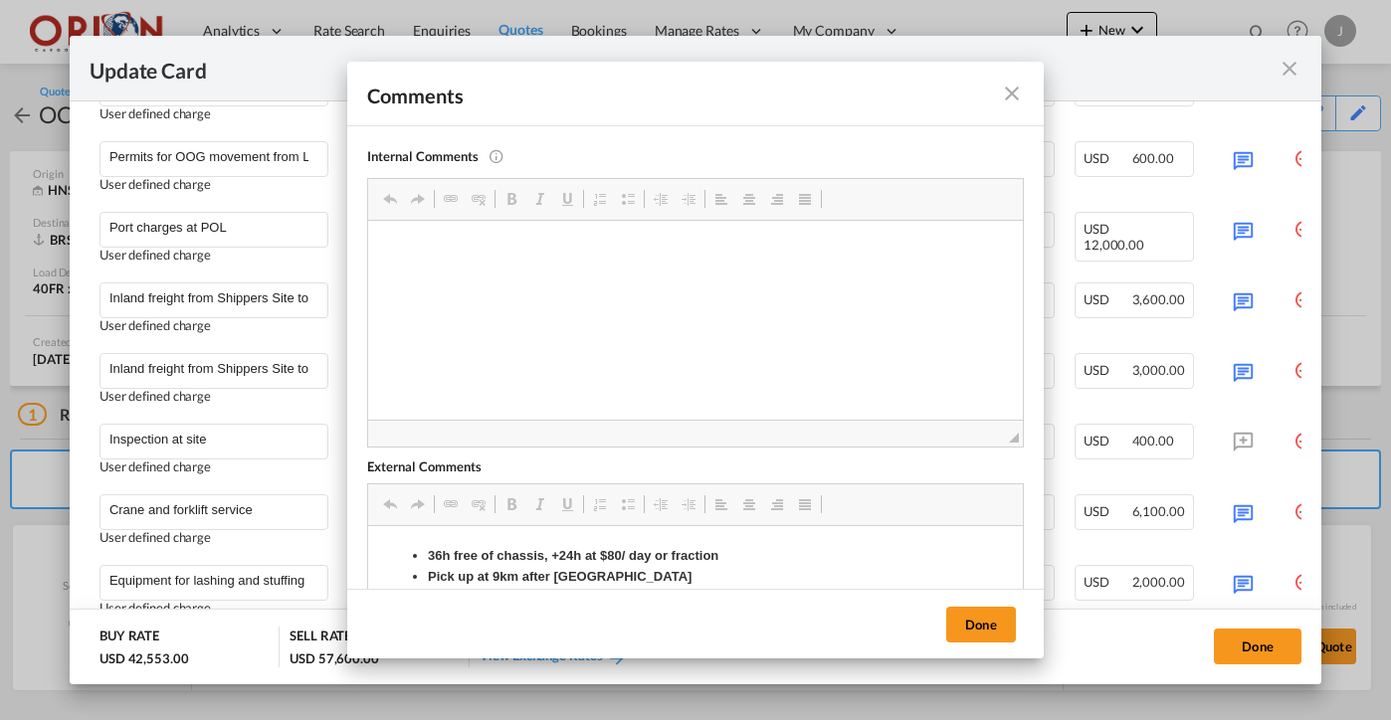
scroll to position [0, 0]
click at [967, 609] on button "Done" at bounding box center [981, 625] width 70 height 36
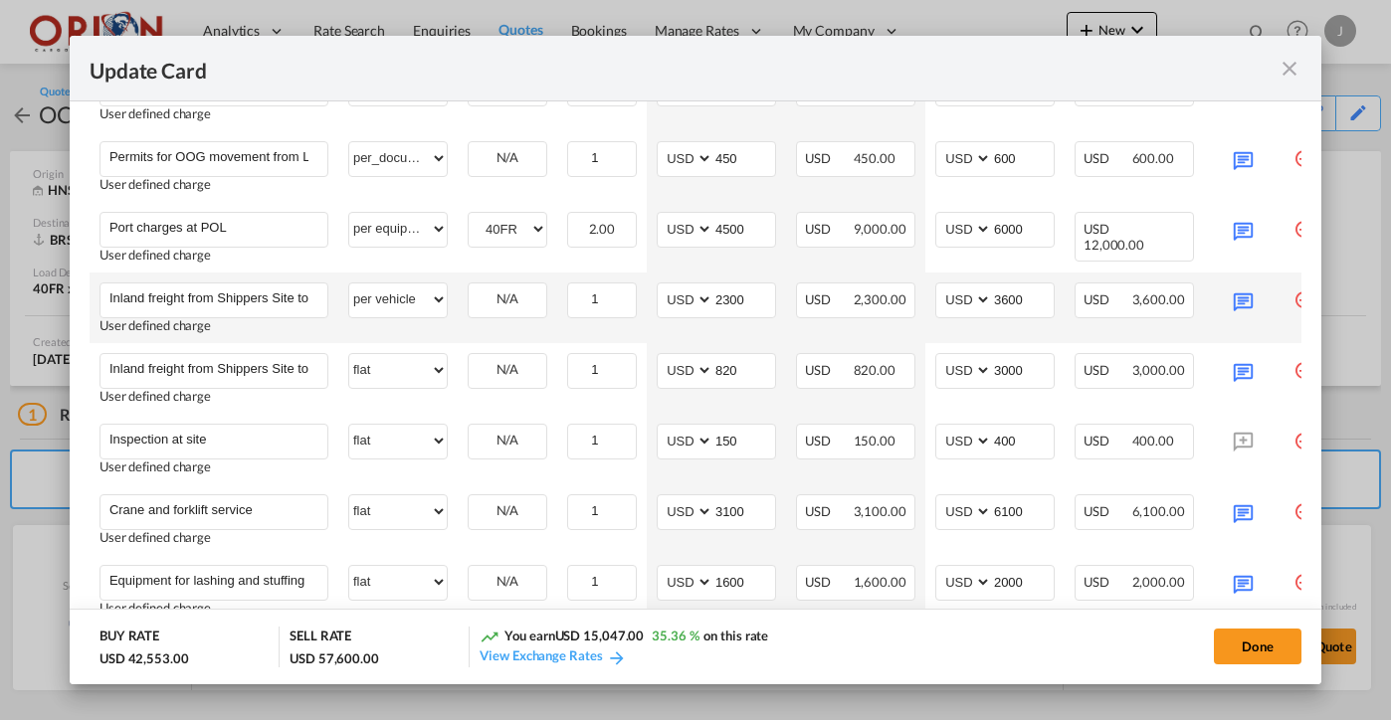
click at [1238, 277] on td "Update Card Port ..." at bounding box center [1244, 308] width 80 height 71
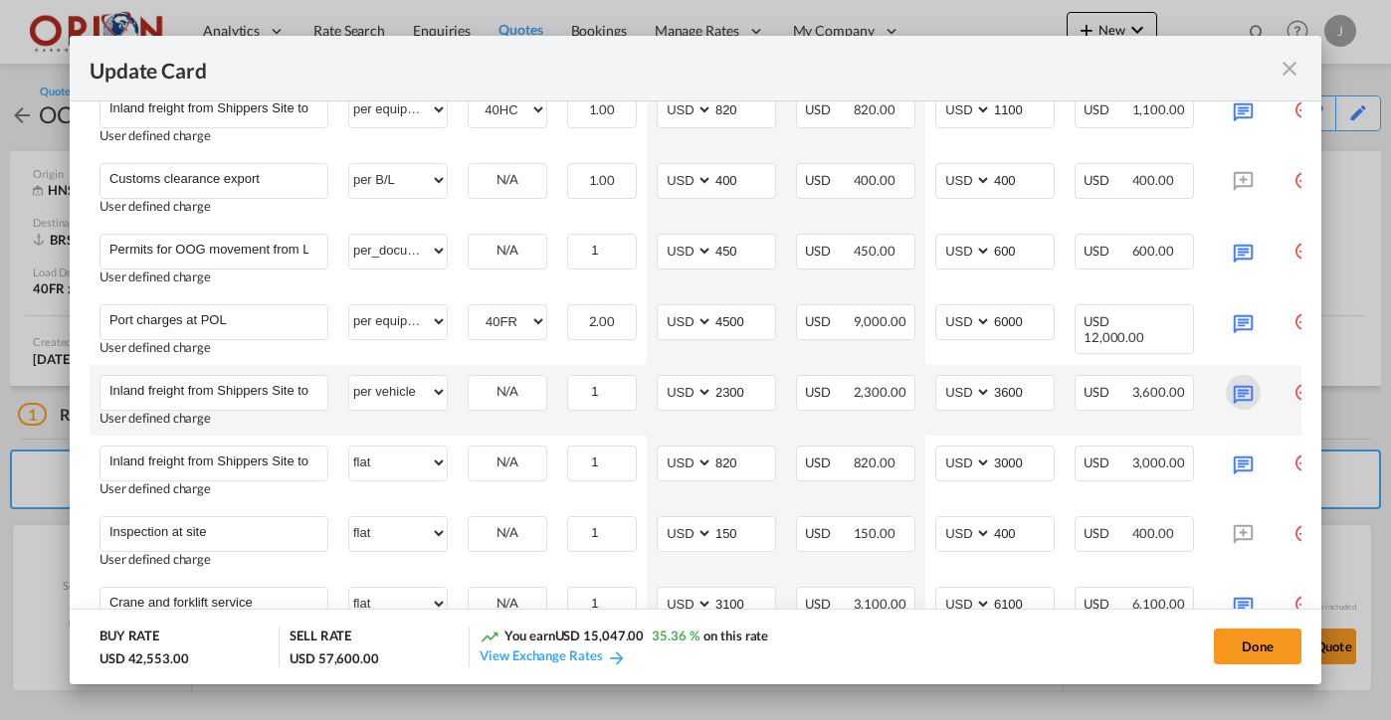
scroll to position [1014, 0]
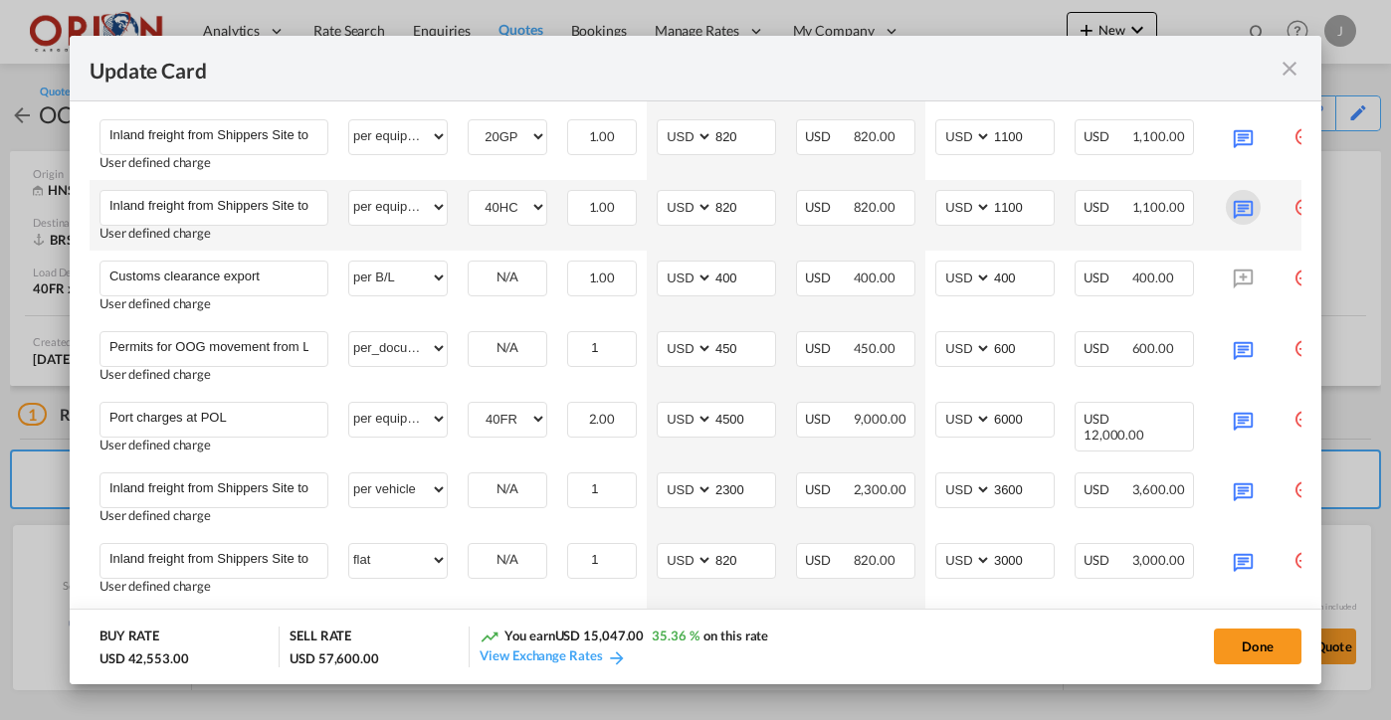
click at [1243, 208] on md-icon "Update Card Port ..." at bounding box center [1243, 207] width 35 height 35
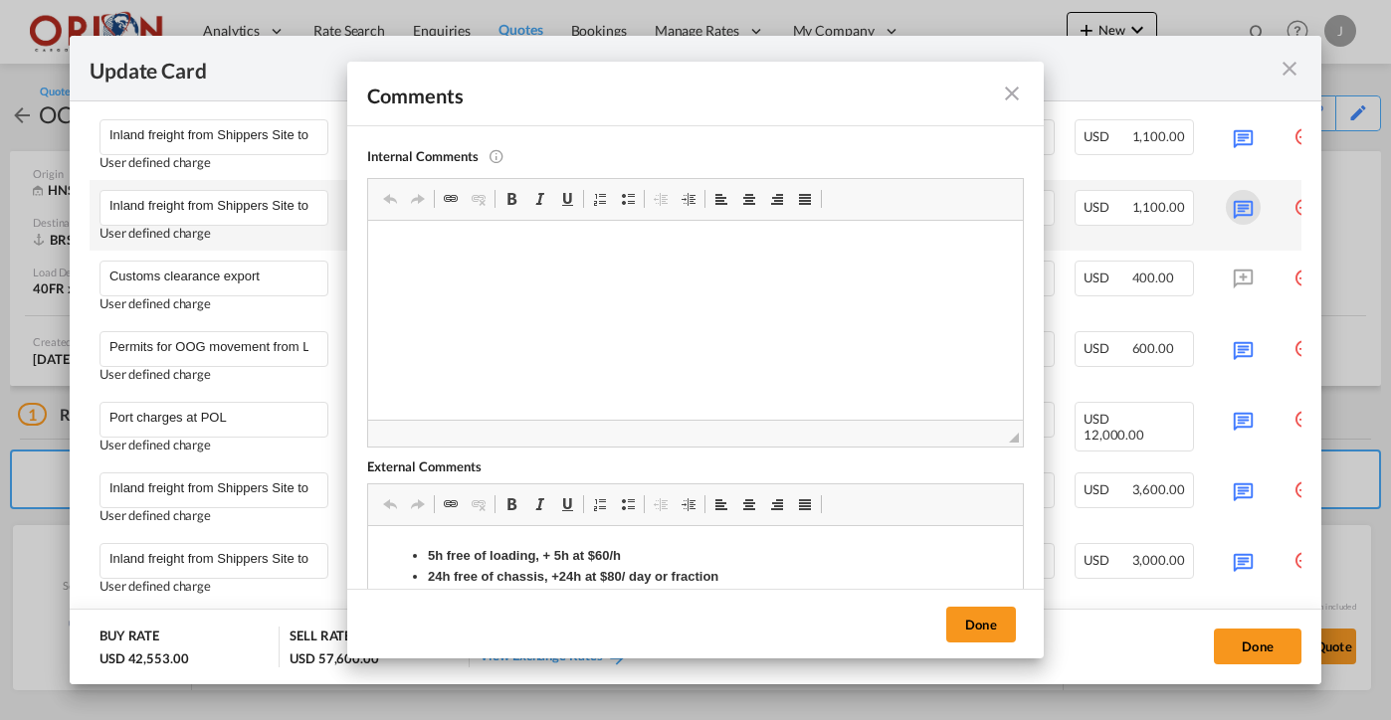
scroll to position [0, 0]
click at [463, 555] on strong "5h free of loading, + 5h at $60/h" at bounding box center [524, 555] width 193 height 15
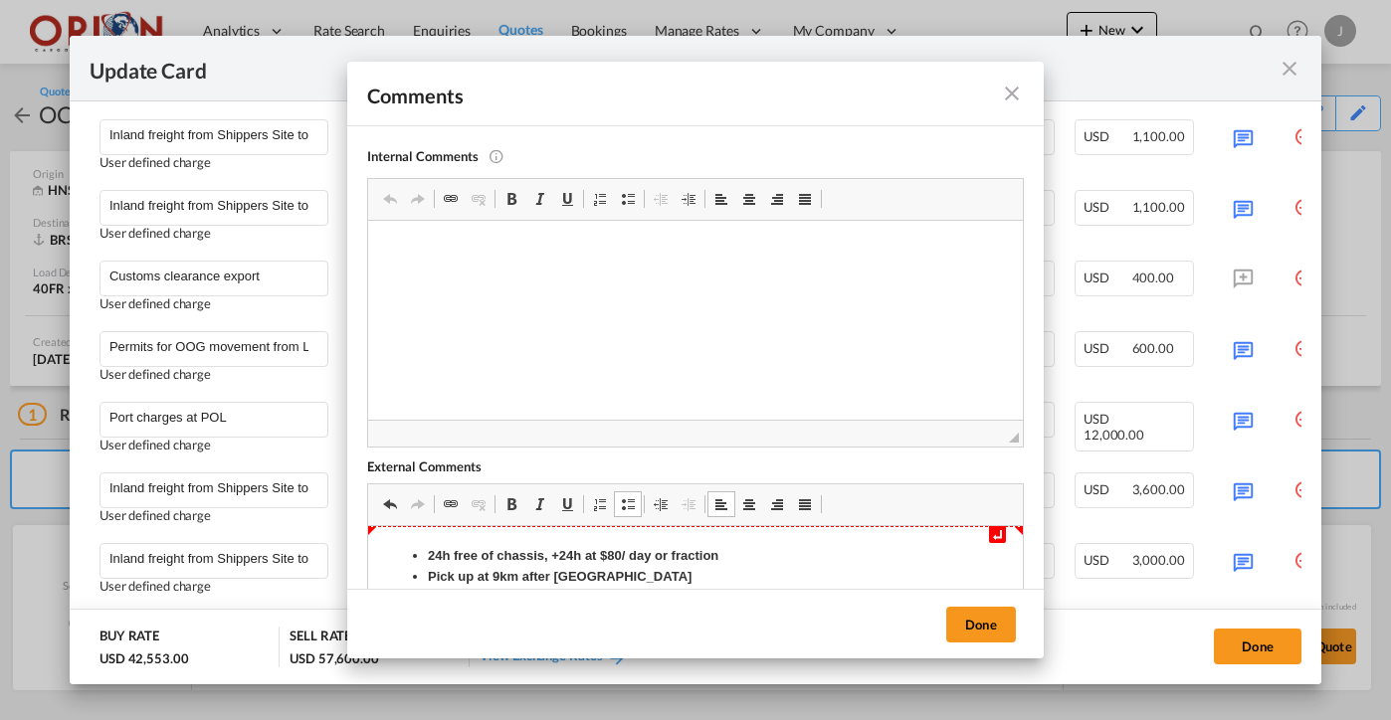
click at [441, 556] on strong "24h free of chassis, +24h at $80/ day or fraction" at bounding box center [573, 555] width 291 height 15
click at [984, 632] on button "Done" at bounding box center [981, 625] width 70 height 36
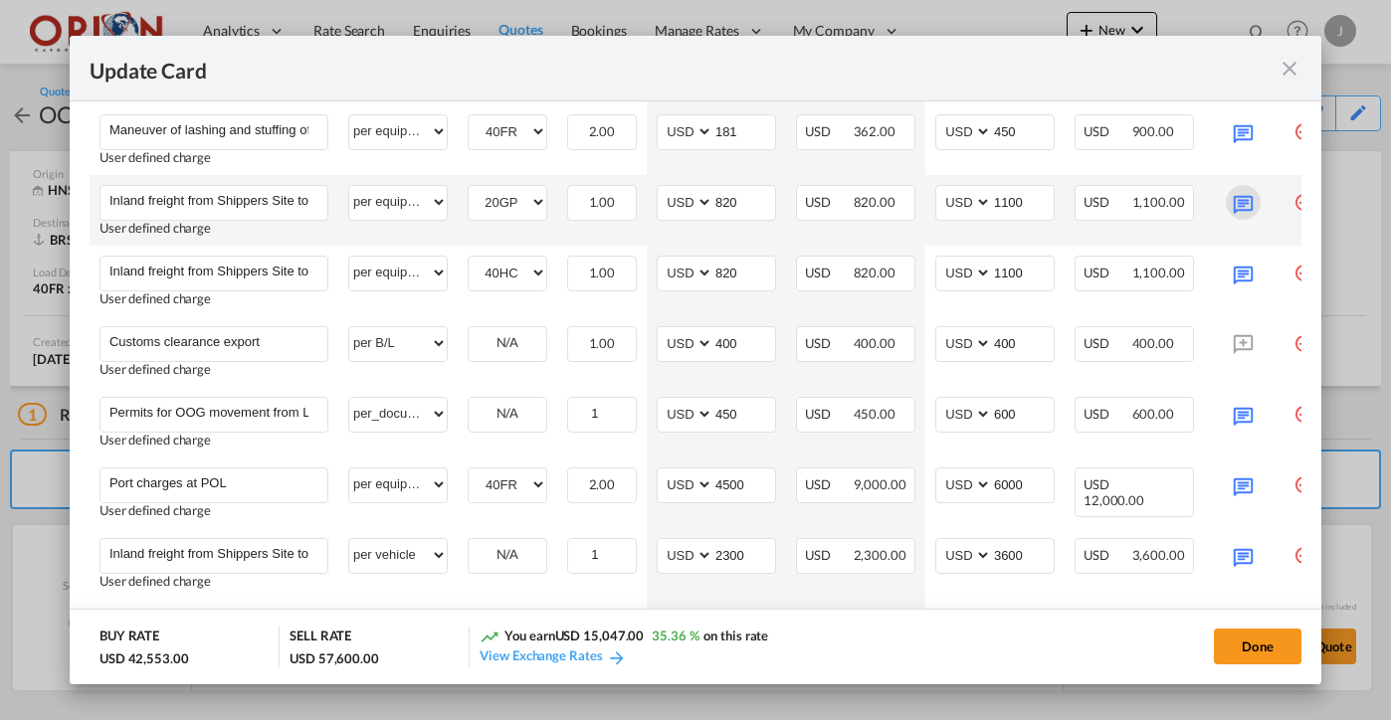
scroll to position [944, 0]
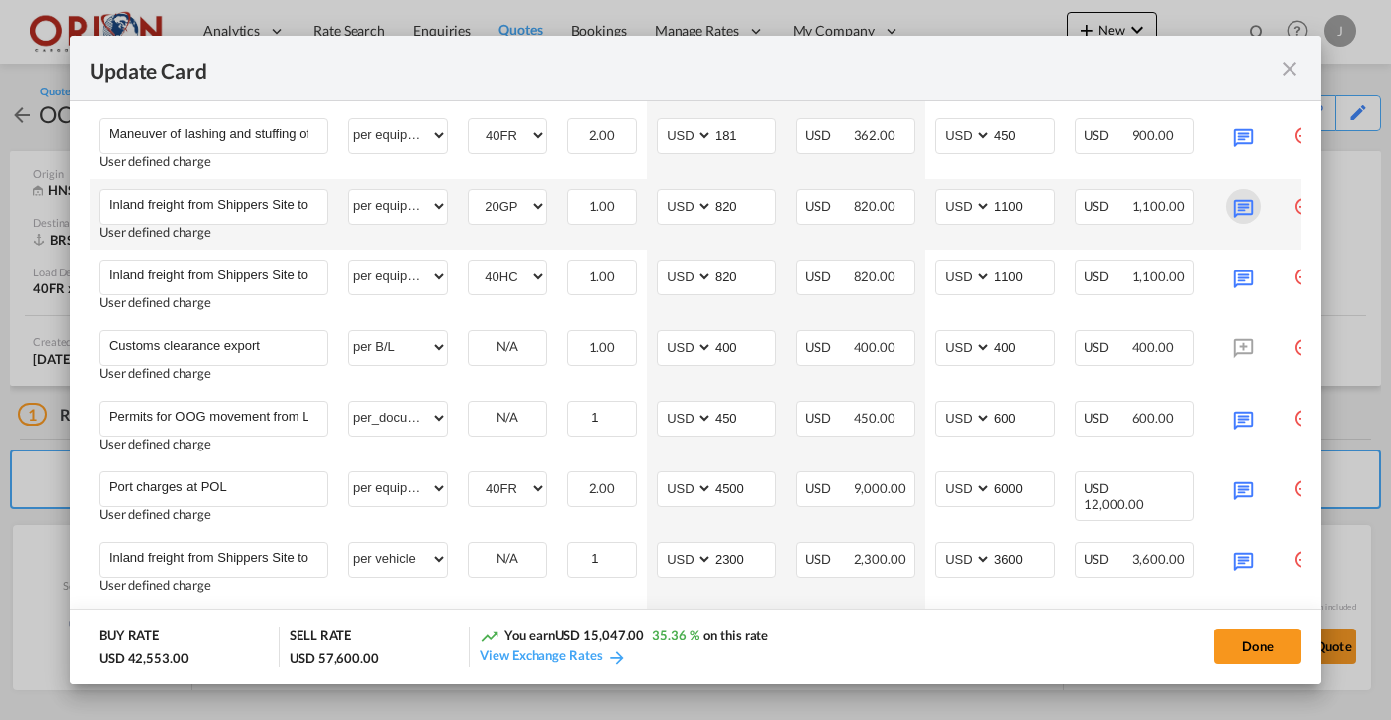
click at [1240, 209] on md-icon "Update Card Port ..." at bounding box center [1243, 206] width 35 height 35
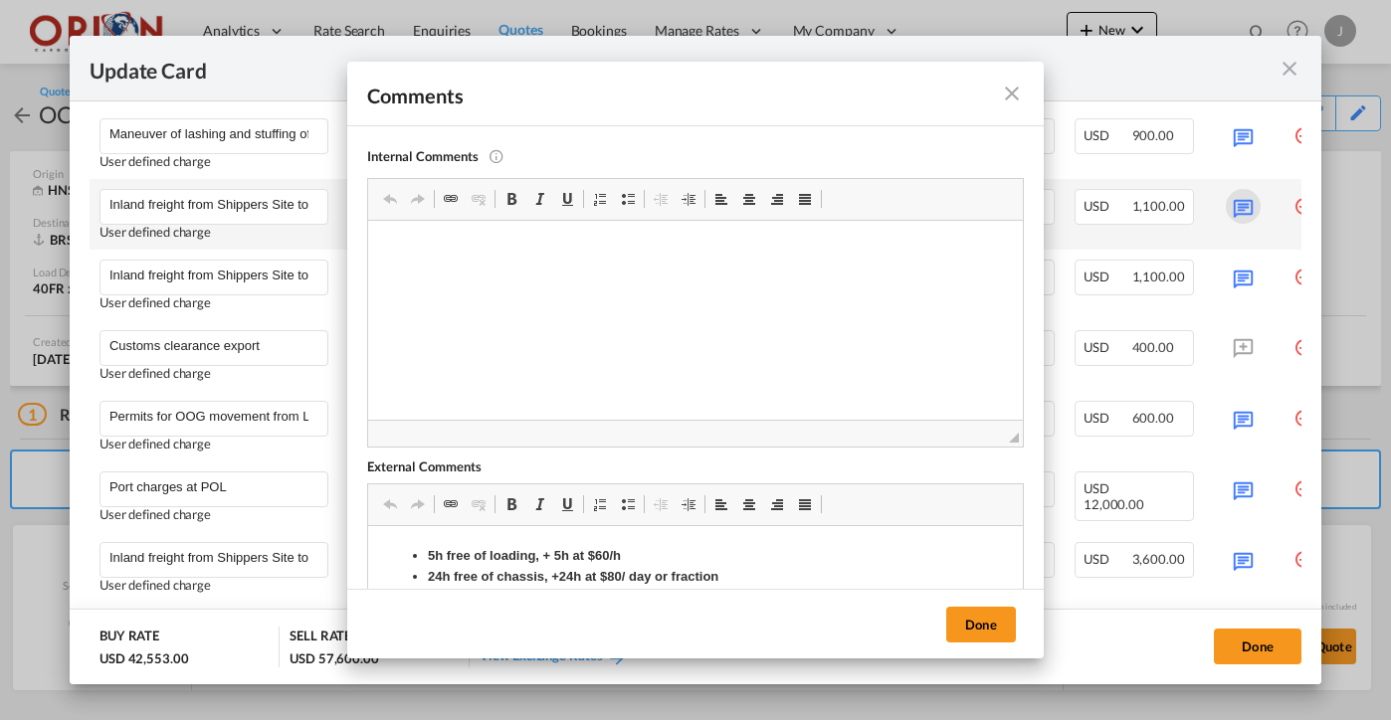
scroll to position [0, 0]
click at [487, 552] on strong "5h free of loading, + 5h at $60/h" at bounding box center [524, 555] width 193 height 15
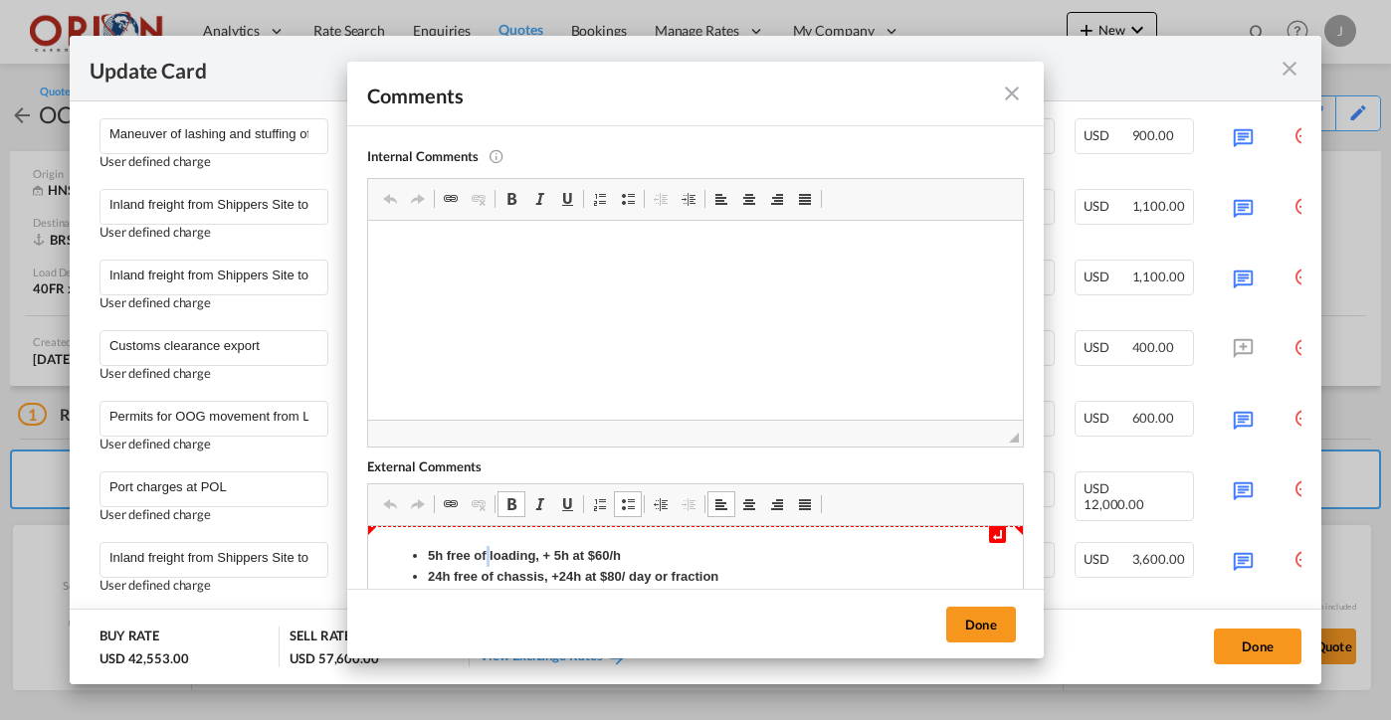
click at [487, 552] on strong "5h free of loading, + 5h at $60/h" at bounding box center [524, 555] width 193 height 15
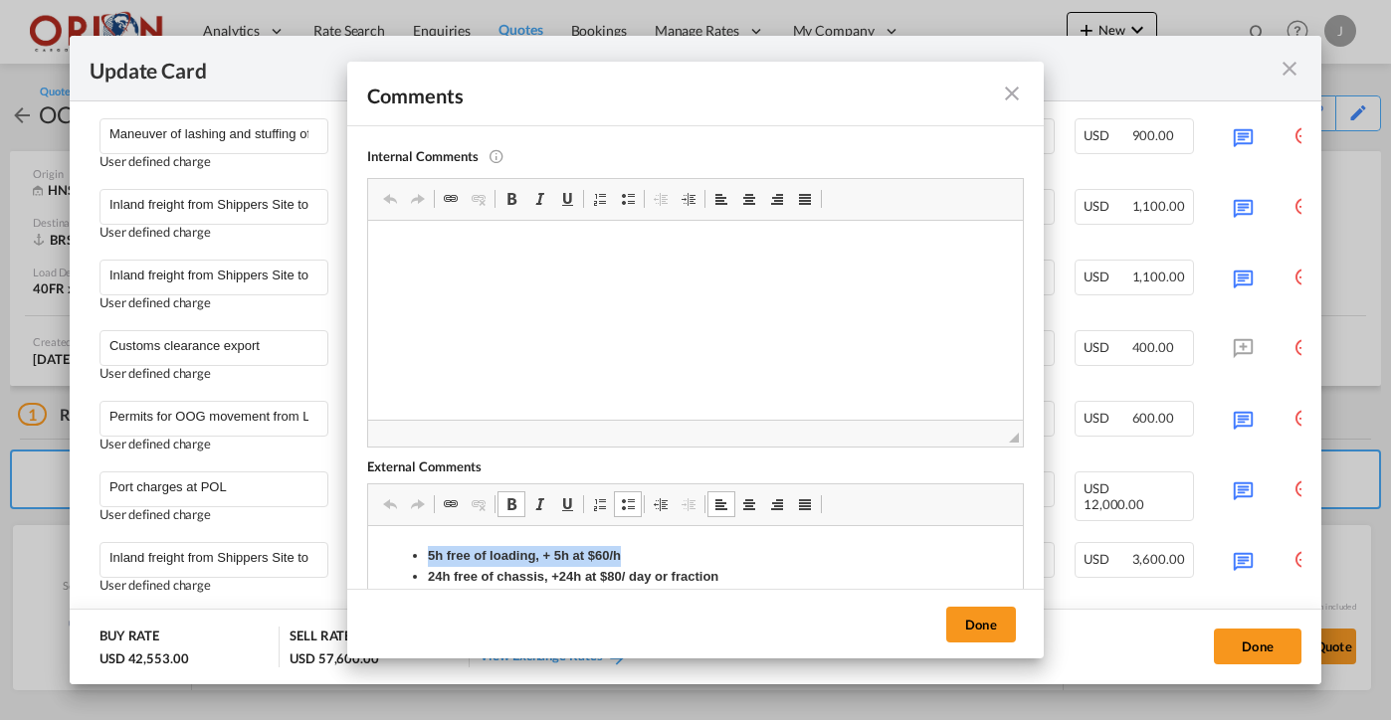
click at [487, 552] on strong "5h free of loading, + 5h at $60/h" at bounding box center [524, 555] width 193 height 15
click at [442, 556] on strong "24h free of chassis, +24h at $80/ day or fraction" at bounding box center [573, 555] width 291 height 15
click at [945, 617] on div "Done" at bounding box center [695, 624] width 697 height 70
click at [976, 621] on button "Done" at bounding box center [981, 625] width 70 height 36
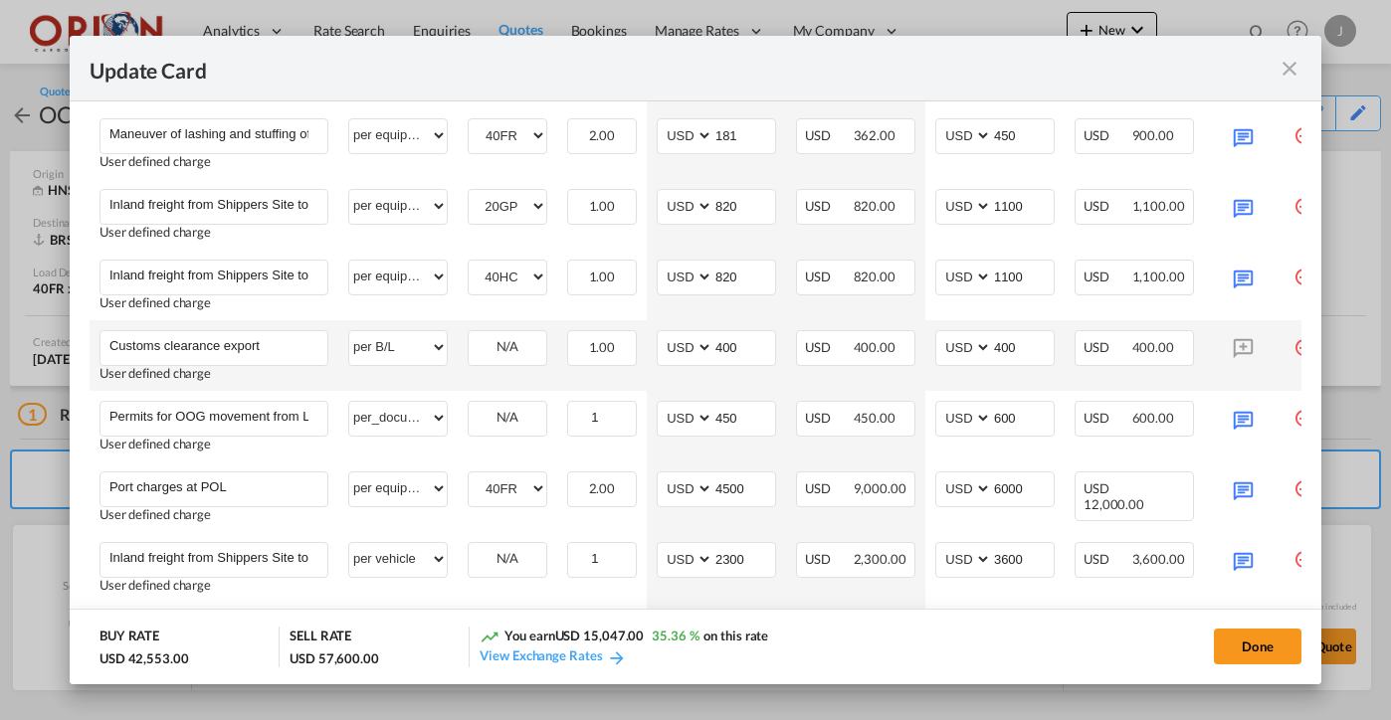
scroll to position [880, 0]
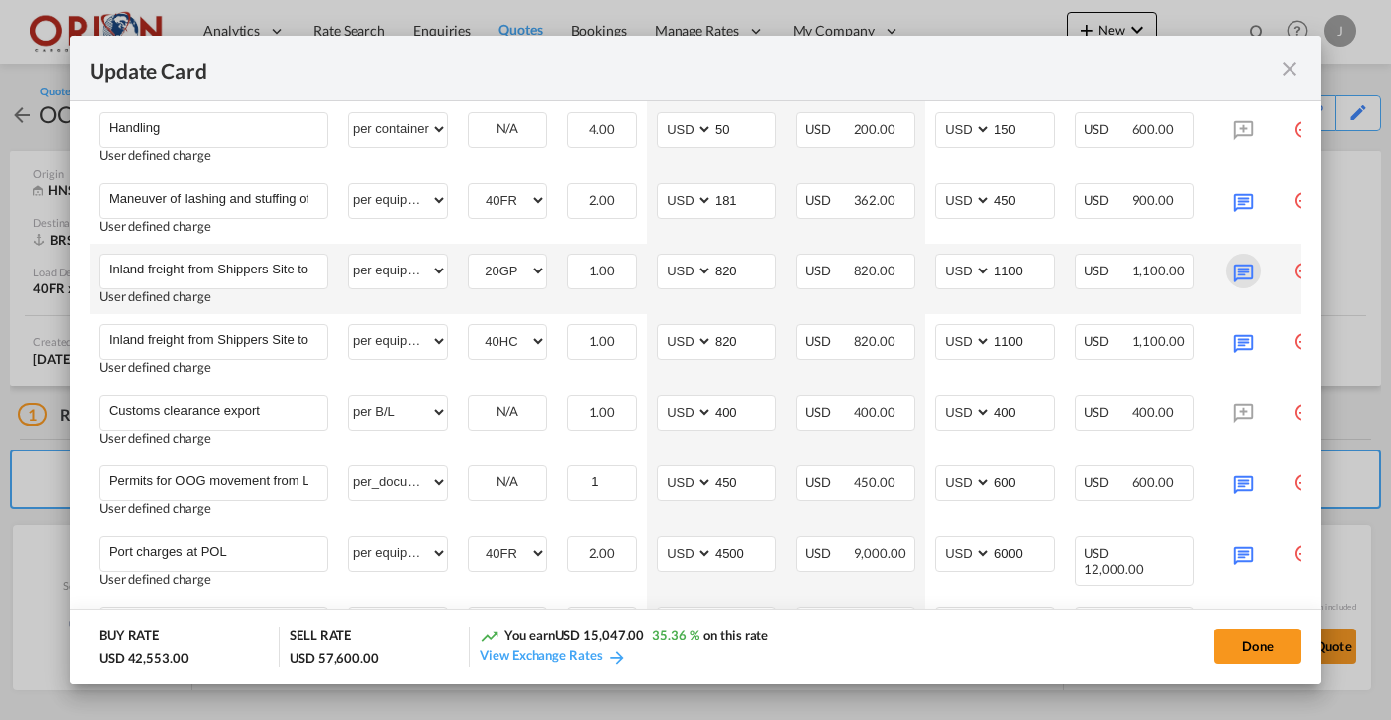
click at [1231, 270] on md-icon "Update Card Port ..." at bounding box center [1243, 271] width 35 height 35
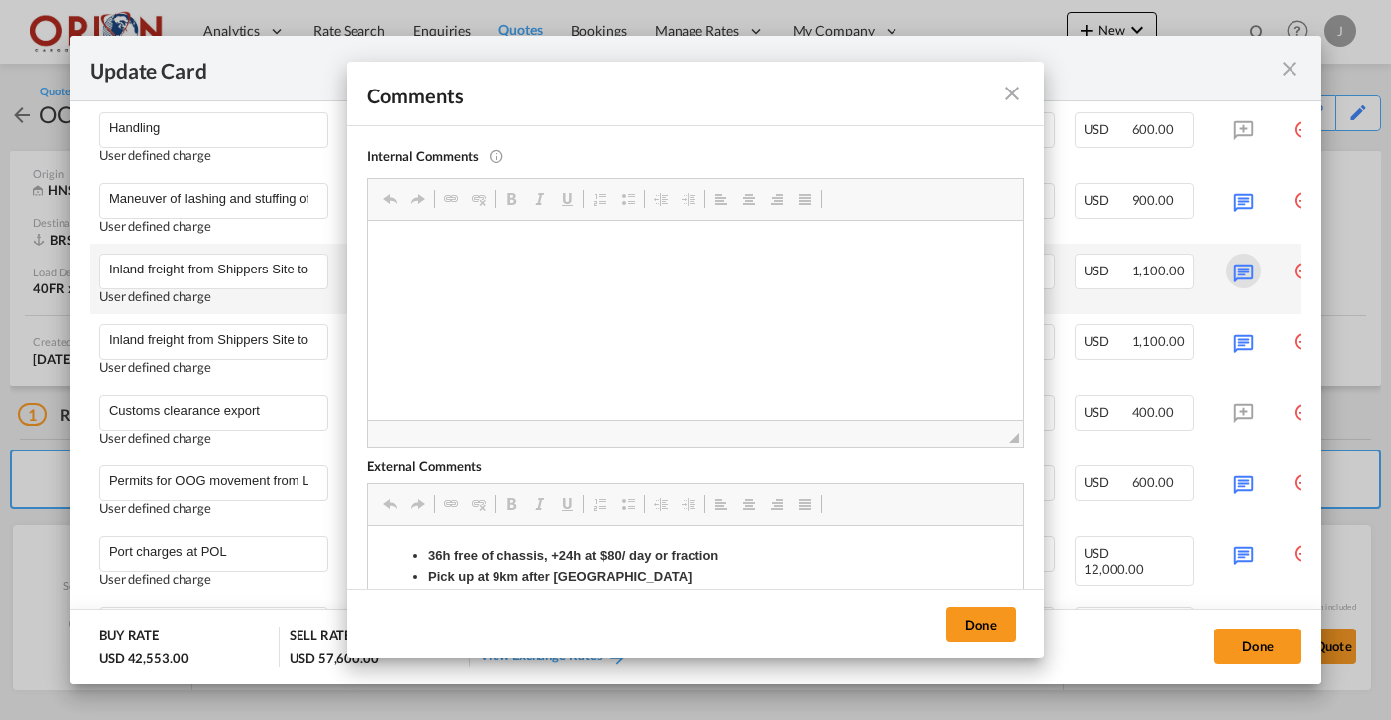
scroll to position [0, 0]
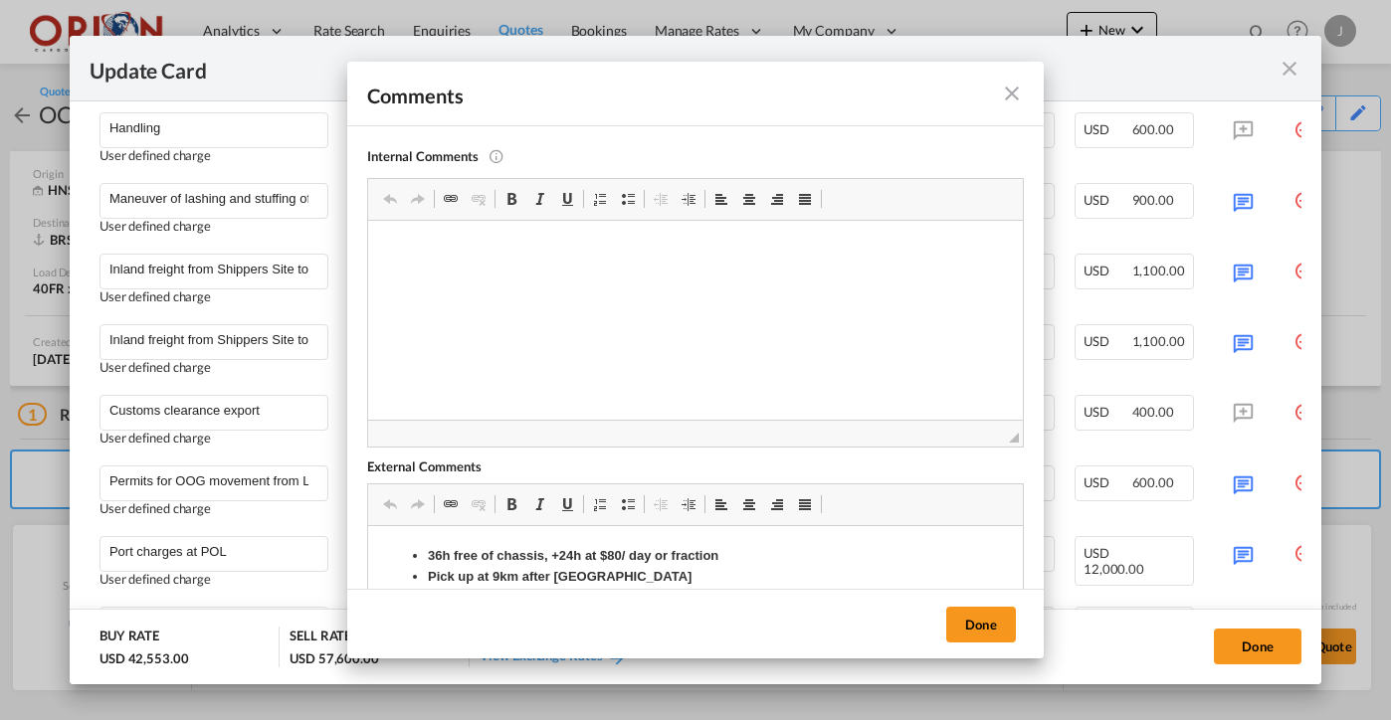
click at [1005, 93] on md-icon "icon-close fg-AAA8AD m-0 pointer" at bounding box center [1012, 94] width 24 height 24
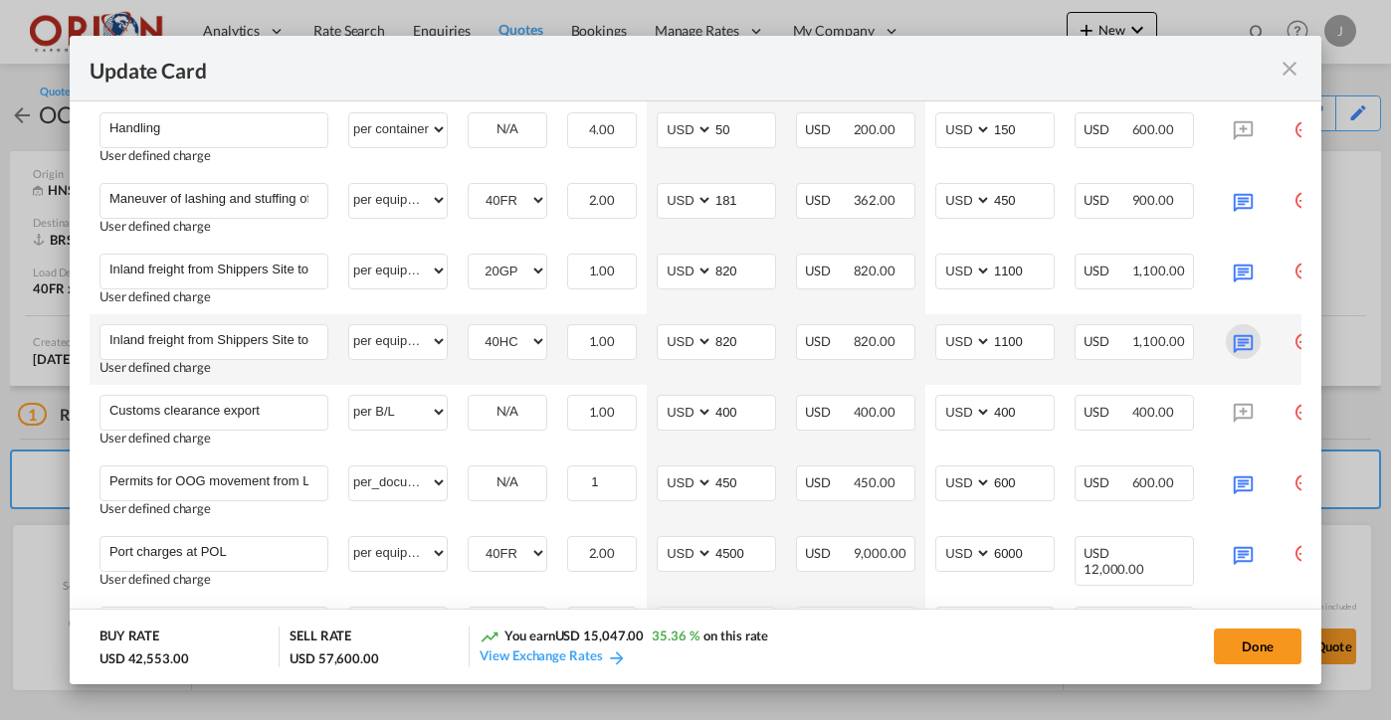
click at [1243, 340] on md-icon "Update Card Port ..." at bounding box center [1243, 341] width 35 height 35
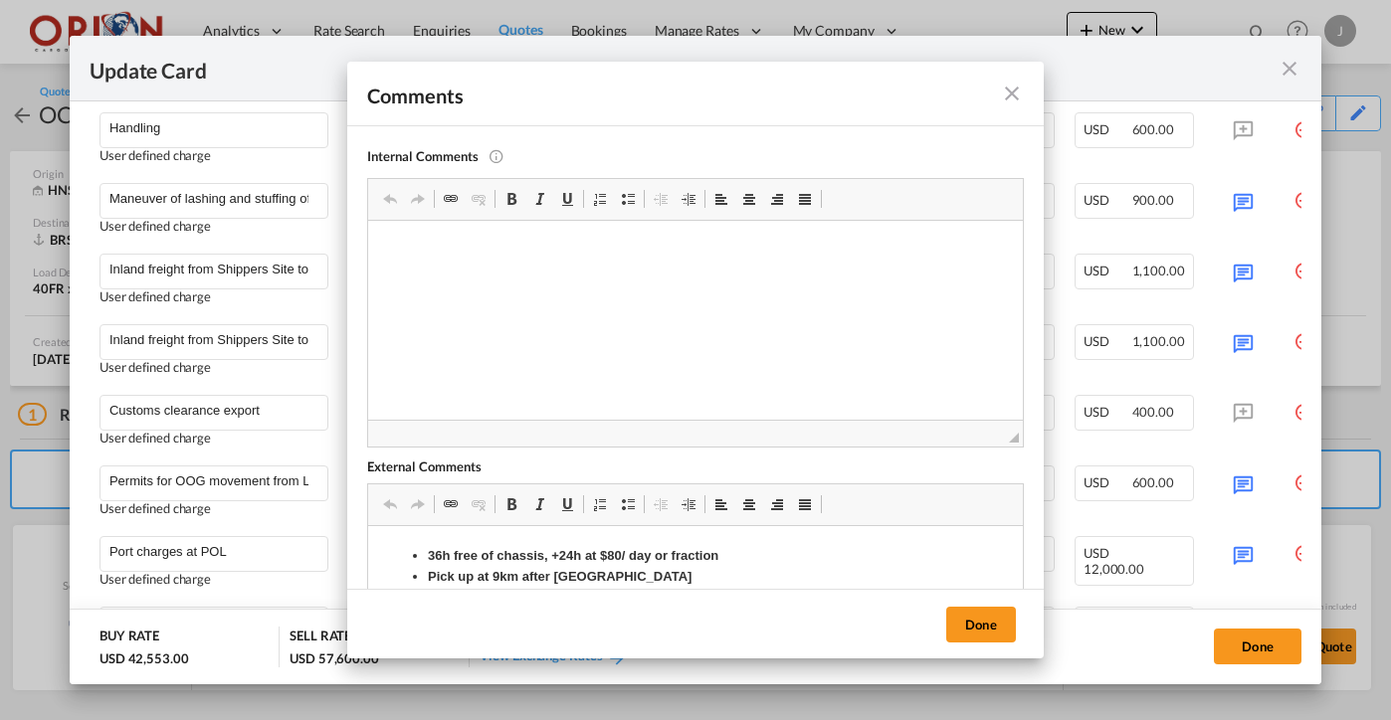
click at [1014, 97] on md-icon "icon-close fg-AAA8AD m-0 pointer" at bounding box center [1012, 94] width 24 height 24
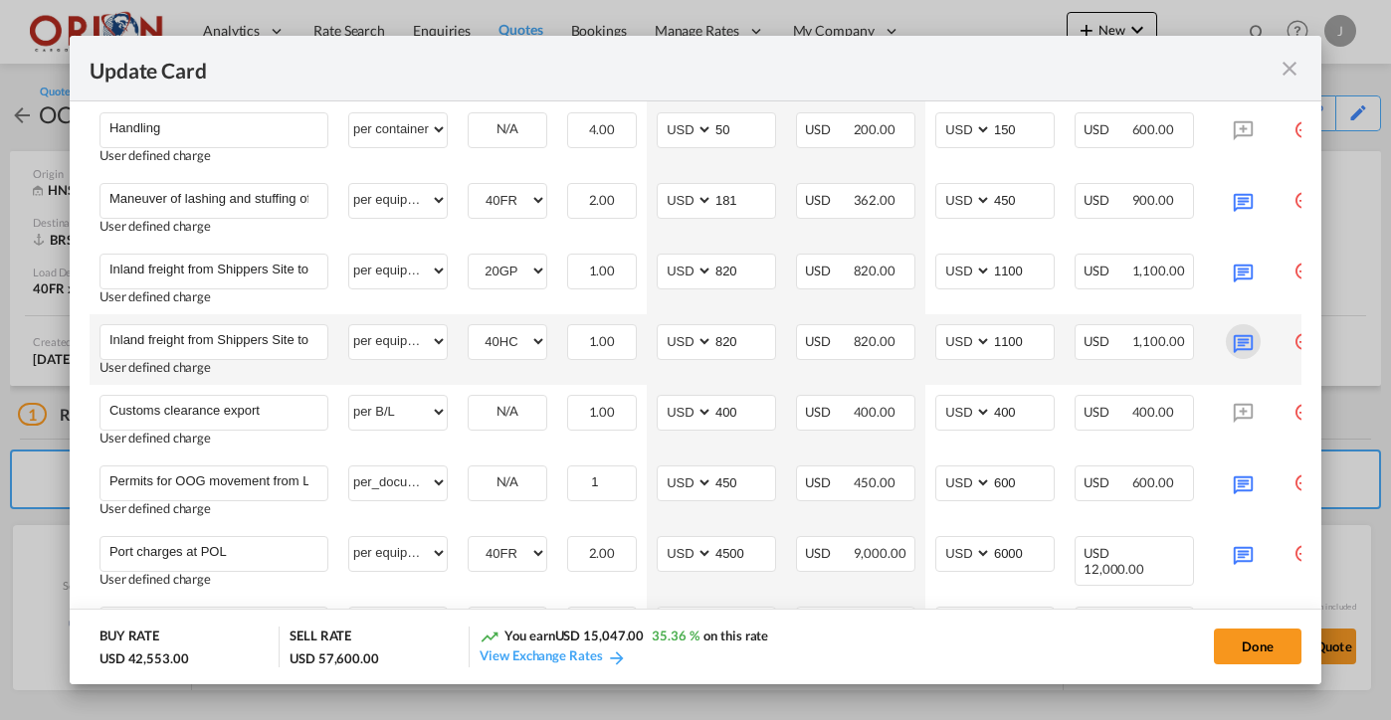
click at [1253, 345] on md-icon "Update Card Port ..." at bounding box center [1243, 341] width 35 height 35
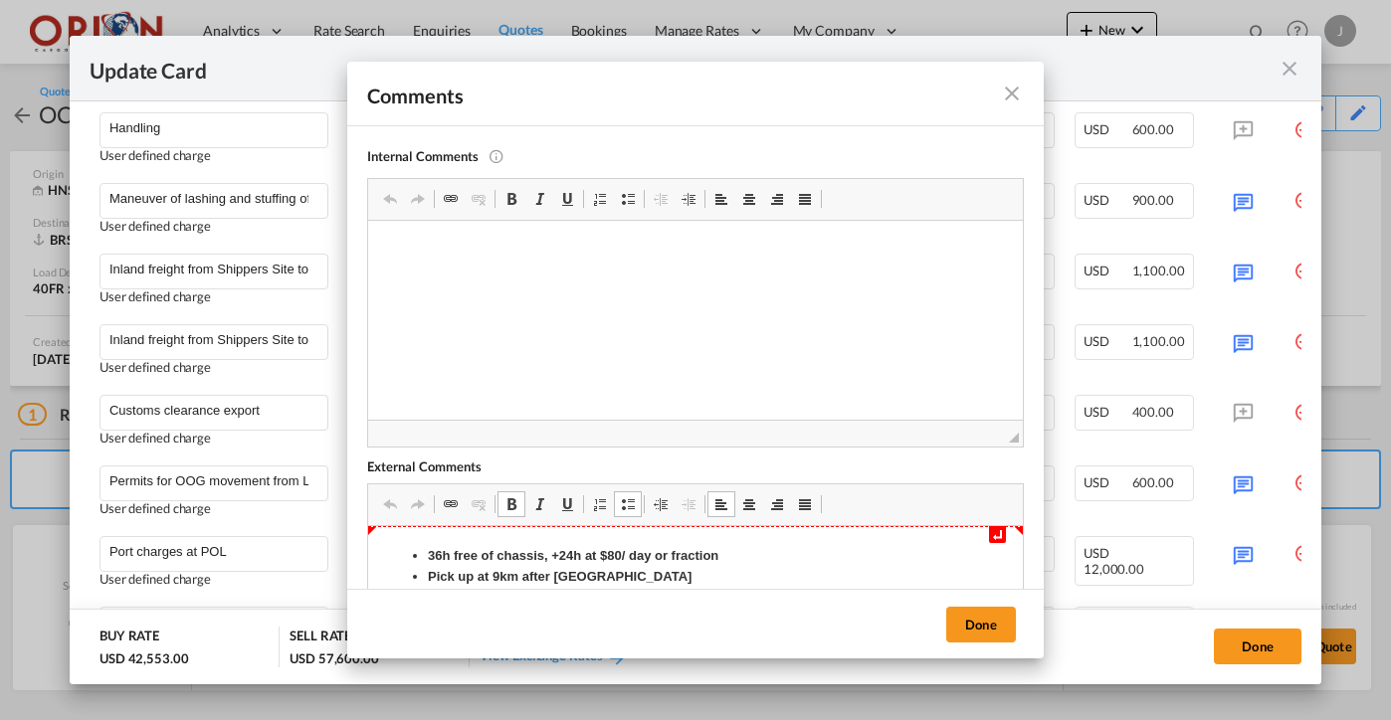
click at [568, 553] on strong "36h free of chassis, +24h at $80/ day or fraction" at bounding box center [573, 555] width 291 height 15
click at [976, 623] on button "Done" at bounding box center [981, 625] width 70 height 36
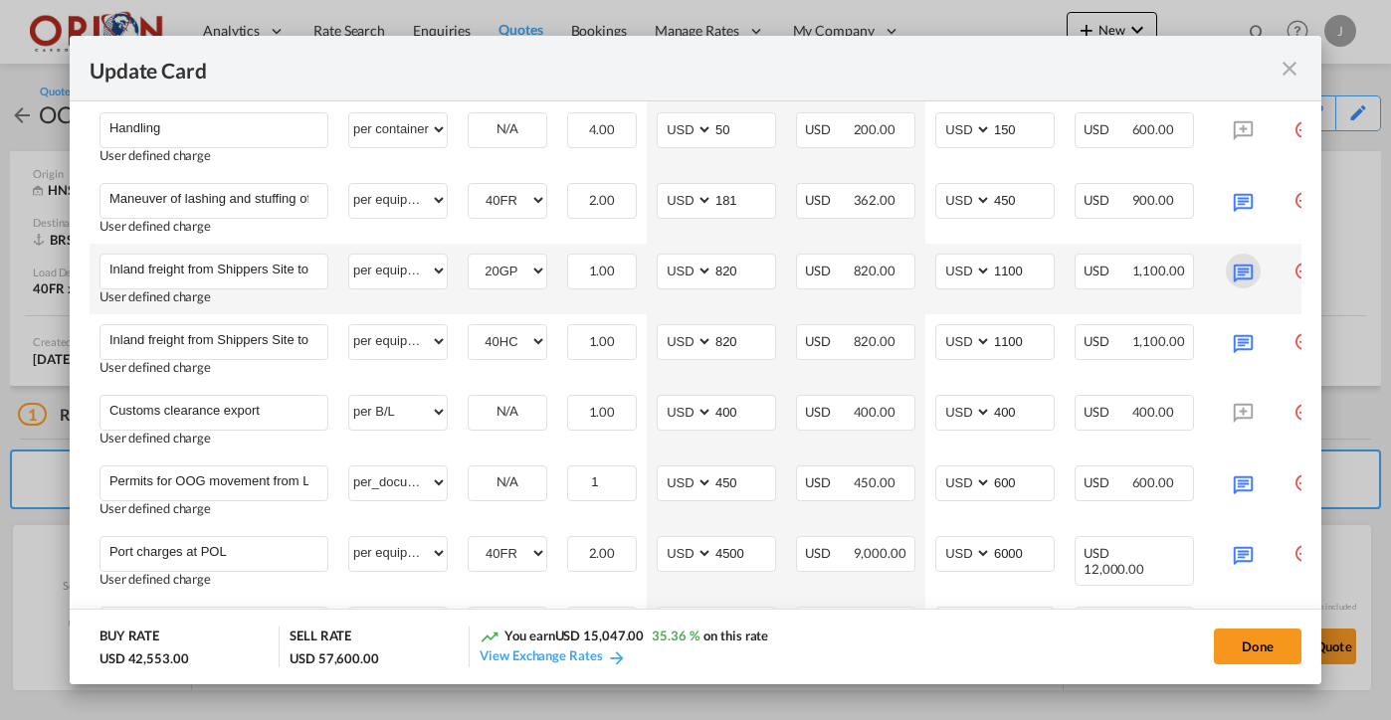
click at [1253, 280] on md-icon "Update Card Port ..." at bounding box center [1243, 271] width 35 height 35
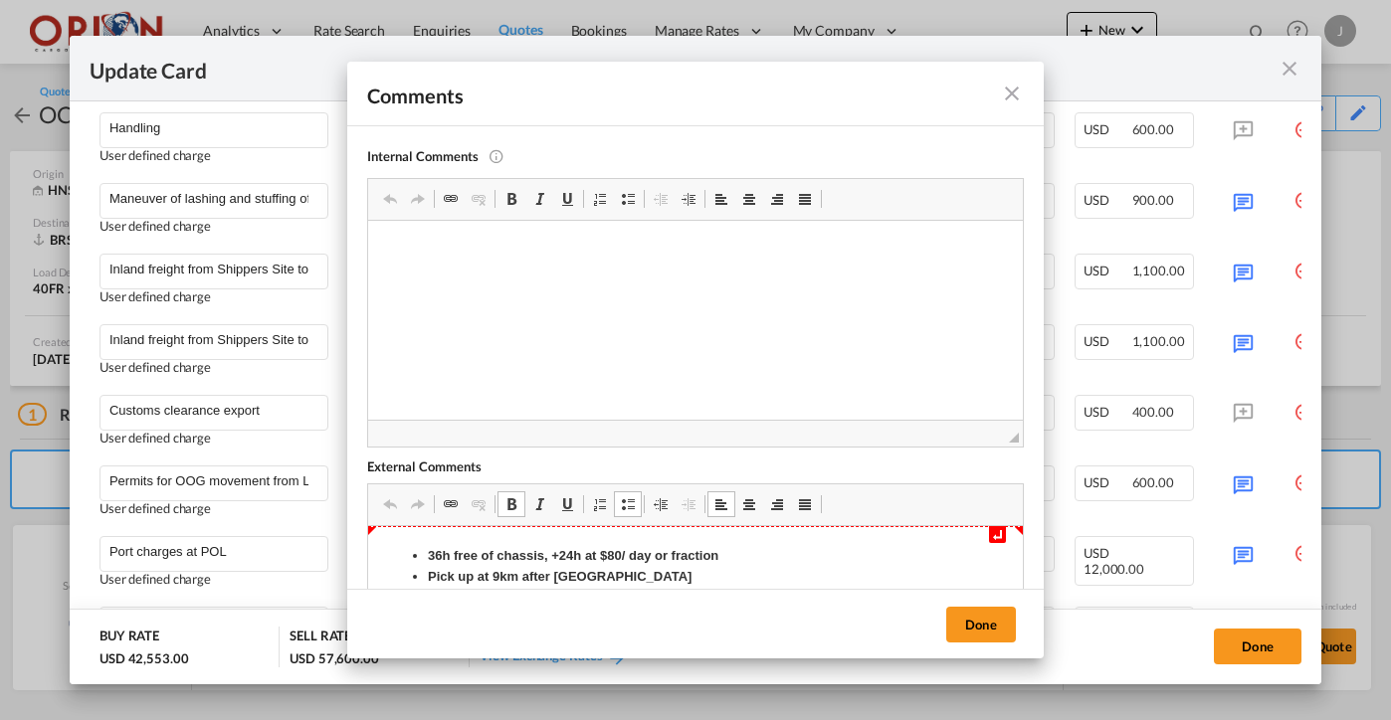
click at [571, 553] on strong "36h free of chassis, +24h at $80/ day or fraction" at bounding box center [573, 555] width 291 height 15
click at [1000, 622] on button "Done" at bounding box center [981, 625] width 70 height 36
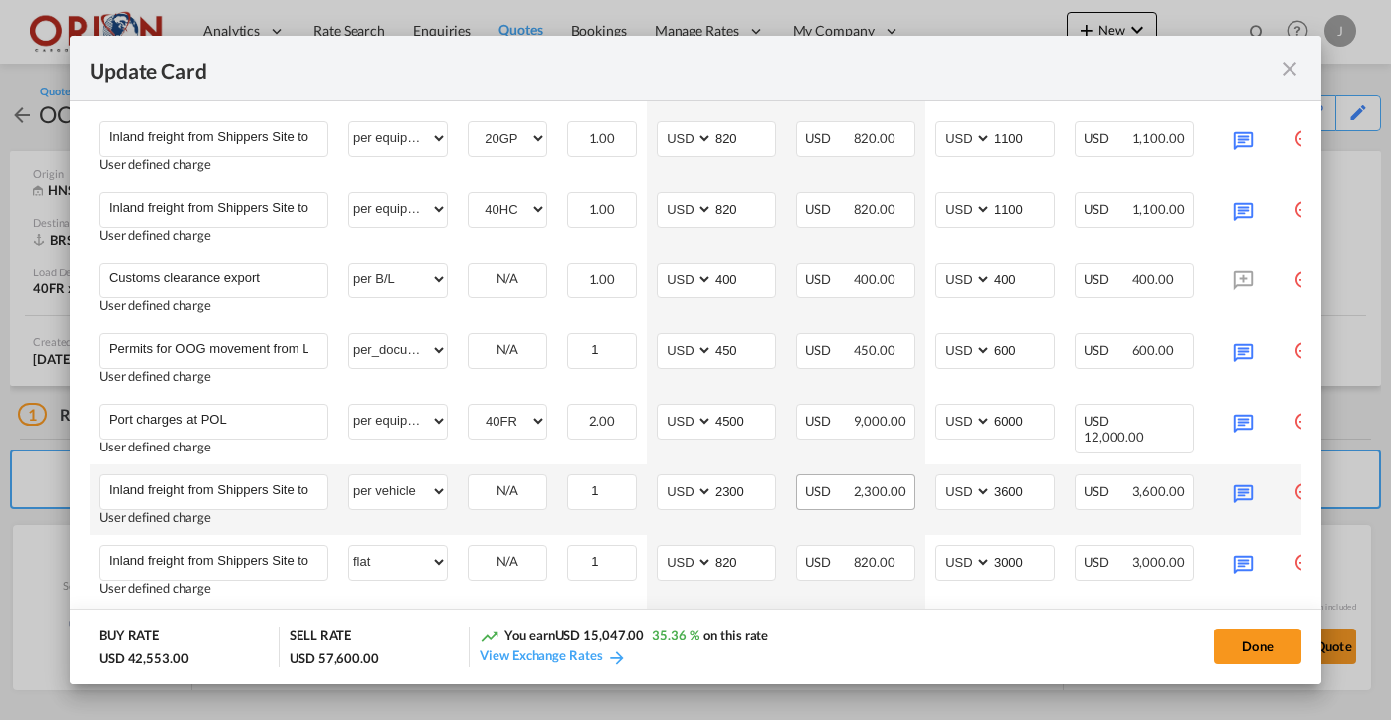
scroll to position [1073, 0]
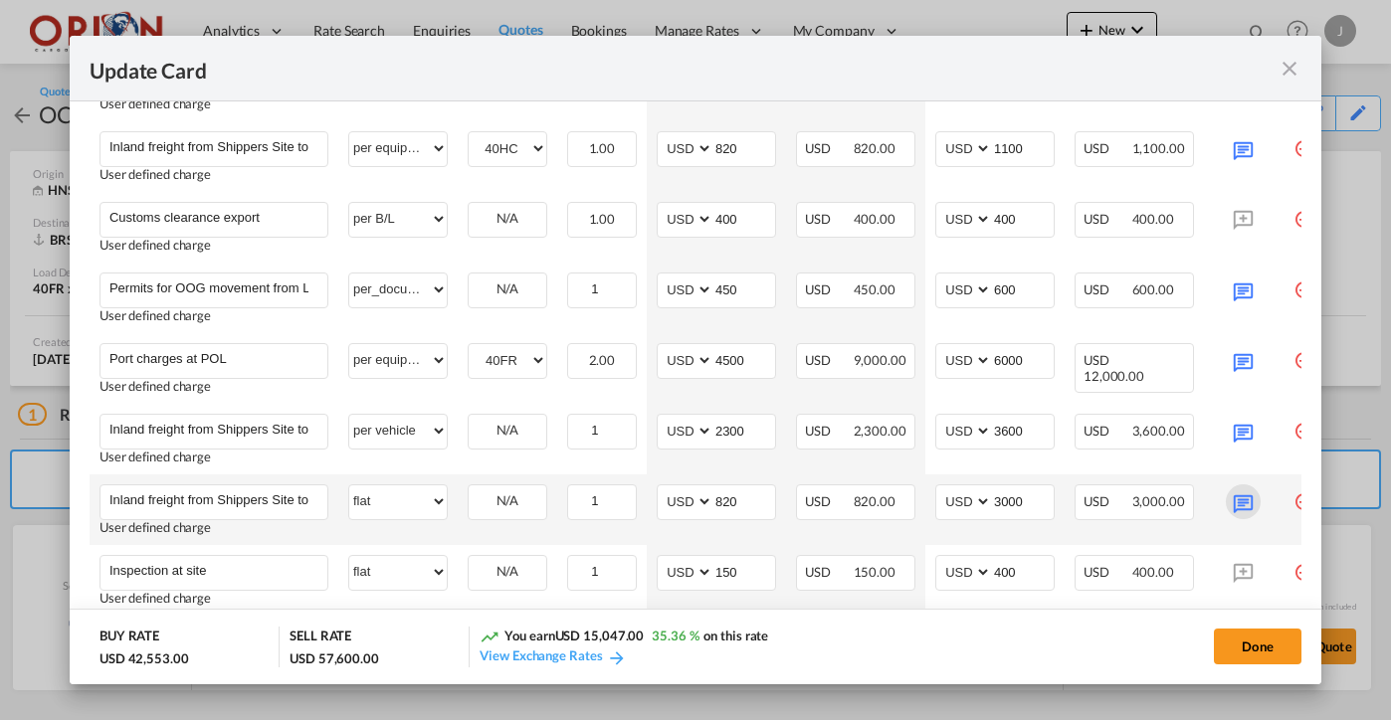
click at [1237, 498] on md-icon "Update Card Port ..." at bounding box center [1243, 502] width 35 height 35
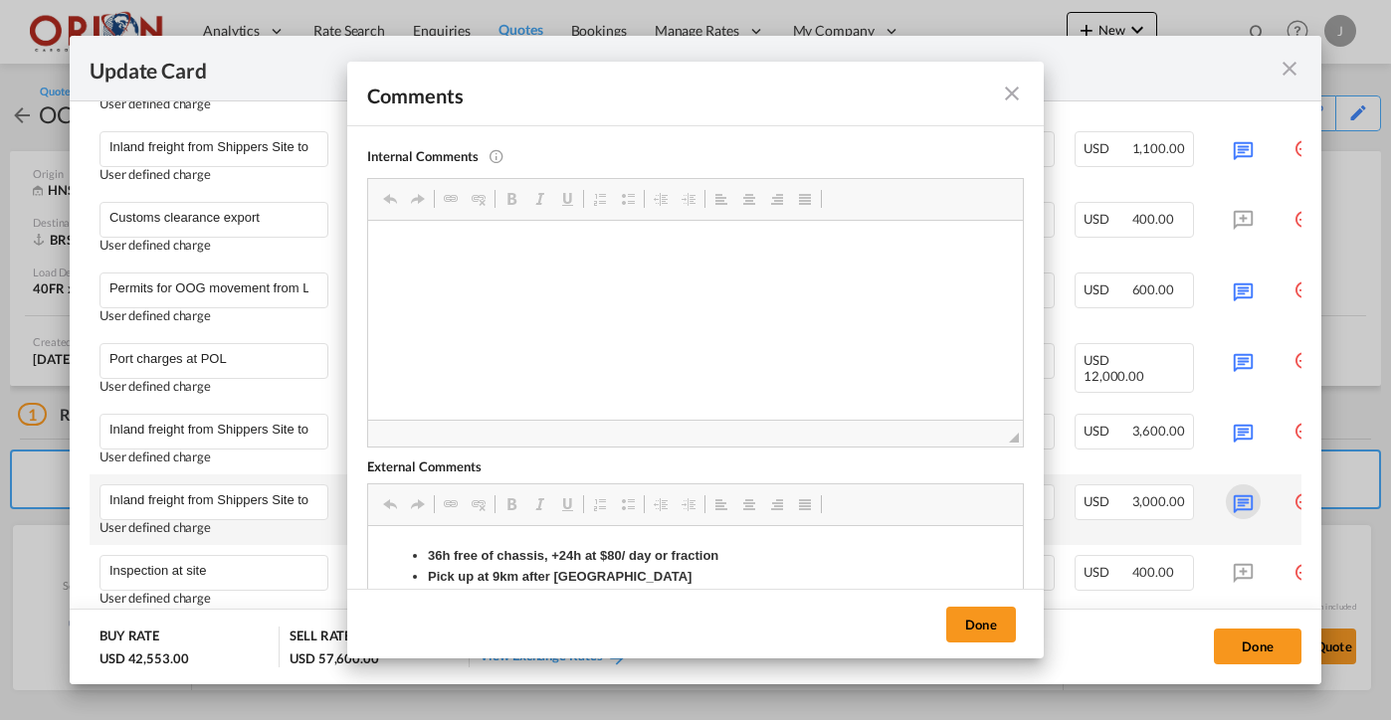
scroll to position [0, 0]
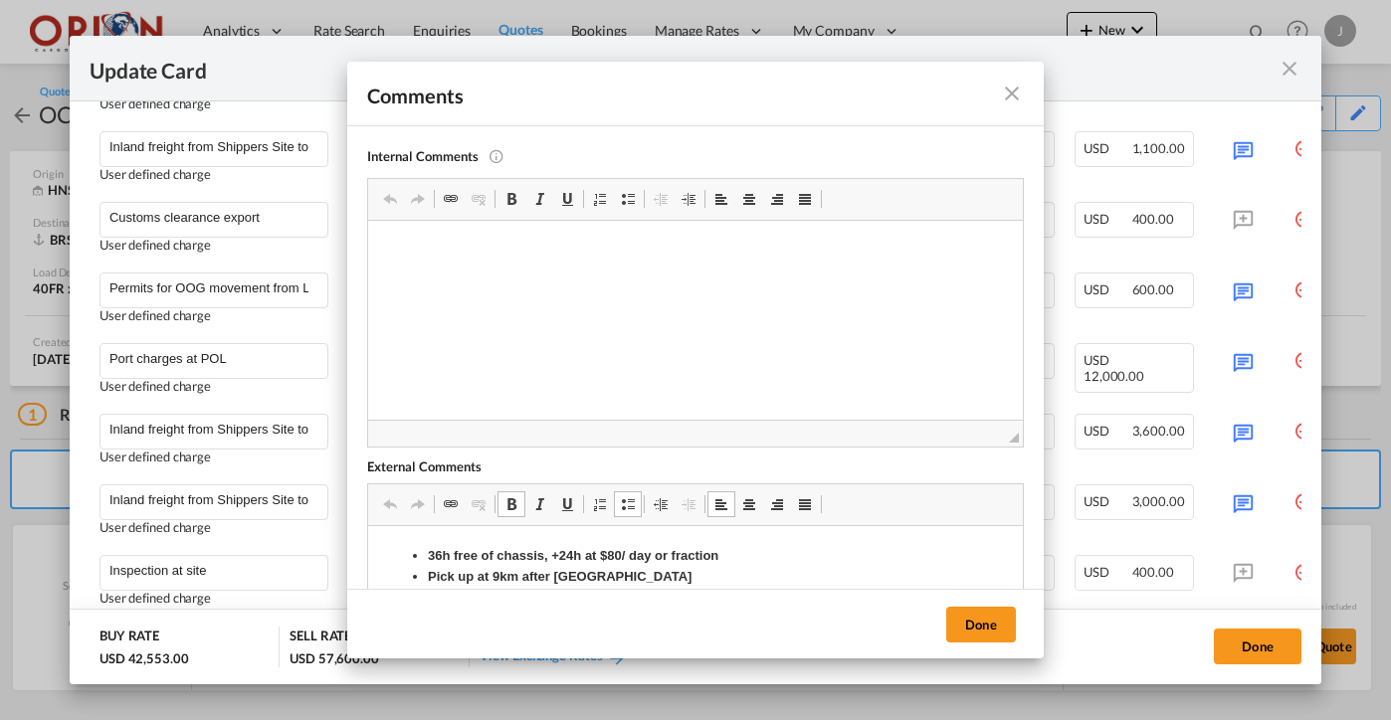
drag, startPoint x: 576, startPoint y: 553, endPoint x: 946, endPoint y: 1115, distance: 673.1
click at [569, 554] on strong "36h free of chassis, +24h at $80/ day or fraction" at bounding box center [573, 555] width 291 height 15
click at [1001, 618] on button "Done" at bounding box center [981, 625] width 70 height 36
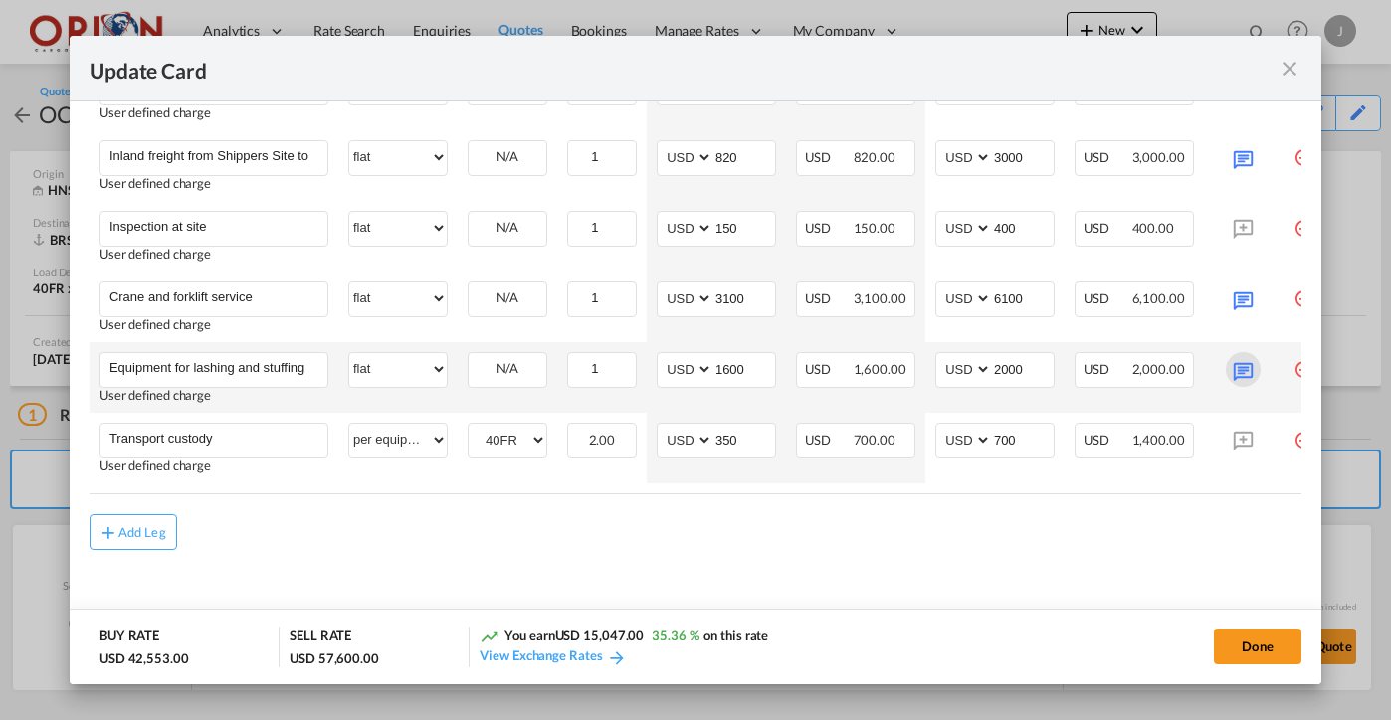
click at [1242, 372] on md-icon "Update Card Port ..." at bounding box center [1243, 369] width 35 height 35
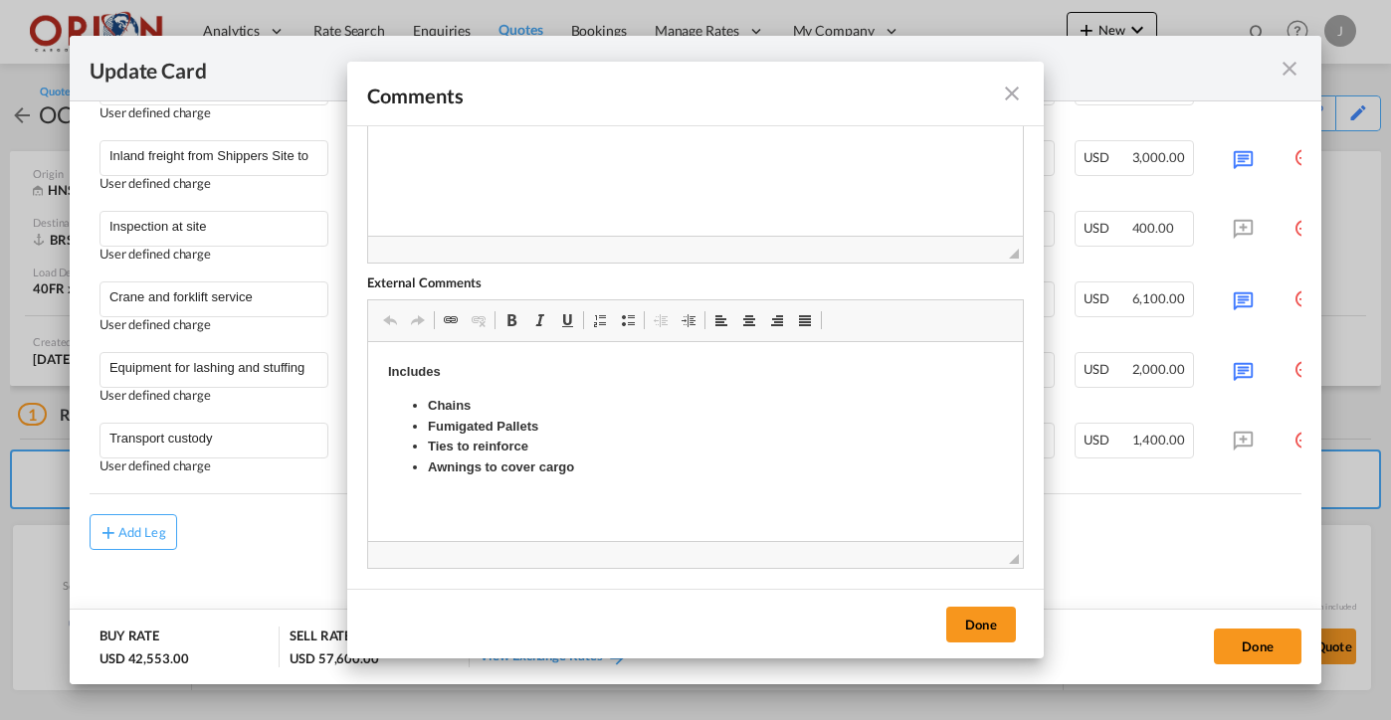
scroll to position [184, 0]
click at [1013, 97] on md-icon "icon-close fg-AAA8AD m-0 pointer" at bounding box center [1012, 94] width 24 height 24
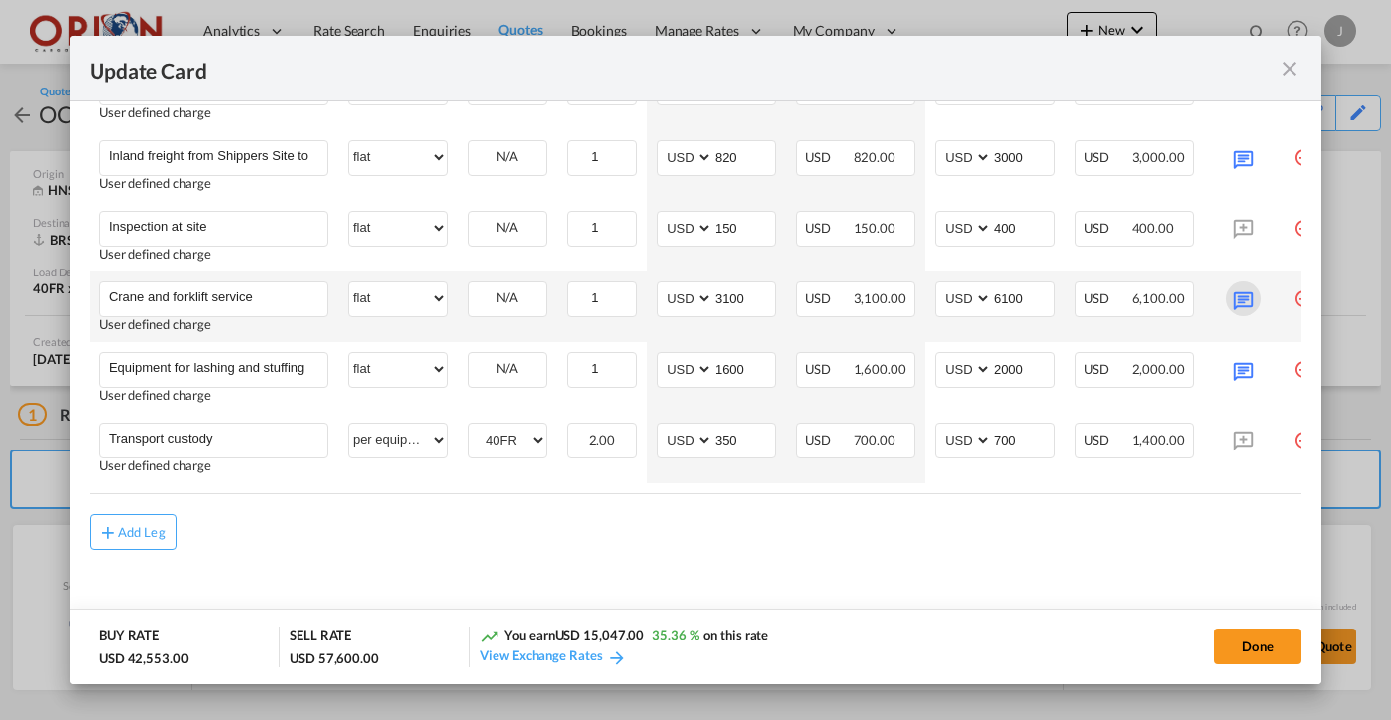
click at [1244, 292] on md-icon "Update Card Port ..." at bounding box center [1243, 299] width 35 height 35
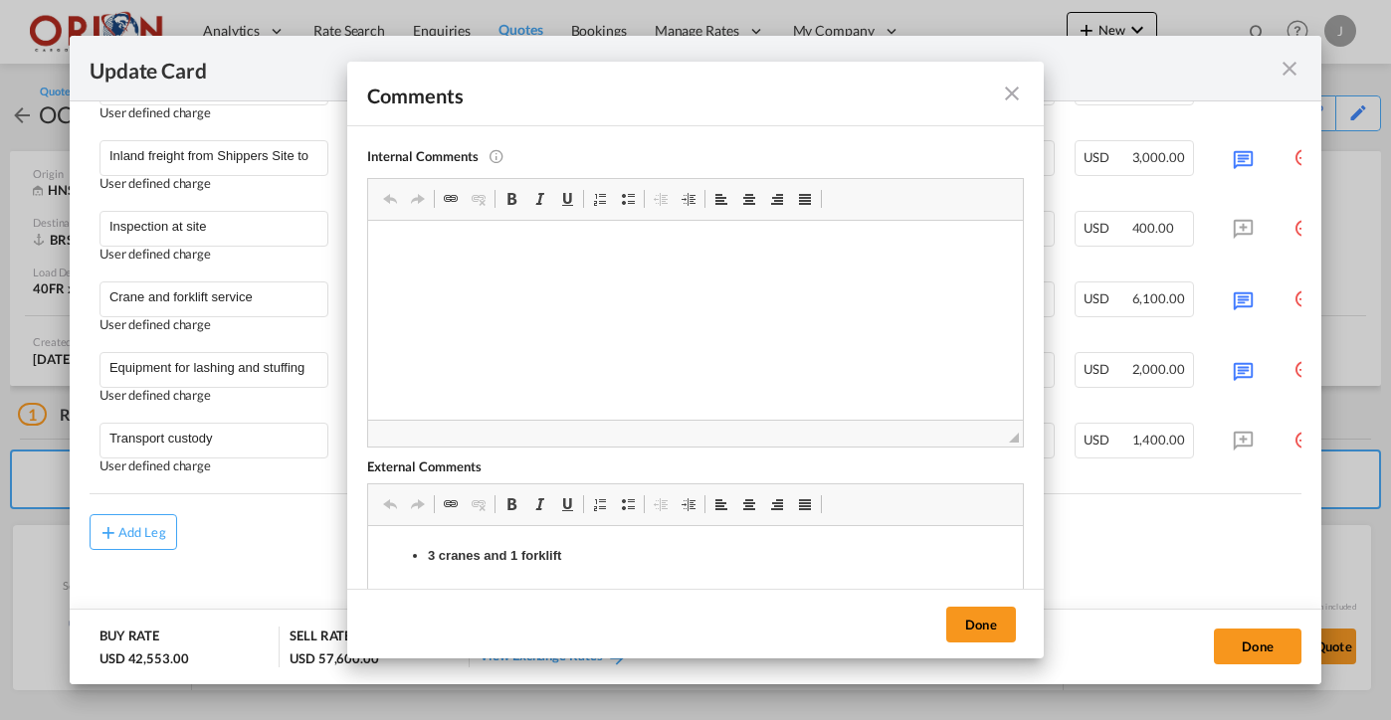
scroll to position [63, 0]
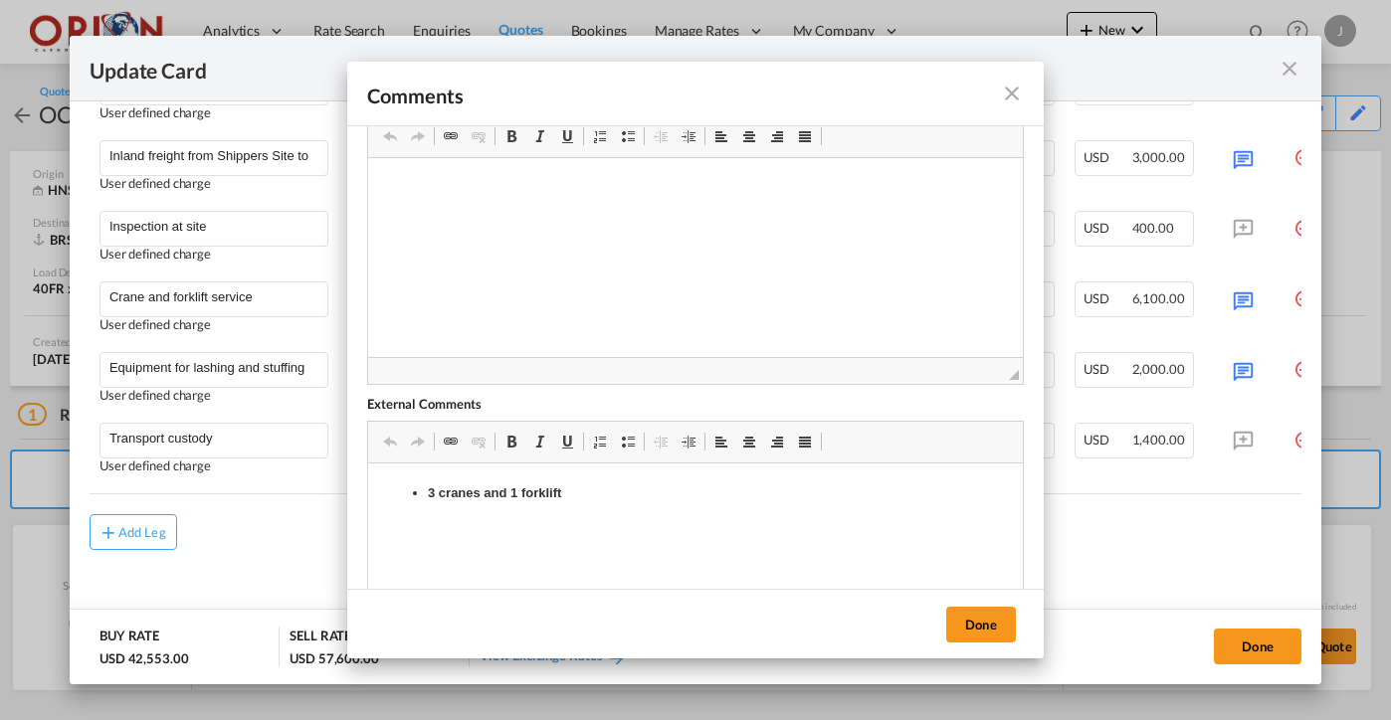
click at [1014, 68] on div "Comments" at bounding box center [695, 94] width 697 height 65
click at [1014, 96] on md-icon "icon-close fg-AAA8AD m-0 pointer" at bounding box center [1012, 94] width 24 height 24
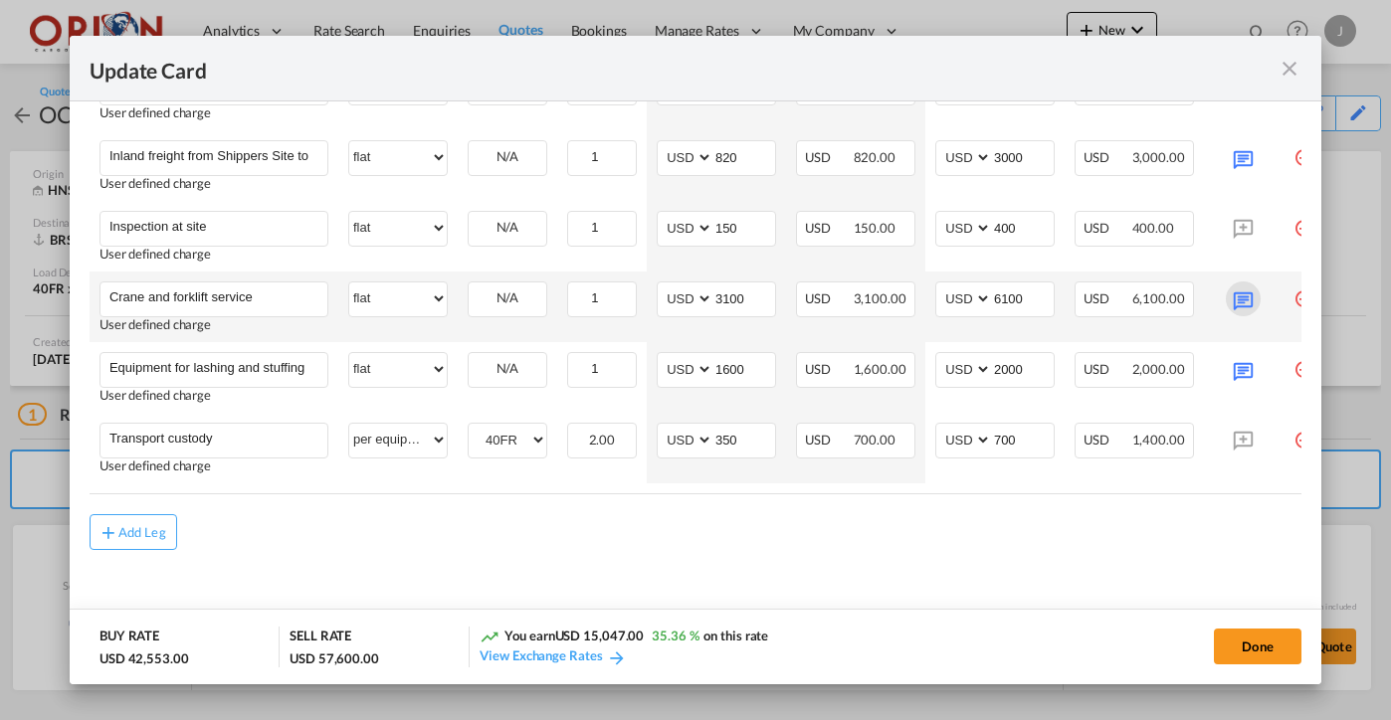
click at [1233, 304] on md-icon "Update Card Port ..." at bounding box center [1243, 299] width 35 height 35
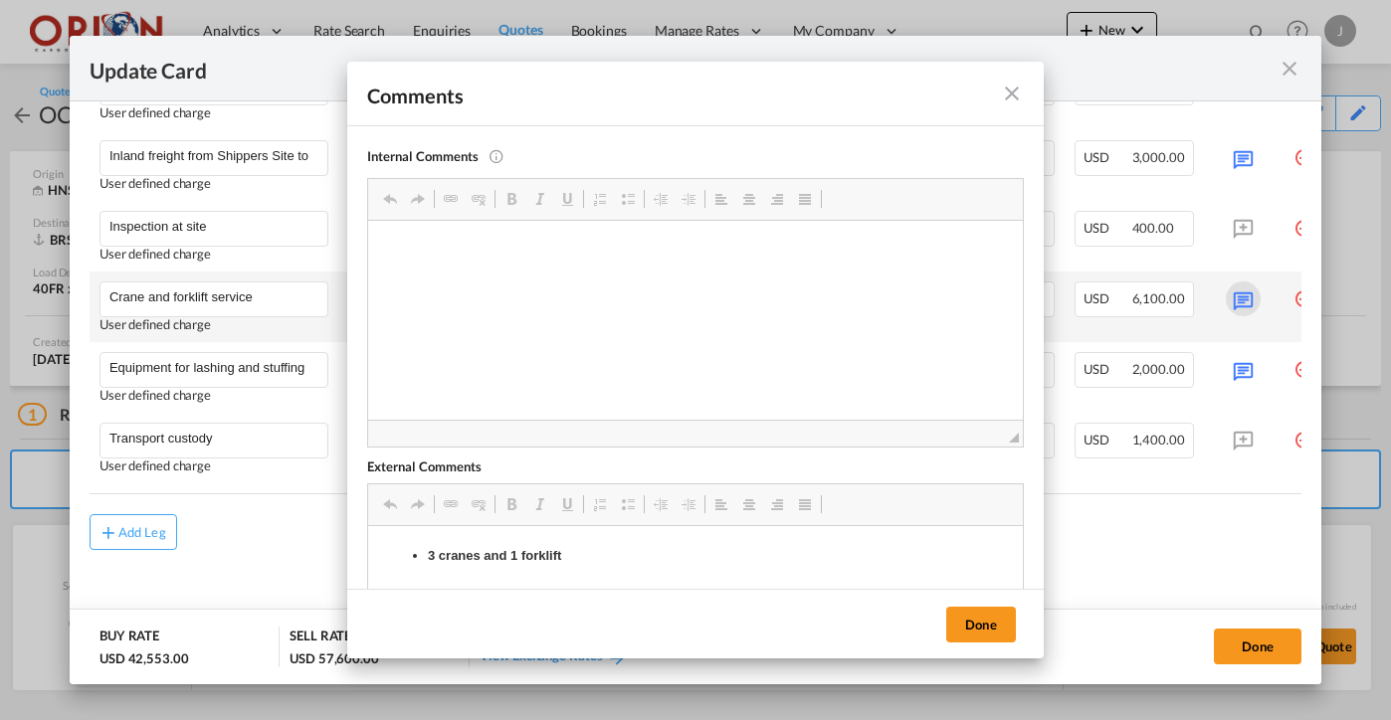
scroll to position [0, 0]
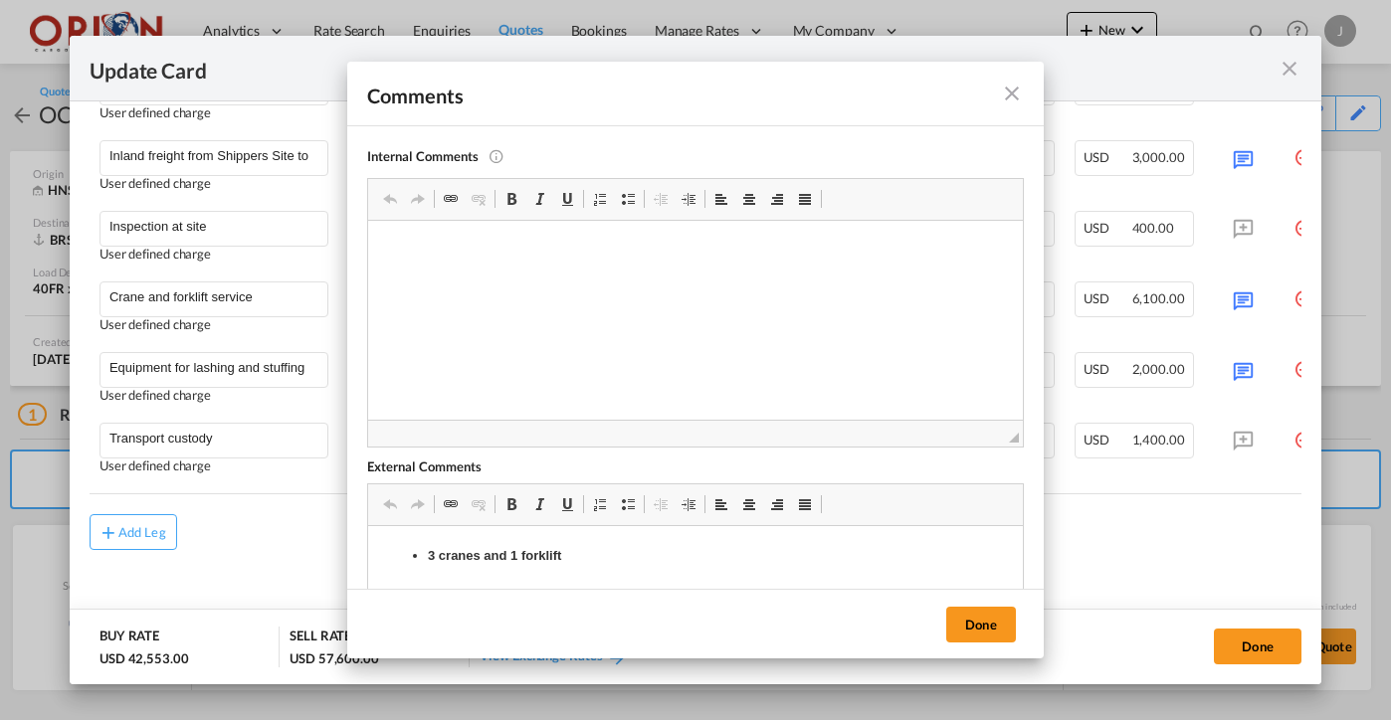
click at [1008, 100] on md-icon "icon-close fg-AAA8AD m-0 pointer" at bounding box center [1012, 94] width 24 height 24
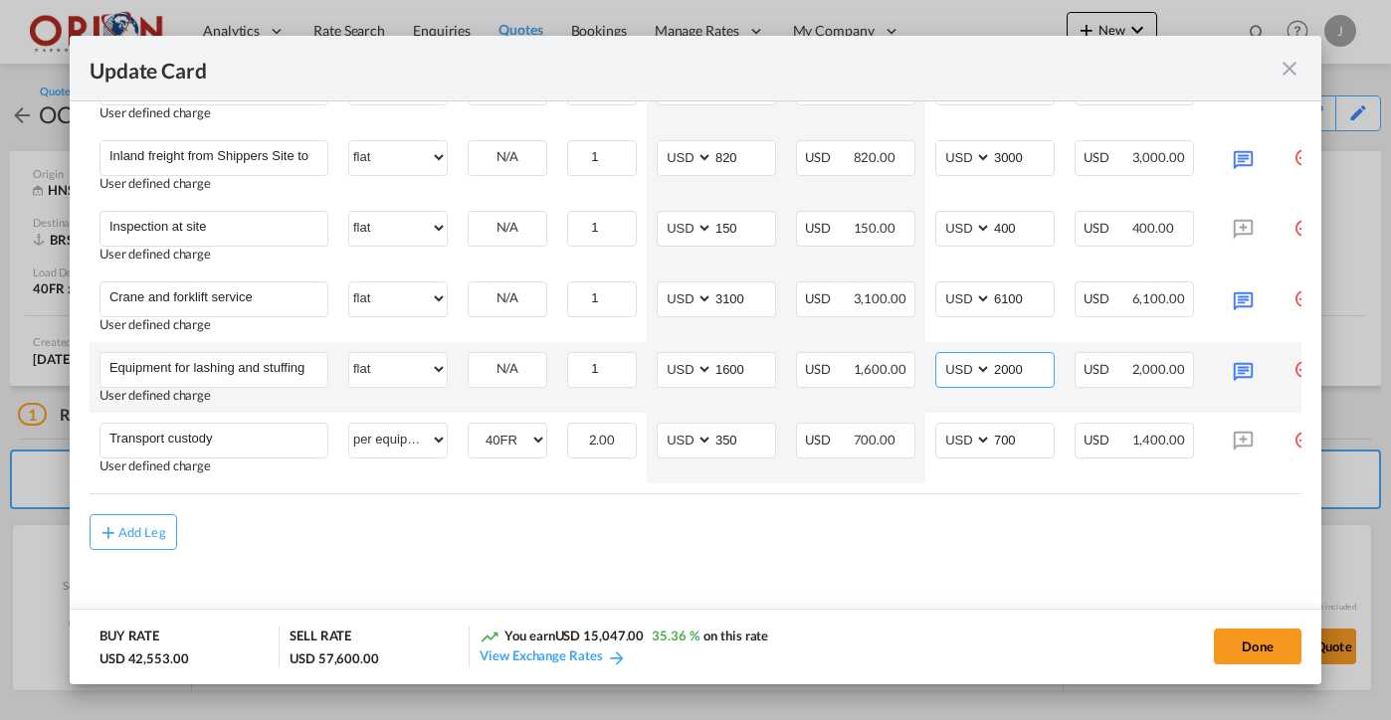
click at [1015, 360] on input "2000" at bounding box center [1023, 368] width 62 height 30
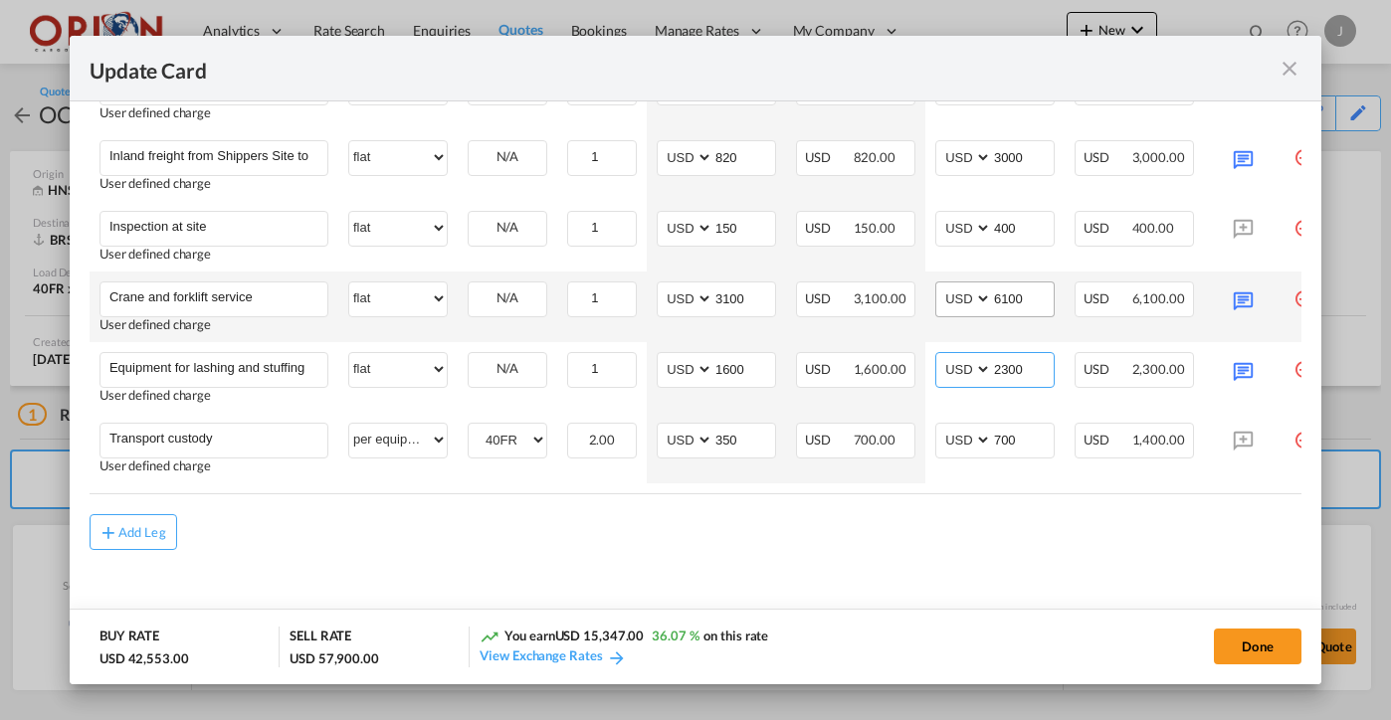
type input "2300"
click at [1016, 289] on input "6100" at bounding box center [1023, 298] width 62 height 30
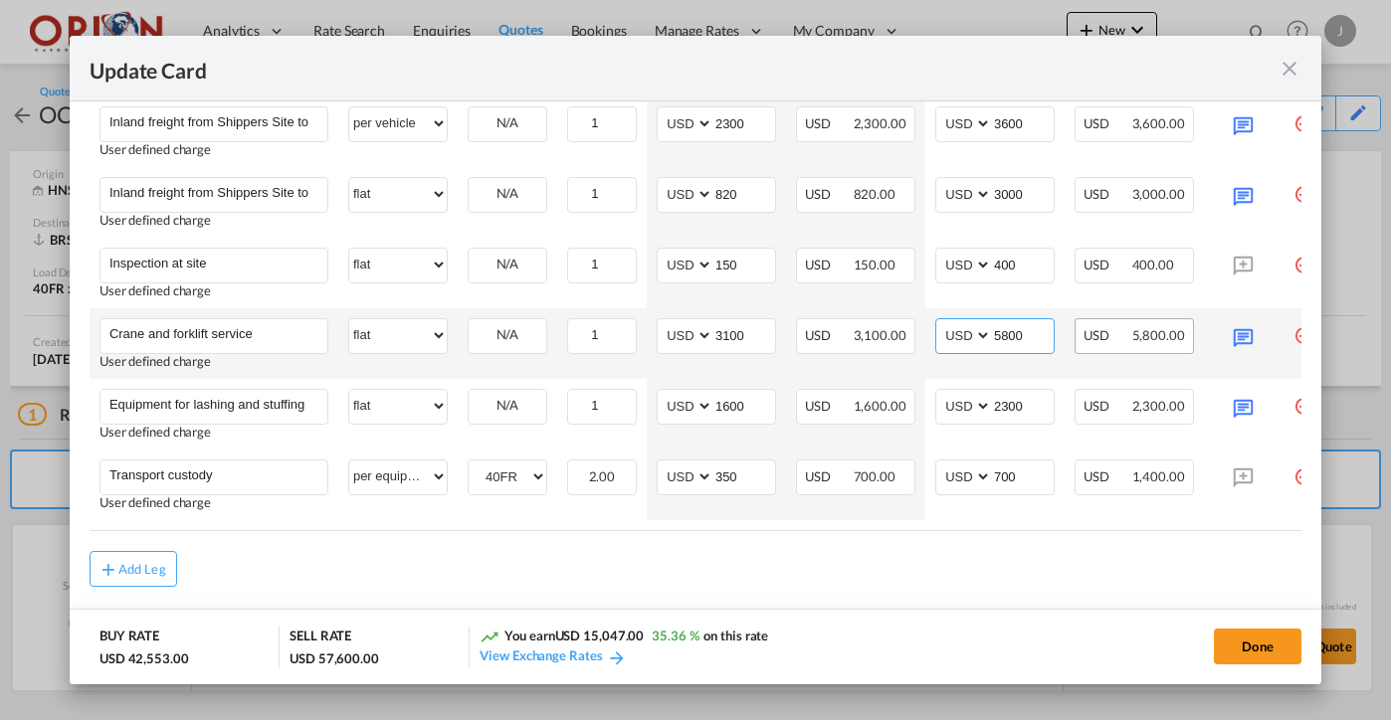
scroll to position [1373, 0]
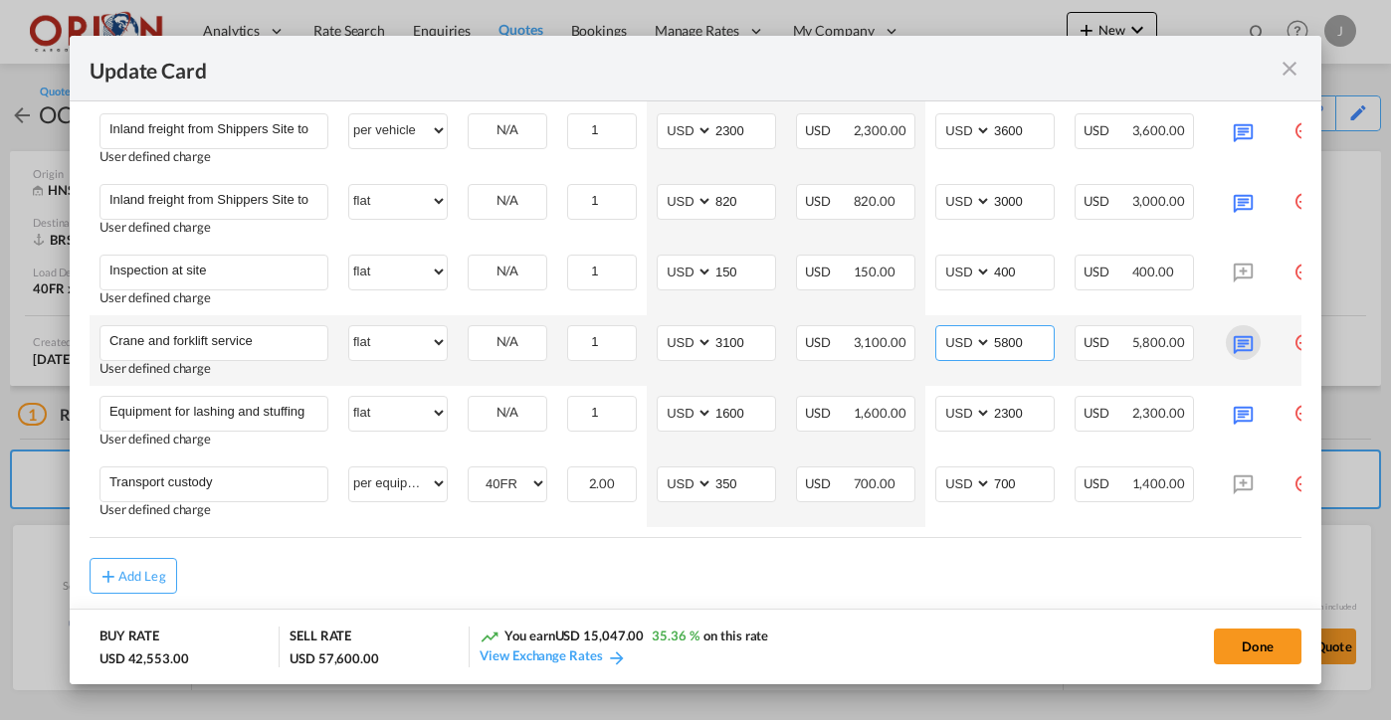
type input "5800"
click at [1234, 352] on md-icon "Update Card Port ..." at bounding box center [1243, 342] width 35 height 35
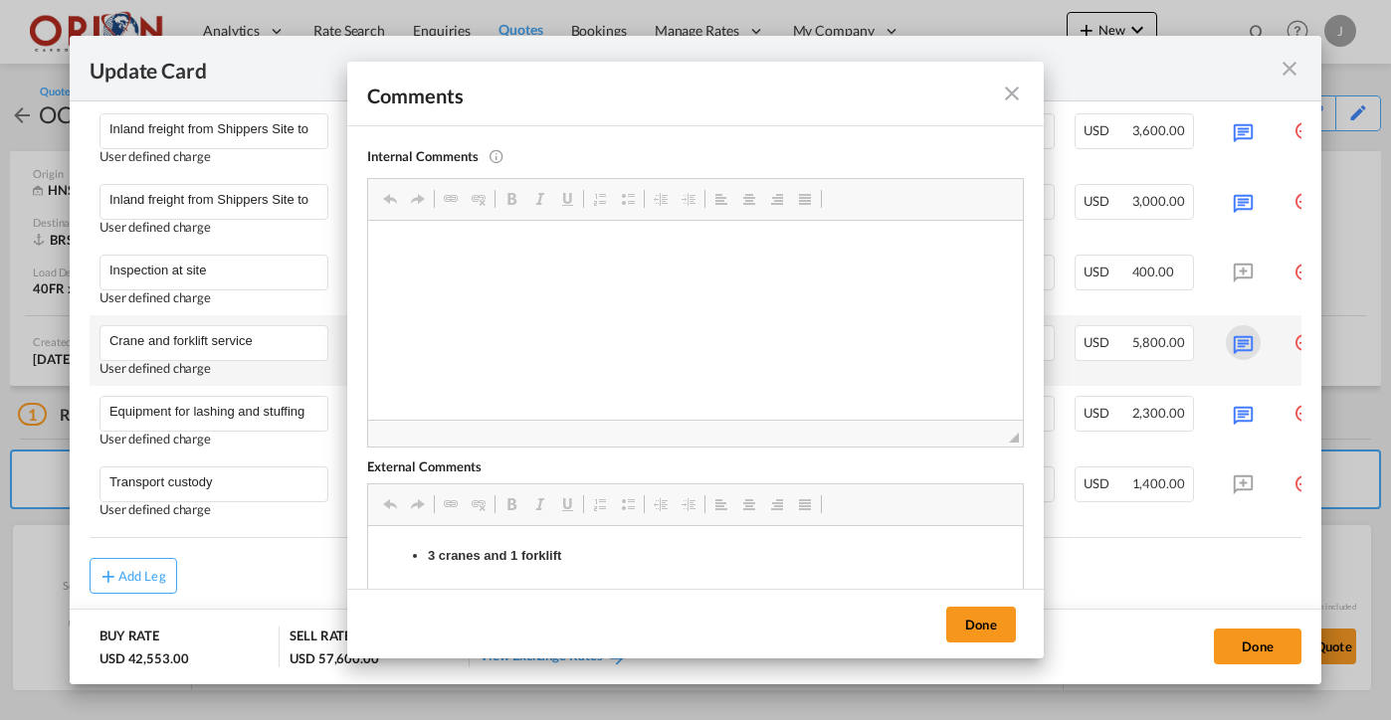
scroll to position [0, 0]
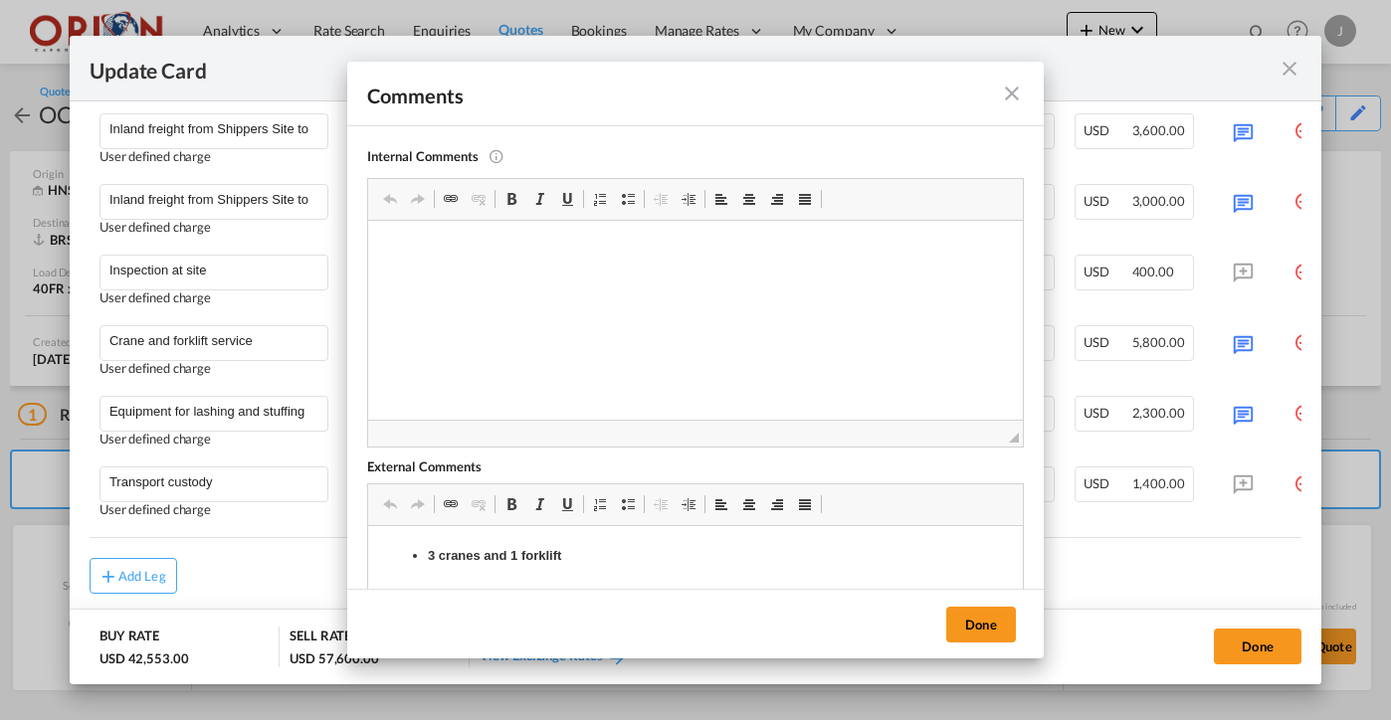
click at [1013, 86] on md-icon "icon-close fg-AAA8AD m-0 pointer" at bounding box center [1012, 94] width 24 height 24
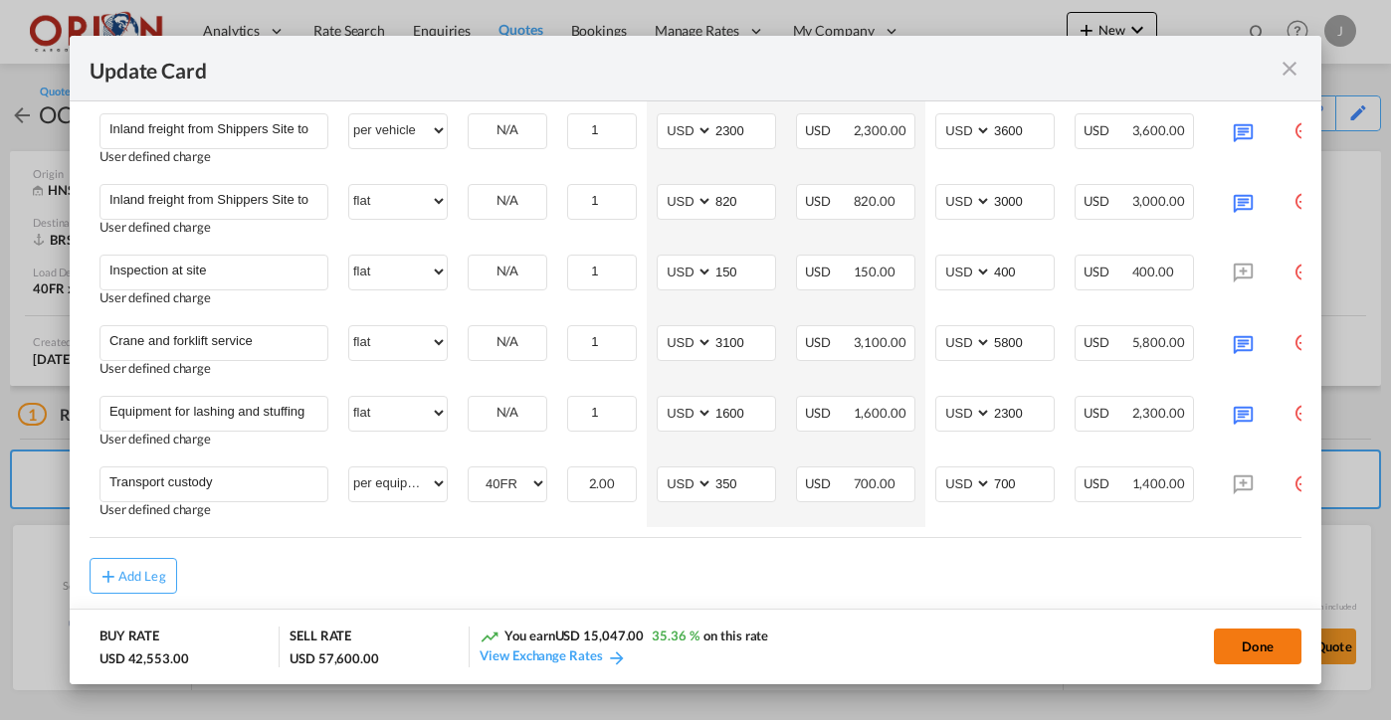
click at [1256, 641] on button "Done" at bounding box center [1258, 647] width 88 height 36
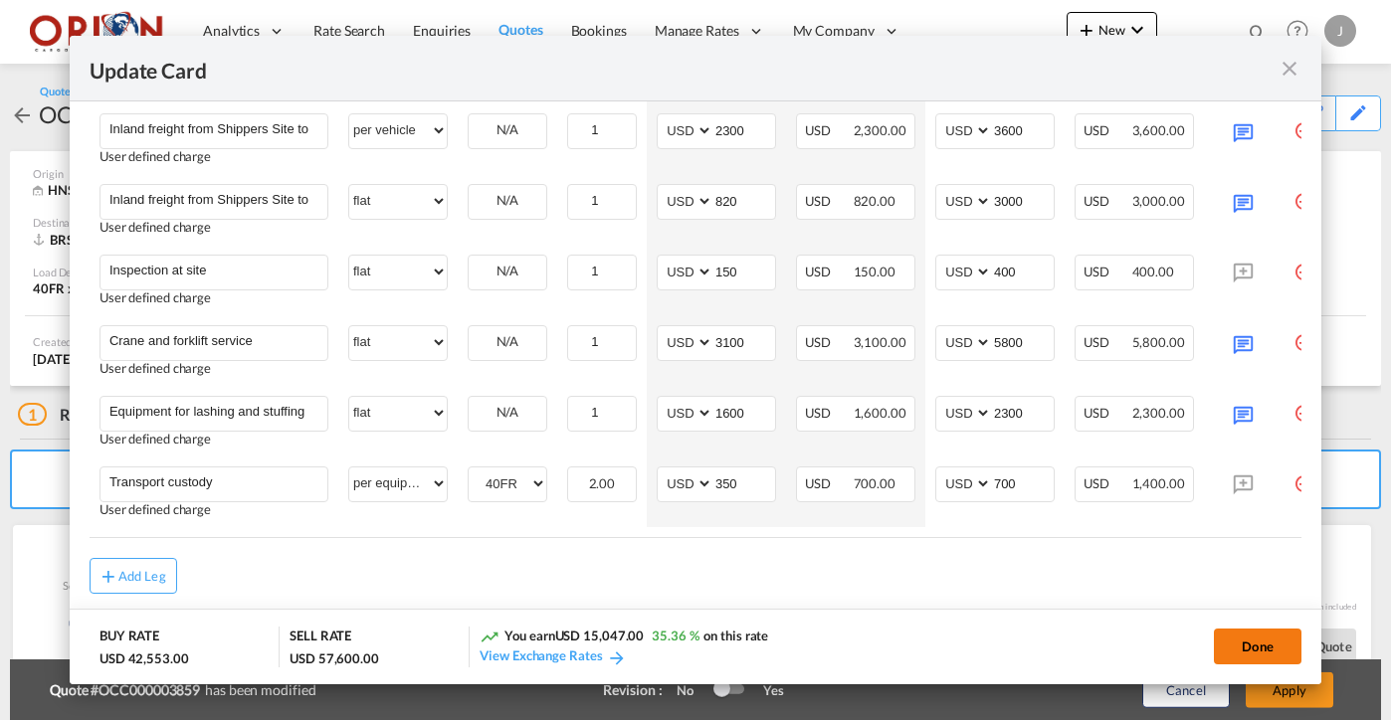
type input "[DATE]"
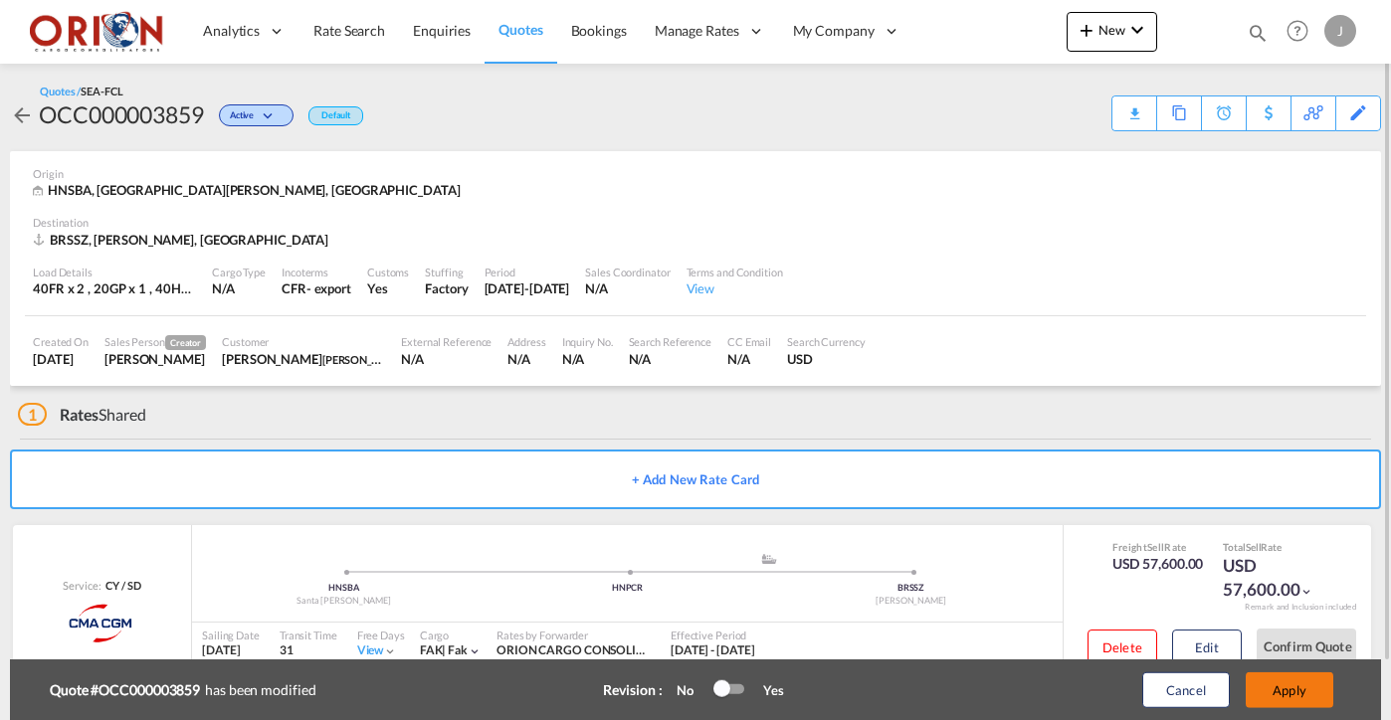
click at [1275, 688] on button "Apply" at bounding box center [1290, 691] width 88 height 36
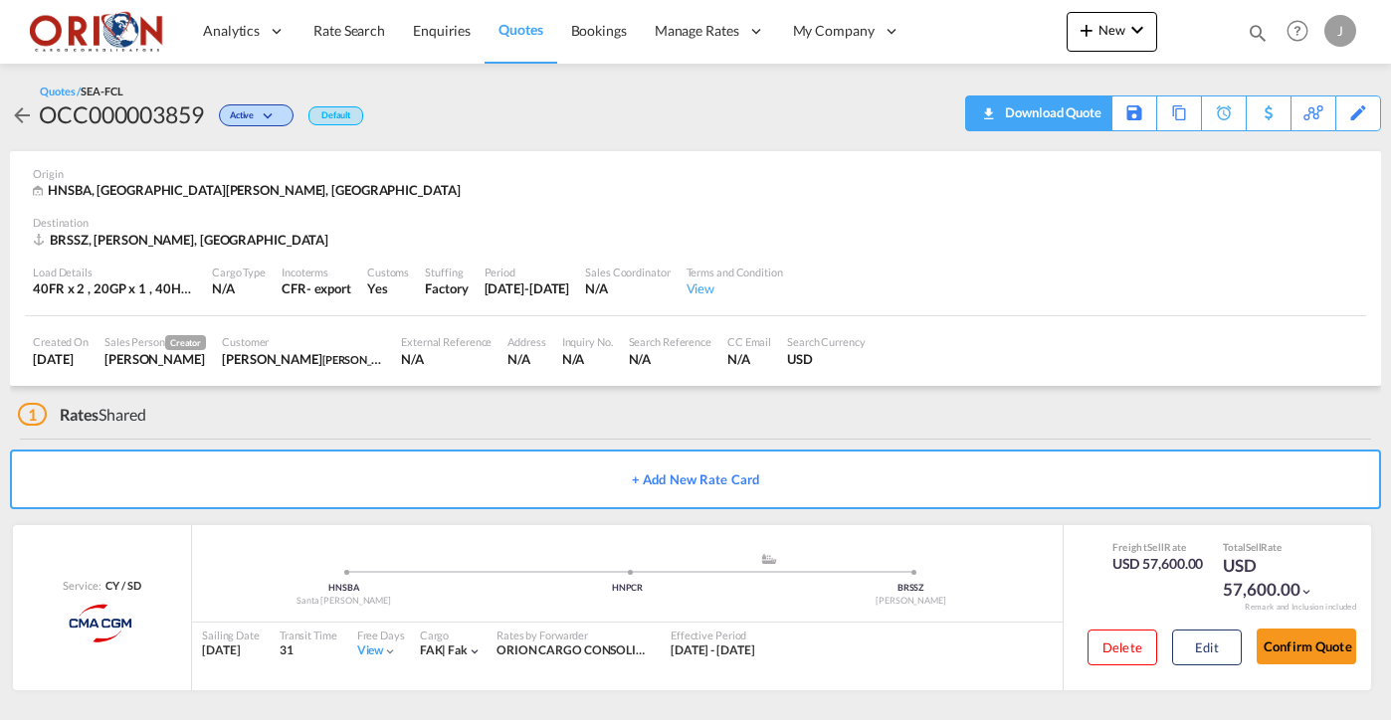
click at [1086, 123] on div "Download Quote" at bounding box center [1050, 113] width 101 height 32
click at [1199, 636] on button "Edit" at bounding box center [1207, 648] width 70 height 36
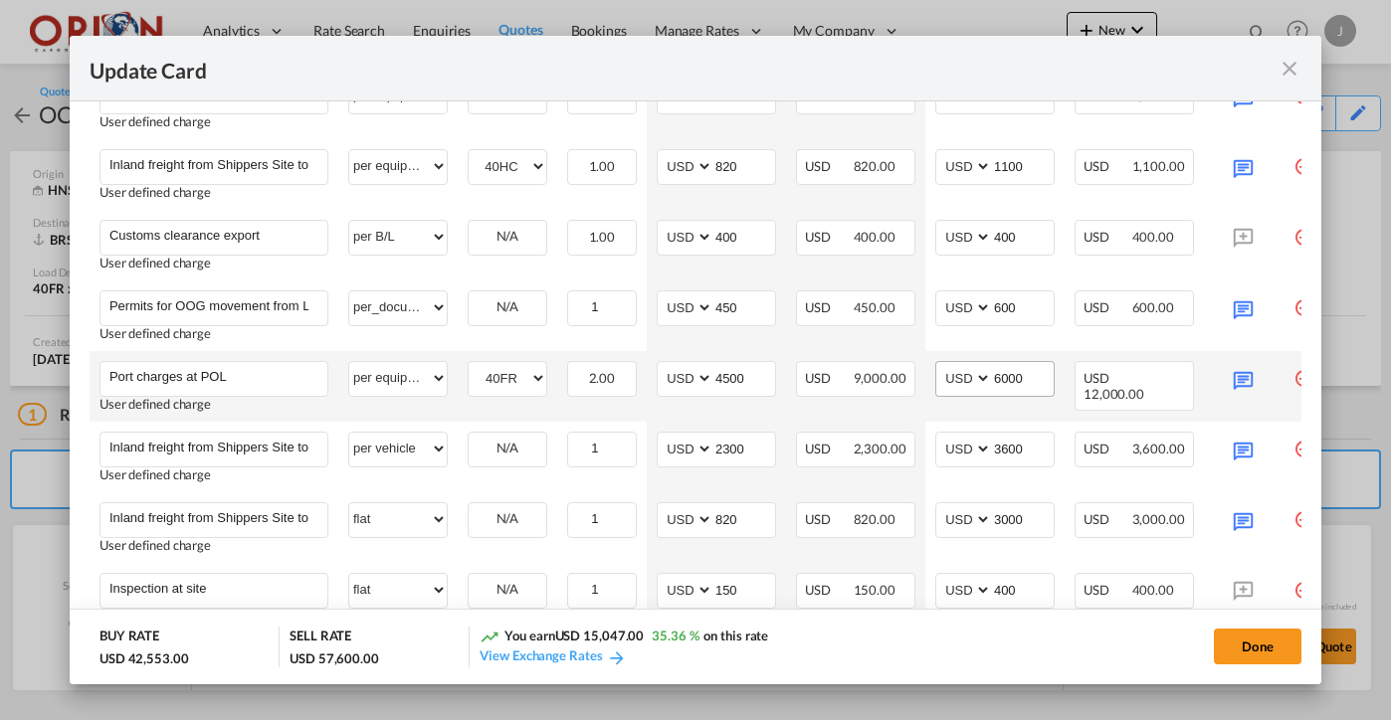
scroll to position [1061, 0]
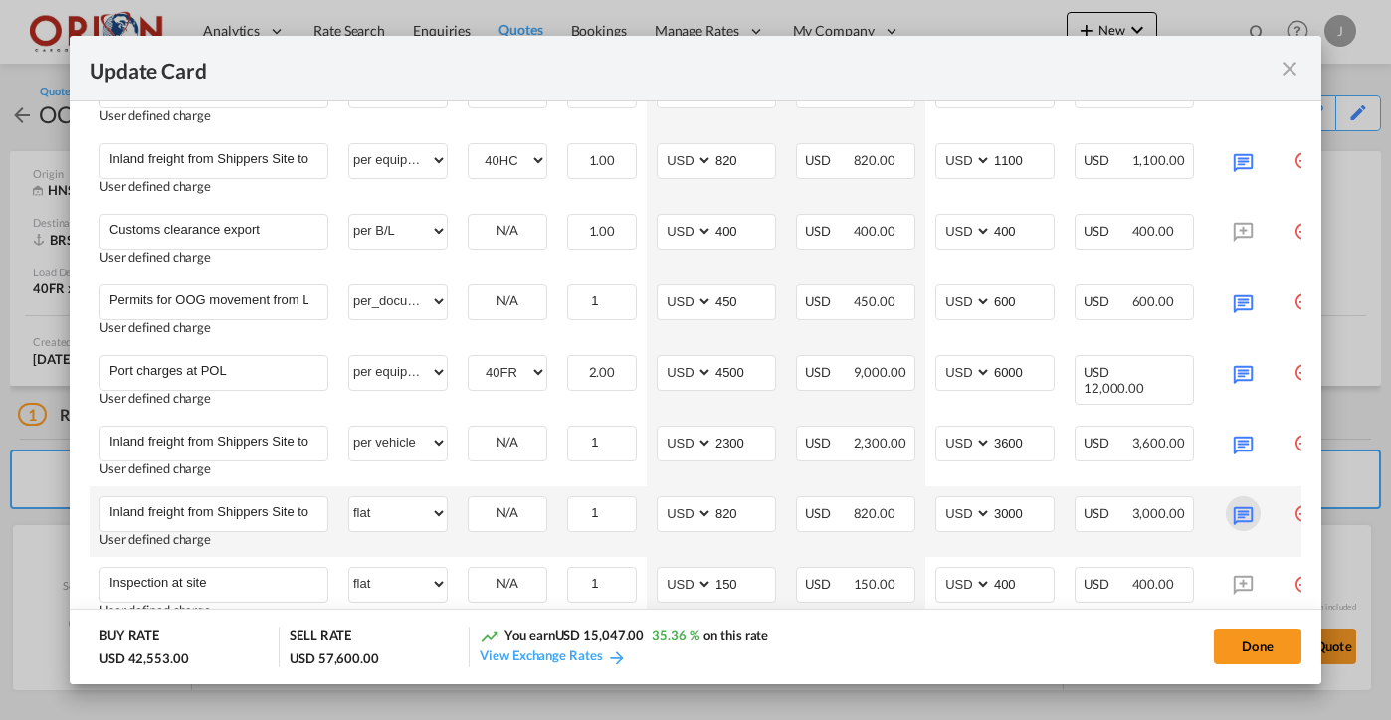
click at [1243, 512] on md-icon "Update Card Port ..." at bounding box center [1243, 514] width 35 height 35
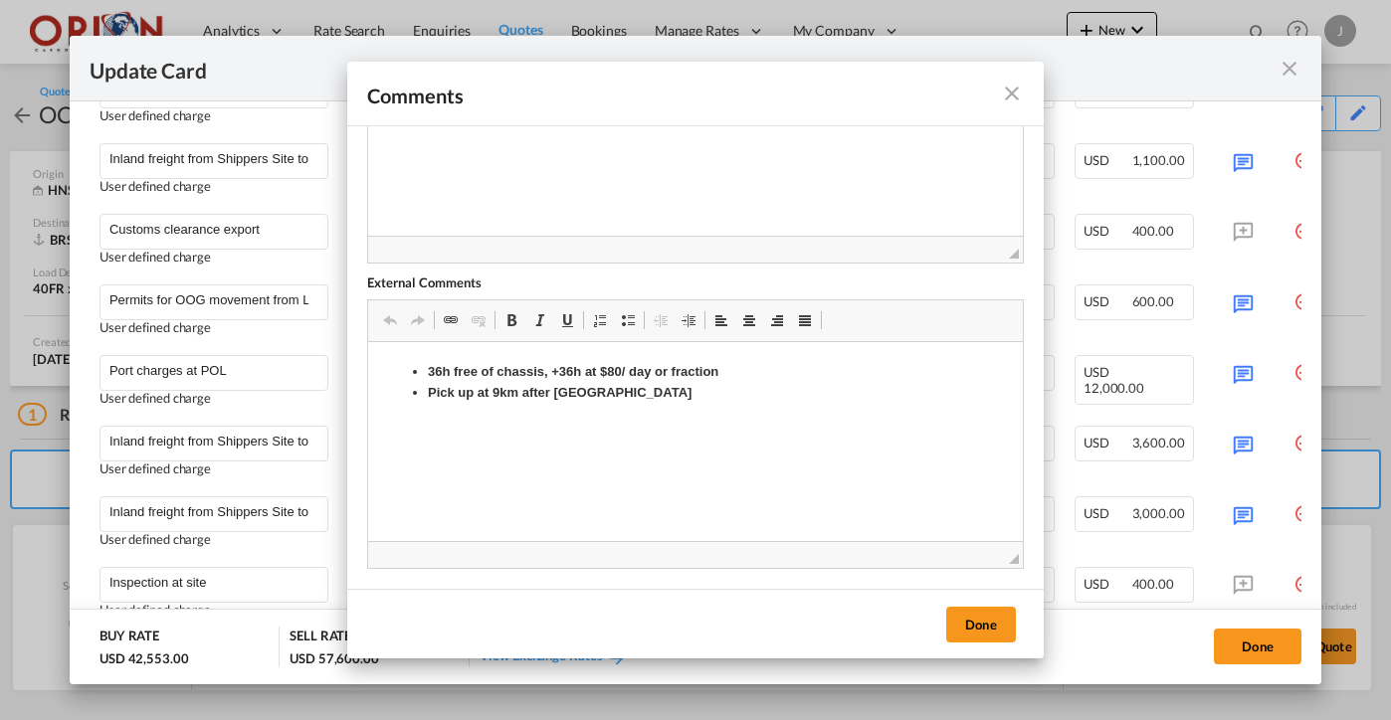
scroll to position [184, 0]
click at [653, 390] on li "Pick up at 9km after [GEOGRAPHIC_DATA]" at bounding box center [695, 393] width 535 height 21
click at [965, 615] on button "Done" at bounding box center [981, 625] width 70 height 36
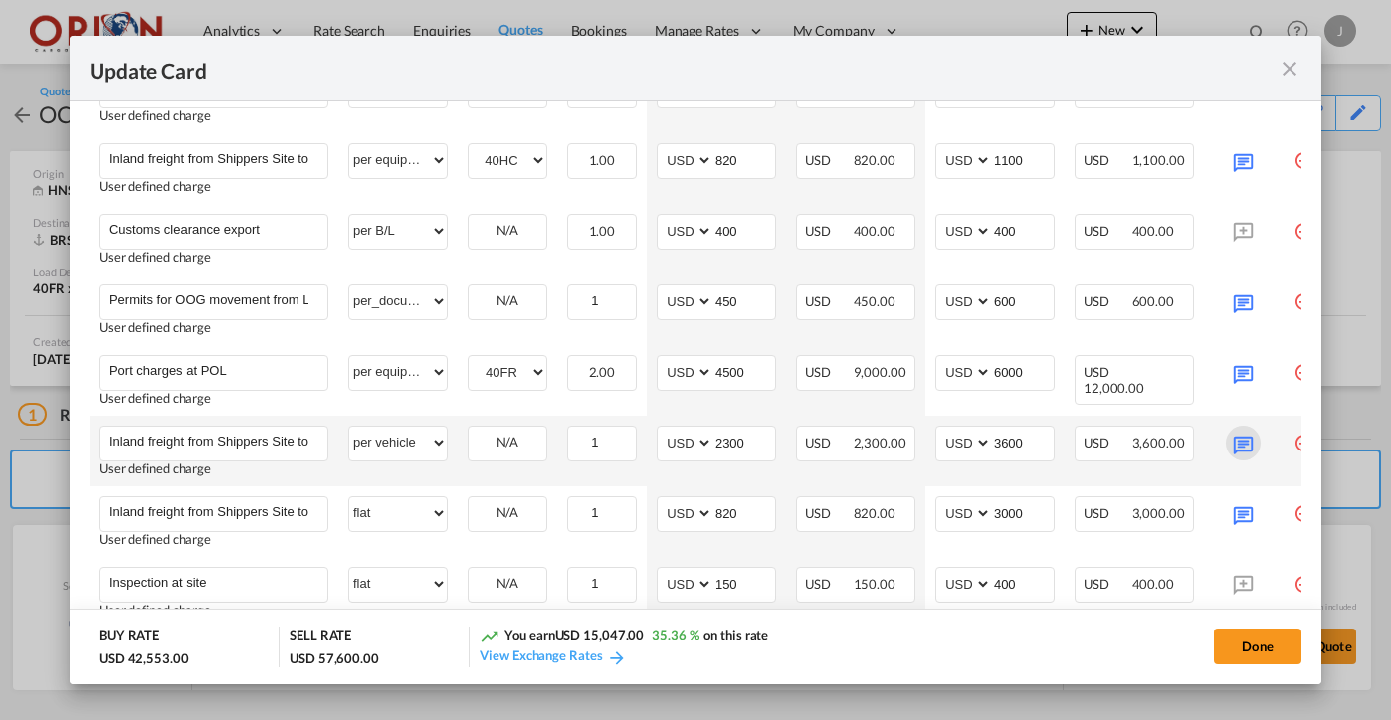
click at [1245, 448] on md-icon "Update Card Port ..." at bounding box center [1243, 443] width 35 height 35
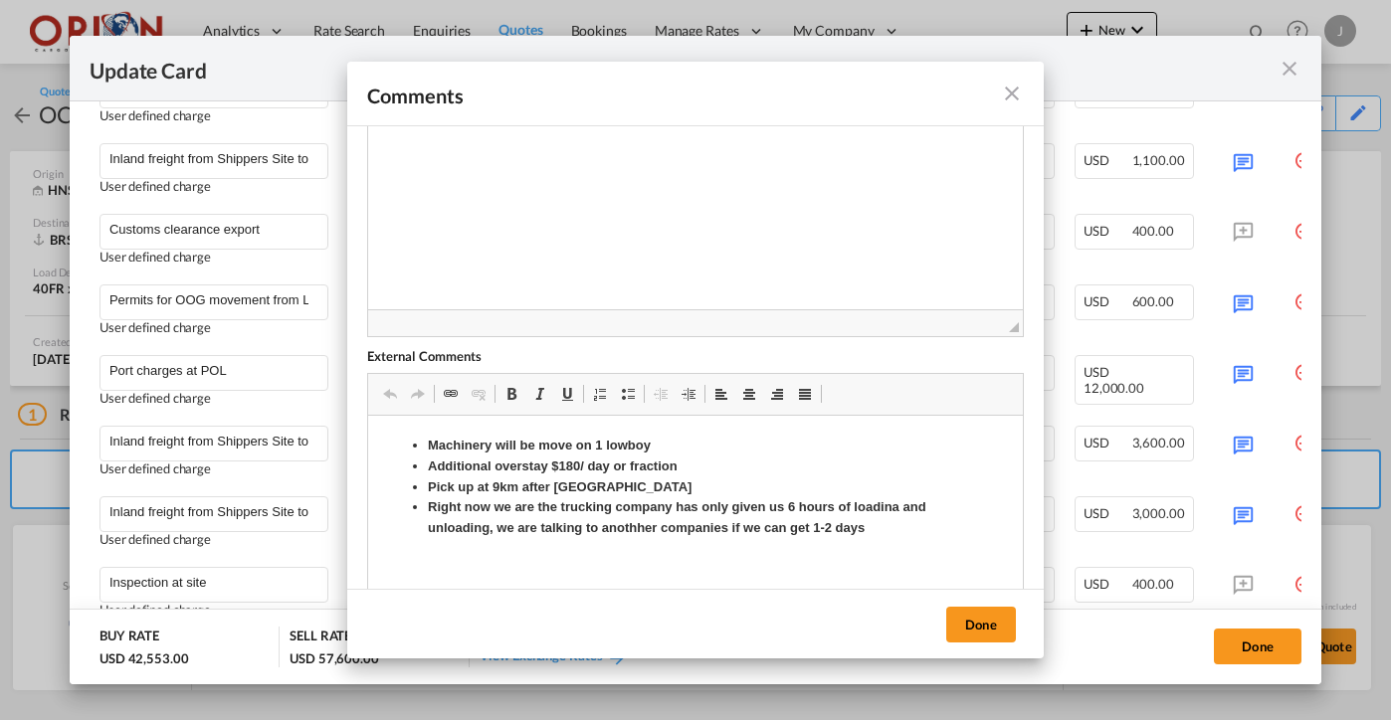
scroll to position [131, 0]
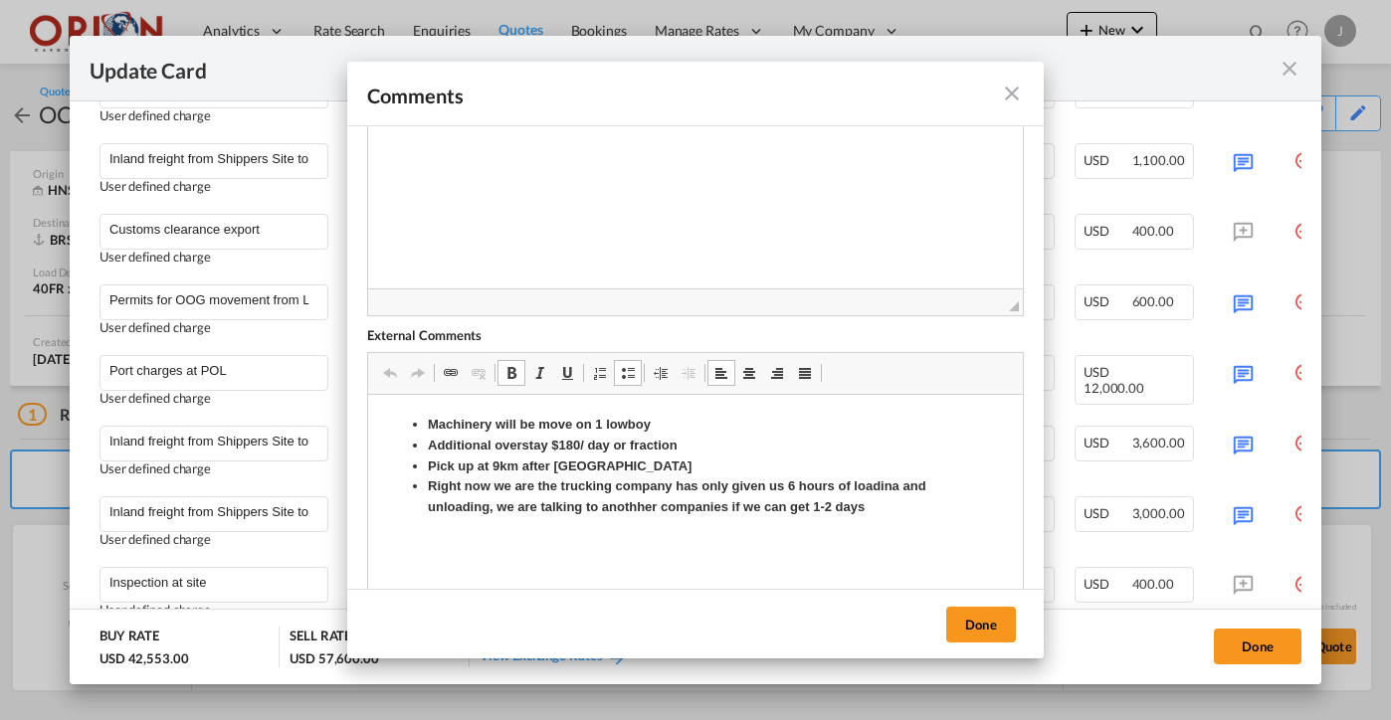
click at [873, 504] on li "Right now we are the trucking company has only given us 6 hours of loadina and …" at bounding box center [695, 498] width 535 height 42
click at [901, 486] on strong "Right now we are the trucking company has only given us 6 hours of loadina and …" at bounding box center [677, 497] width 499 height 36
click at [890, 520] on body "Machinery will be move on 1 lowboy Additional overstay $180/ day or fraction Pi…" at bounding box center [695, 483] width 615 height 137
click at [884, 494] on strong "Right now we are the trucking company has only given us 6 hours of loading and …" at bounding box center [676, 497] width 496 height 36
click at [879, 508] on li "Right now we are the trucking company has only given us 6 hours of loading and …" at bounding box center [695, 498] width 535 height 42
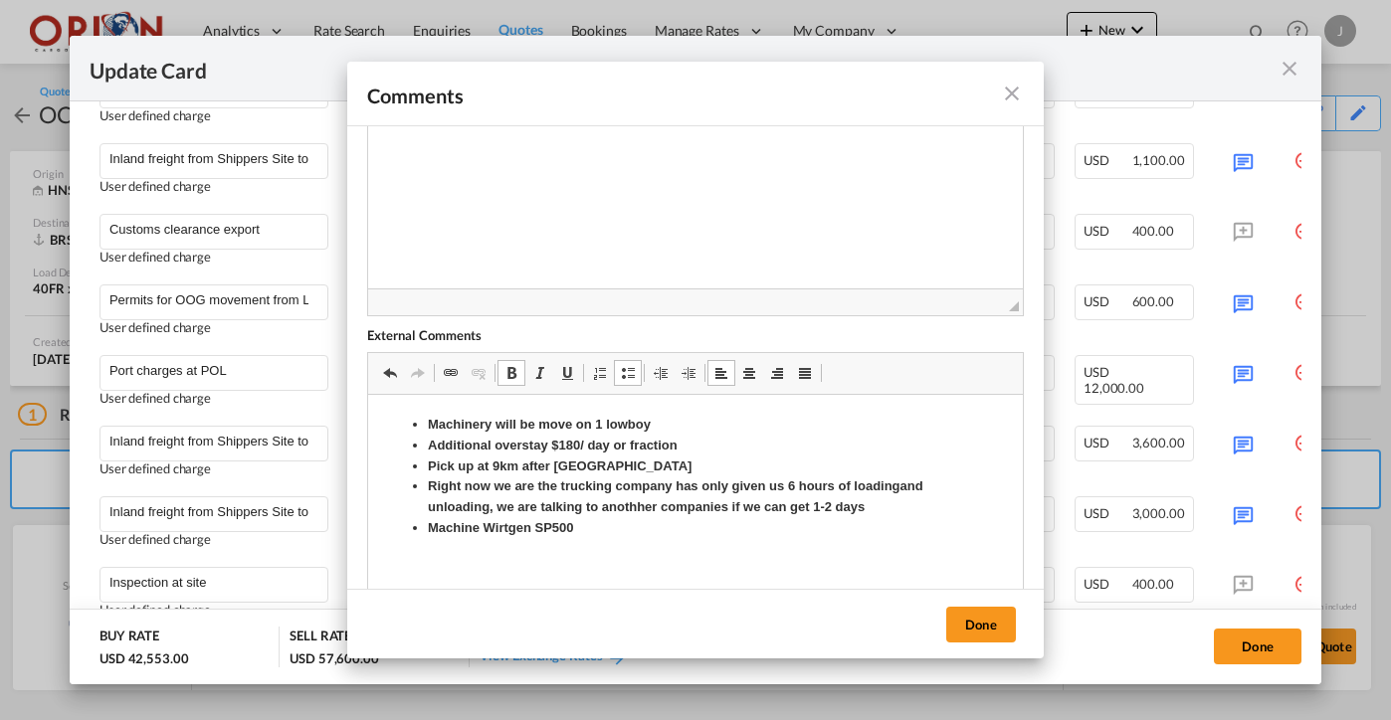
click at [553, 527] on b "Machine Wirtgen SP500" at bounding box center [501, 527] width 146 height 15
click at [987, 616] on button "Done" at bounding box center [981, 625] width 70 height 36
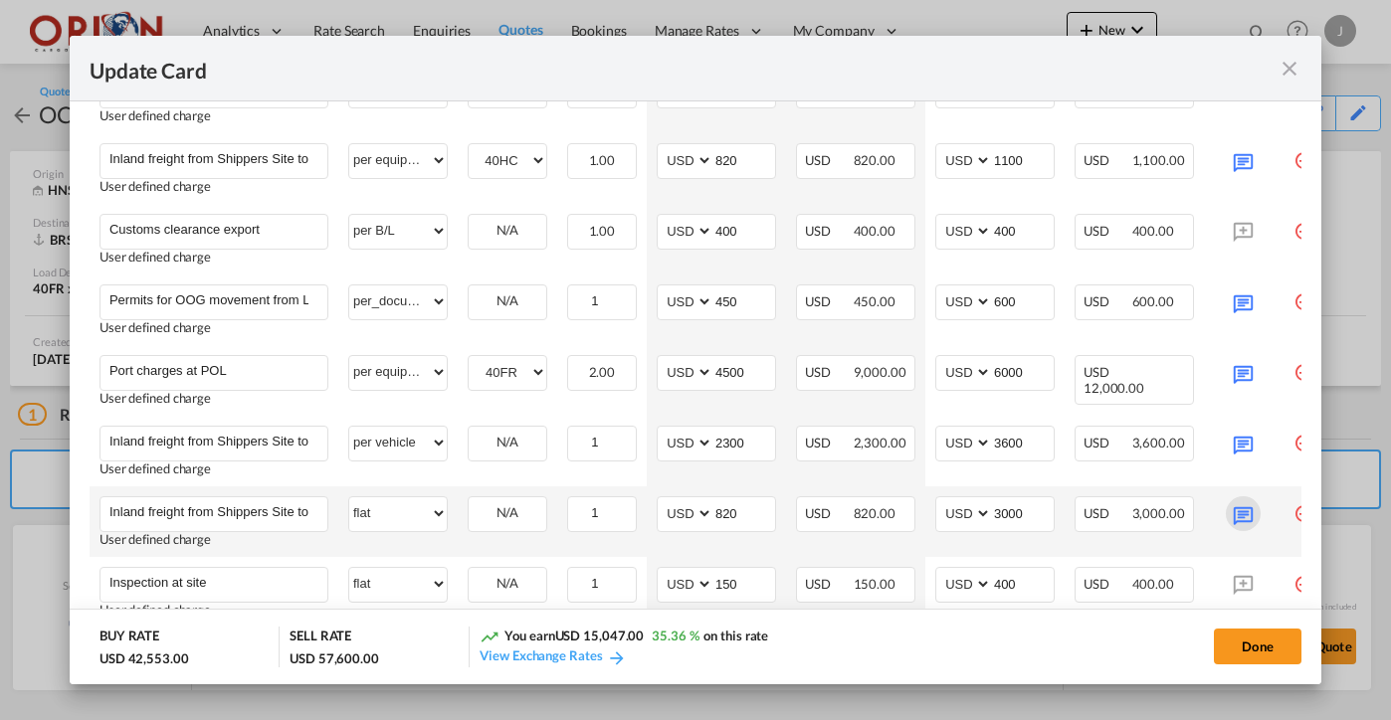
click at [1247, 504] on md-icon "Update Card Port ..." at bounding box center [1243, 514] width 35 height 35
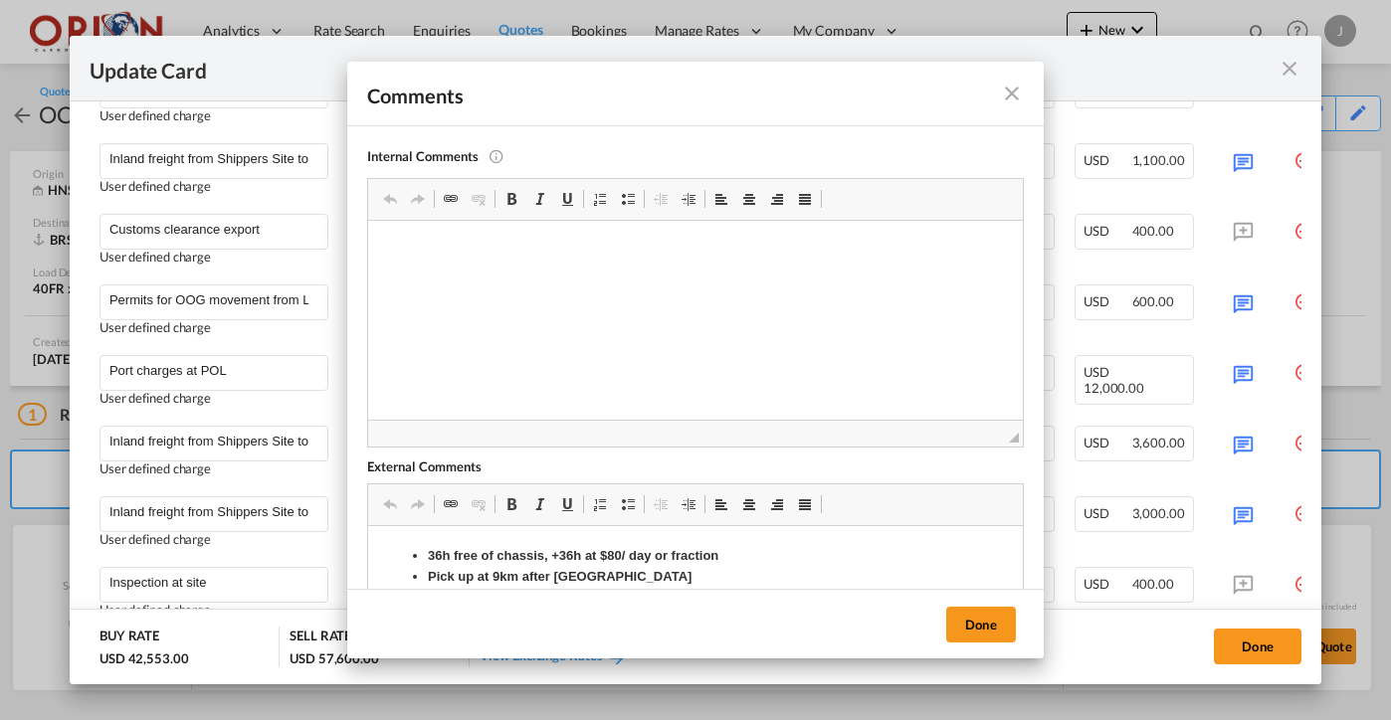
scroll to position [58, 0]
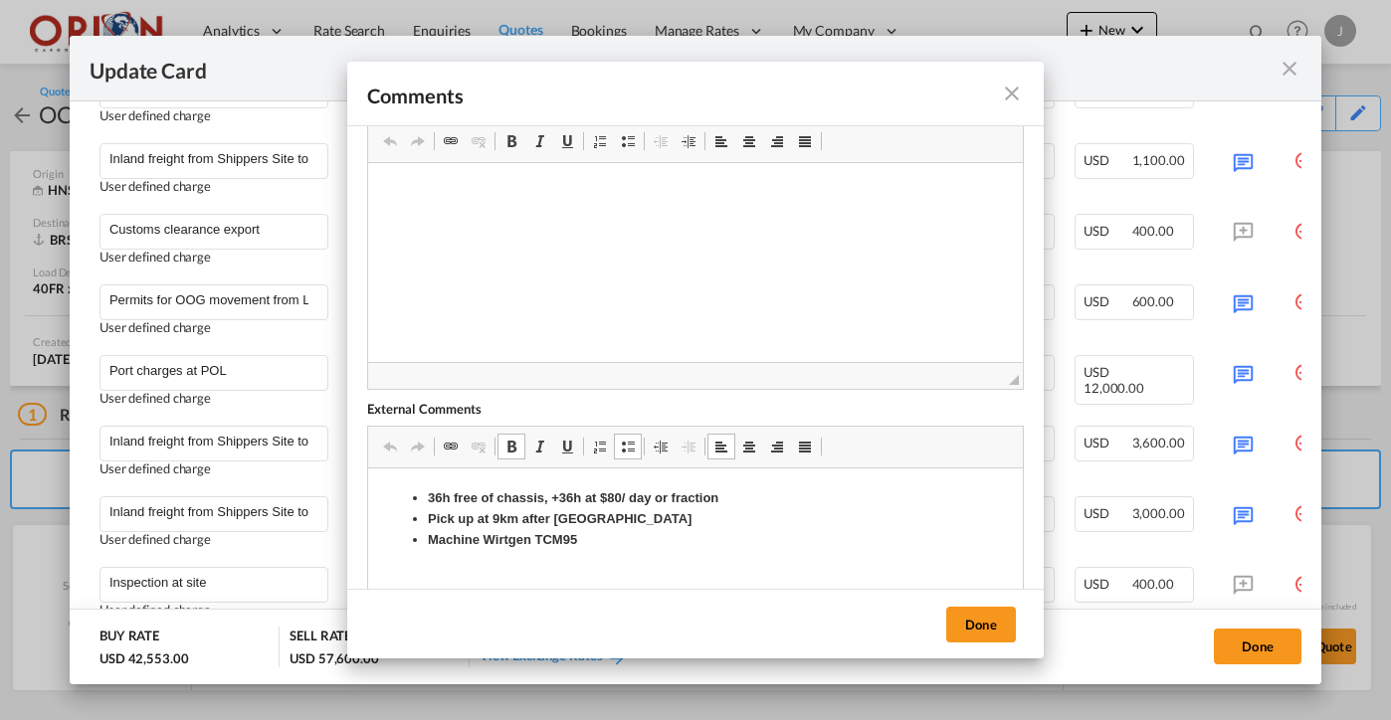
click at [564, 537] on strong "Machine Wirtgen TCM95" at bounding box center [502, 539] width 149 height 15
click at [993, 623] on button "Done" at bounding box center [981, 625] width 70 height 36
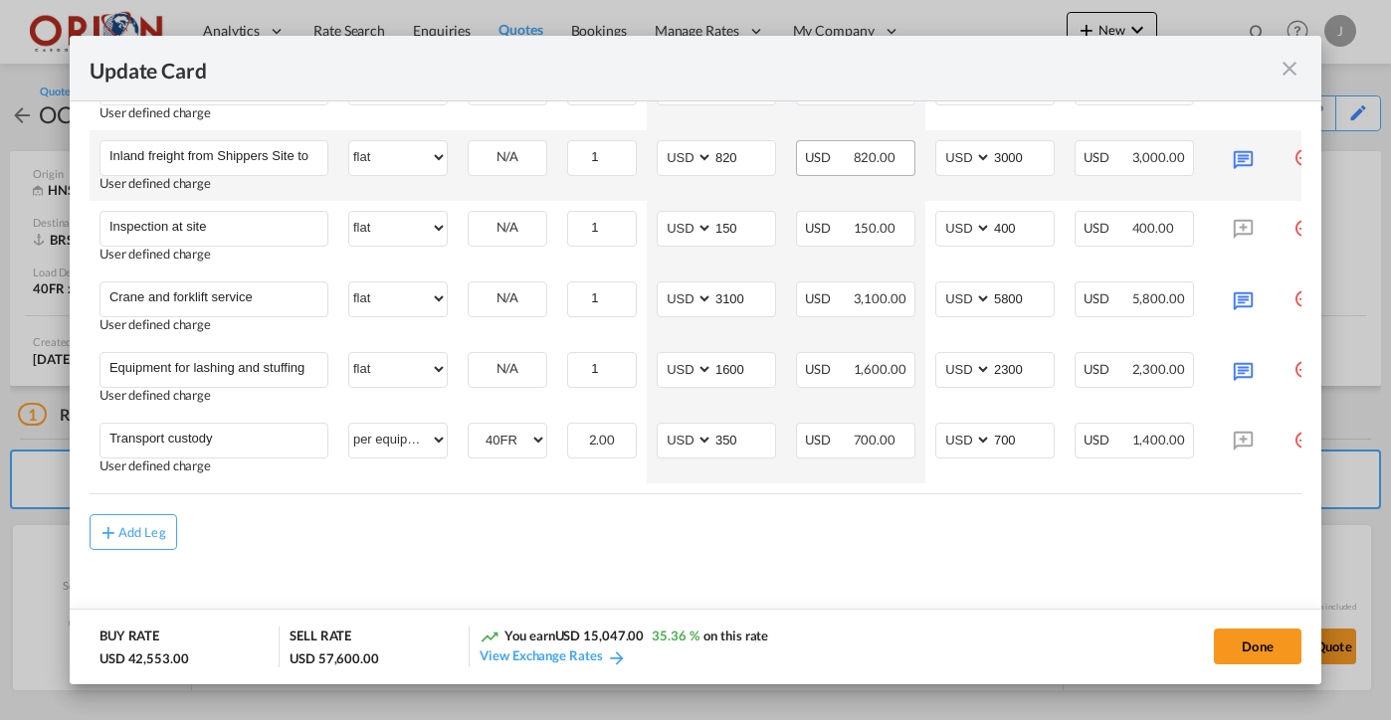
scroll to position [1420, 0]
click at [1245, 655] on button "Done" at bounding box center [1258, 647] width 88 height 36
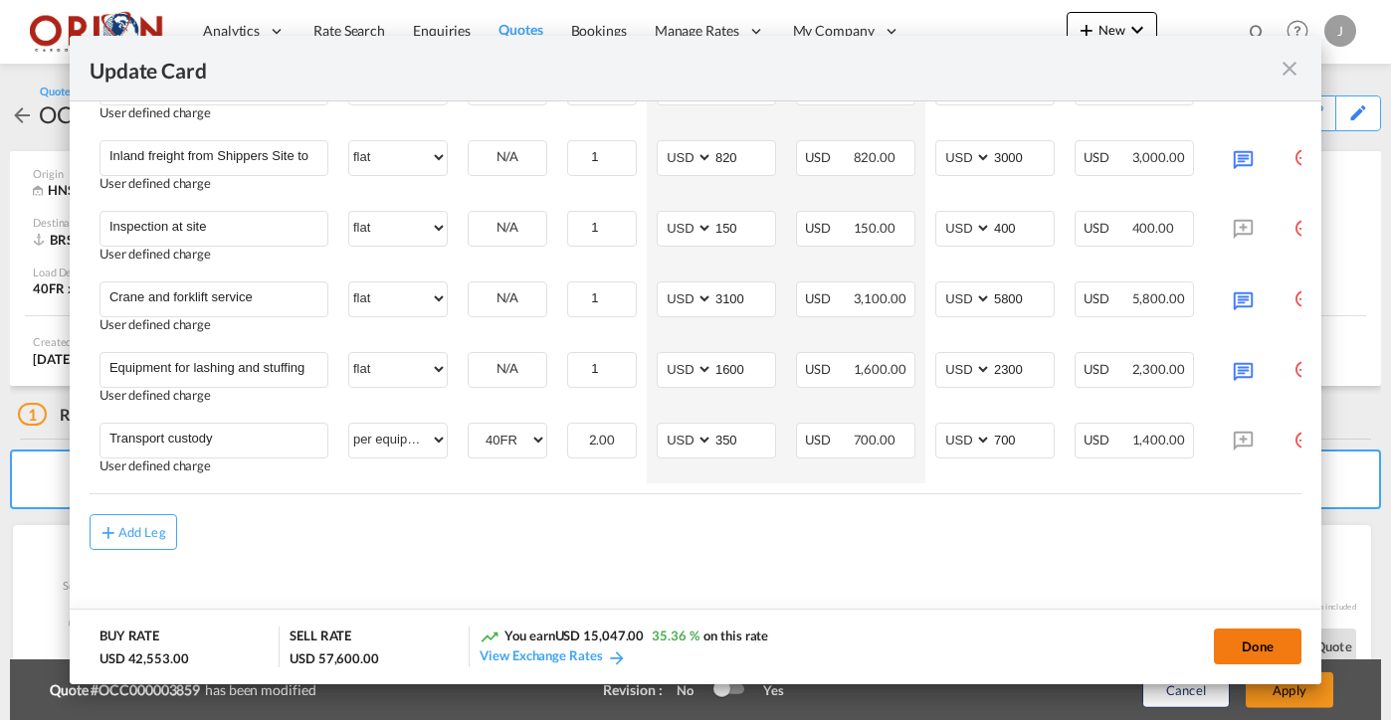
type input "[DATE]"
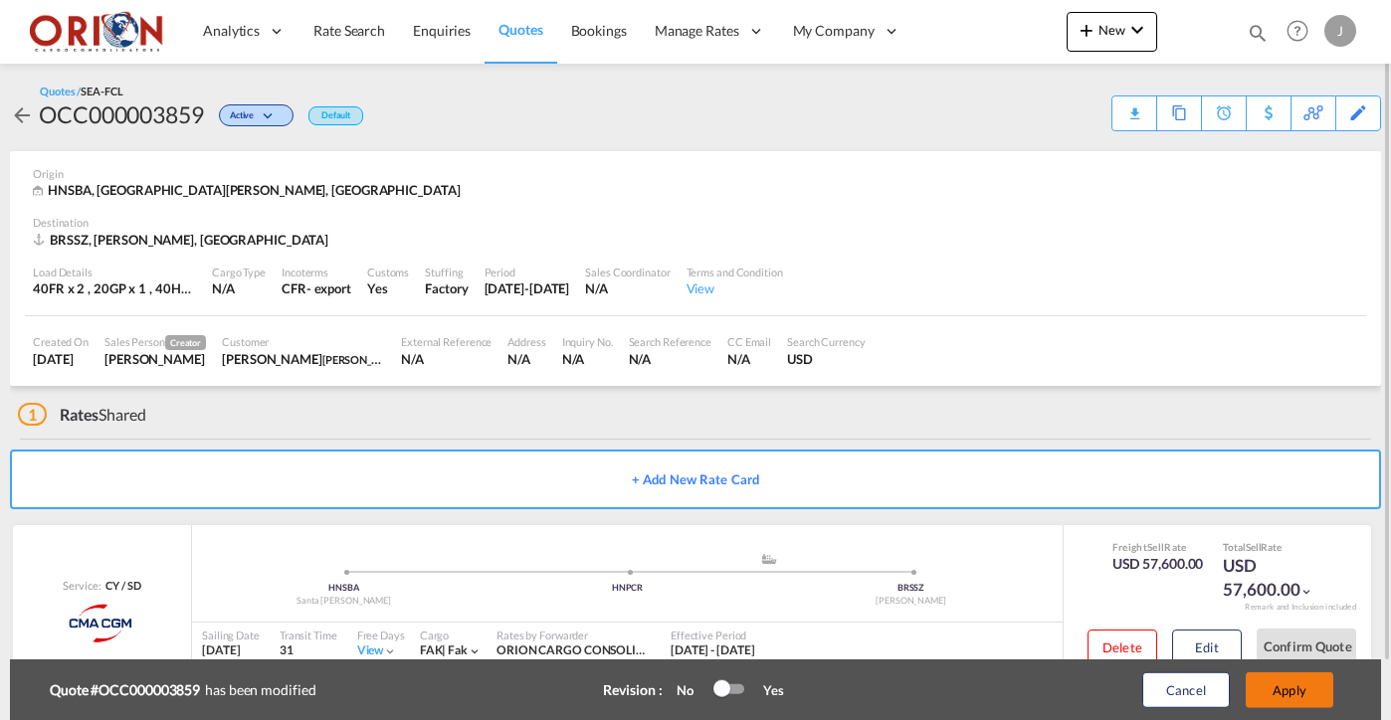
click at [1282, 689] on button "Apply" at bounding box center [1290, 691] width 88 height 36
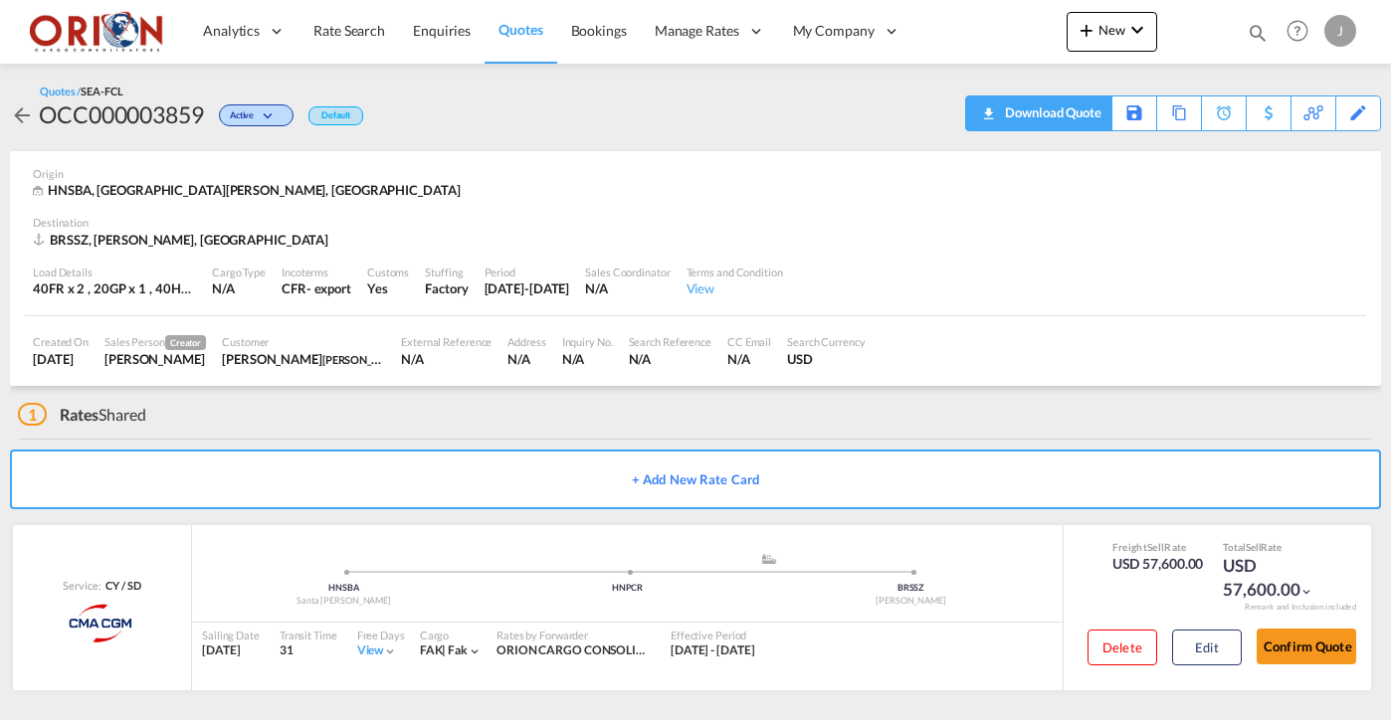
click at [1084, 123] on div "Download Quote" at bounding box center [1050, 113] width 101 height 32
click at [1180, 636] on button "Edit" at bounding box center [1207, 648] width 70 height 36
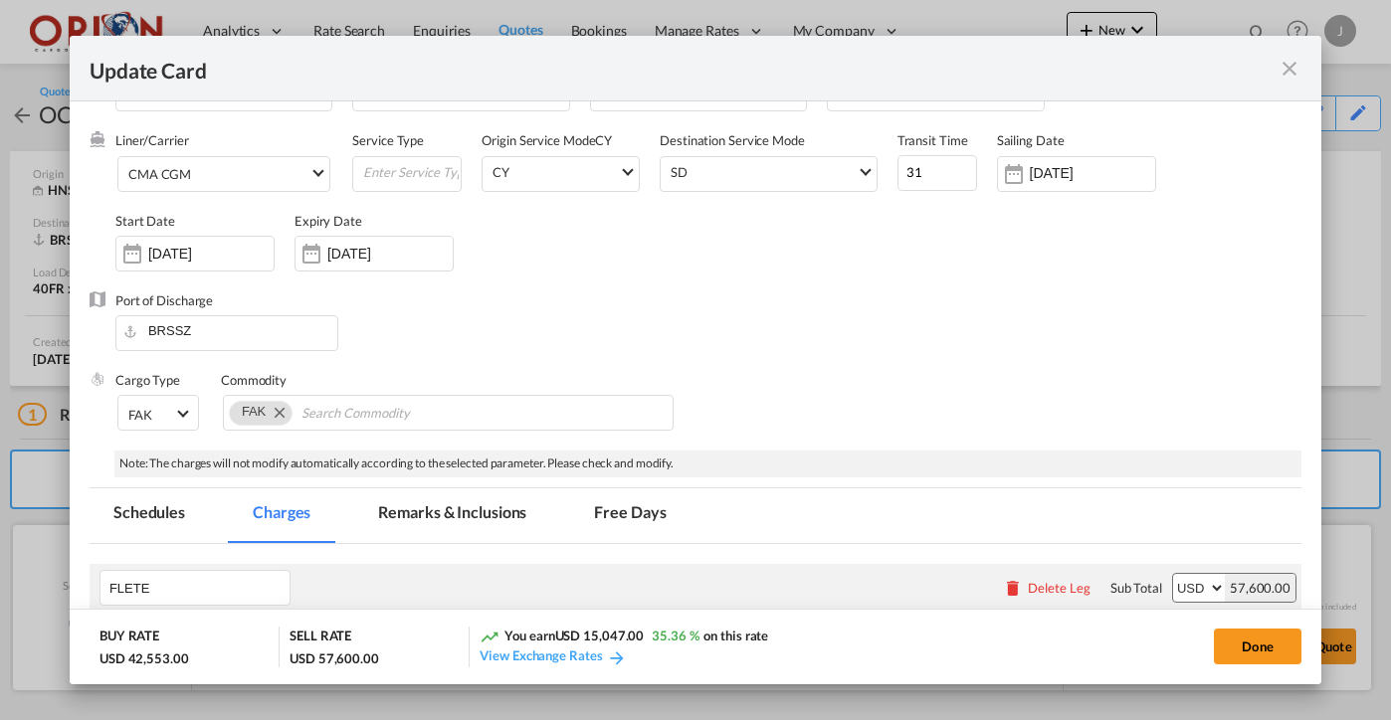
scroll to position [566, 0]
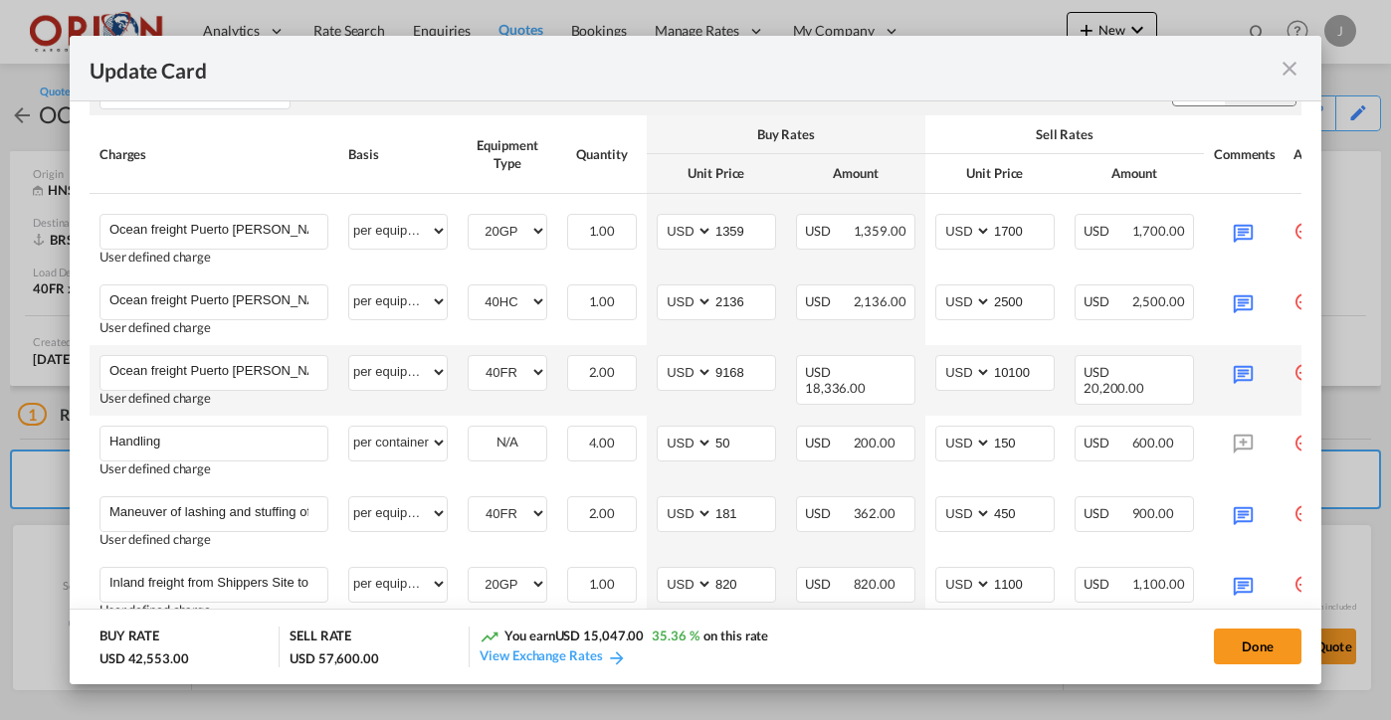
click at [1260, 381] on md-icon "Update Card Port ..." at bounding box center [1243, 372] width 35 height 35
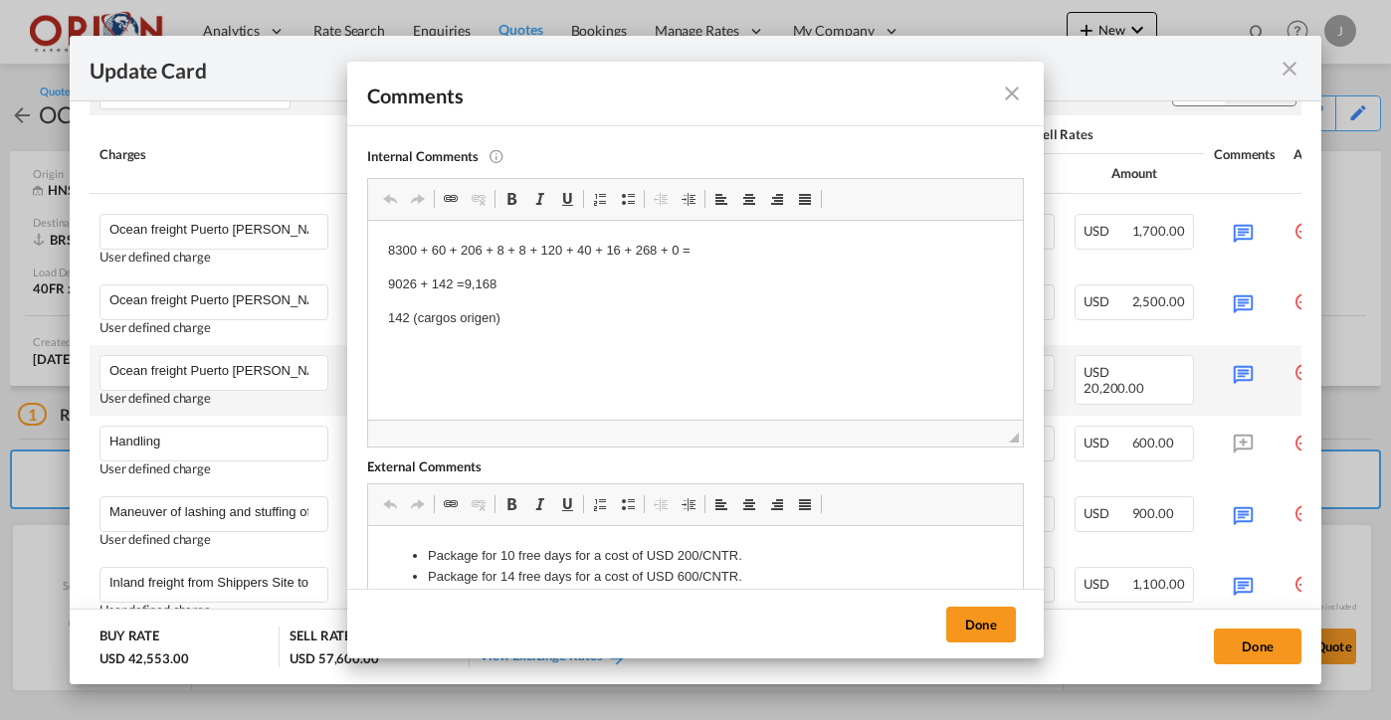
scroll to position [0, 0]
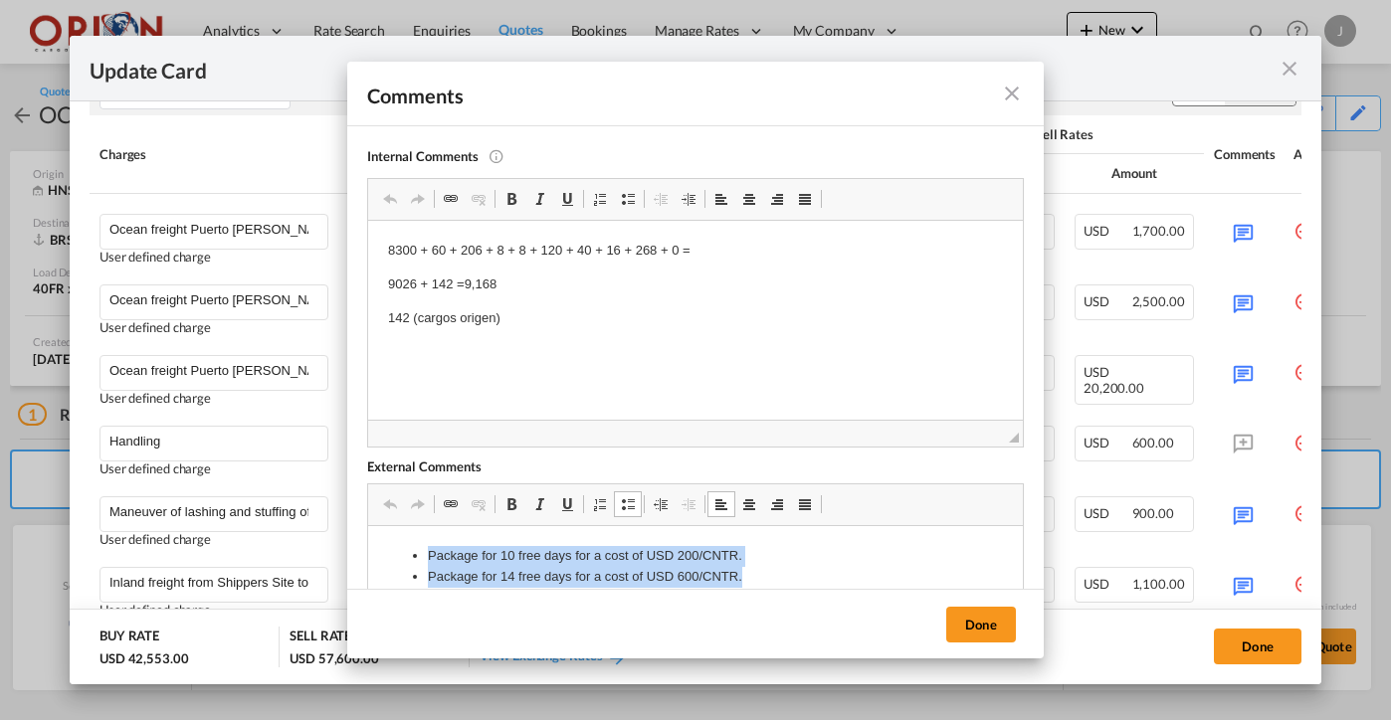
drag, startPoint x: 752, startPoint y: 574, endPoint x: 346, endPoint y: 543, distance: 407.2
click at [368, 543] on html "Package for 10 free days for a cost of USD 200/CNTR. Package for 14 free days f…" at bounding box center [695, 567] width 655 height 82
click at [511, 511] on link "Bold Keyboard shortcut Command+B" at bounding box center [512, 505] width 28 height 26
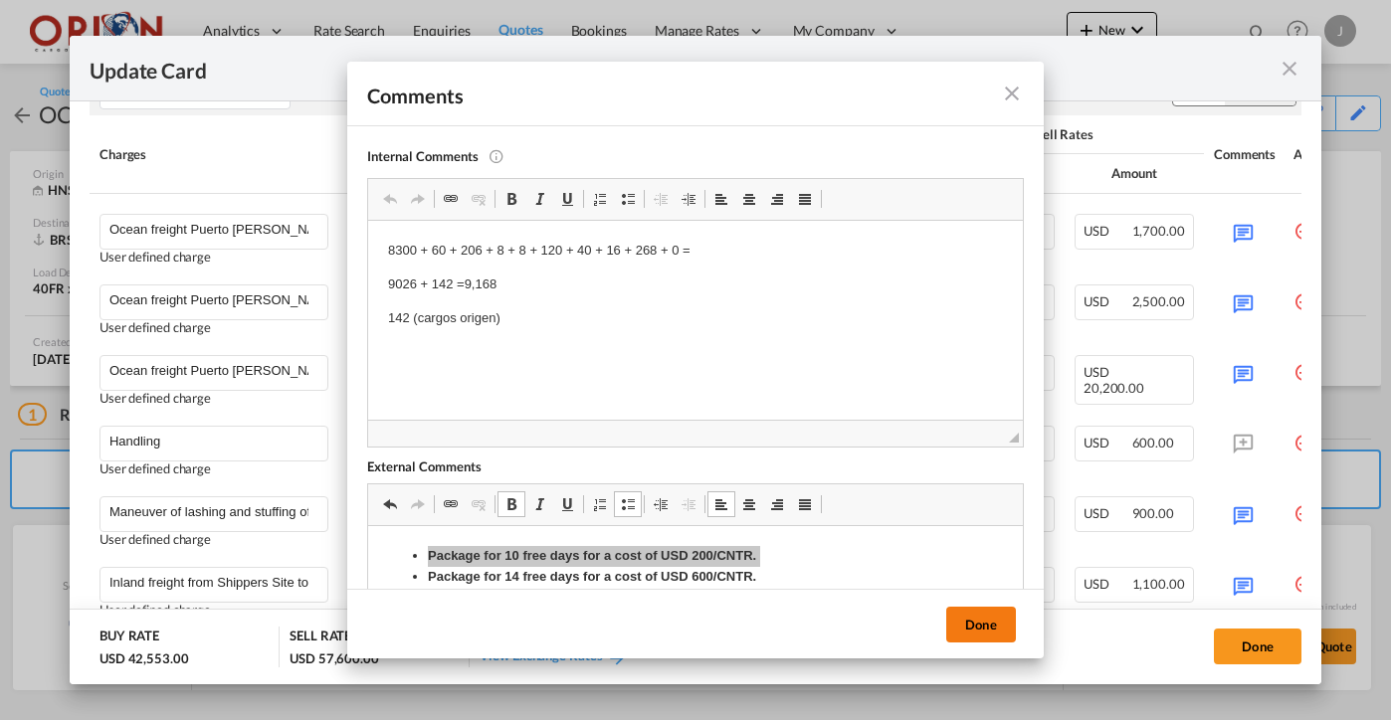
click at [985, 632] on button "Done" at bounding box center [981, 625] width 70 height 36
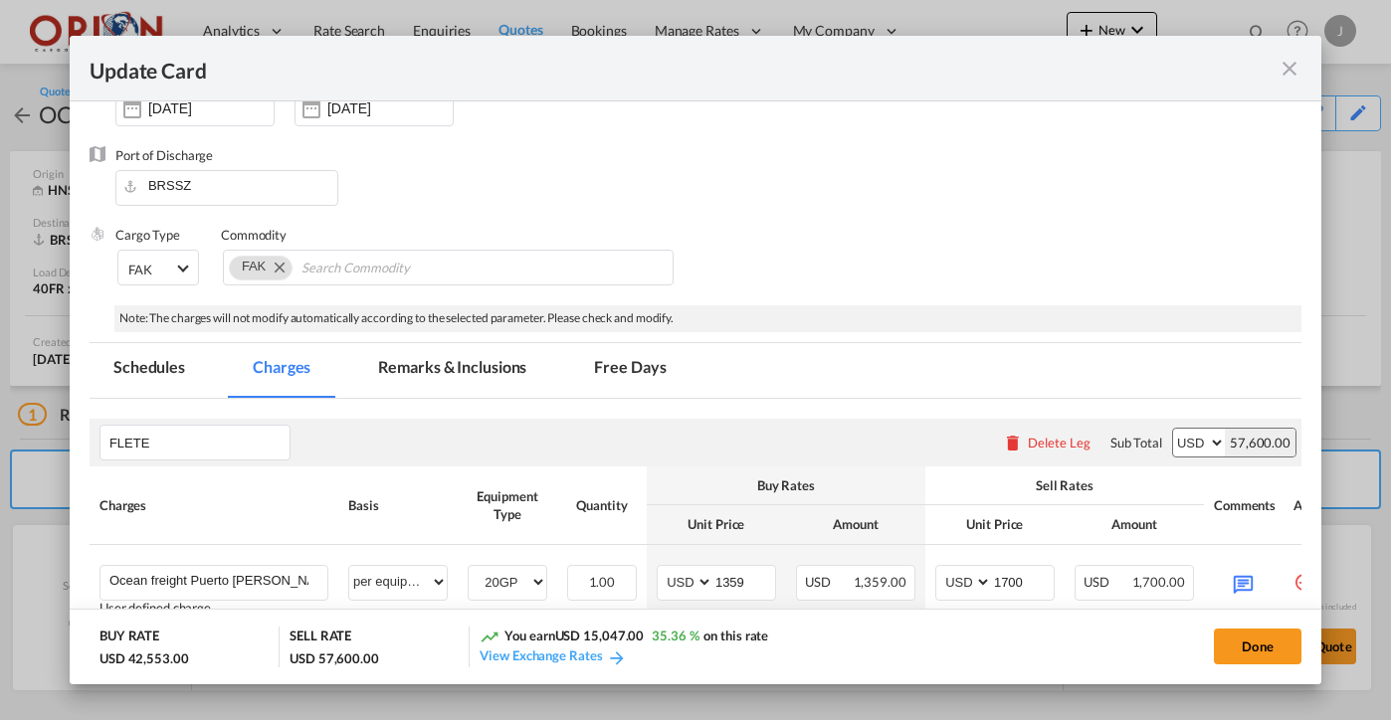
scroll to position [124, 0]
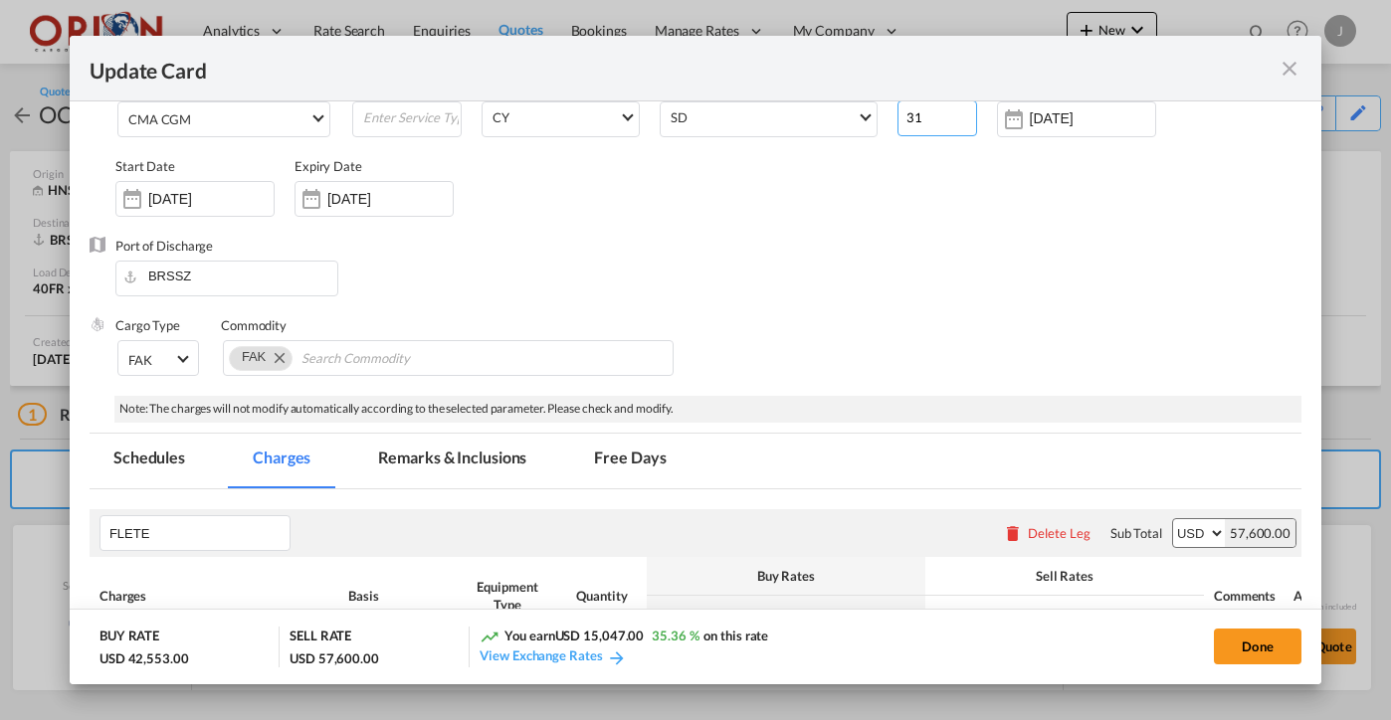
click at [933, 121] on input "31" at bounding box center [938, 119] width 80 height 36
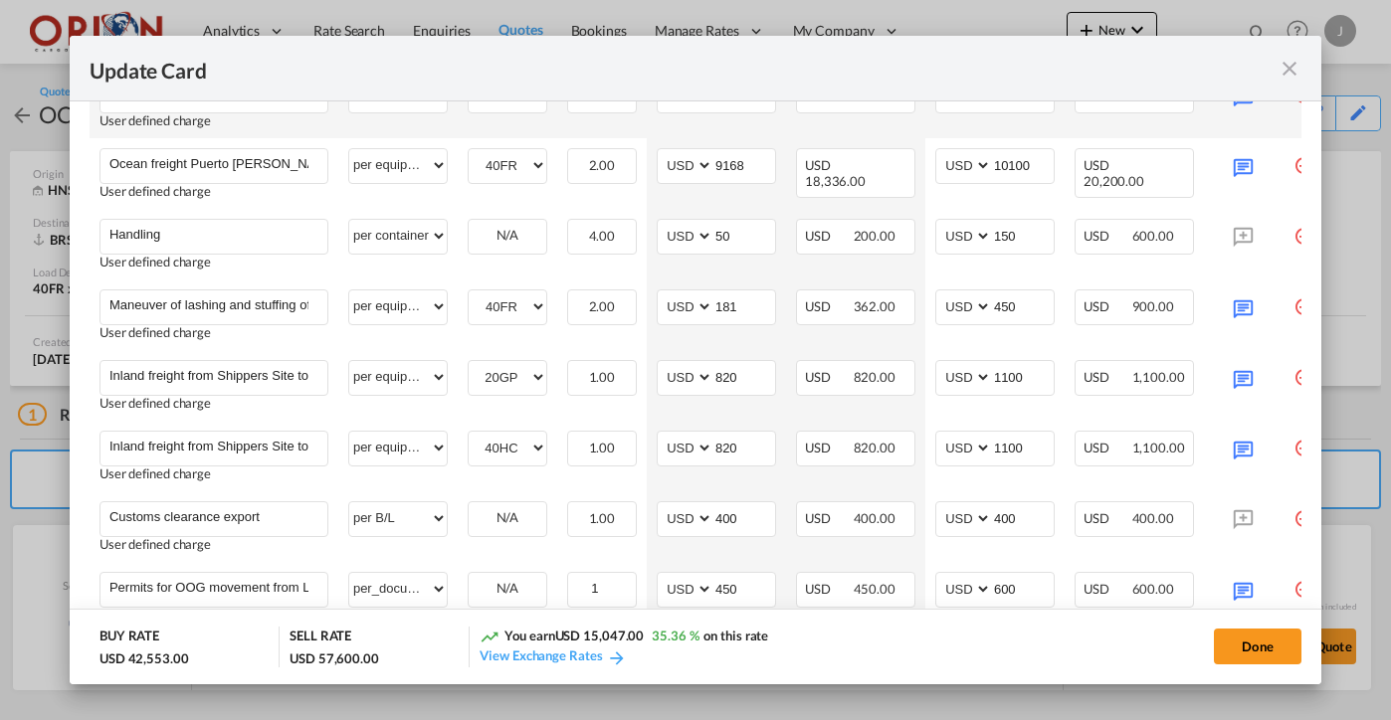
scroll to position [921, 0]
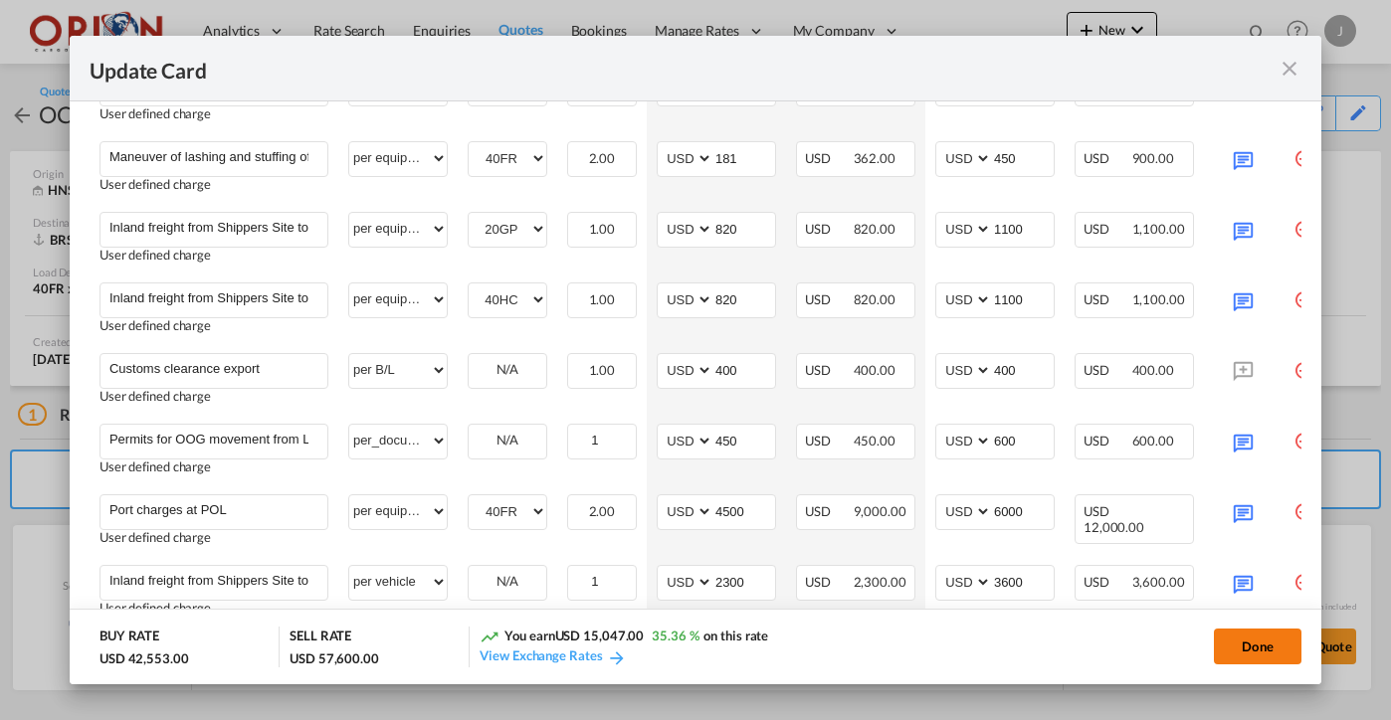
type input "30"
click at [1237, 647] on button "Done" at bounding box center [1258, 647] width 88 height 36
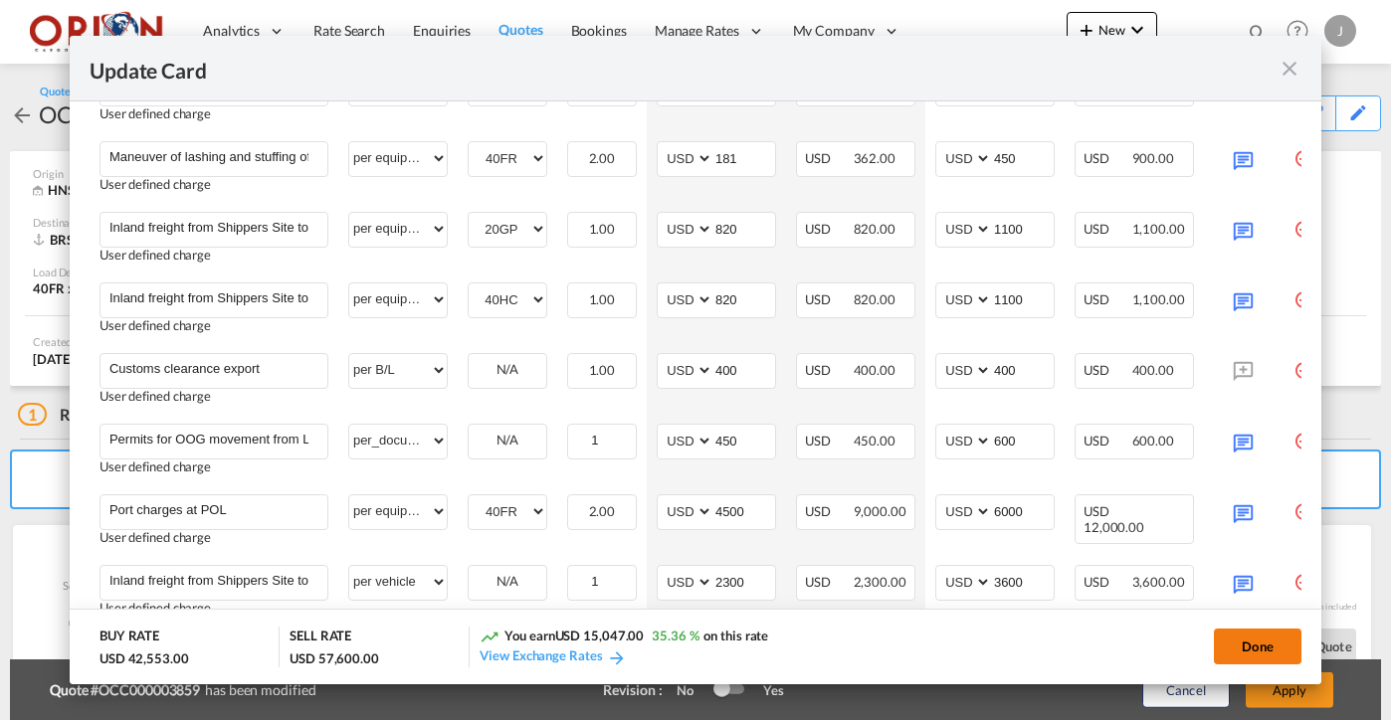
type input "[DATE]"
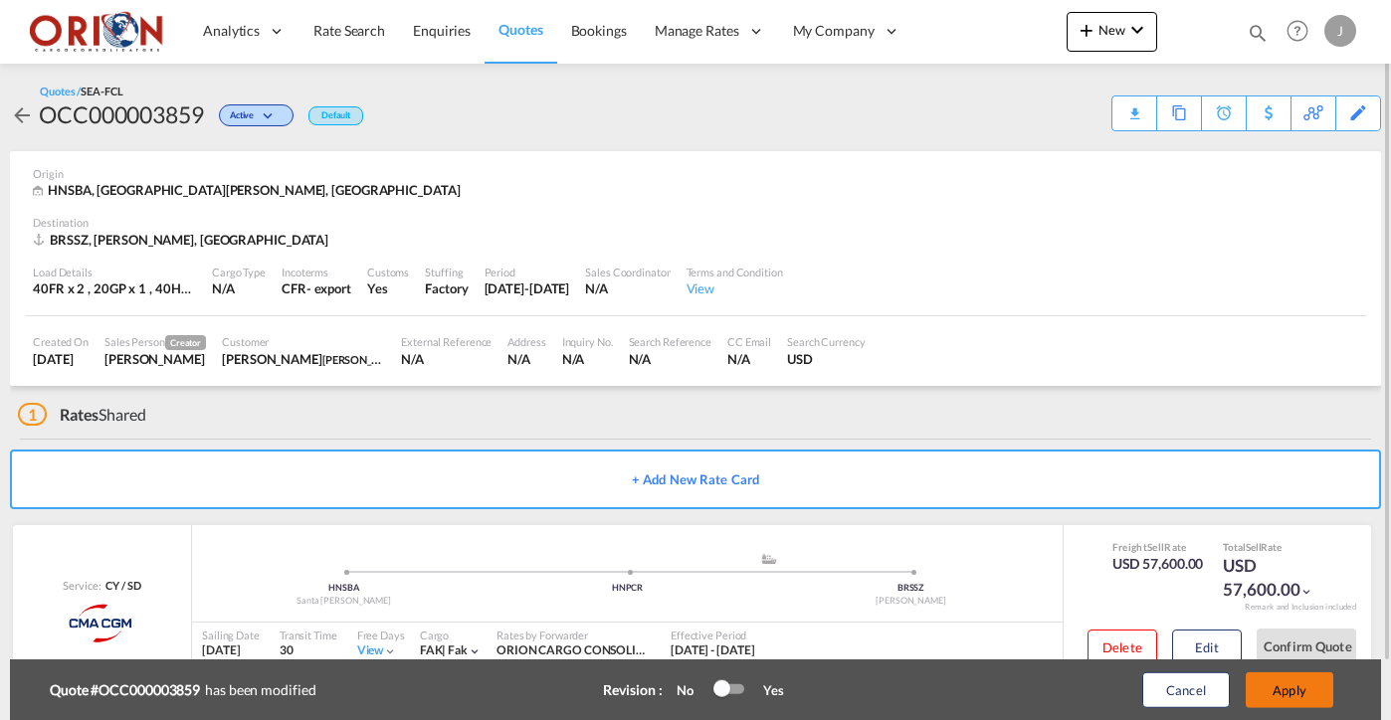
click at [1298, 688] on button "Apply" at bounding box center [1290, 691] width 88 height 36
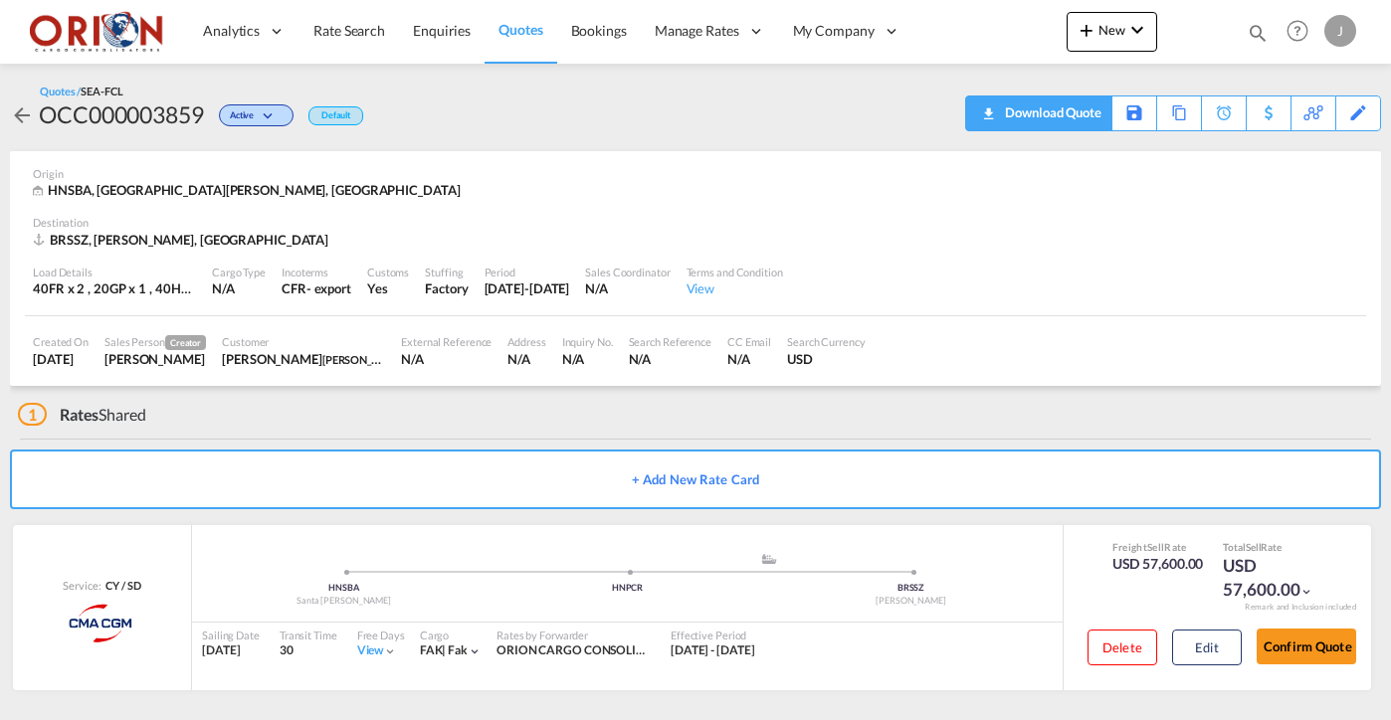
click at [1084, 110] on div "Download Quote" at bounding box center [1050, 113] width 101 height 32
click at [1228, 631] on button "Edit" at bounding box center [1207, 648] width 70 height 36
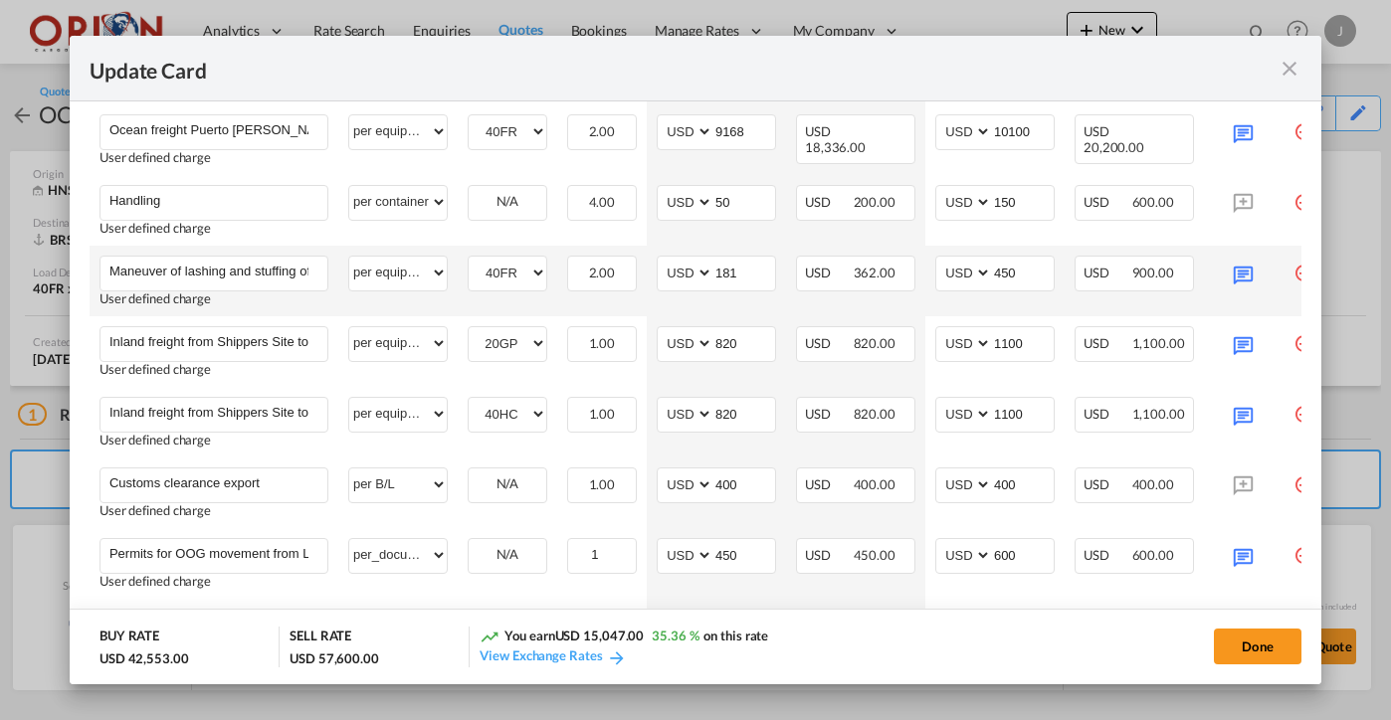
scroll to position [1003, 0]
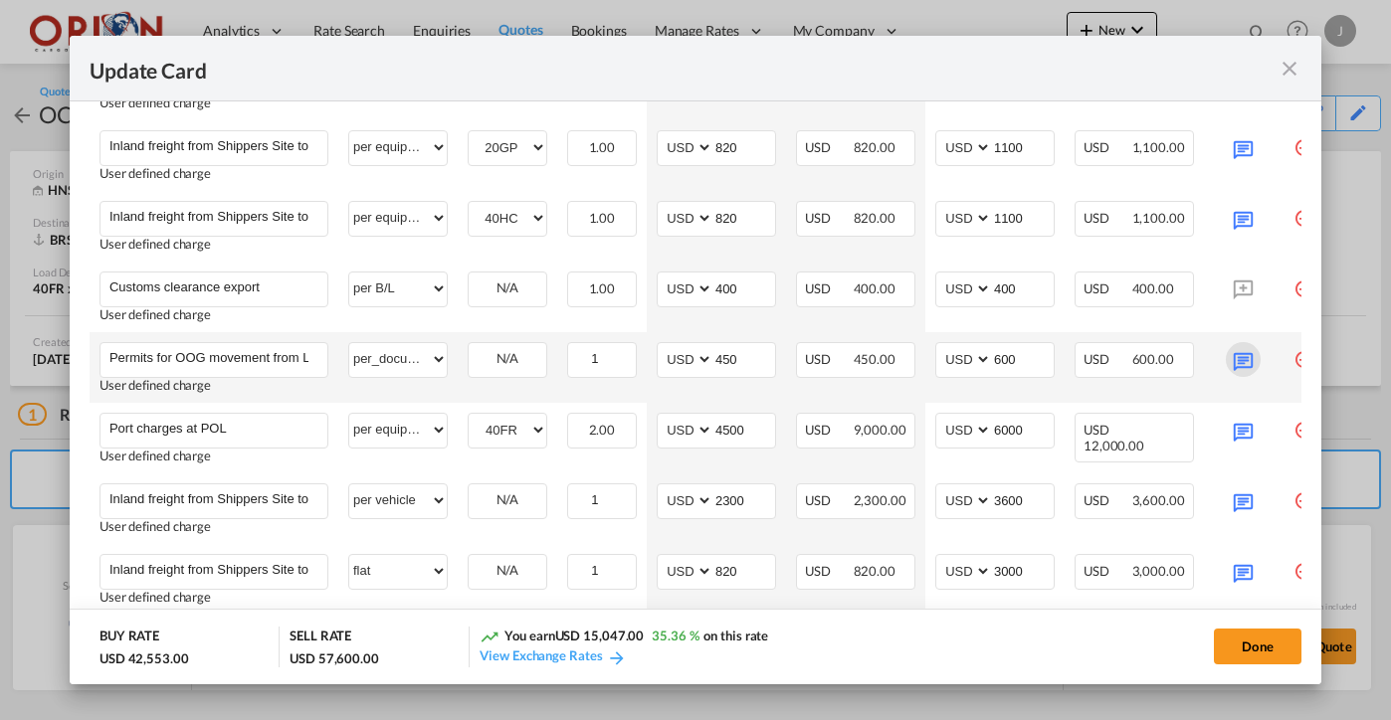
click at [1245, 359] on md-icon "Update Card Port ..." at bounding box center [1243, 359] width 35 height 35
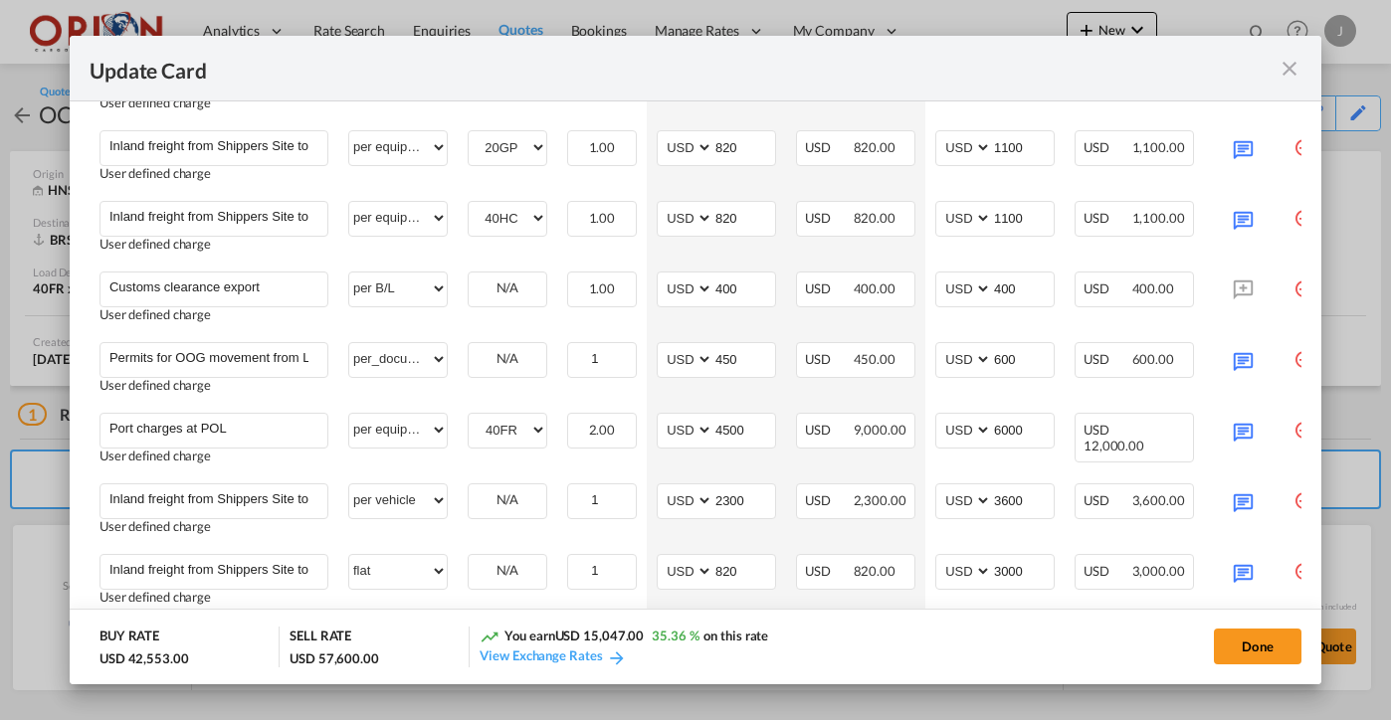
scroll to position [0, 0]
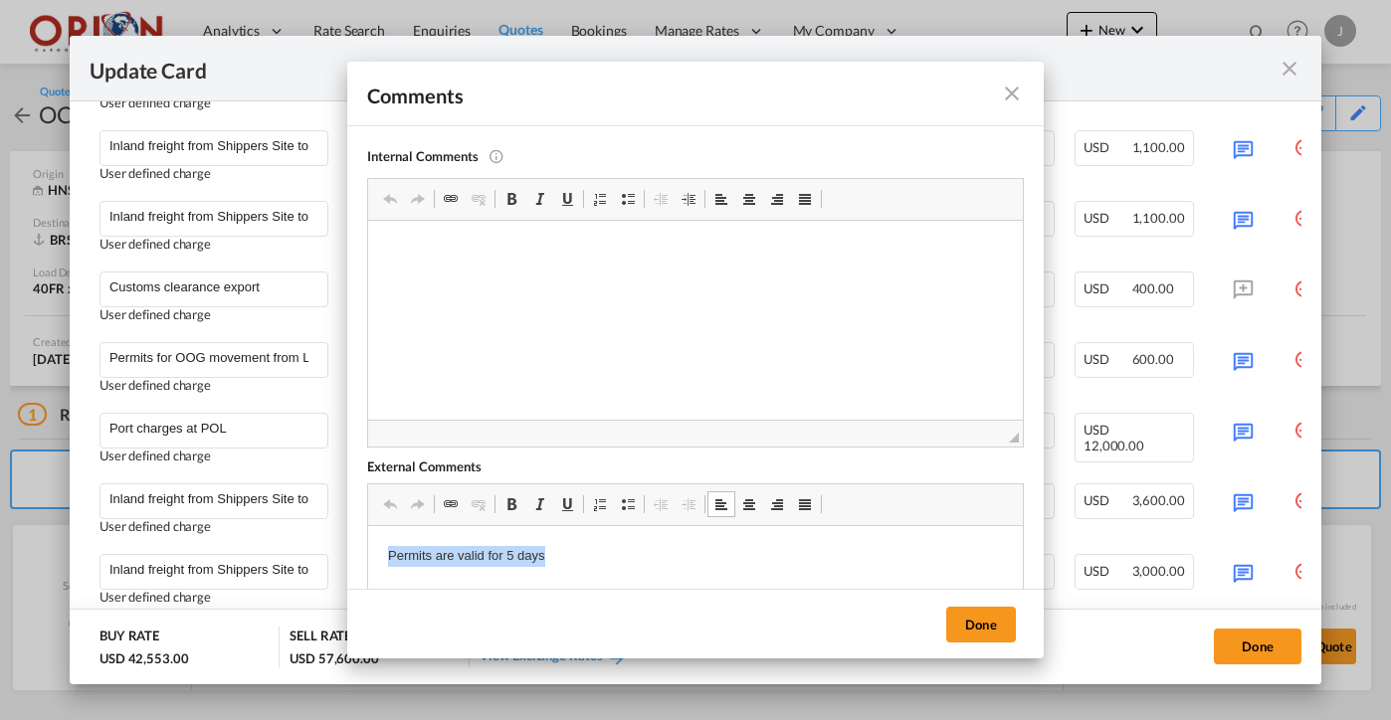
click at [412, 552] on p "Permits are valid for 5 days" at bounding box center [695, 556] width 615 height 21
click at [514, 503] on span at bounding box center [512, 505] width 16 height 16
click at [968, 631] on button "Done" at bounding box center [981, 625] width 70 height 36
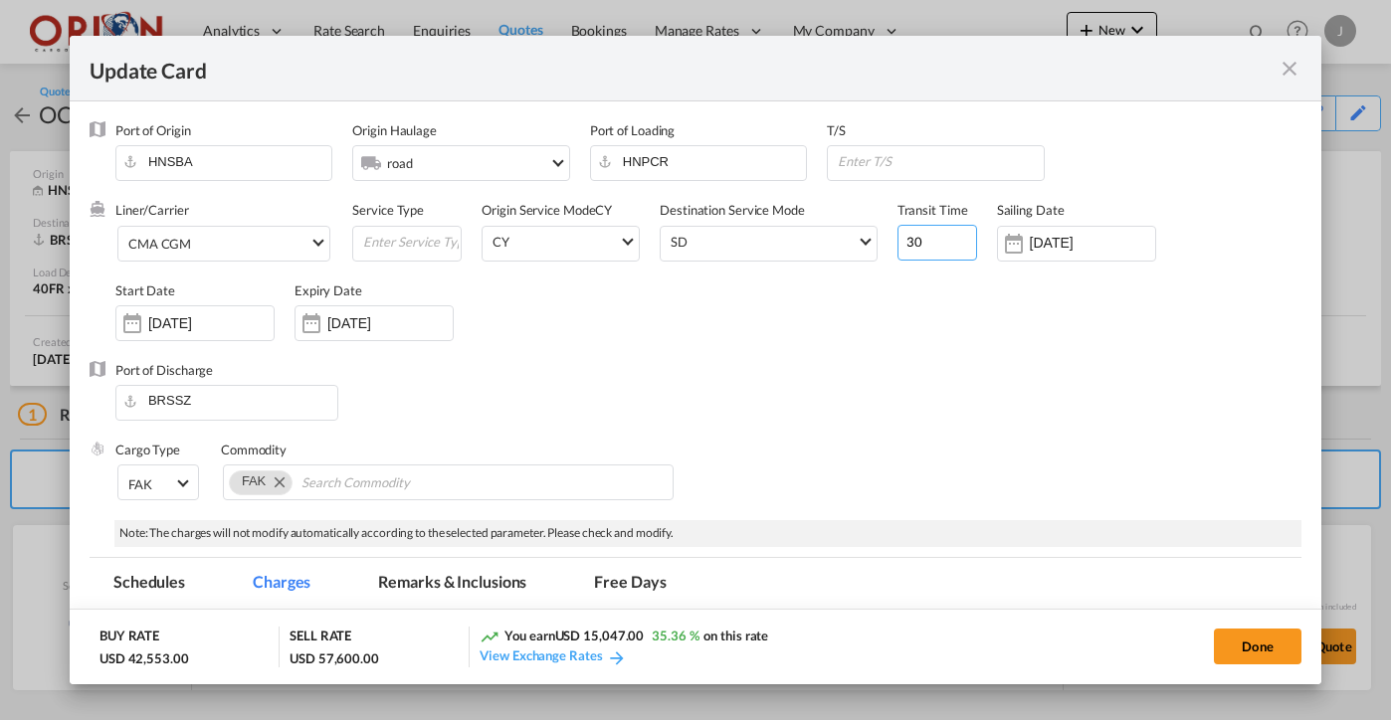
click at [932, 246] on input "30" at bounding box center [938, 243] width 80 height 36
type input "31"
click at [1249, 647] on button "Done" at bounding box center [1258, 647] width 88 height 36
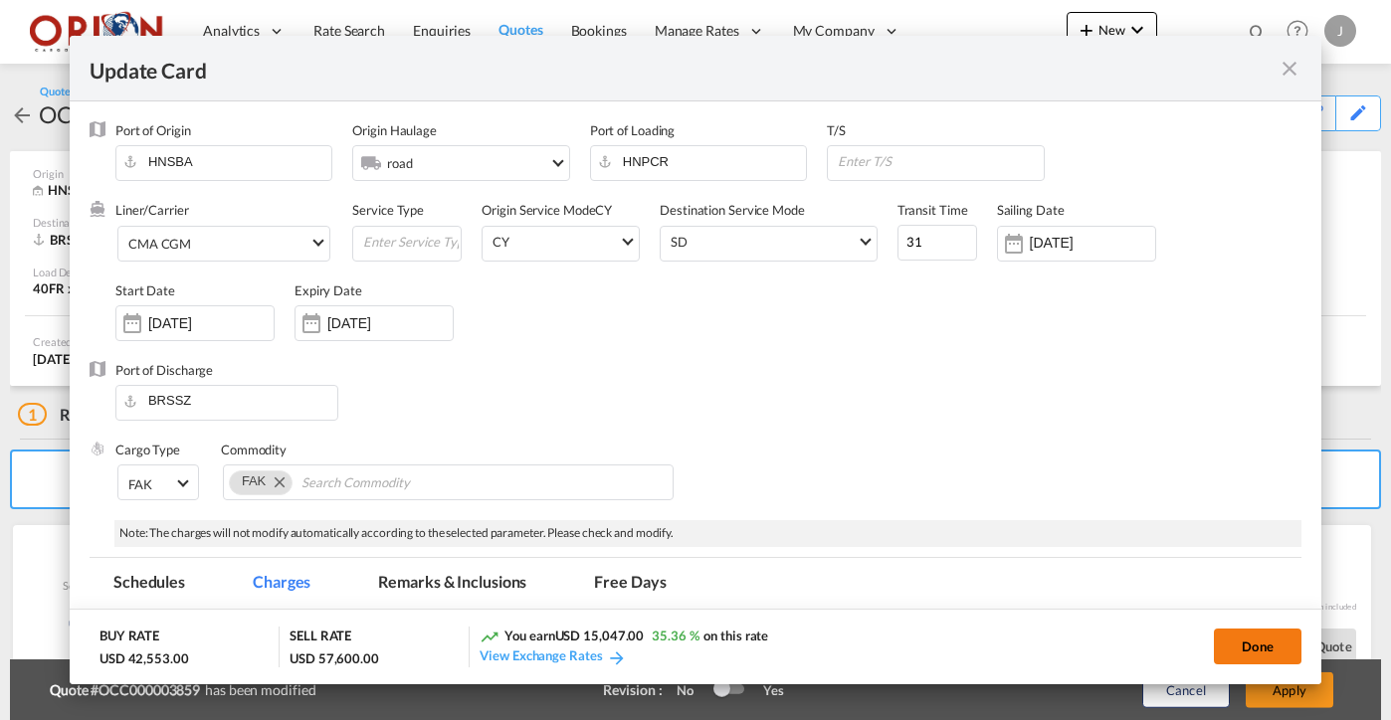
type input "[DATE]"
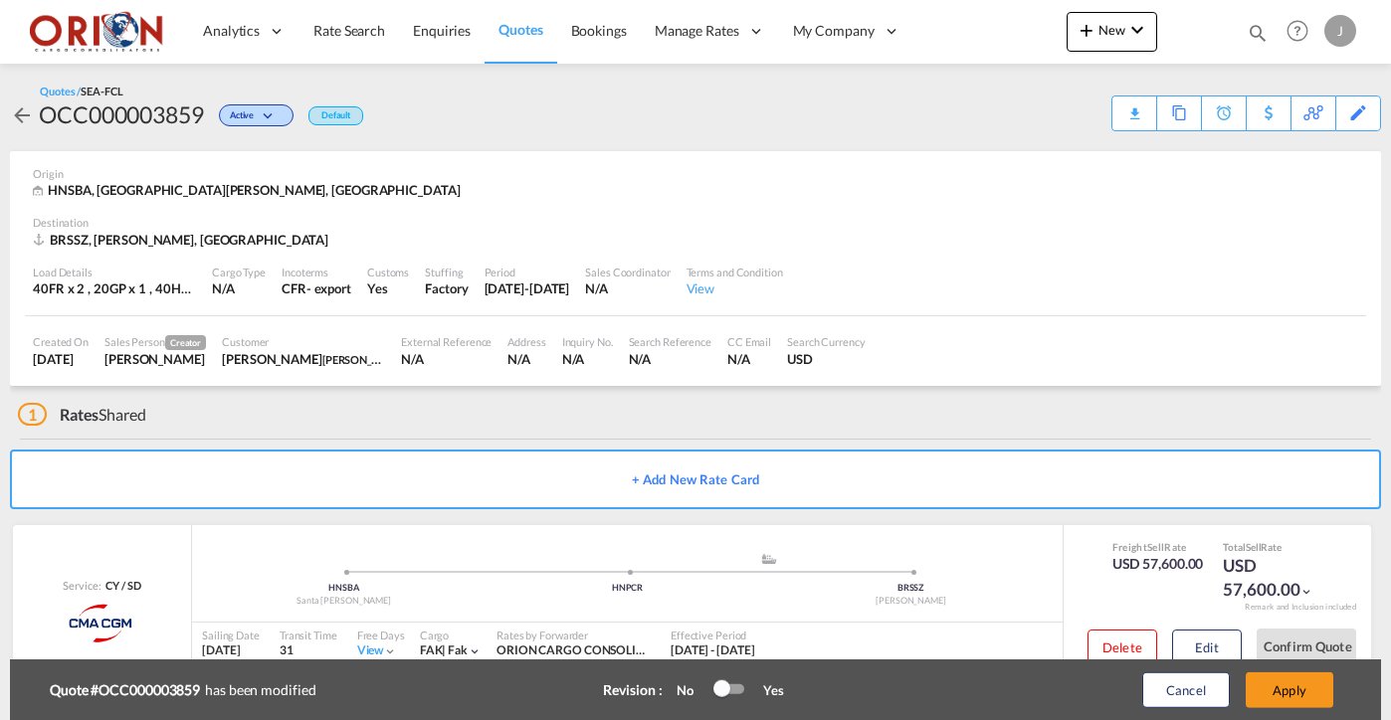
click at [1271, 686] on button "Apply" at bounding box center [1290, 691] width 88 height 36
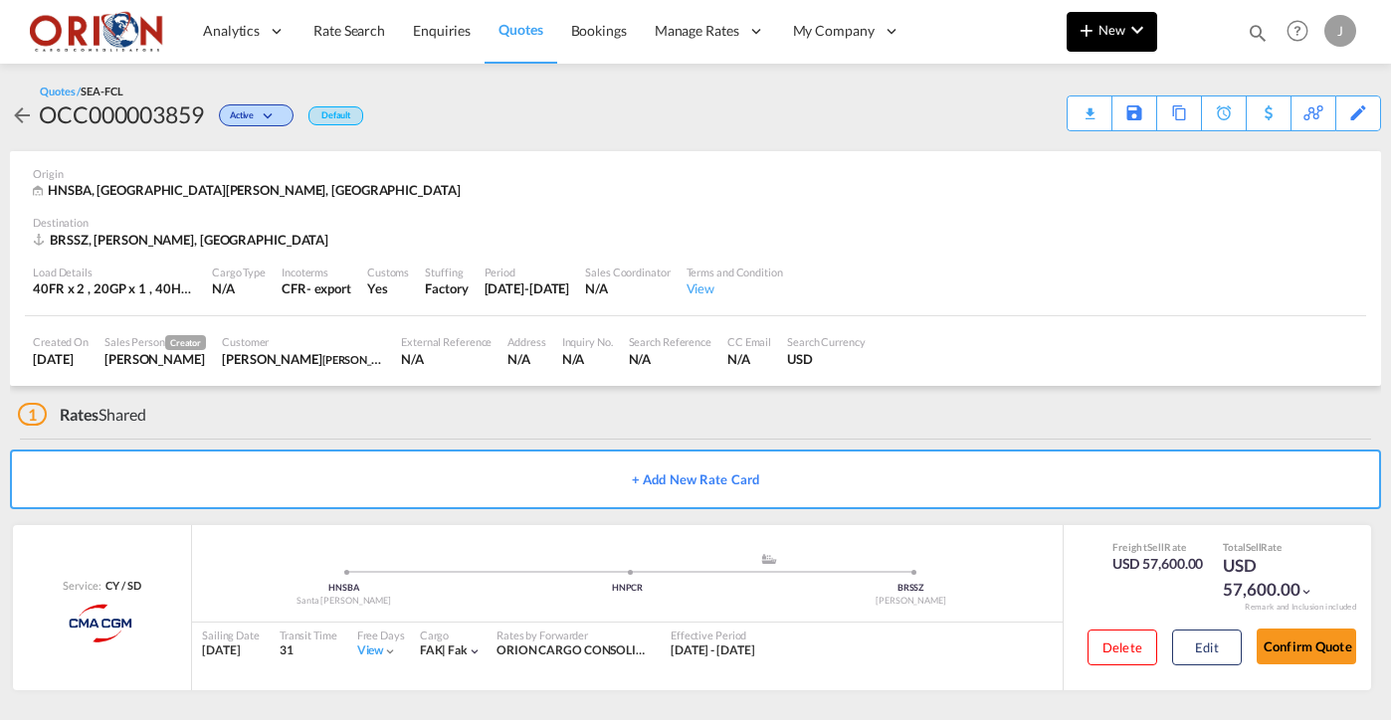
click at [0, 0] on div "Download Quote" at bounding box center [0, 0] width 0 height 0
click at [1226, 632] on button "Edit" at bounding box center [1207, 648] width 70 height 36
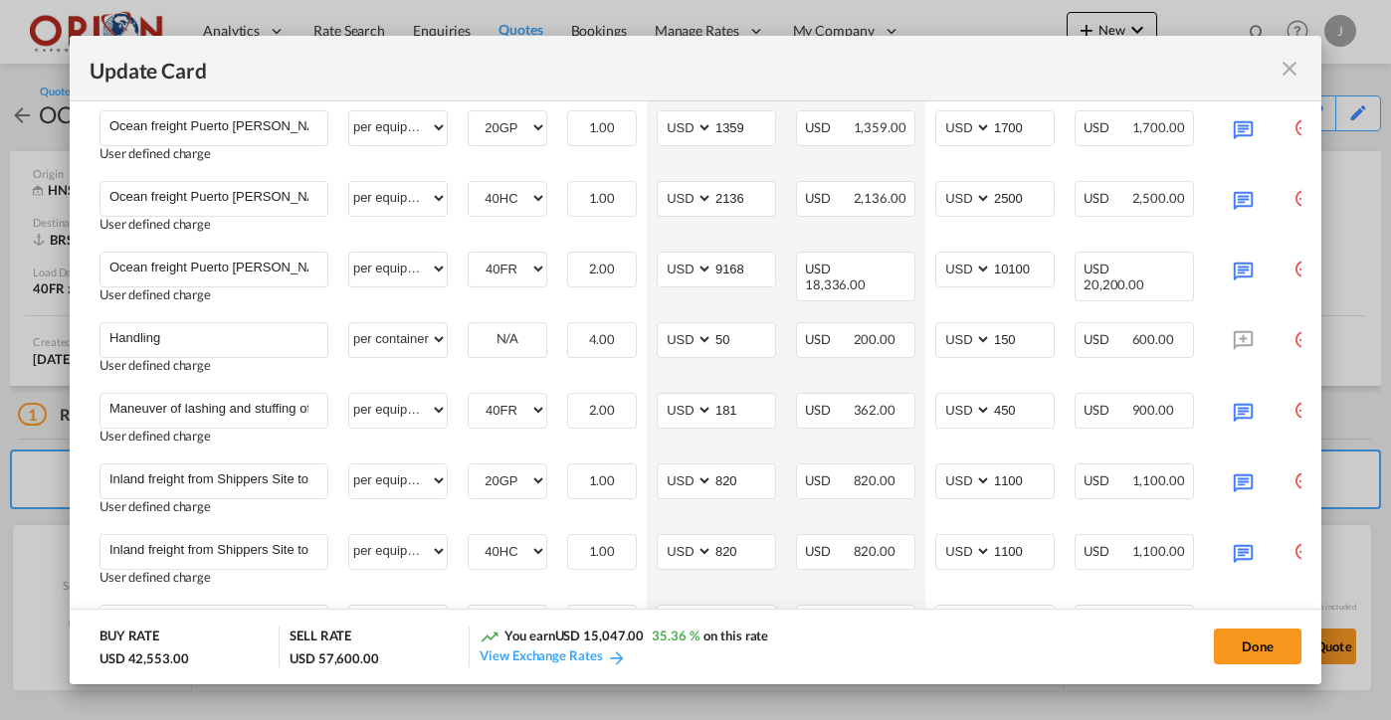
scroll to position [679, 0]
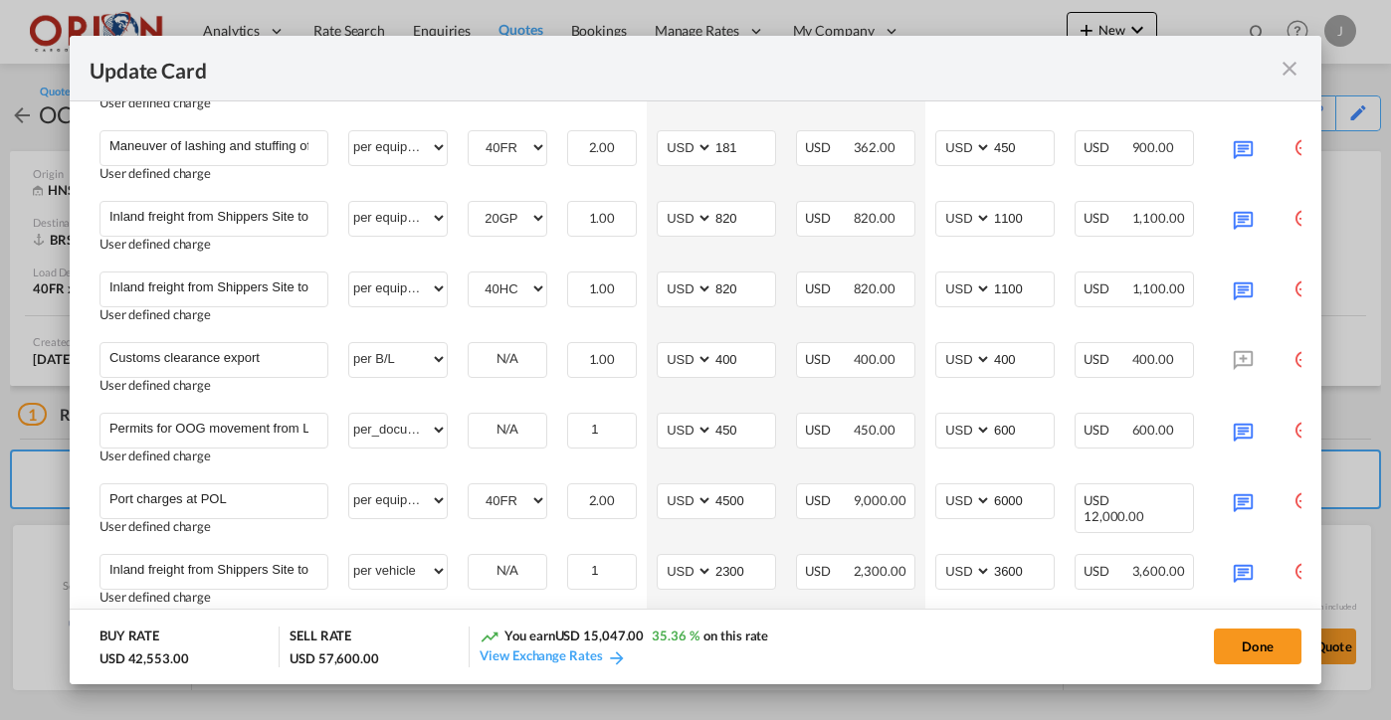
scroll to position [934, 0]
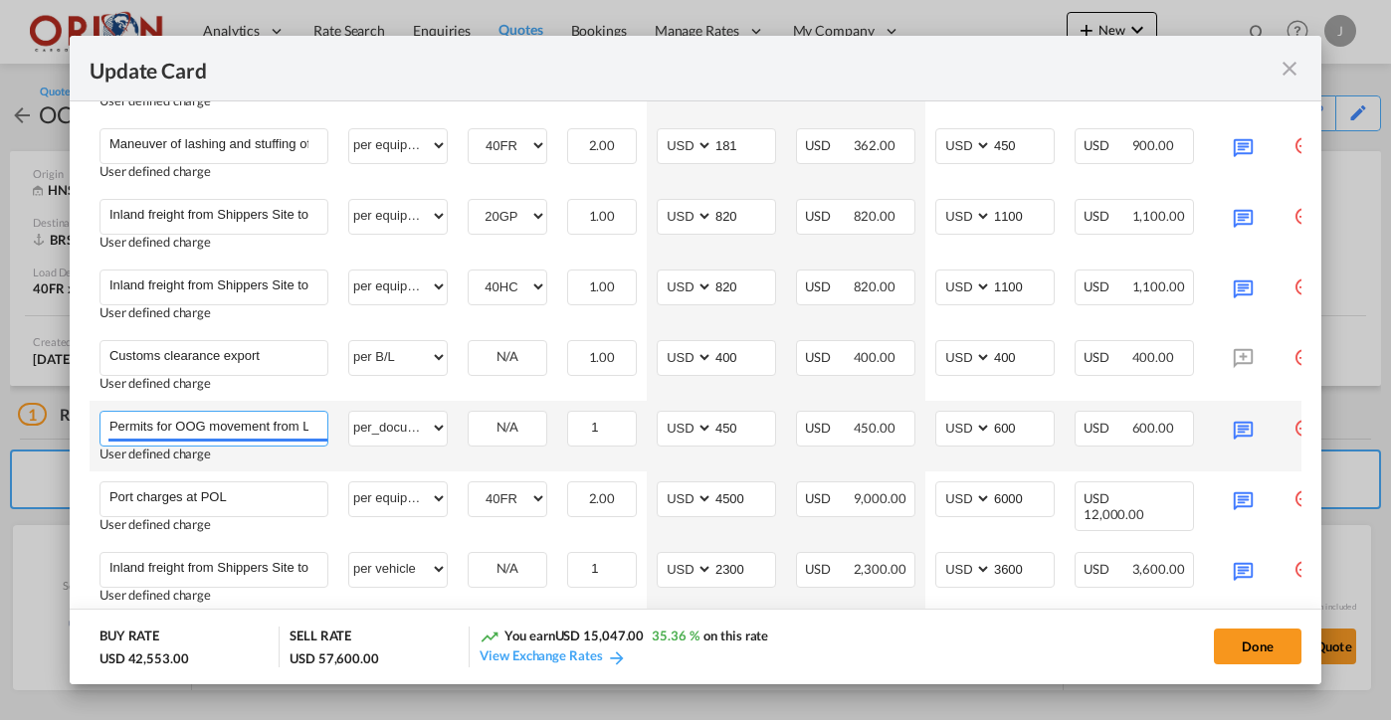
click at [167, 426] on input "Permits for OOG movement from La Entrada to POL" at bounding box center [218, 427] width 218 height 30
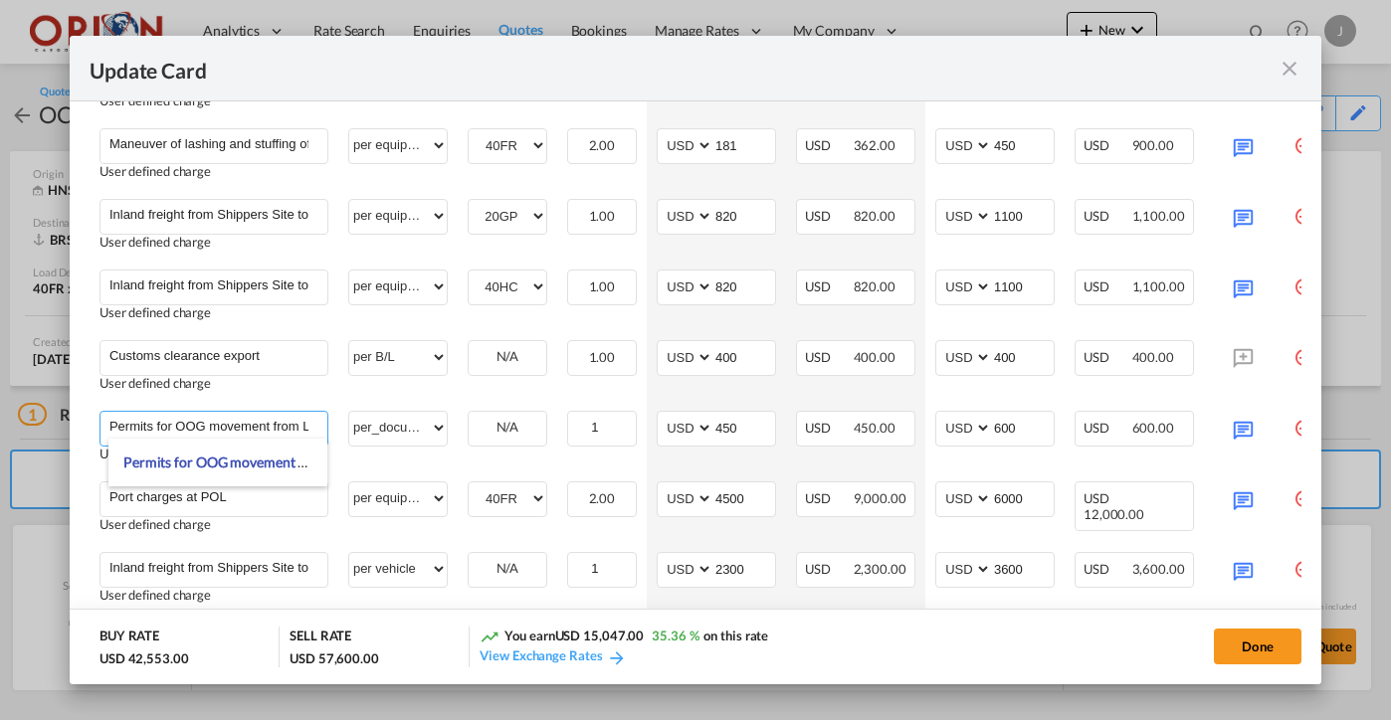
drag, startPoint x: 165, startPoint y: 423, endPoint x: 78, endPoint y: 422, distance: 87.6
click at [78, 422] on md-dialog-content "Port of Origin HNSBA Origin Haulage .a{fill:#aaa8ad;} road rail road barge truc…" at bounding box center [696, 392] width 1252 height 583
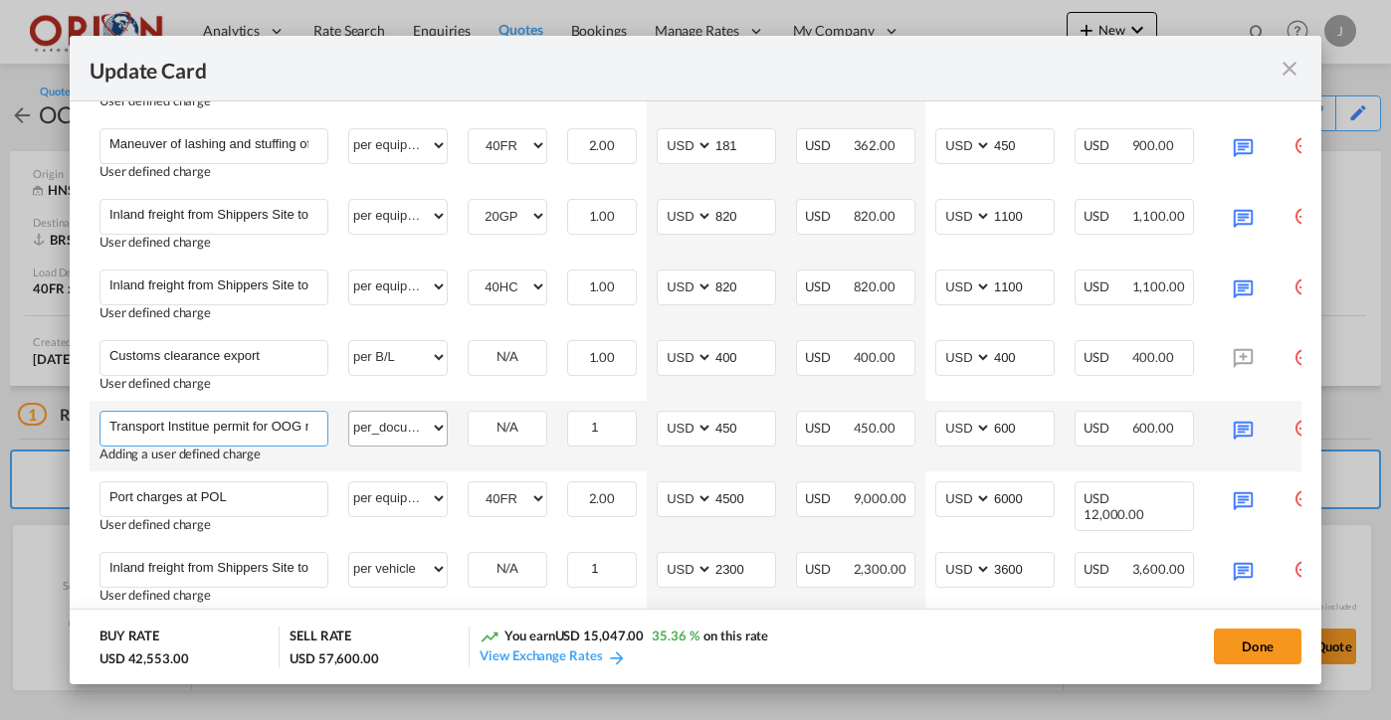
drag, startPoint x: 271, startPoint y: 416, endPoint x: 401, endPoint y: 418, distance: 130.4
click at [401, 418] on tr "Transport Institue permit for OOG movement from La Entrada to POL Please Enter …" at bounding box center [720, 436] width 1261 height 71
click at [264, 419] on input "Transport Institue permit for OOG movement from La Entrada to POL" at bounding box center [218, 427] width 218 height 30
drag, startPoint x: 264, startPoint y: 421, endPoint x: 204, endPoint y: 420, distance: 59.7
click at [204, 420] on input "Transport Institue permit for OOG movement from La Entrada to POL" at bounding box center [218, 427] width 218 height 30
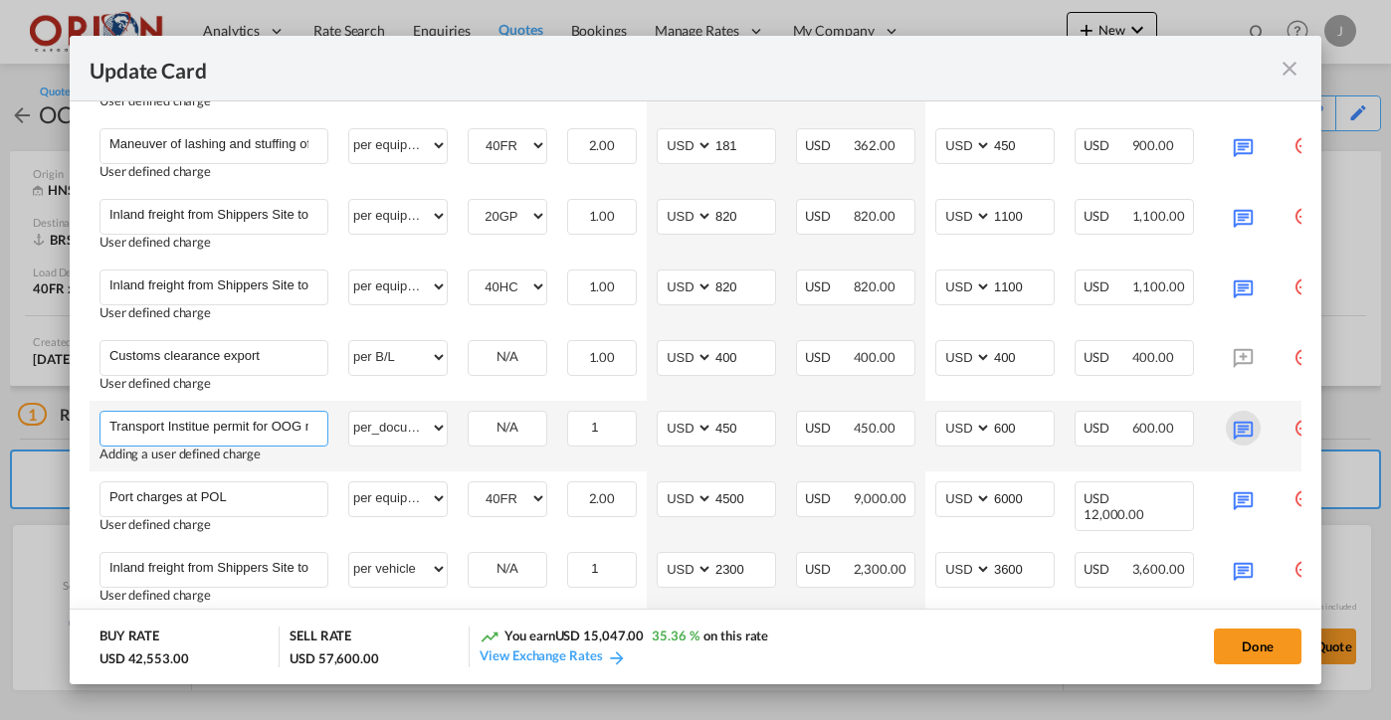
type input "Transport Institue permit for OOG movement from Shippers site to POL"
click at [1247, 436] on md-icon "Update Card Port ..." at bounding box center [1243, 428] width 35 height 35
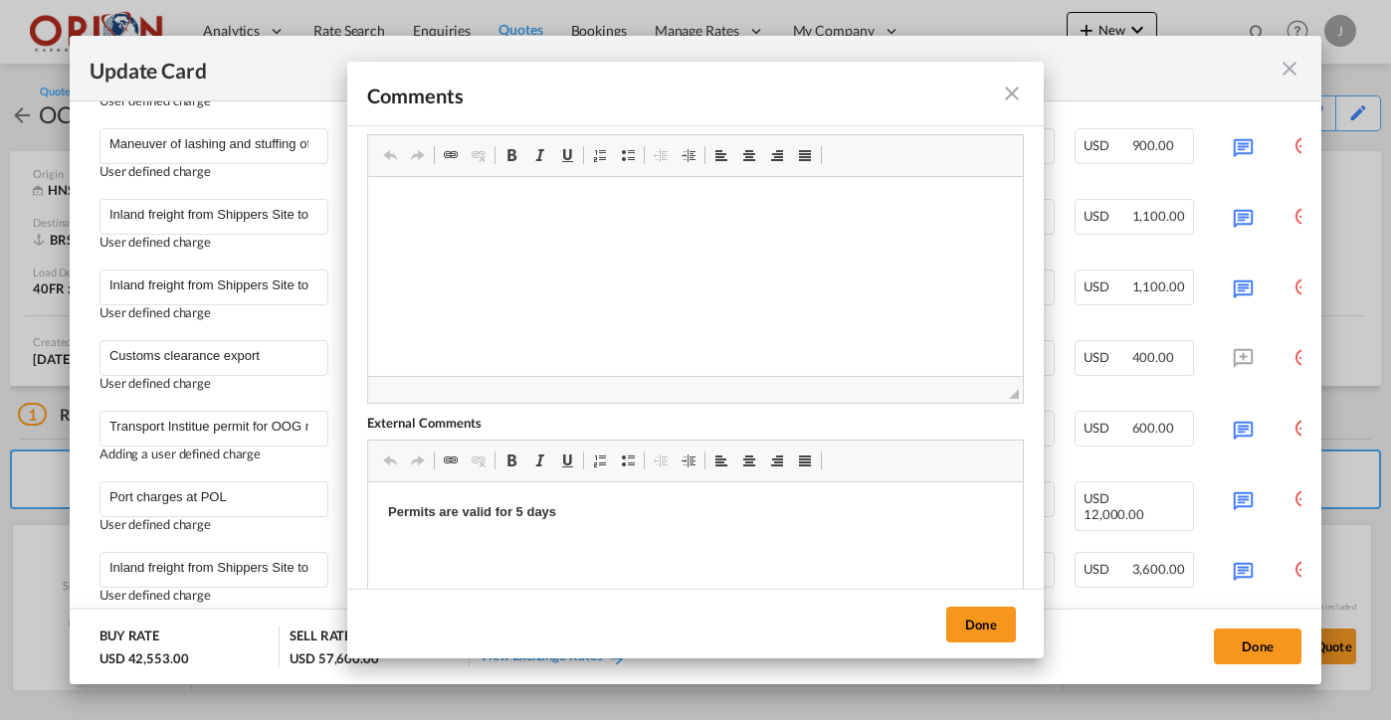
scroll to position [0, 0]
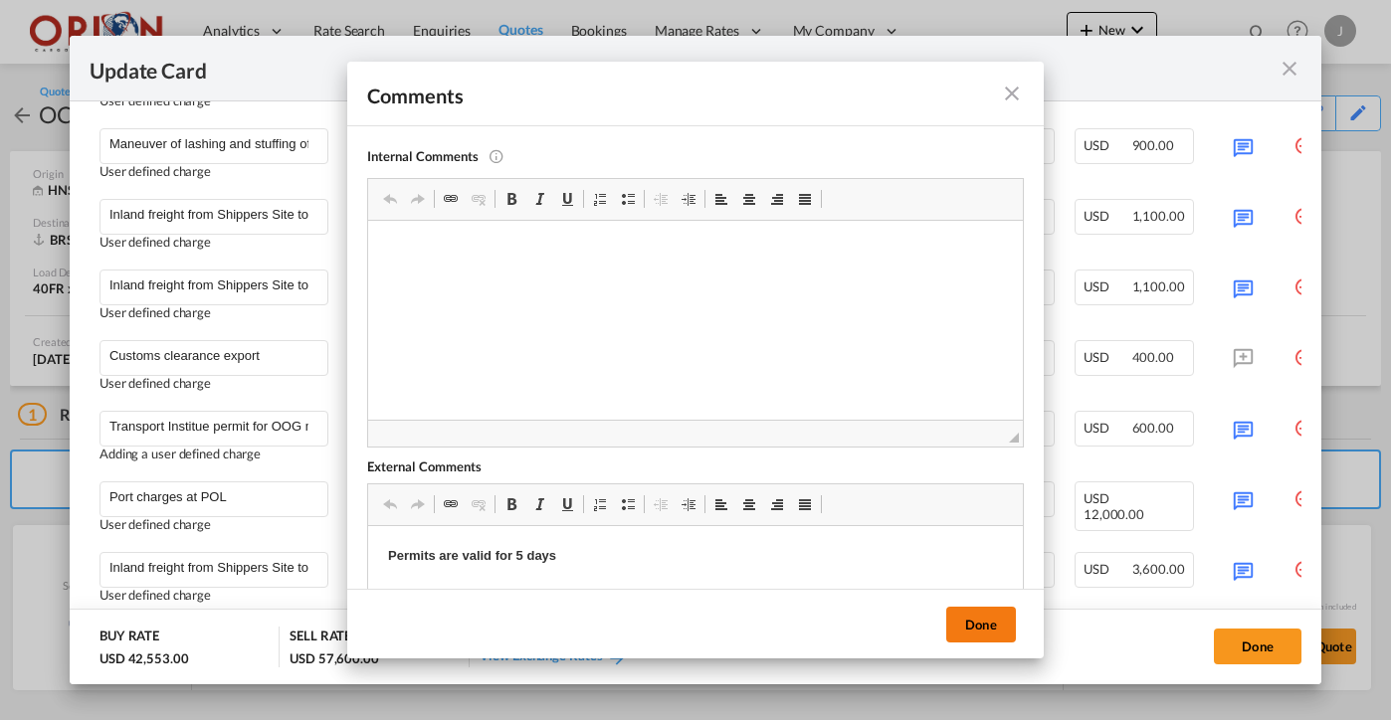
click at [990, 635] on button "Done" at bounding box center [981, 625] width 70 height 36
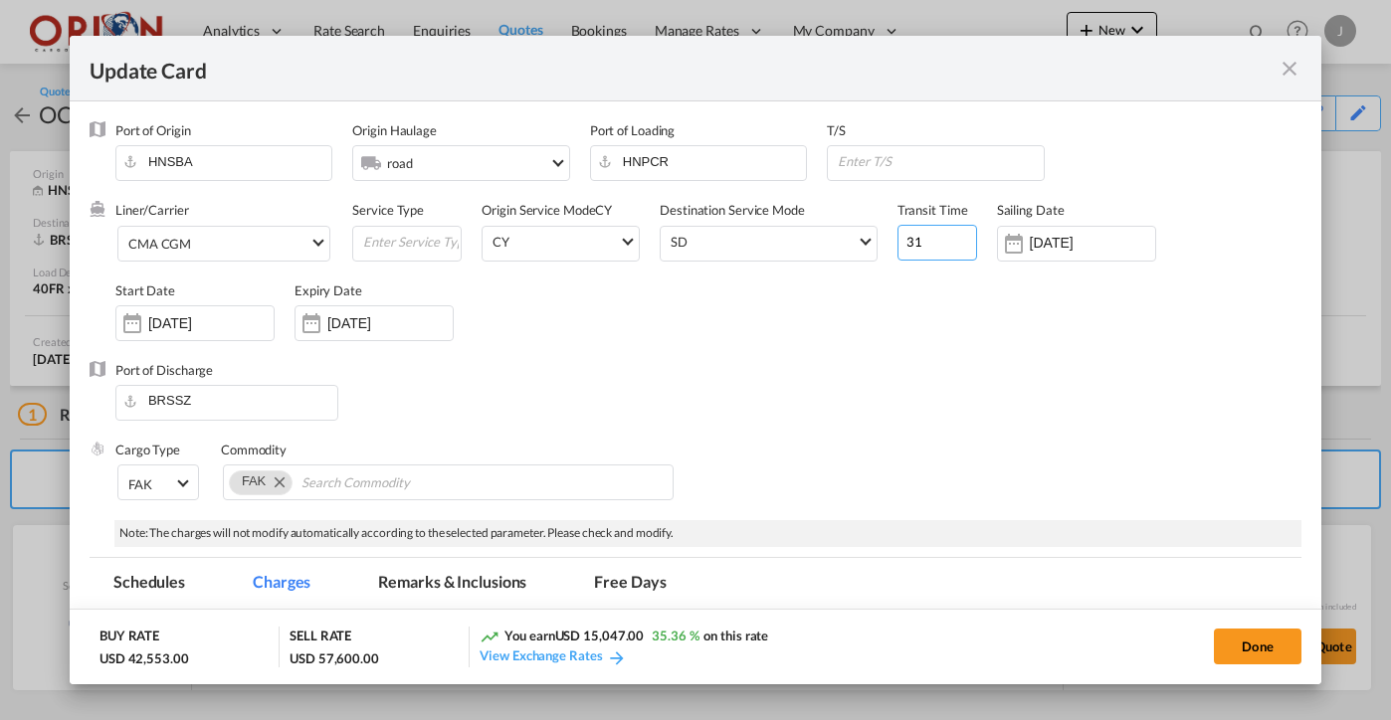
click at [925, 250] on input "31" at bounding box center [938, 243] width 80 height 36
type input "30"
click at [1266, 645] on button "Done" at bounding box center [1258, 647] width 88 height 36
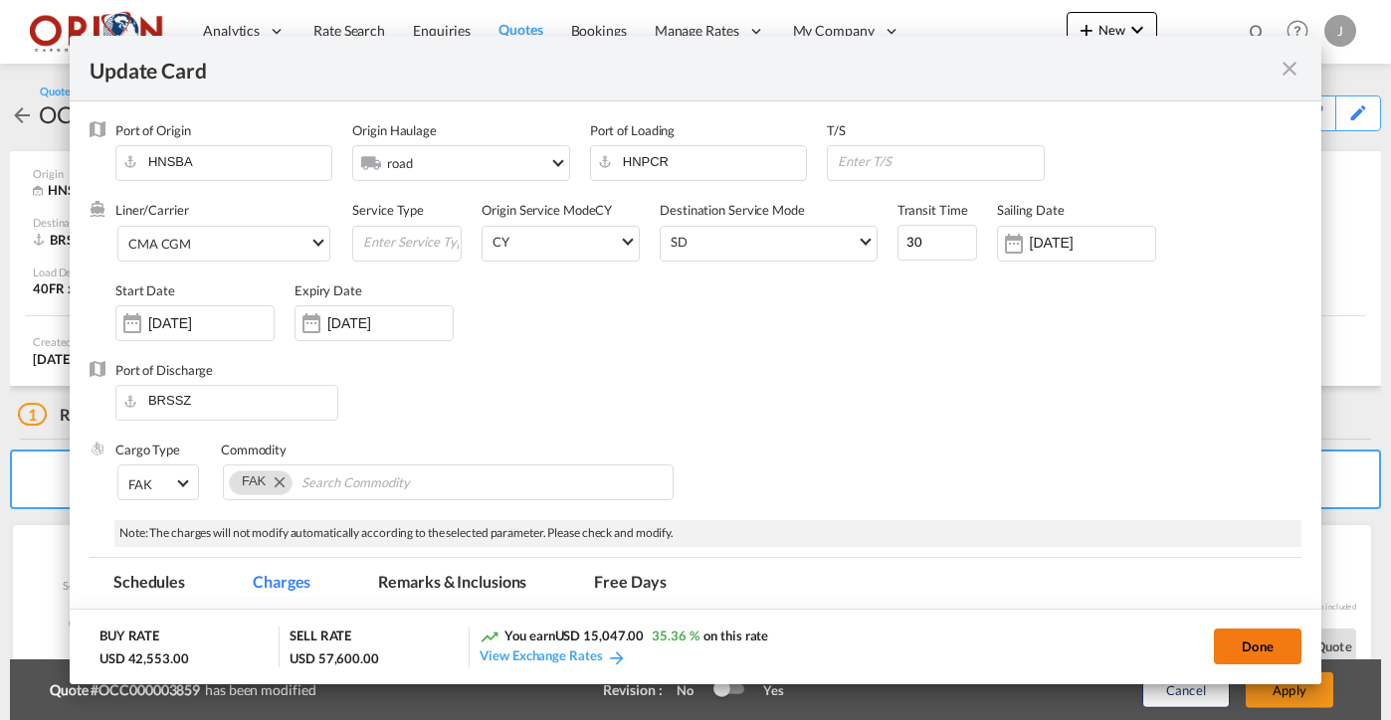
type input "[DATE]"
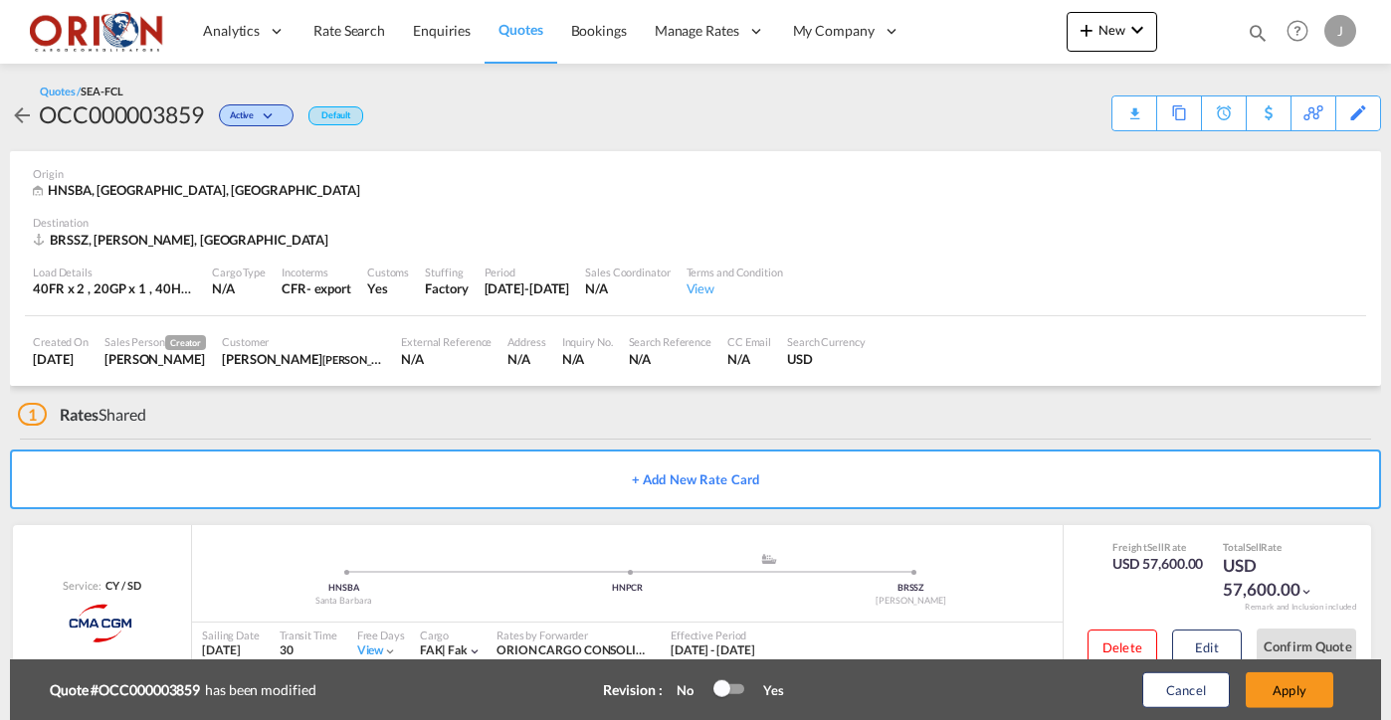
scroll to position [1, 0]
click at [1294, 688] on button "Apply" at bounding box center [1290, 691] width 88 height 36
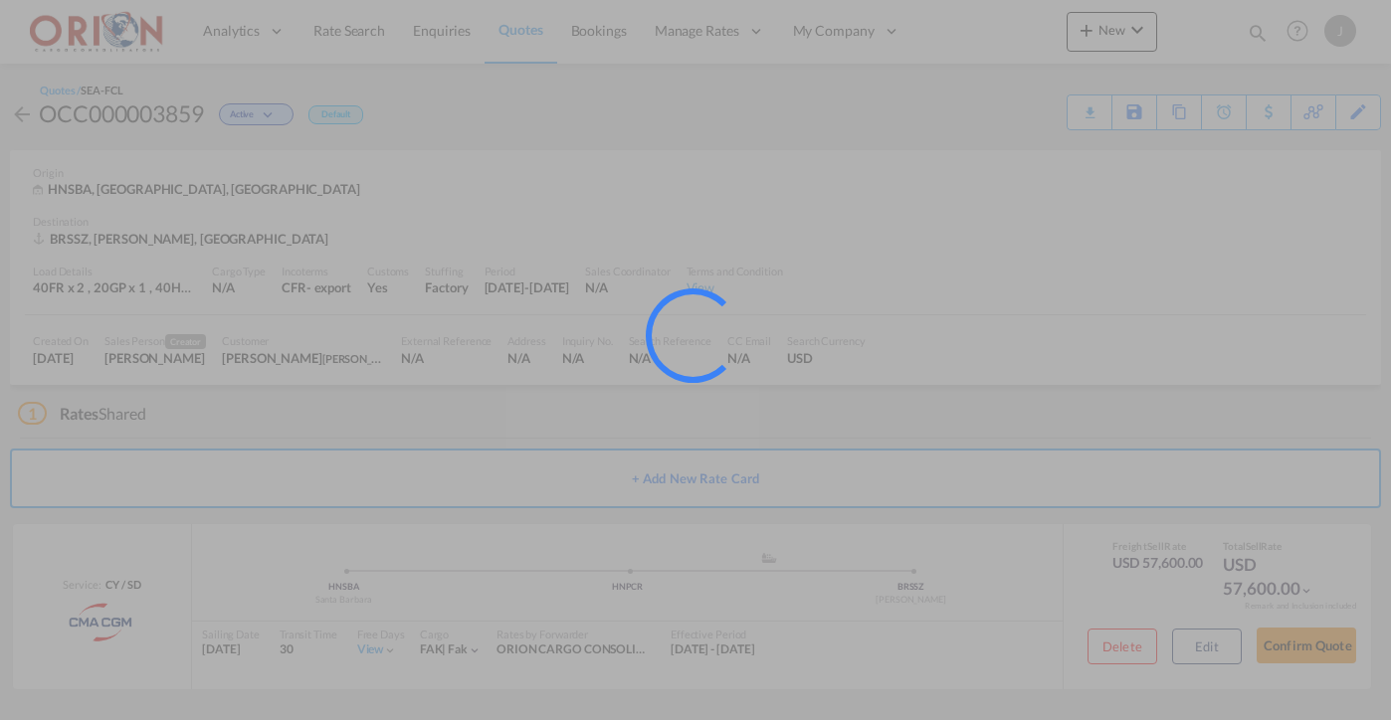
scroll to position [0, 0]
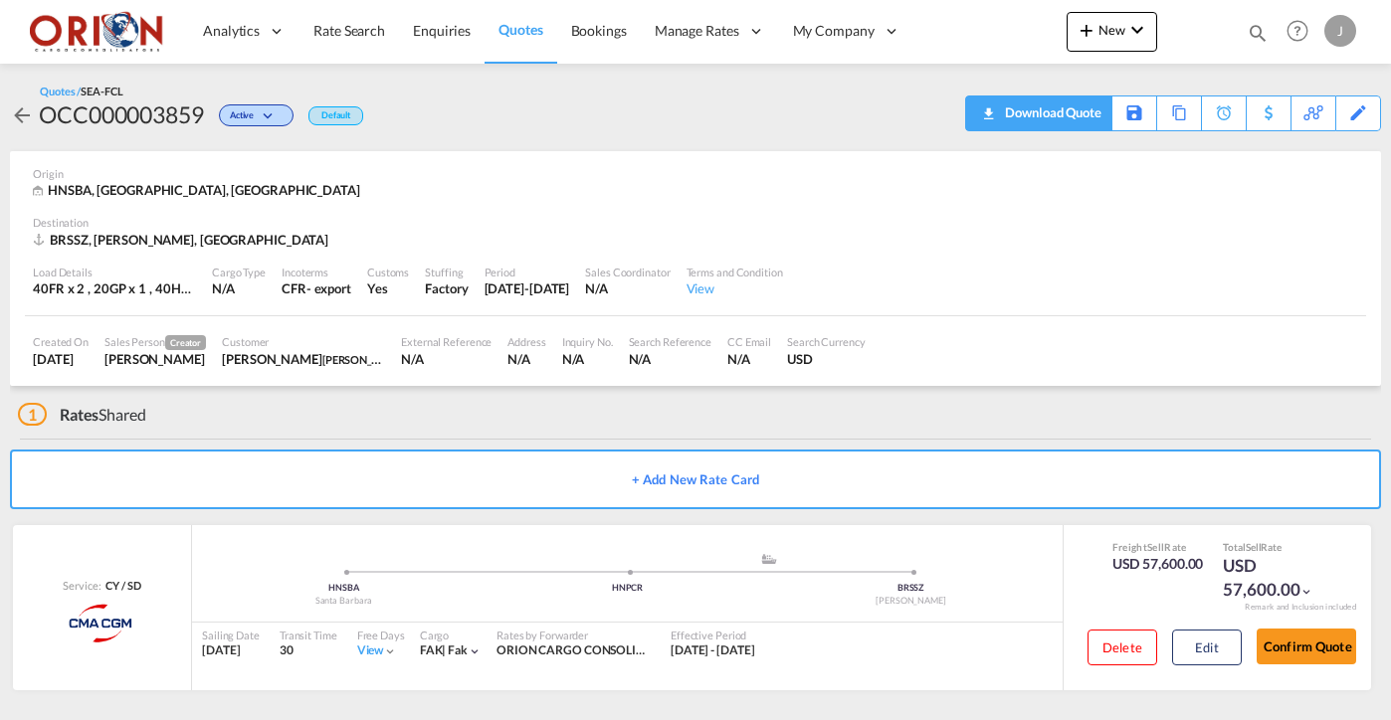
click at [1078, 119] on div "Download Quote" at bounding box center [1050, 113] width 101 height 32
click at [1218, 644] on button "Edit" at bounding box center [1207, 648] width 70 height 36
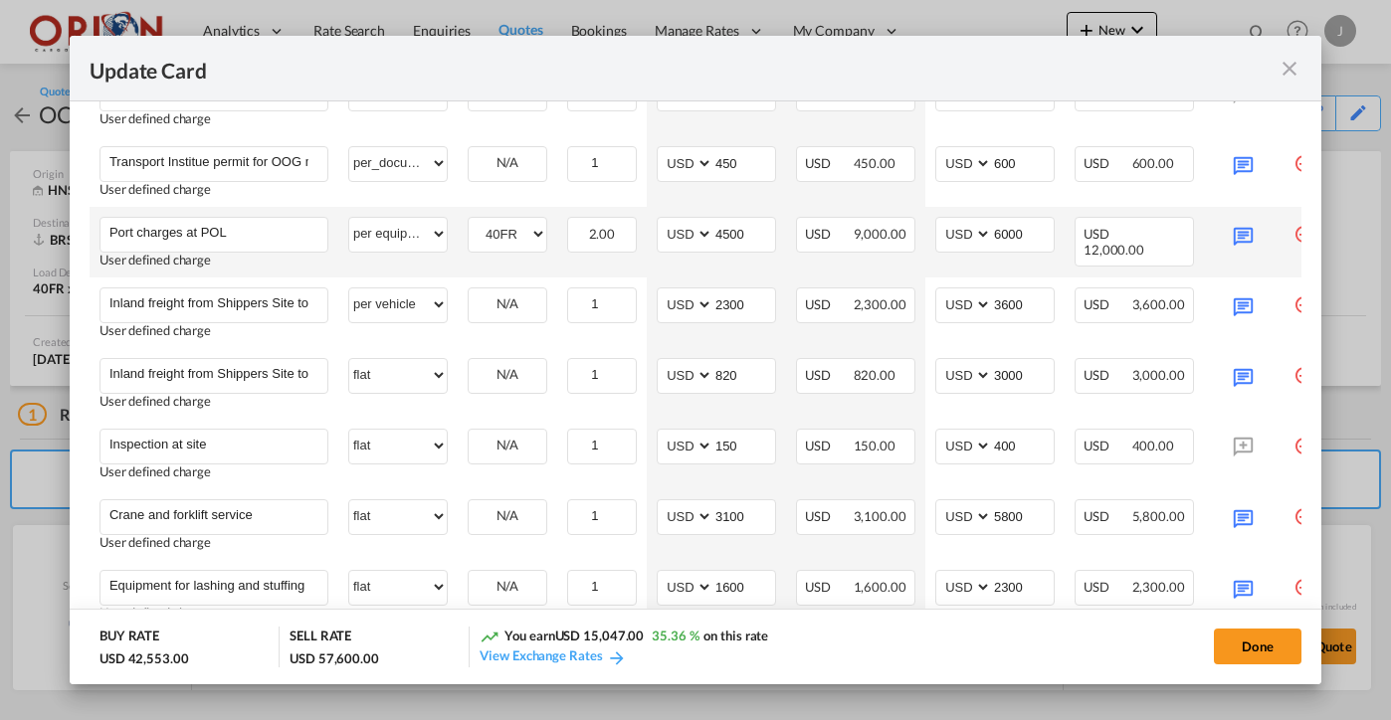
scroll to position [1234, 0]
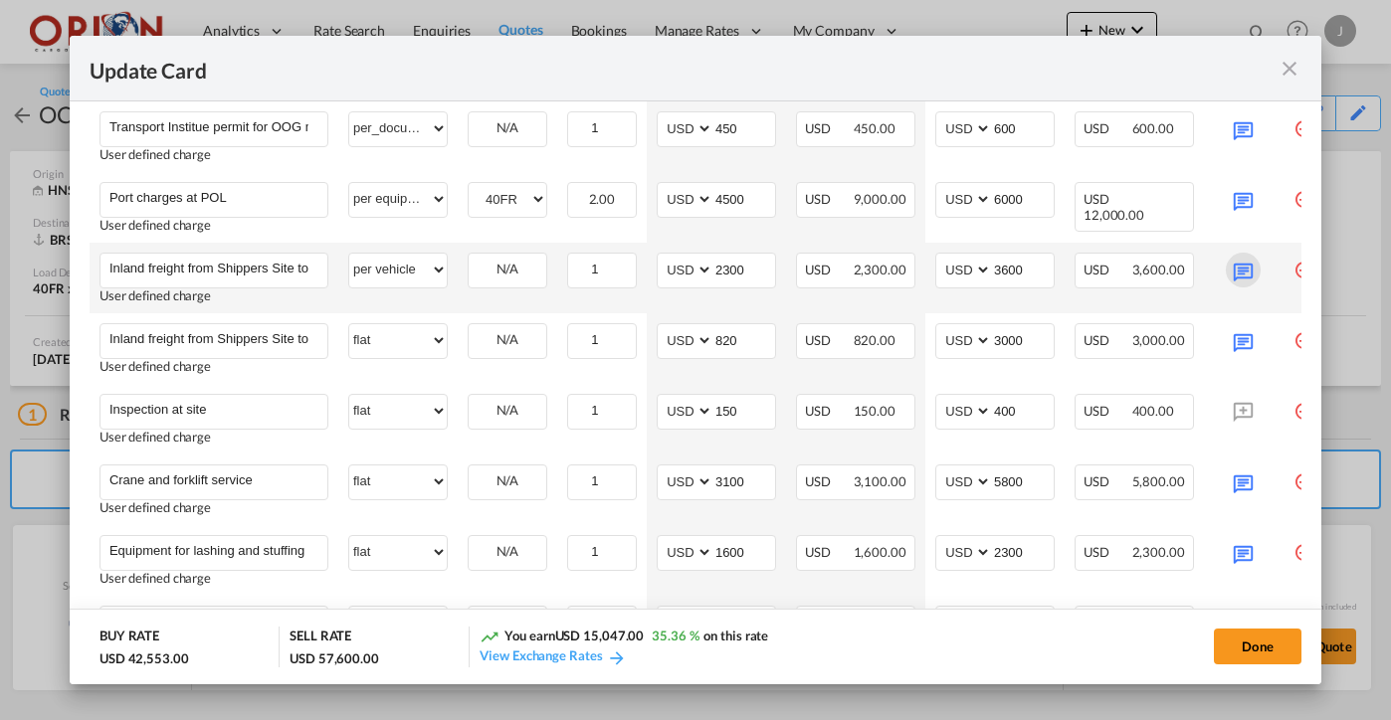
click at [1234, 283] on md-icon "Update Card Port ..." at bounding box center [1243, 270] width 35 height 35
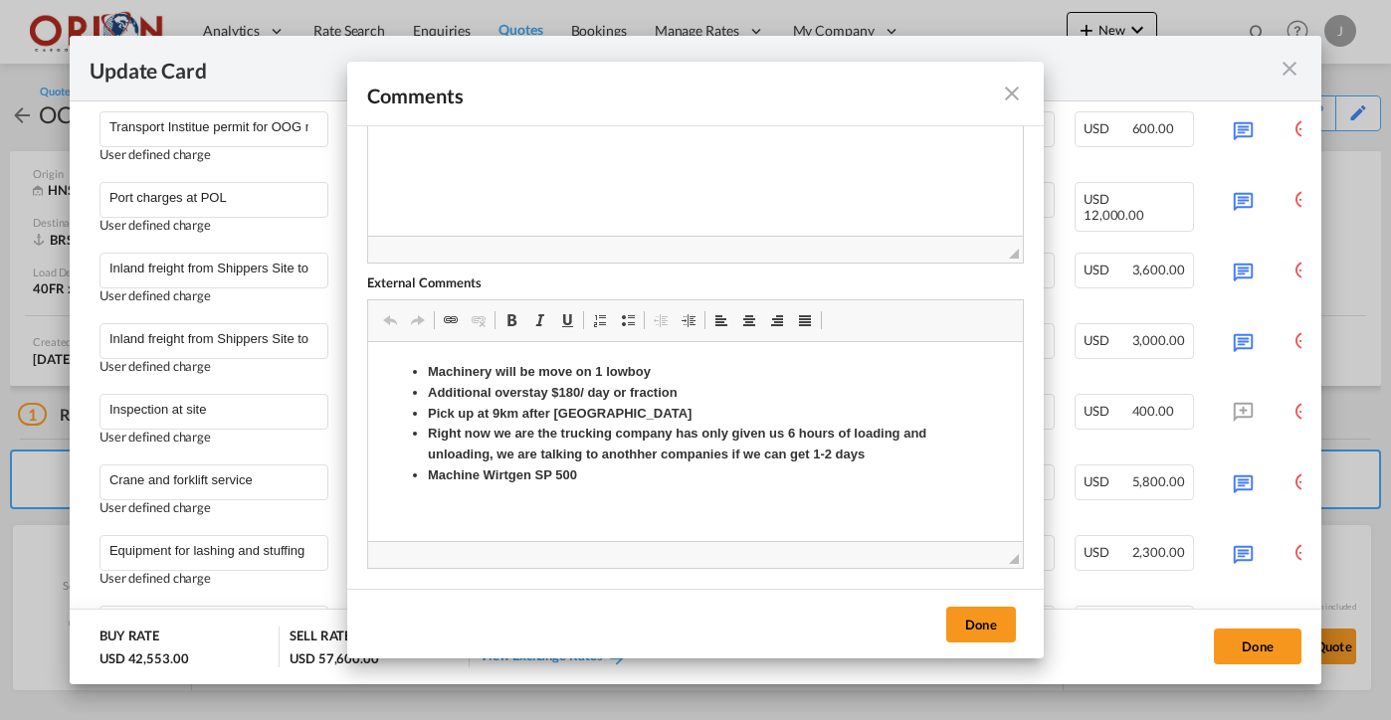
scroll to position [184, 0]
click at [488, 433] on strong "Right now we are the trucking company has only given us 6 hours of loading and …" at bounding box center [677, 444] width 499 height 36
click at [557, 435] on strong "Right now, we are the trucking company has only given us 6 hours of loading and…" at bounding box center [679, 444] width 502 height 36
click at [754, 435] on strong "Right now, we are talking with the trucking company has only given us 6 hours o…" at bounding box center [684, 444] width 513 height 36
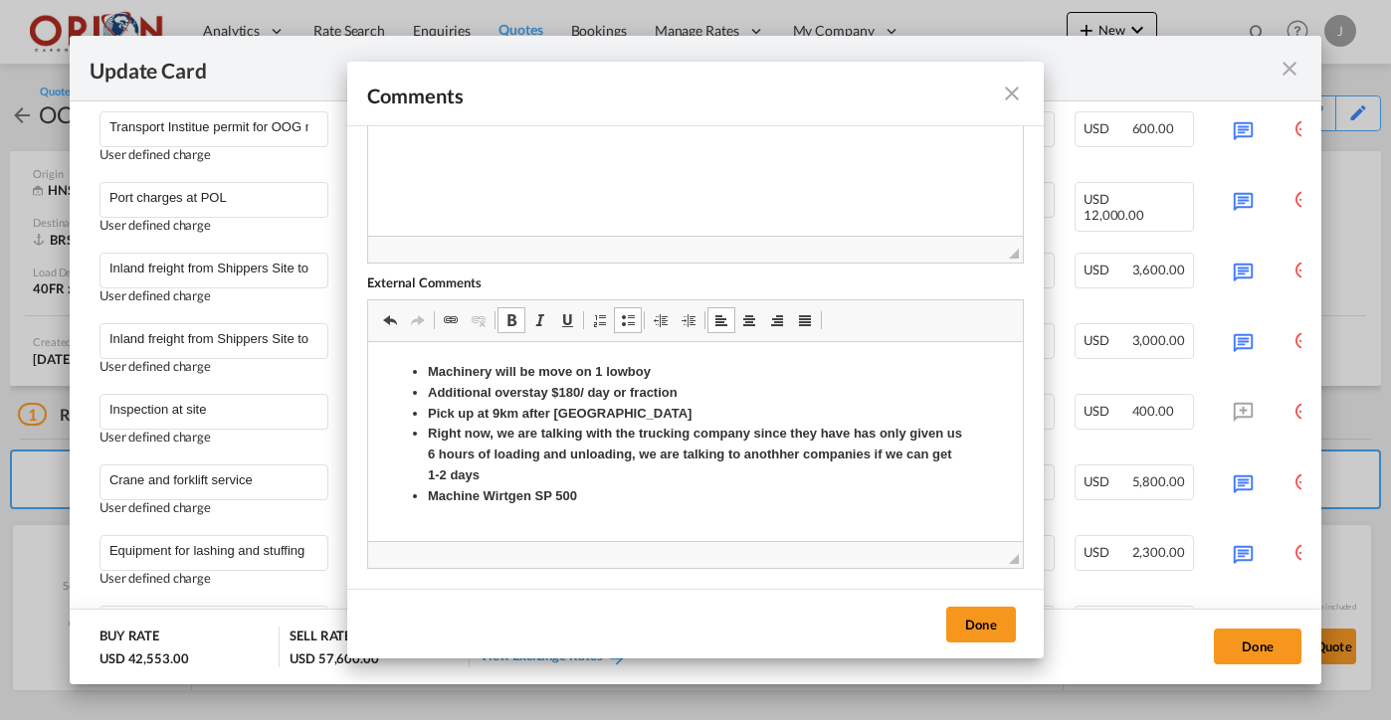
click at [866, 434] on strong "Right now, we are talking with the trucking company since they have has only gi…" at bounding box center [695, 454] width 534 height 57
click at [876, 439] on strong "Right now, we are talking with the trucking company since they have has only gi…" at bounding box center [691, 454] width 527 height 57
click at [767, 455] on strong "Right now, we are talking with the trucking company since they have only given …" at bounding box center [690, 454] width 524 height 57
click at [765, 456] on strong "Right now, we are talking with the trucking company since they have only given …" at bounding box center [693, 454] width 531 height 57
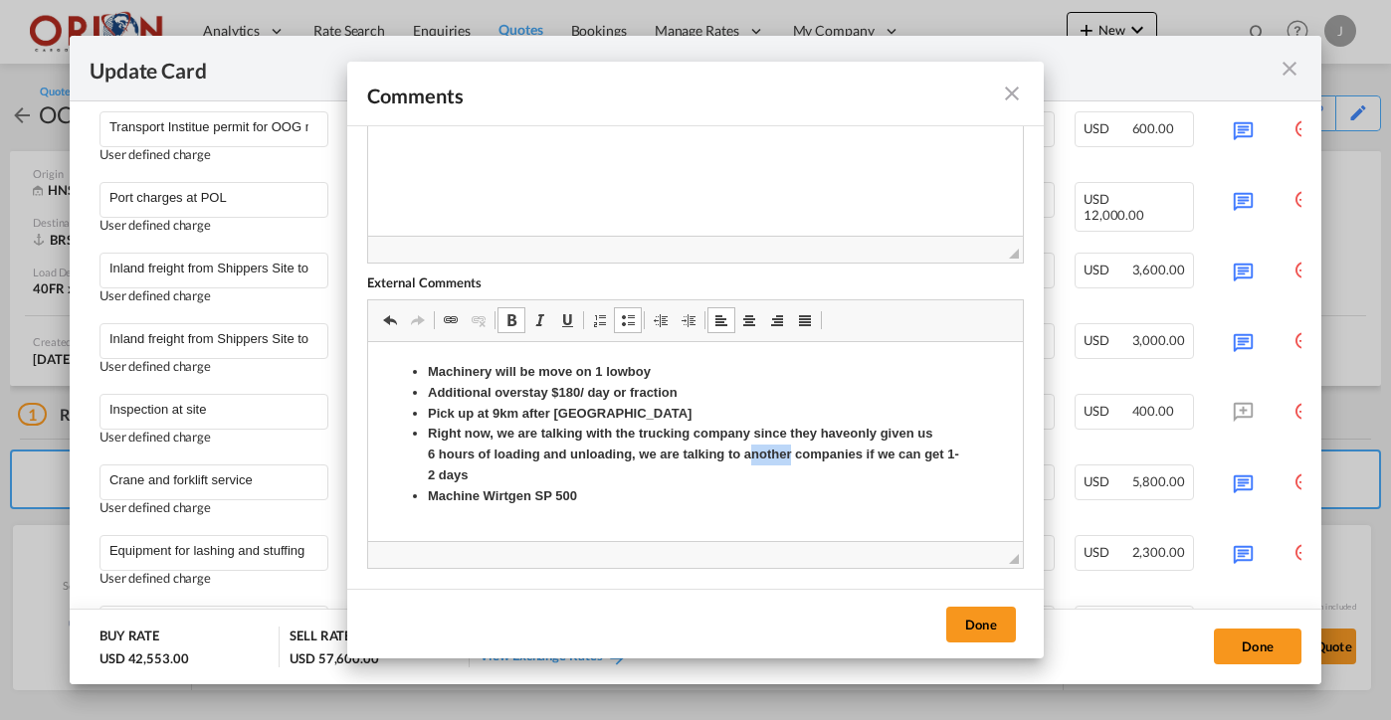
click at [765, 456] on strong "Right now, we are talking with the trucking company since they have only given …" at bounding box center [693, 454] width 531 height 57
click at [824, 458] on strong "Right now, we are talking with the trucking company since they have only given …" at bounding box center [687, 454] width 518 height 57
click at [826, 456] on strong "Right now, we are talking with the trucking company since they have only given …" at bounding box center [687, 454] width 518 height 57
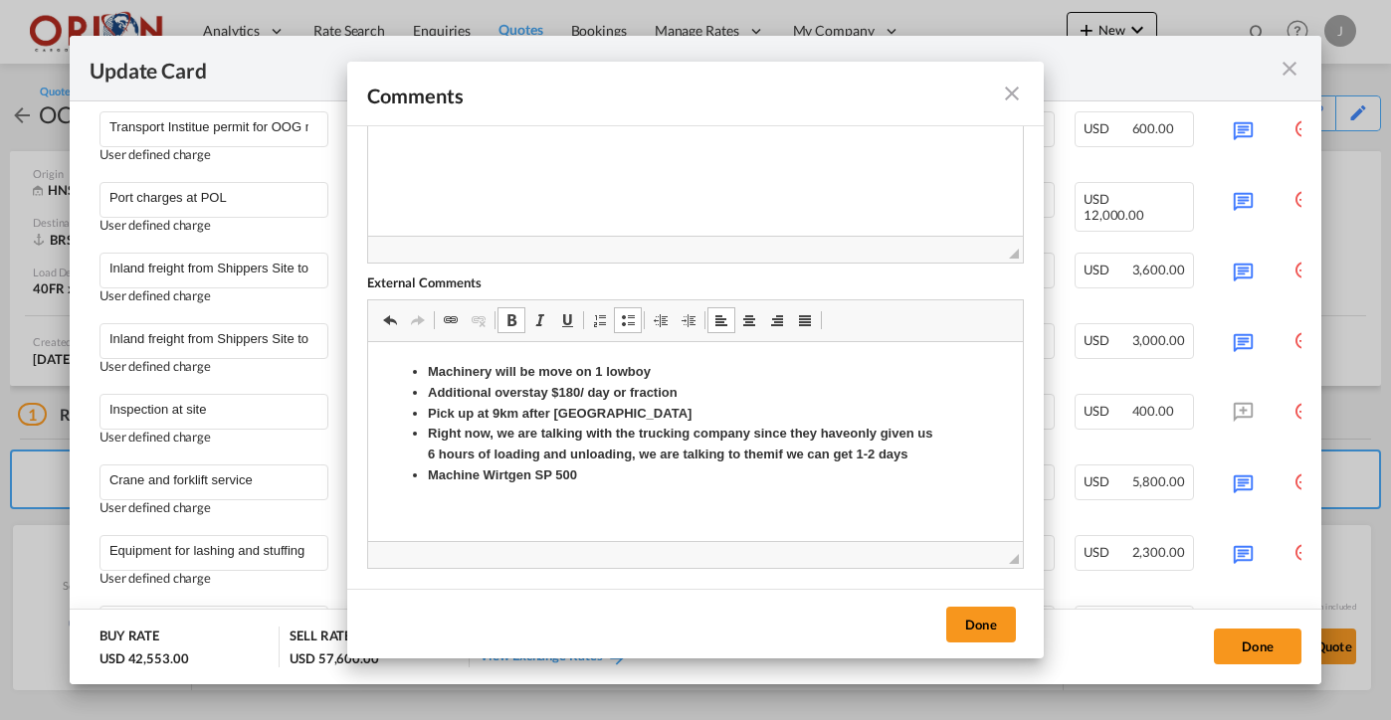
click at [655, 478] on li "Machine Wirtgen SP 500" at bounding box center [695, 476] width 535 height 21
click at [992, 622] on button "Done" at bounding box center [981, 625] width 70 height 36
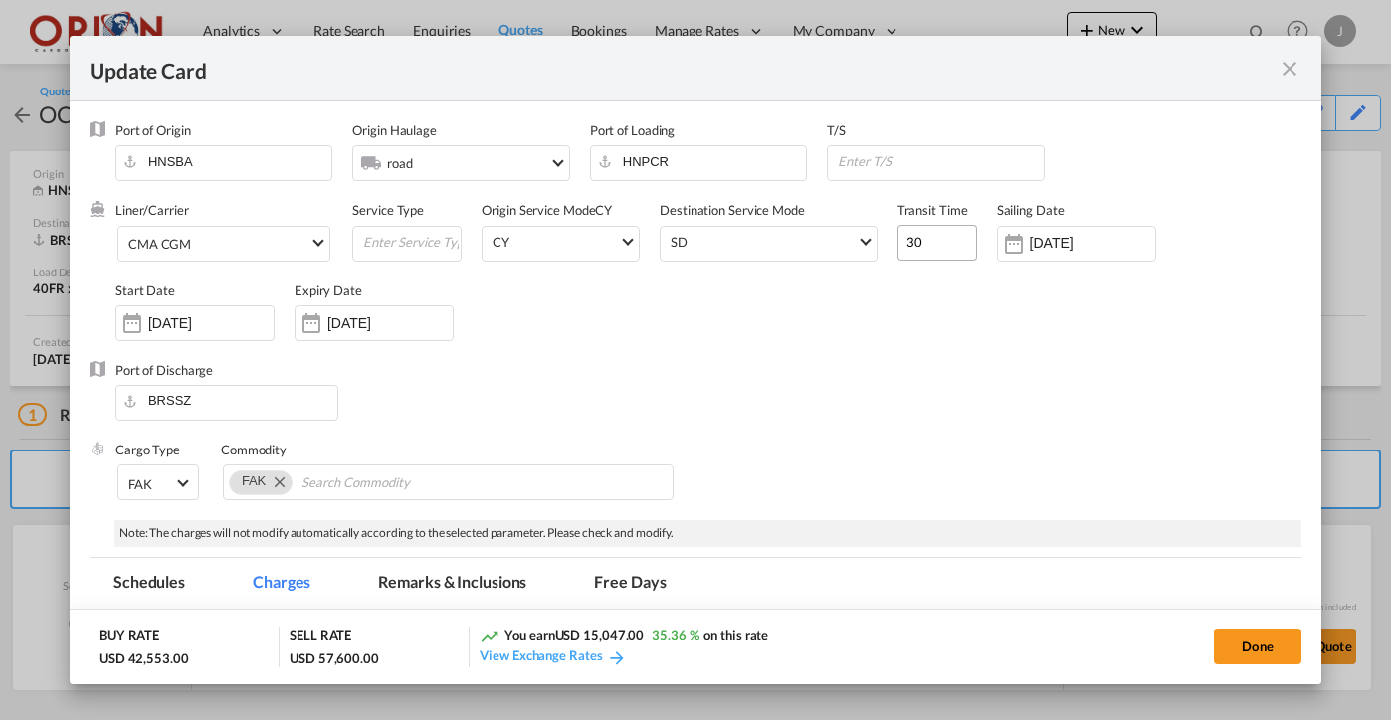
scroll to position [0, 0]
click at [934, 248] on input "30" at bounding box center [938, 243] width 80 height 36
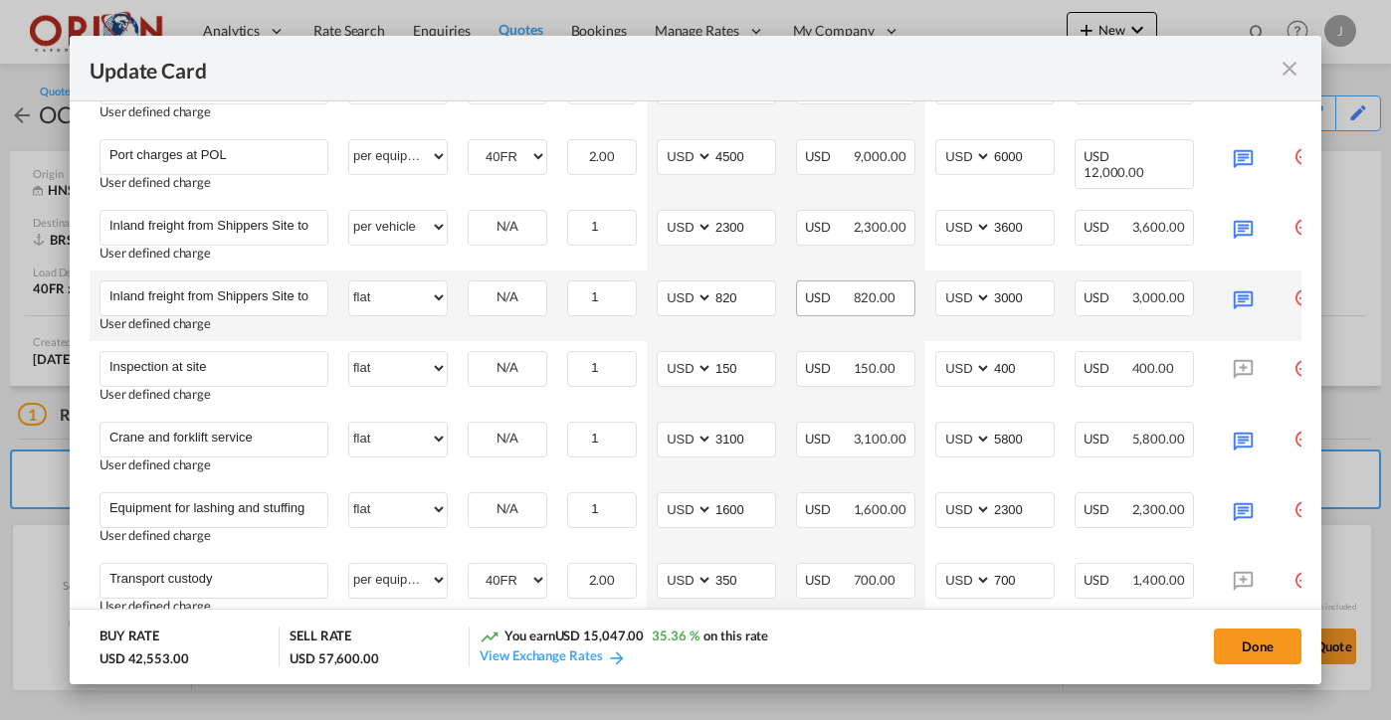
scroll to position [1294, 0]
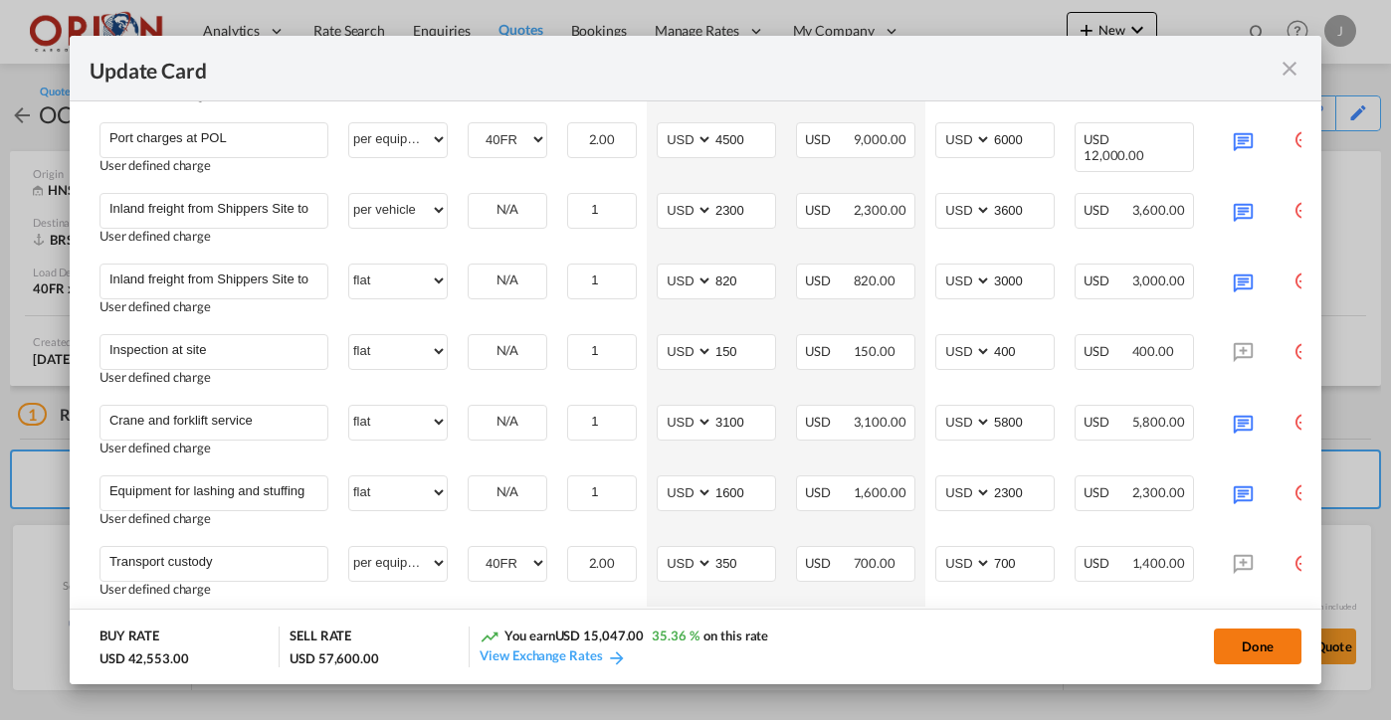
type input "31"
click at [1258, 657] on button "Done" at bounding box center [1258, 647] width 88 height 36
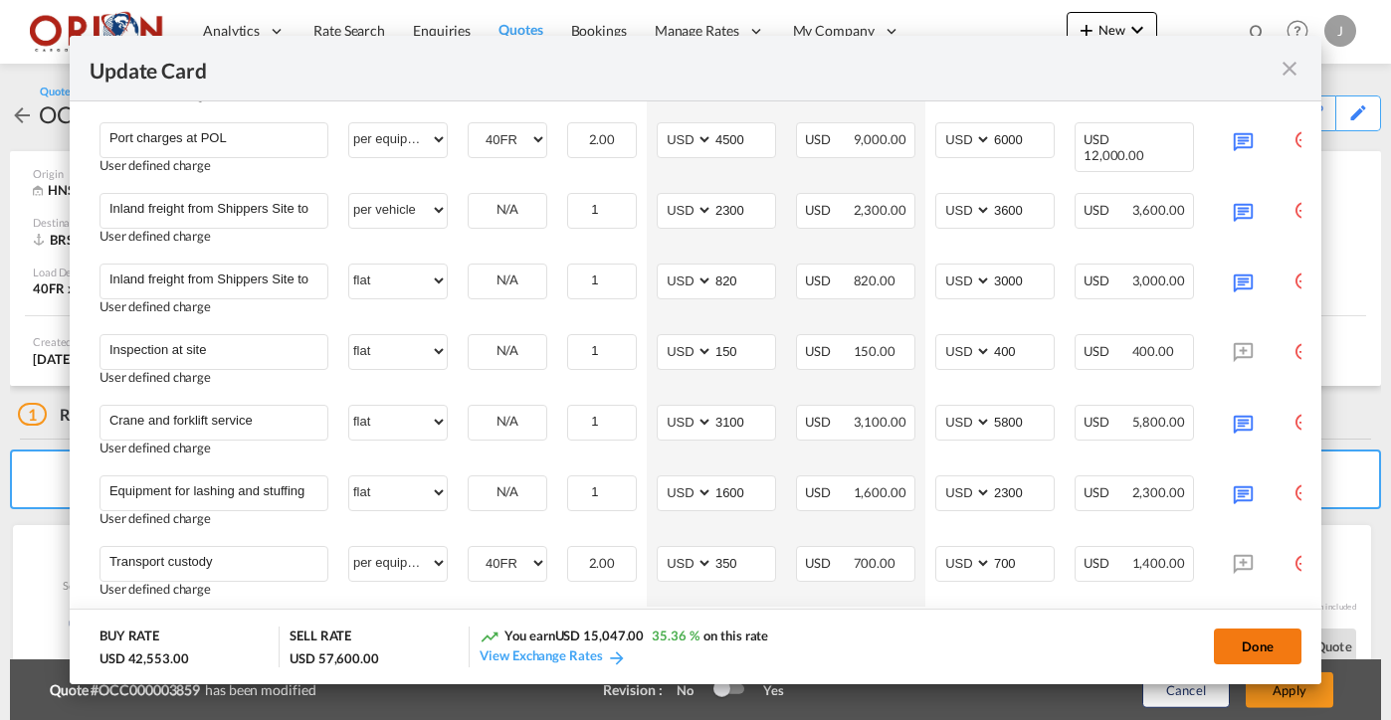
type input "[DATE]"
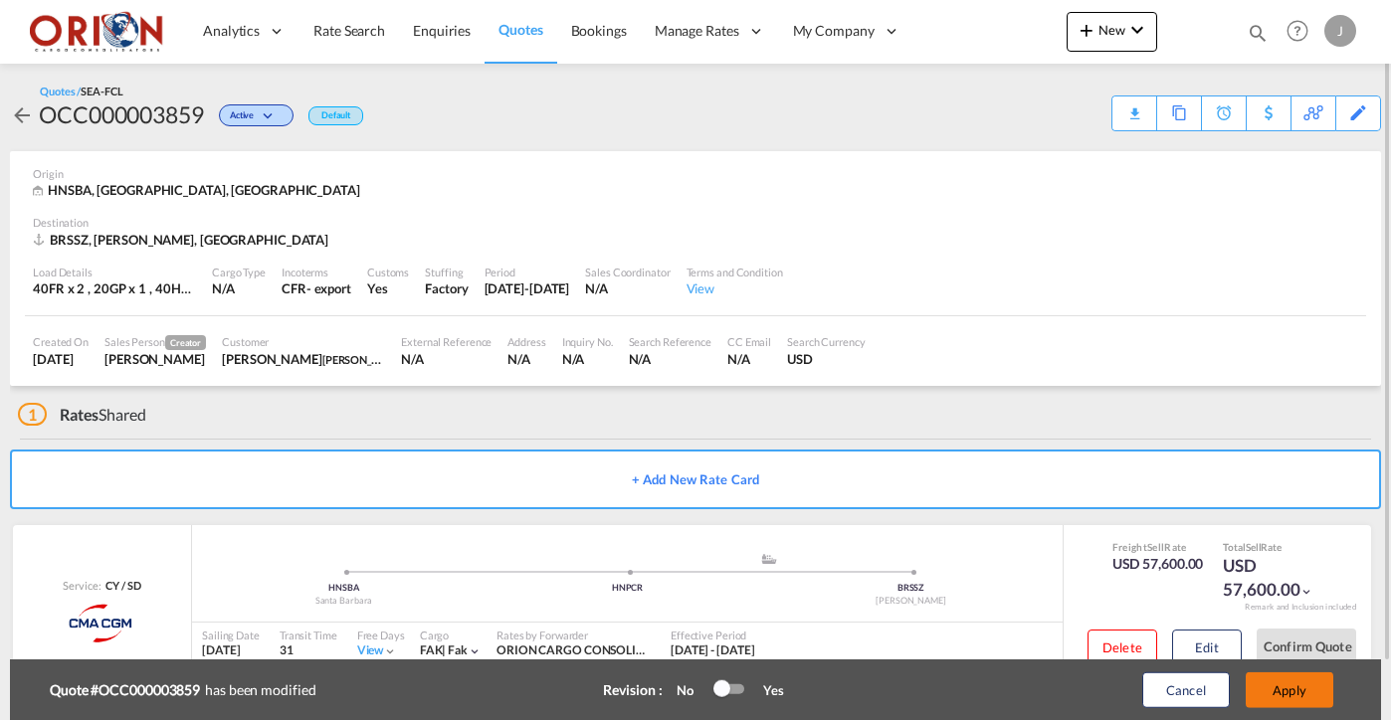
click at [1262, 689] on button "Apply" at bounding box center [1290, 691] width 88 height 36
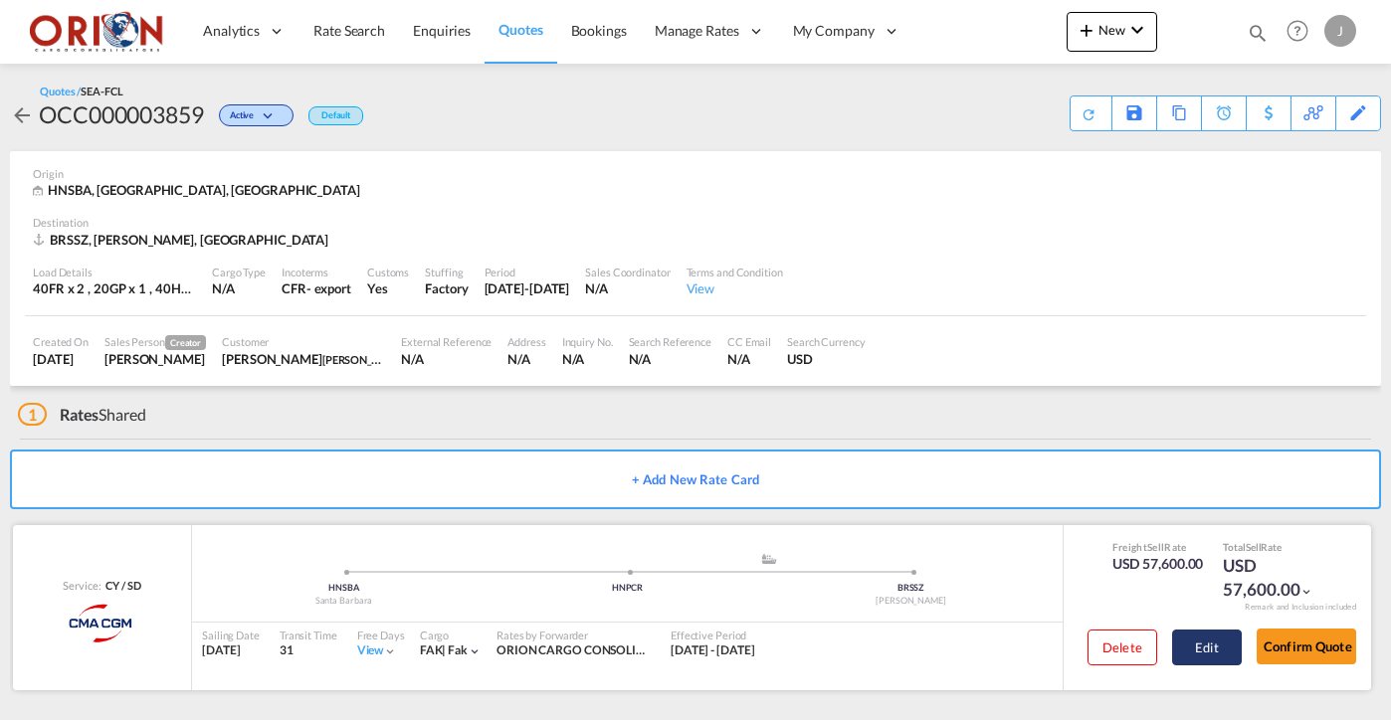
click at [1214, 655] on button "Edit" at bounding box center [1207, 648] width 70 height 36
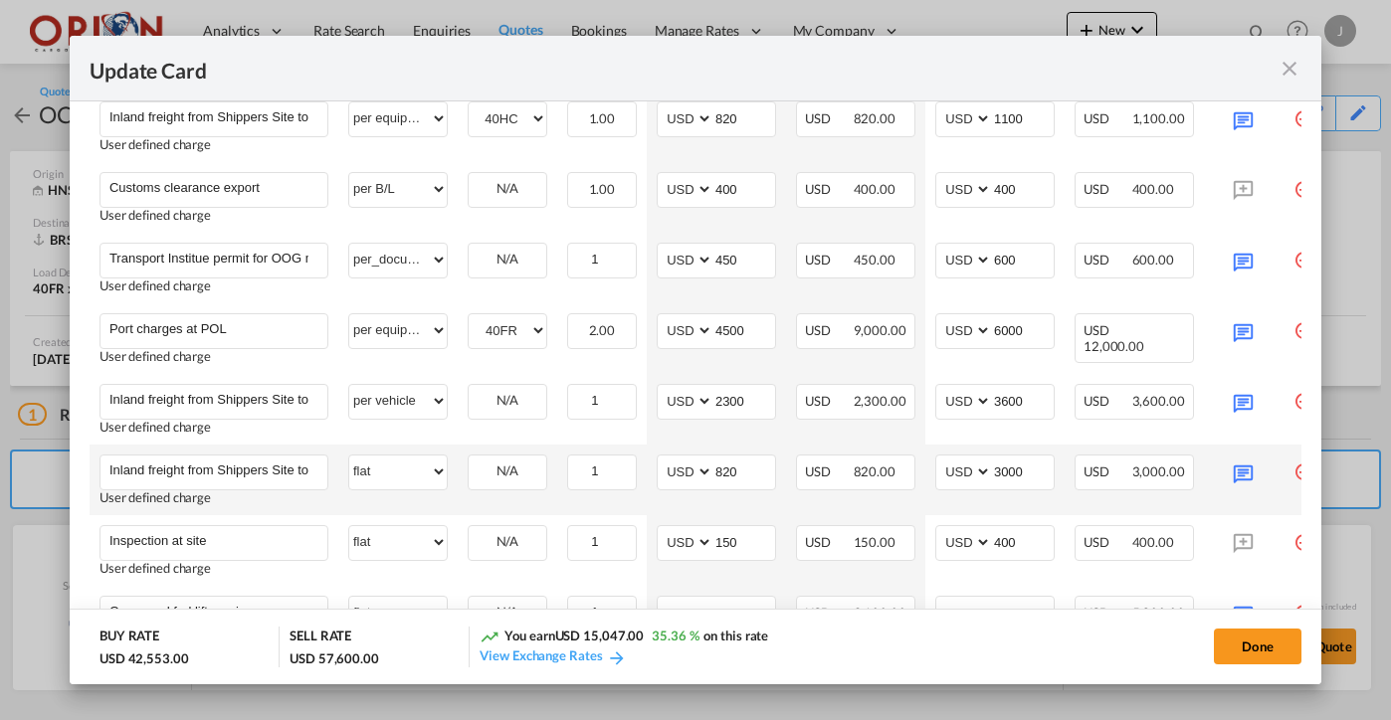
scroll to position [1420, 0]
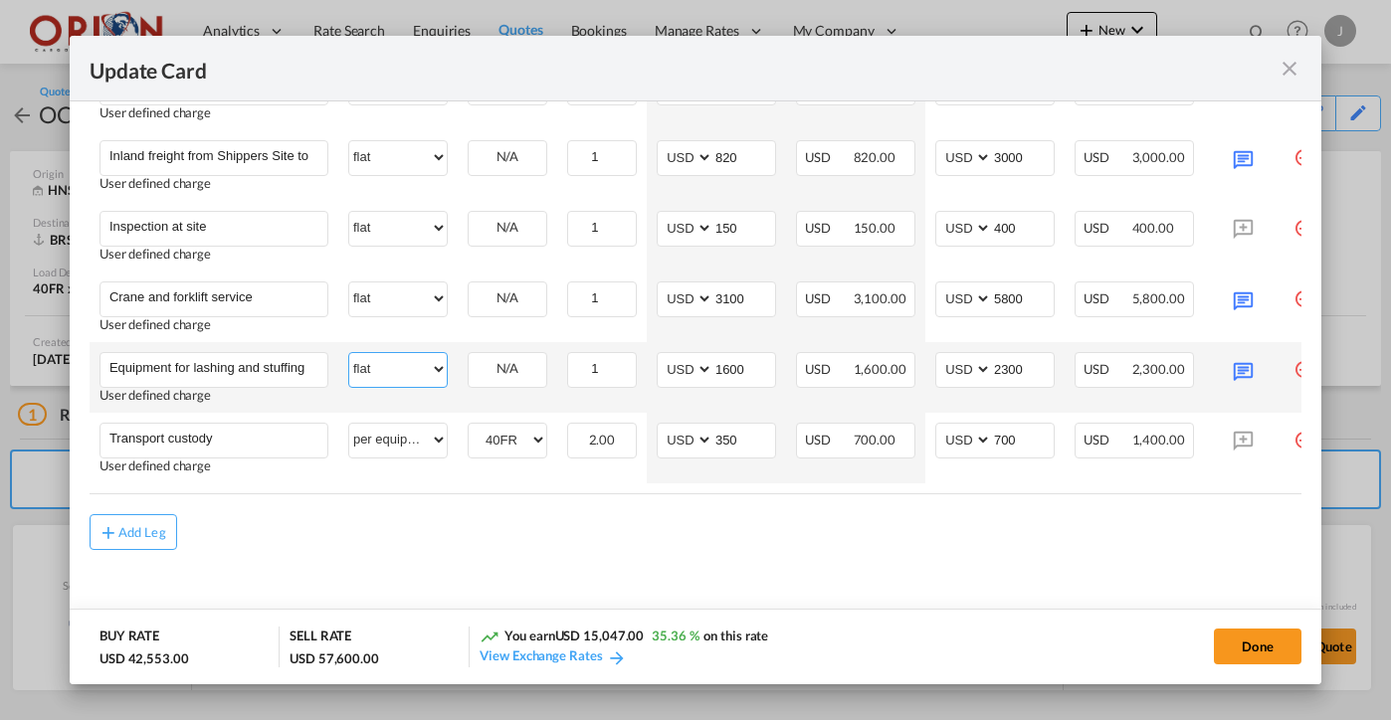
select select "per equipment"
select select "40FR"
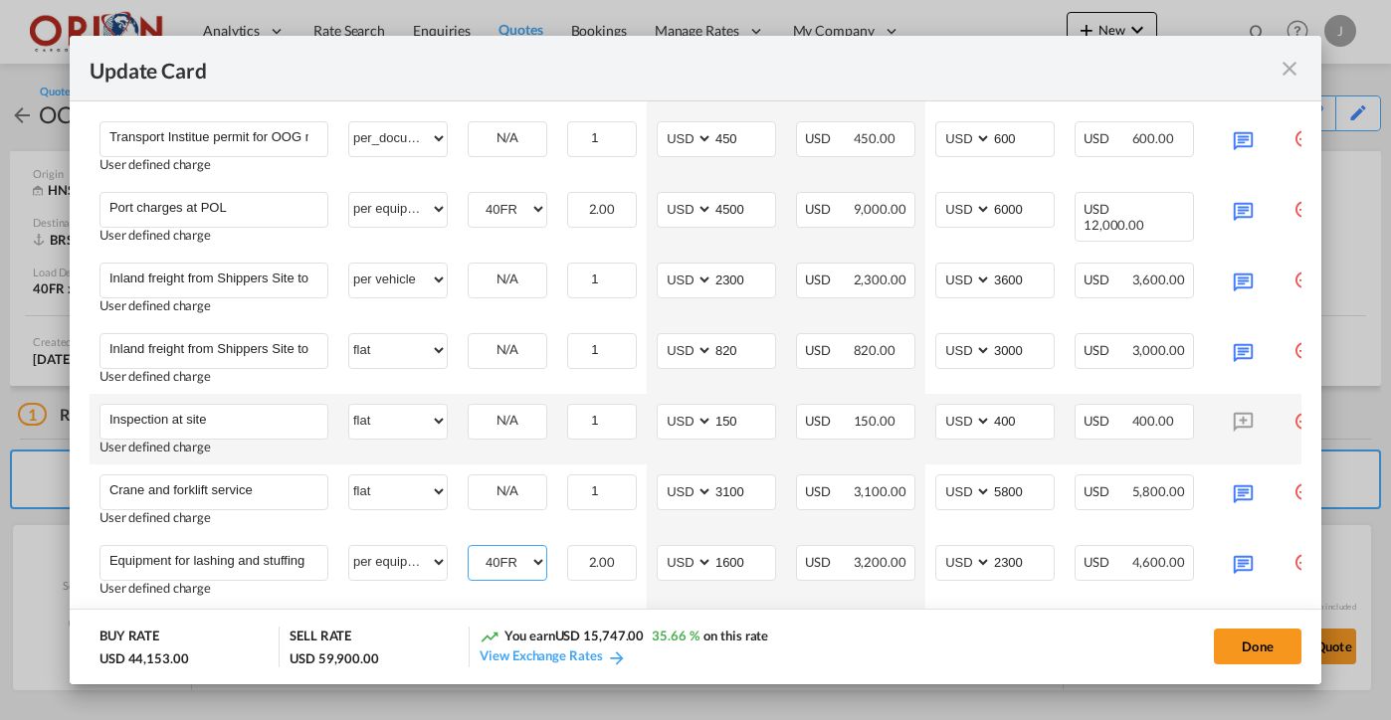
scroll to position [1261, 0]
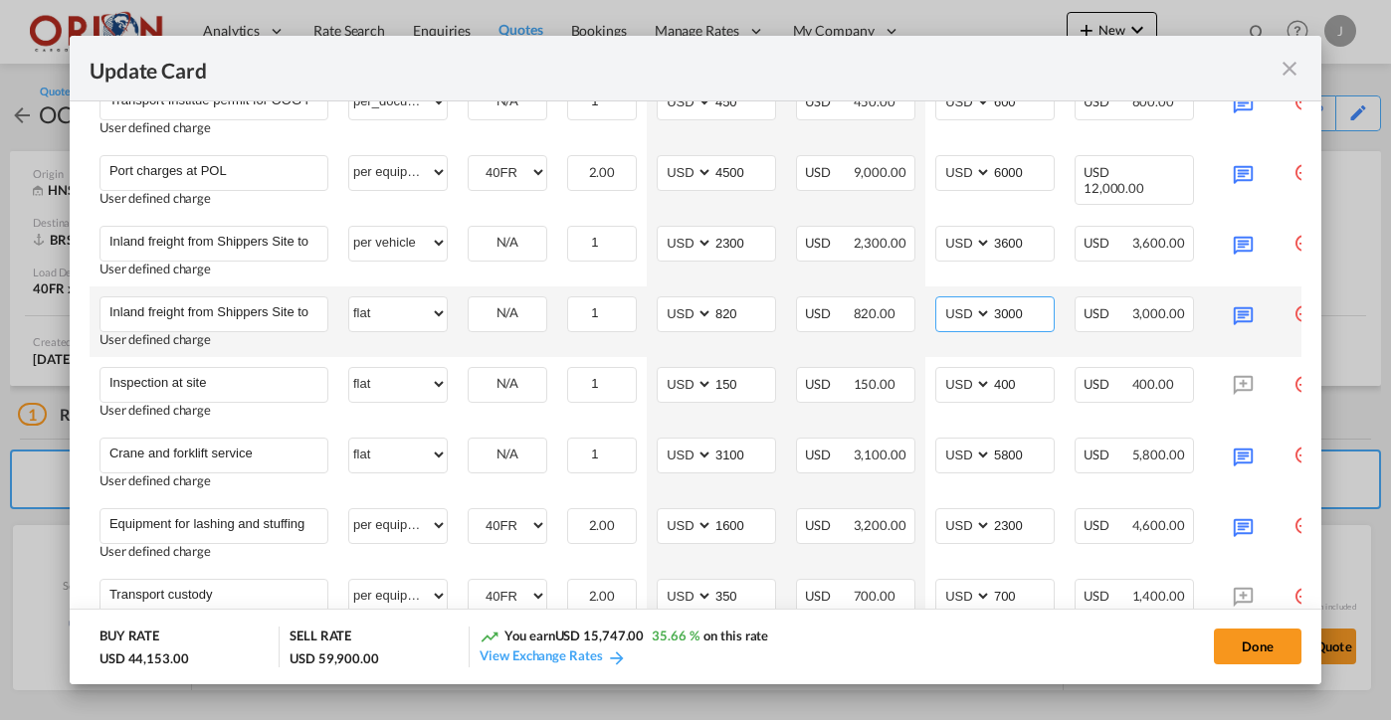
click at [1014, 315] on input "3000" at bounding box center [1023, 313] width 62 height 30
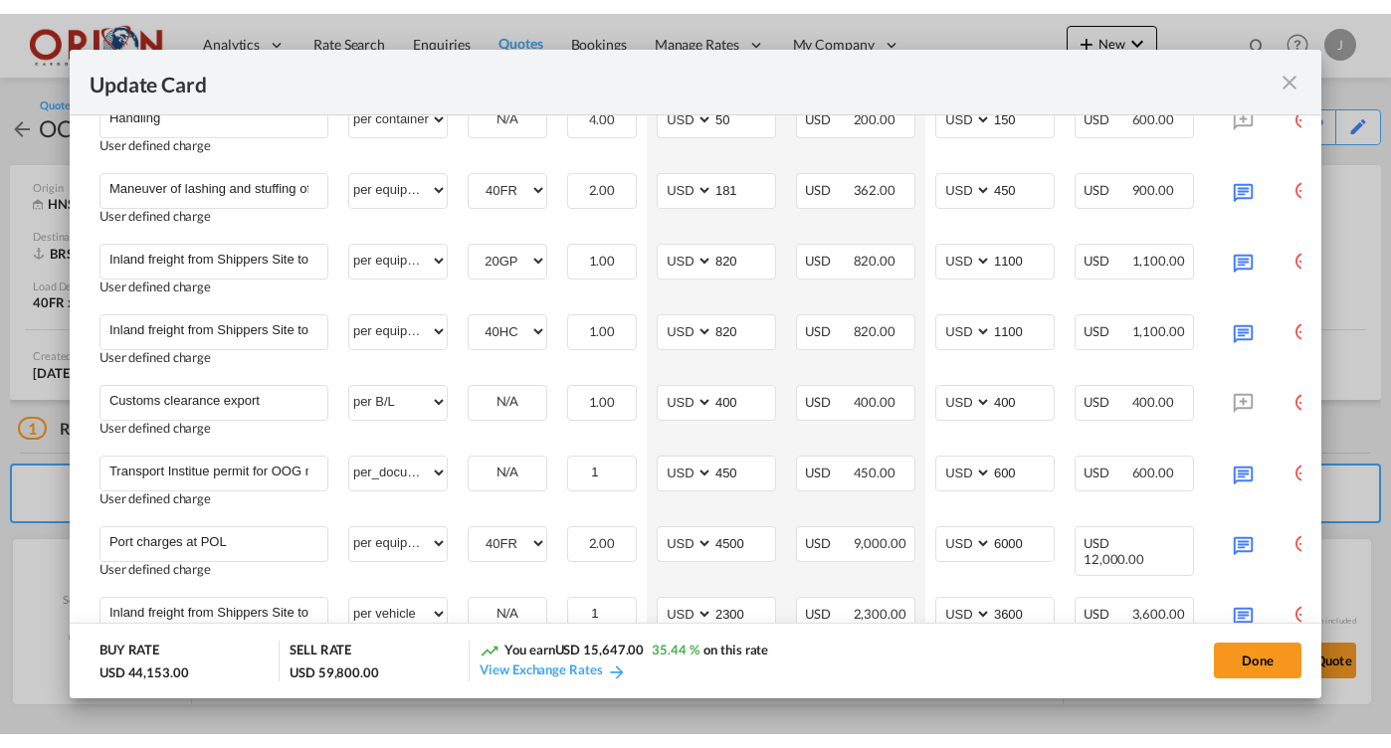
scroll to position [934, 0]
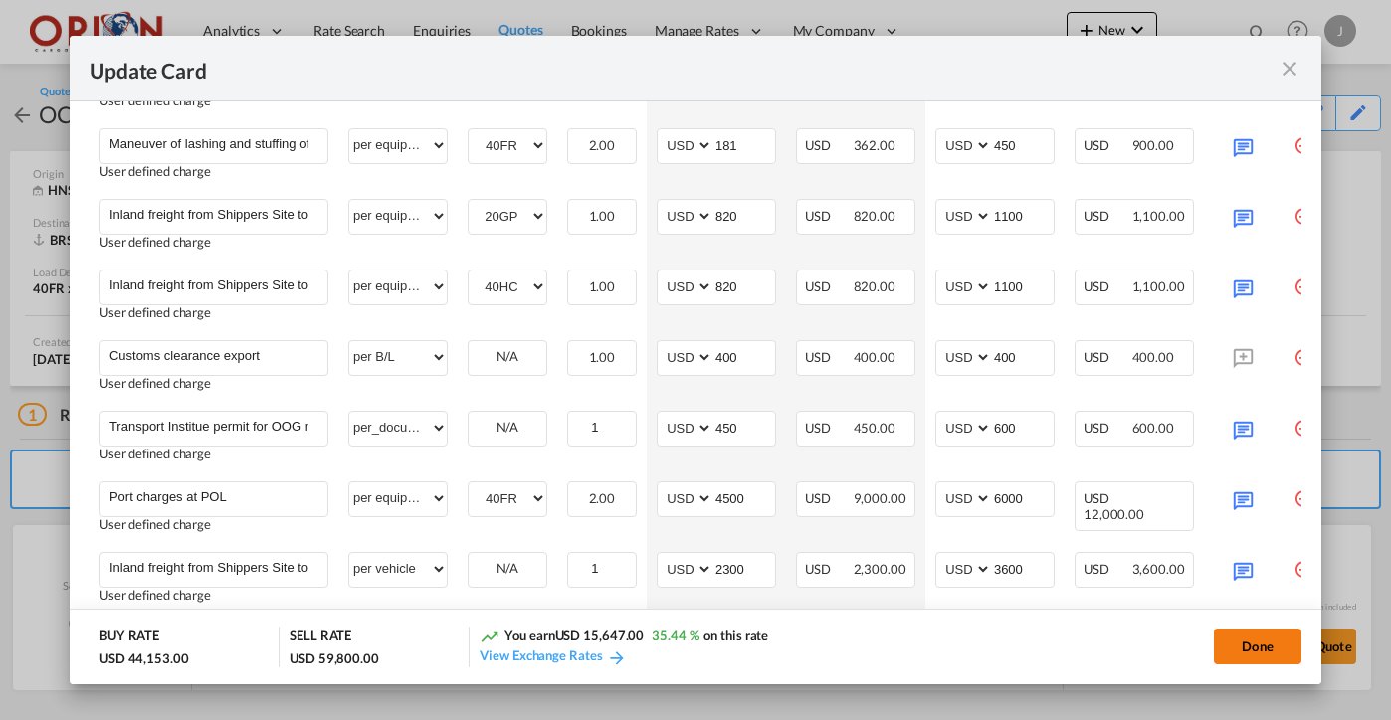
type input "2900"
click at [1245, 644] on button "Done" at bounding box center [1258, 647] width 88 height 36
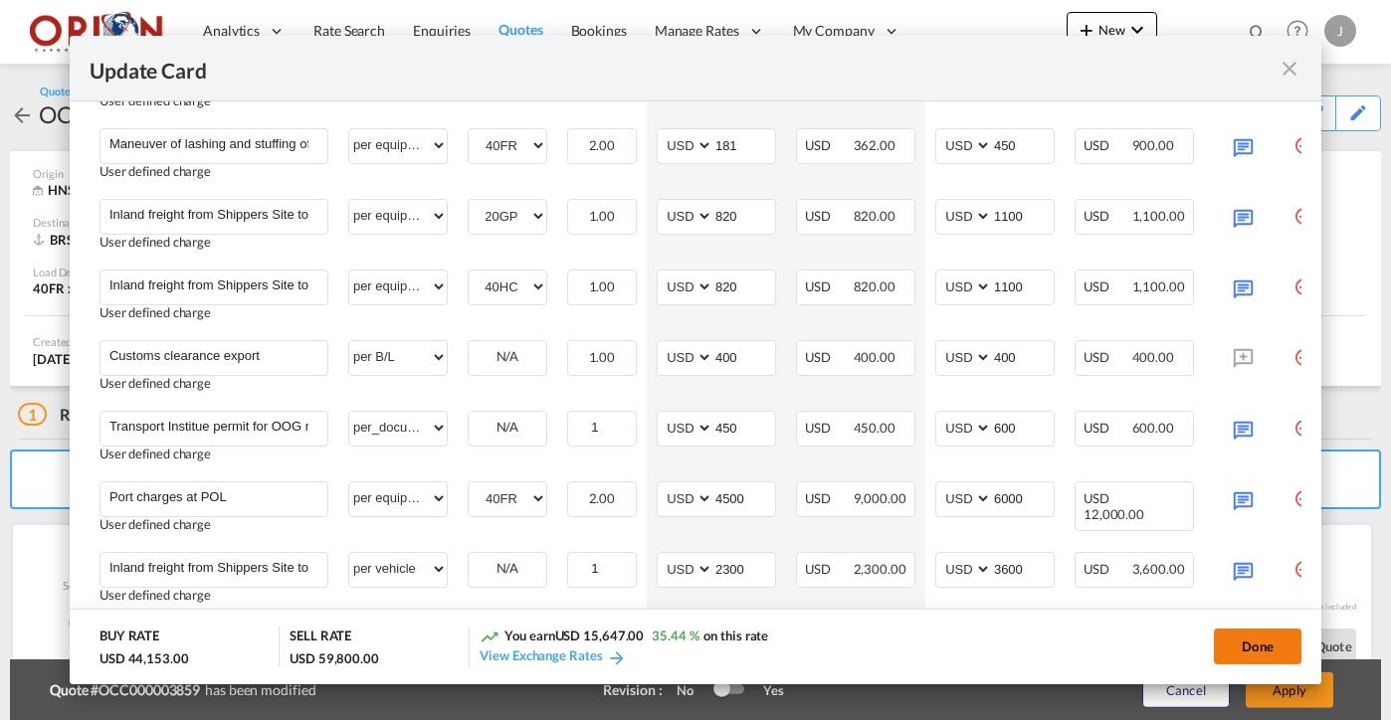
type input "[DATE]"
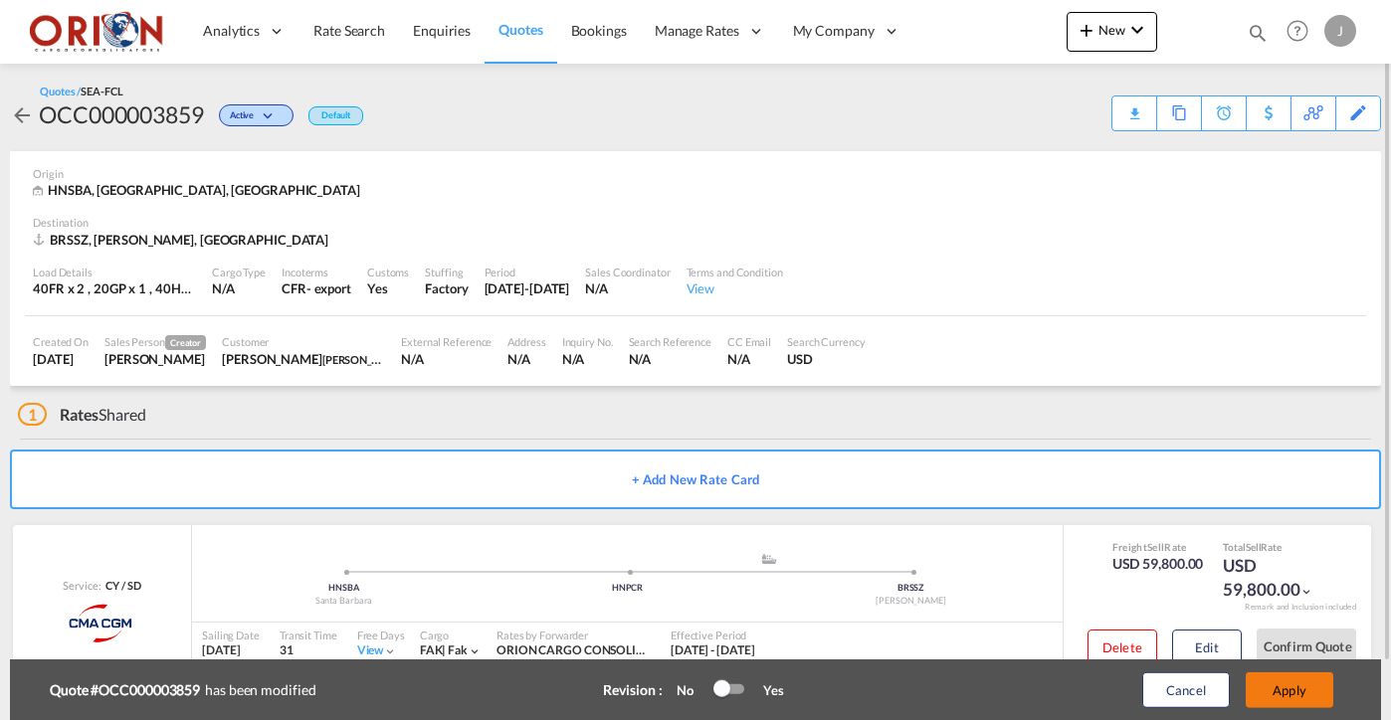
click at [1273, 685] on button "Apply" at bounding box center [1290, 691] width 88 height 36
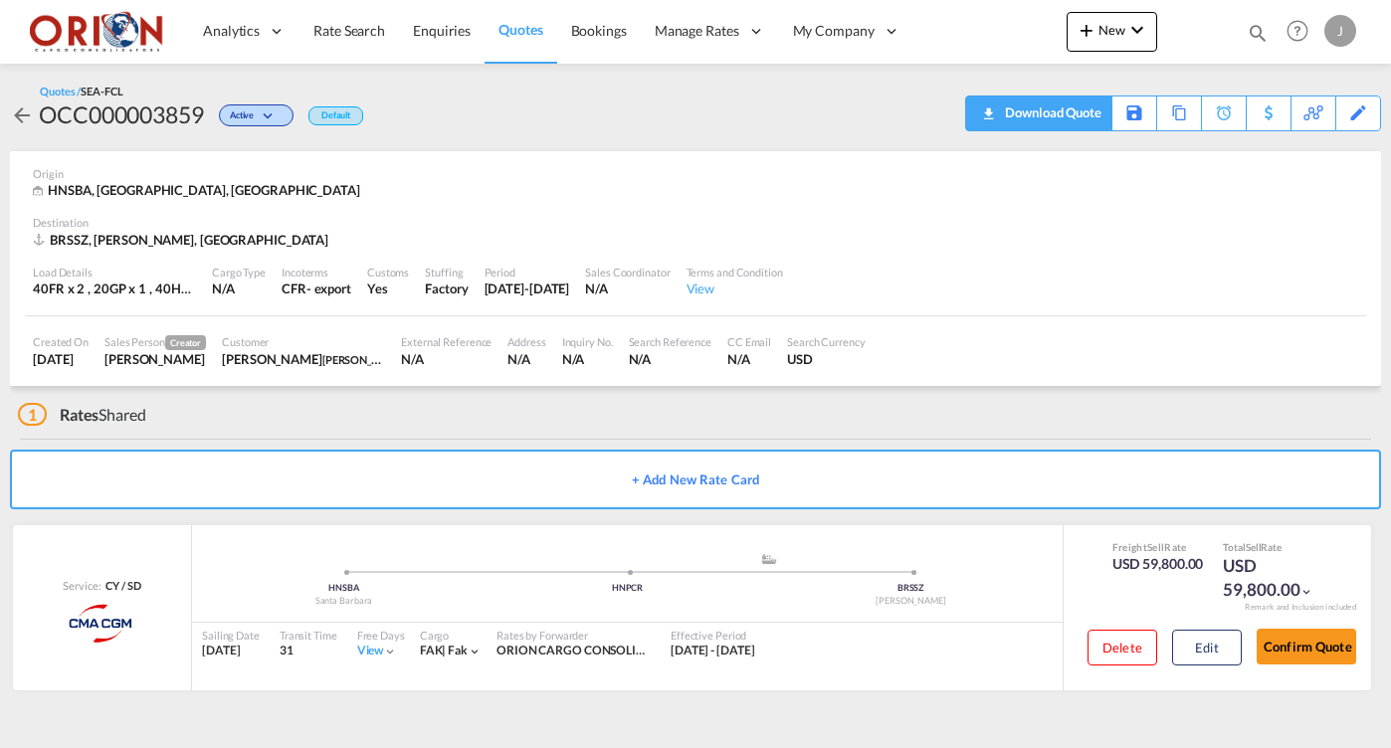
click at [1069, 105] on div "Download Quote" at bounding box center [1050, 113] width 101 height 32
click at [523, 29] on span "Quotes" at bounding box center [521, 29] width 44 height 17
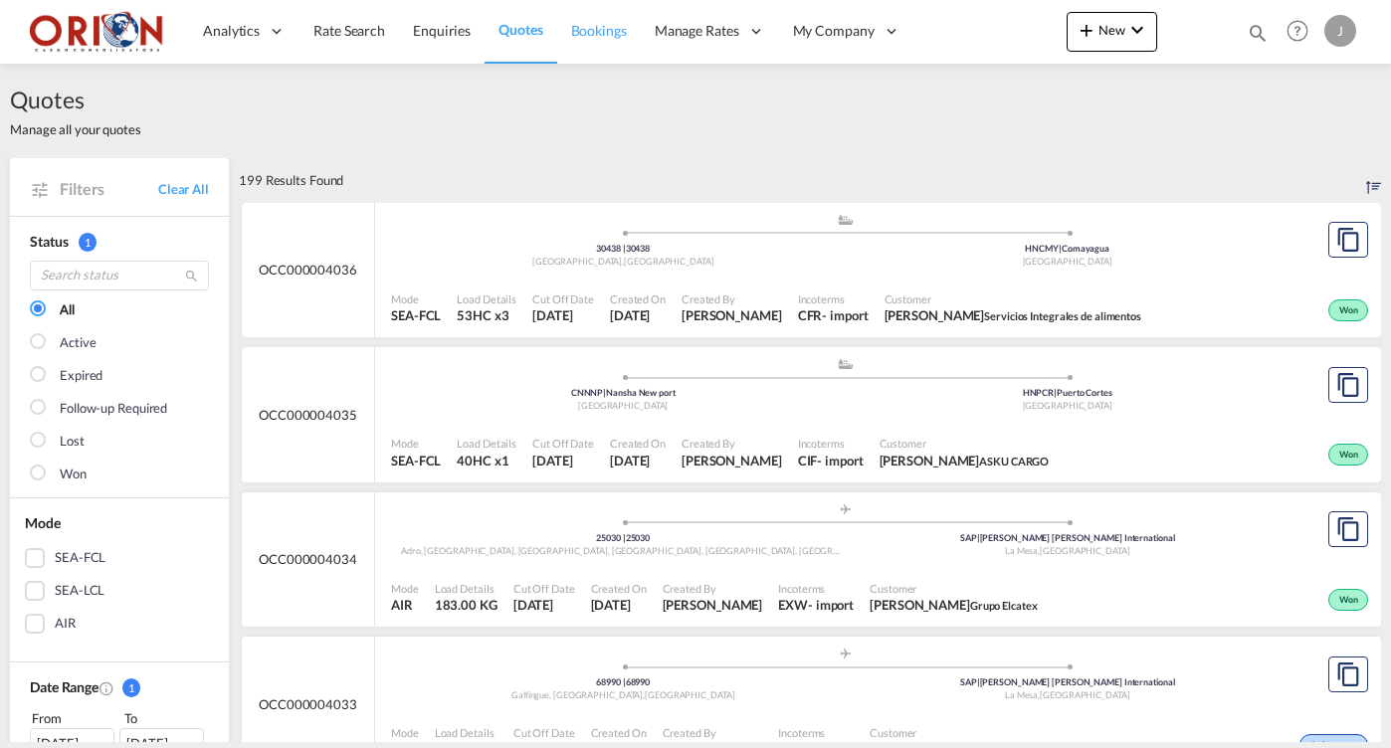
click at [592, 30] on span "Bookings" at bounding box center [599, 30] width 56 height 17
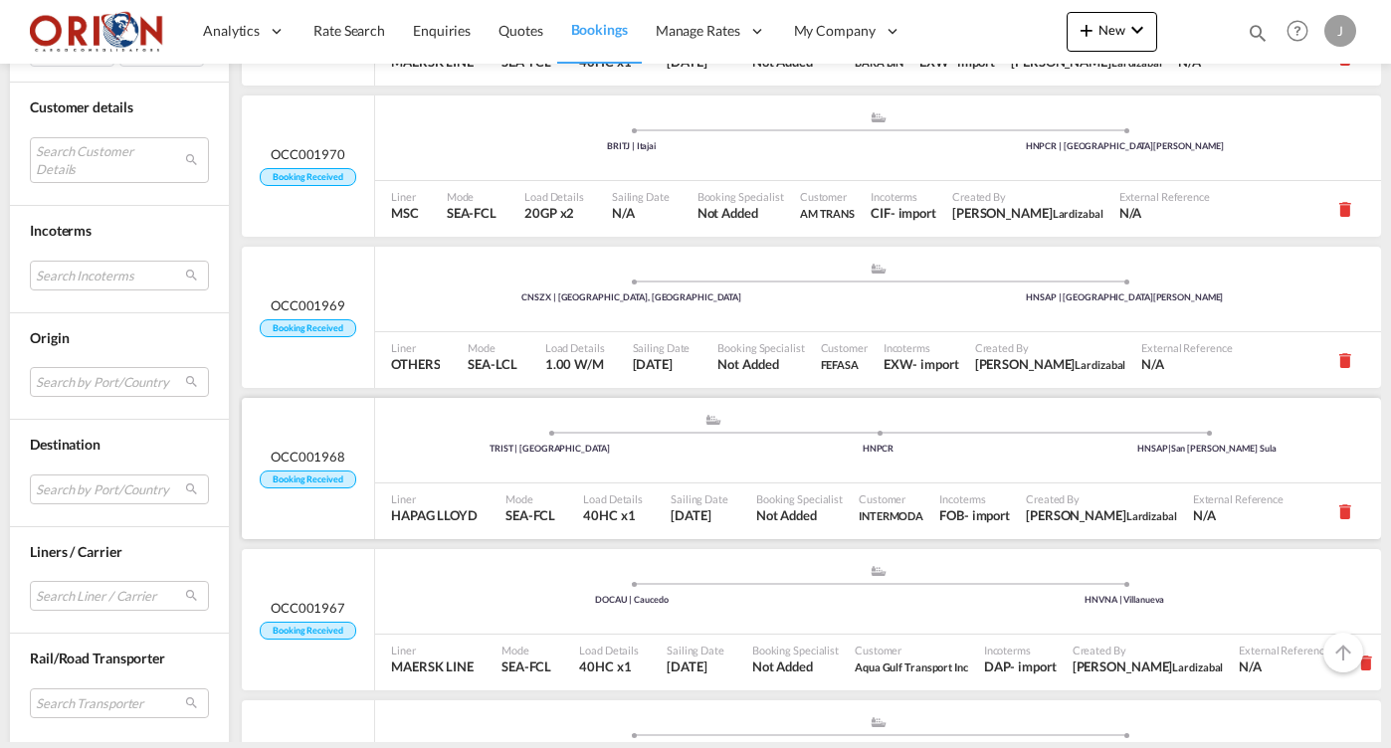
scroll to position [947, 0]
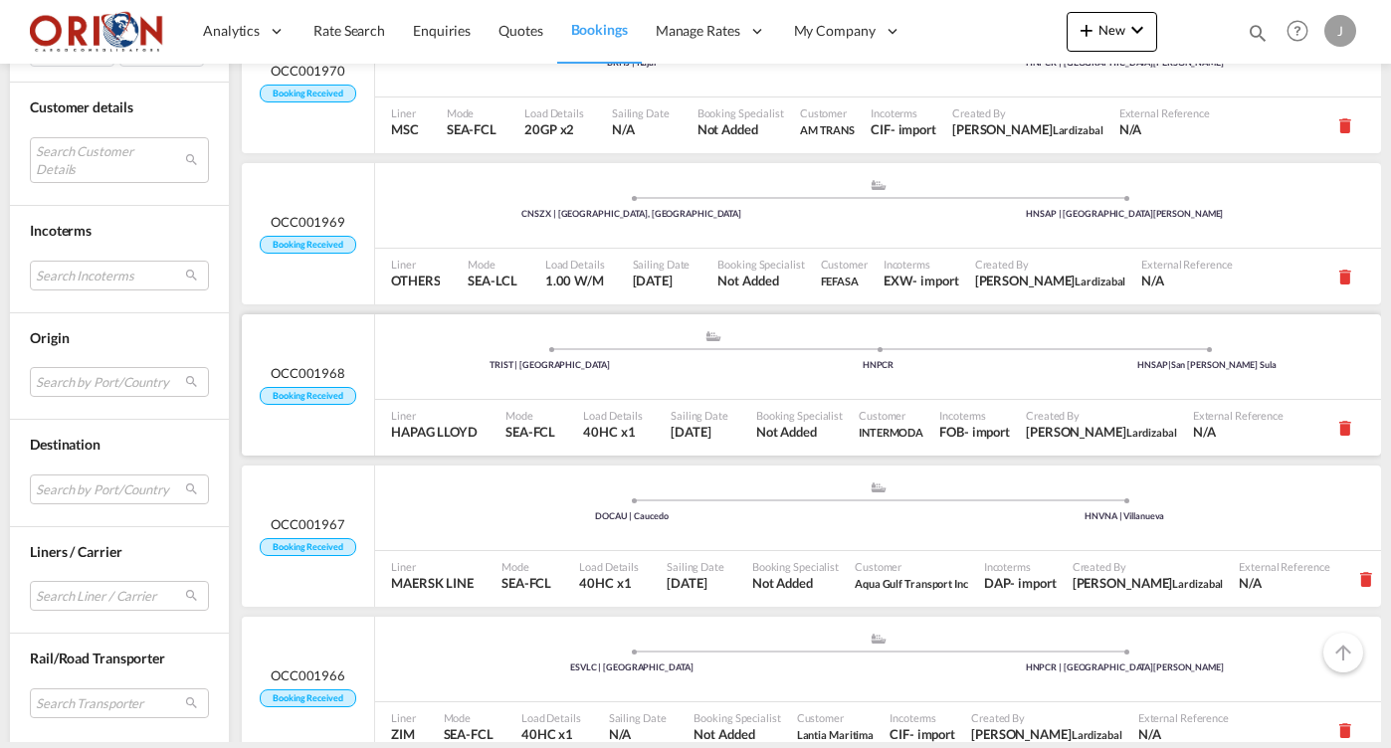
click at [492, 397] on div ".a{fill:#aaa8ad;} .a{fill:#aaa8ad;} TRIST | Istanbul HNPCR HNSAP | San Pedro Su…" at bounding box center [878, 357] width 1006 height 86
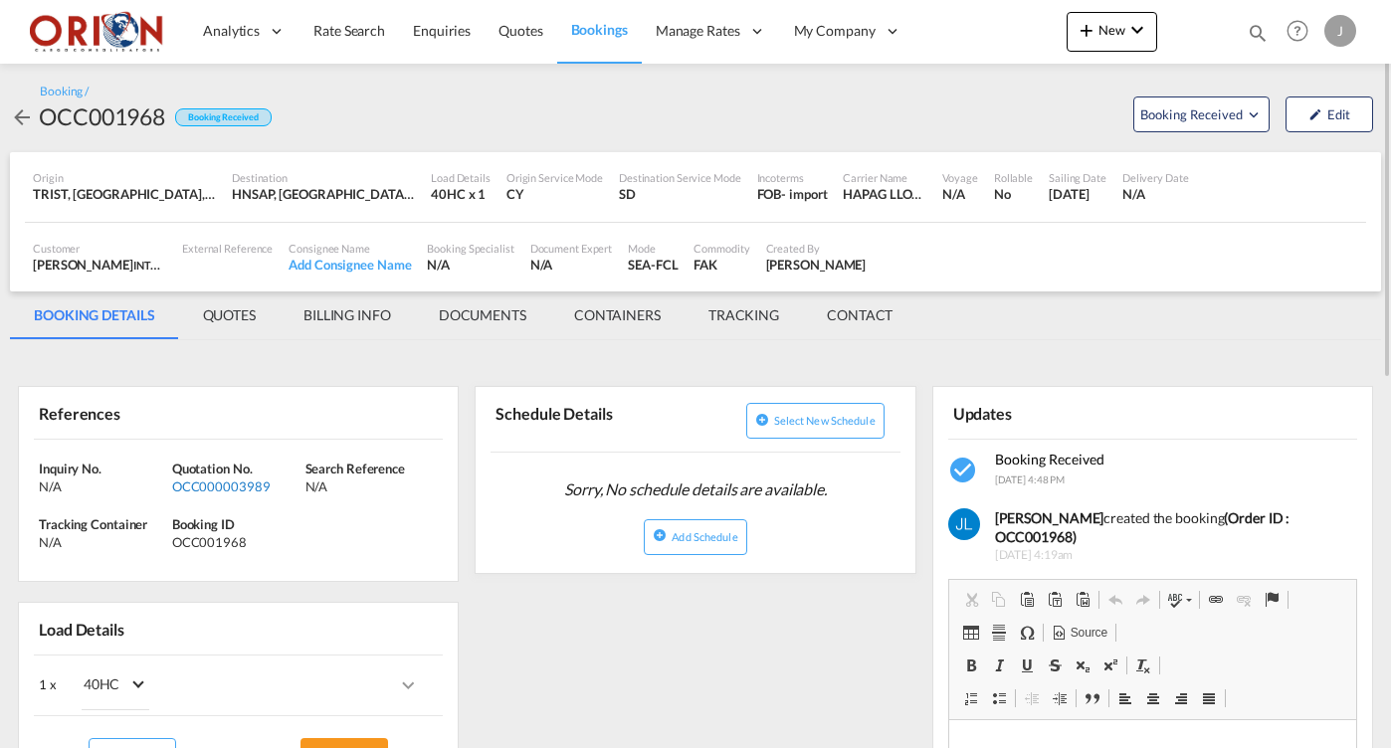
click at [241, 480] on div "OCC000003989" at bounding box center [236, 487] width 128 height 18
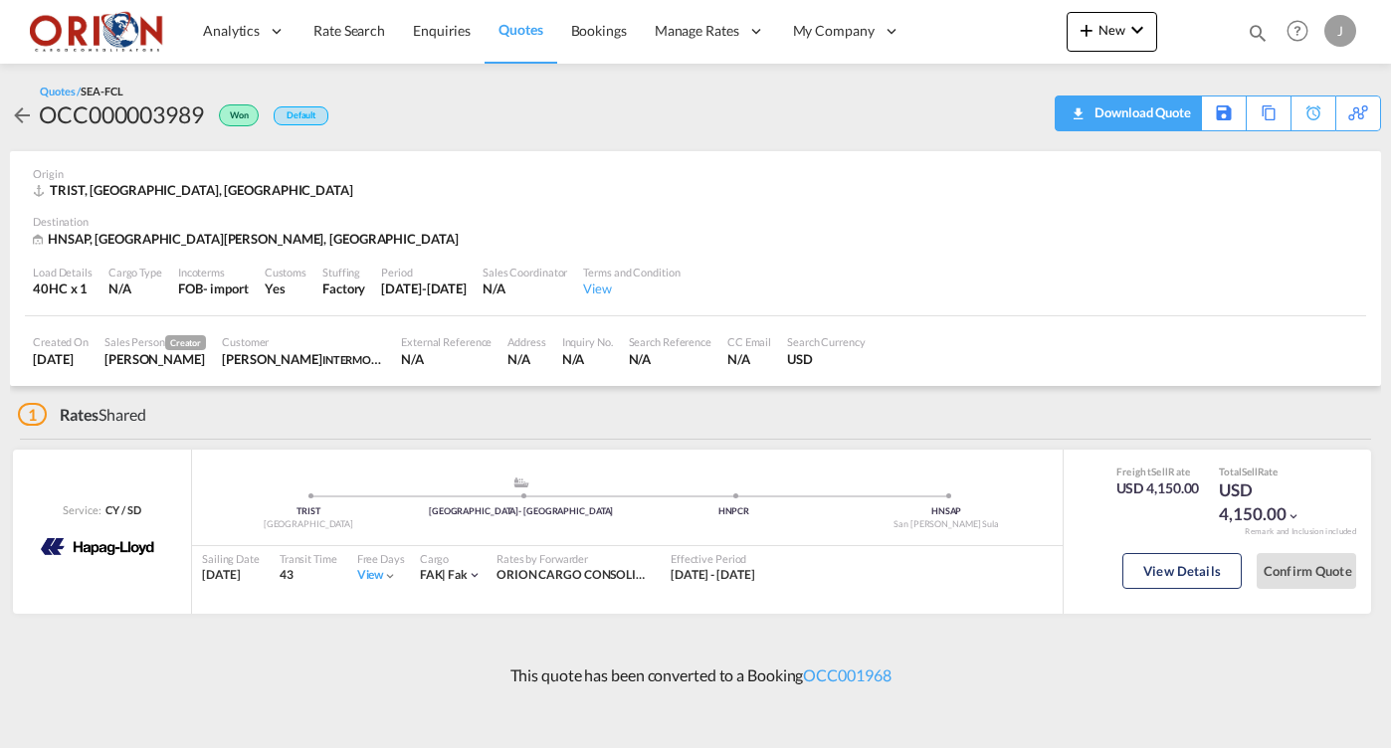
click at [1166, 112] on div "Download Quote" at bounding box center [1140, 113] width 101 height 32
click at [571, 36] on span "Bookings" at bounding box center [599, 30] width 56 height 17
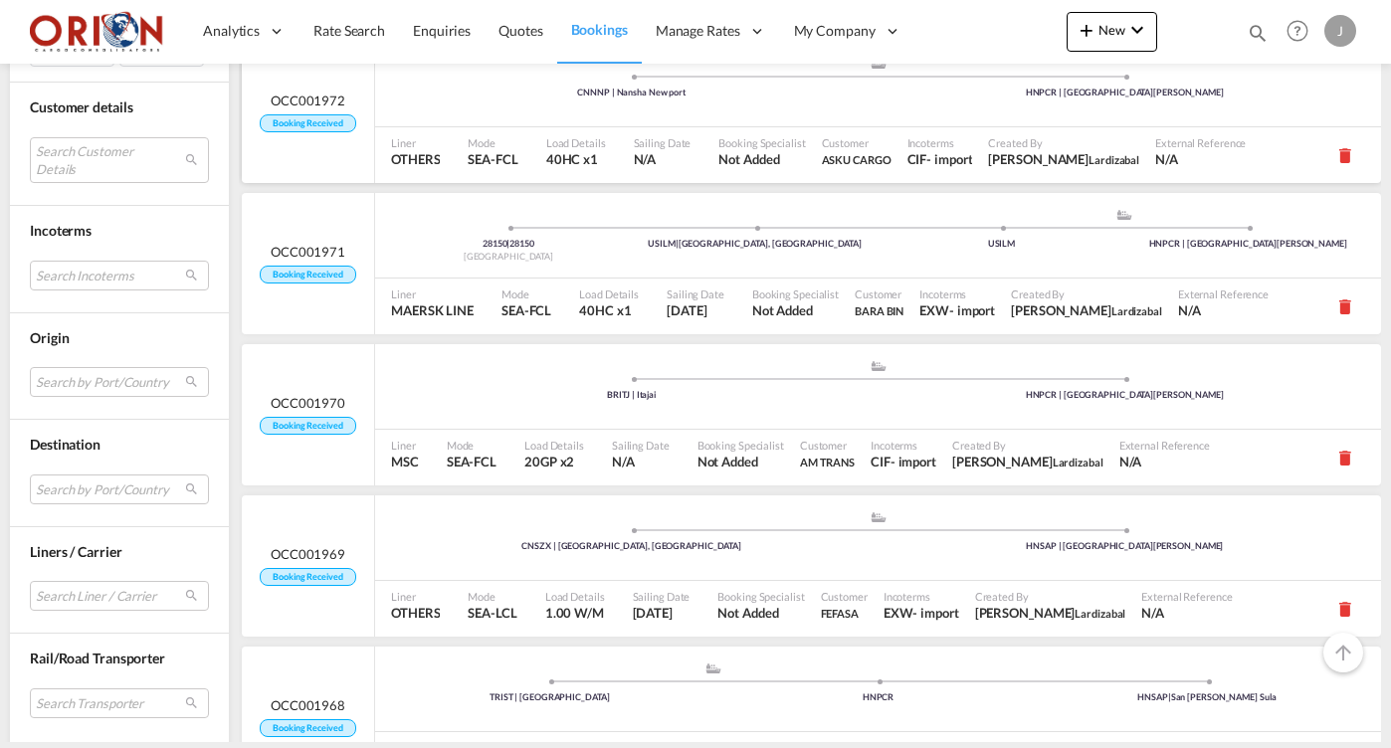
scroll to position [698, 0]
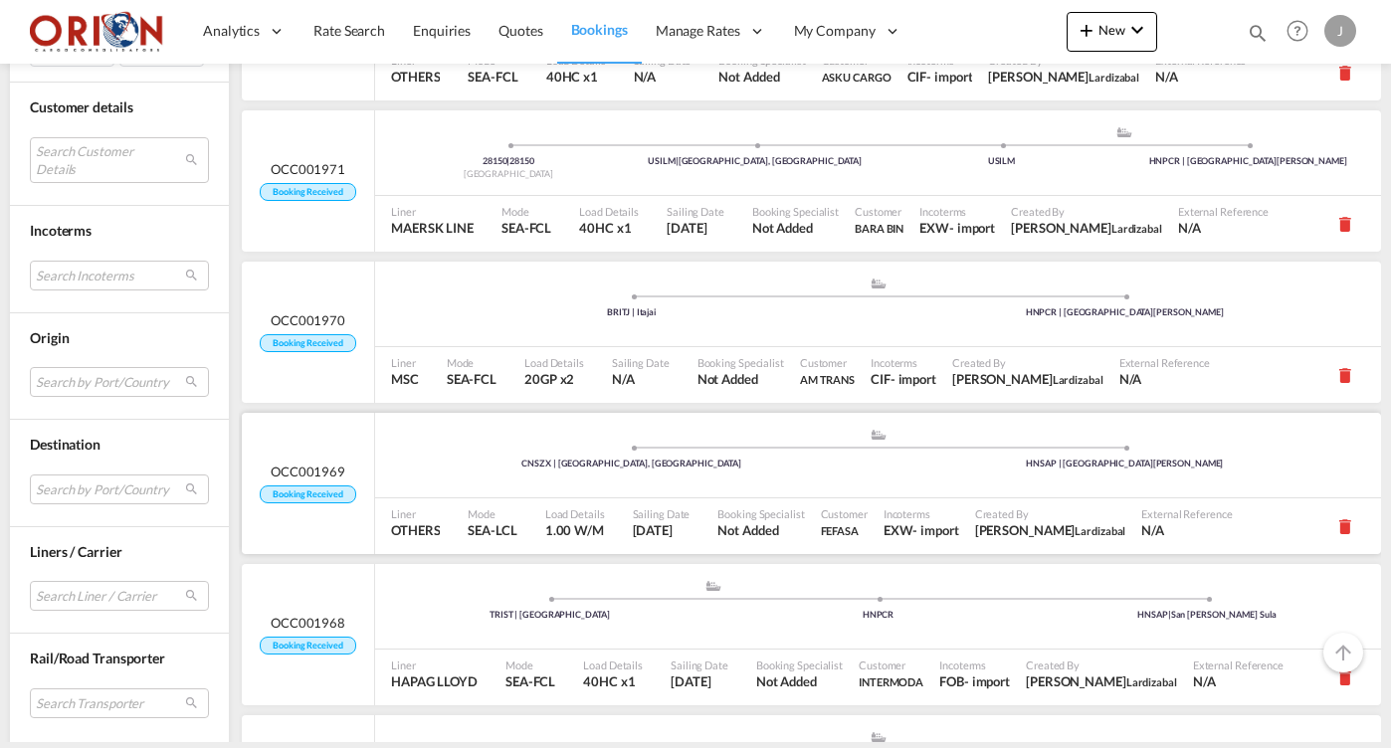
click at [331, 464] on span "OCC001969" at bounding box center [308, 472] width 75 height 18
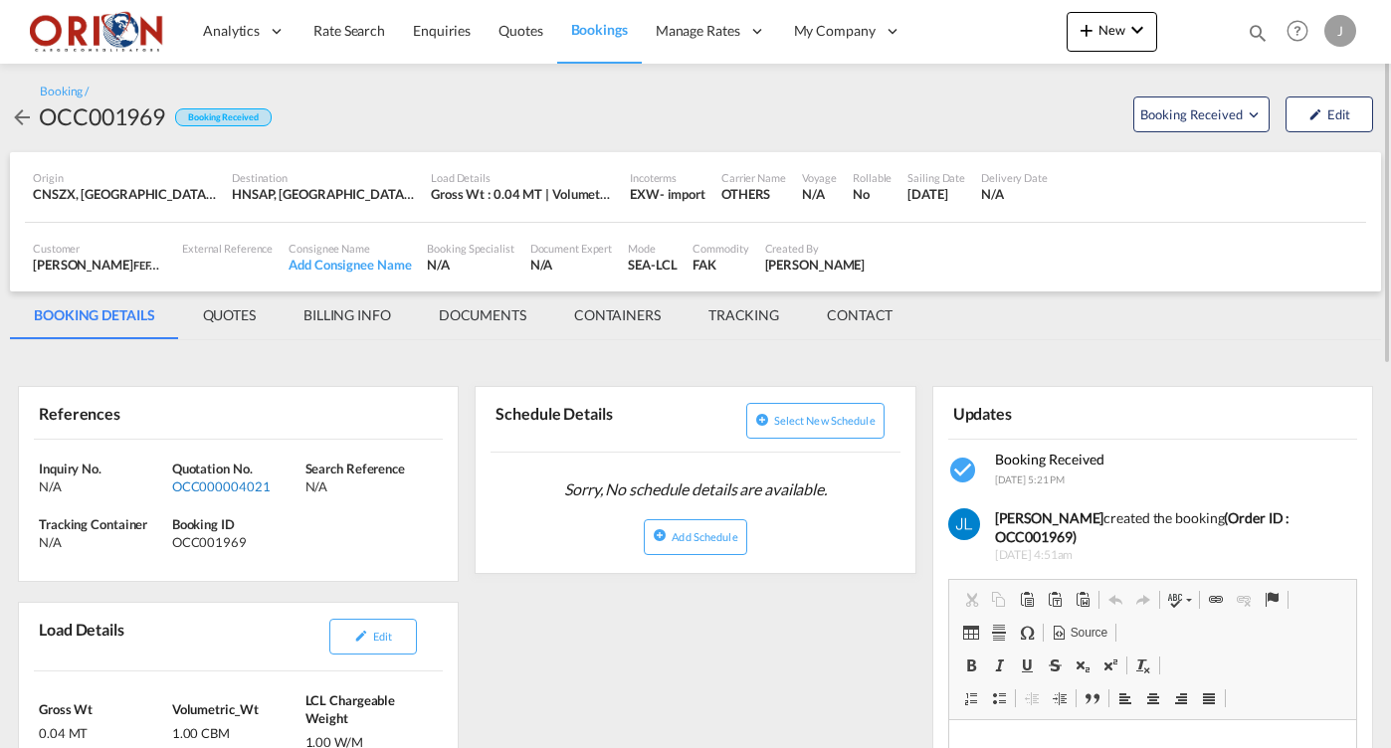
click at [198, 483] on div "OCC000004021" at bounding box center [236, 487] width 128 height 18
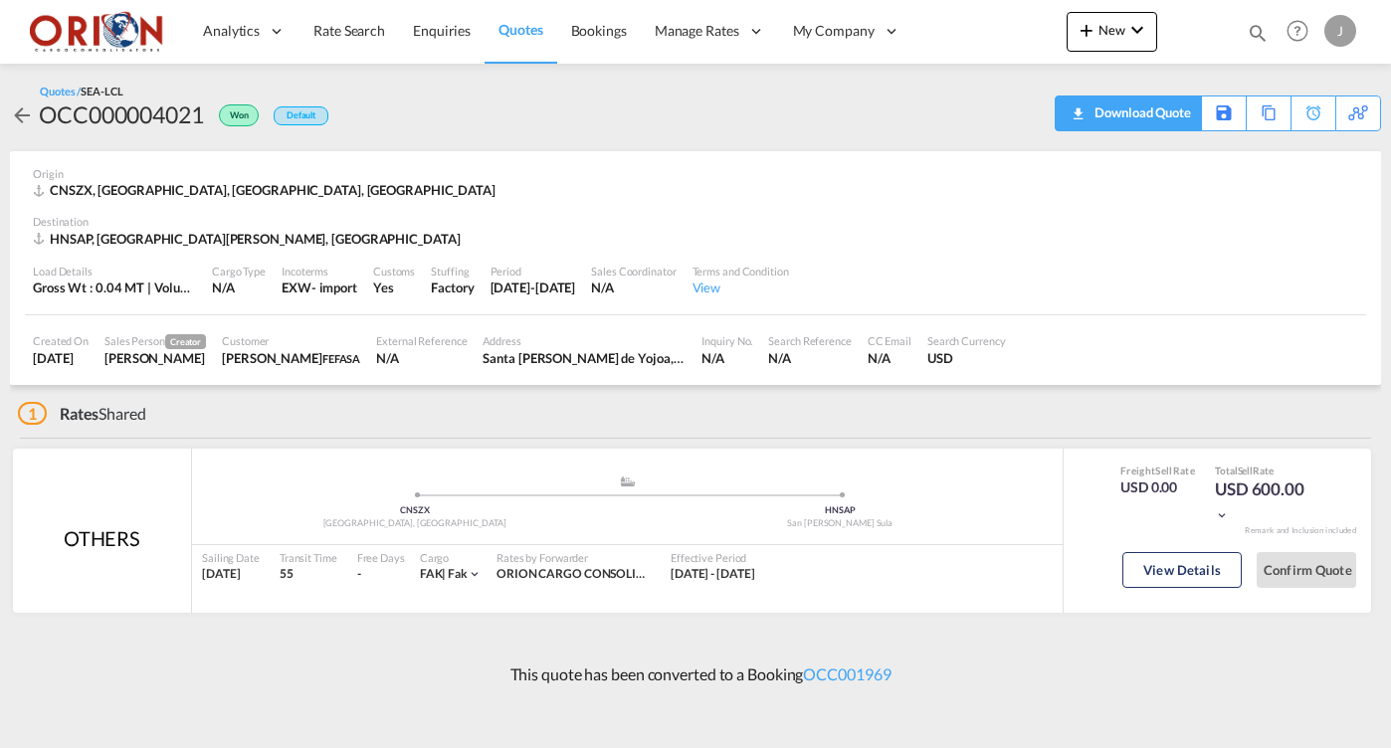
click at [1172, 109] on div "Download Quote" at bounding box center [1140, 113] width 101 height 32
click at [612, 32] on span "Bookings" at bounding box center [599, 30] width 56 height 17
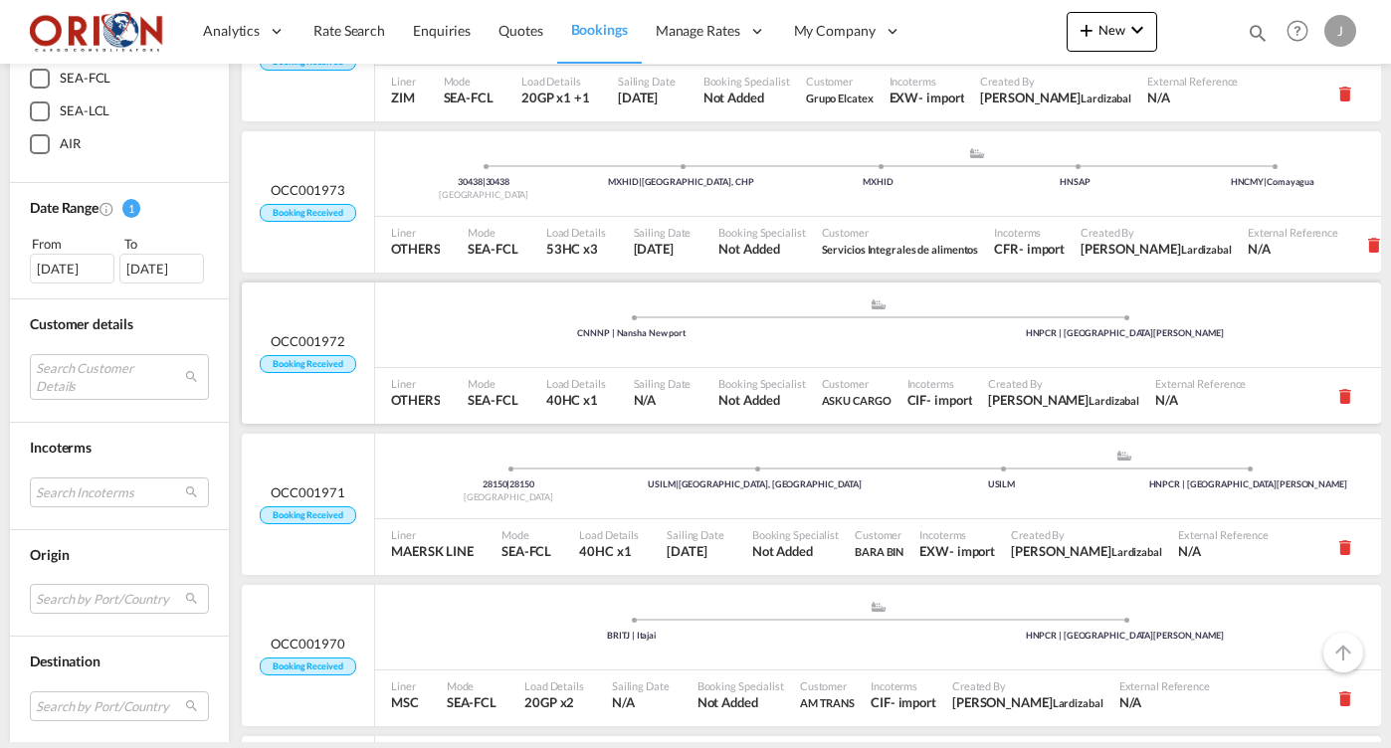
scroll to position [379, 0]
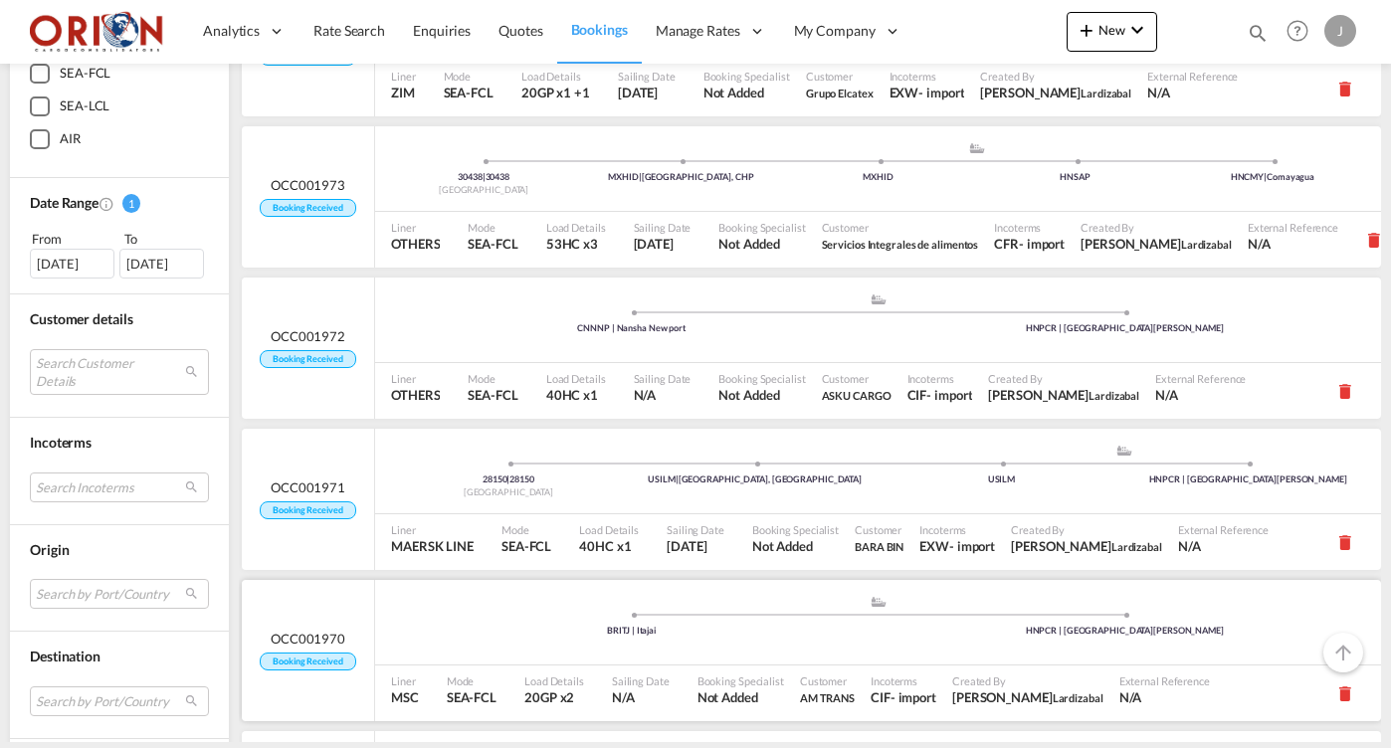
click at [450, 668] on div "Mode SEA-FCL" at bounding box center [478, 694] width 78 height 56
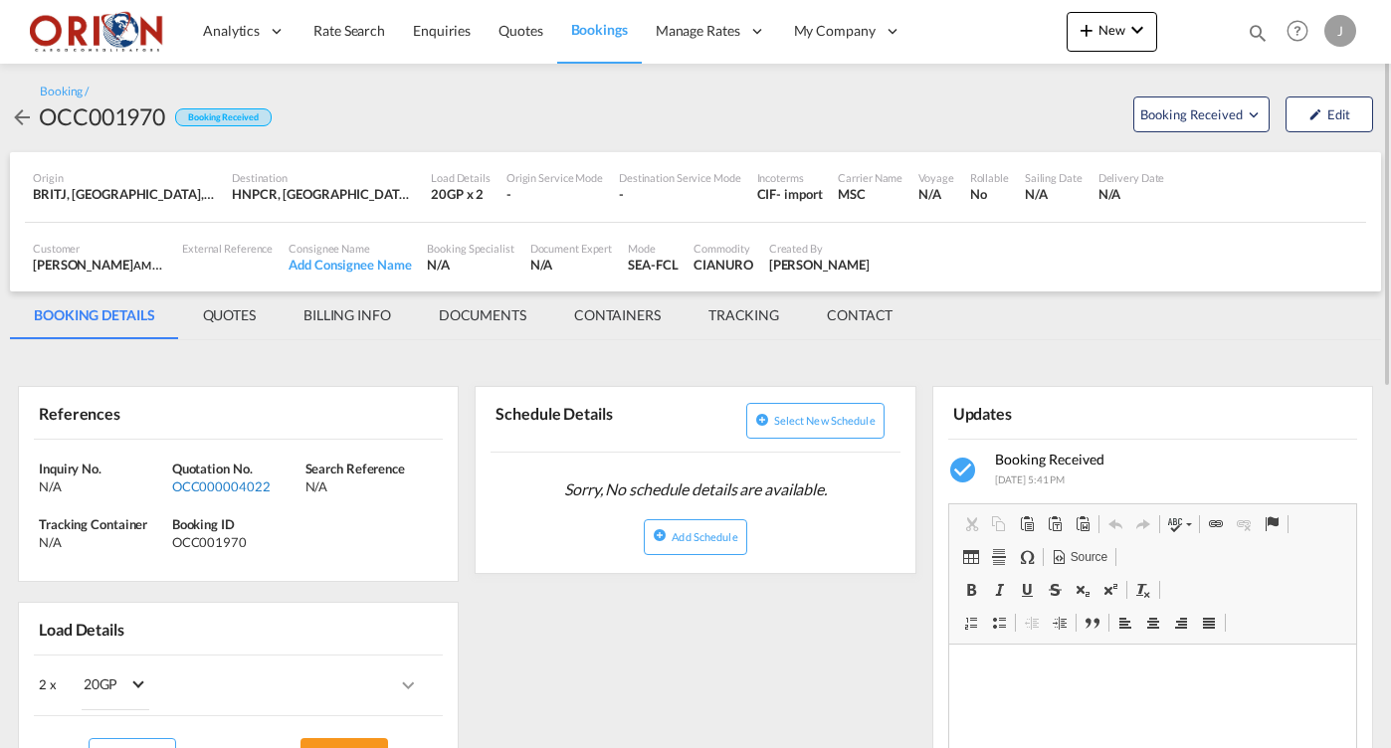
click at [238, 490] on div "OCC000004022" at bounding box center [236, 487] width 128 height 18
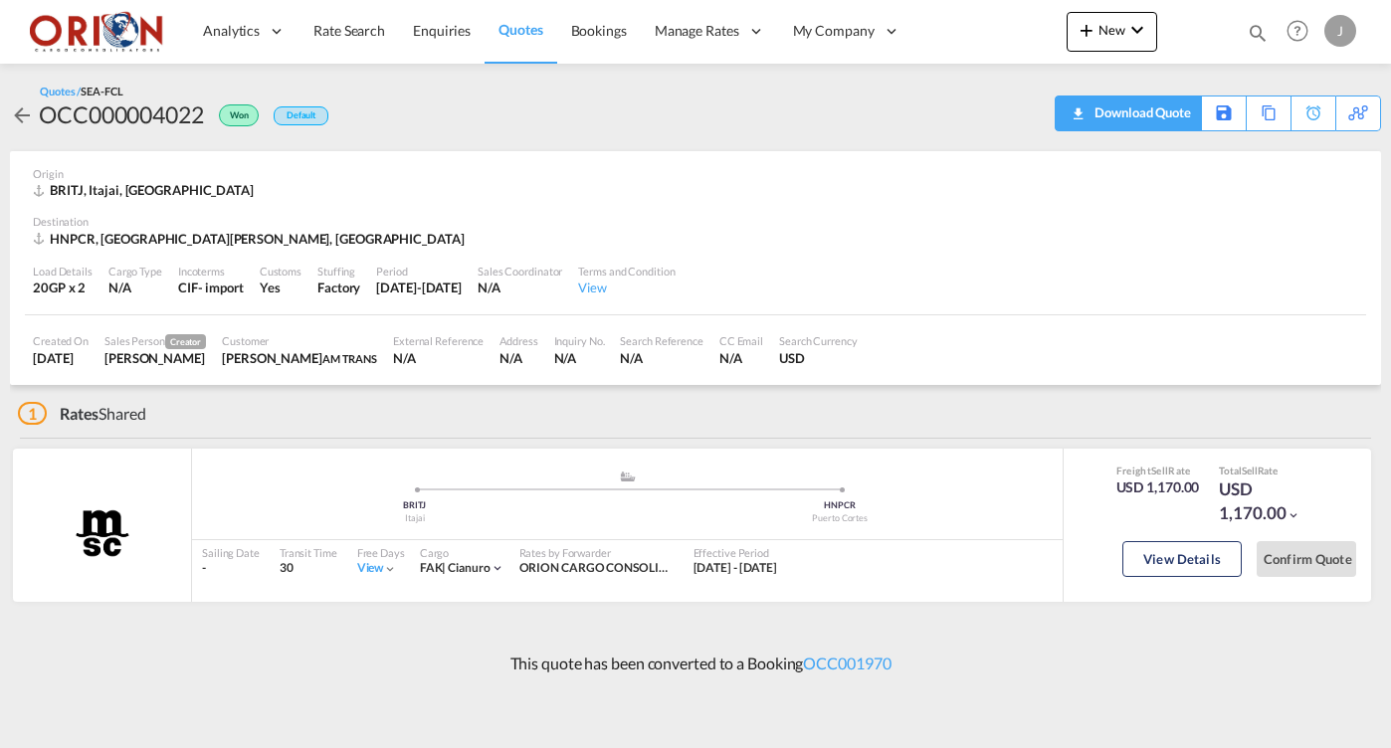
click at [1164, 115] on div "Download Quote" at bounding box center [1140, 113] width 101 height 32
click at [604, 38] on span "Bookings" at bounding box center [599, 30] width 56 height 17
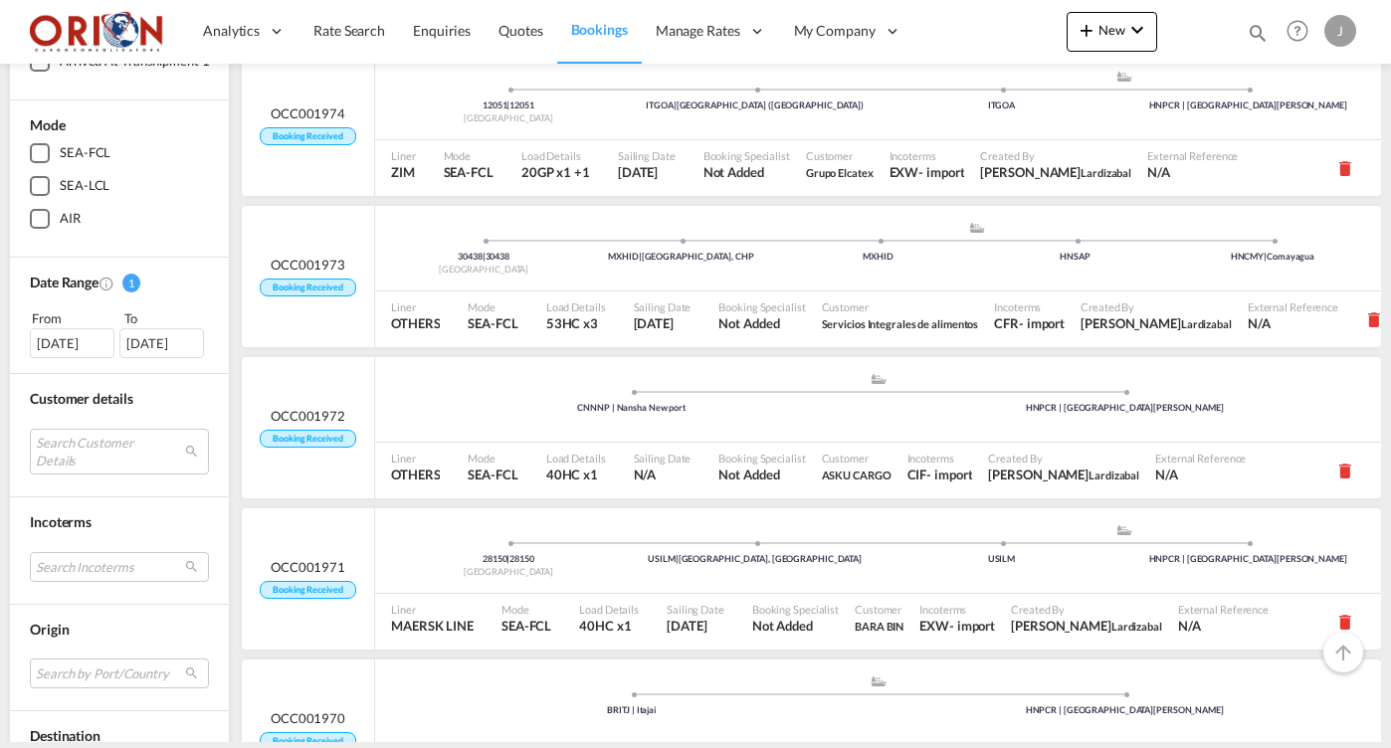
scroll to position [349, 0]
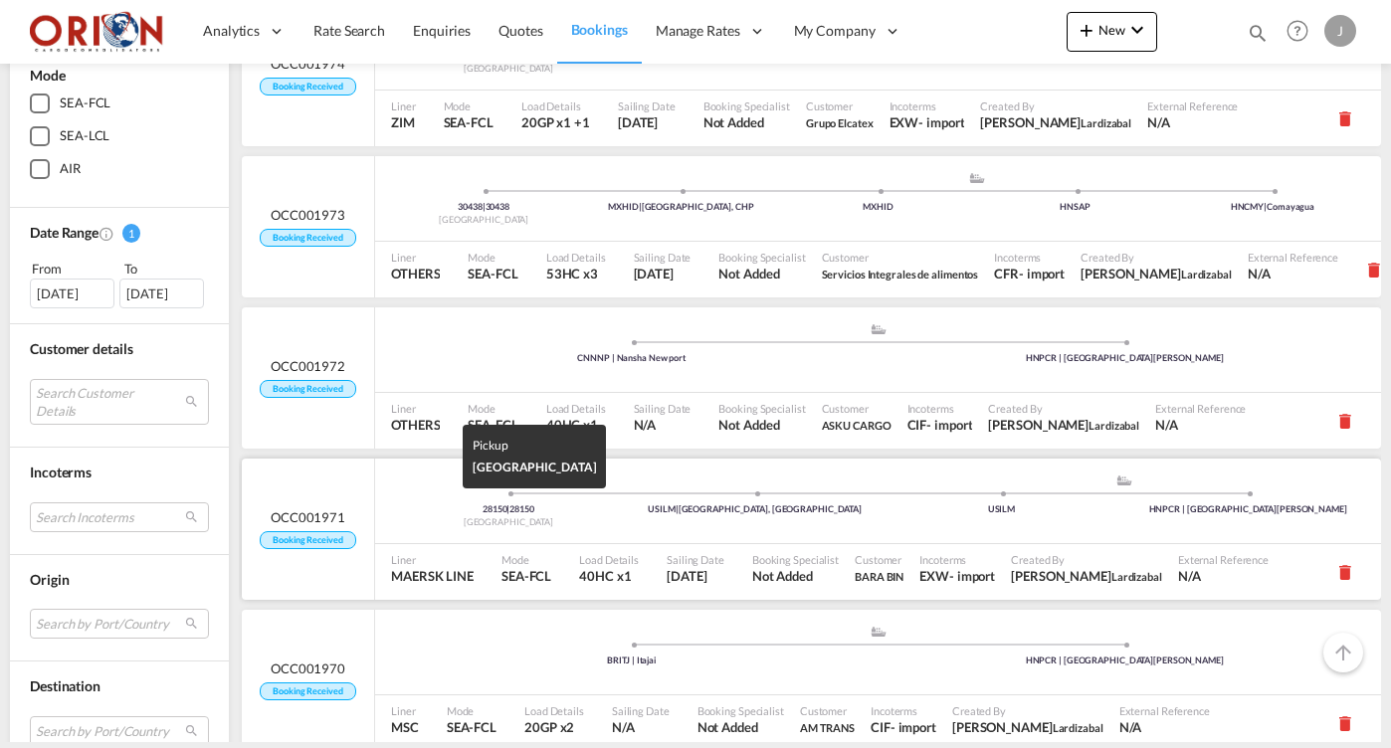
click at [546, 517] on div "[GEOGRAPHIC_DATA]" at bounding box center [508, 522] width 247 height 13
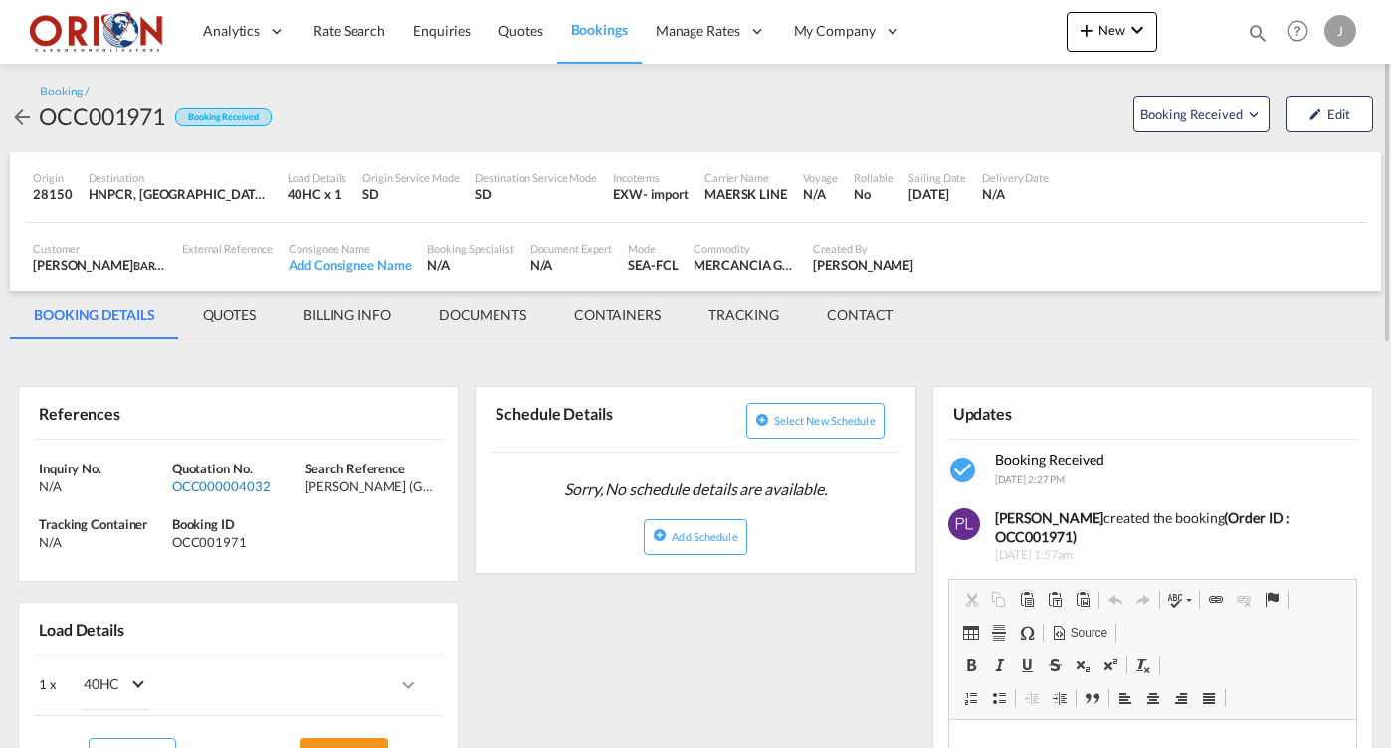
click at [237, 478] on div "OCC000004032" at bounding box center [236, 487] width 128 height 18
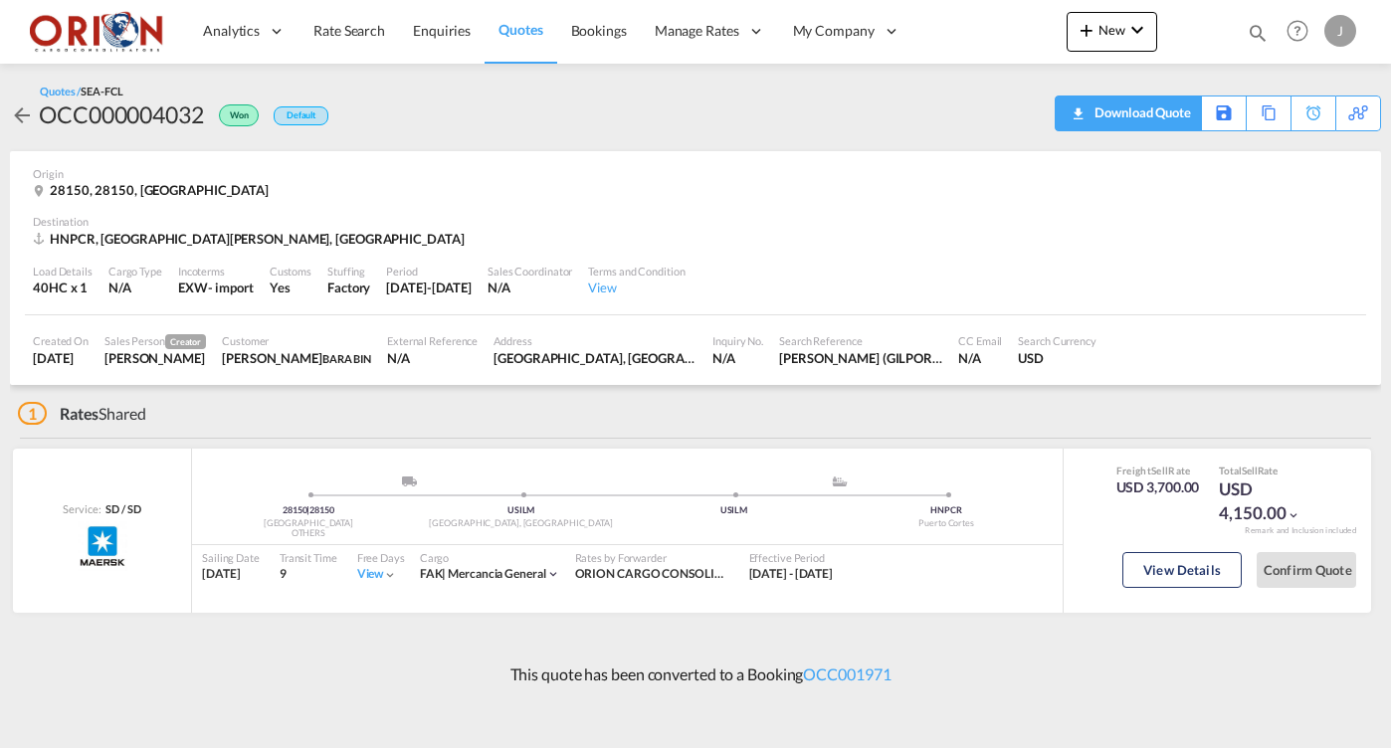
click at [1175, 115] on div "Download Quote" at bounding box center [1140, 113] width 101 height 32
click at [598, 36] on span "Bookings" at bounding box center [599, 30] width 56 height 17
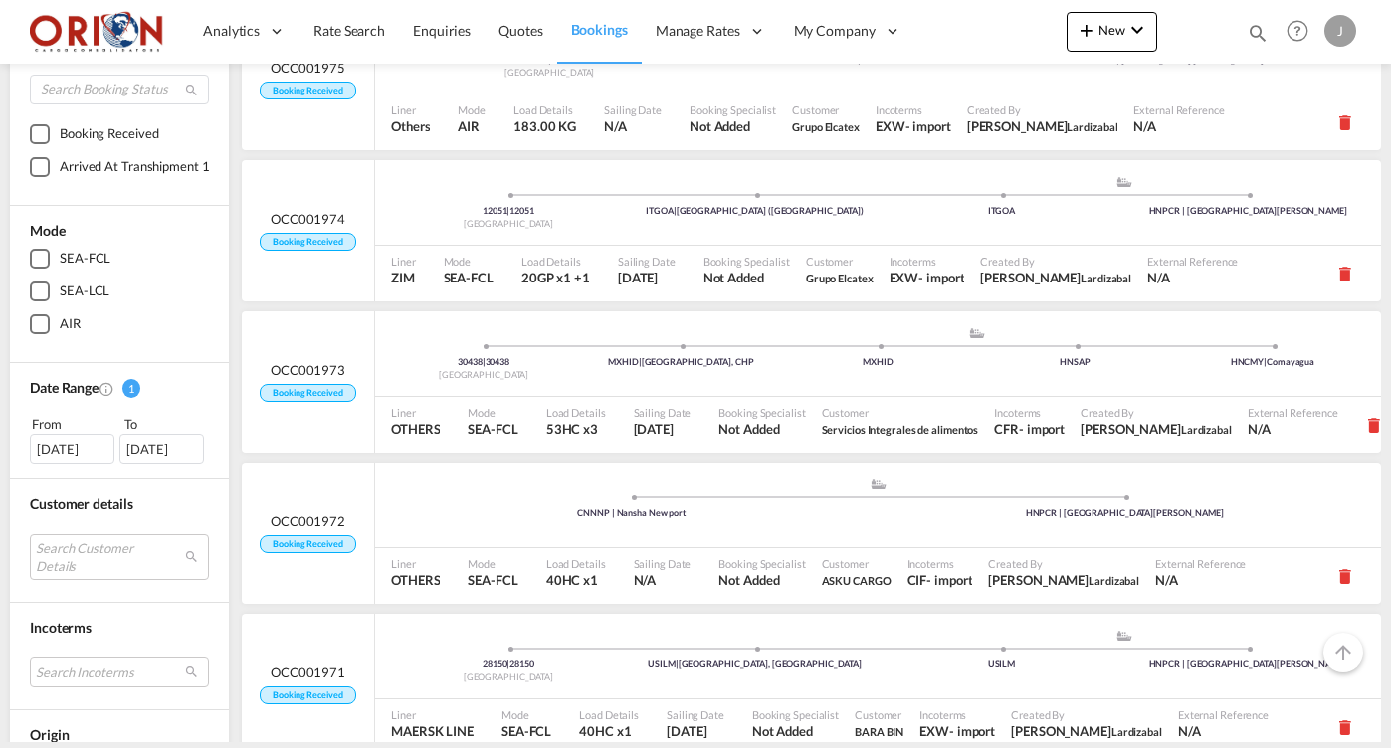
scroll to position [292, 0]
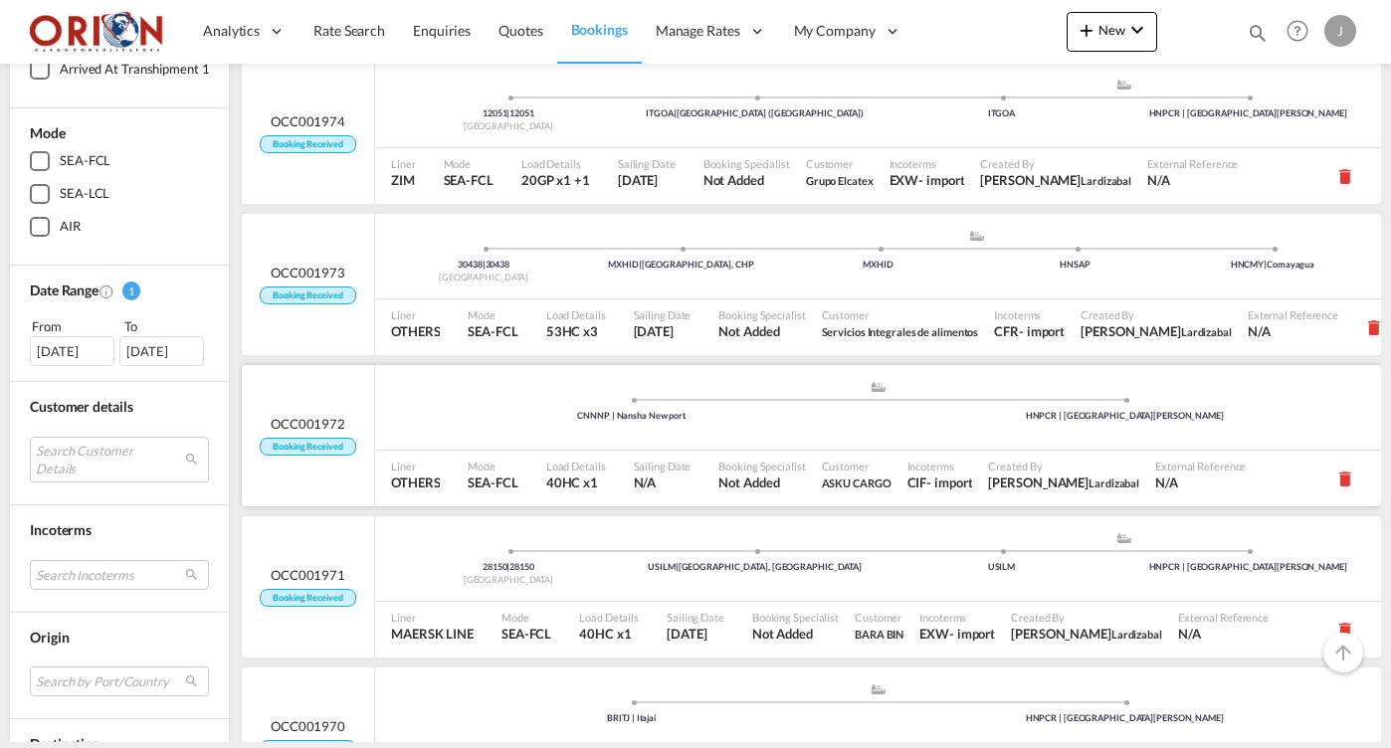
click at [441, 451] on div "Liner OTHERS" at bounding box center [421, 479] width 77 height 56
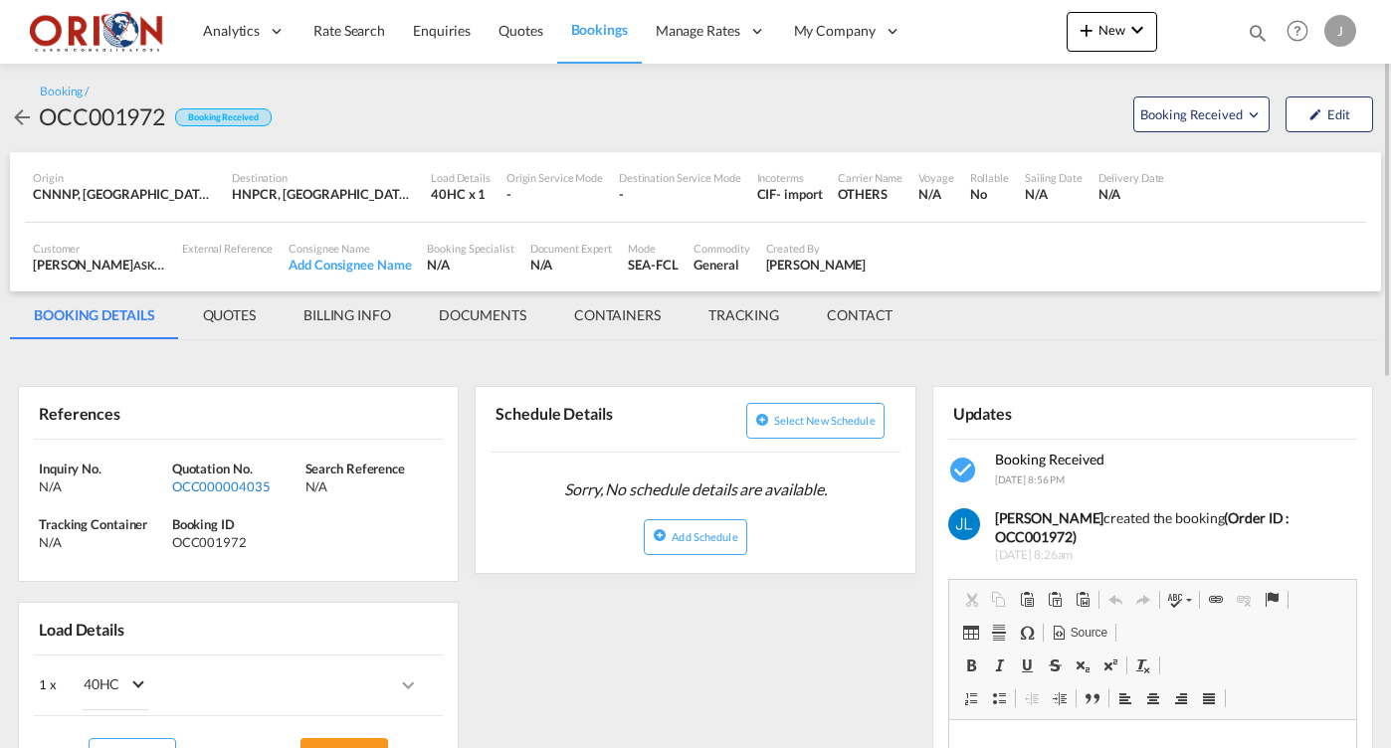
click at [208, 485] on div "OCC000004035" at bounding box center [236, 487] width 128 height 18
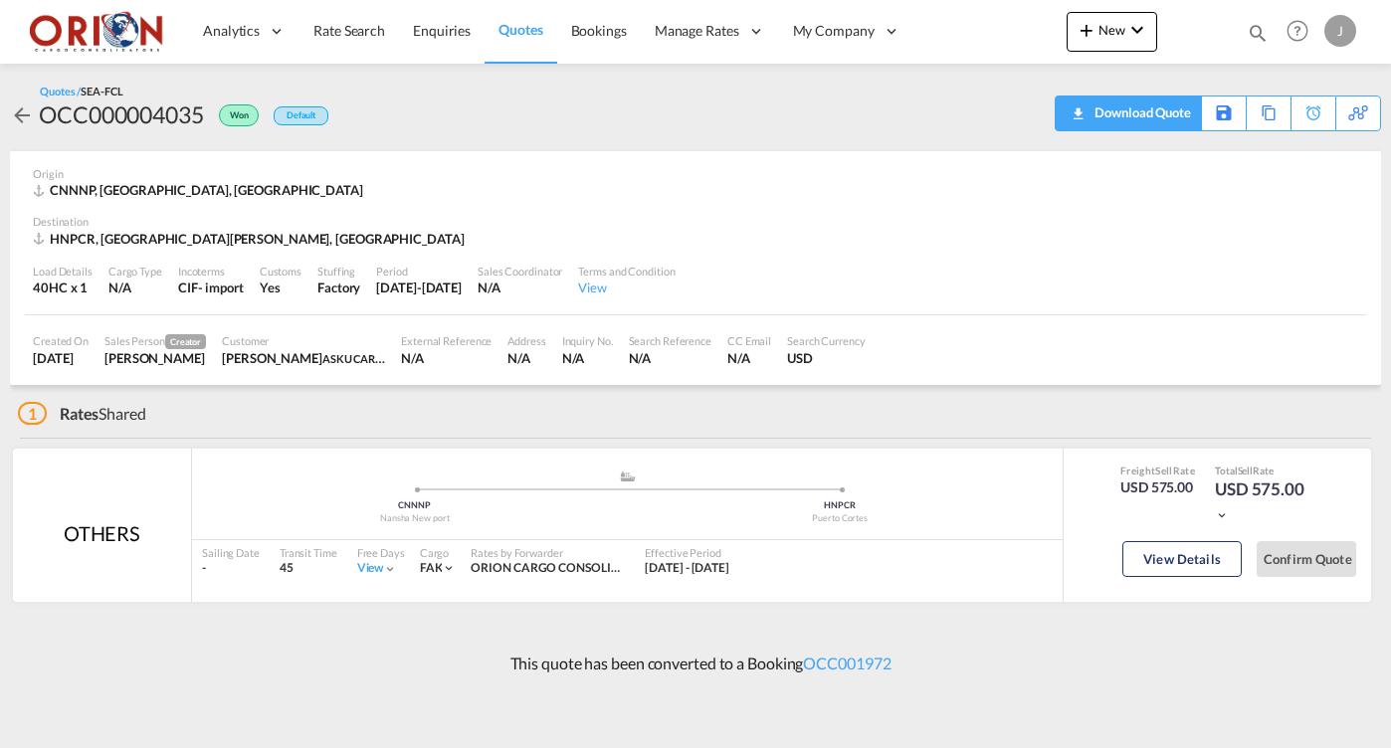
click at [1181, 115] on div "Download Quote" at bounding box center [1140, 113] width 101 height 32
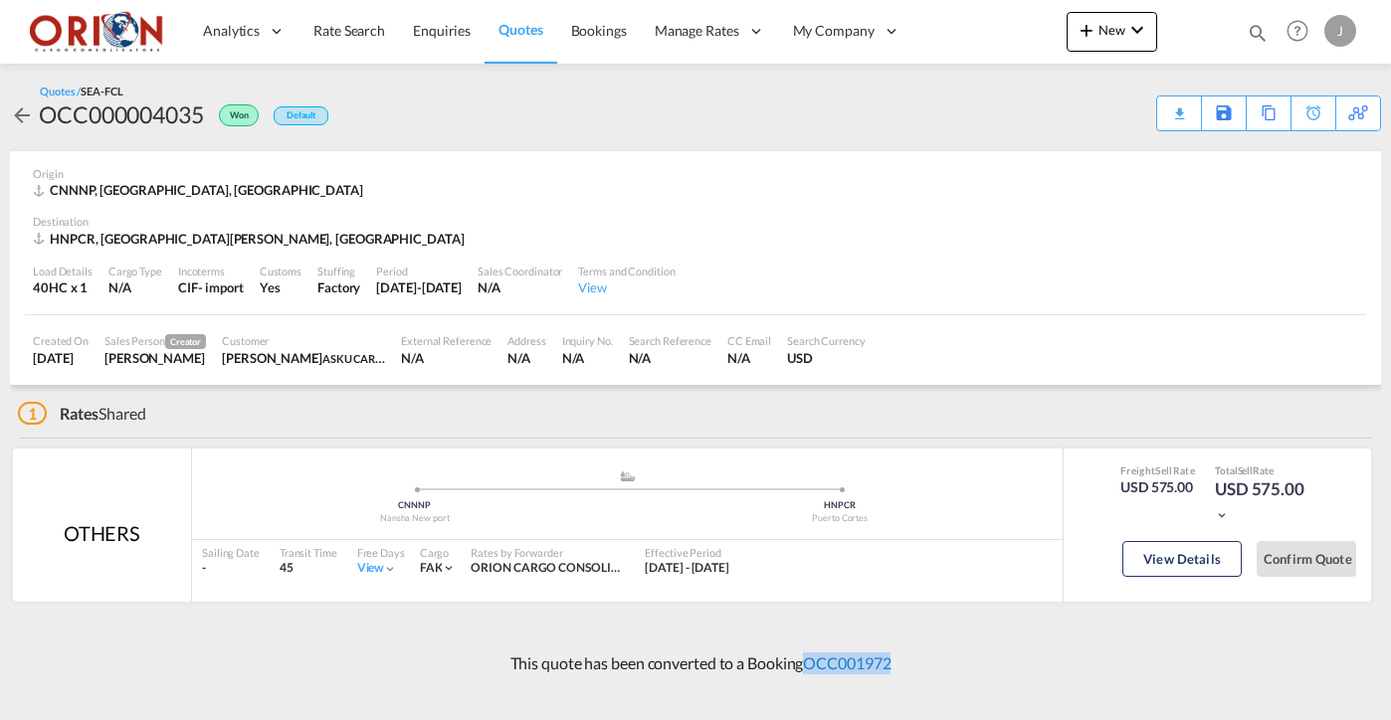
copy link "OCC001972"
click at [585, 30] on span "Bookings" at bounding box center [599, 30] width 56 height 17
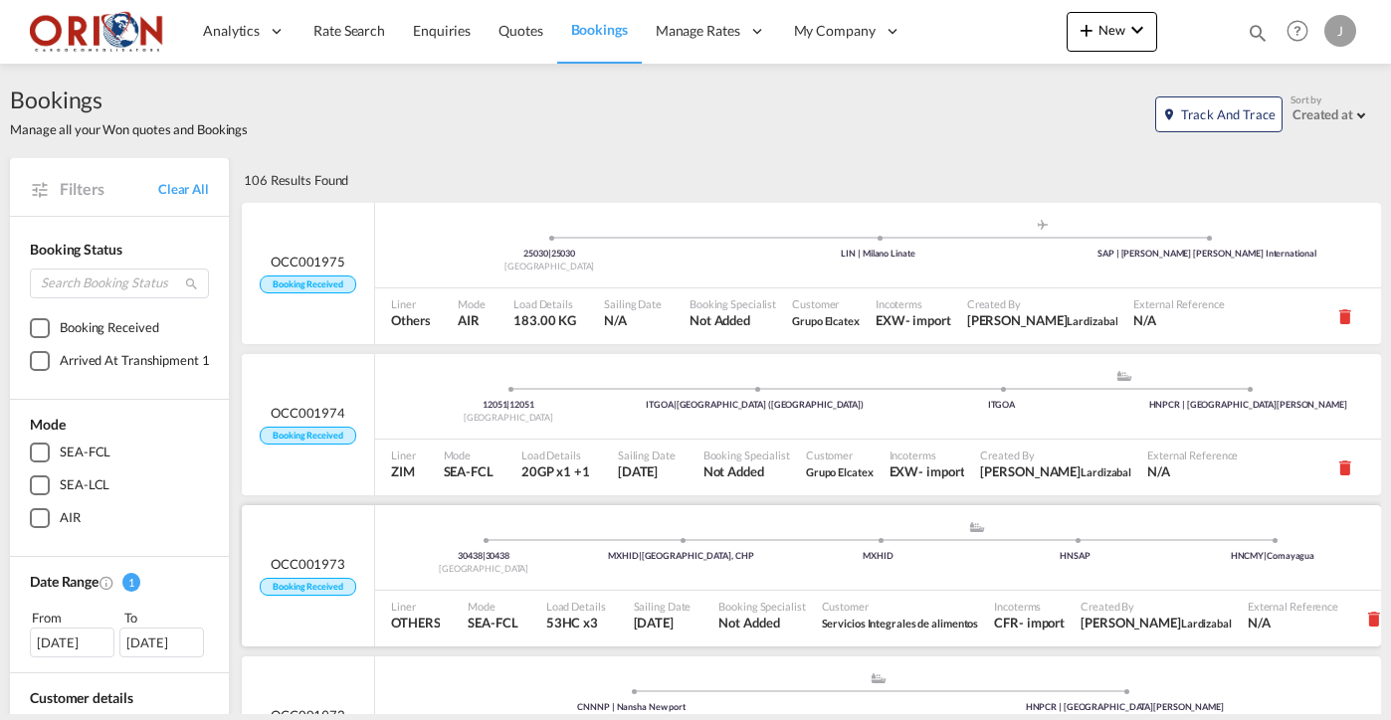
click at [523, 544] on ul "30438 | 30438 Mexico MXHID | Ciudad Hidalgo, CHP .a{fill:#aaa8ad;} .a{fill:#aaa…" at bounding box center [878, 545] width 986 height 10
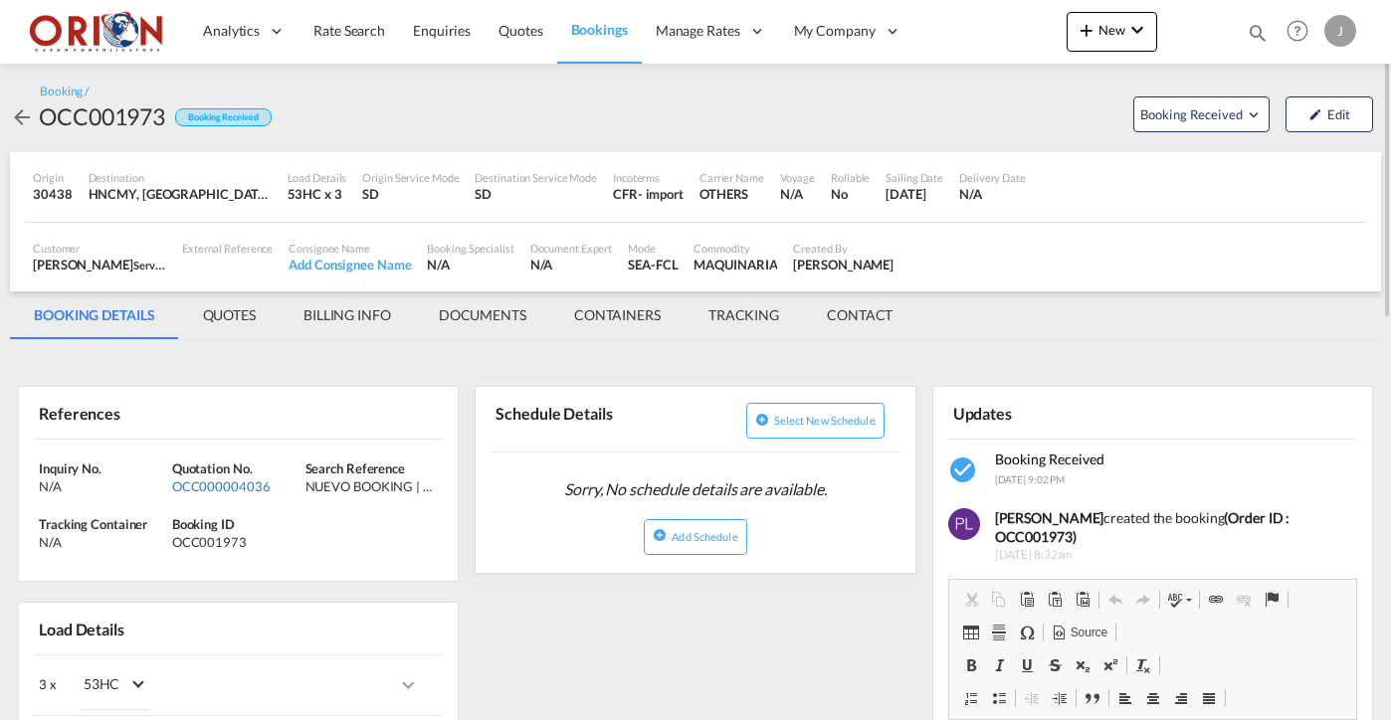
click at [243, 480] on div "OCC000004036" at bounding box center [236, 487] width 128 height 18
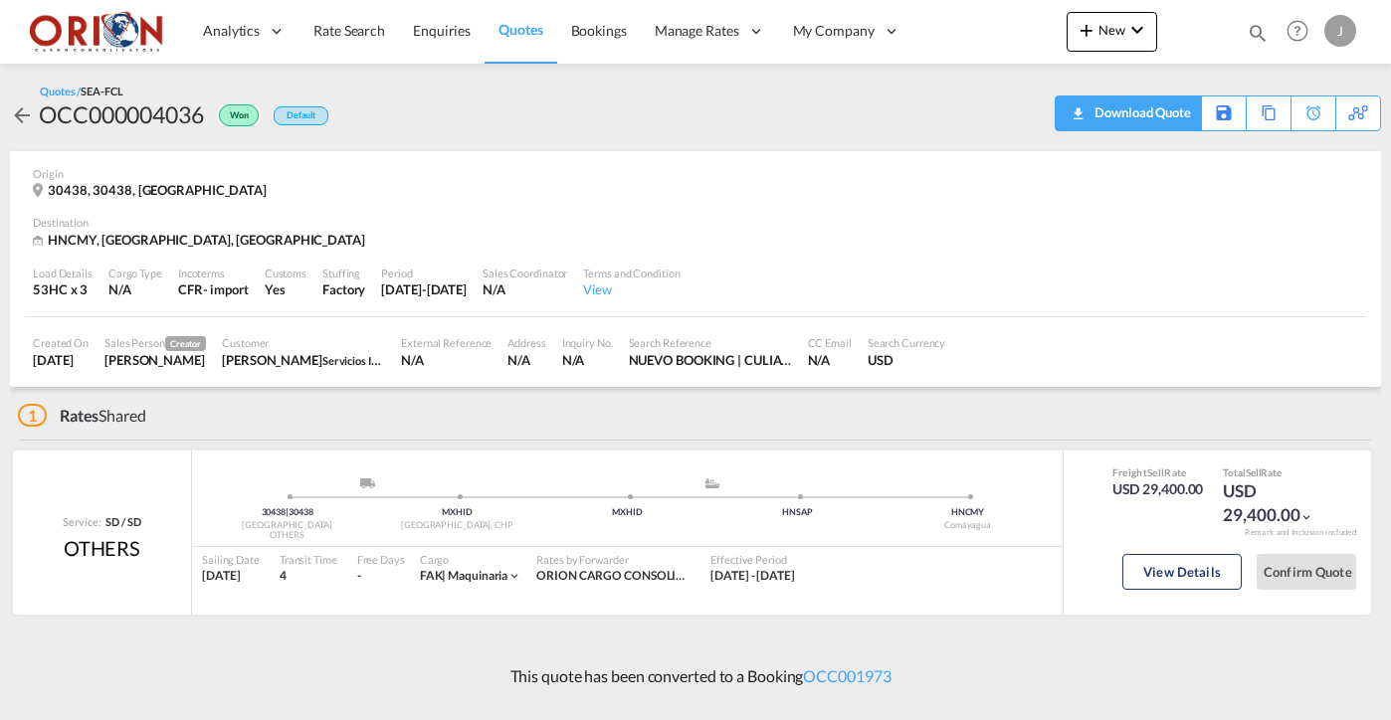
click at [1167, 116] on div "Download Quote" at bounding box center [1140, 113] width 101 height 32
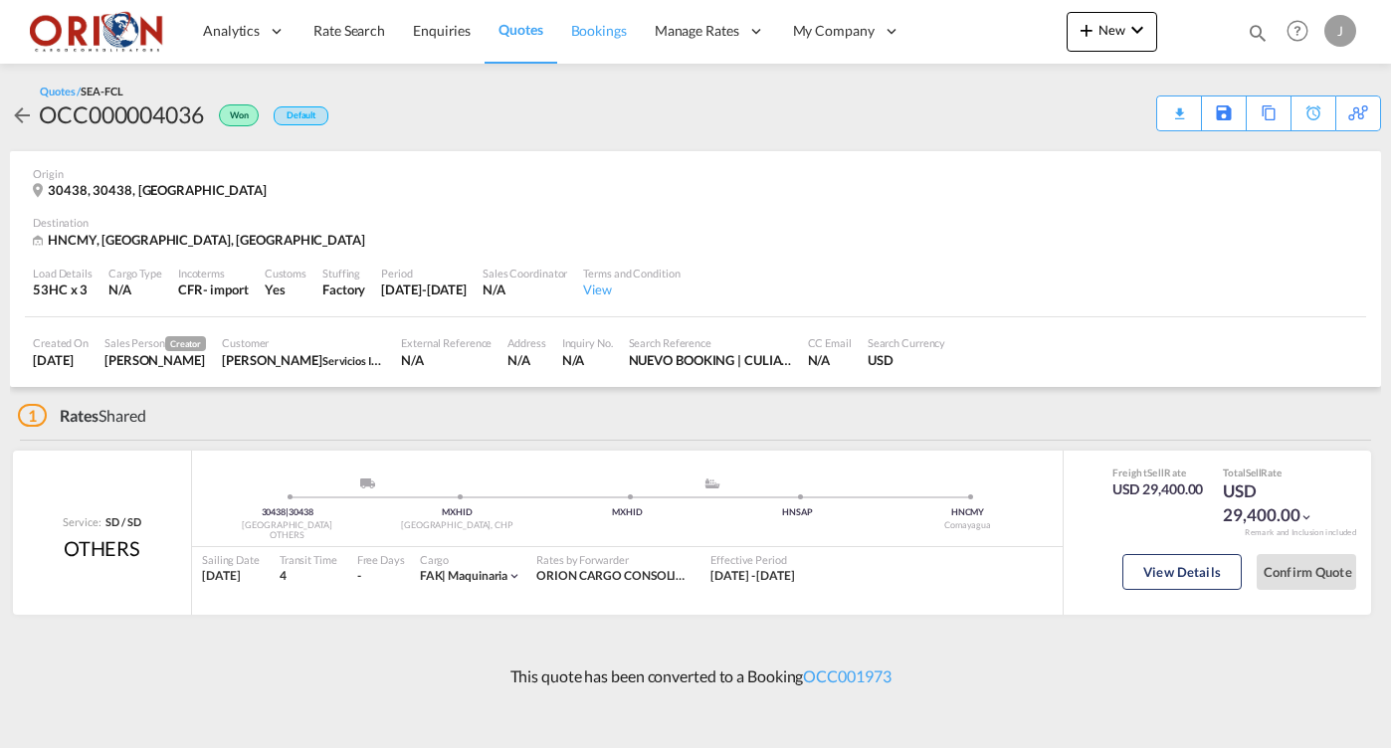
click at [618, 37] on span "Bookings" at bounding box center [599, 30] width 56 height 17
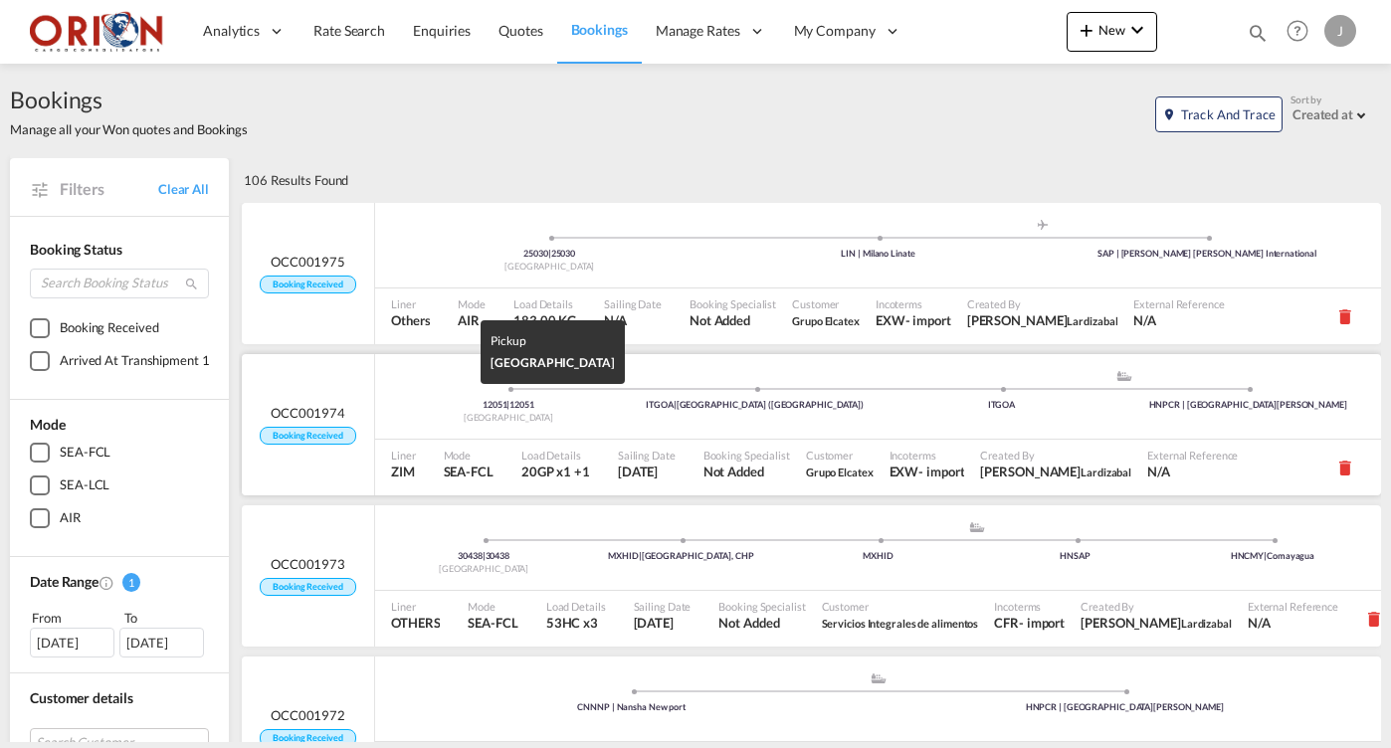
click at [525, 407] on span "12051" at bounding box center [521, 404] width 25 height 11
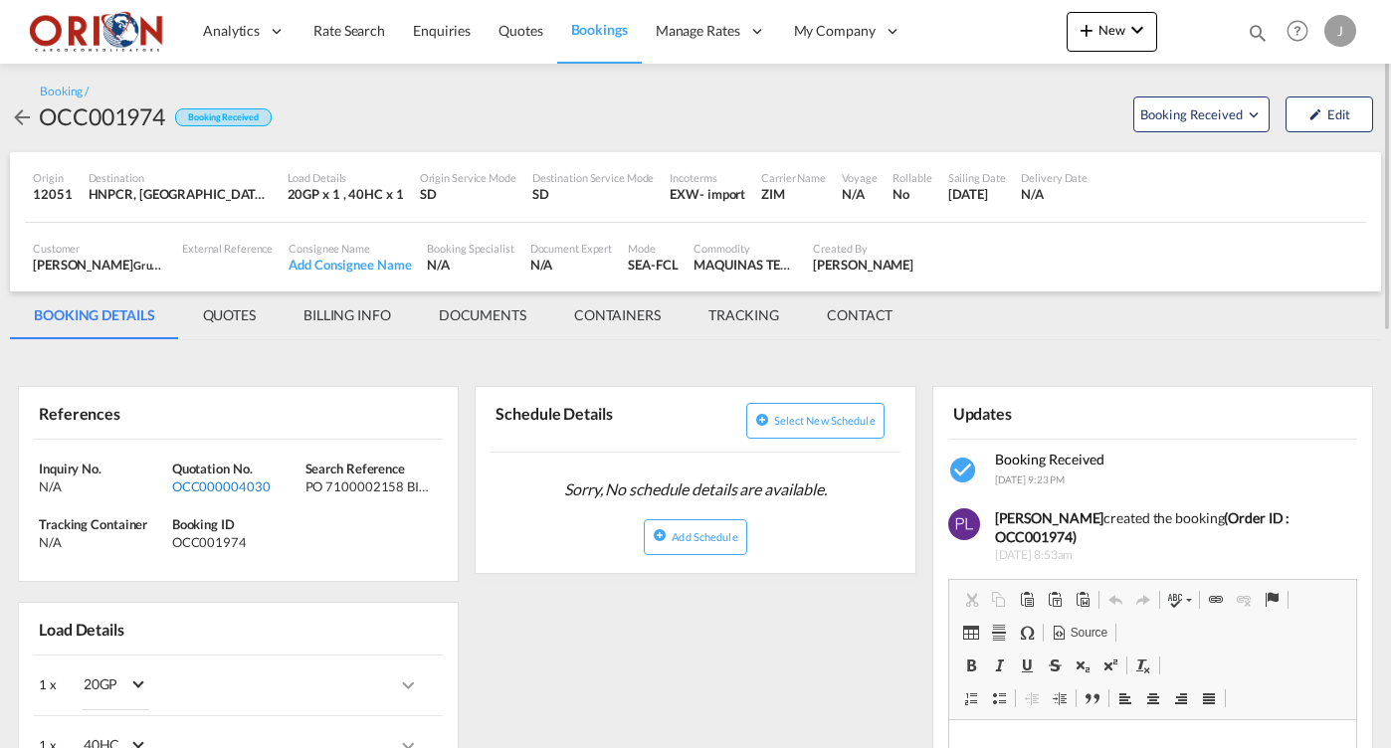
click at [259, 481] on div "OCC000004030" at bounding box center [236, 487] width 128 height 18
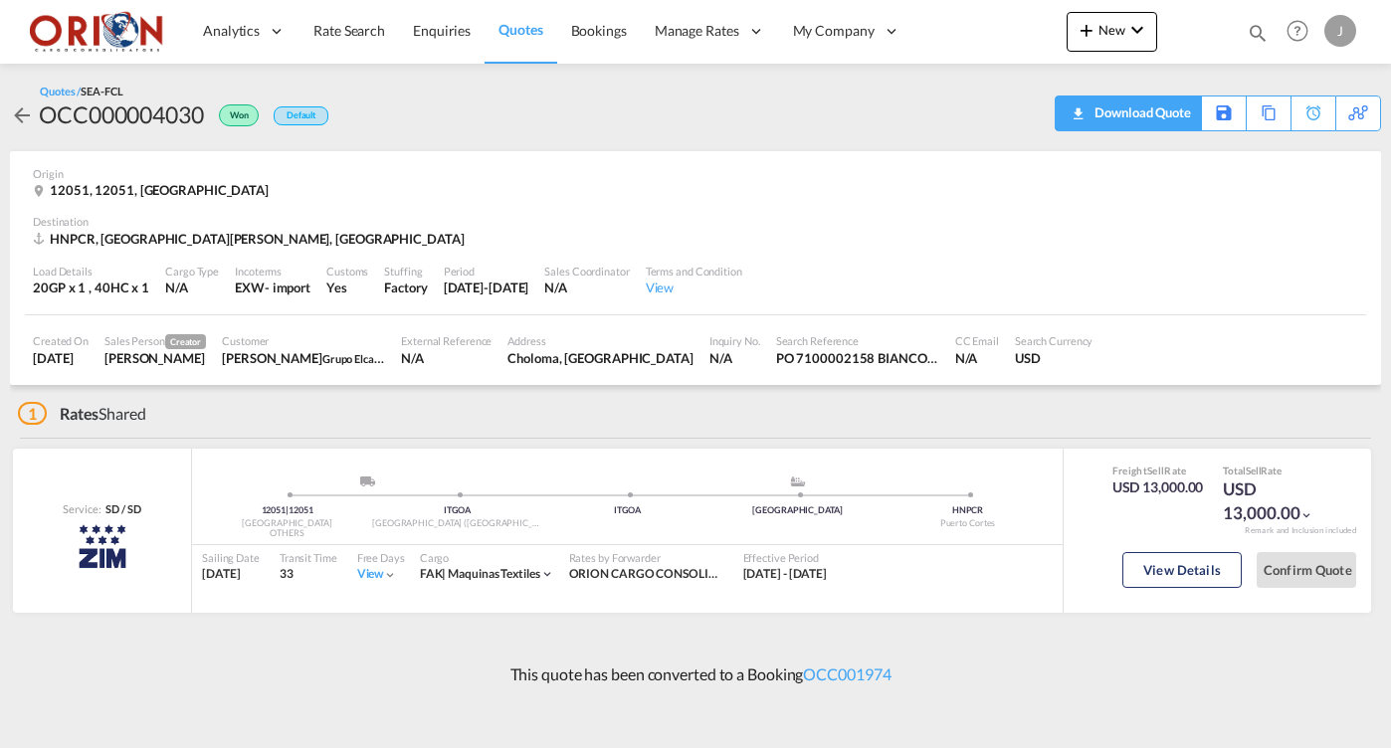
click at [1164, 115] on div "Download Quote" at bounding box center [1140, 113] width 101 height 32
click at [581, 52] on link "Bookings" at bounding box center [599, 31] width 84 height 65
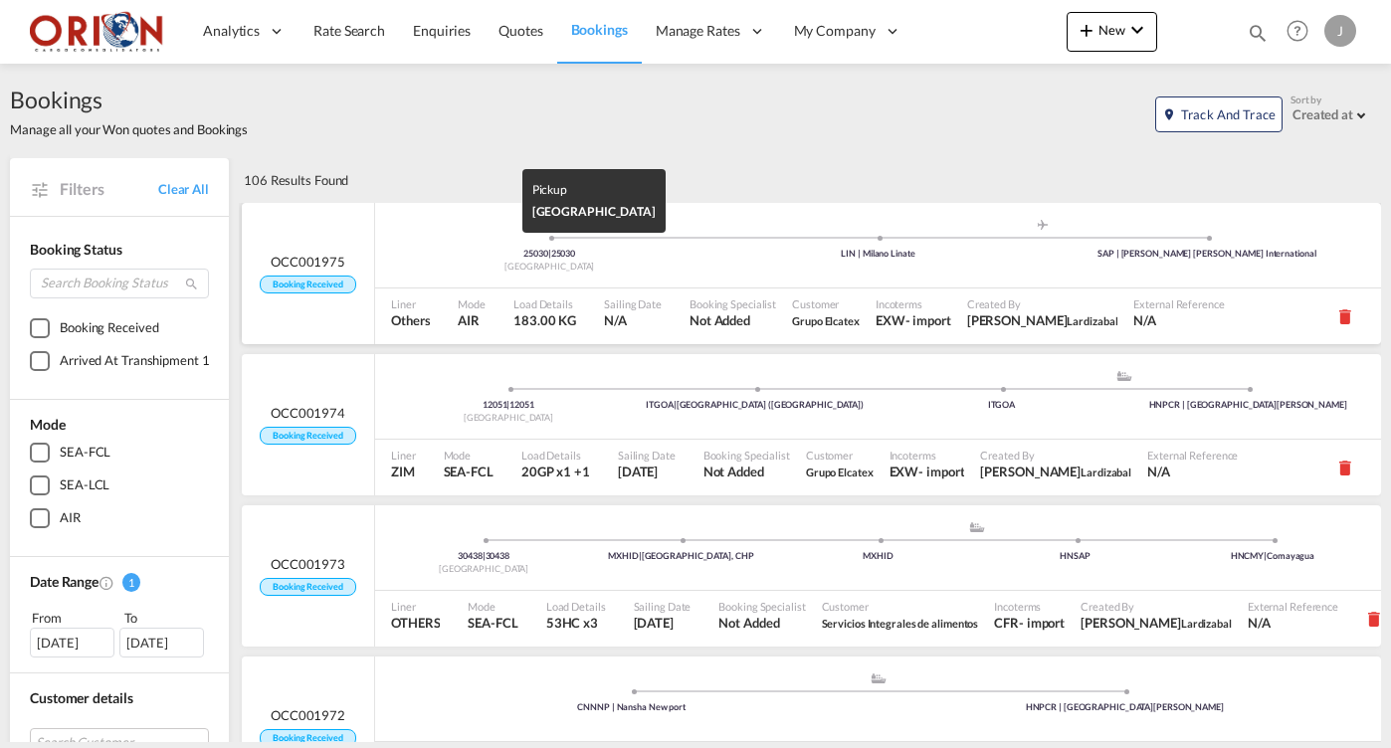
click at [588, 262] on div "[GEOGRAPHIC_DATA]" at bounding box center [549, 267] width 328 height 13
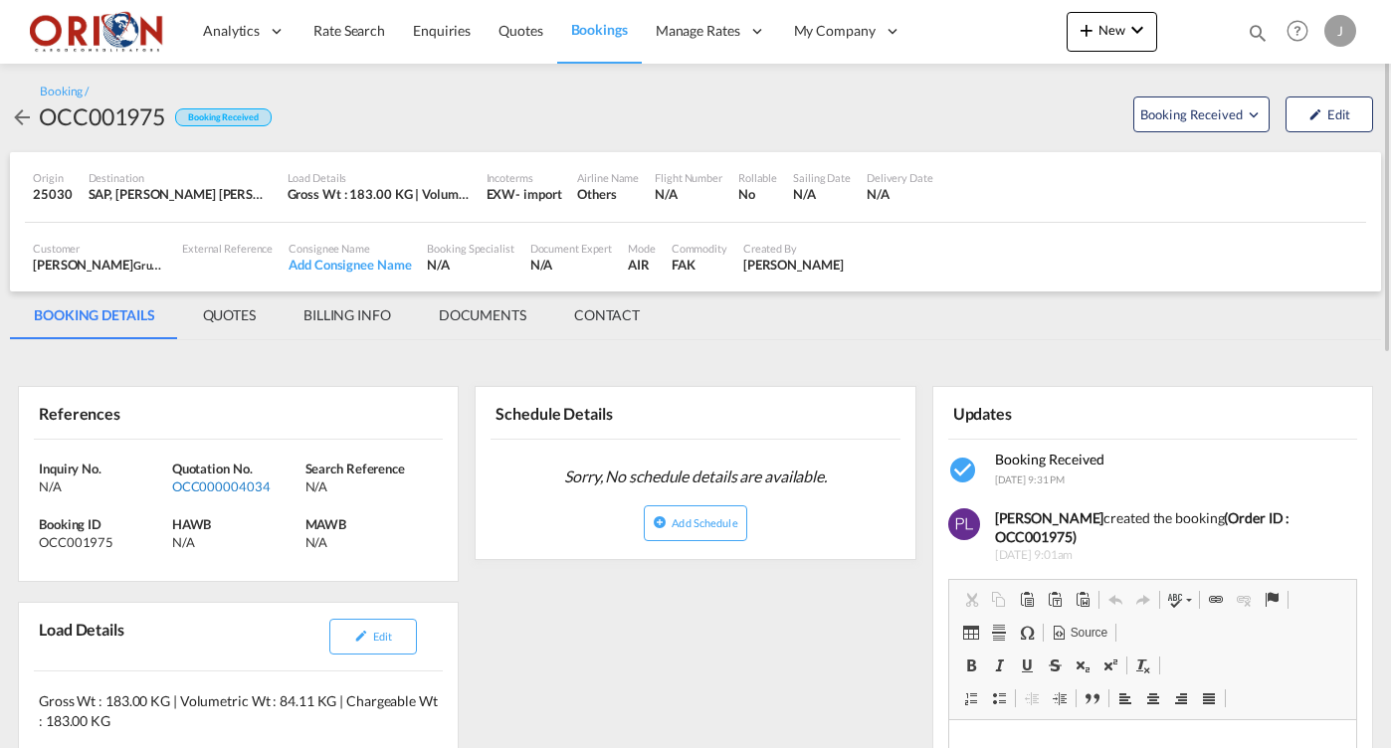
click at [238, 486] on div "OCC000004034" at bounding box center [236, 487] width 128 height 18
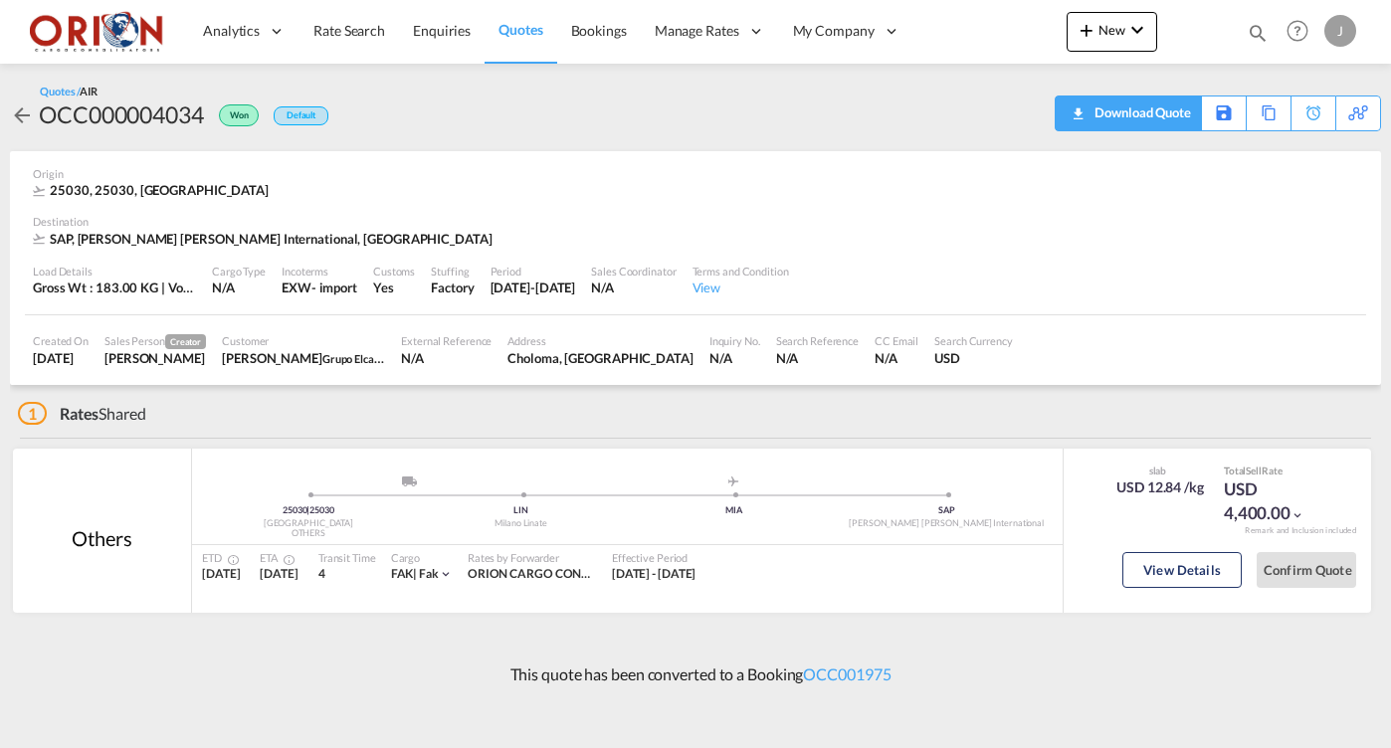
click at [1173, 115] on div "Download Quote" at bounding box center [1140, 113] width 101 height 32
click at [612, 49] on link "Bookings" at bounding box center [599, 31] width 84 height 65
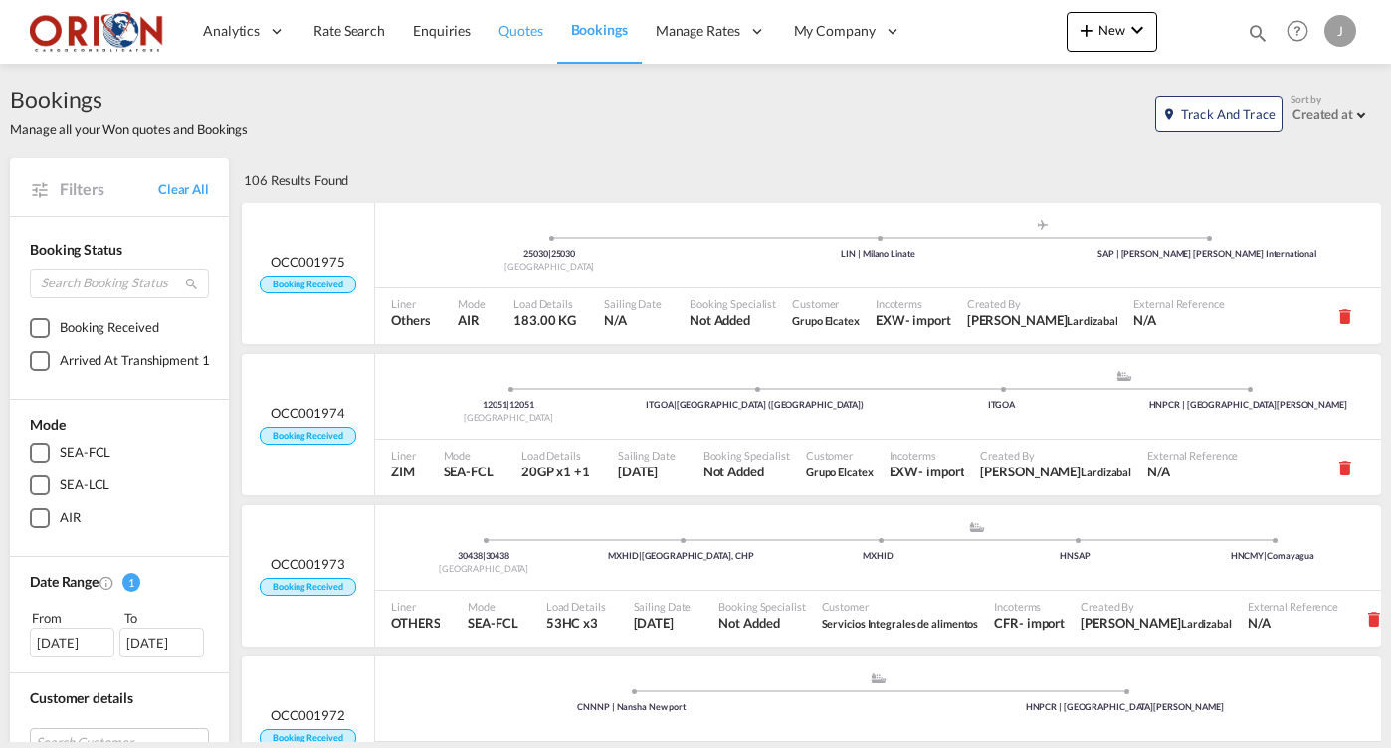
click at [528, 23] on span "Quotes" at bounding box center [521, 30] width 44 height 17
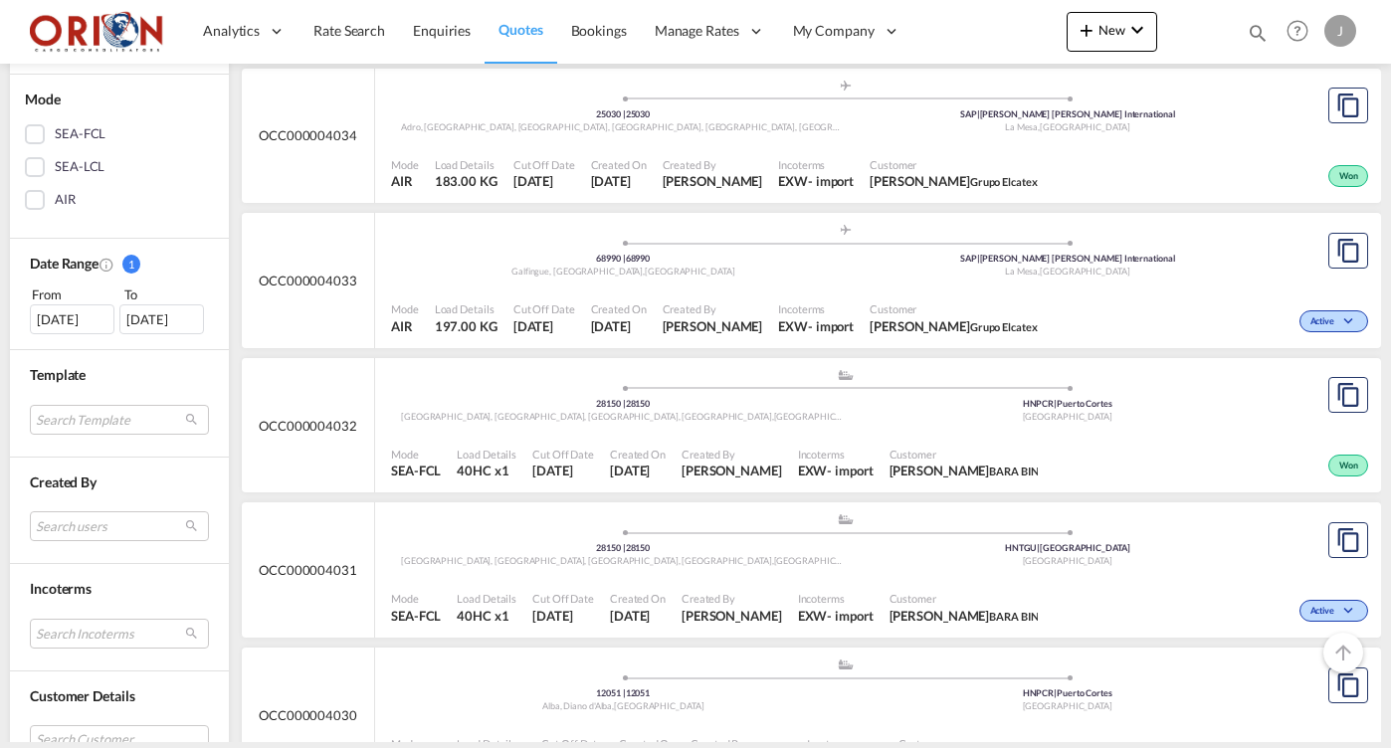
scroll to position [649, 0]
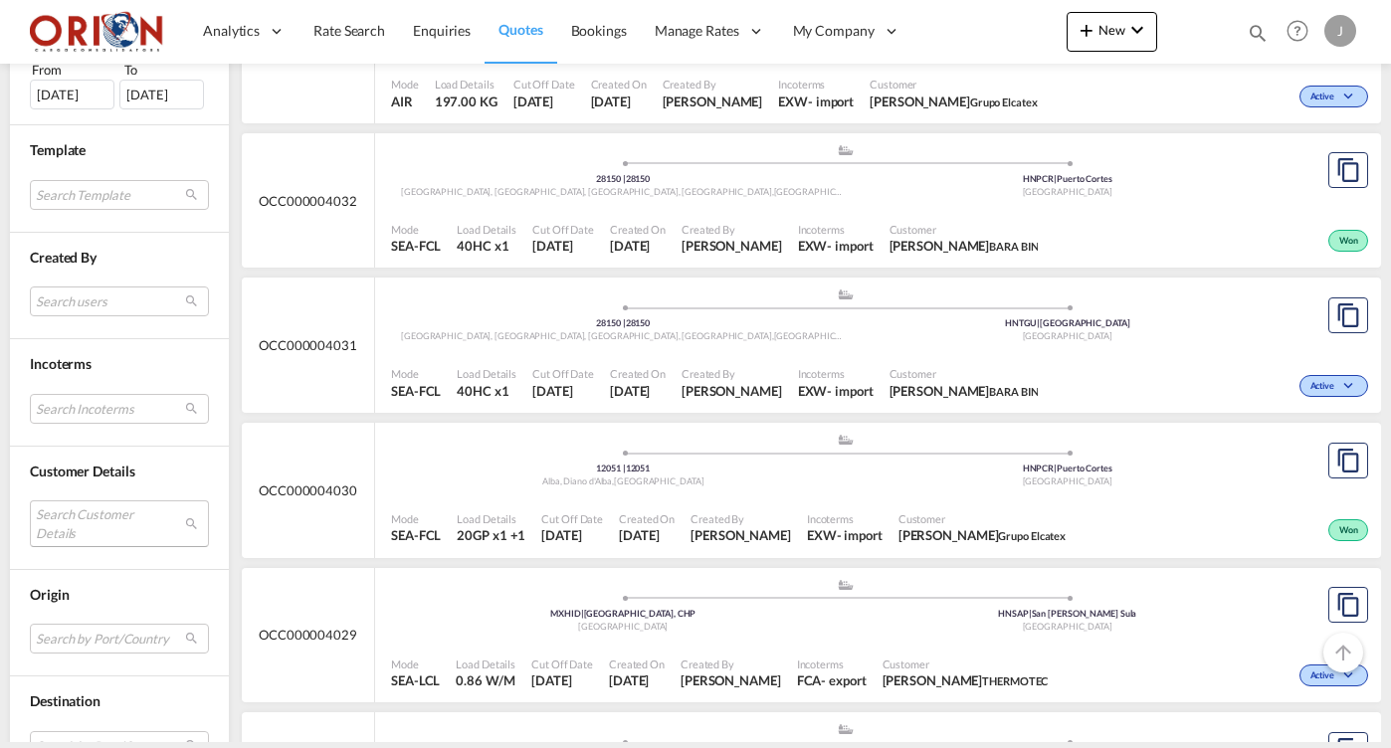
click at [116, 532] on md-select "Search Customer Details user name user grupo MECA [EMAIL_ADDRESS][DOMAIN_NAME] …" at bounding box center [119, 524] width 179 height 46
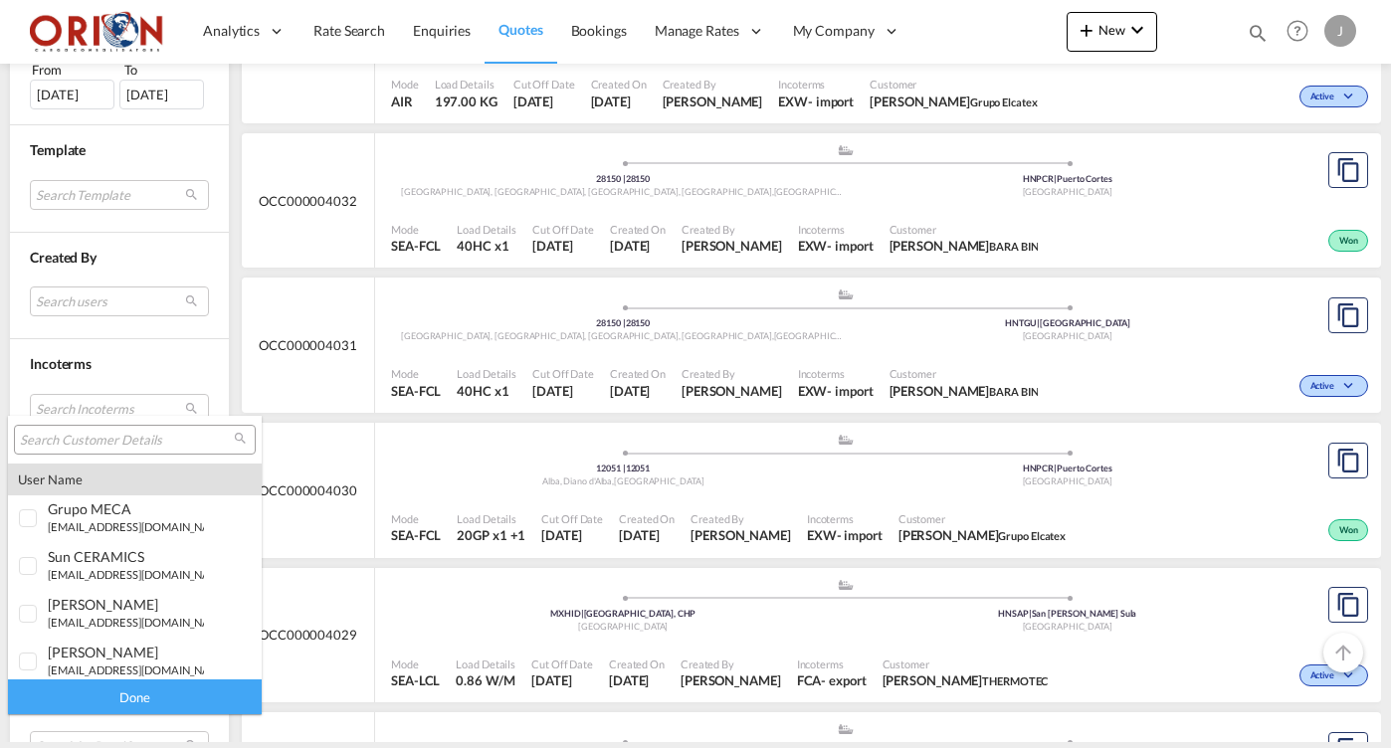
click at [128, 437] on input "search" at bounding box center [127, 441] width 214 height 18
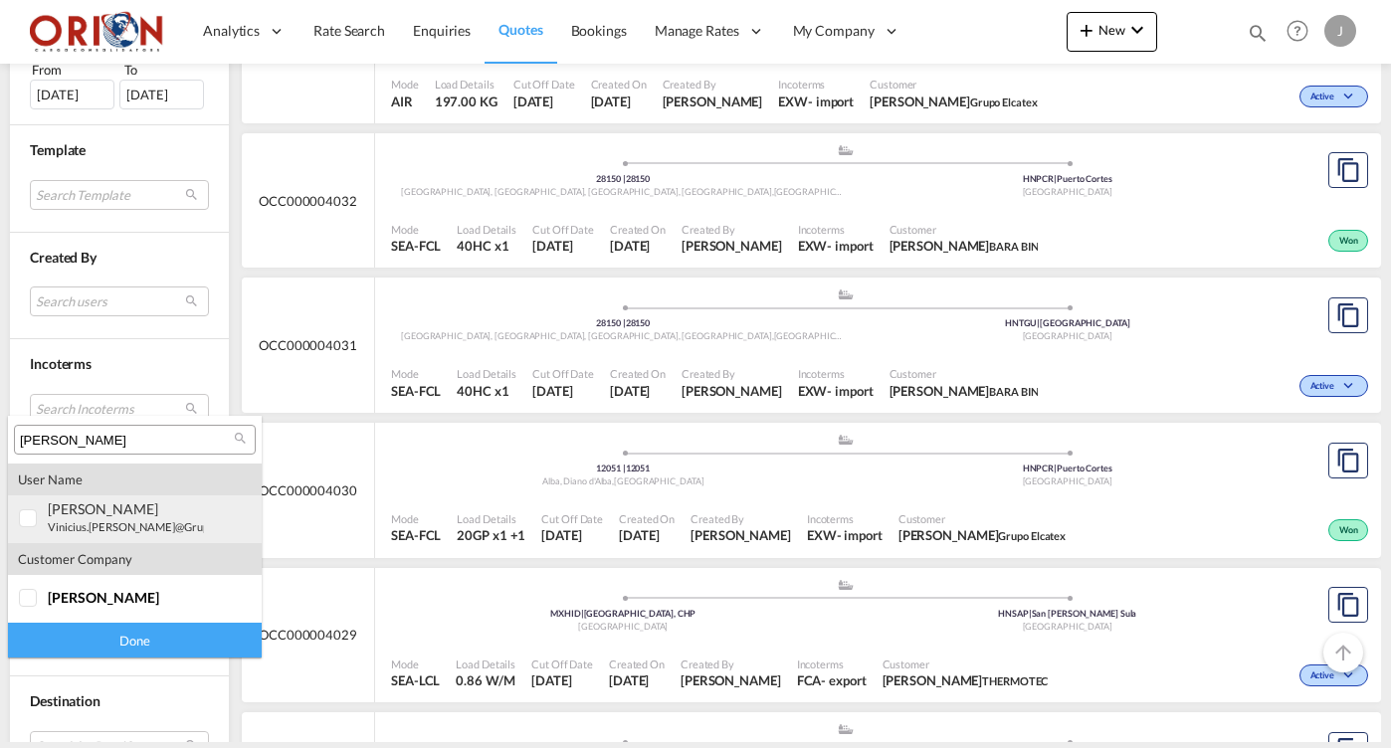
type input "[PERSON_NAME]"
click at [109, 499] on md-option "user [PERSON_NAME] vinicius.[PERSON_NAME]@grupo [PERSON_NAME] .[DOMAIN_NAME] | …" at bounding box center [135, 520] width 254 height 48
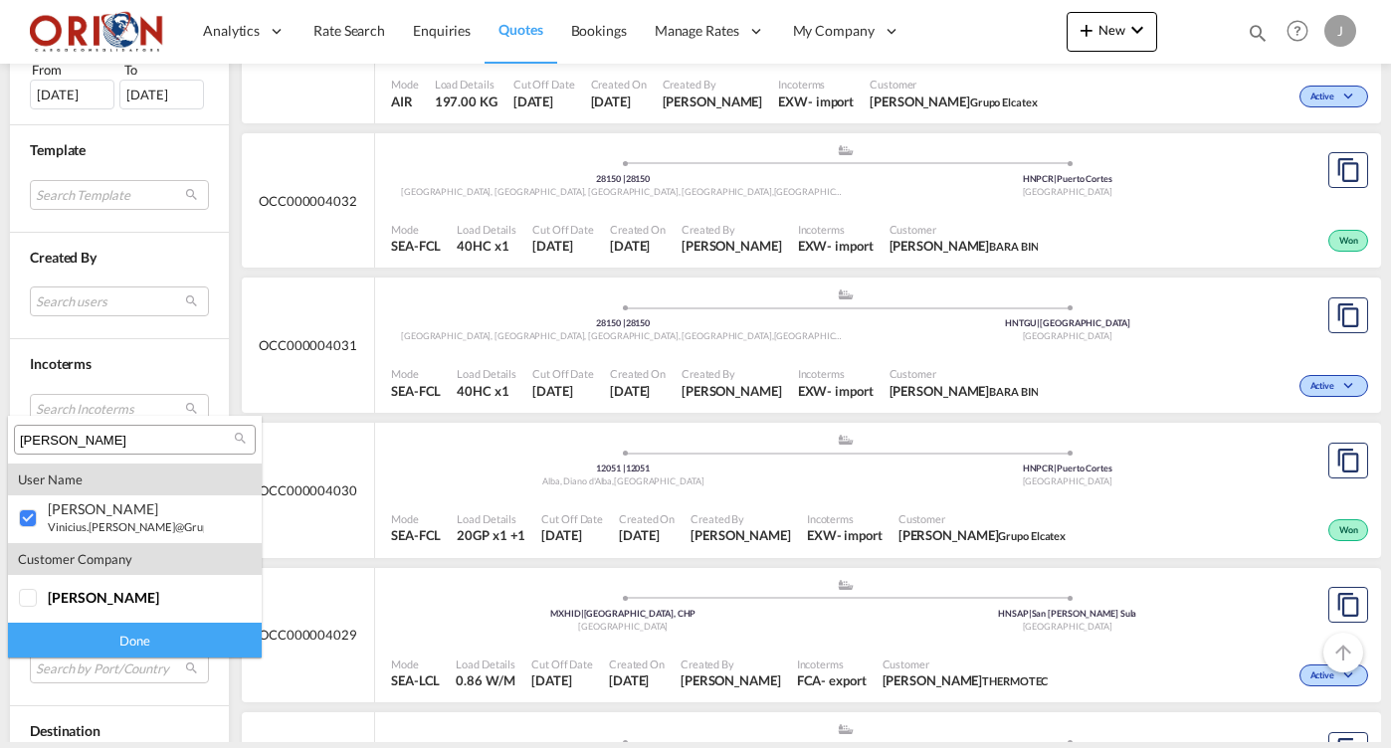
click at [164, 631] on div "Done" at bounding box center [135, 640] width 254 height 35
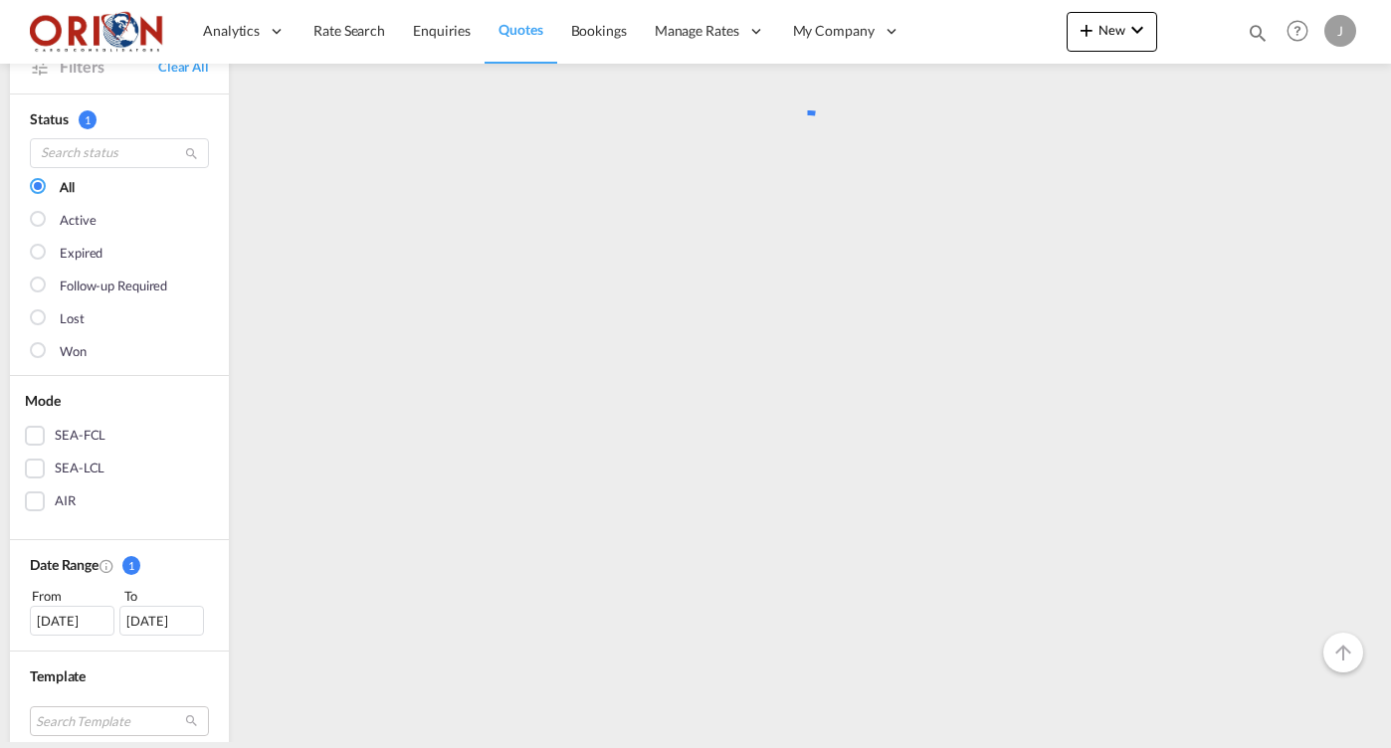
scroll to position [0, 0]
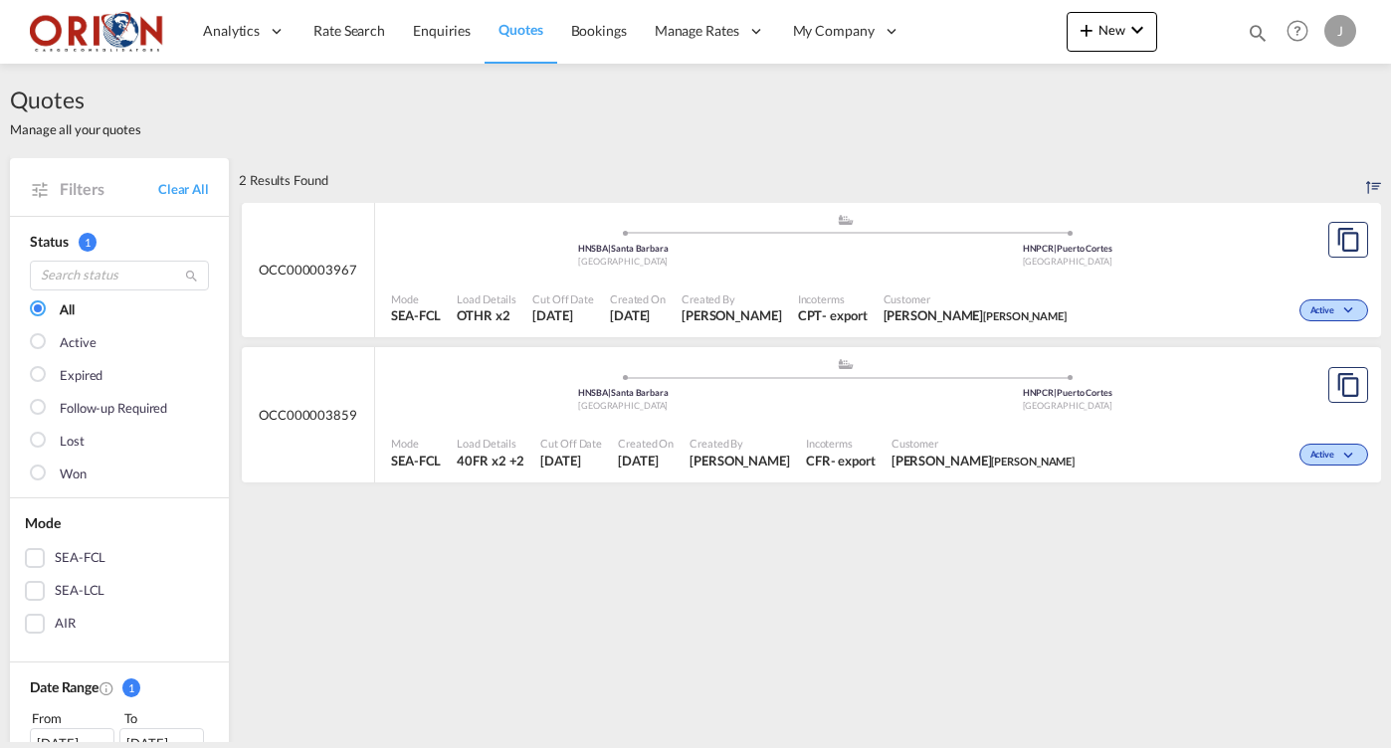
click at [671, 380] on ul ".a{fill:#aaa8ad;} .a{fill:#aaa8ad;} HNSBA | [GEOGRAPHIC_DATA][PERSON_NAME] Hond…" at bounding box center [845, 382] width 889 height 10
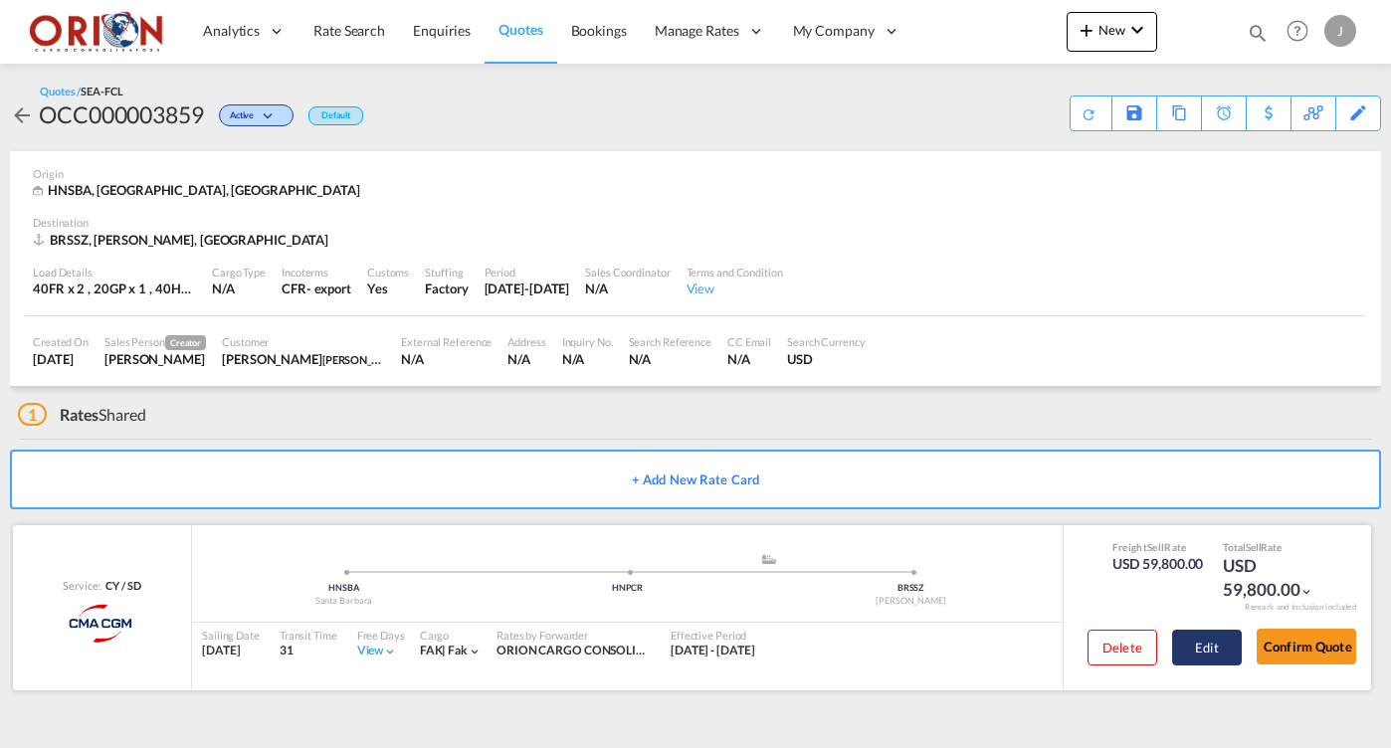
click at [1218, 642] on button "Edit" at bounding box center [1207, 648] width 70 height 36
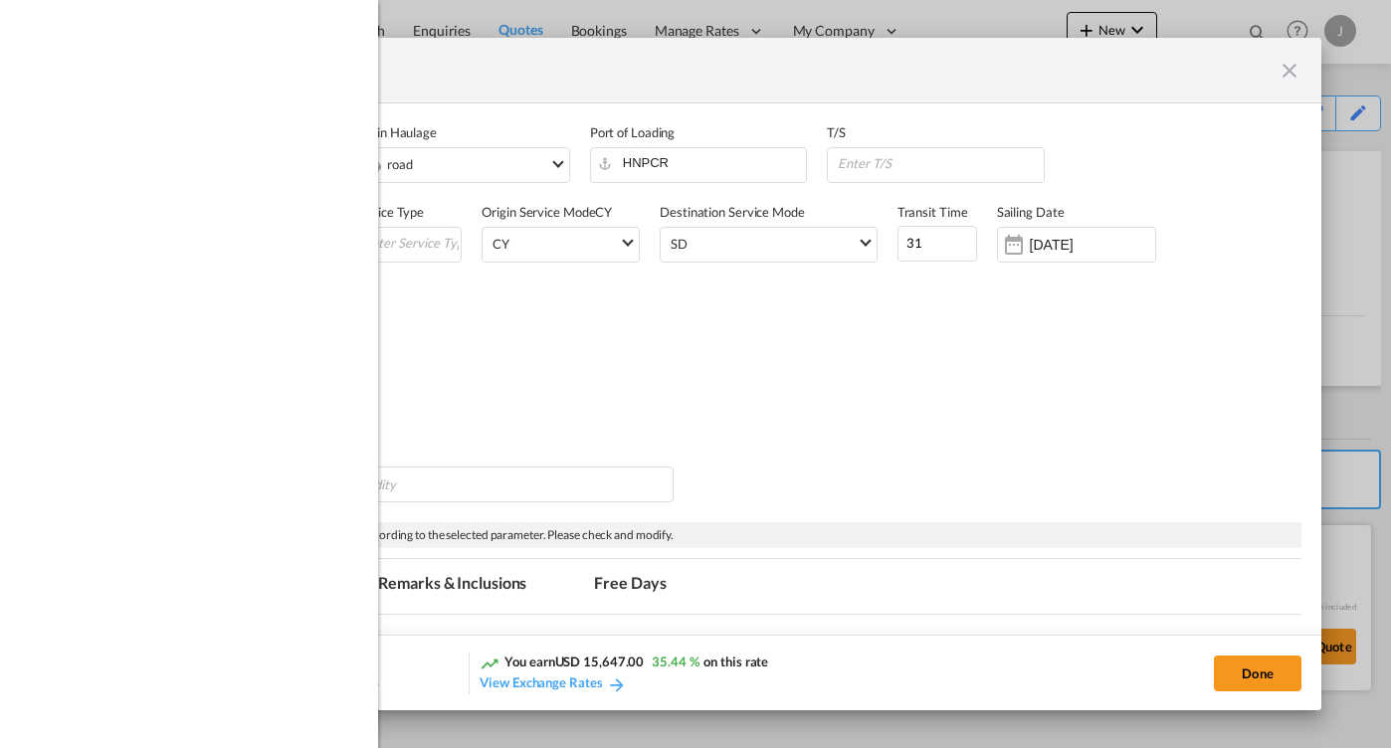
click at [1219, 442] on div "Port of Discharge BRSSZ" at bounding box center [696, 402] width 1212 height 80
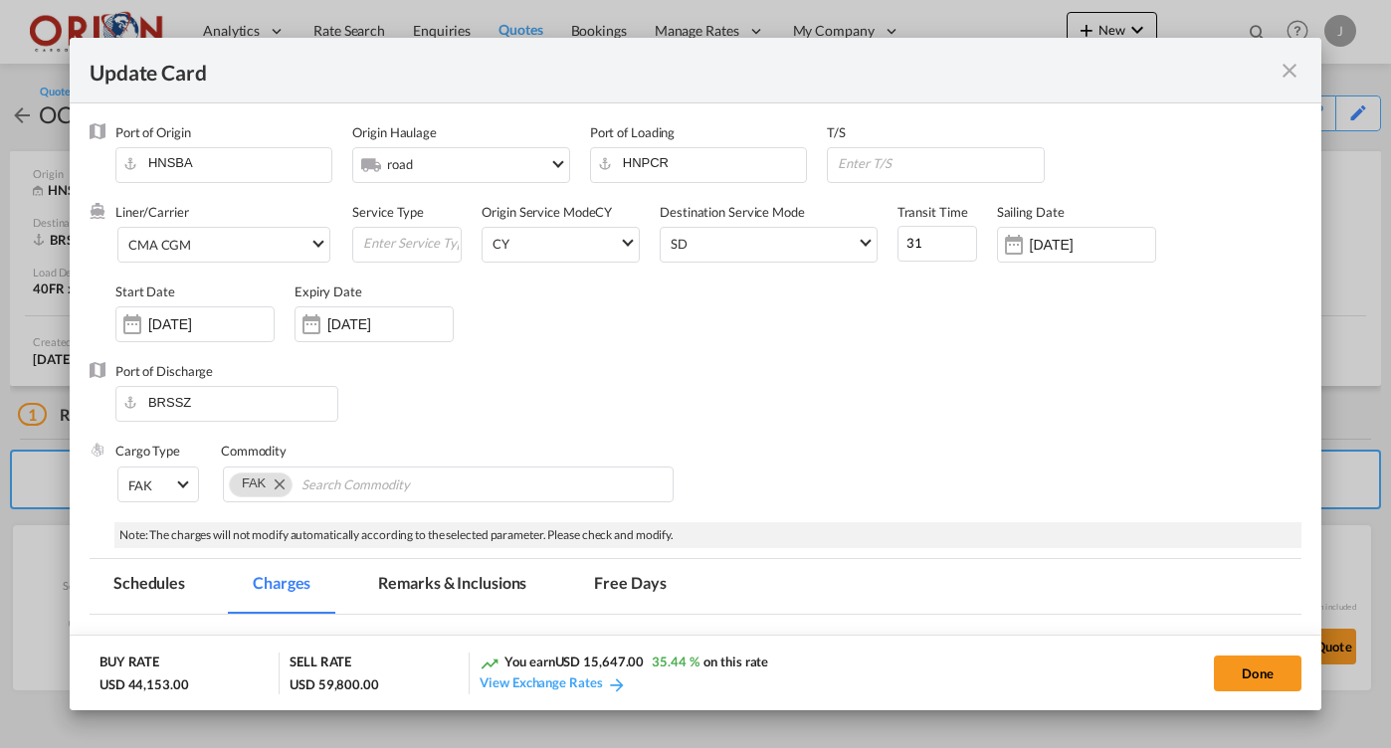
scroll to position [794, 0]
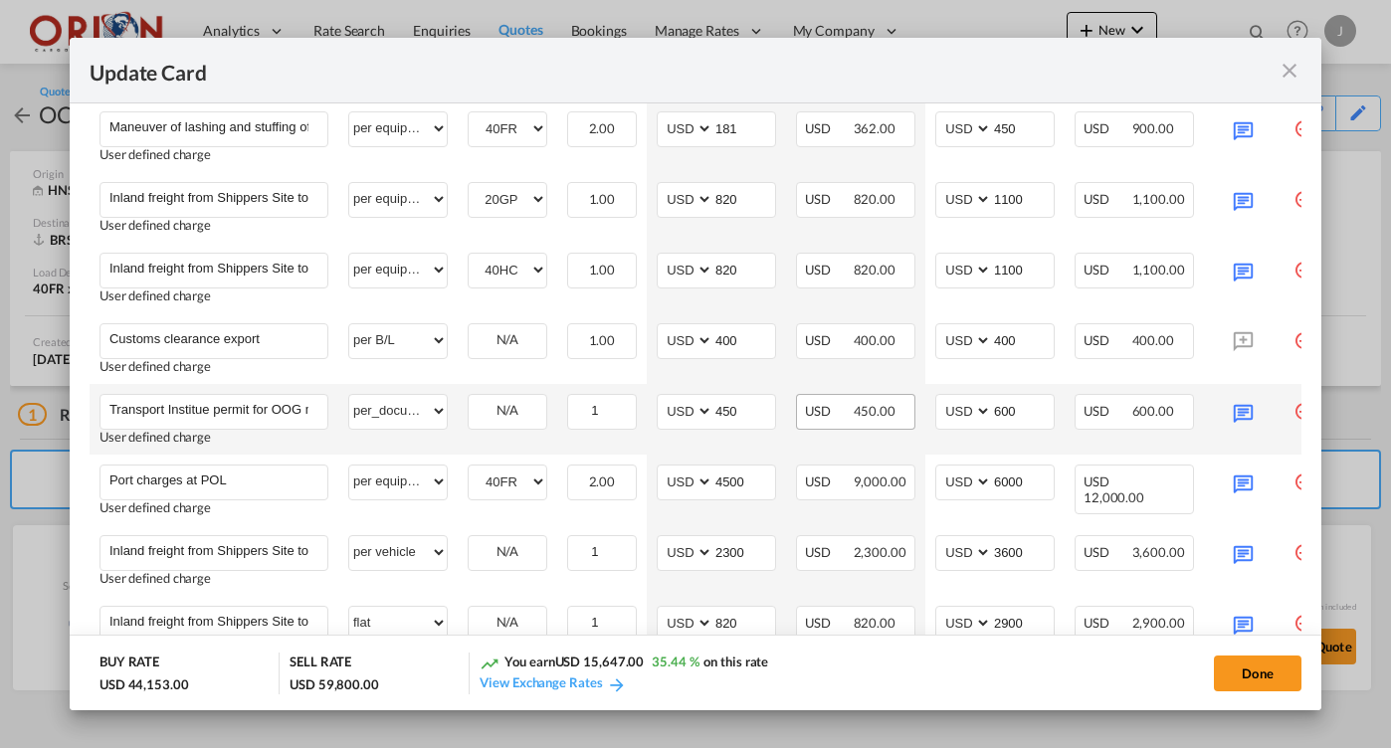
scroll to position [953, 0]
click at [746, 403] on input "450" at bounding box center [744, 409] width 62 height 30
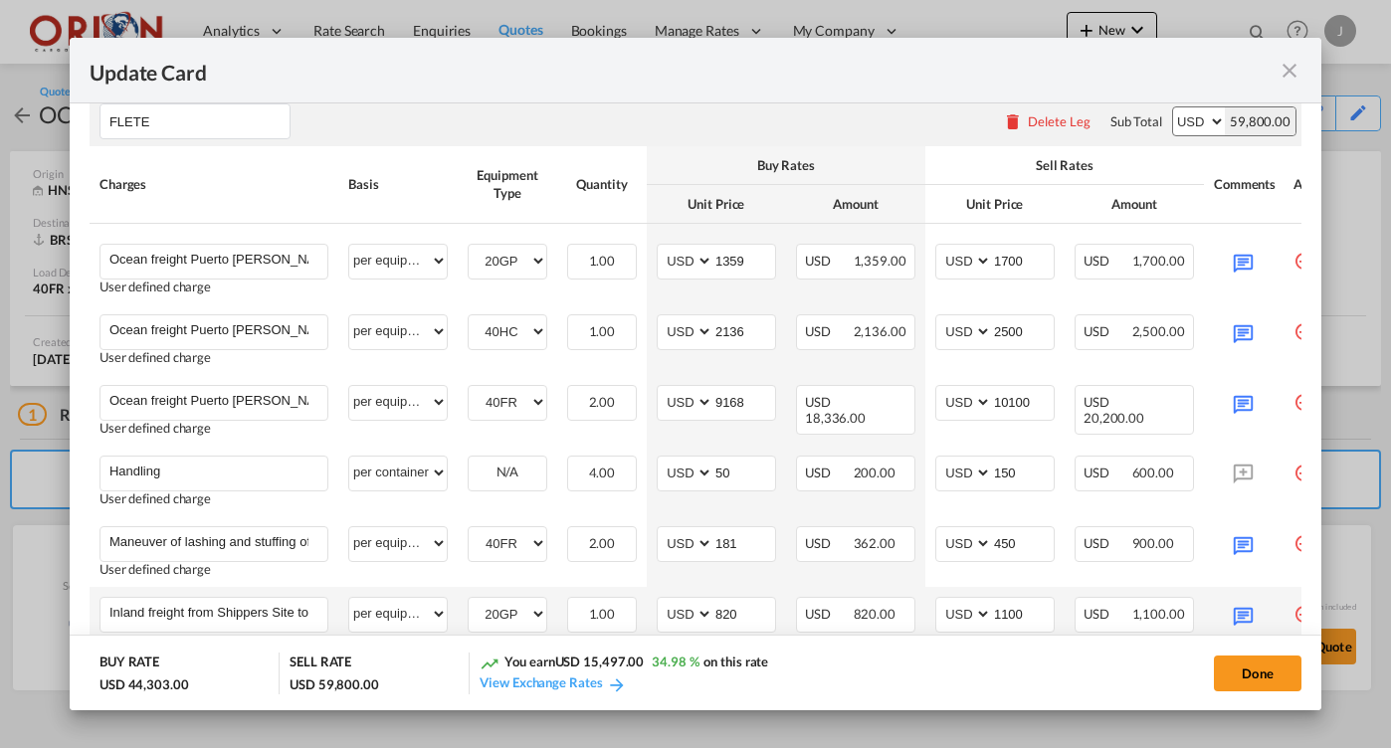
scroll to position [199, 0]
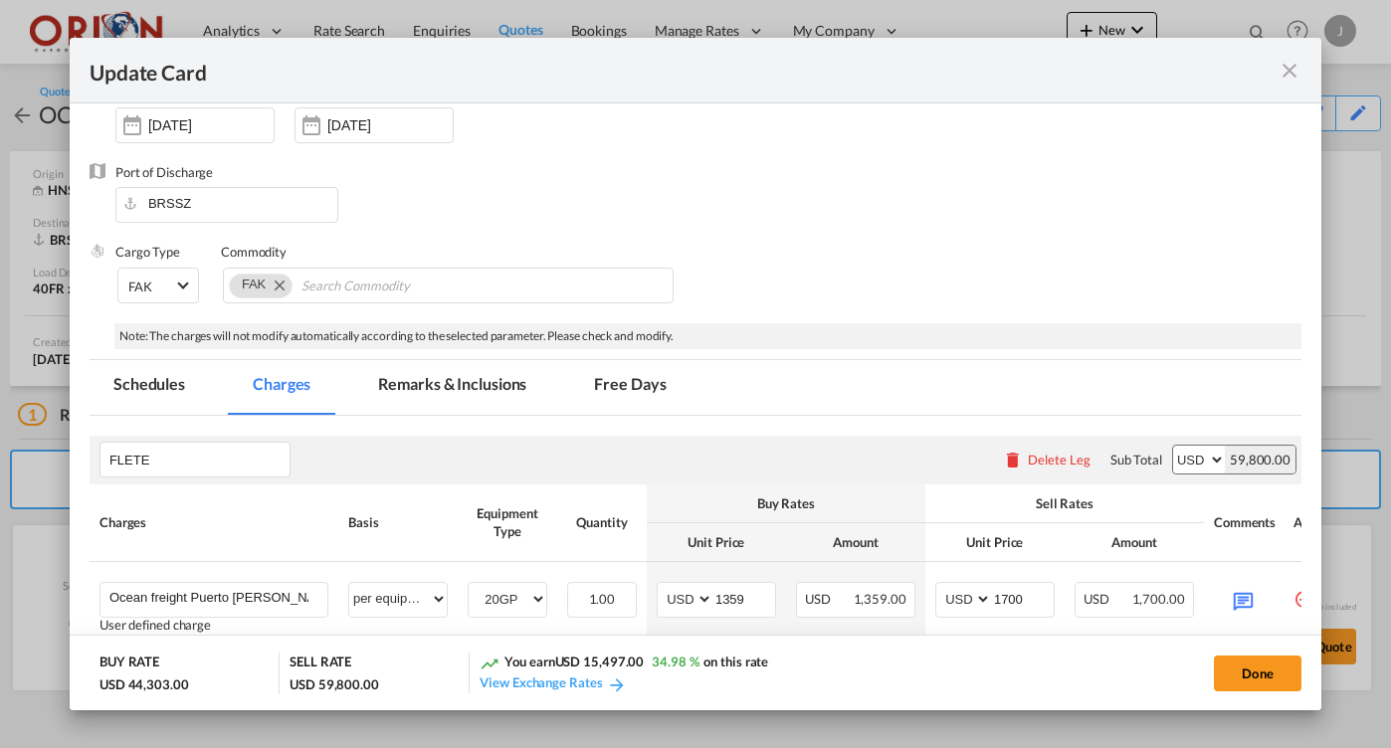
type input "600"
click at [399, 394] on md-tab-item "Remarks & Inclusions" at bounding box center [452, 387] width 196 height 55
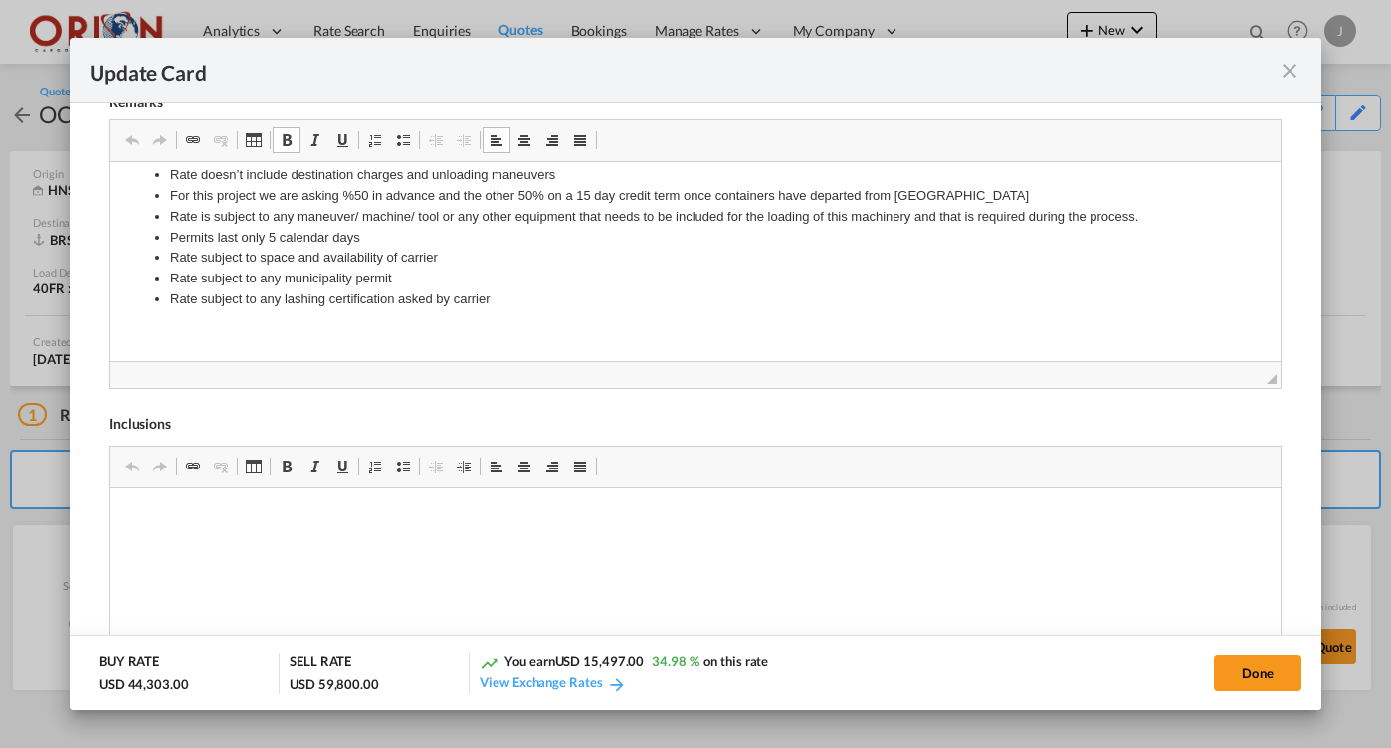
scroll to position [383, 0]
click at [468, 291] on li "Rate subject to any lashing certification asked by carrier" at bounding box center [694, 301] width 1051 height 21
click at [421, 293] on li "Rate subject to any lashing certification asked by carrier" at bounding box center [694, 301] width 1051 height 21
click at [498, 297] on li "Rate subject to any lashing certification asked by carrier" at bounding box center [694, 301] width 1051 height 21
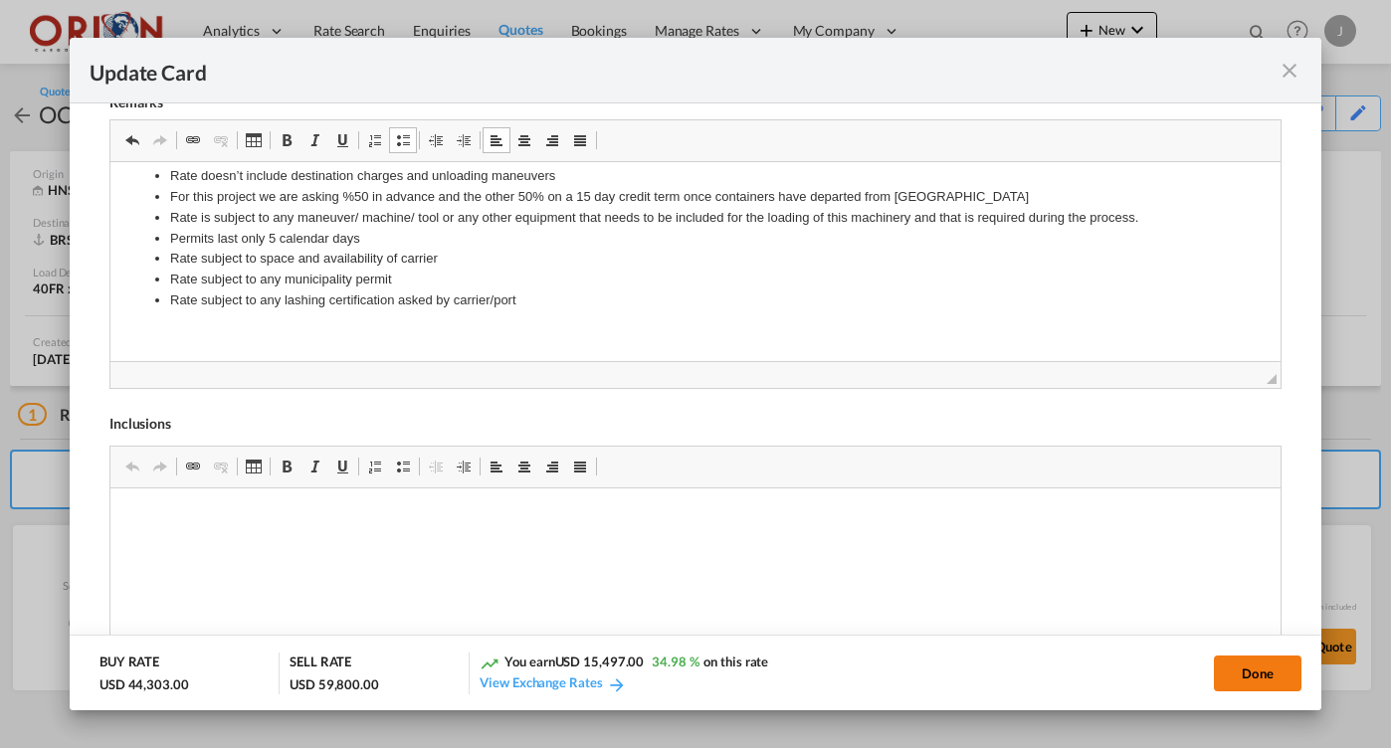
click at [1250, 670] on button "Done" at bounding box center [1258, 674] width 88 height 36
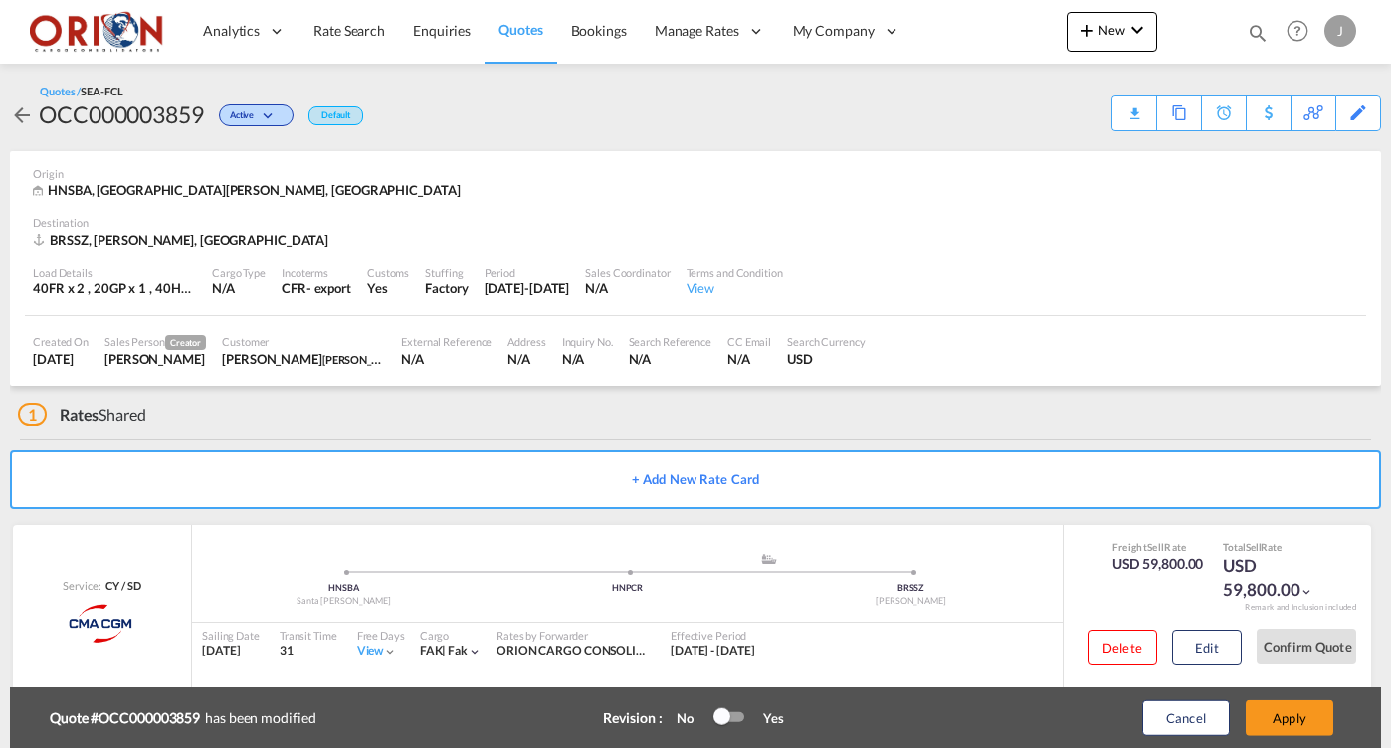
type input "[DATE]"
click at [1277, 717] on button "Apply" at bounding box center [1290, 719] width 88 height 36
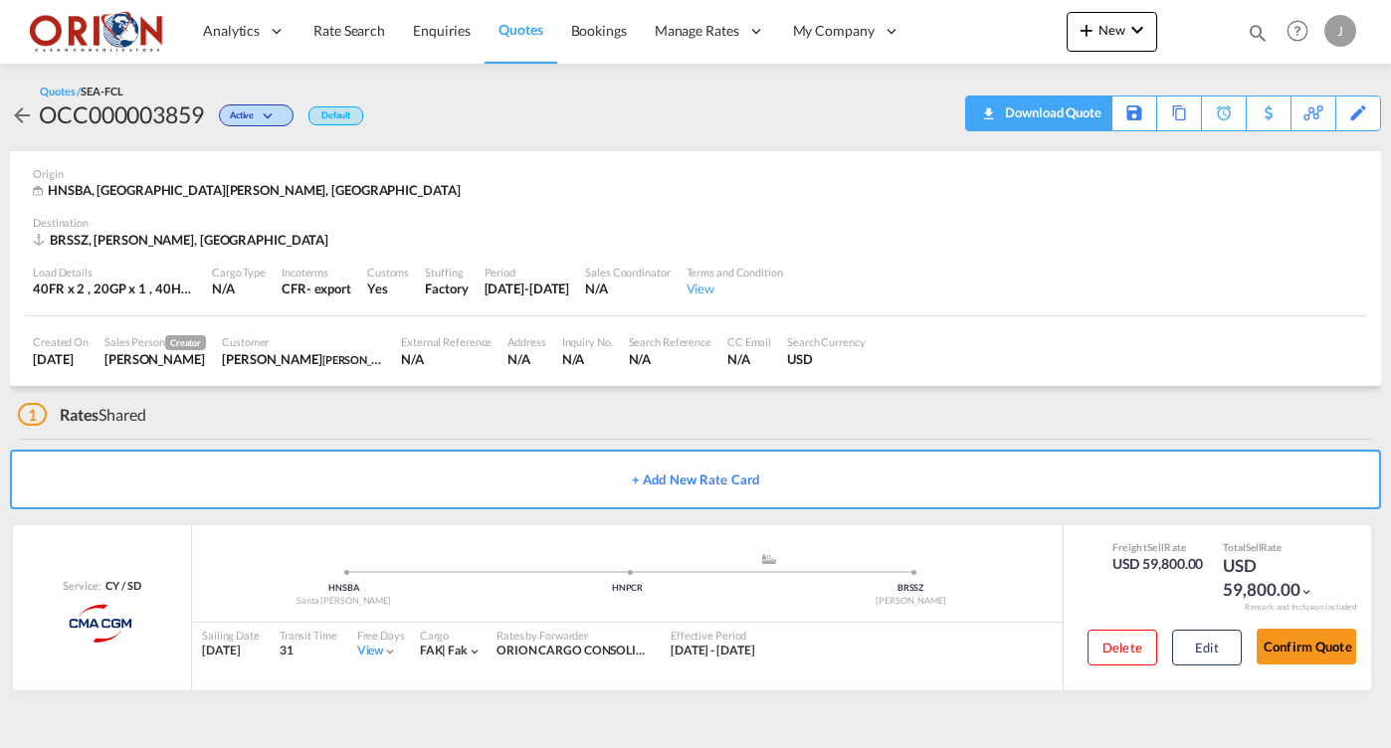
click at [1074, 120] on div "Download Quote" at bounding box center [1050, 113] width 101 height 32
